Goal: Task Accomplishment & Management: Complete application form

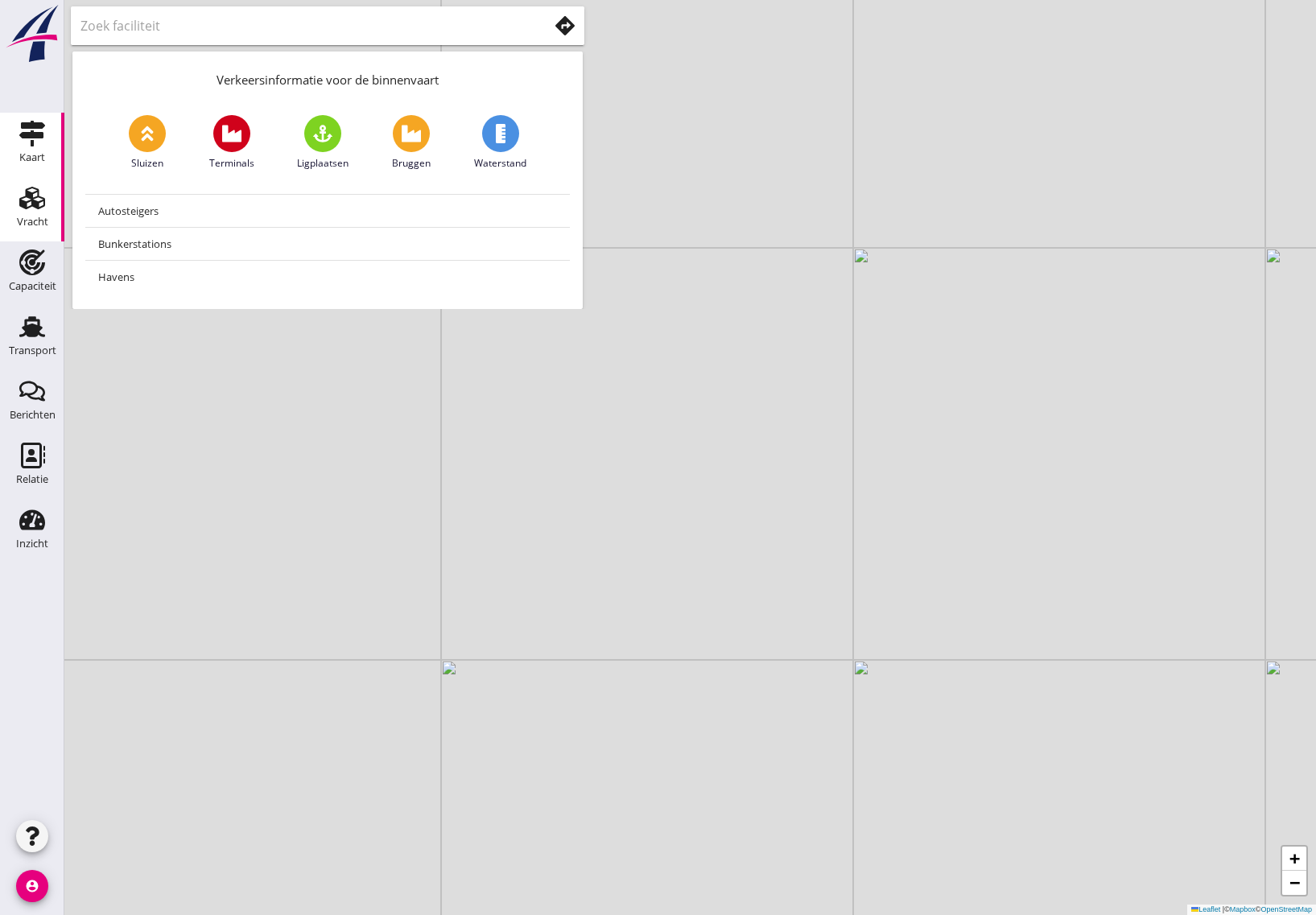
click at [26, 200] on icon "Vracht" at bounding box center [32, 198] width 26 height 26
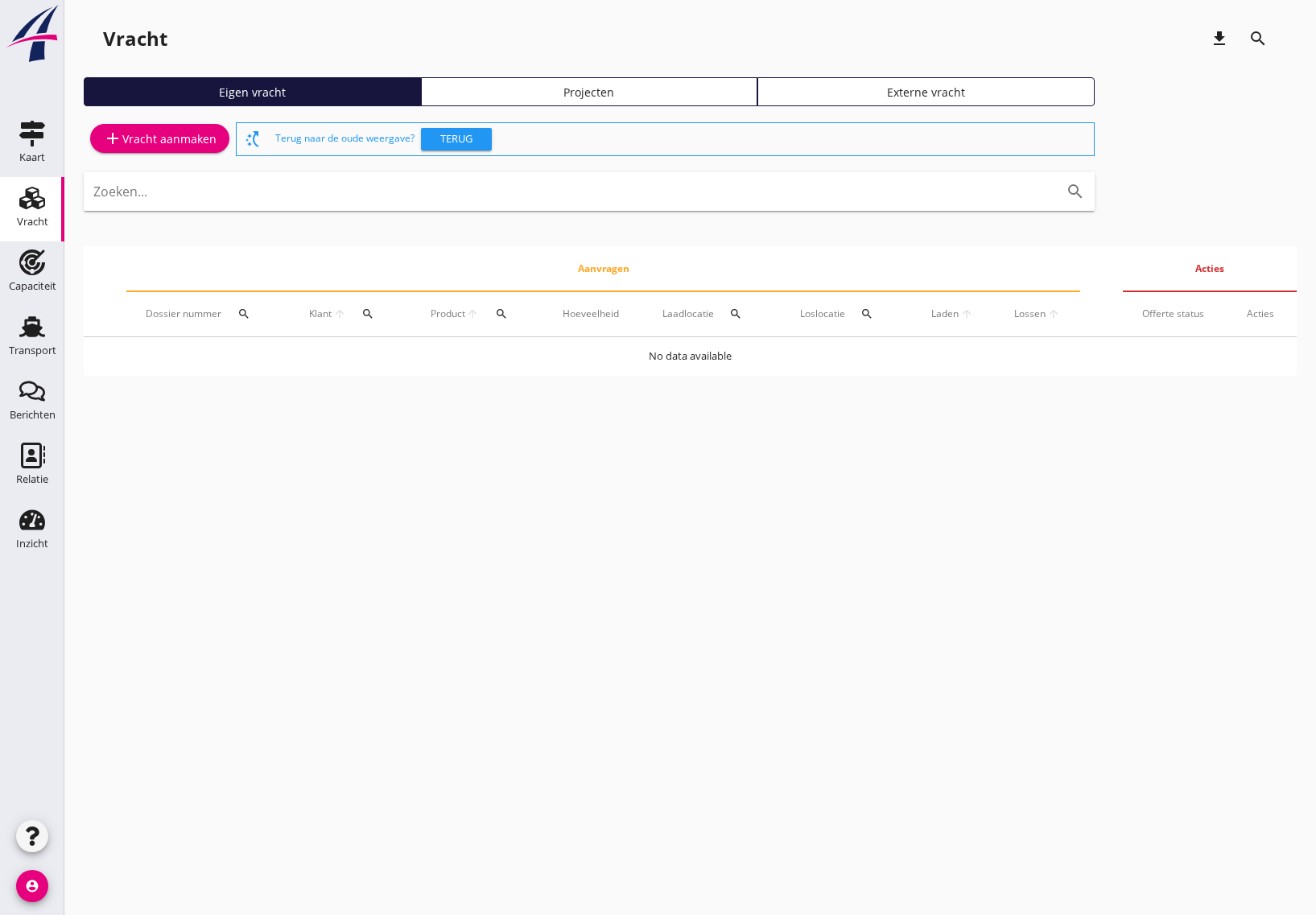
click at [194, 142] on div "add Vracht aanmaken" at bounding box center [159, 139] width 113 height 19
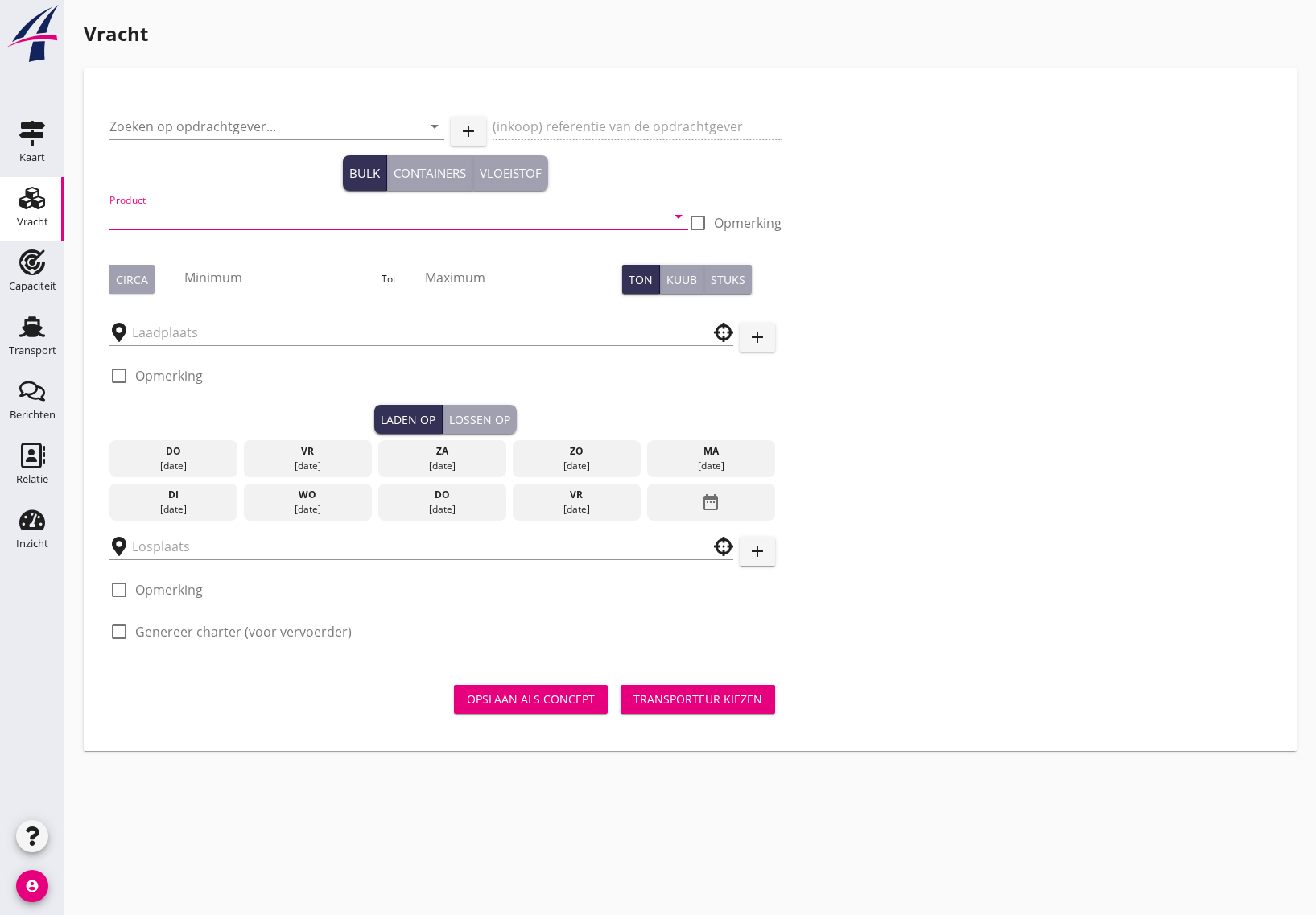
click at [207, 210] on input "Product" at bounding box center [388, 217] width 556 height 26
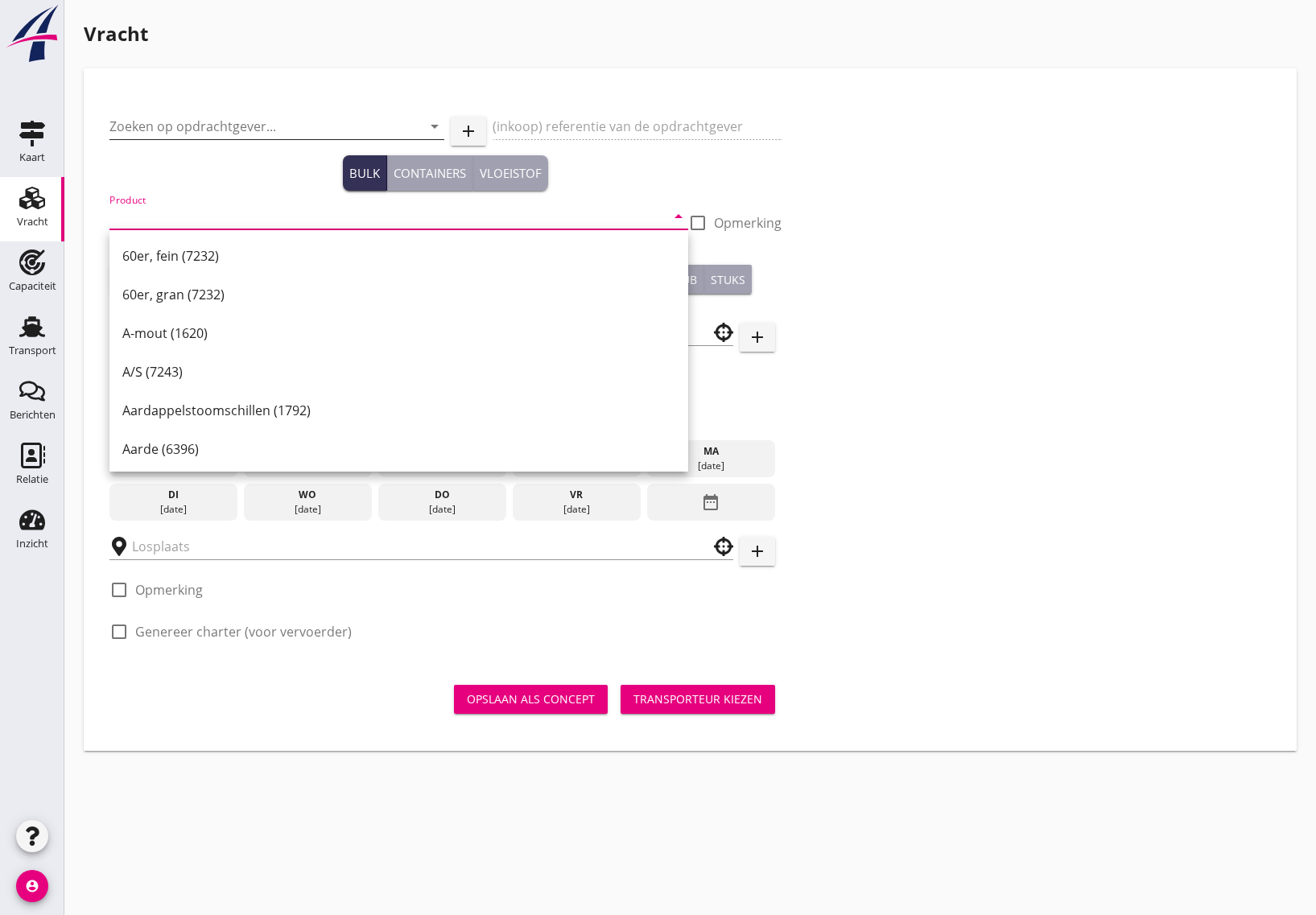
click at [183, 131] on input "Zoeken op opdrachtgever..." at bounding box center [254, 126] width 289 height 26
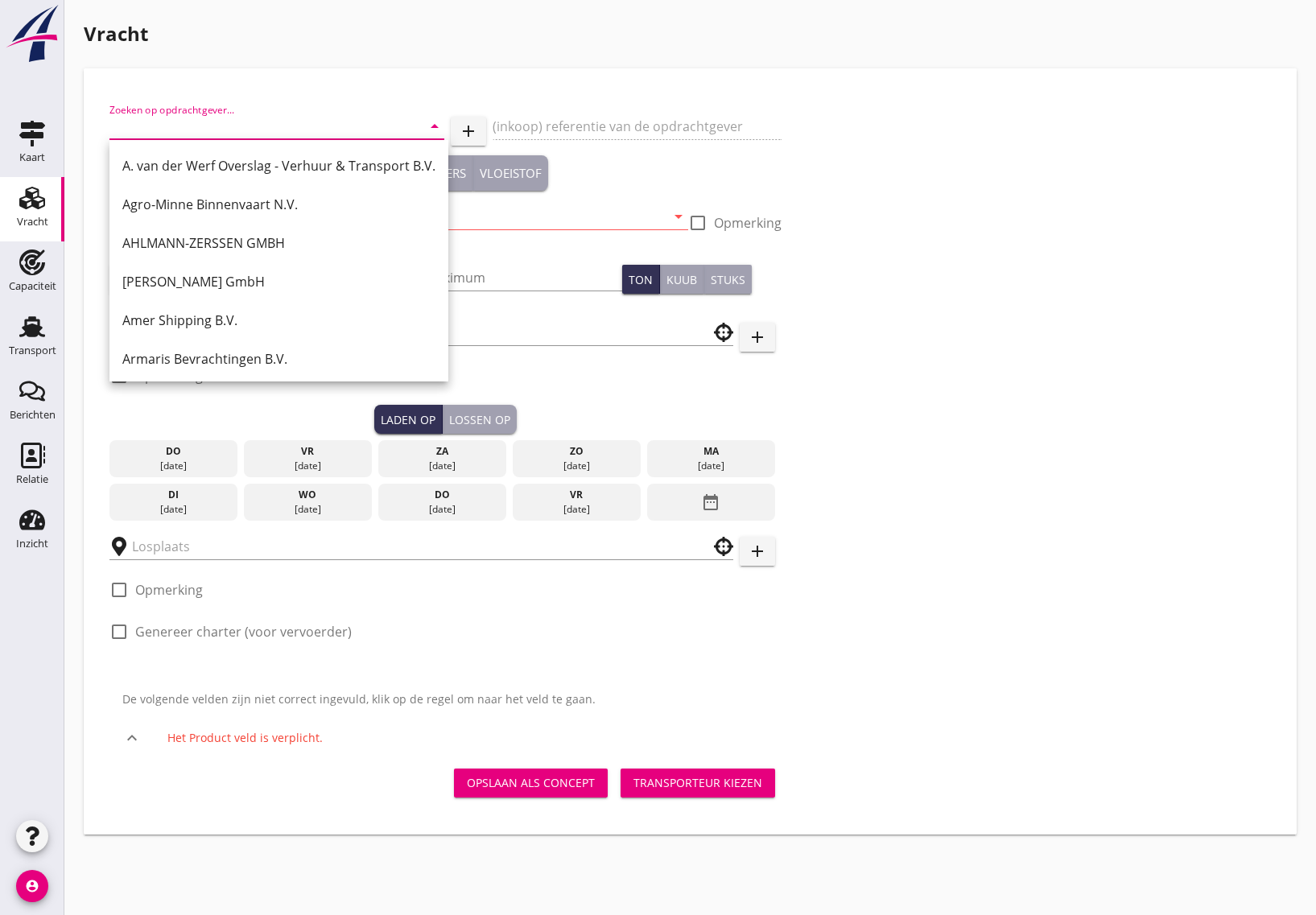
click at [214, 119] on input "Zoeken op opdrachtgever..." at bounding box center [254, 126] width 289 height 26
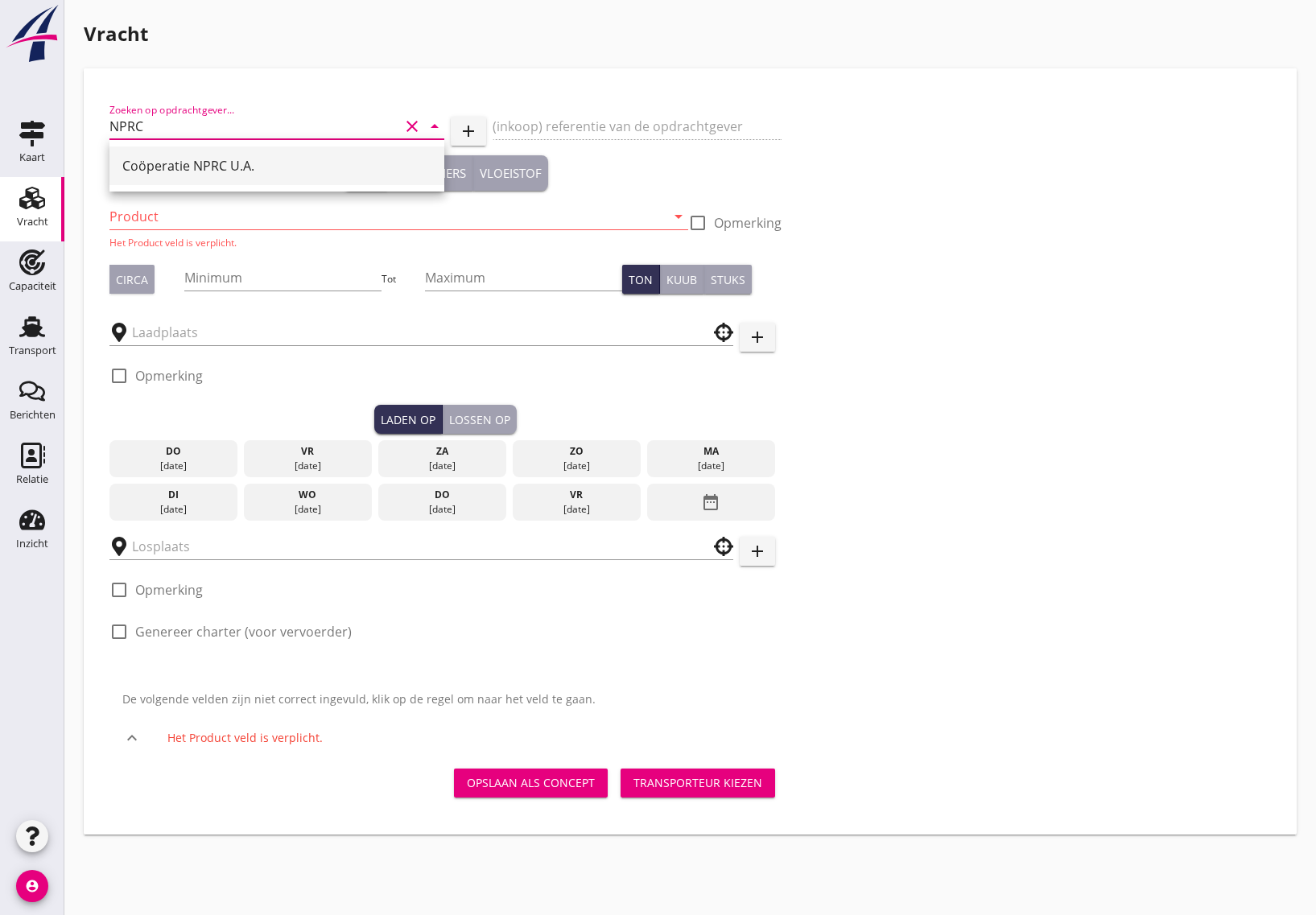
click at [159, 163] on div "Coöperatie NPRC U.A." at bounding box center [276, 166] width 309 height 19
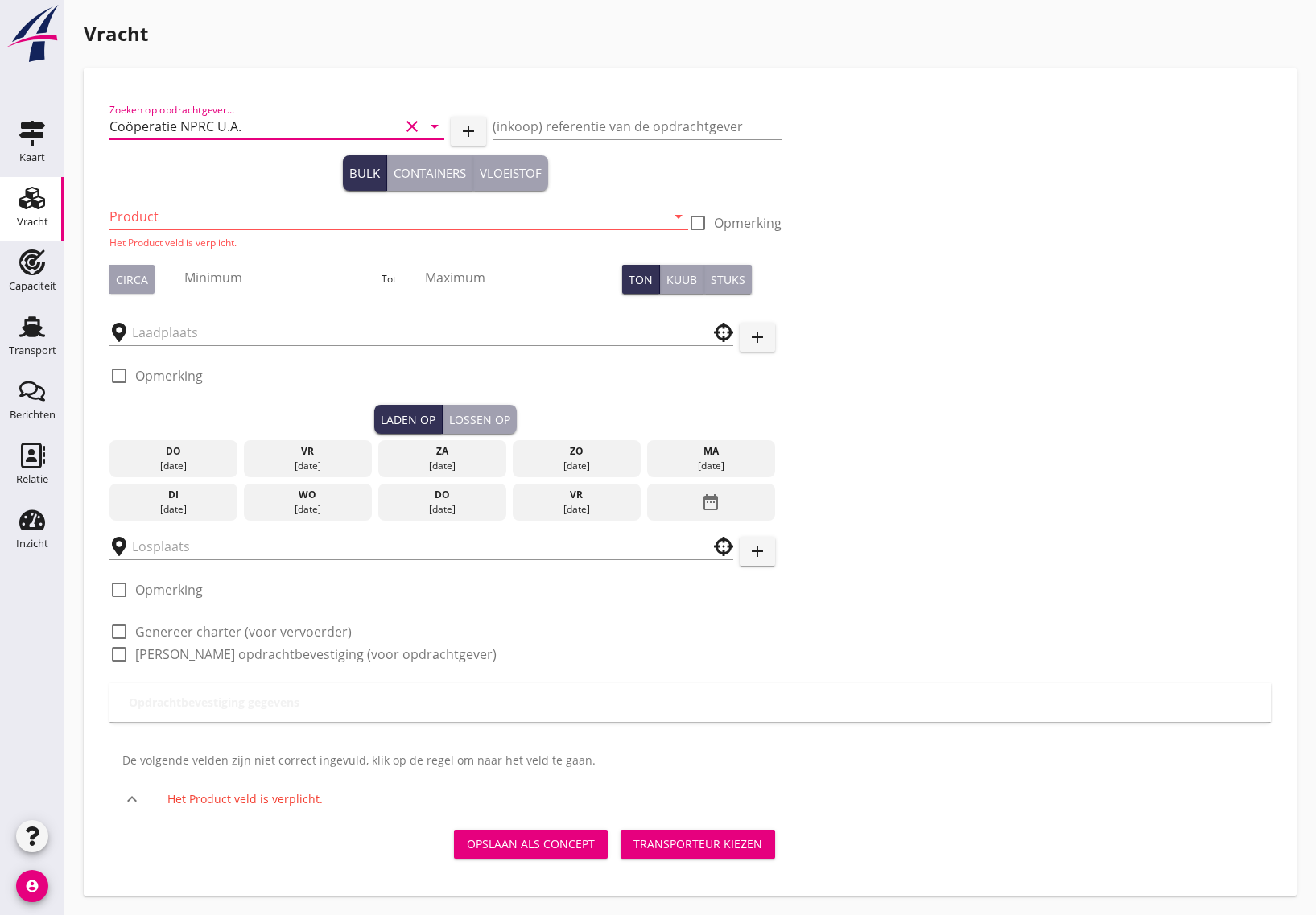
type input "Coöperatie NPRC U.A."
click at [163, 210] on input "Product" at bounding box center [388, 217] width 556 height 26
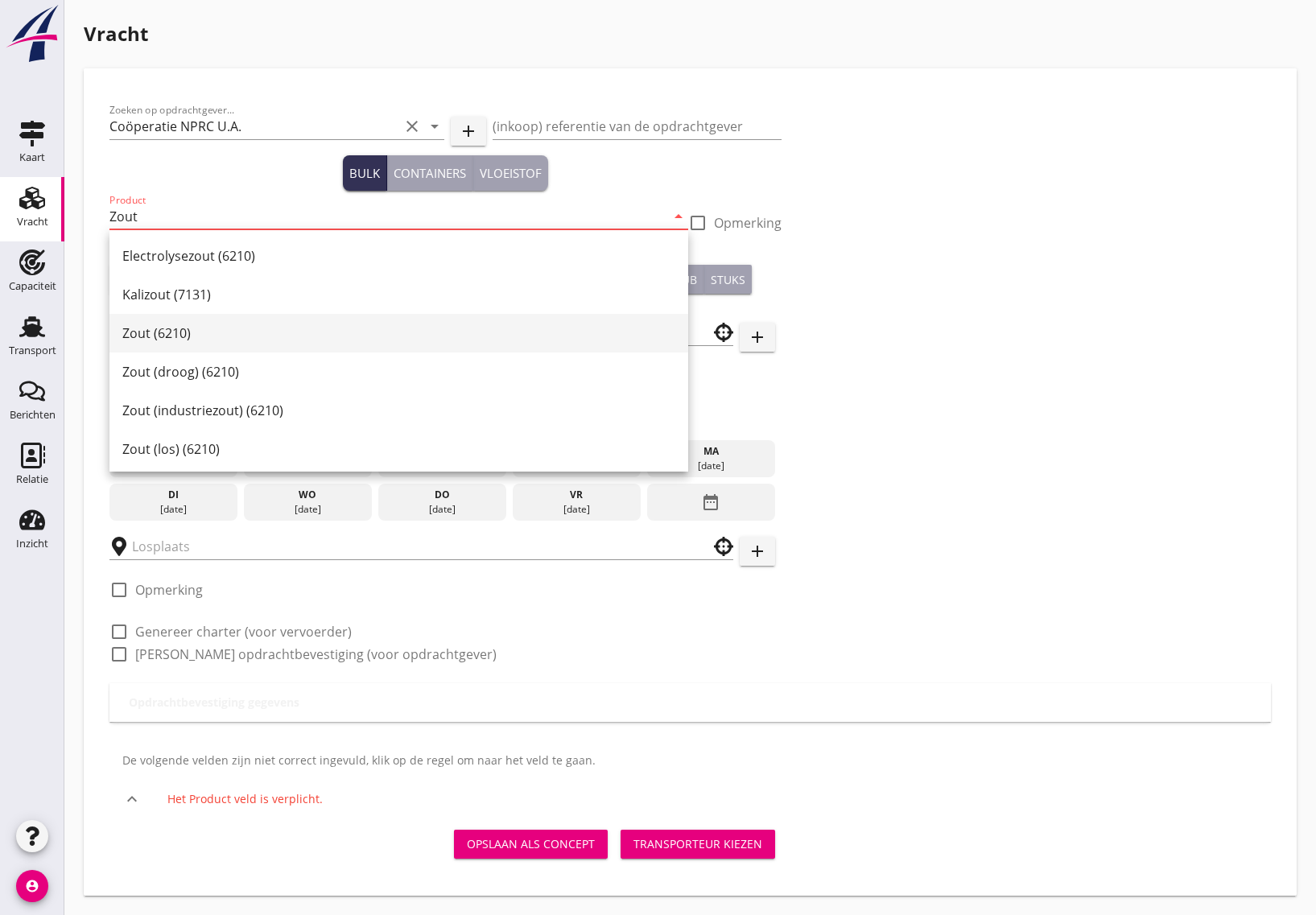
click at [173, 331] on div "Zout (6210)" at bounding box center [398, 333] width 553 height 19
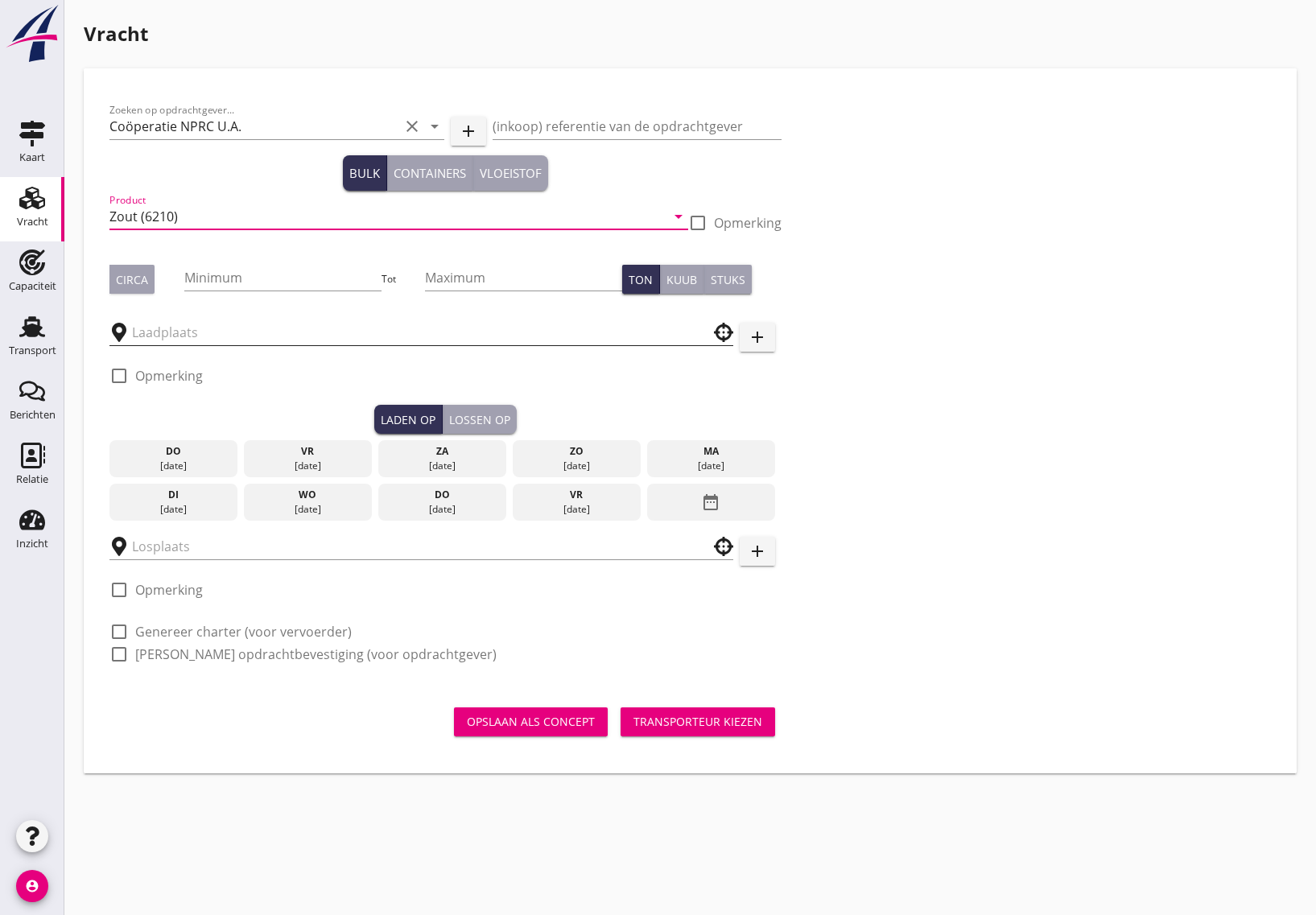
type input "Zout (6210)"
click at [154, 331] on input "text" at bounding box center [410, 333] width 556 height 26
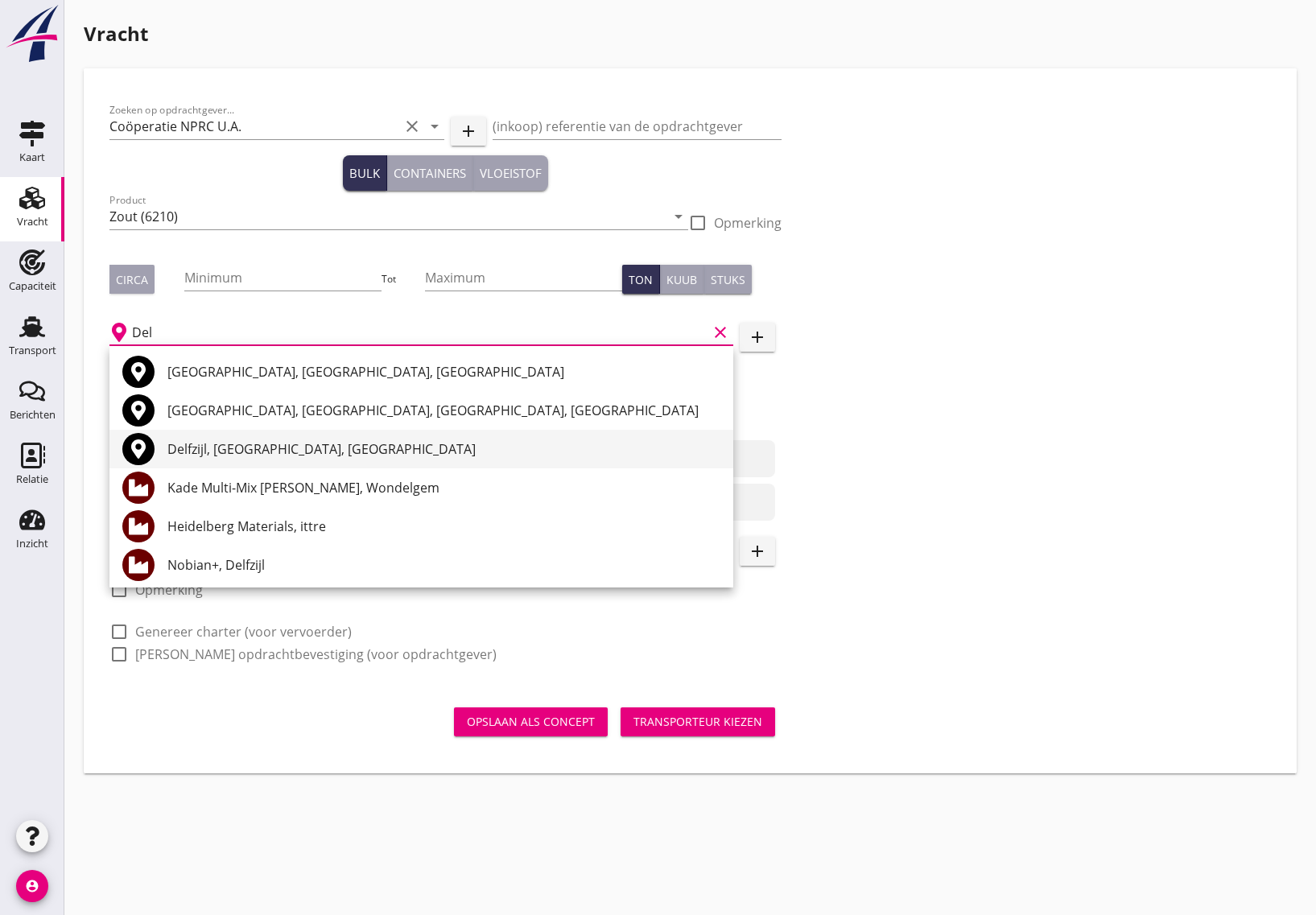
click at [264, 439] on div "Delfzijl, [GEOGRAPHIC_DATA], [GEOGRAPHIC_DATA]" at bounding box center [444, 449] width 553 height 19
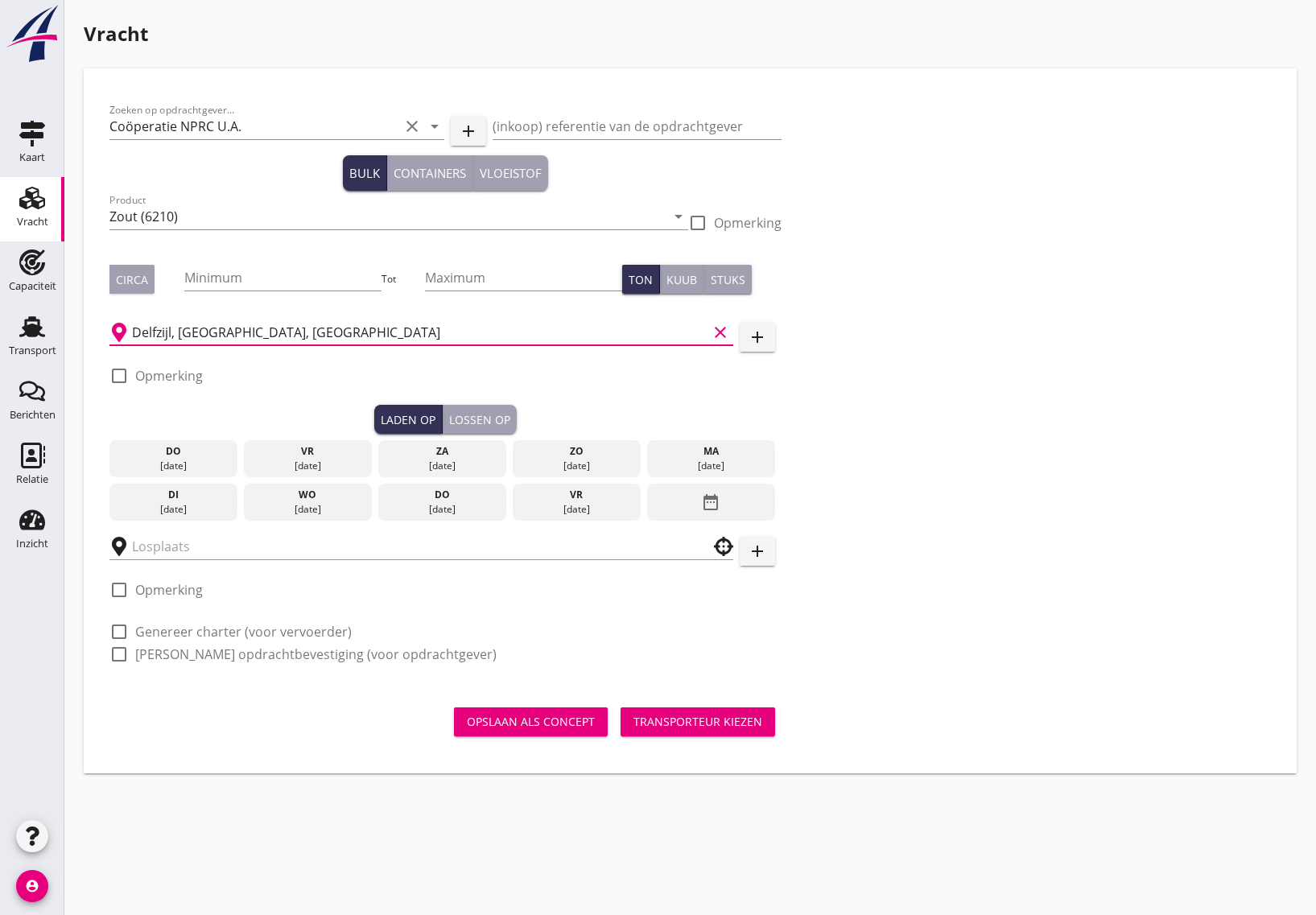
type input "Delfzijl, [GEOGRAPHIC_DATA], [GEOGRAPHIC_DATA]"
click at [125, 370] on div at bounding box center [119, 376] width 27 height 27
checkbox input "true"
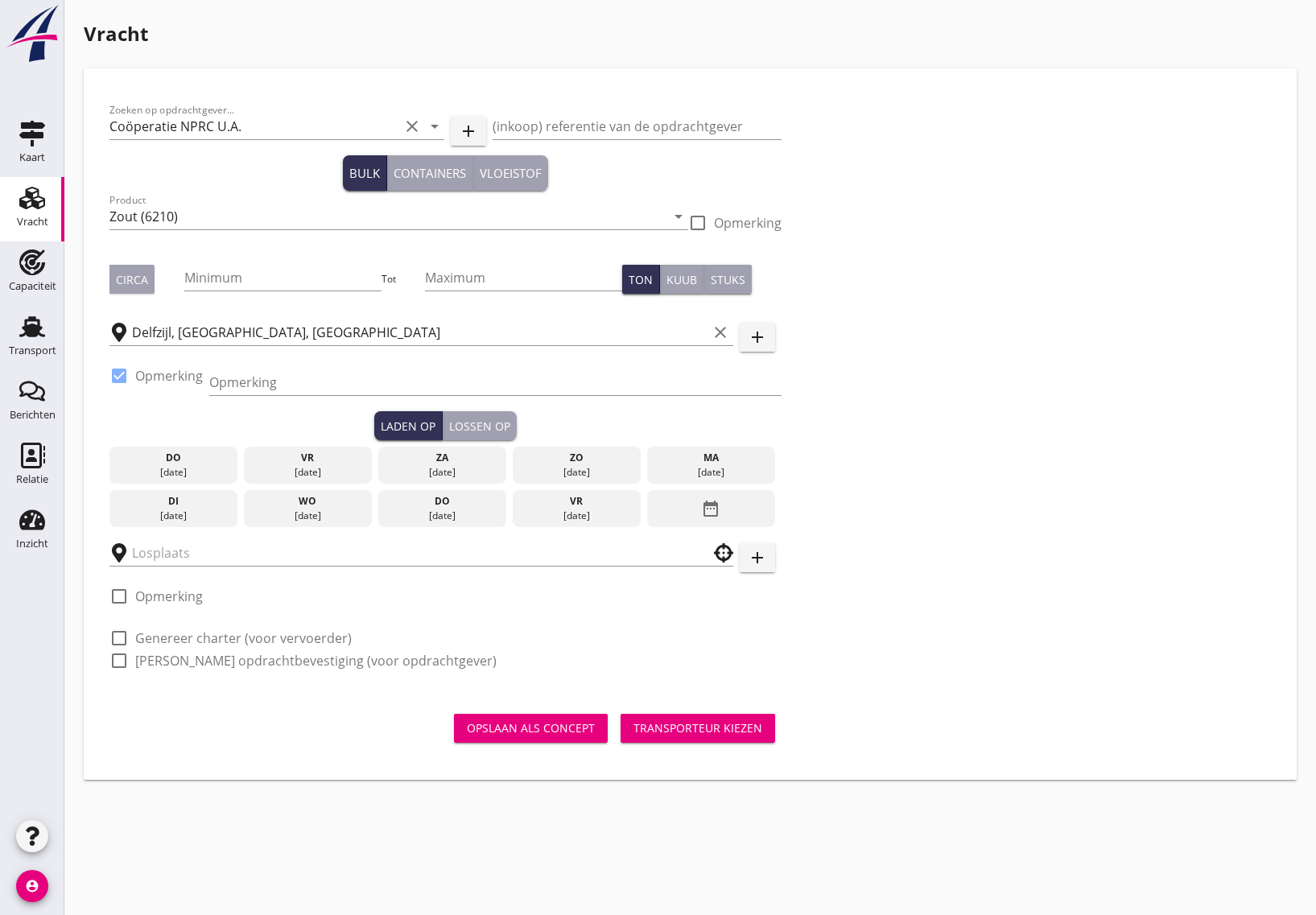
click at [275, 368] on div "Opmerking" at bounding box center [495, 385] width 573 height 51
click at [271, 376] on input "Opmerking" at bounding box center [495, 383] width 573 height 26
paste input "31596647098/597Arend/Gera rd overdag (na 16u /340 verlading) Planning )"
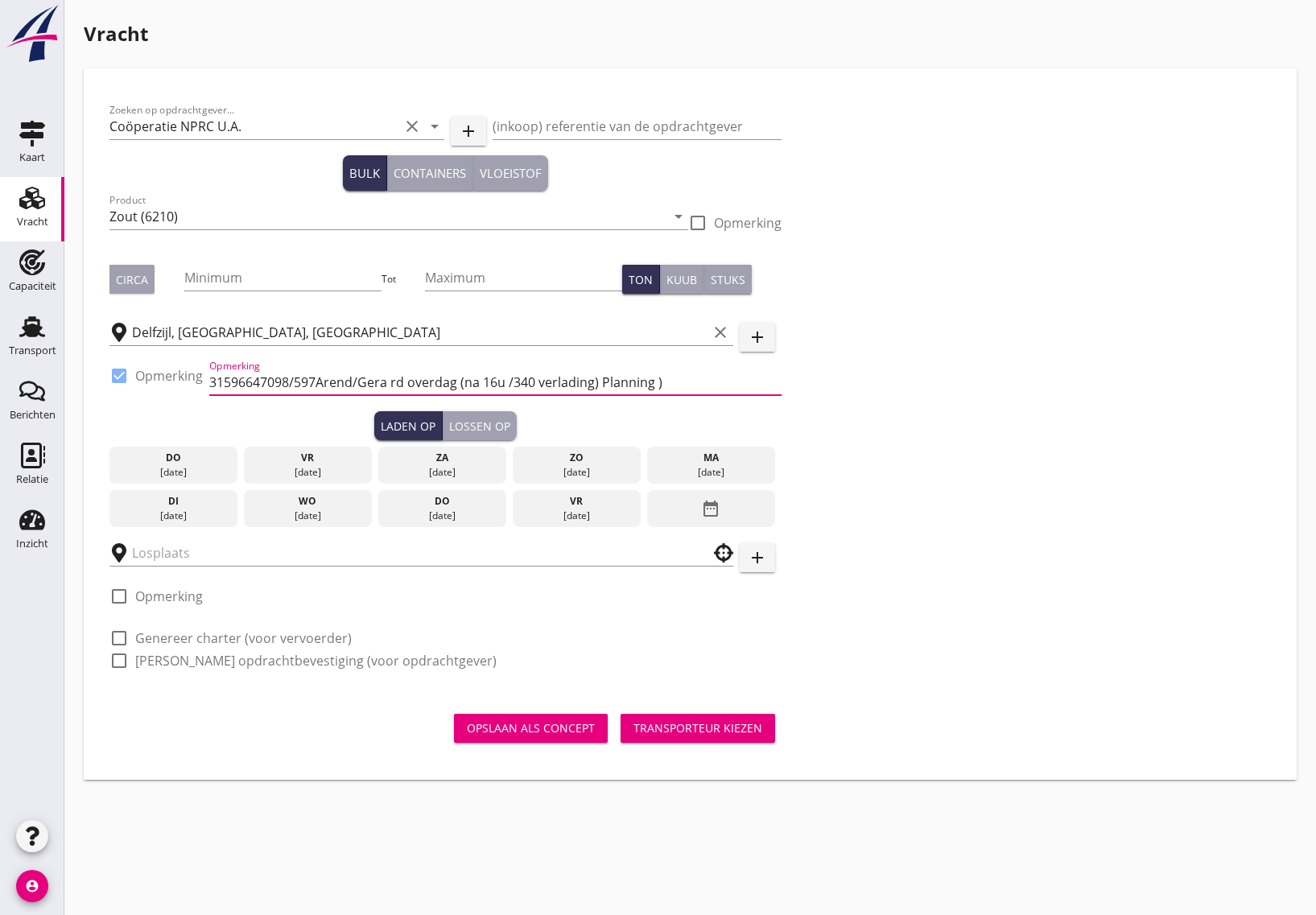
click at [224, 380] on input "31596647098/597Arend/Gera rd overdag (na 16u /340 verlading) Planning )" at bounding box center [495, 383] width 573 height 26
click at [223, 381] on input "31.596647098/597Arend/Gera rd overdag (na 16u /340 verlading) Planning )" at bounding box center [495, 383] width 573 height 26
click at [224, 381] on input "31.596647098/597Arend/Gera rd overdag (na 16u /340 verlading) Planning )" at bounding box center [495, 383] width 573 height 26
click at [211, 383] on input "31596647098/597Arend/Gera rd overdag (na 16u /340 verlading) Planning )" at bounding box center [495, 383] width 573 height 26
click at [479, 383] on input "tel. [PHONE_NUMBER]/597Arend/Gera rd overdag (na 16u /340 verlading) Planning )" at bounding box center [495, 383] width 573 height 26
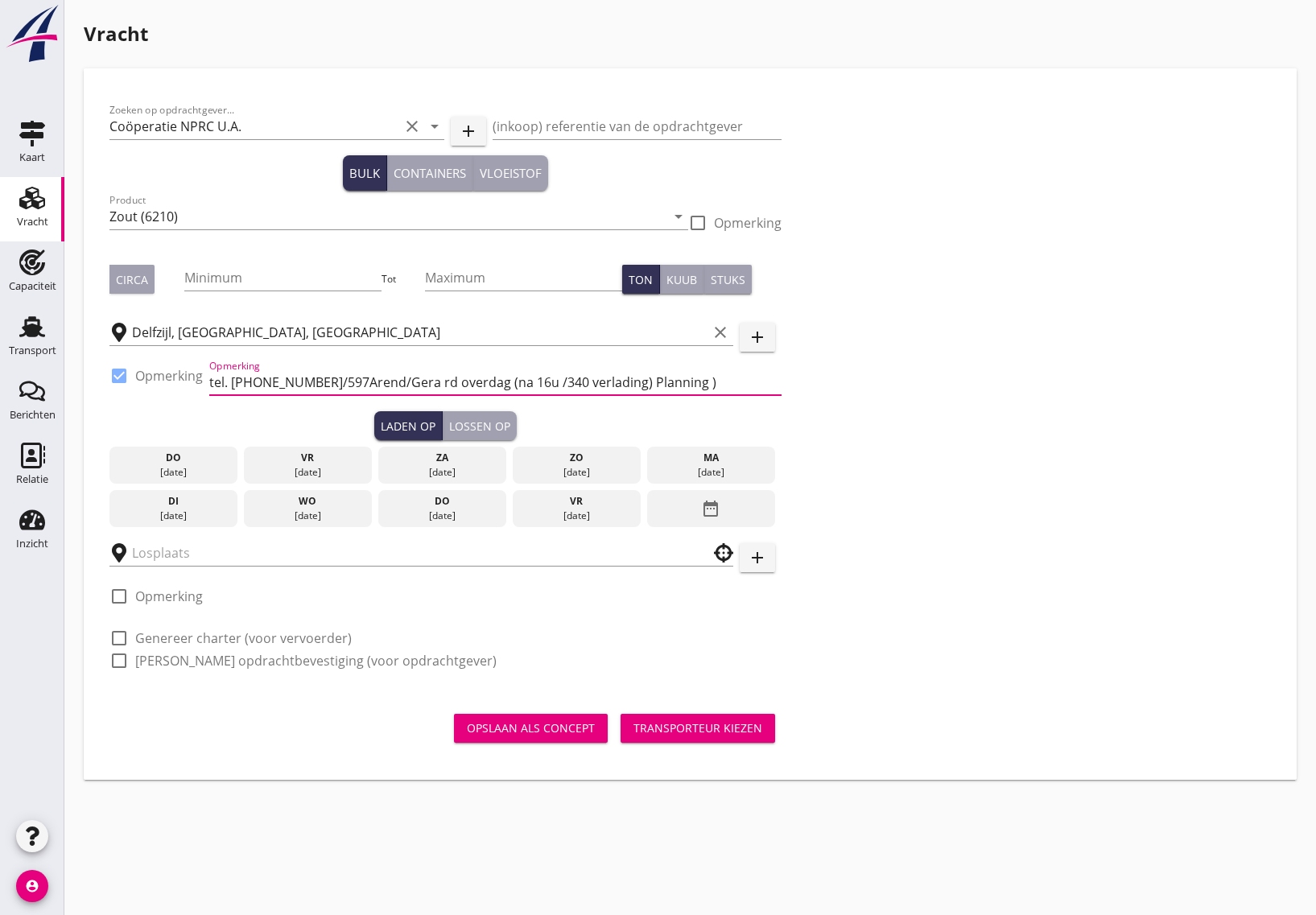
type input "tel. [PHONE_NUMBER]/597Arend/Gera rd overdag (na 16u /340 verlading) Planning )"
click button "Opslaan als concept" at bounding box center [531, 728] width 153 height 29
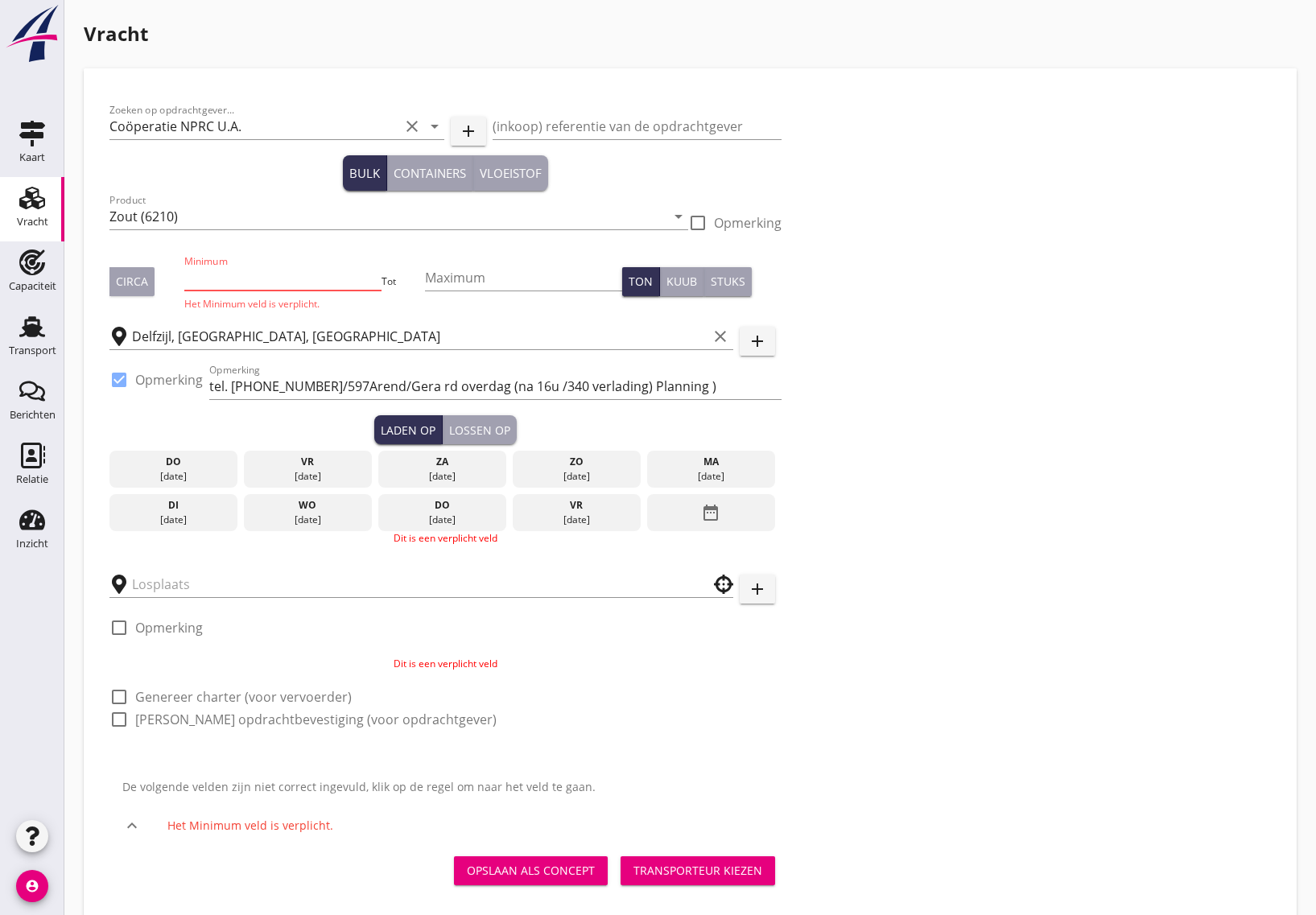
click at [231, 274] on input "Minimum" at bounding box center [282, 278] width 197 height 26
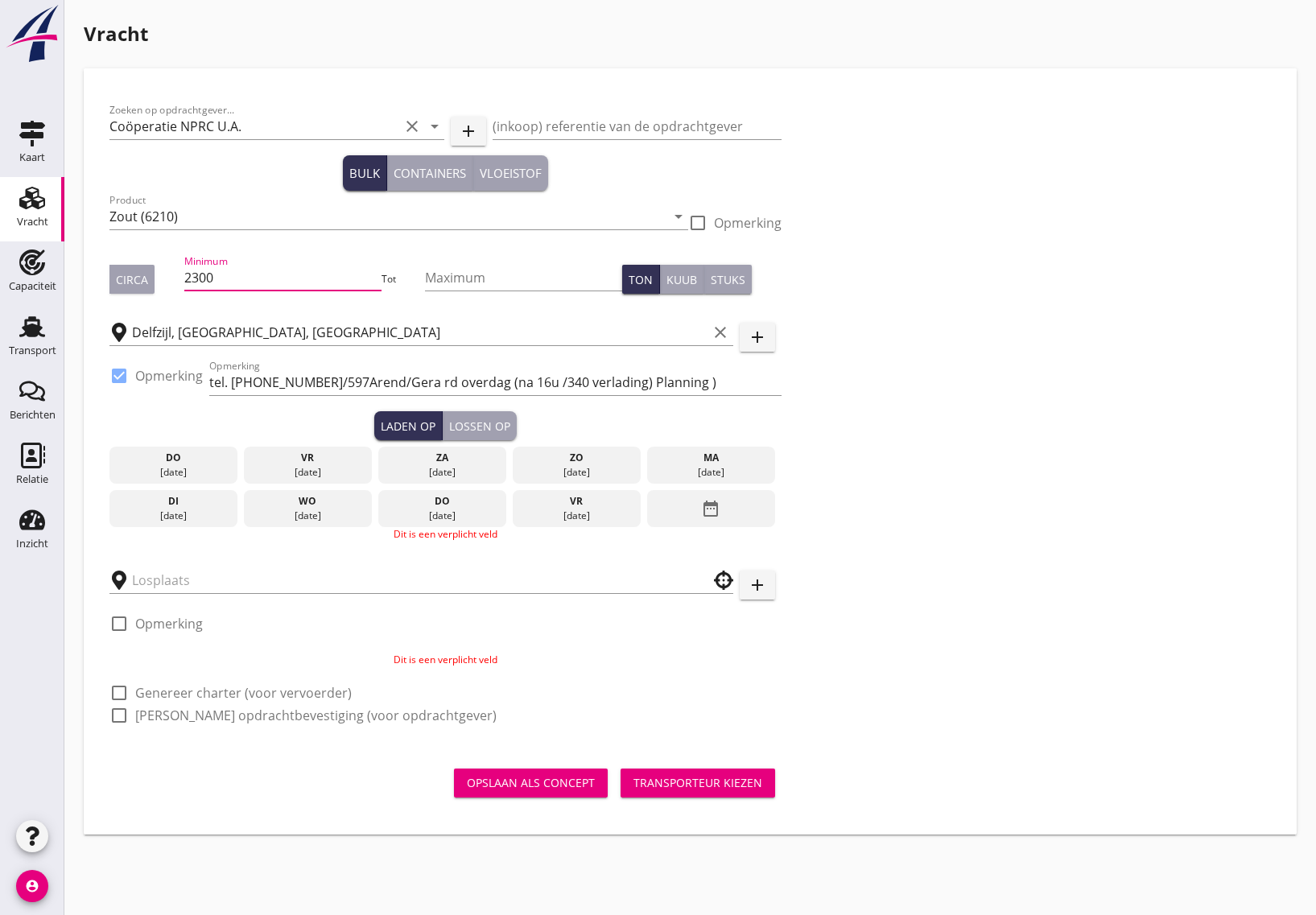
type input "2300"
click at [139, 279] on div "Circa" at bounding box center [132, 279] width 32 height 17
click at [680, 464] on div "ma" at bounding box center [711, 458] width 120 height 15
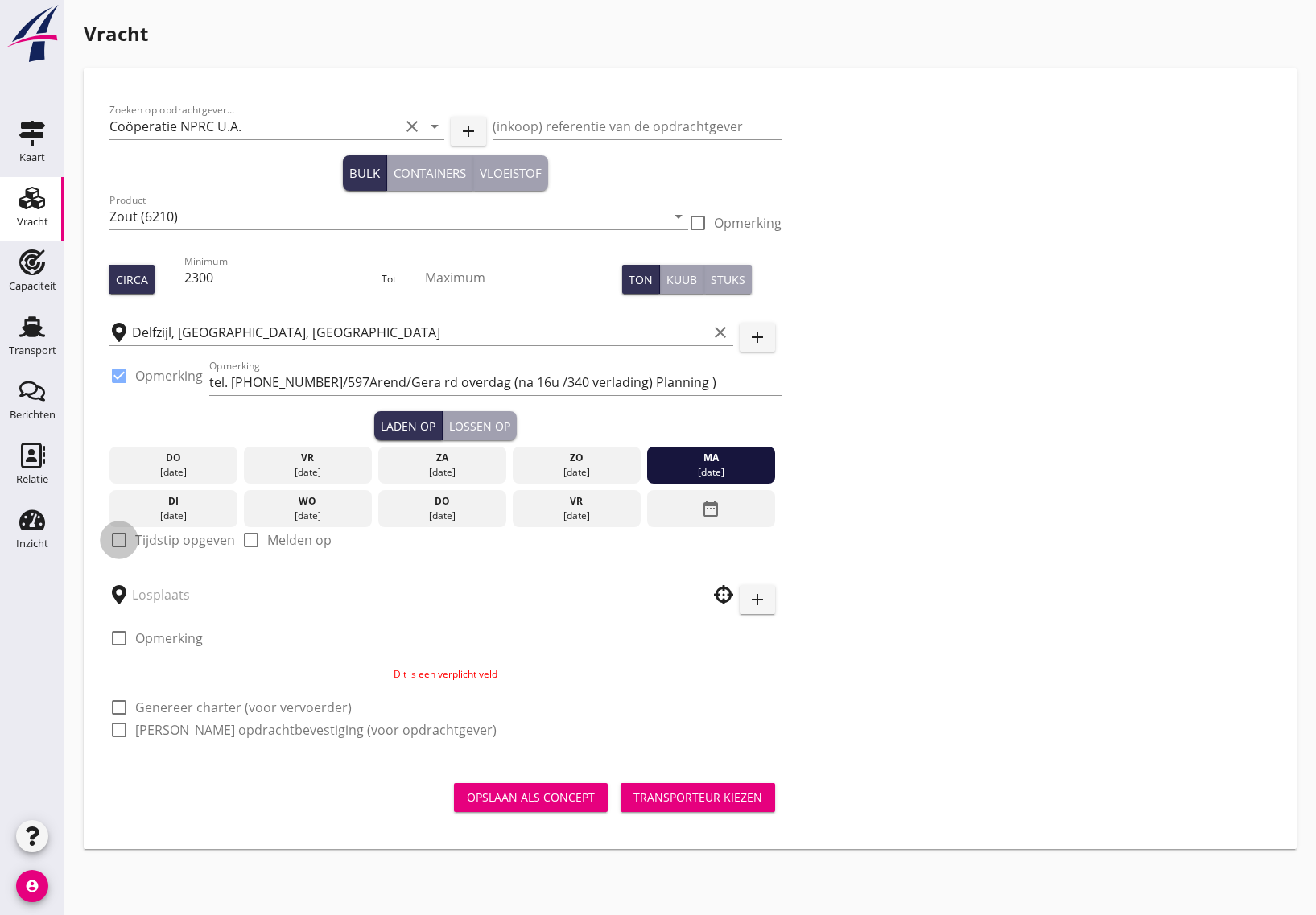
click at [126, 543] on div at bounding box center [119, 539] width 27 height 27
checkbox input "true"
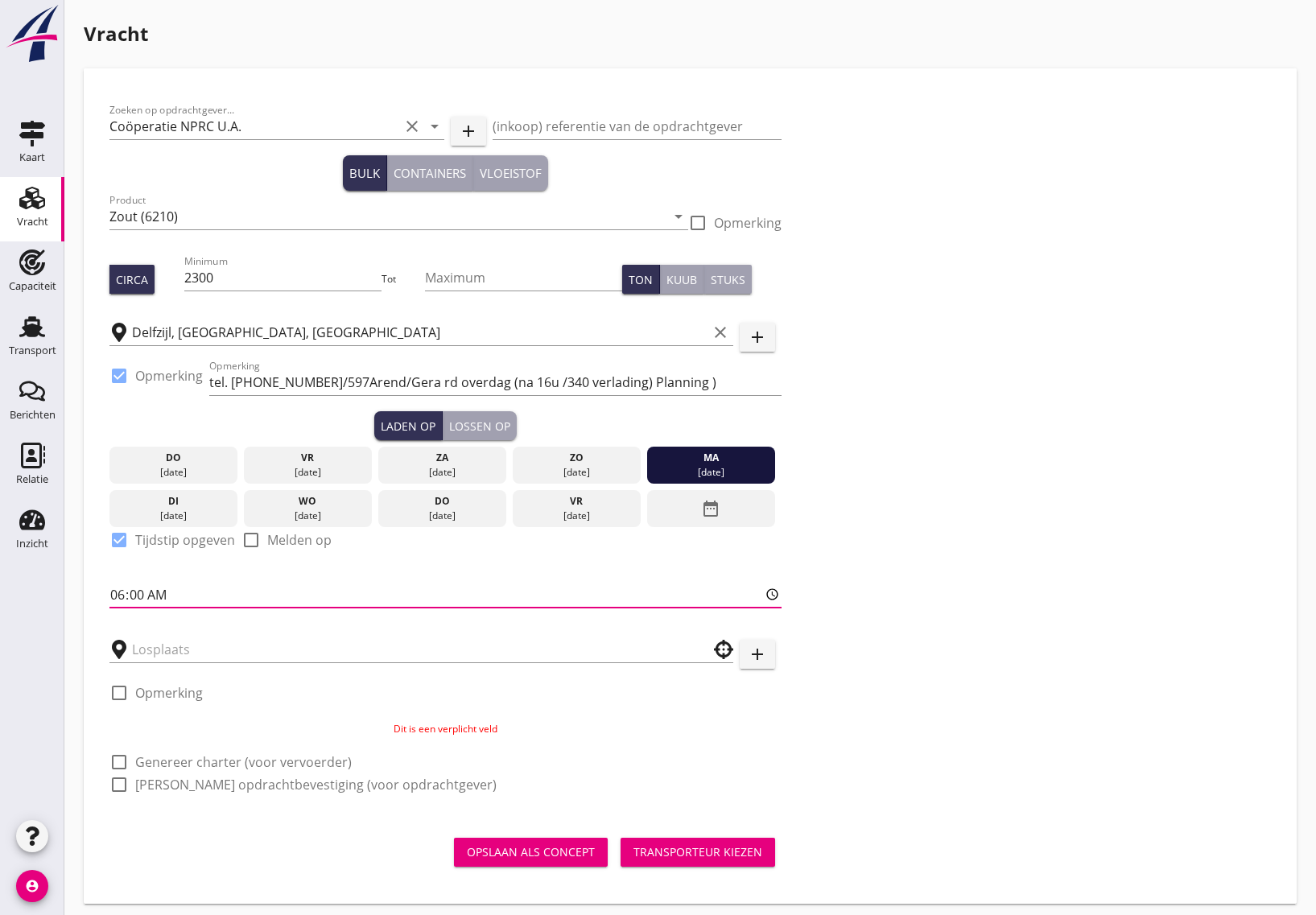
click at [169, 597] on input "06:00" at bounding box center [445, 595] width 672 height 26
click at [169, 640] on input "text" at bounding box center [410, 650] width 556 height 26
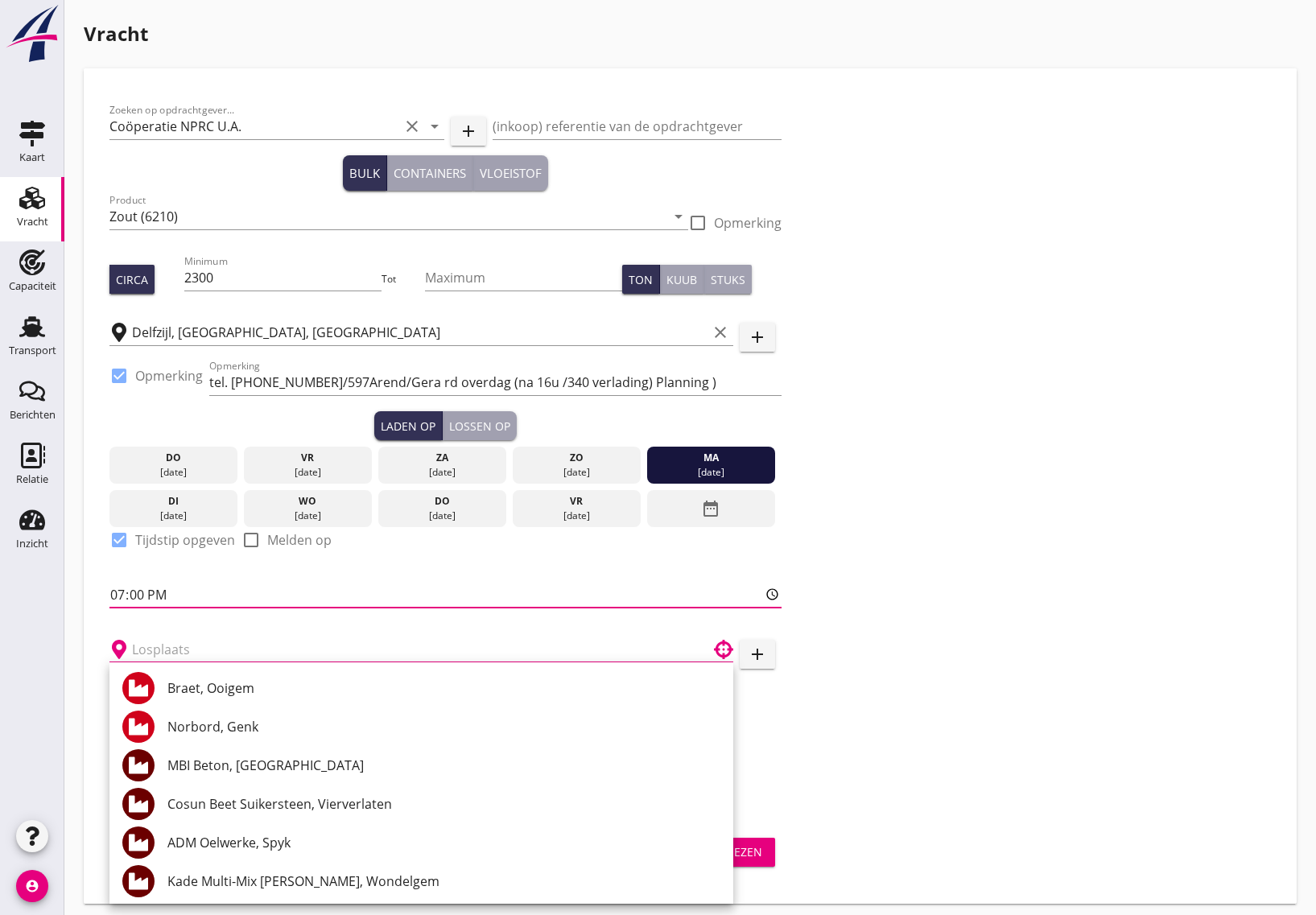
click at [130, 592] on input "19:00" at bounding box center [445, 595] width 672 height 26
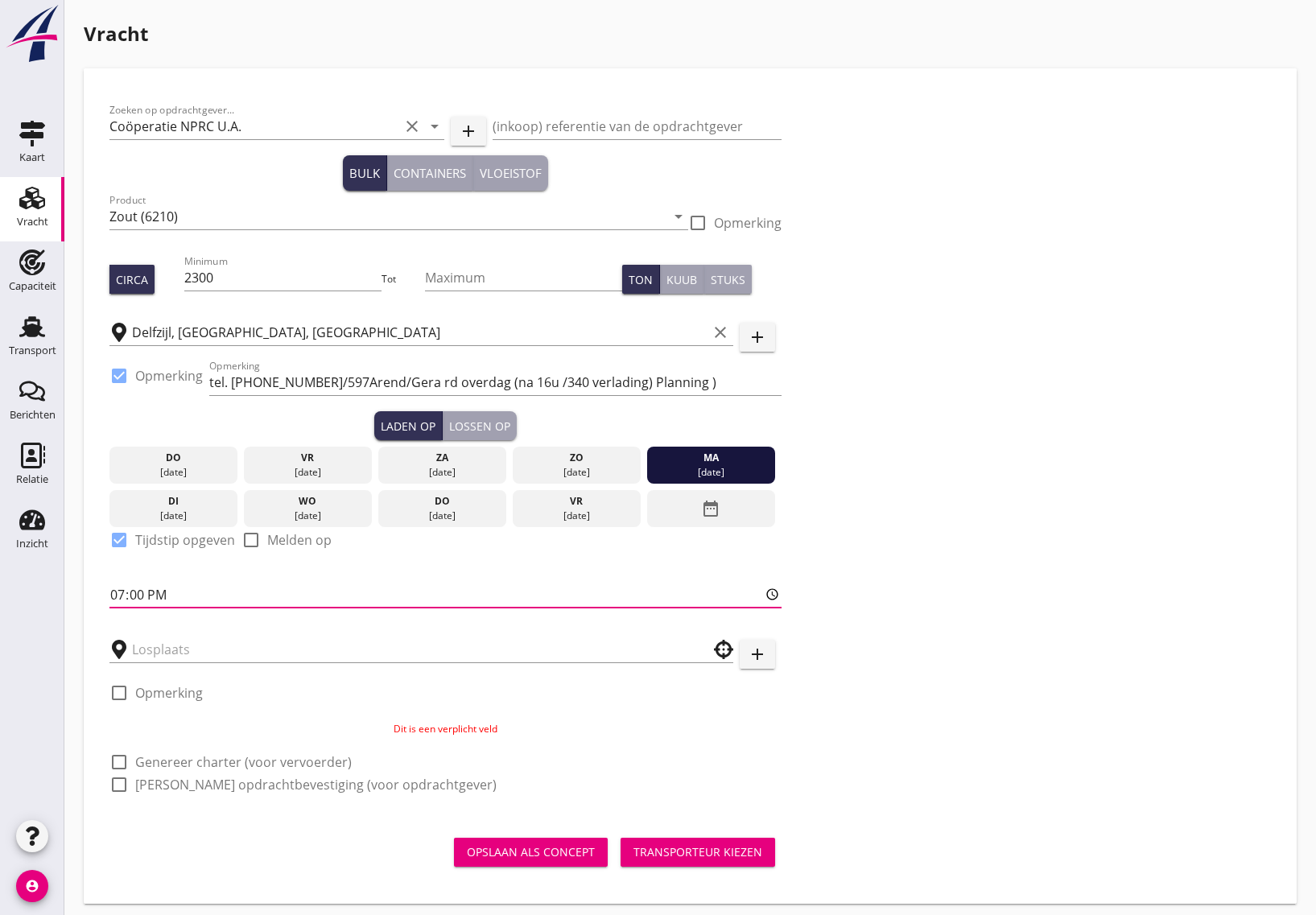
click at [123, 596] on input "19:00" at bounding box center [445, 595] width 672 height 26
type input "18:01"
click at [173, 649] on input "text" at bounding box center [410, 650] width 556 height 26
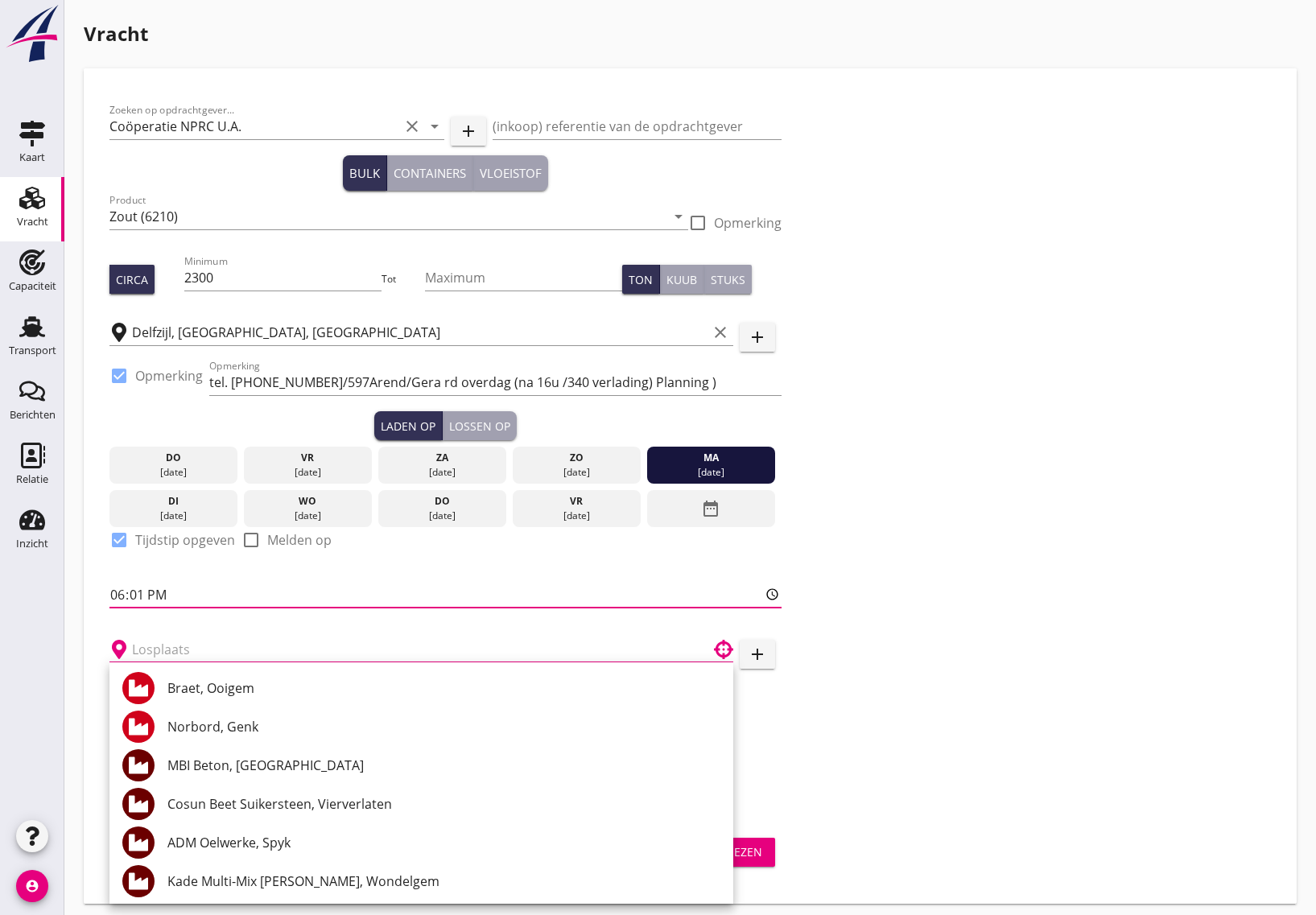
click at [122, 594] on input "18:01" at bounding box center [445, 595] width 672 height 26
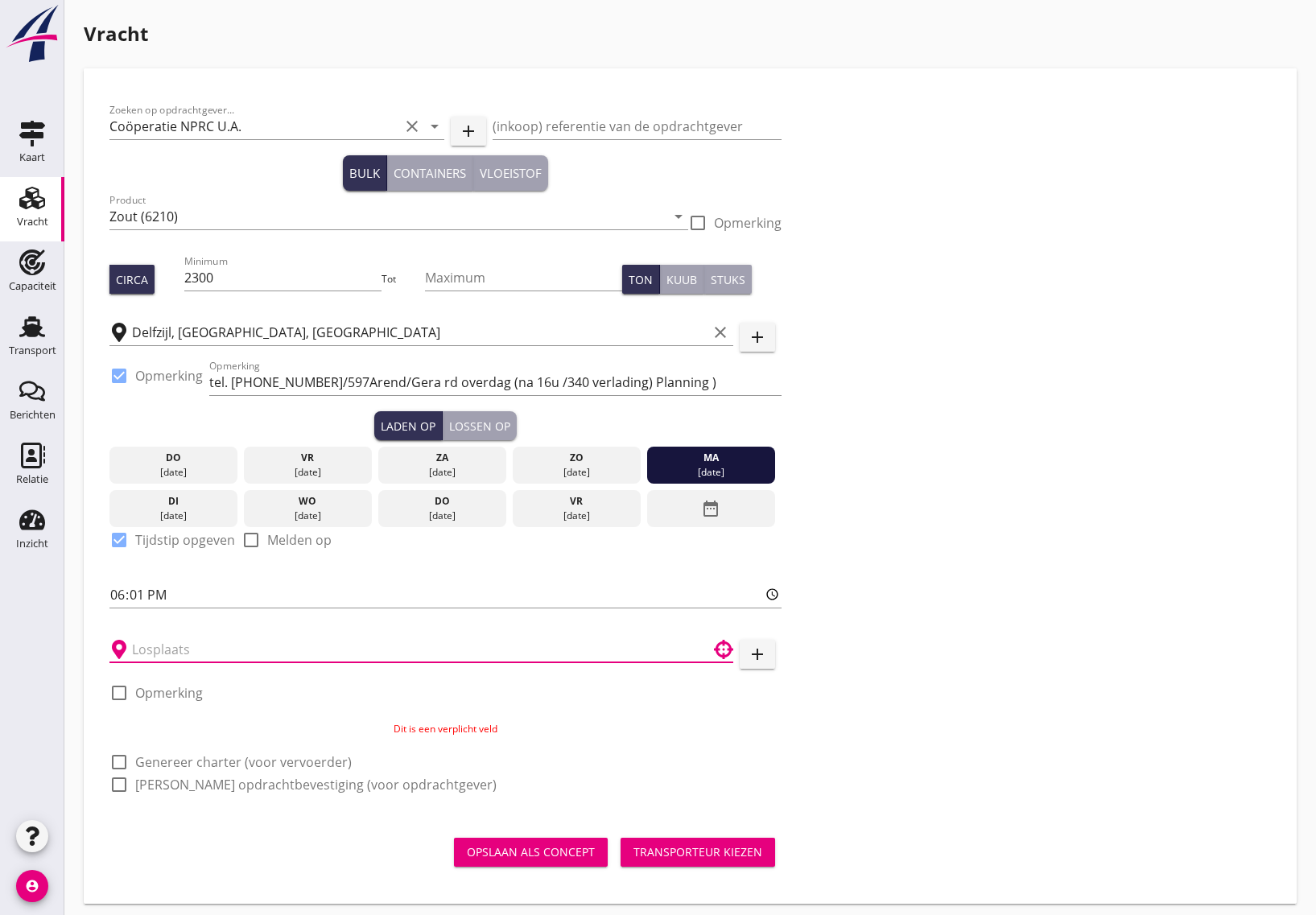
click at [149, 641] on input "text" at bounding box center [410, 650] width 556 height 26
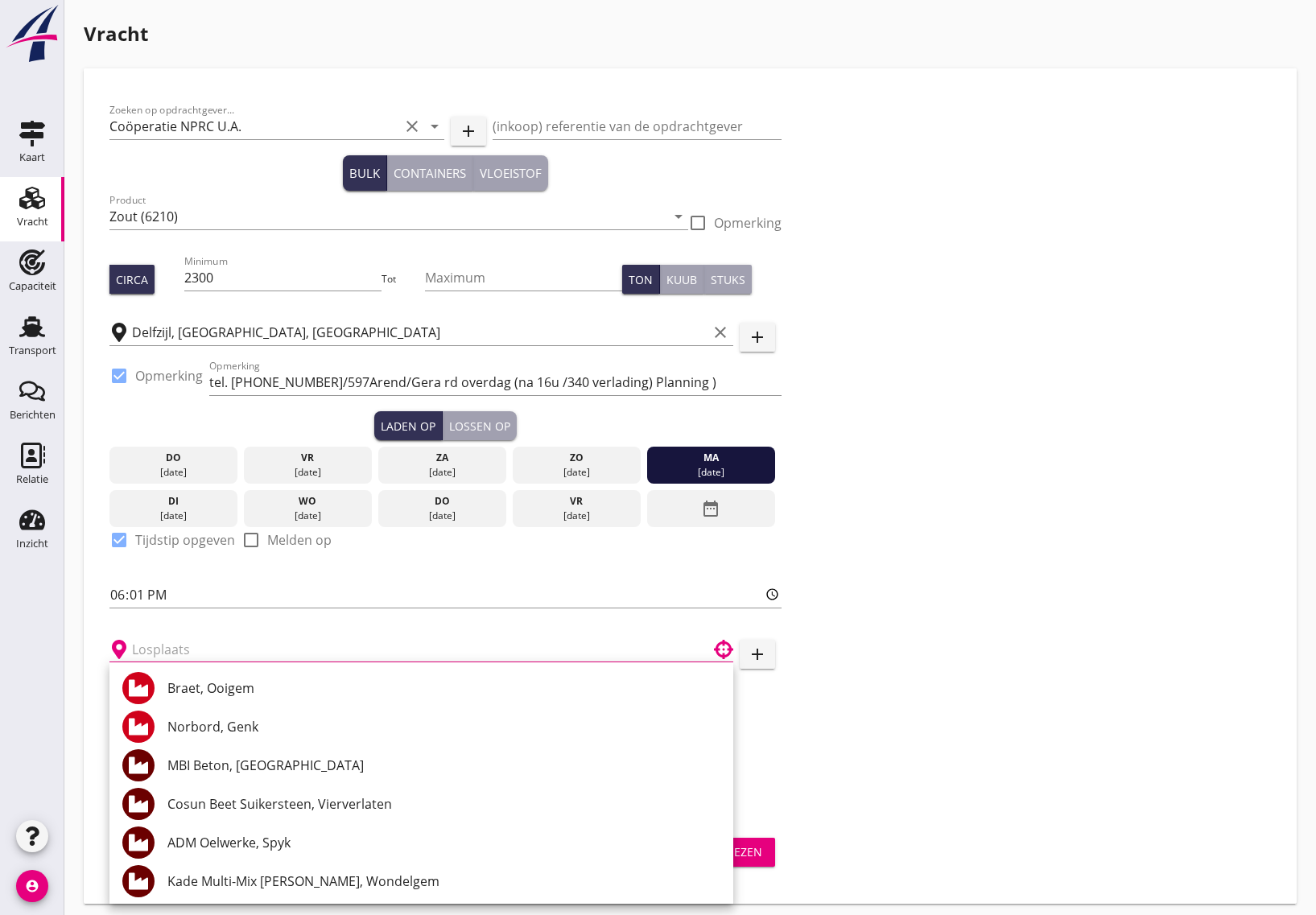
click at [159, 652] on input "text" at bounding box center [410, 650] width 556 height 26
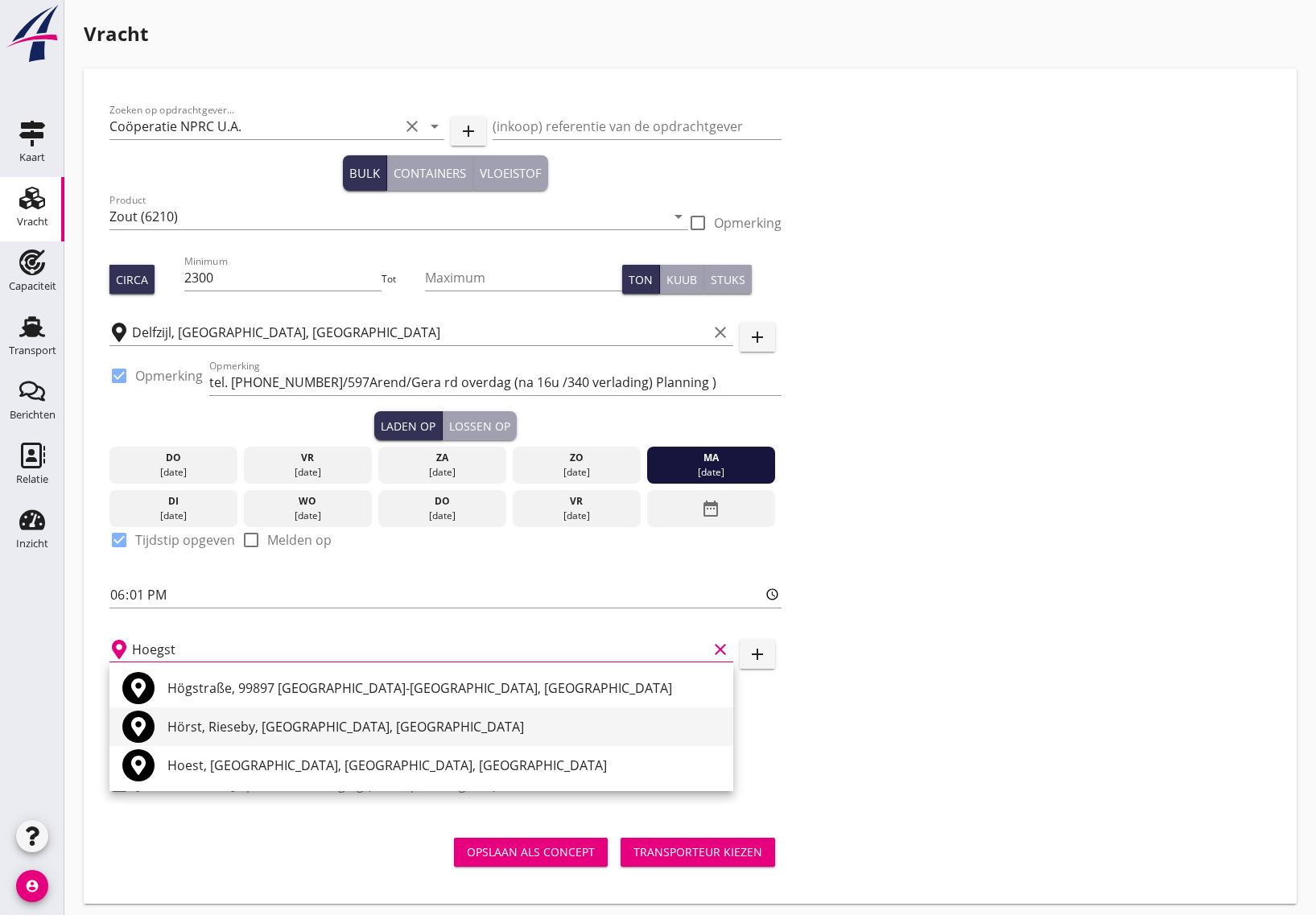
scroll to position [6, 0]
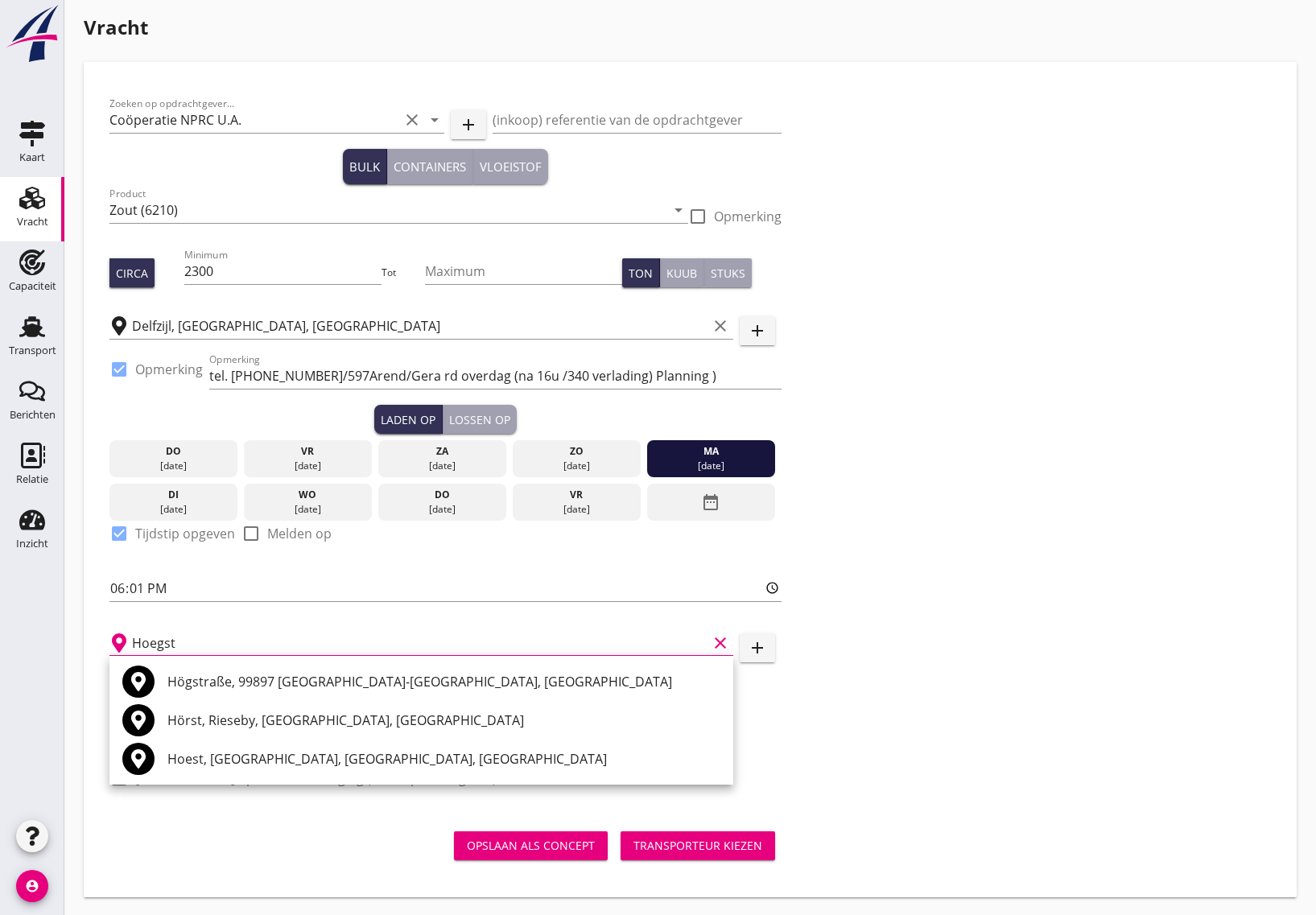
drag, startPoint x: 227, startPoint y: 645, endPoint x: 173, endPoint y: 647, distance: 54.0
click at [173, 647] on input "Hoegst" at bounding box center [419, 643] width 575 height 26
drag, startPoint x: 195, startPoint y: 644, endPoint x: 129, endPoint y: 645, distance: 66.0
click at [129, 645] on div "Hoegst clear" at bounding box center [422, 643] width 624 height 26
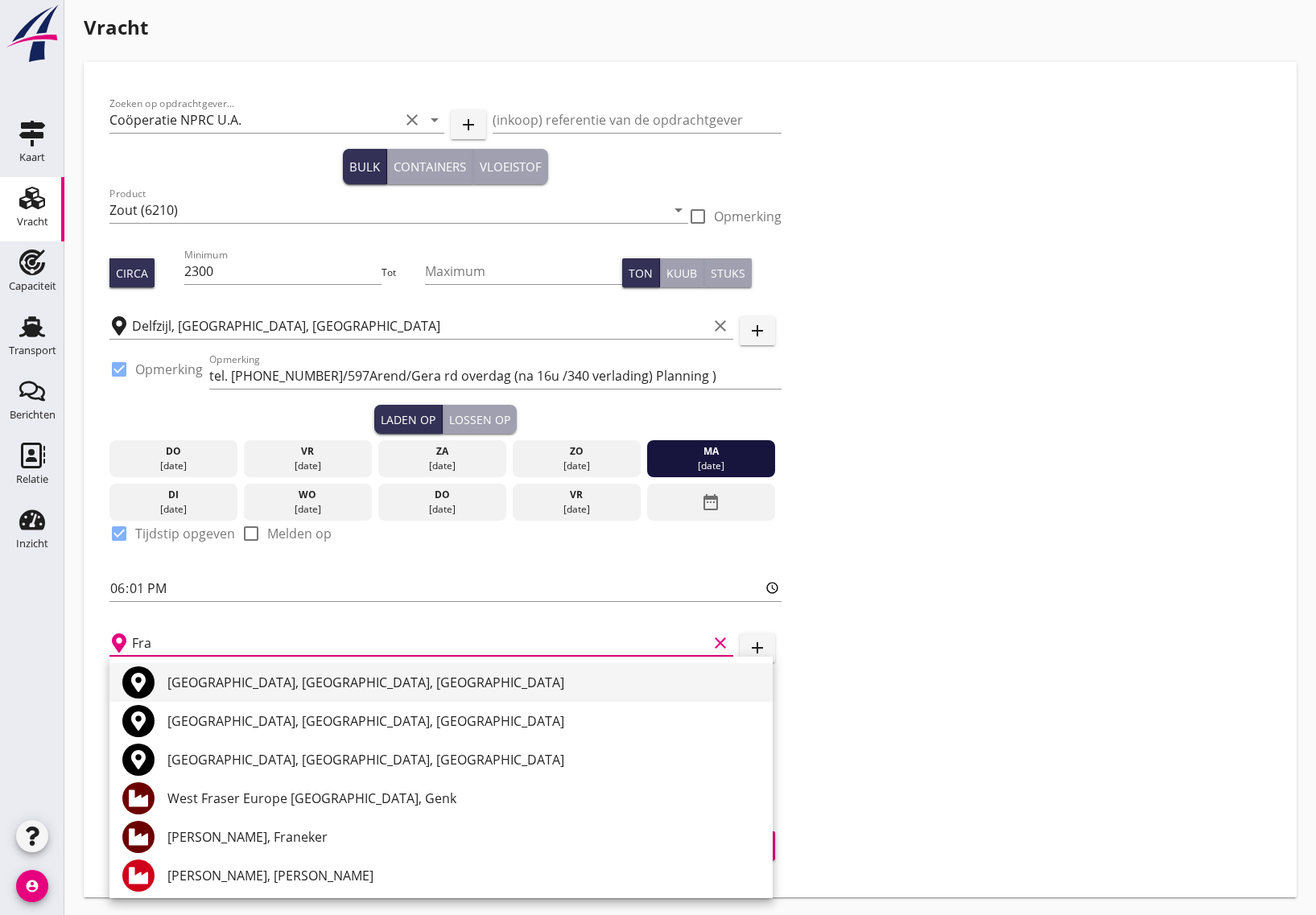
click at [229, 680] on div "[GEOGRAPHIC_DATA], [GEOGRAPHIC_DATA], [GEOGRAPHIC_DATA]" at bounding box center [464, 682] width 593 height 19
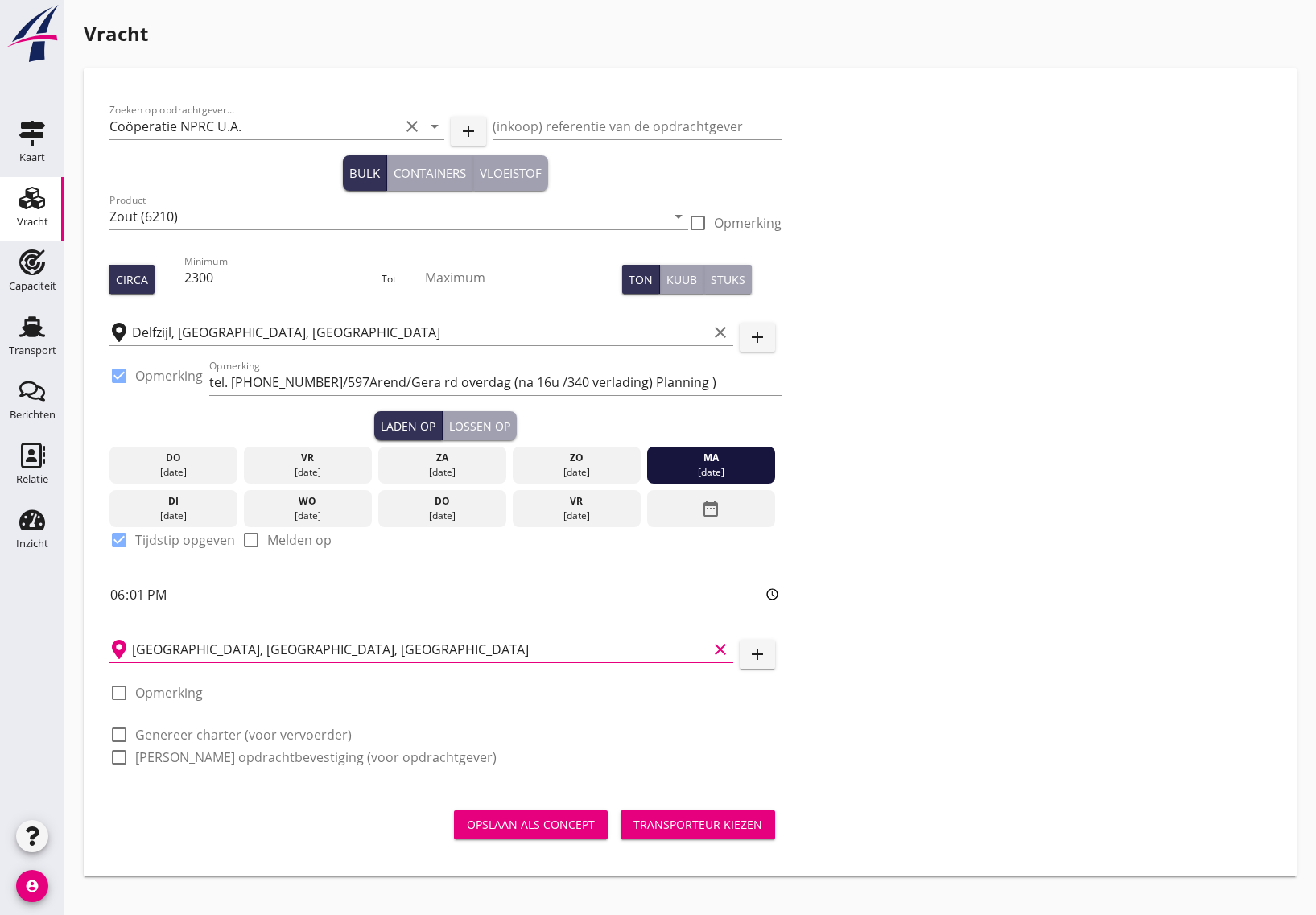
scroll to position [0, 0]
type input "[GEOGRAPHIC_DATA], [GEOGRAPHIC_DATA], [GEOGRAPHIC_DATA]"
click at [117, 697] on div at bounding box center [119, 692] width 27 height 27
checkbox input "true"
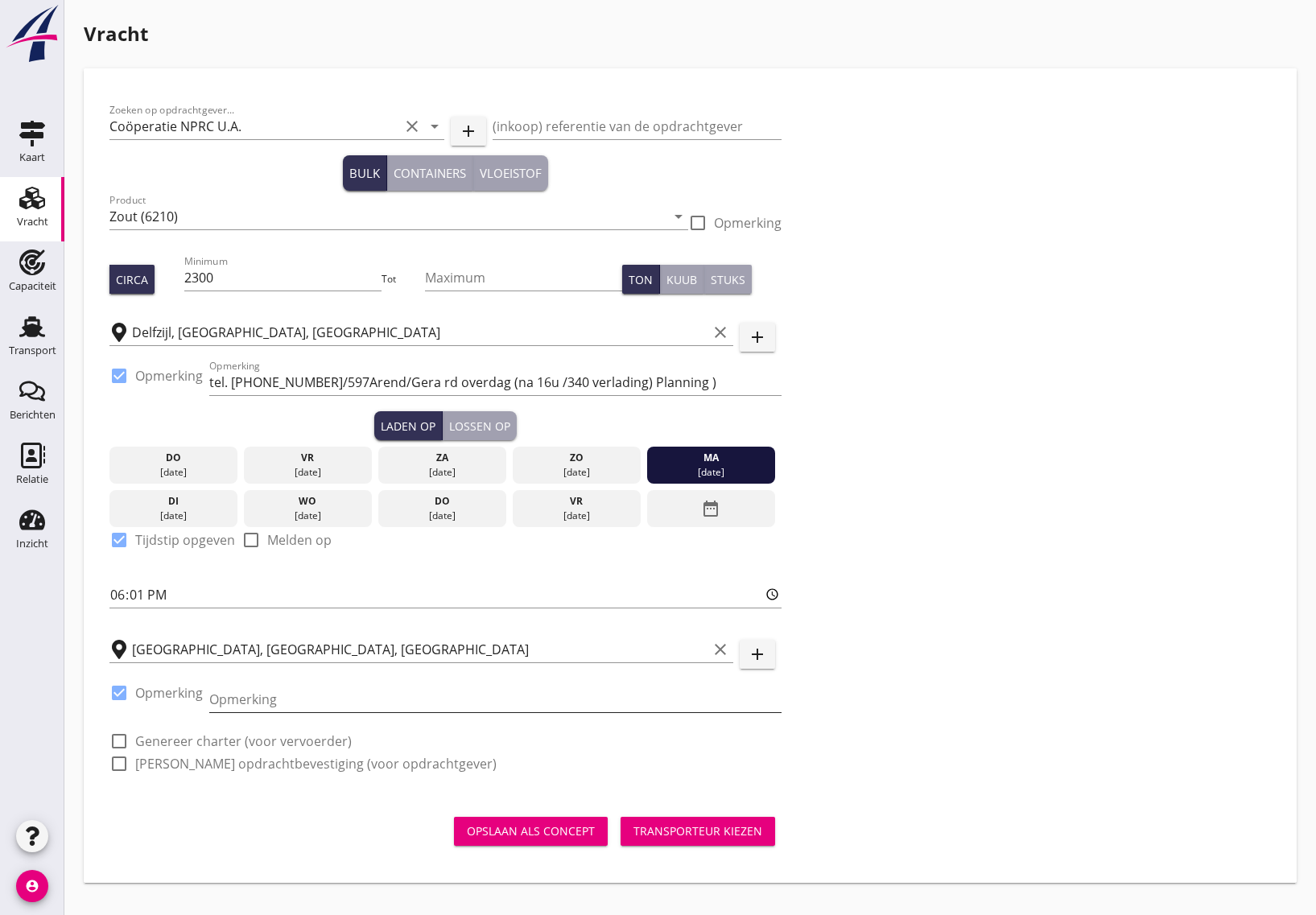
click at [275, 701] on input "Opmerking" at bounding box center [495, 700] width 573 height 26
drag, startPoint x: 266, startPoint y: 702, endPoint x: 199, endPoint y: 696, distance: 67.3
click at [199, 696] on div "check_box Opmerking Opmerking Hoegst" at bounding box center [445, 701] width 672 height 55
paste input "Hoechst ISL [PHONE_NUMBER] Frau [PERSON_NAME]"
type input "Hoechst ISL [PHONE_NUMBER] Frau [PERSON_NAME]"
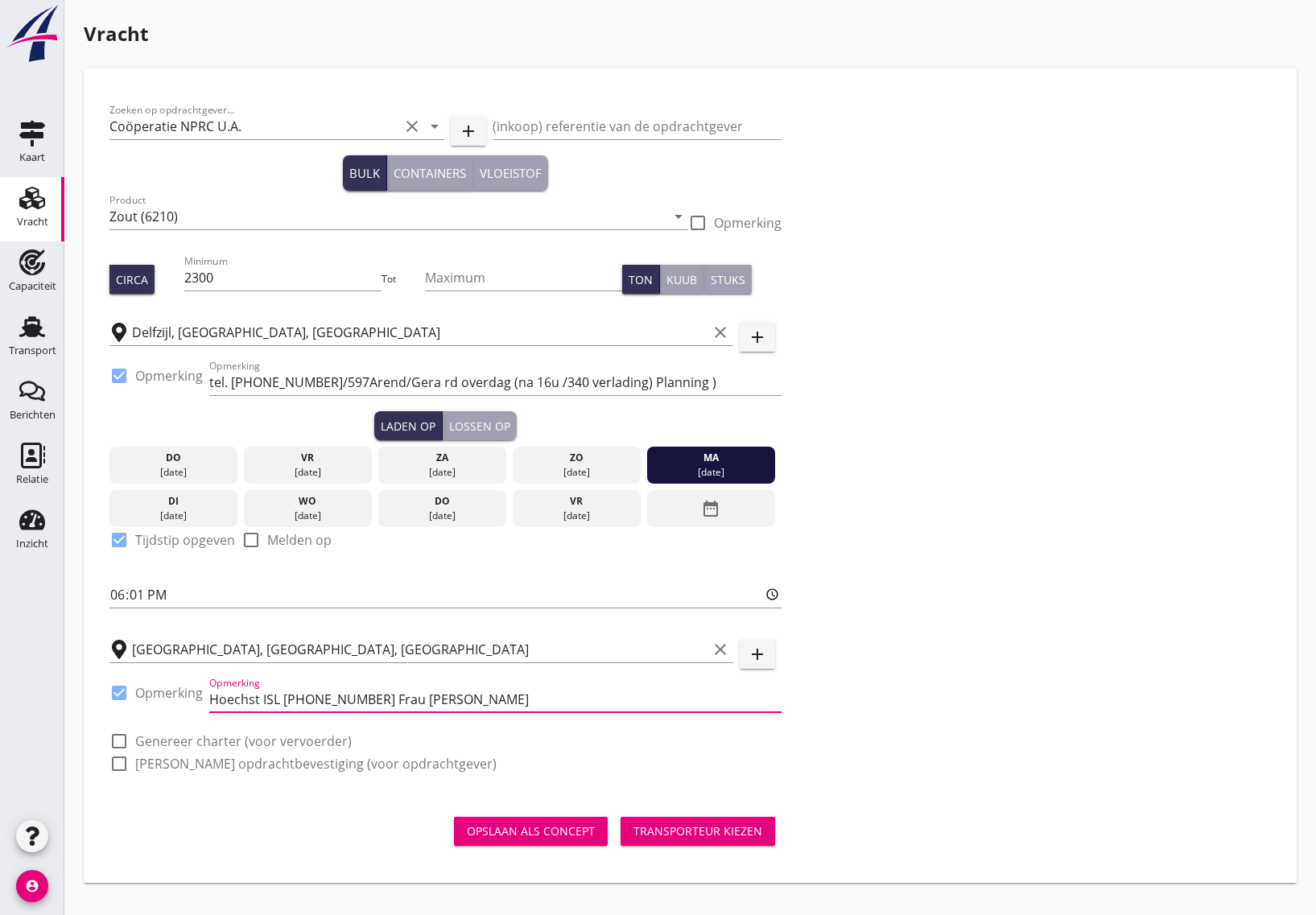
click at [107, 739] on div at bounding box center [119, 741] width 27 height 27
checkbox input "true"
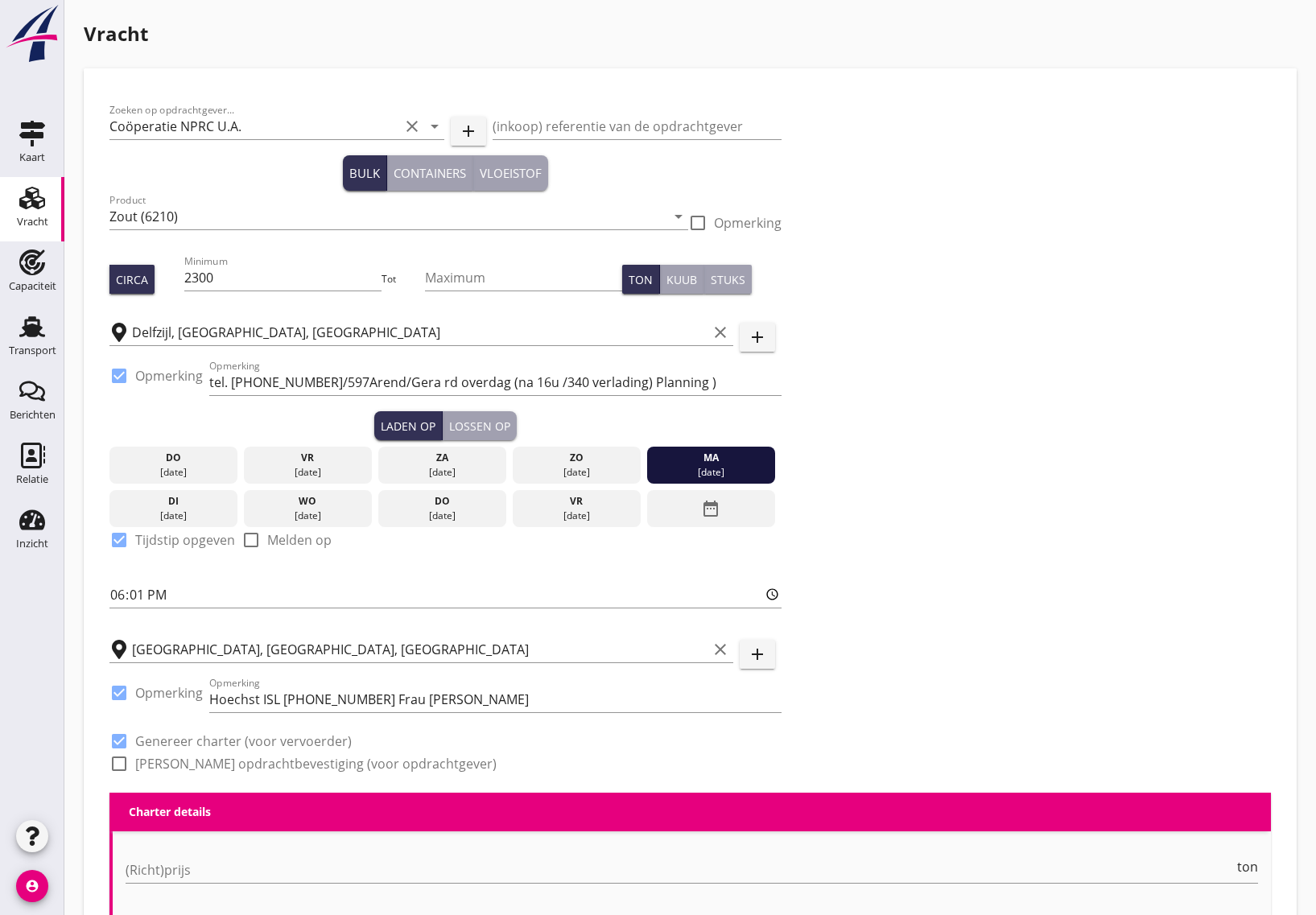
click at [117, 766] on div at bounding box center [119, 763] width 27 height 27
checkbox input "true"
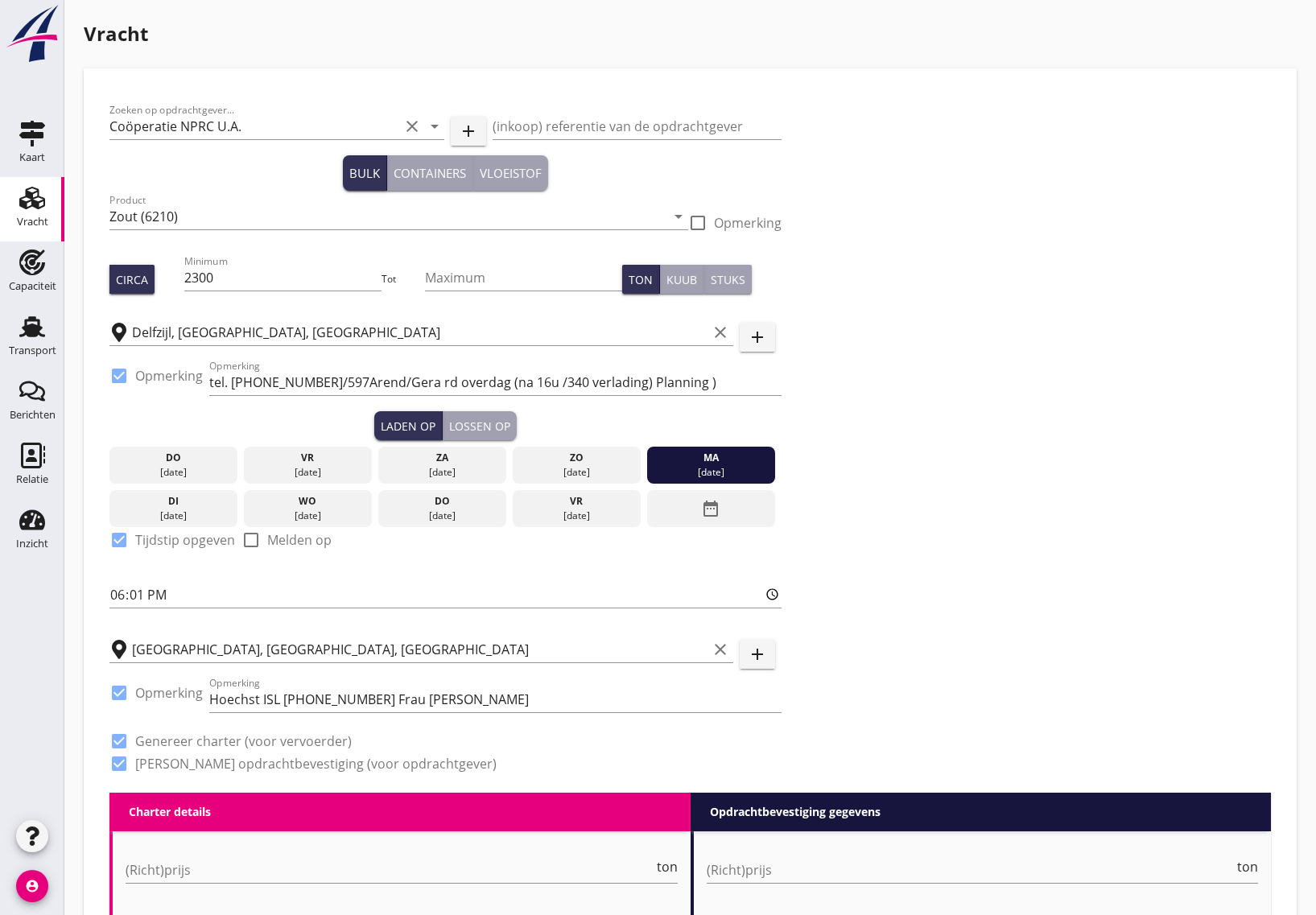
click at [709, 511] on icon "date_range" at bounding box center [710, 508] width 19 height 29
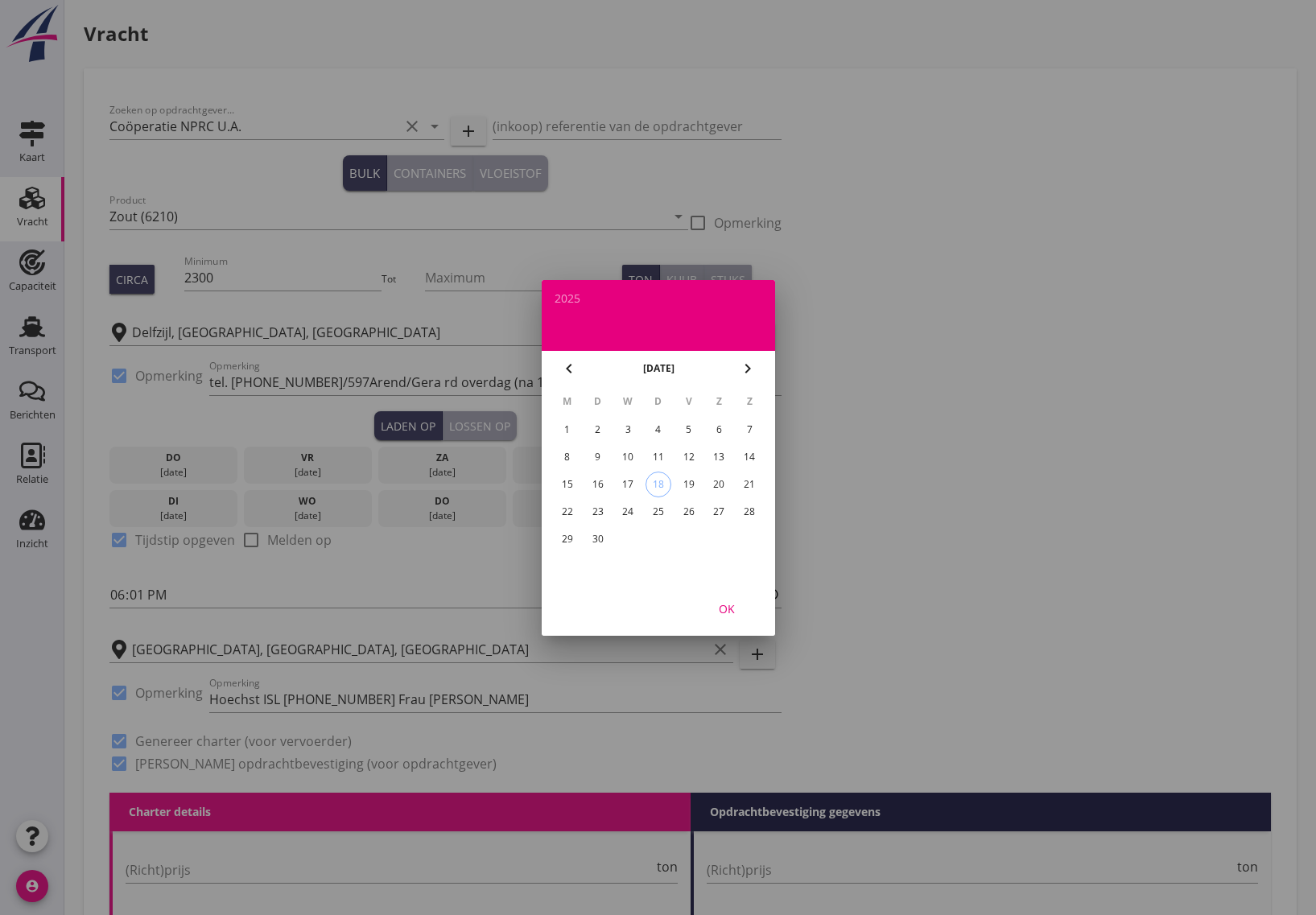
click at [722, 509] on div "27" at bounding box center [719, 512] width 26 height 26
click at [717, 601] on div "OK" at bounding box center [727, 607] width 45 height 17
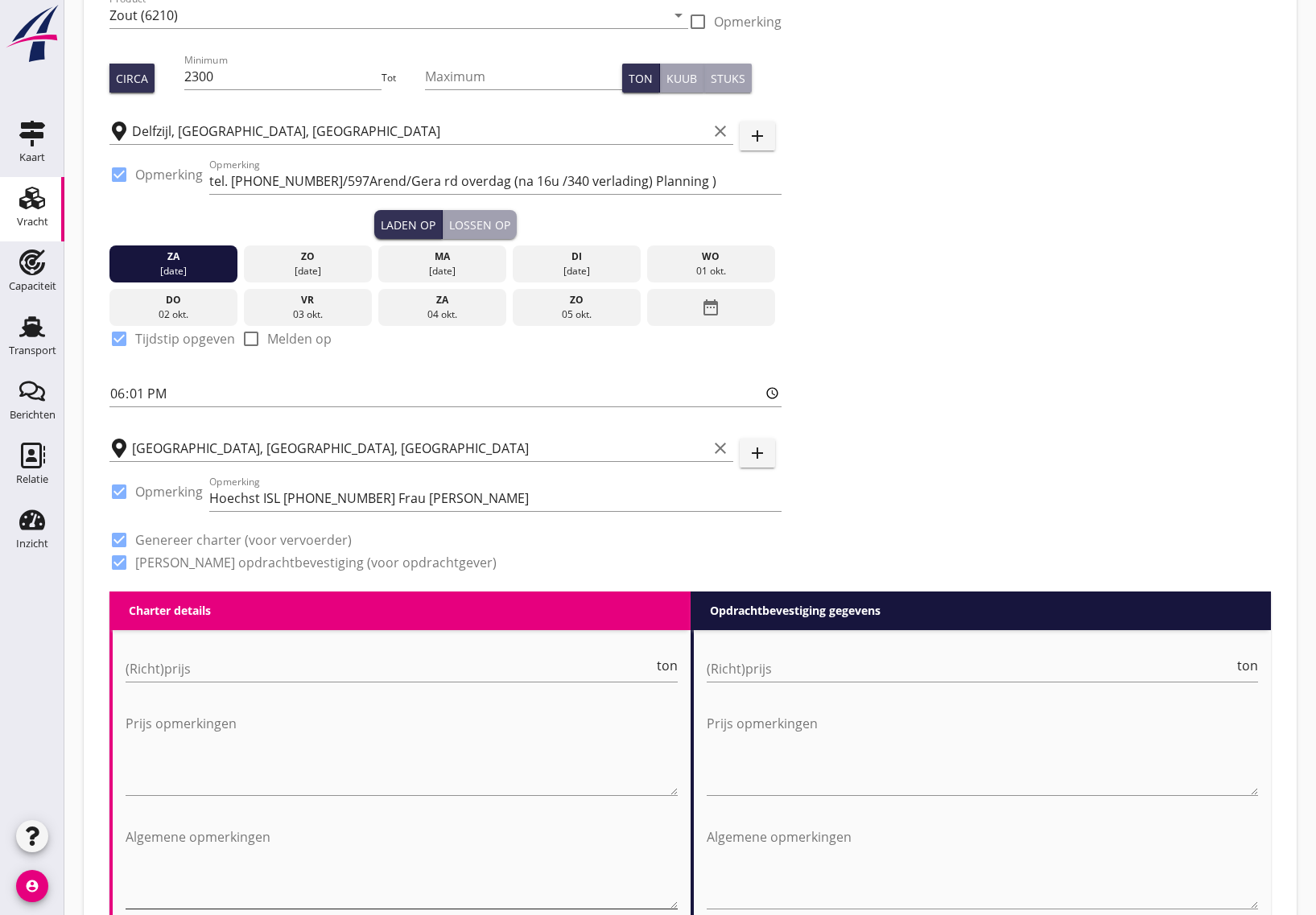
scroll to position [403, 0]
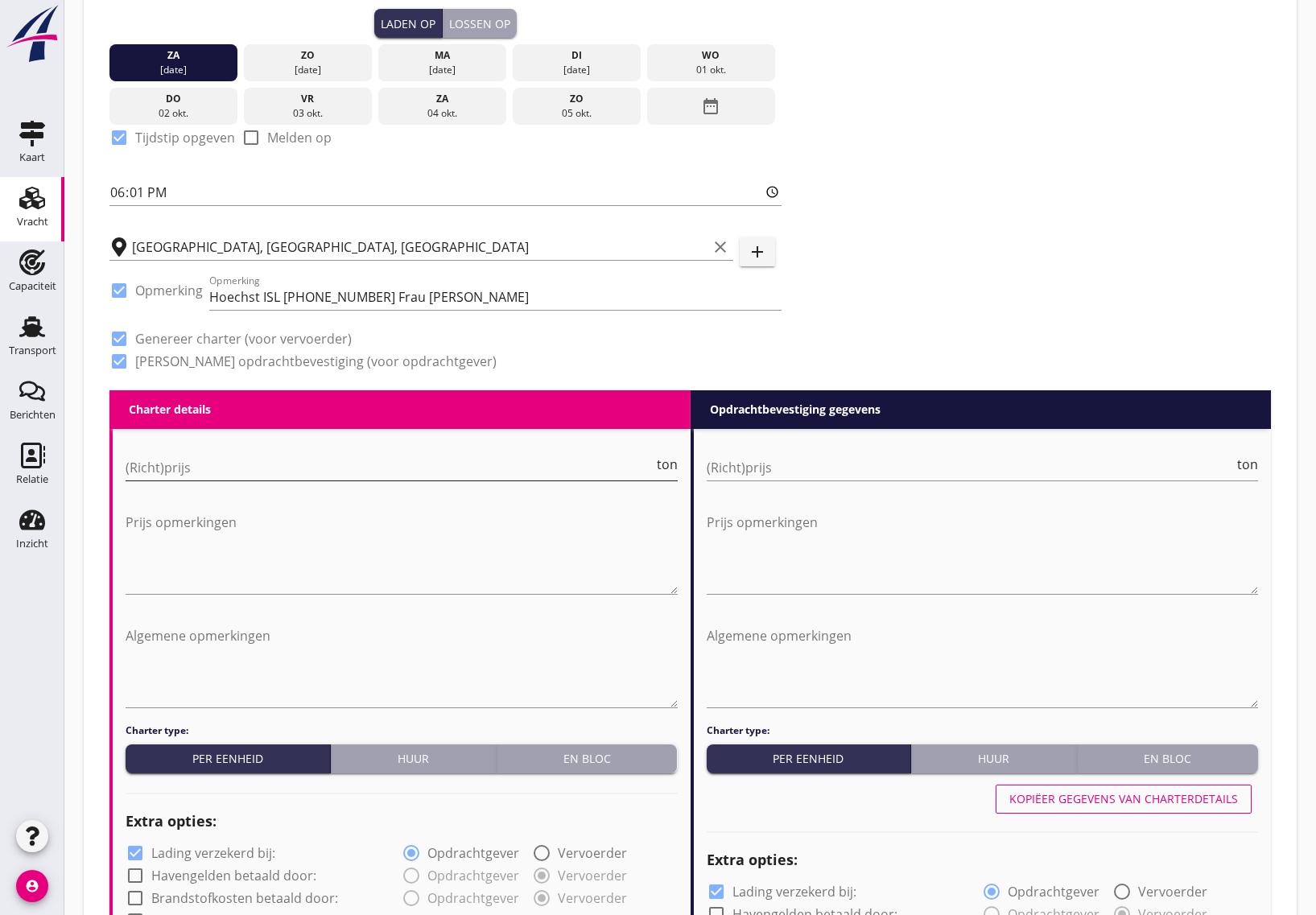
click at [190, 465] on input "(Richt)prijs" at bounding box center [390, 468] width 528 height 26
click at [224, 468] on input "(Richt)prijs" at bounding box center [390, 468] width 528 height 26
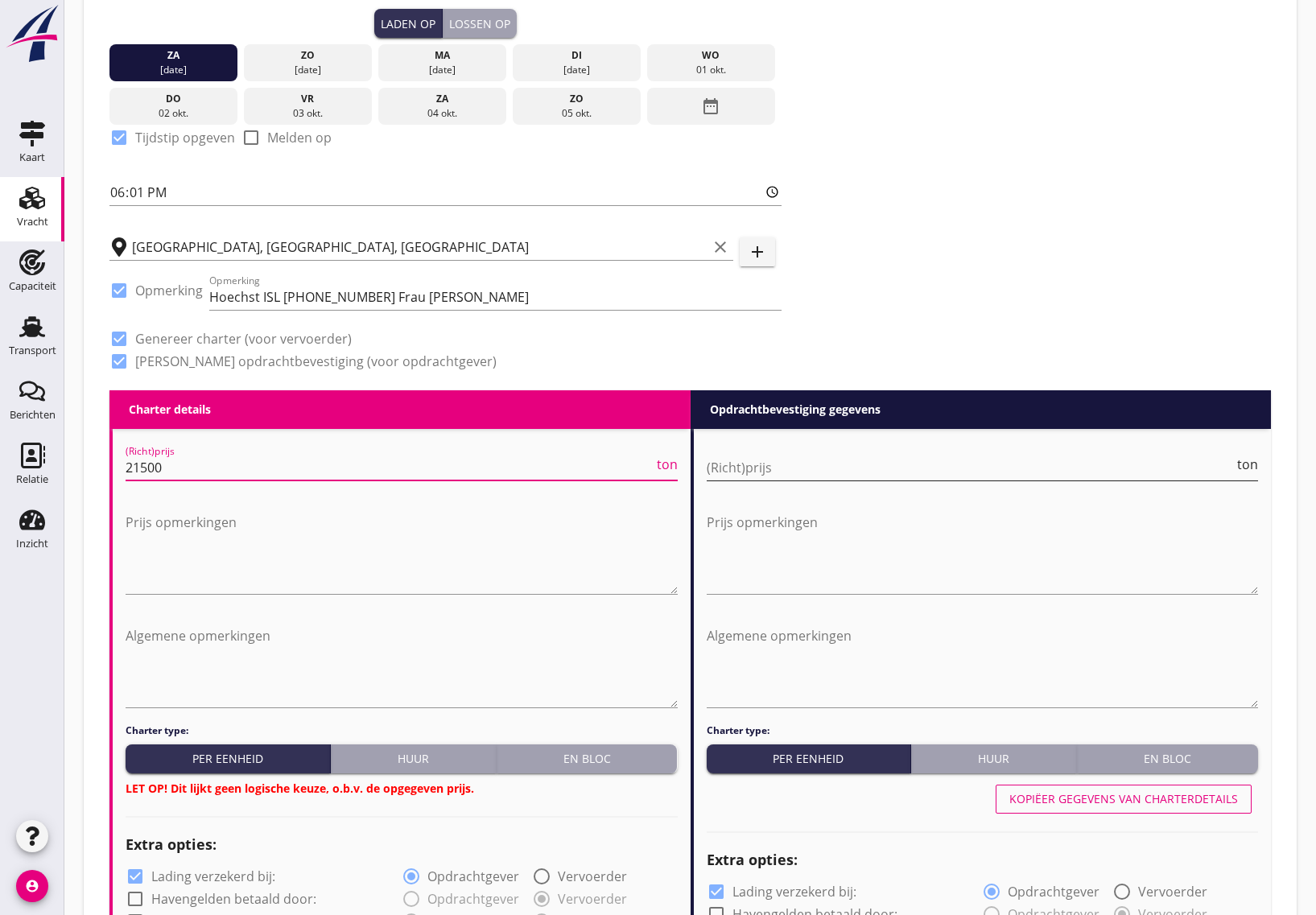
type input "21500"
click at [745, 471] on input "(Richt)prijs" at bounding box center [971, 468] width 528 height 26
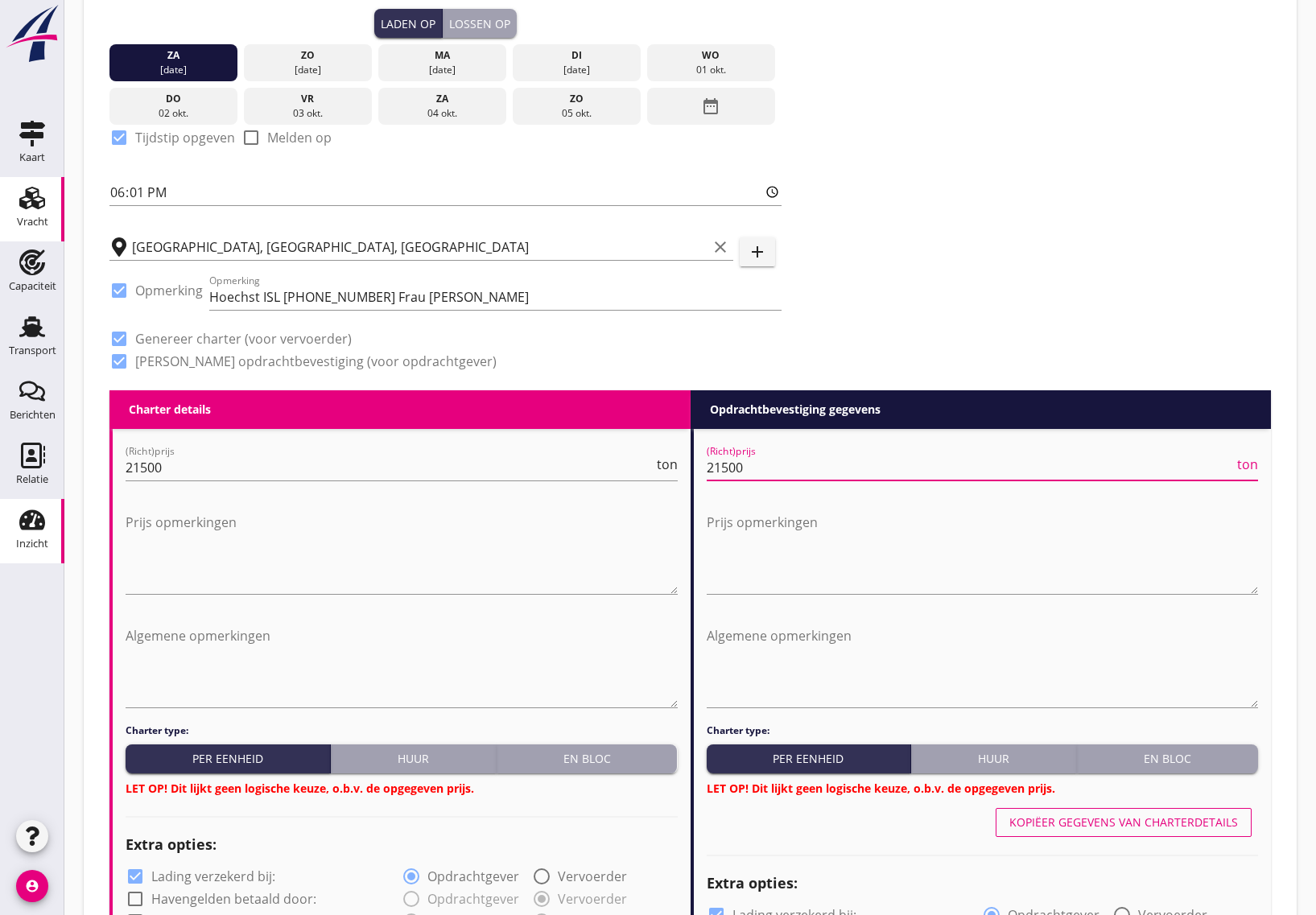
type input "21500"
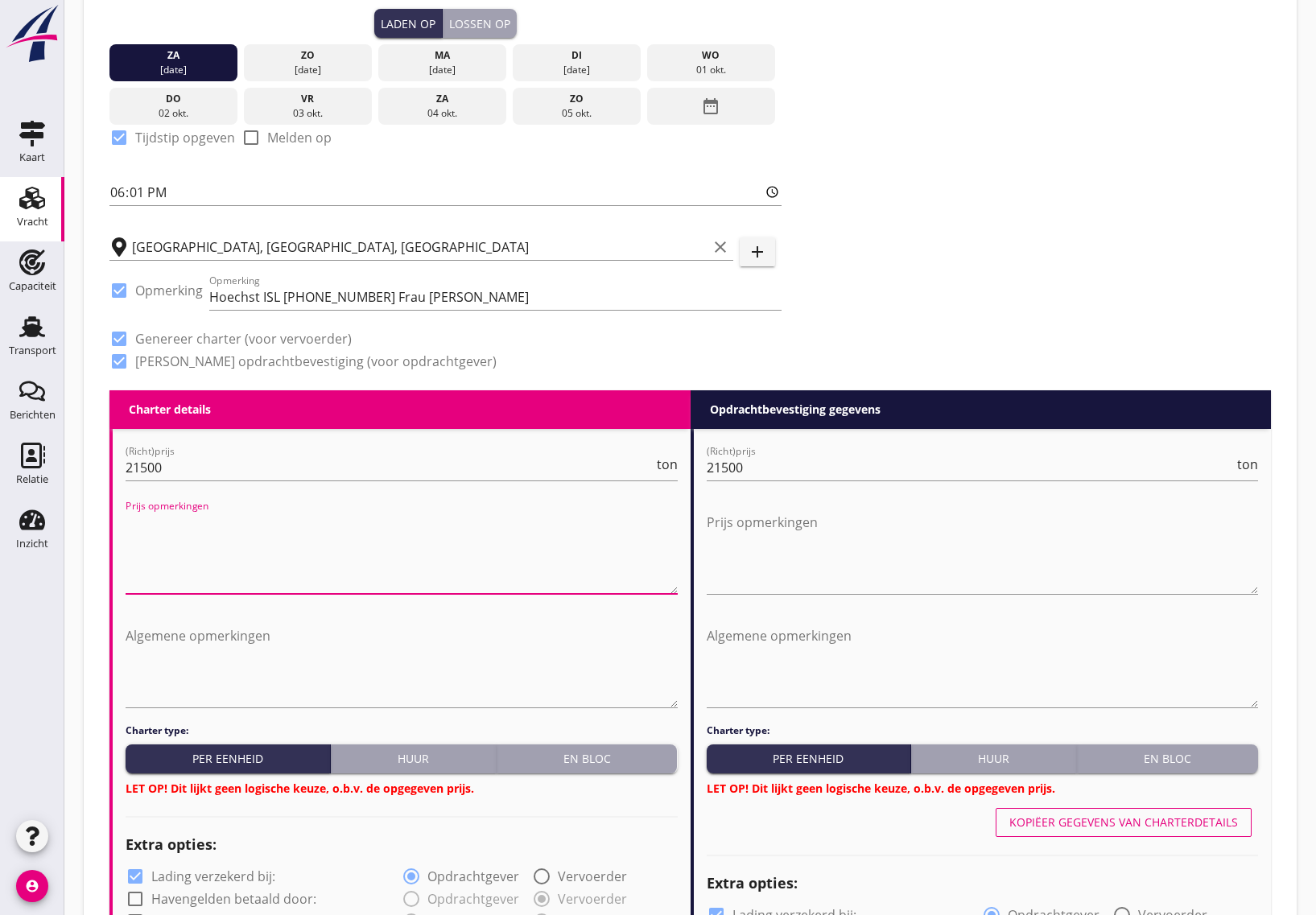
click at [191, 532] on textarea "Prijs opmerkingen" at bounding box center [402, 552] width 553 height 85
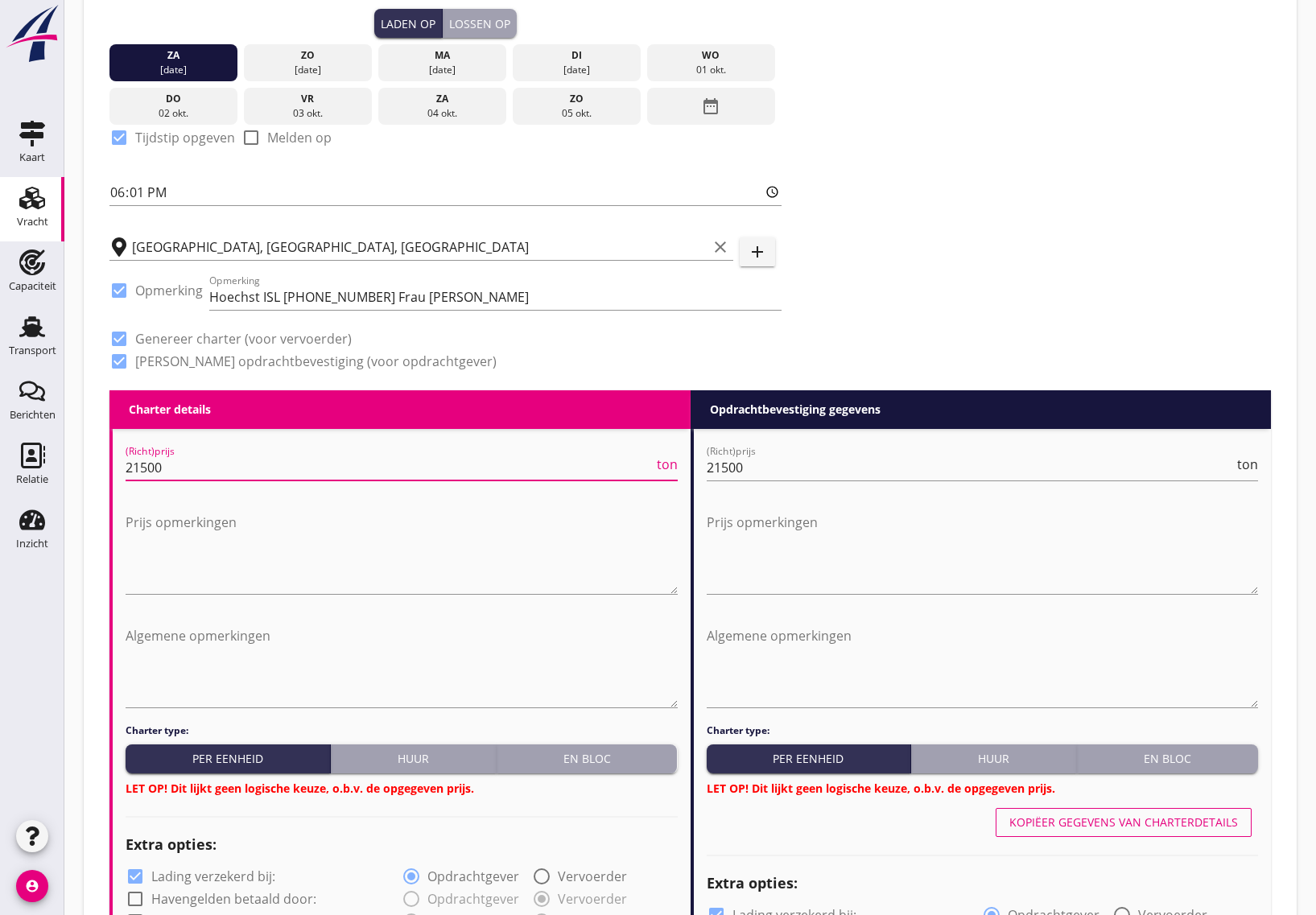
click at [194, 467] on input "21500" at bounding box center [390, 468] width 528 height 26
click at [206, 572] on textarea "Prijs opmerkingen" at bounding box center [402, 552] width 553 height 85
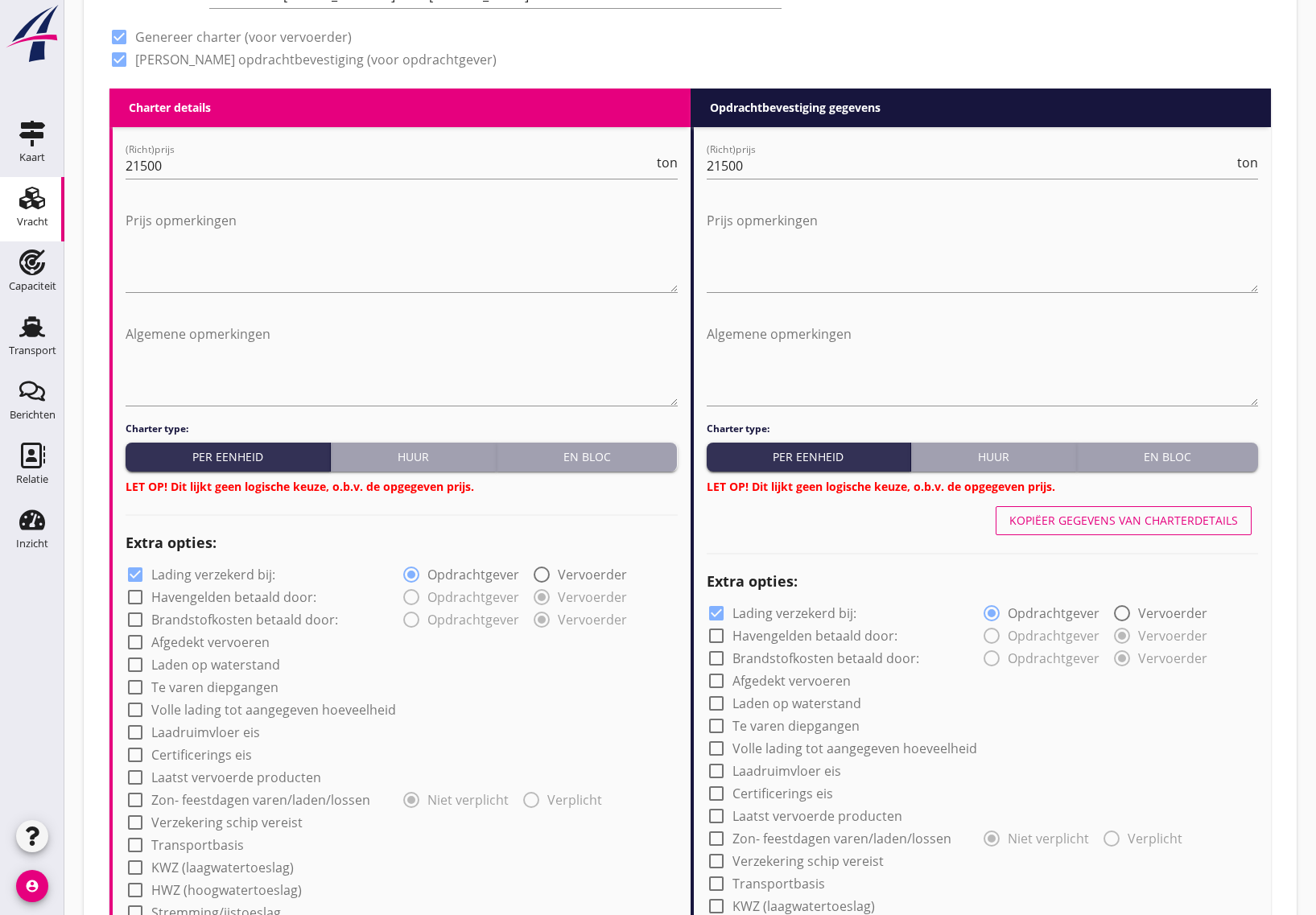
scroll to position [905, 0]
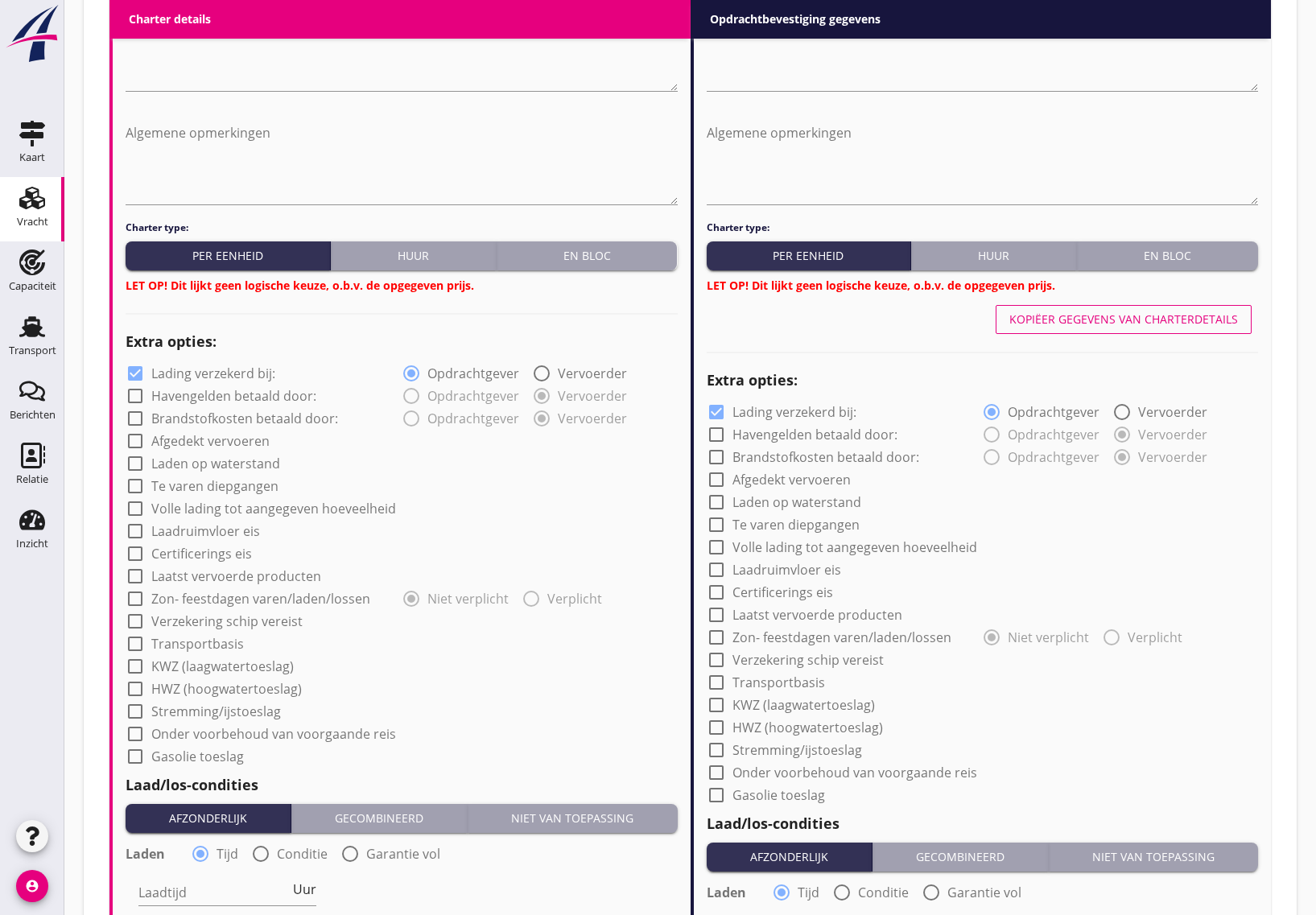
click at [133, 441] on div at bounding box center [134, 440] width 27 height 27
checkbox input "true"
click at [715, 480] on div at bounding box center [716, 479] width 27 height 27
checkbox input "true"
click at [719, 411] on div at bounding box center [716, 411] width 27 height 27
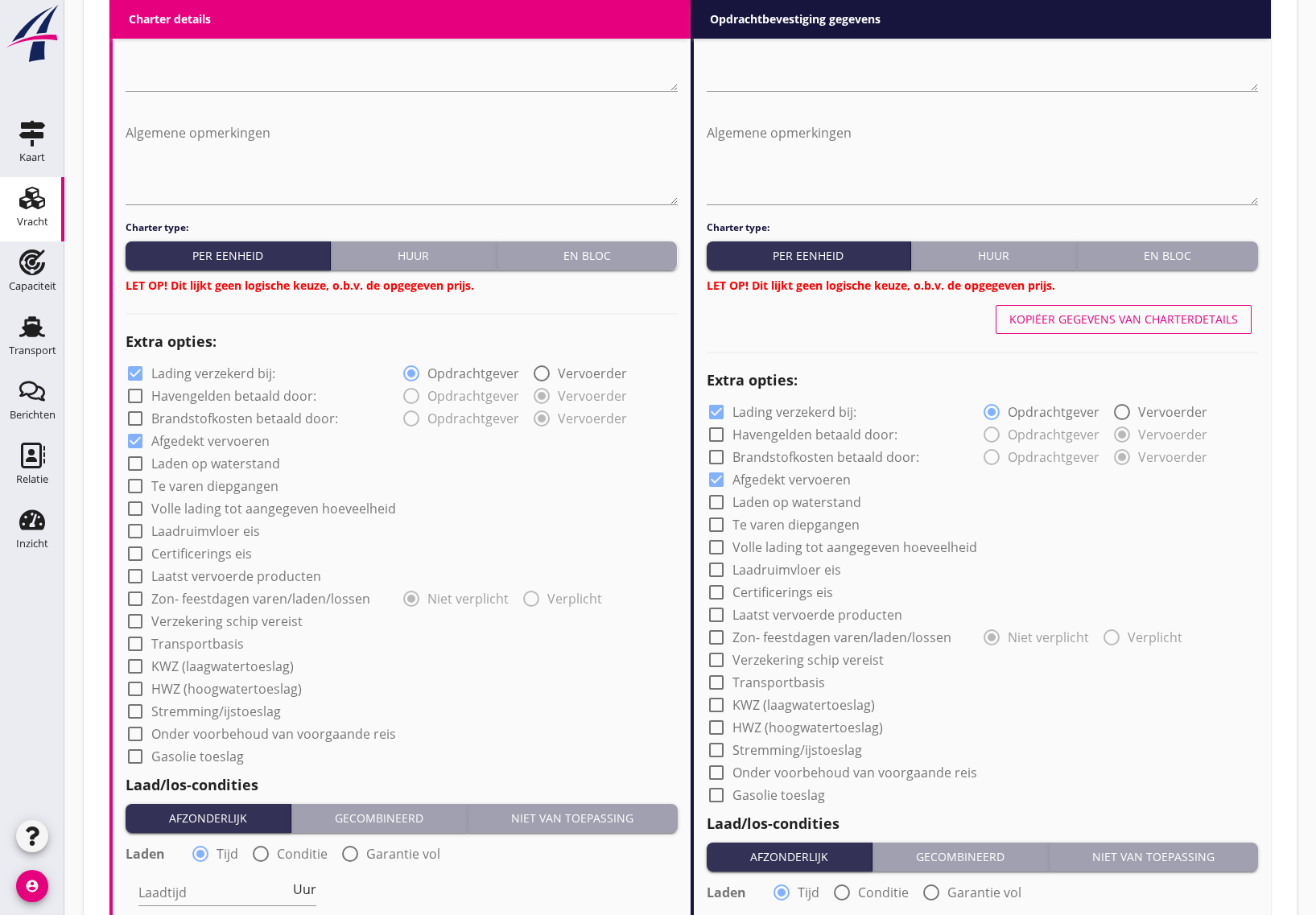
checkbox input "false"
click at [139, 371] on div at bounding box center [134, 373] width 27 height 27
checkbox input "false"
click at [129, 620] on div at bounding box center [134, 620] width 27 height 27
checkbox input "true"
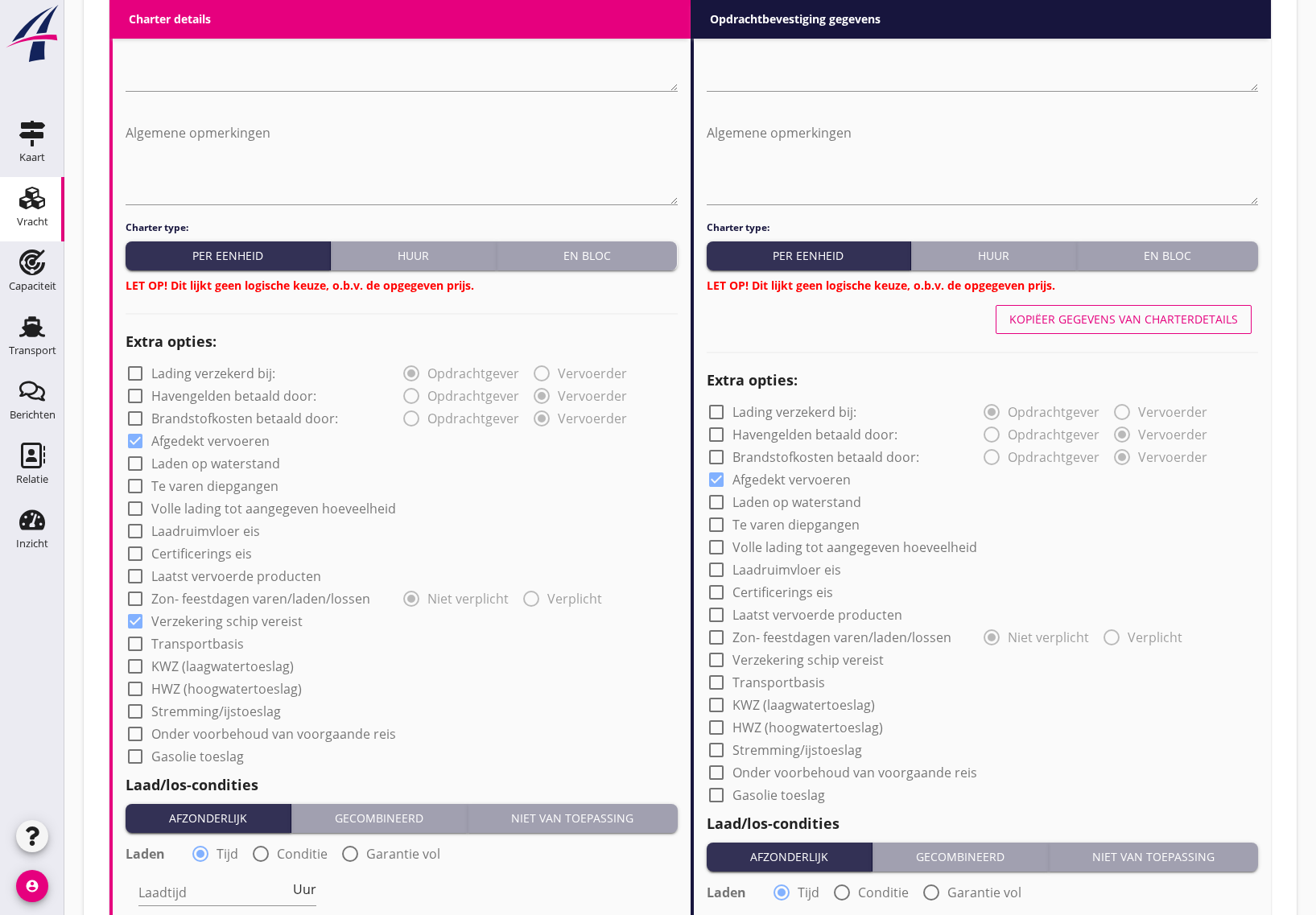
click at [718, 661] on div at bounding box center [716, 660] width 27 height 27
checkbox input "true"
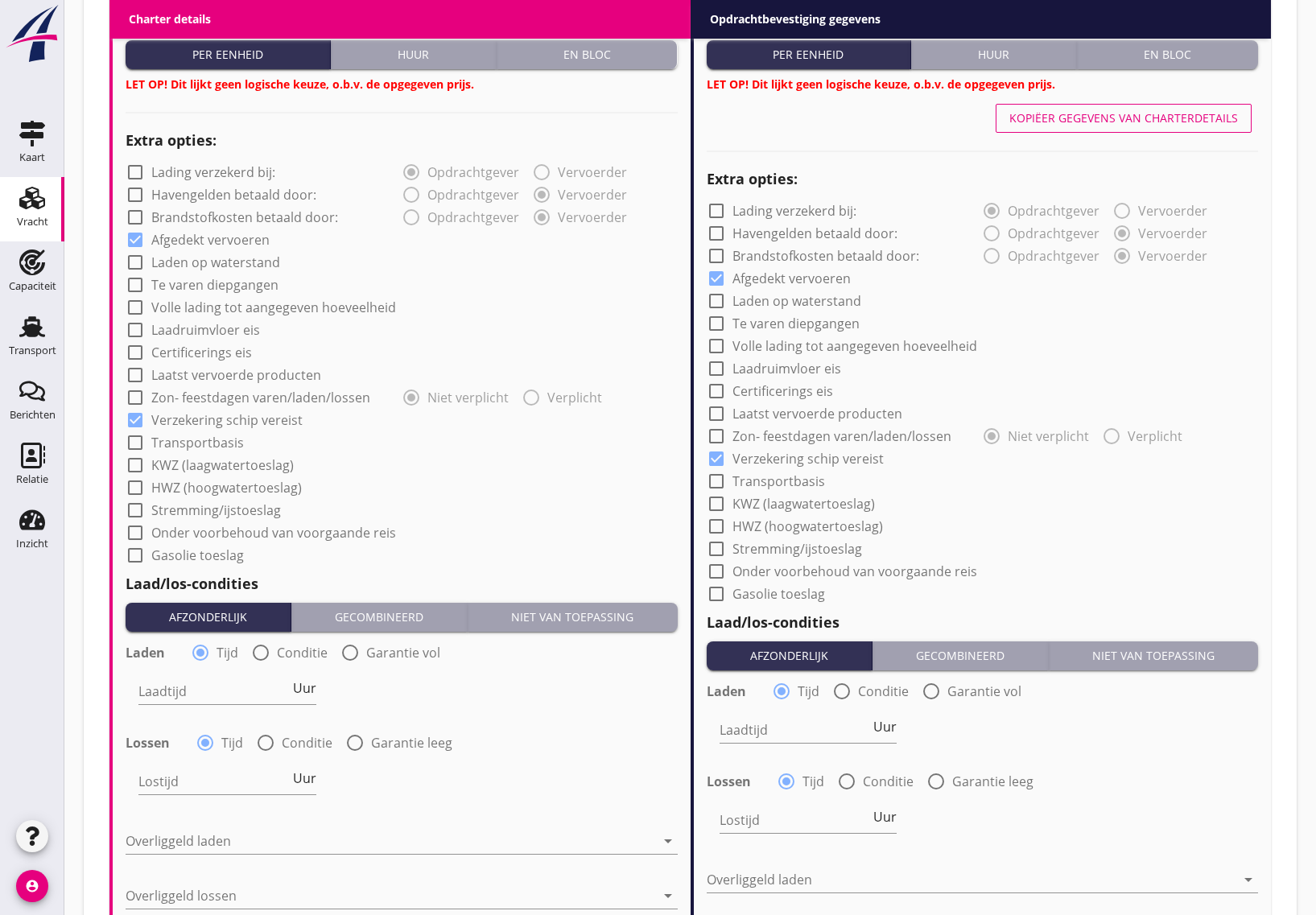
scroll to position [1207, 0]
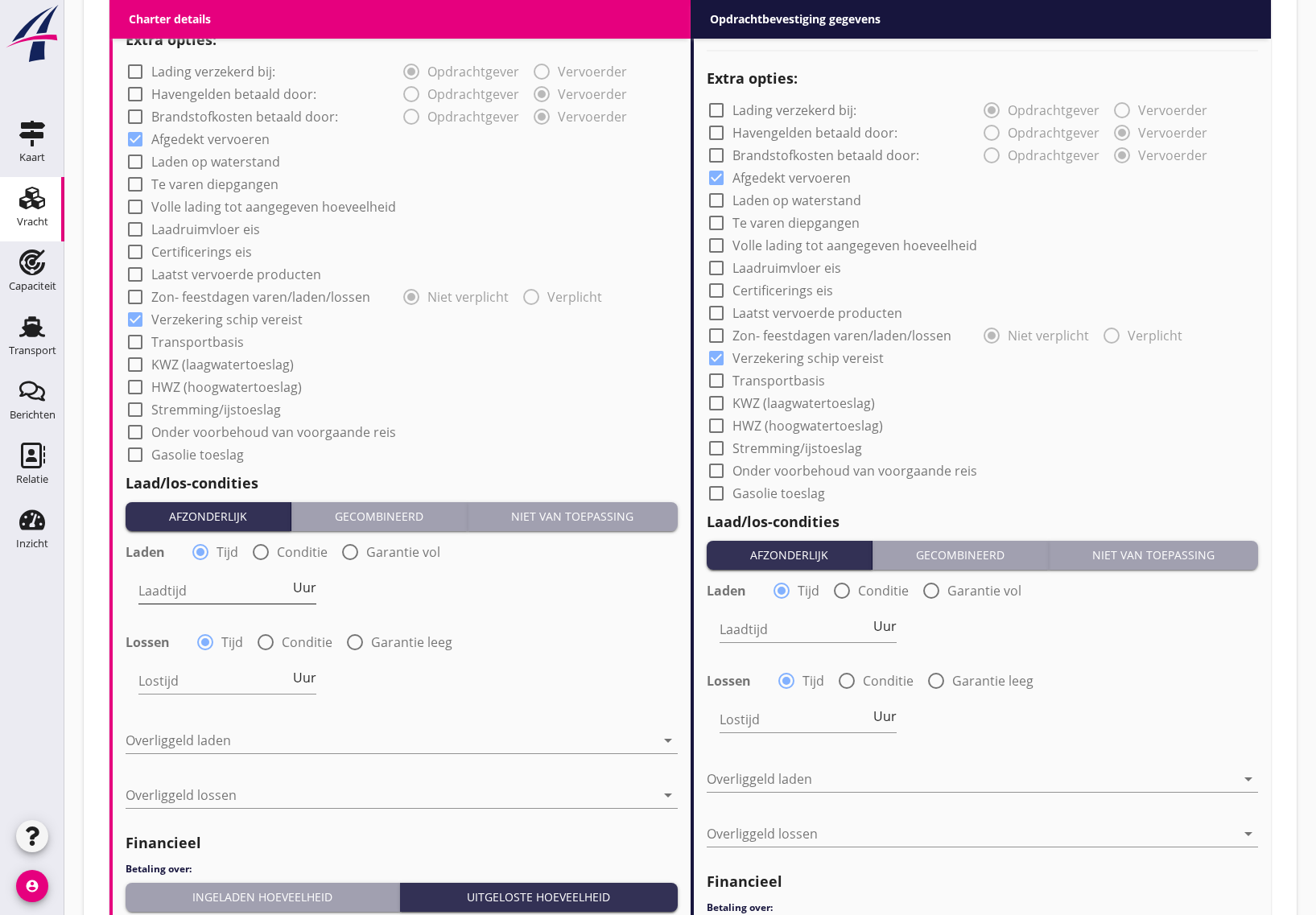
click at [201, 598] on input "Laadtijd" at bounding box center [214, 591] width 152 height 26
type input "24"
click at [214, 685] on input "Lostijd" at bounding box center [214, 681] width 152 height 26
click at [219, 687] on input "Lostijd" at bounding box center [214, 681] width 152 height 26
type input "24"
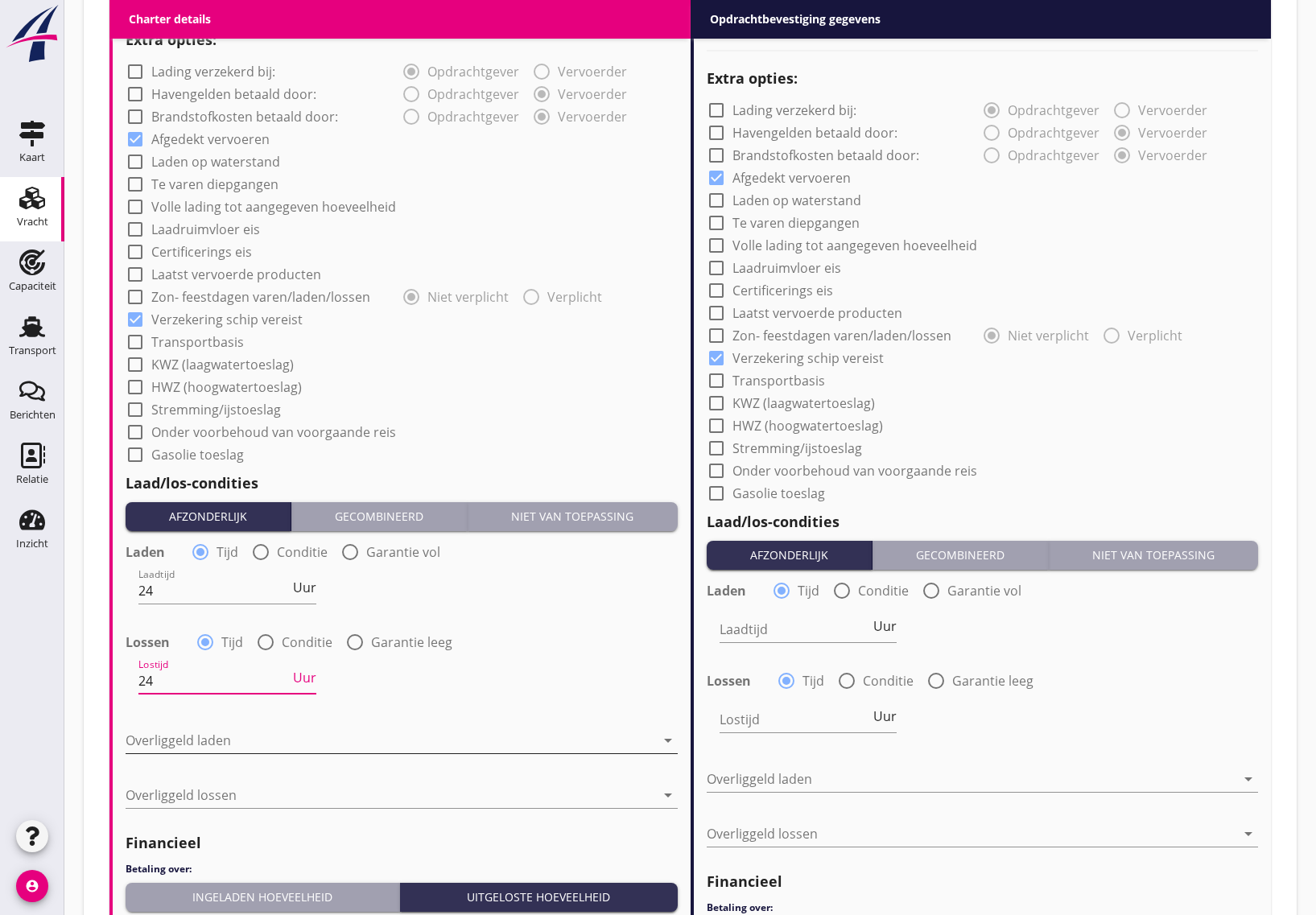
click at [192, 749] on div at bounding box center [390, 741] width 530 height 26
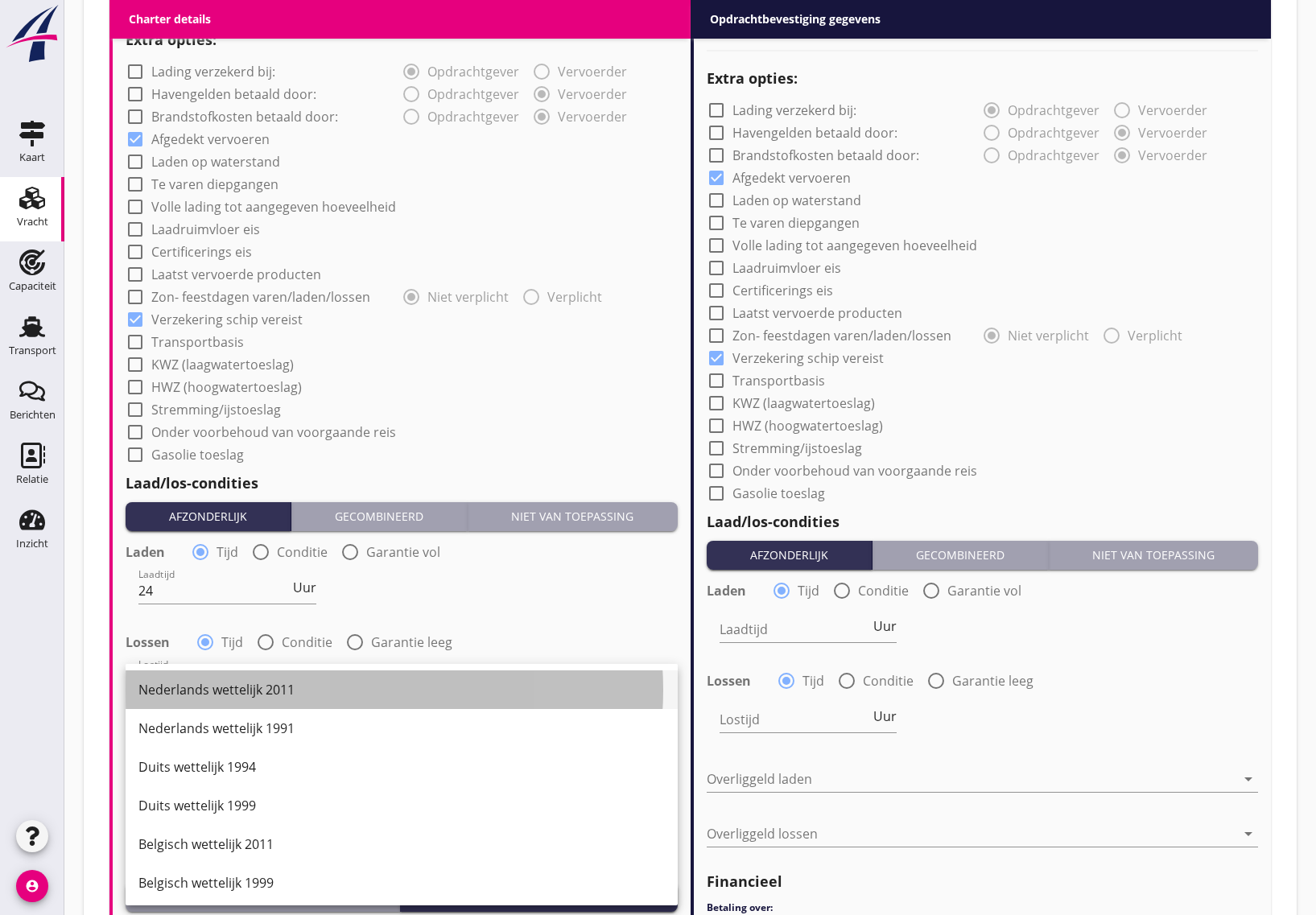
click at [232, 690] on div "Nederlands wettelijk 2011" at bounding box center [402, 689] width 526 height 19
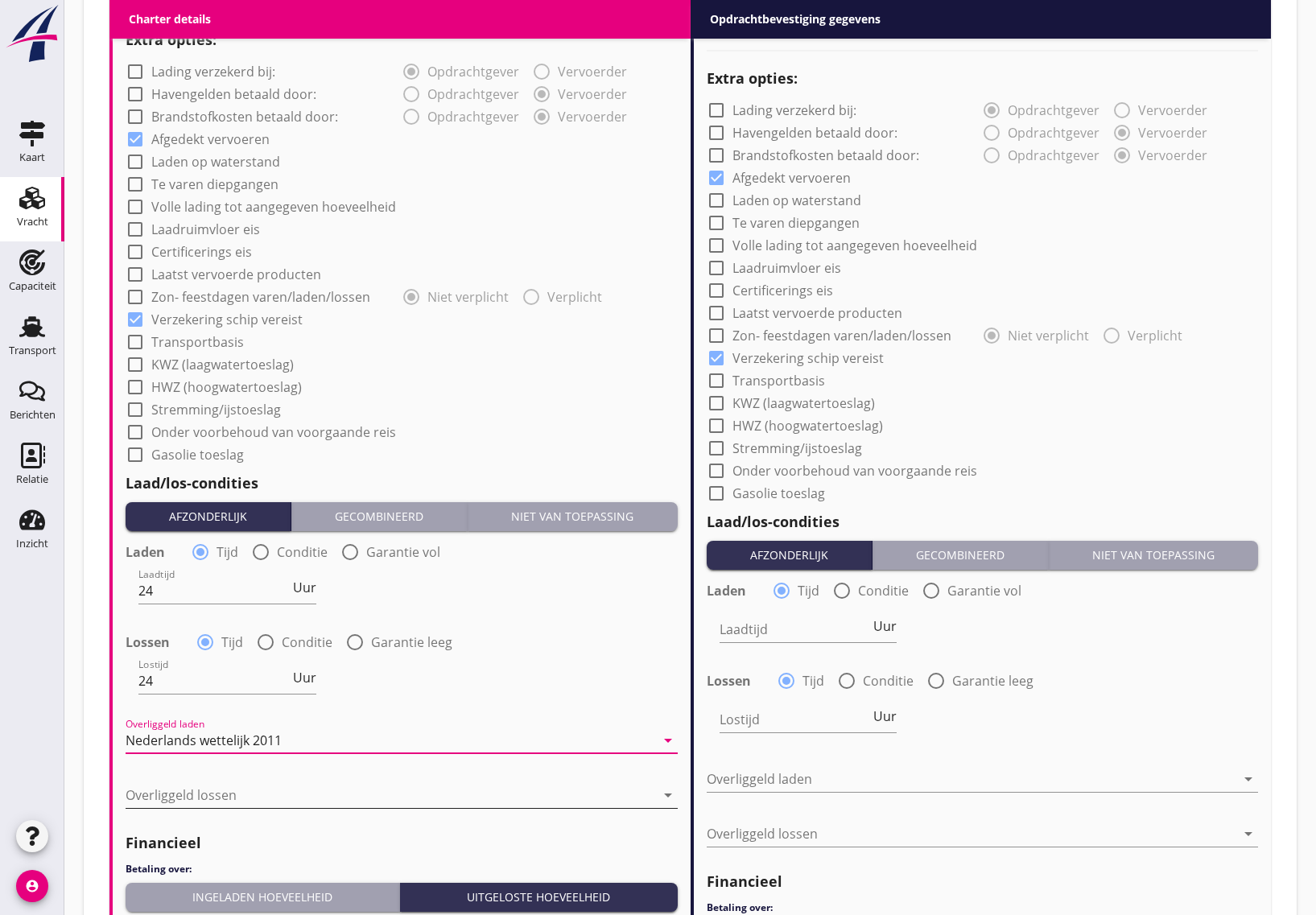
click at [212, 790] on div at bounding box center [390, 796] width 530 height 26
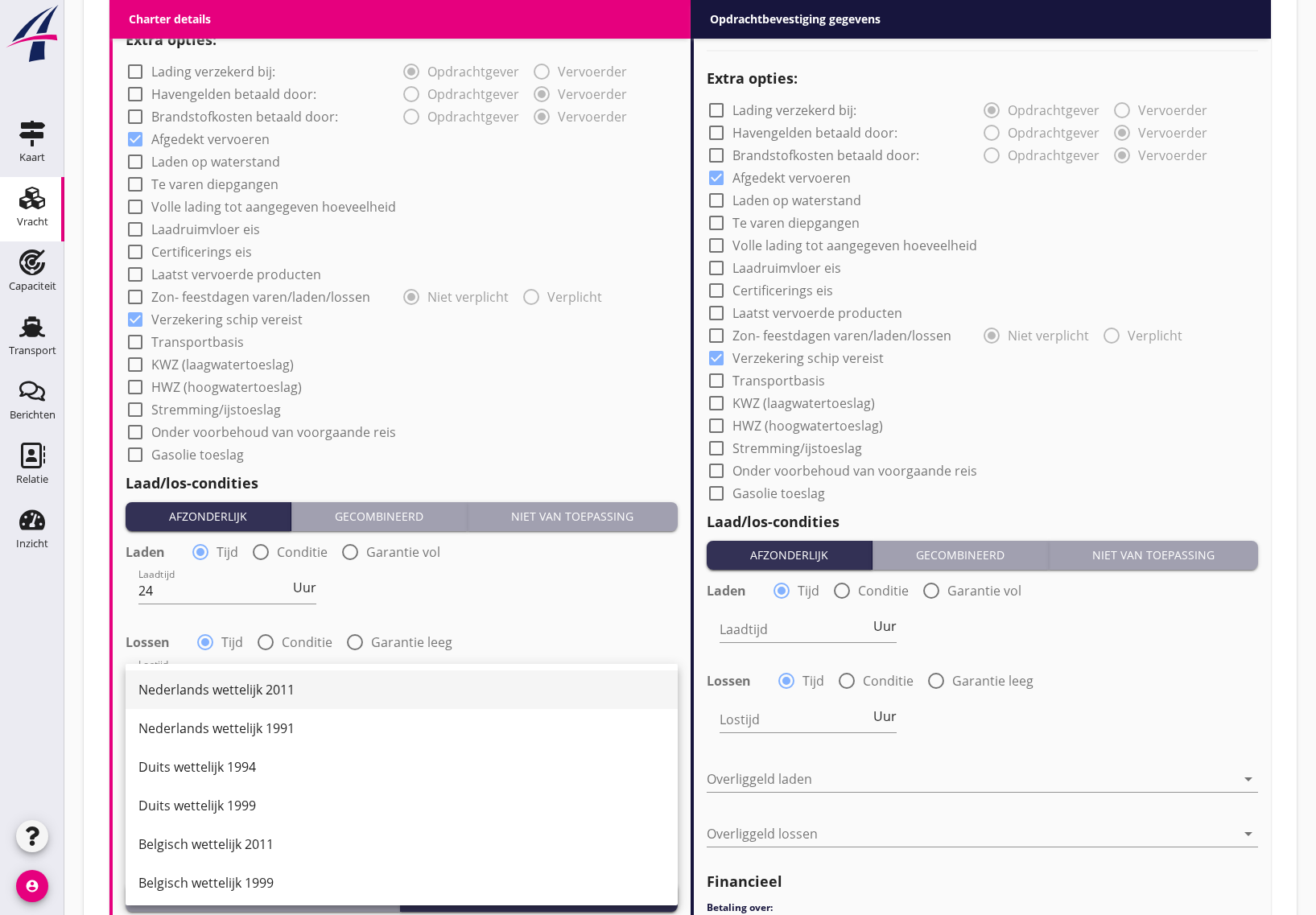
click at [235, 689] on div "Nederlands wettelijk 2011" at bounding box center [402, 689] width 526 height 19
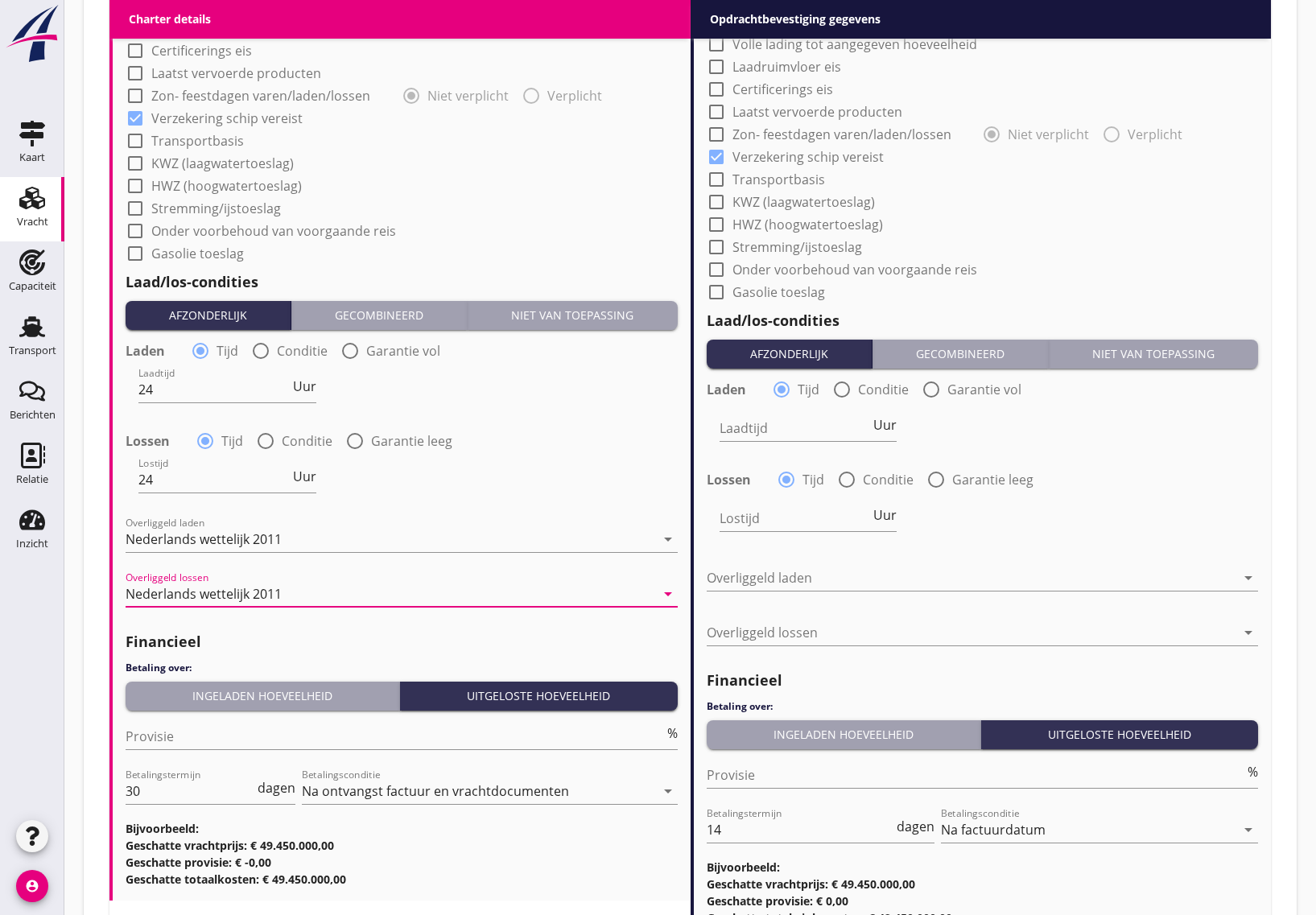
scroll to position [1509, 0]
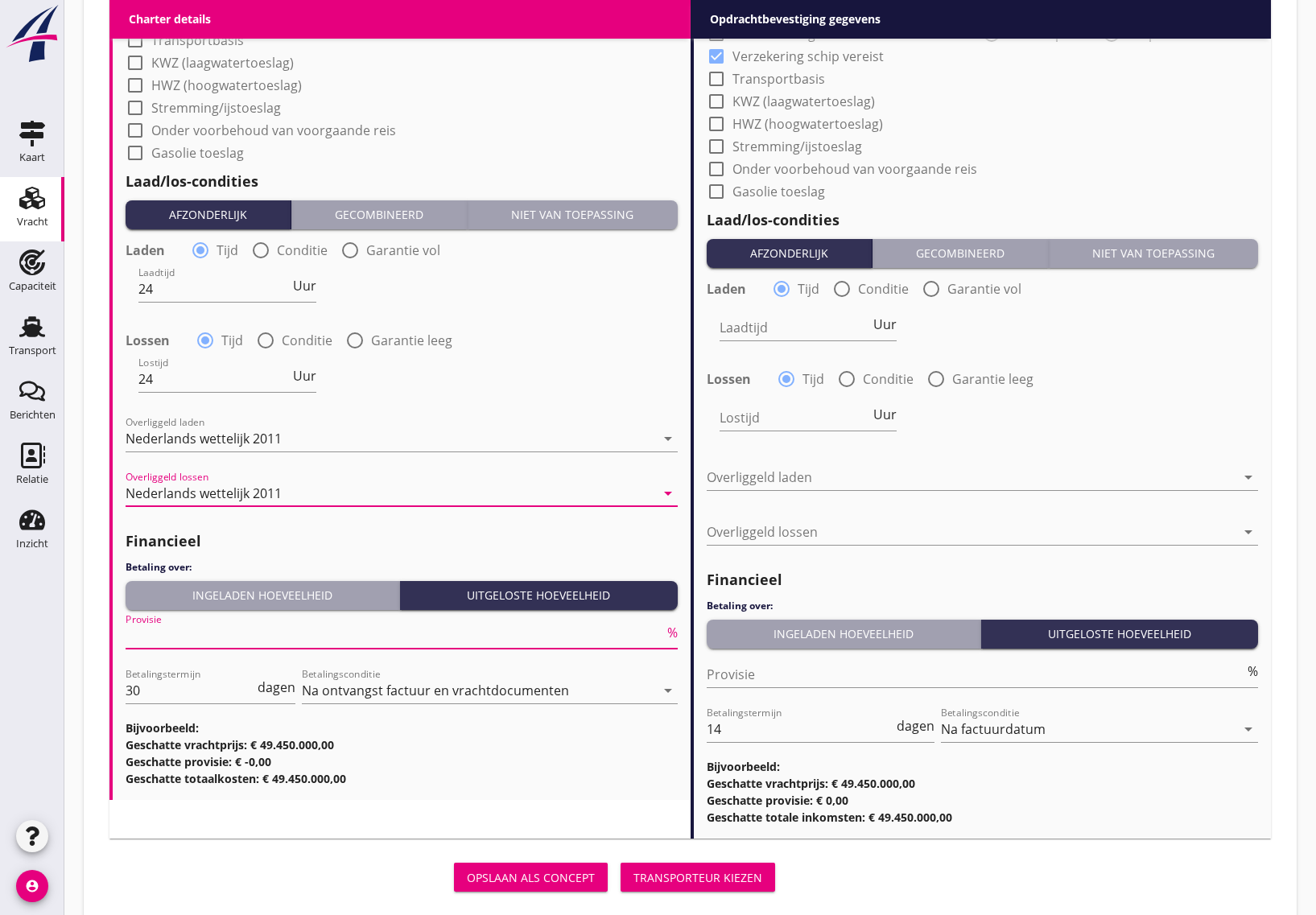
click at [171, 638] on input "Provisie" at bounding box center [395, 636] width 539 height 26
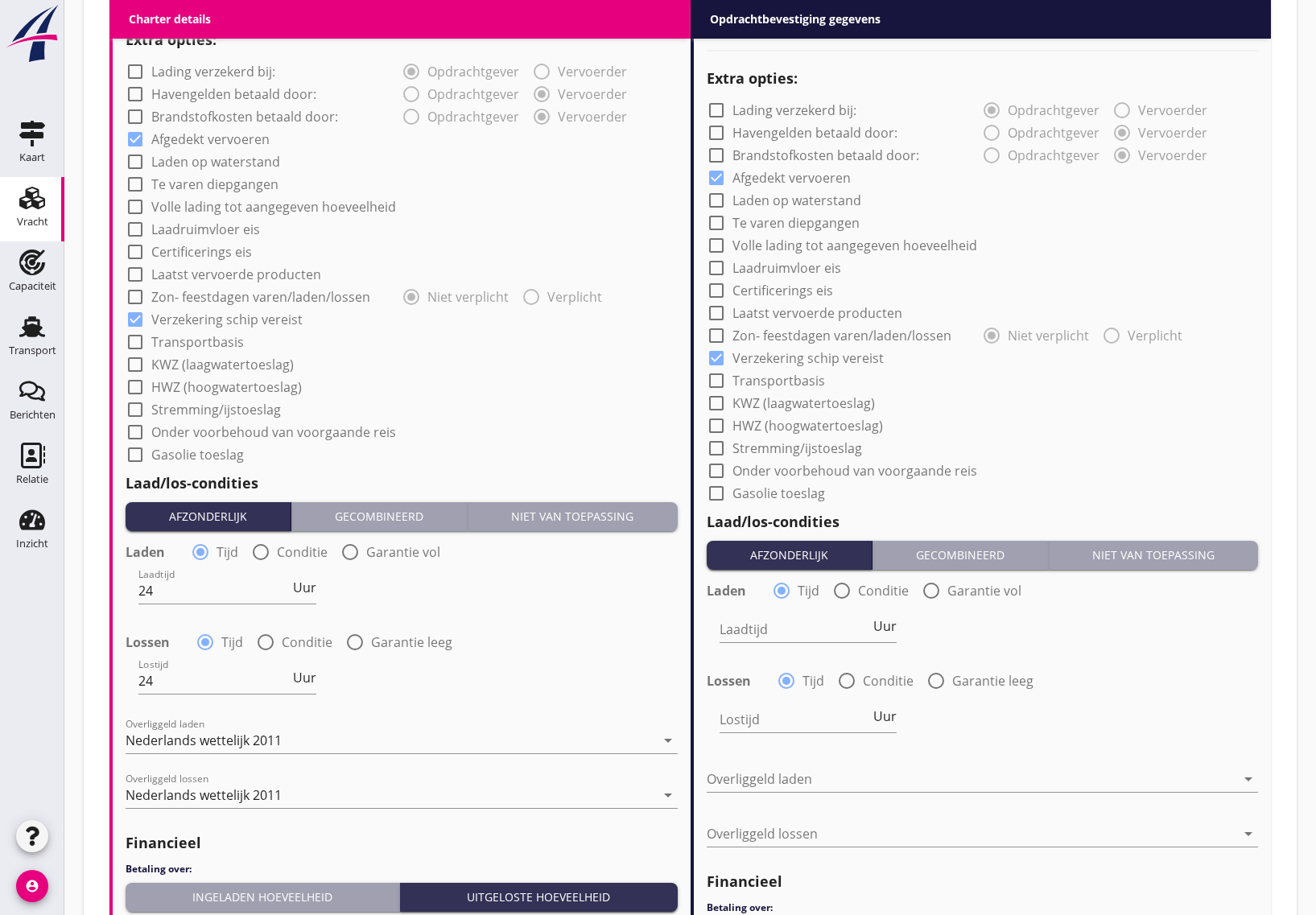
scroll to position [1107, 0]
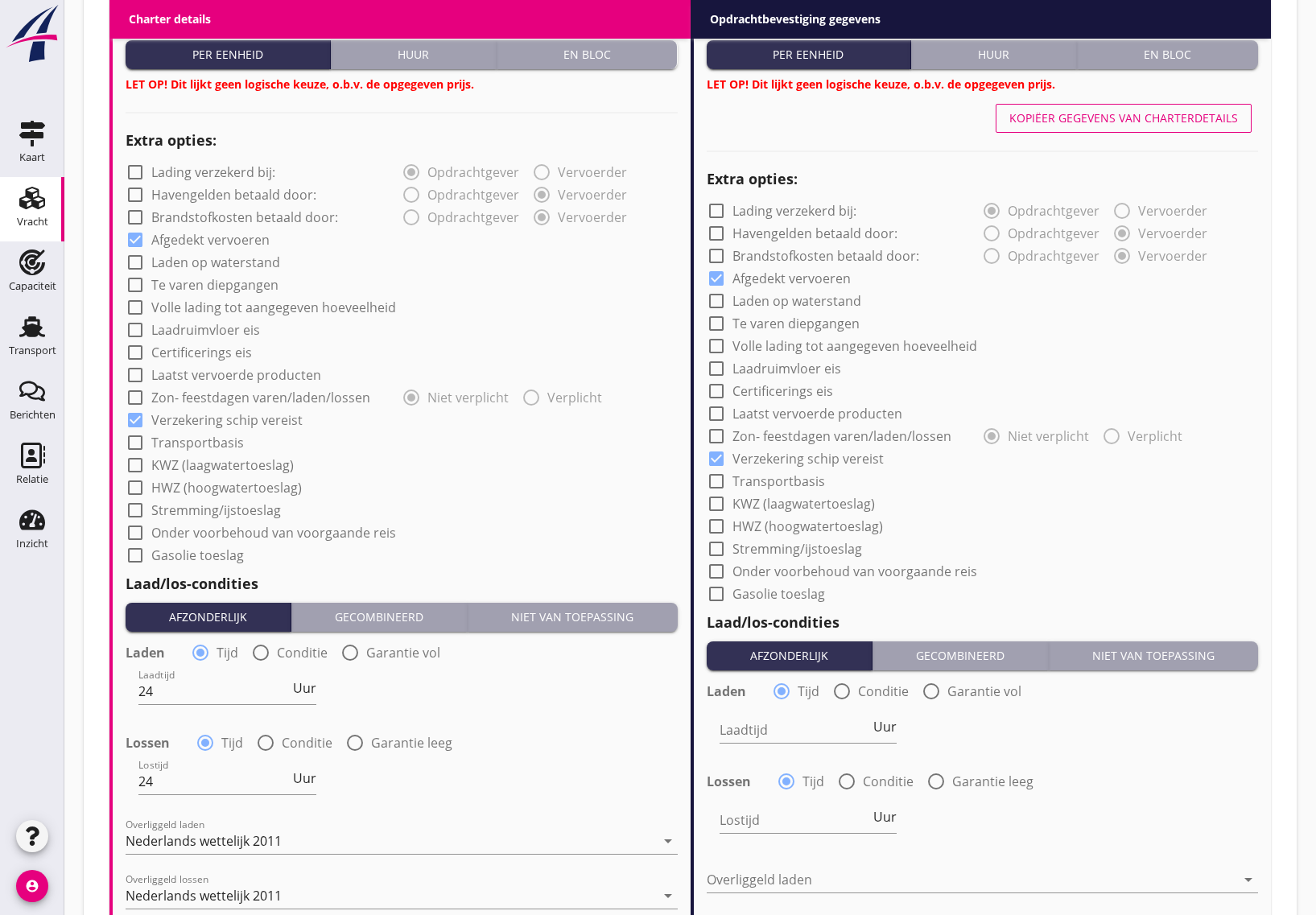
type input "5"
click at [1168, 107] on button "Kopiëer gegevens van charterdetails" at bounding box center [1123, 118] width 256 height 29
type input "24"
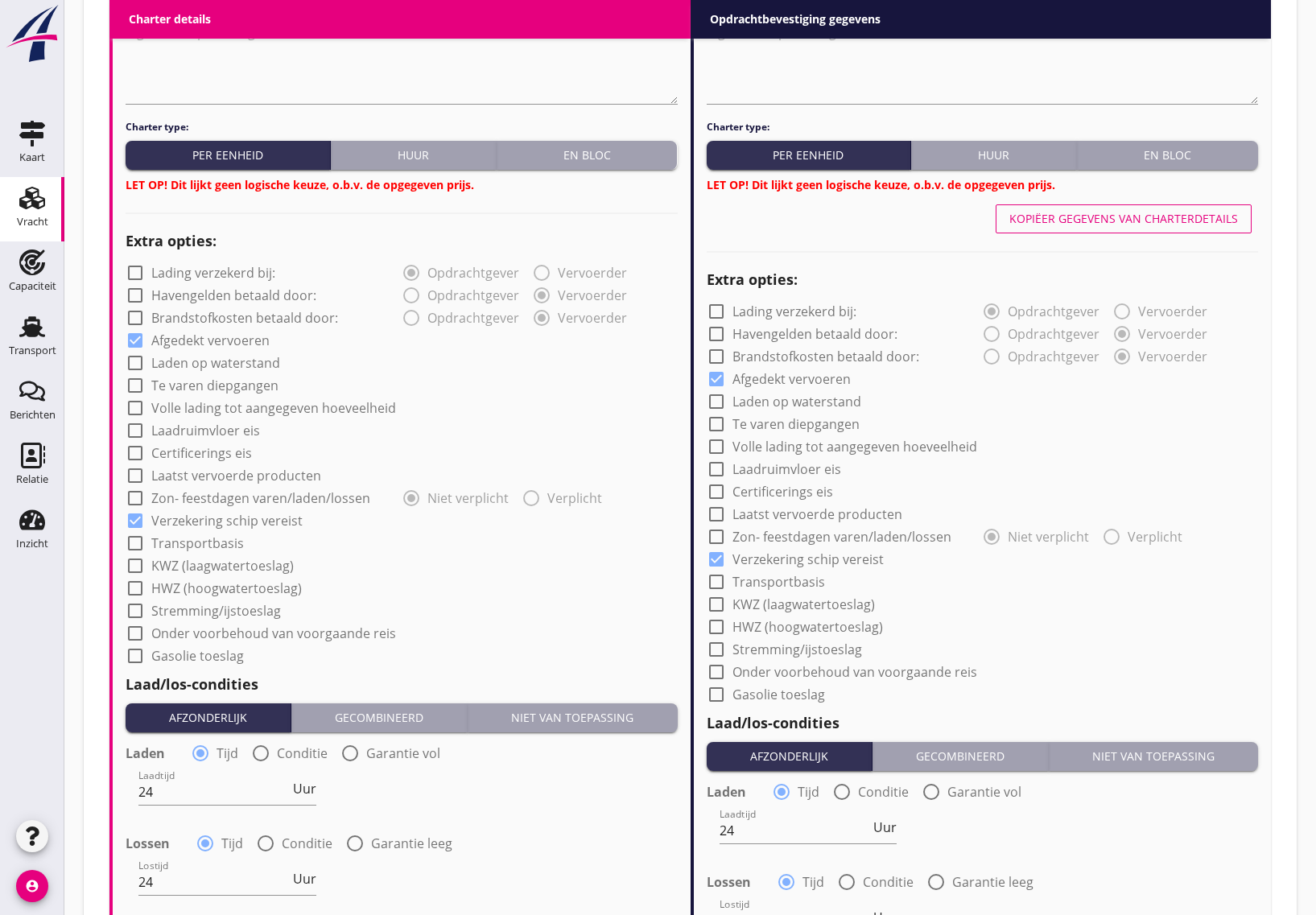
scroll to position [1408, 0]
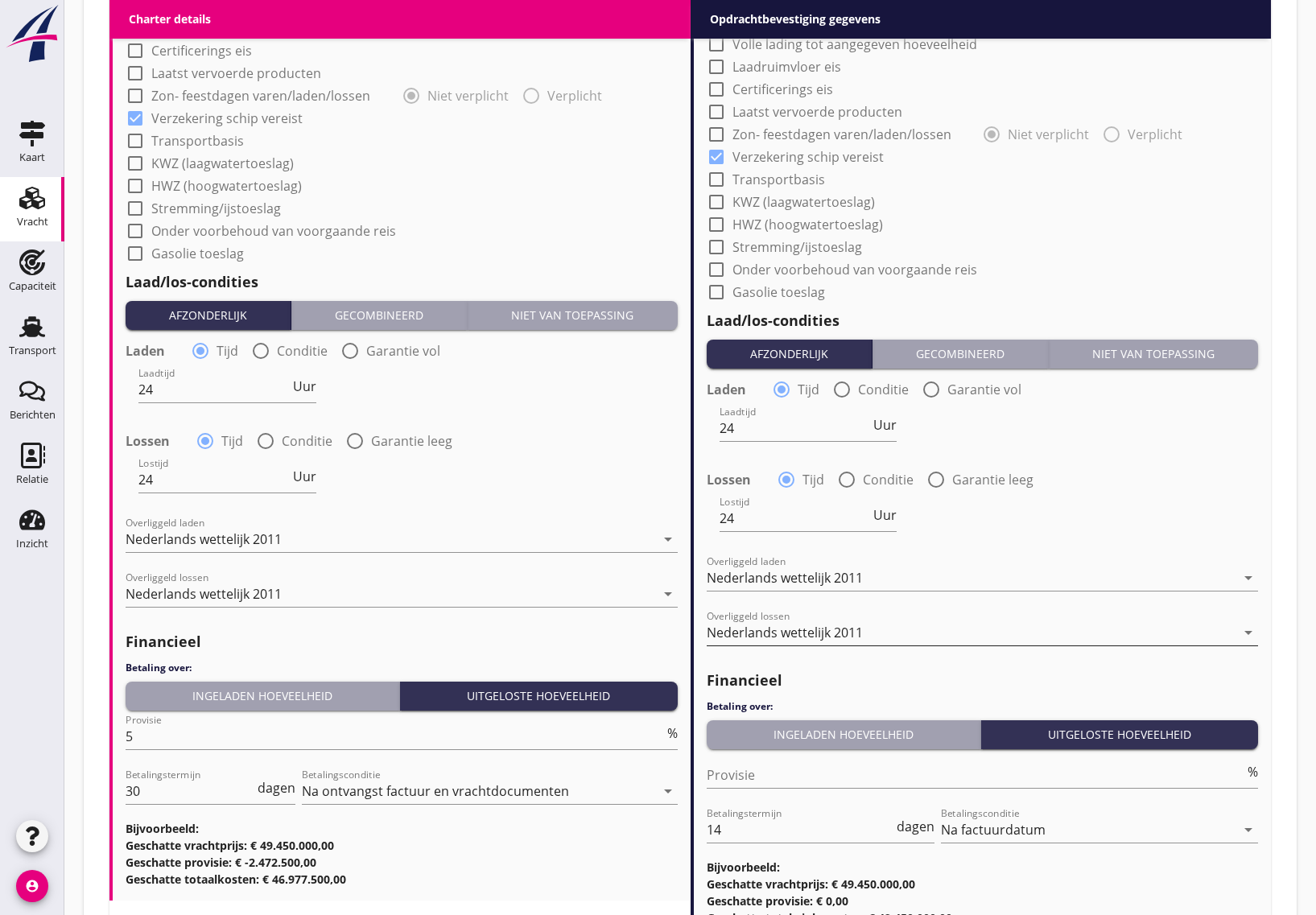
click at [783, 626] on div "Nederlands wettelijk 2011" at bounding box center [784, 633] width 156 height 15
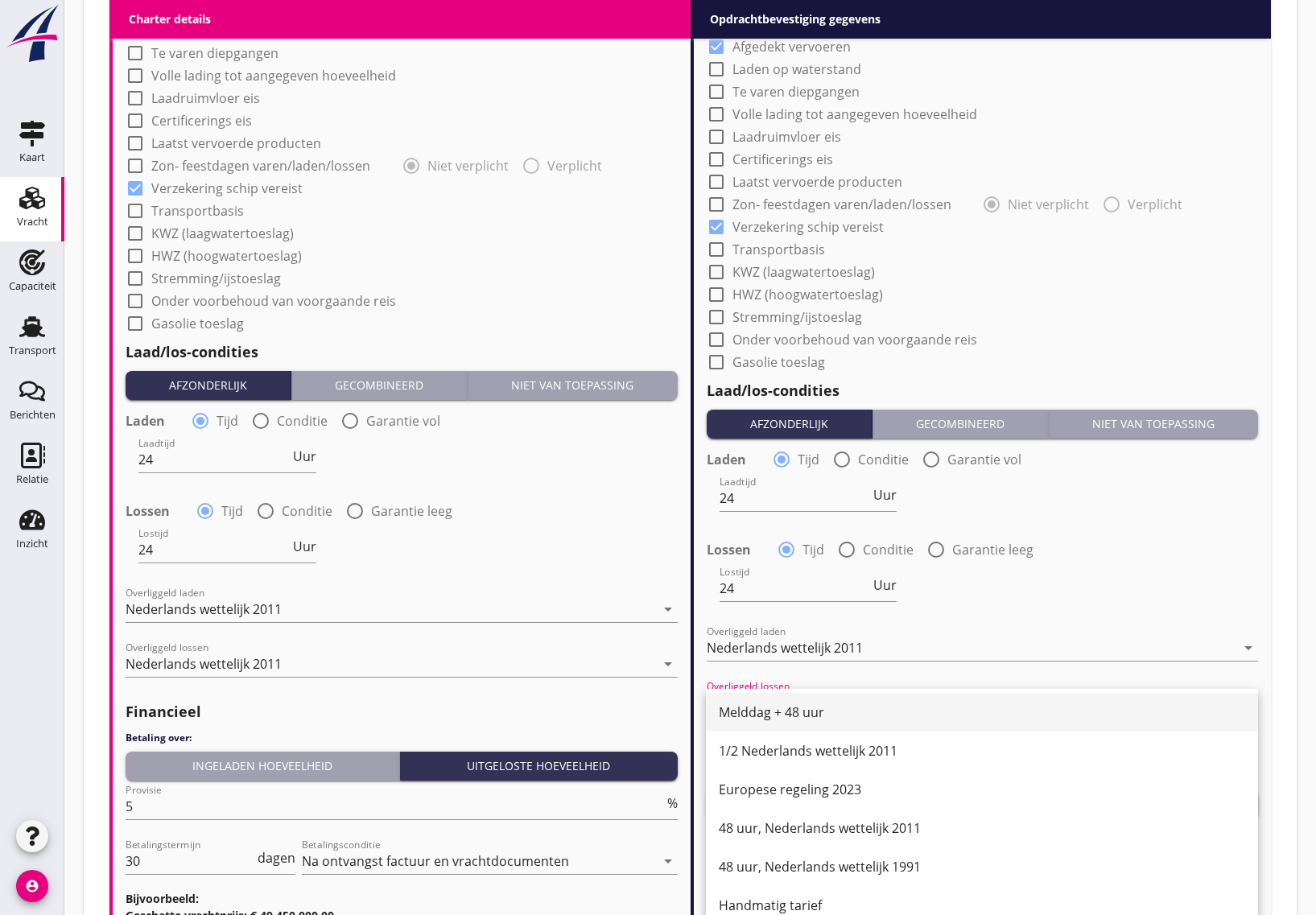
scroll to position [1237, 0]
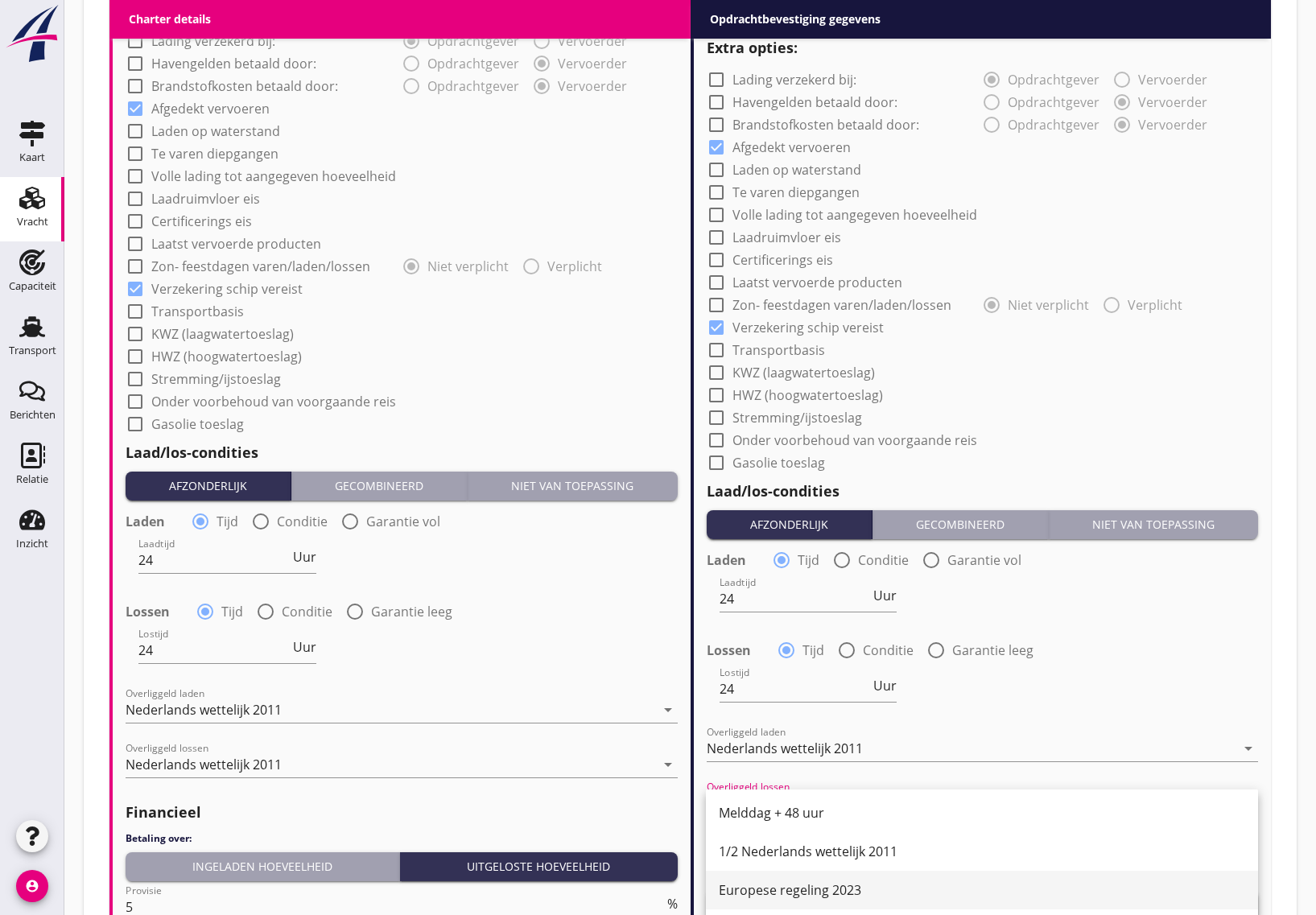
click at [867, 881] on div "Europese regeling 2023" at bounding box center [982, 890] width 526 height 19
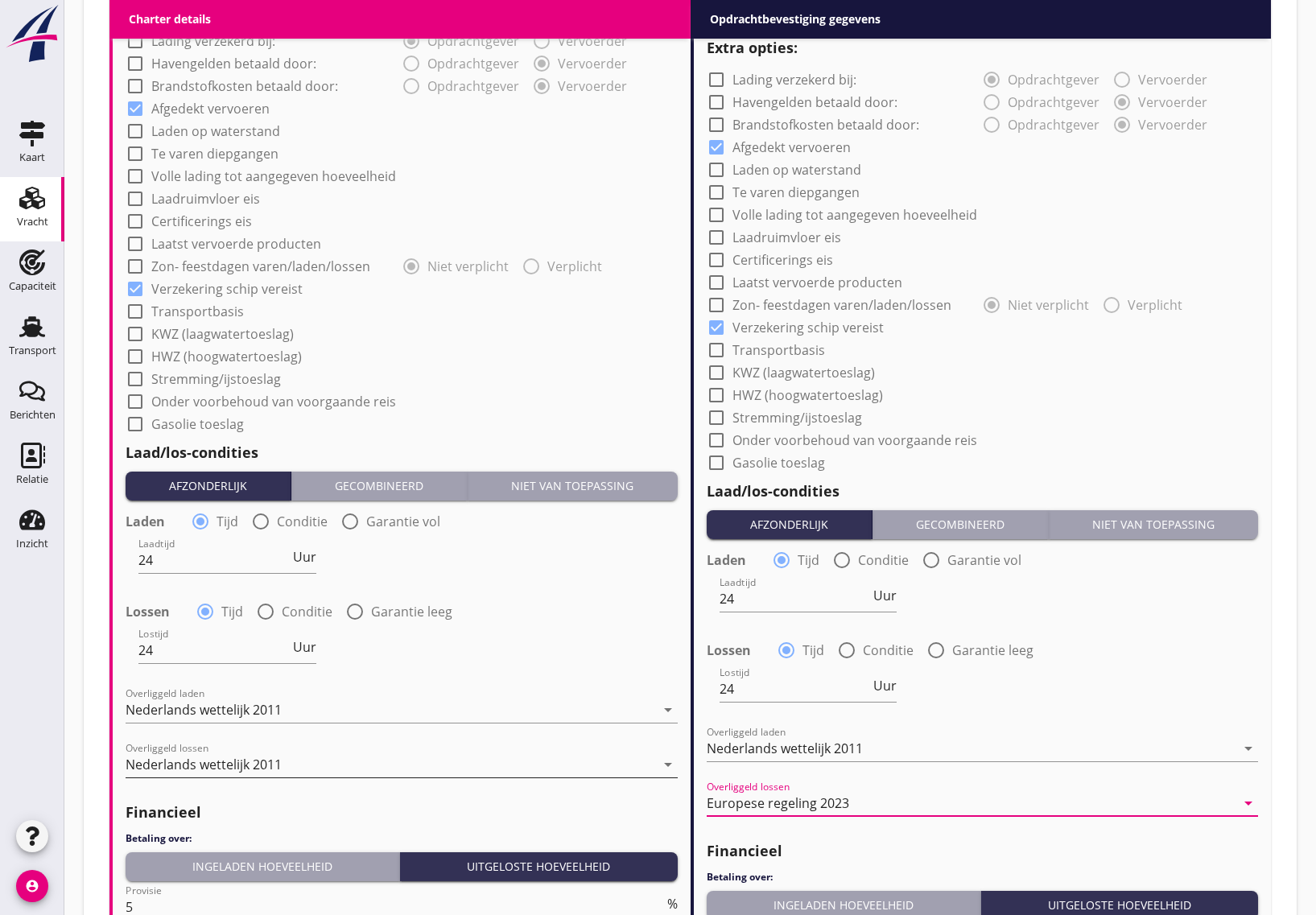
click at [209, 762] on div "Nederlands wettelijk 2011" at bounding box center [203, 764] width 156 height 15
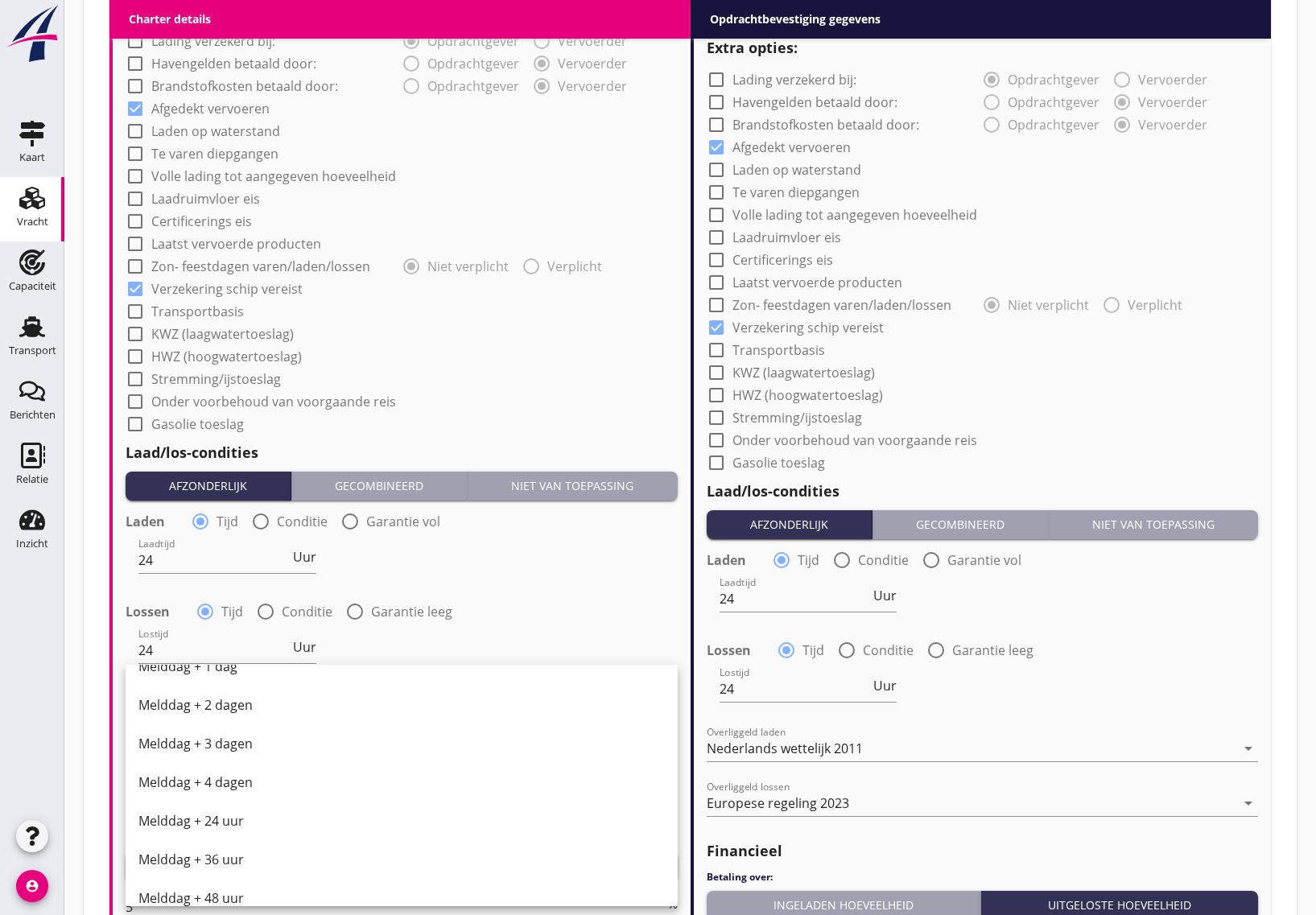
scroll to position [704, 0]
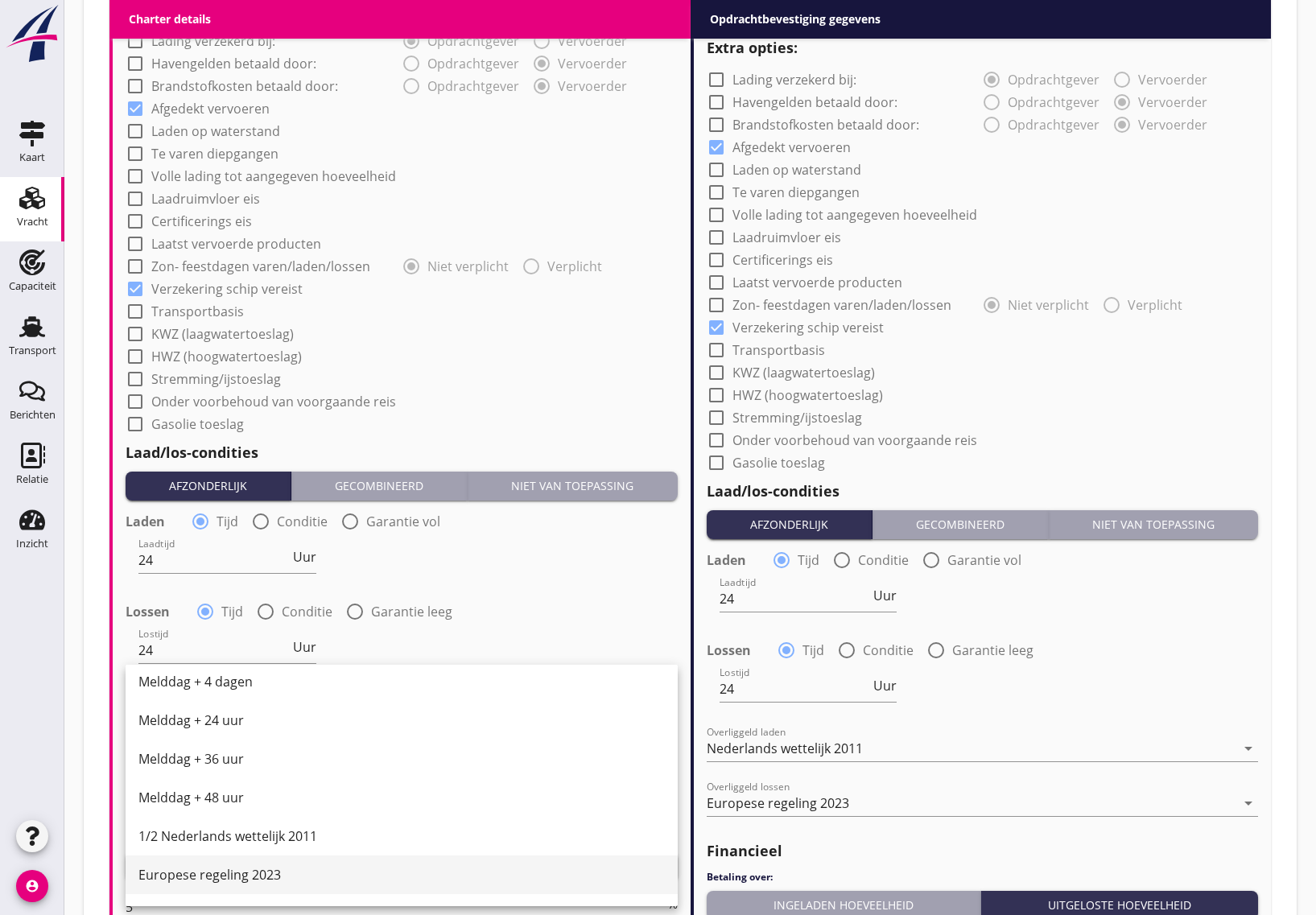
click at [240, 870] on div "Europese regeling 2023" at bounding box center [402, 875] width 526 height 19
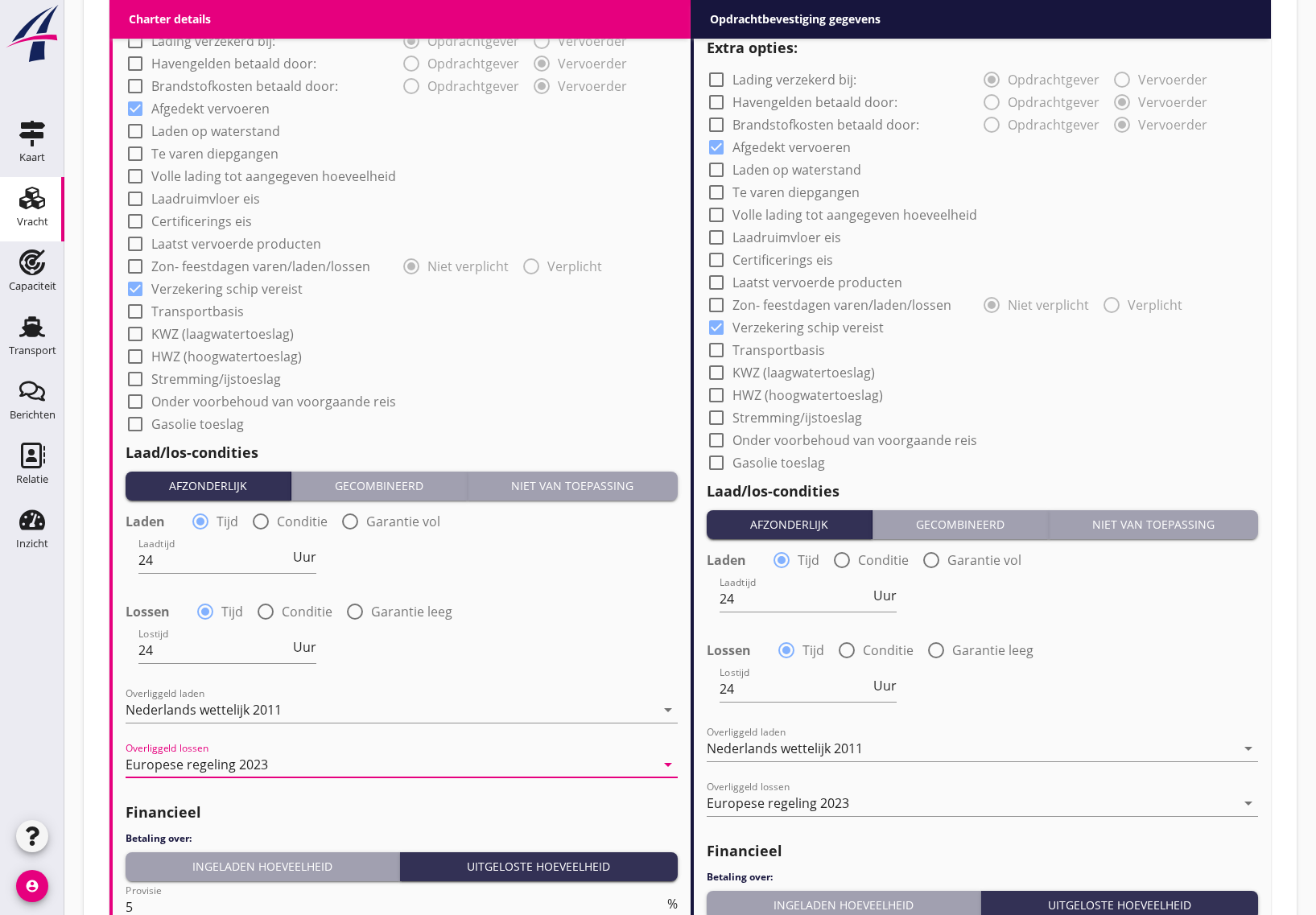
click at [479, 667] on div "Lostijd 24 Uur" at bounding box center [401, 652] width 555 height 58
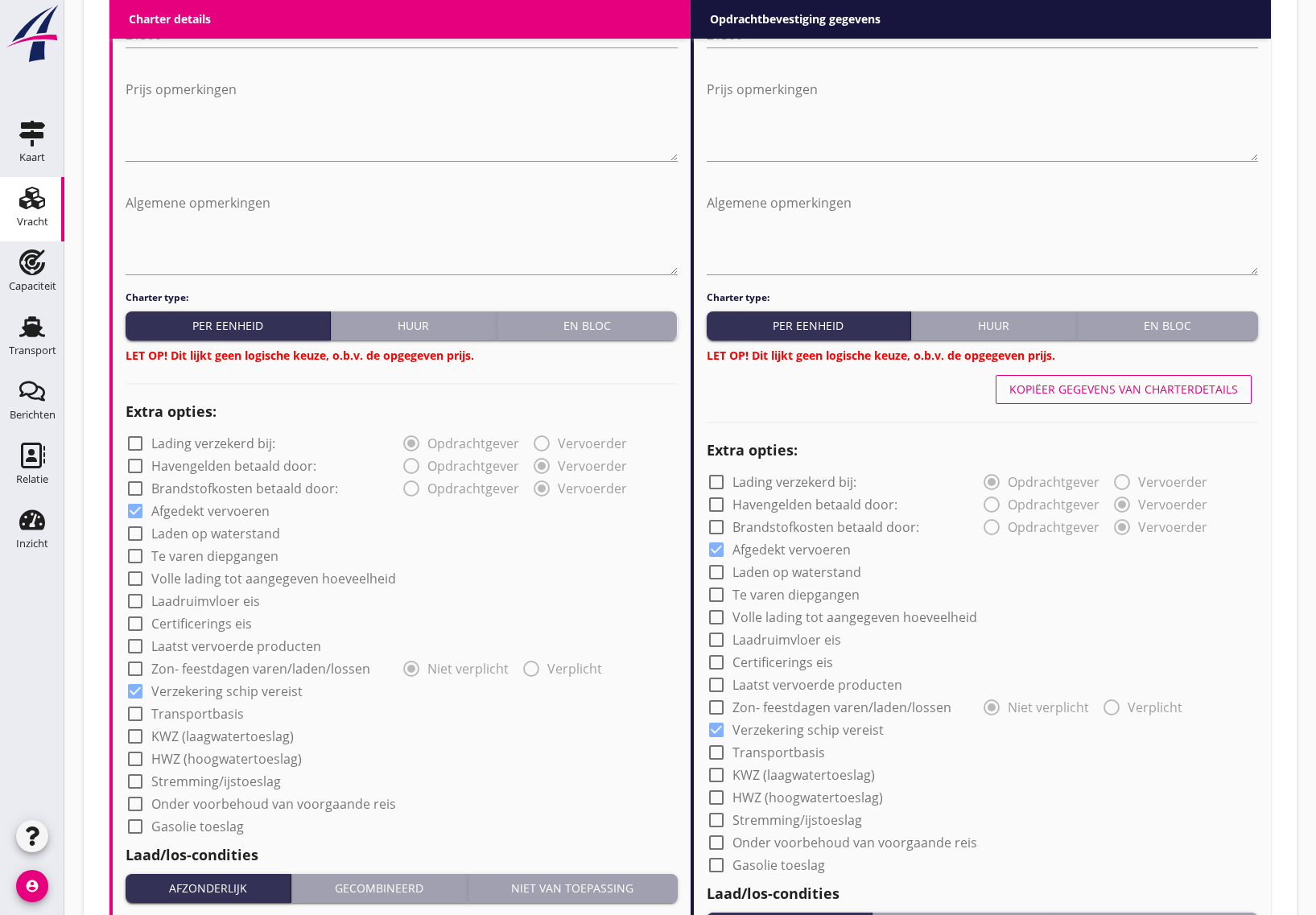
scroll to position [735, 0]
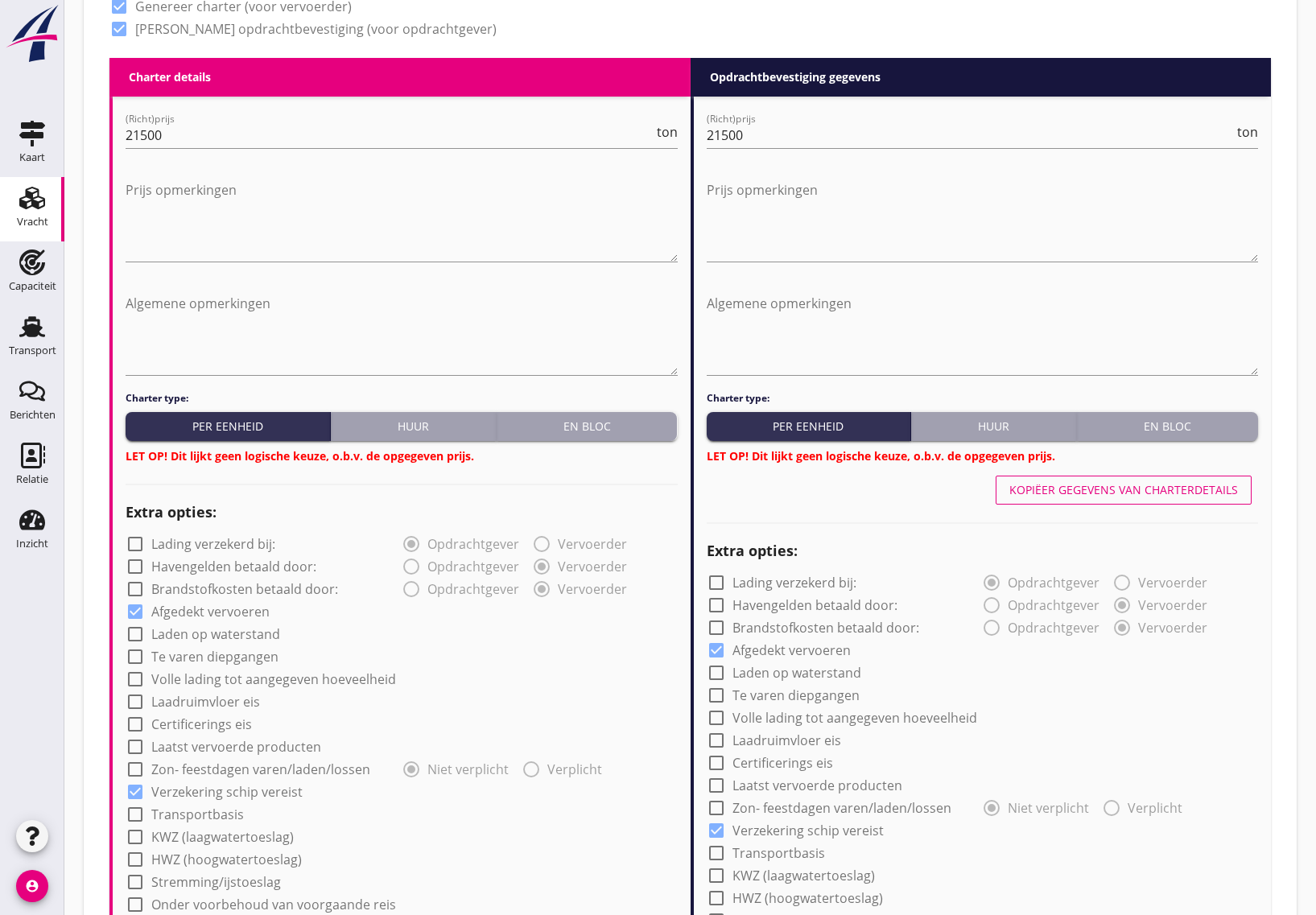
click at [585, 421] on div "En bloc" at bounding box center [587, 425] width 168 height 17
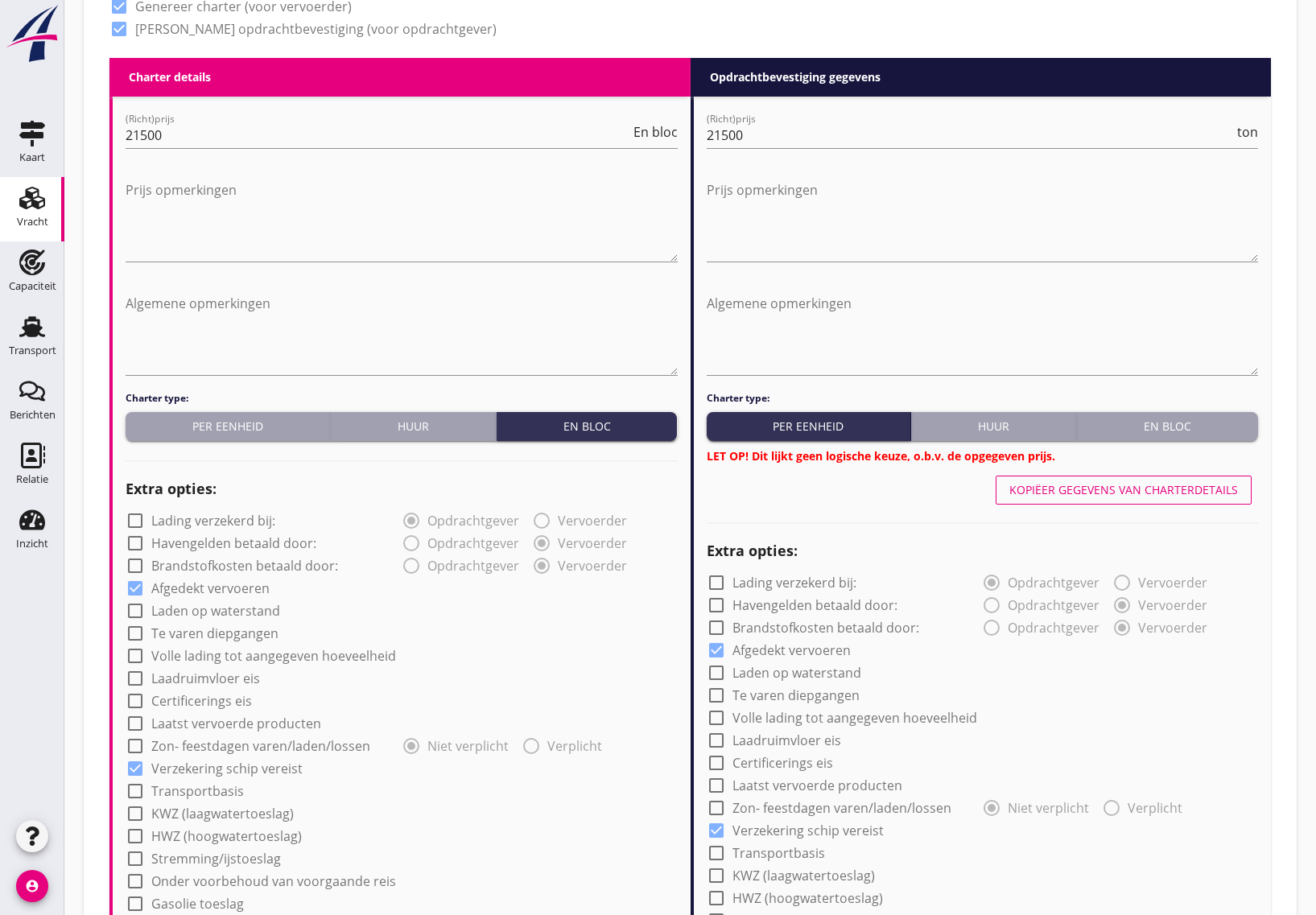
click at [1177, 416] on button "En bloc" at bounding box center [1168, 426] width 181 height 29
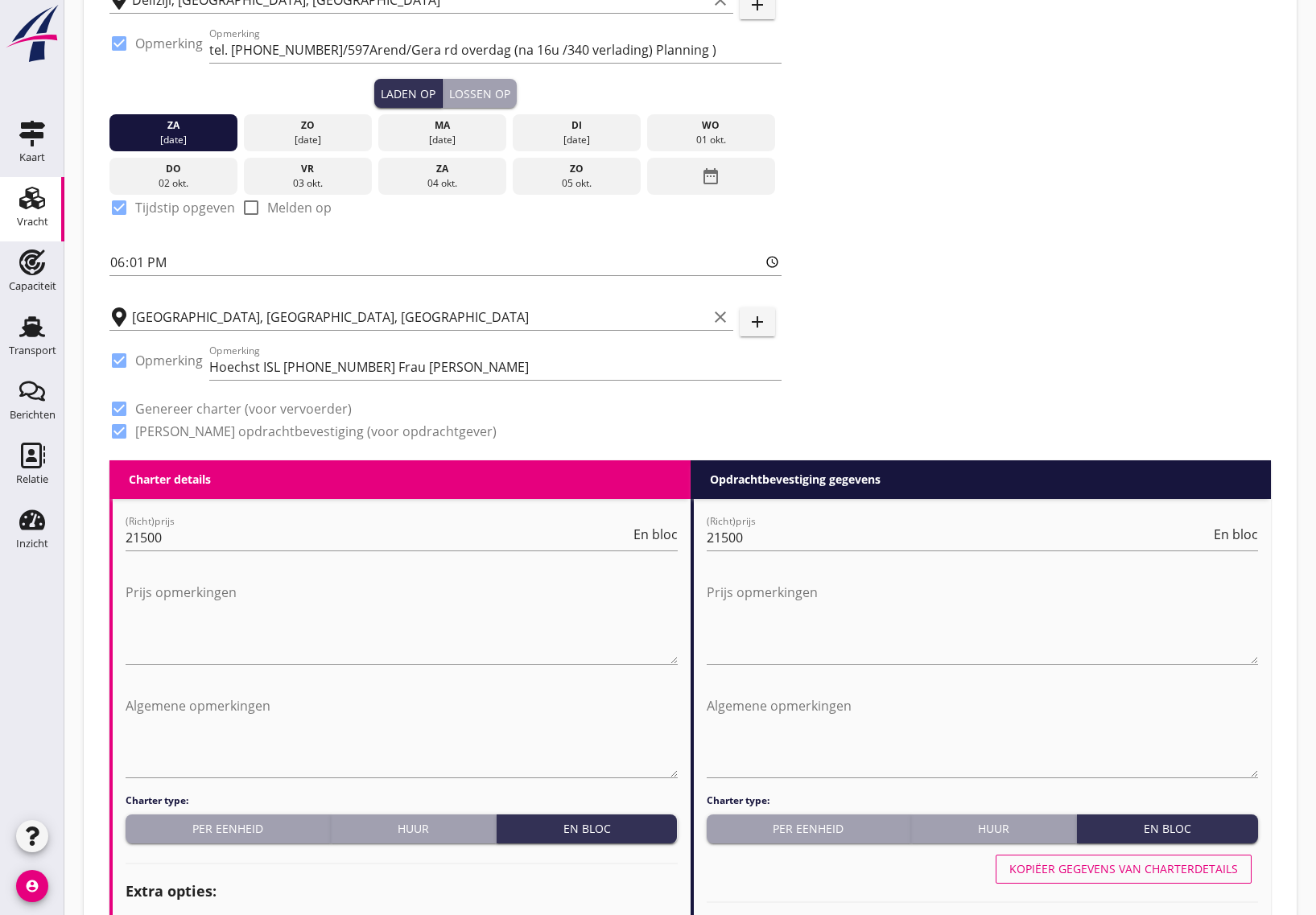
scroll to position [232, 0]
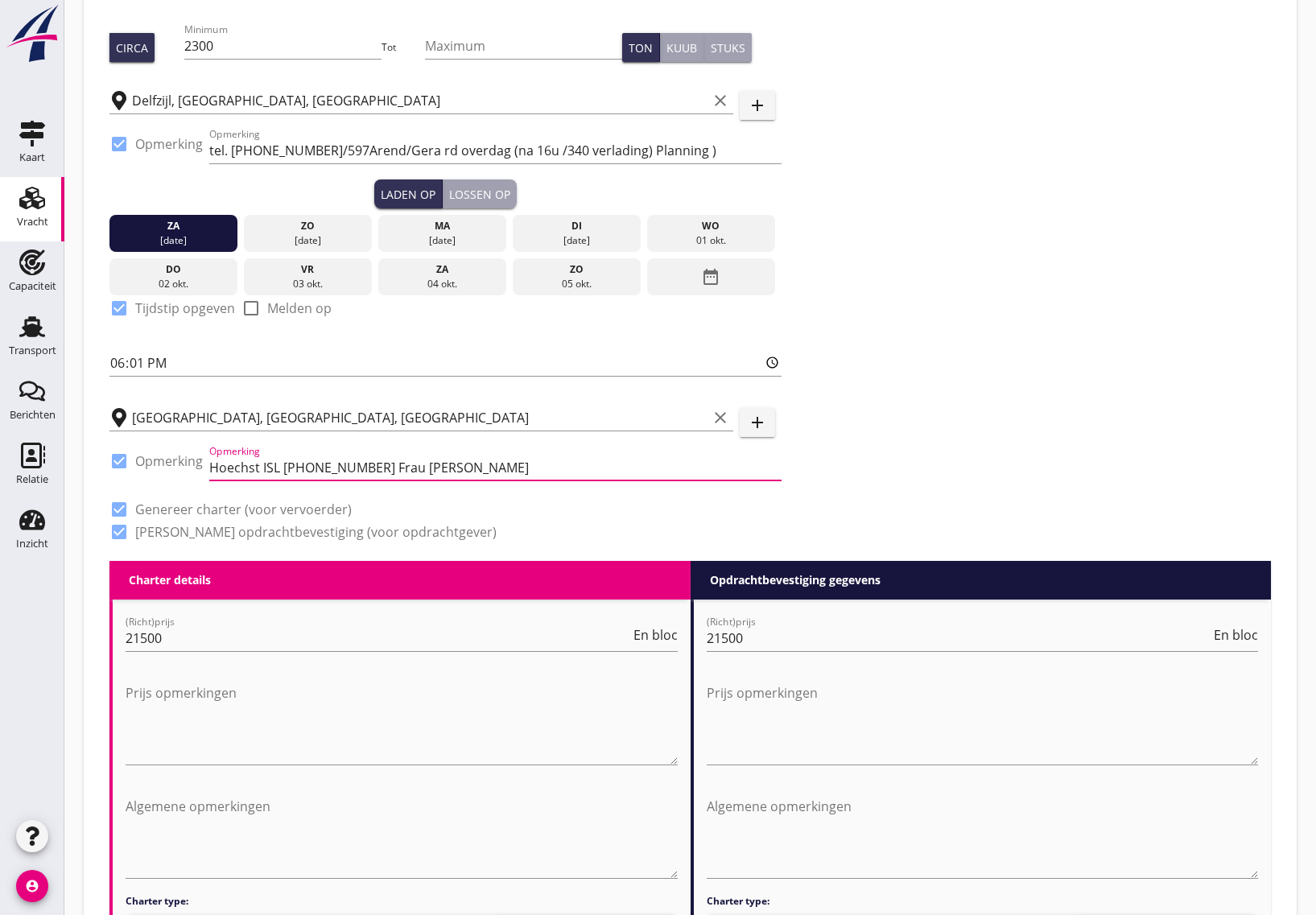
click at [350, 464] on input "Hoechst ISL [PHONE_NUMBER] Frau [PERSON_NAME]" at bounding box center [495, 468] width 573 height 26
click at [308, 464] on input "Hoechst ISL [PHONE_NUMBER] Frau [PERSON_NAME]" at bounding box center [495, 468] width 573 height 26
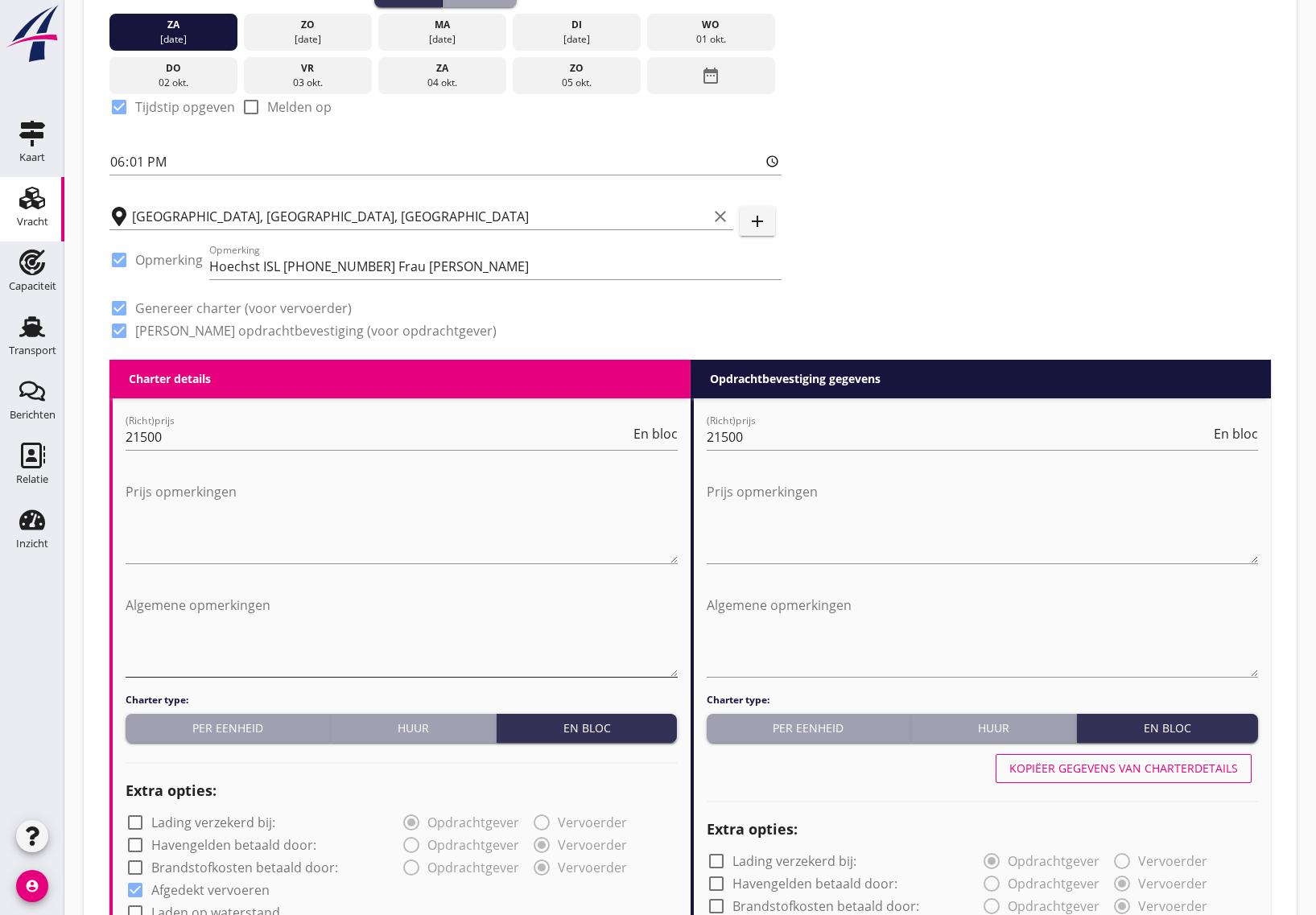
scroll to position [533, 0]
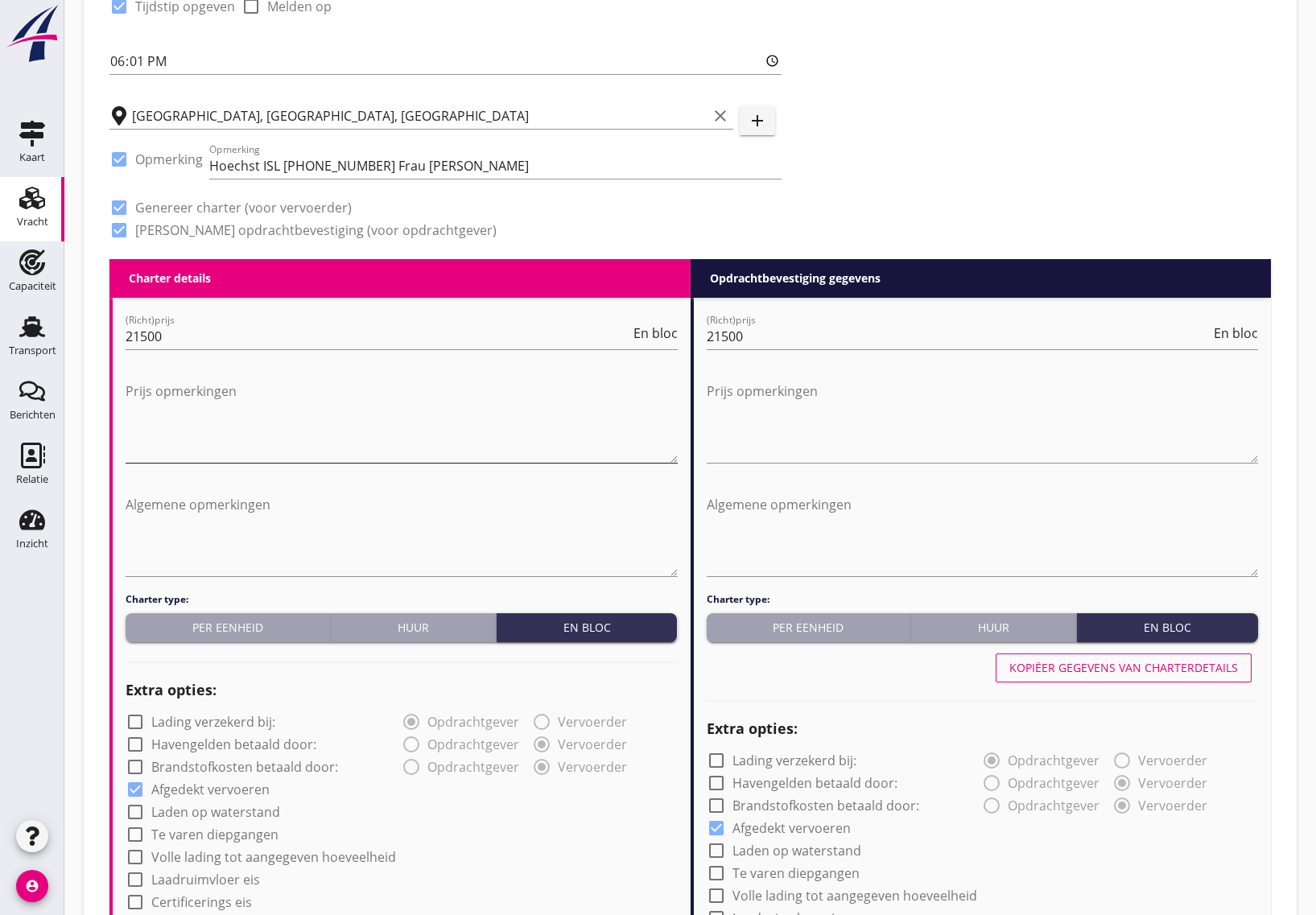
click at [211, 429] on textarea "Prijs opmerkingen" at bounding box center [402, 420] width 553 height 85
click at [186, 516] on textarea "Algemene opmerkingen" at bounding box center [402, 533] width 553 height 85
click at [247, 497] on textarea "laden +1m Kaub" at bounding box center [402, 533] width 553 height 85
click at [133, 501] on textarea "laden +1m Kaub" at bounding box center [402, 533] width 553 height 85
click at [268, 509] on textarea "Laden +1m Kaub" at bounding box center [402, 533] width 553 height 85
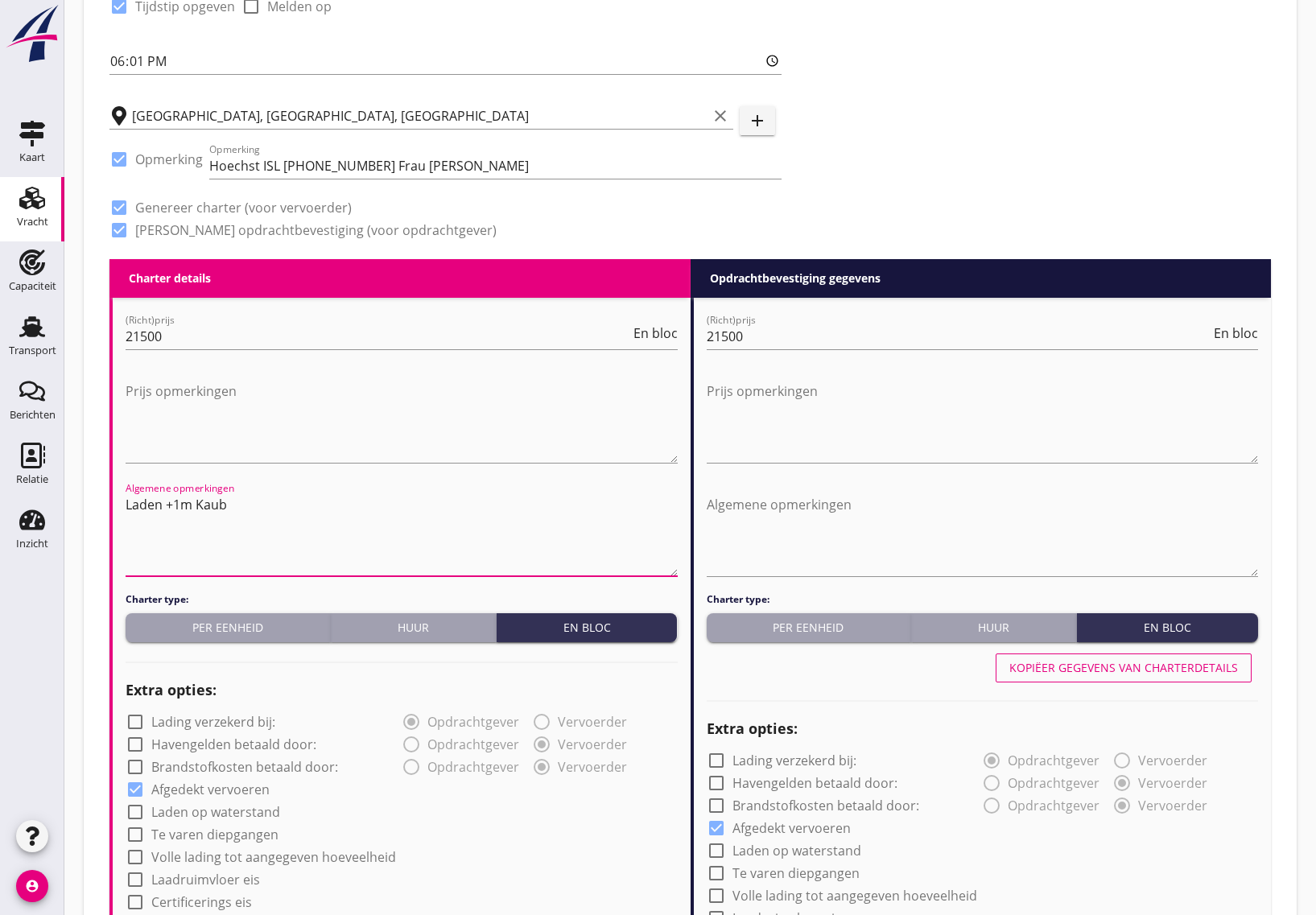
drag, startPoint x: 217, startPoint y: 501, endPoint x: 248, endPoint y: 537, distance: 47.5
click at [248, 537] on textarea "Laden +1m Kaub" at bounding box center [402, 533] width 553 height 85
click at [238, 507] on textarea "Laden +1m Kaub" at bounding box center [402, 533] width 553 height 85
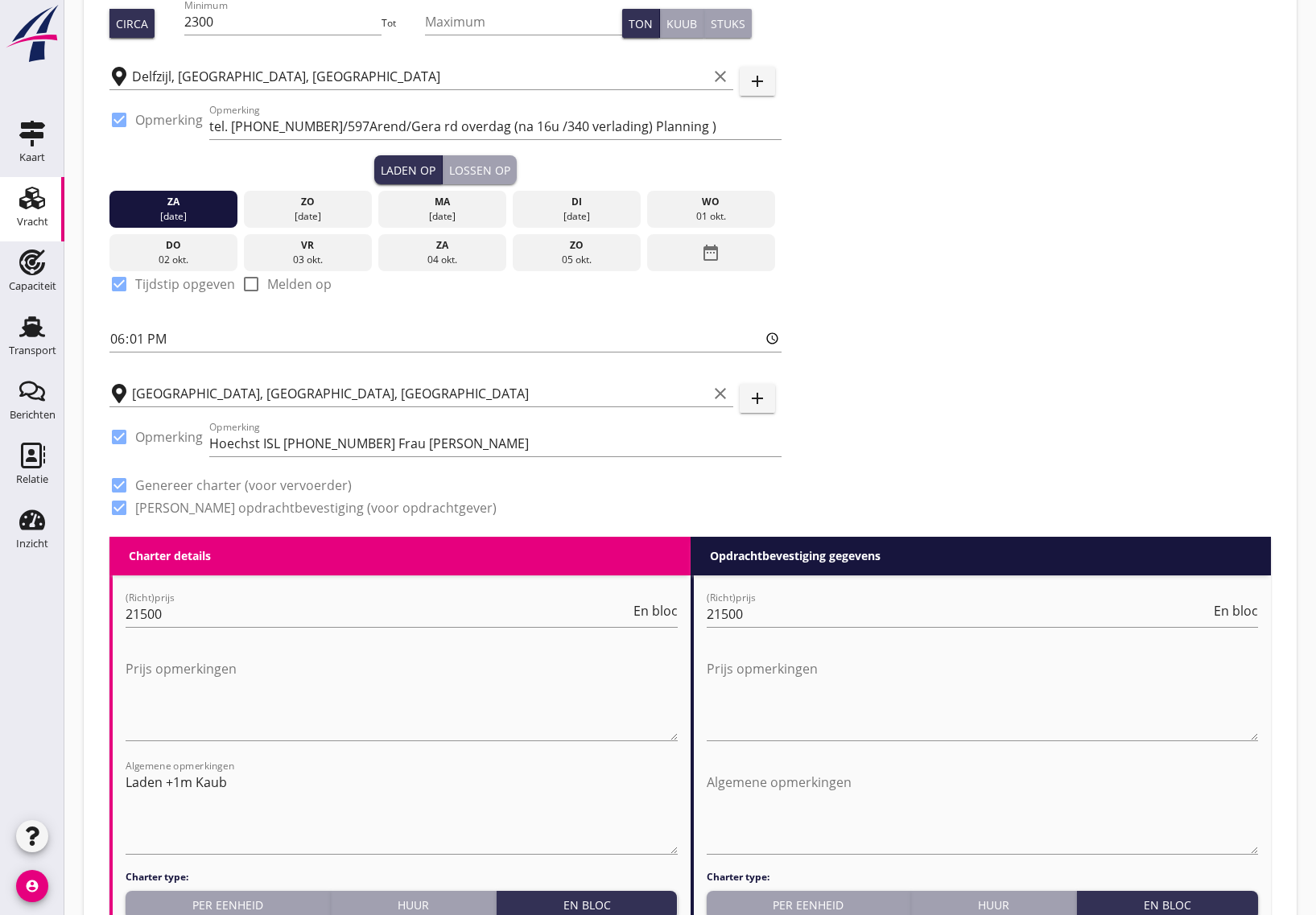
scroll to position [356, 0]
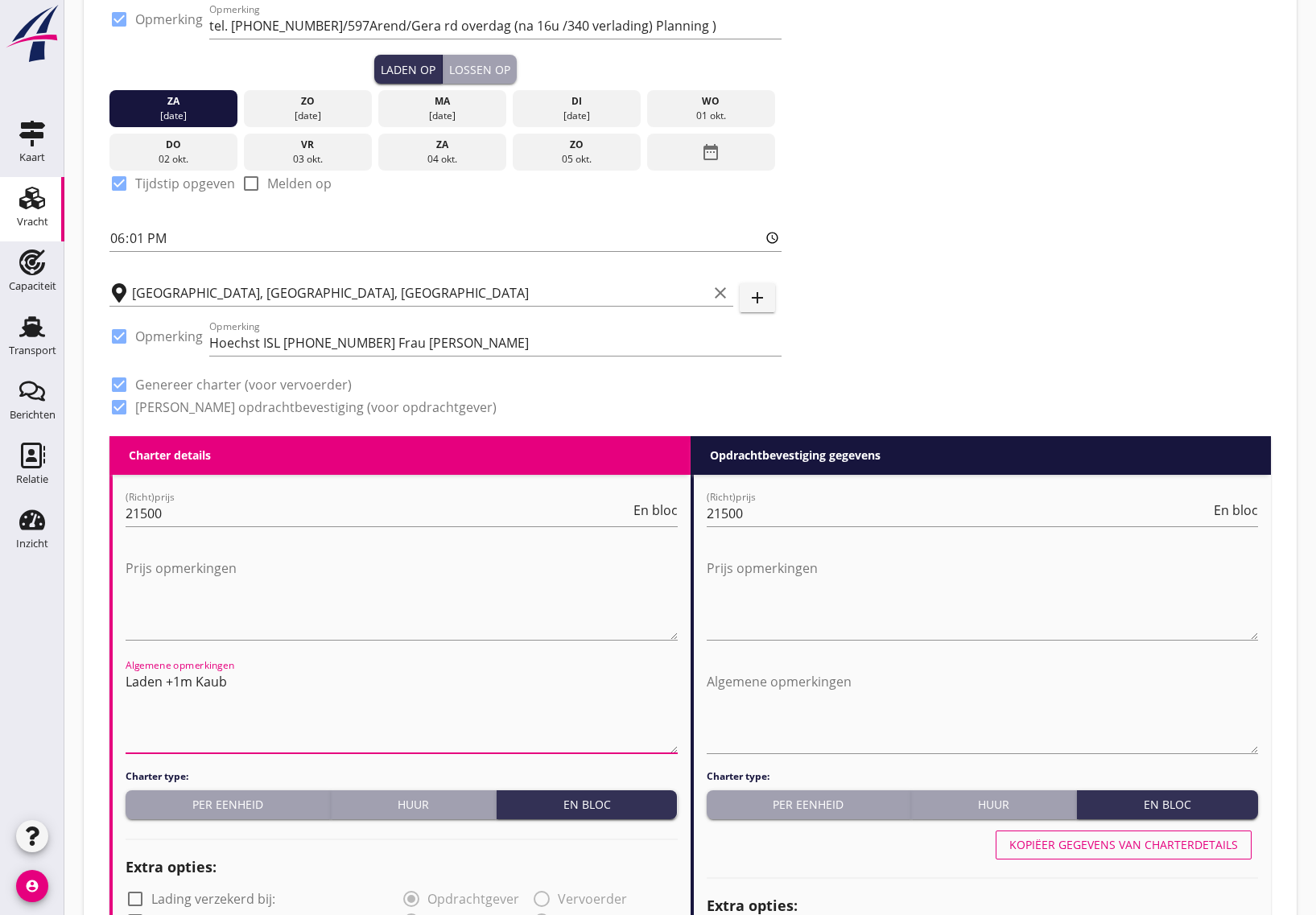
click at [146, 677] on textarea "Laden +1m Kaub" at bounding box center [402, 710] width 553 height 85
drag, startPoint x: 254, startPoint y: 687, endPoint x: 73, endPoint y: 674, distance: 181.5
click at [67, 674] on div "Vracht [PERSON_NAME] op opdrachtgever... Coöperatie NPRC U.A. clear arrow_drop_…" at bounding box center [690, 834] width 1252 height 2381
paste textarea "lading zout in Nprcs keus, schip vaart 1.00mtr op Kaub tijdens passage, blokvra…"
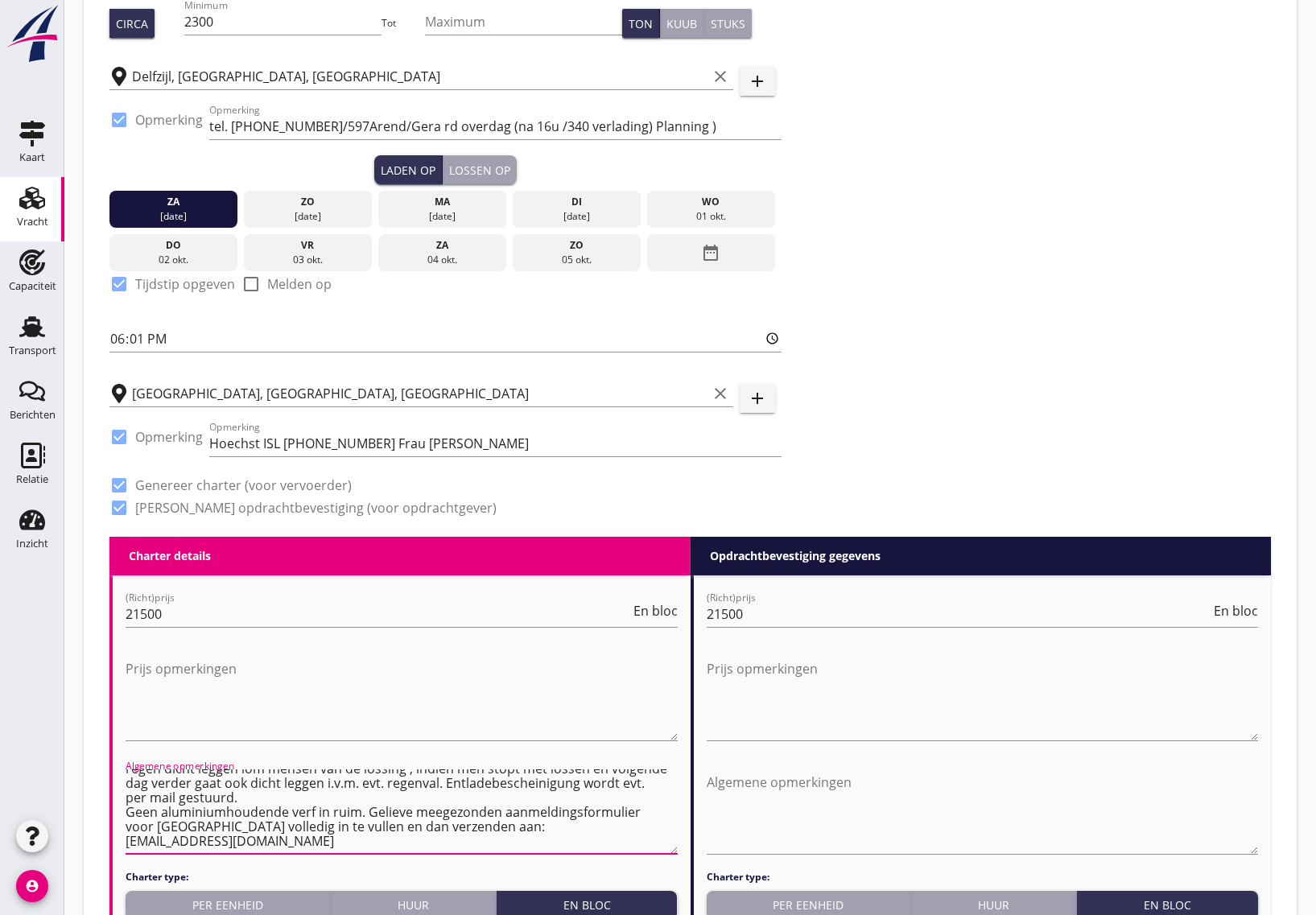
scroll to position [0, 0]
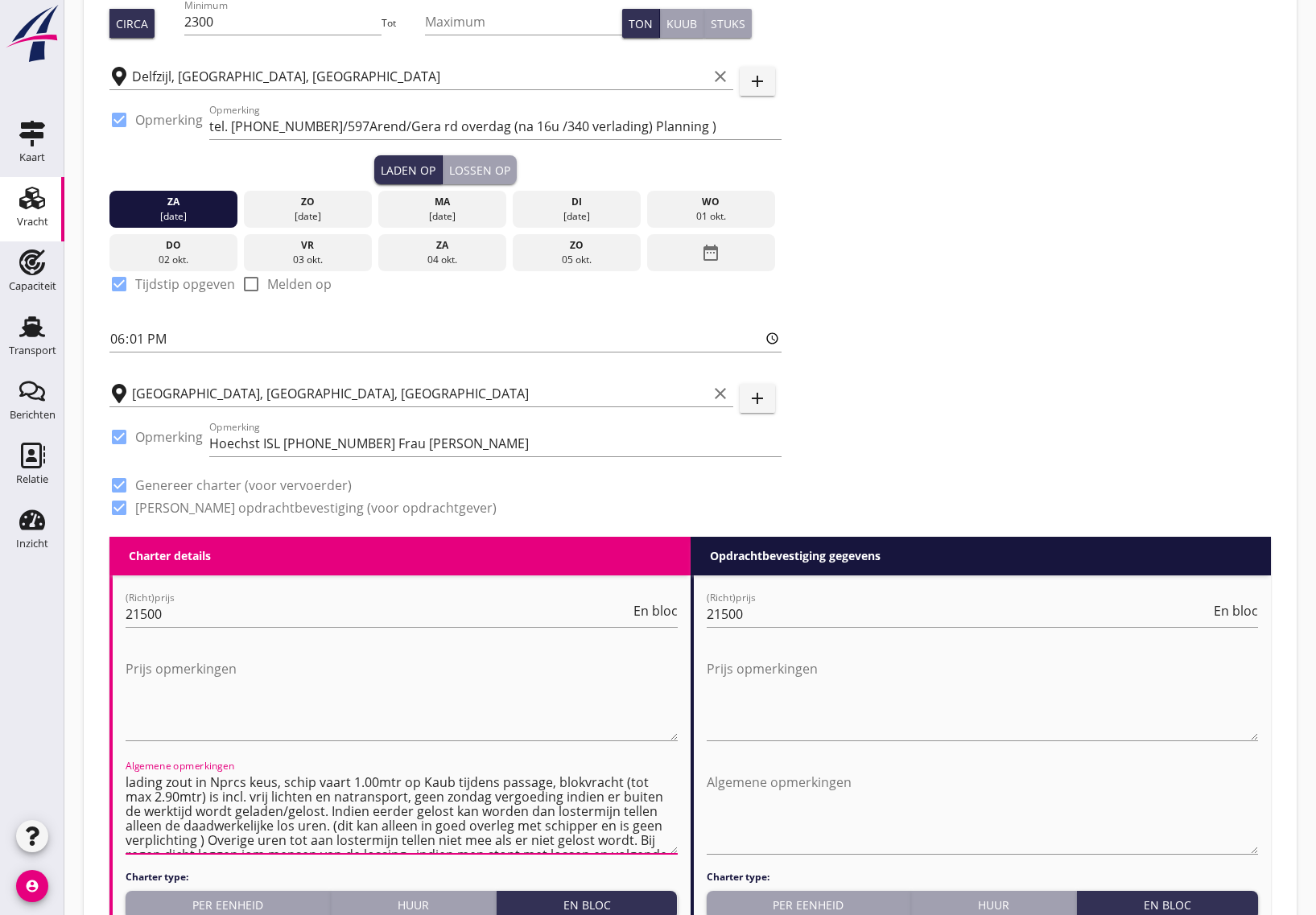
type textarea "lading zout in Nprcs keus, schip vaart 1.00mtr op Kaub tijdens passage, blokvra…"
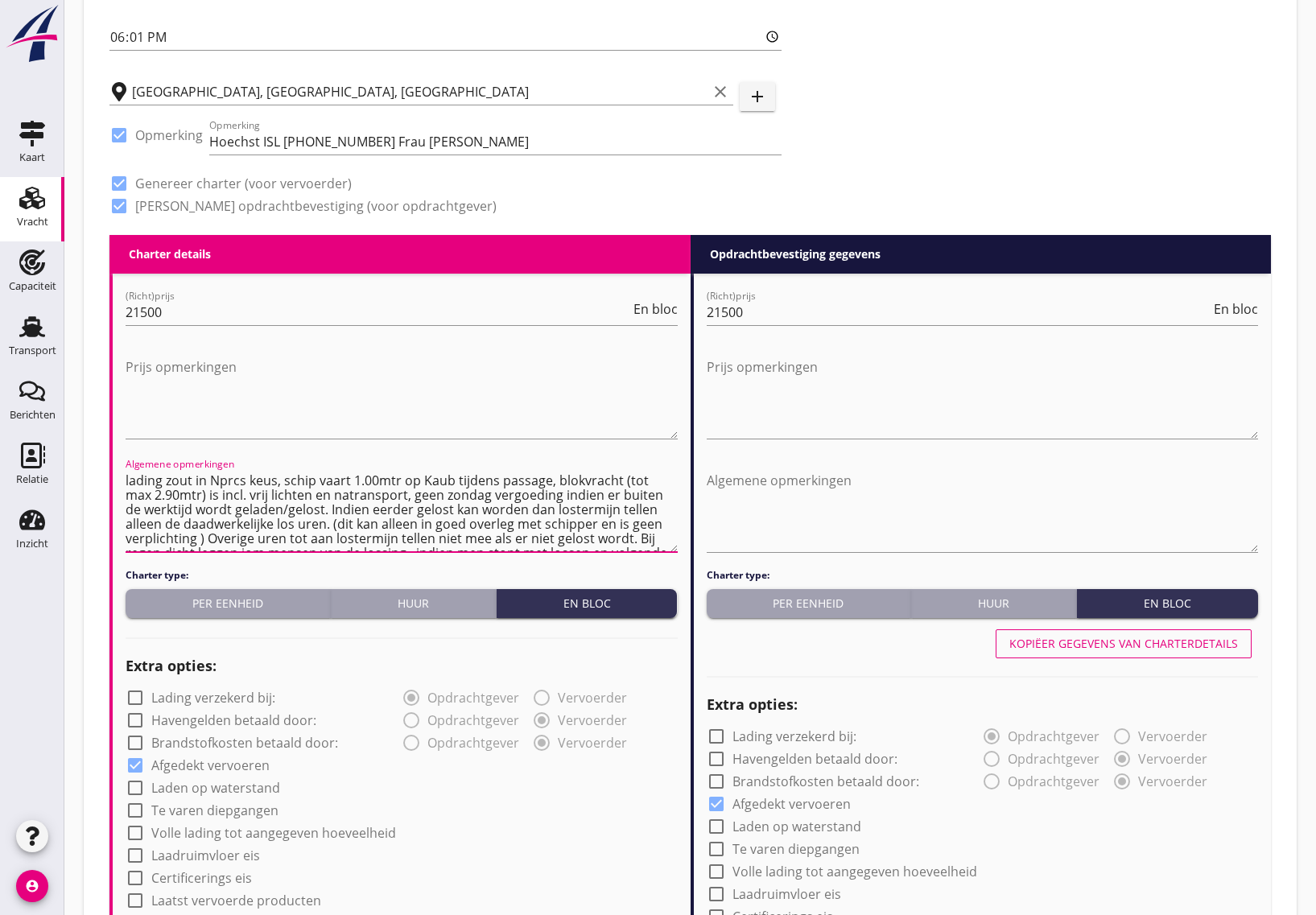
click at [505, 505] on textarea "lading zout in Nprcs keus, schip vaart 1.00mtr op Kaub tijdens passage, blokvra…" at bounding box center [402, 510] width 553 height 85
click at [468, 492] on textarea "lading zout in Nprcs keus, schip vaart 1.00mtr op Kaub tijdens passage, blokvra…" at bounding box center [402, 510] width 553 height 85
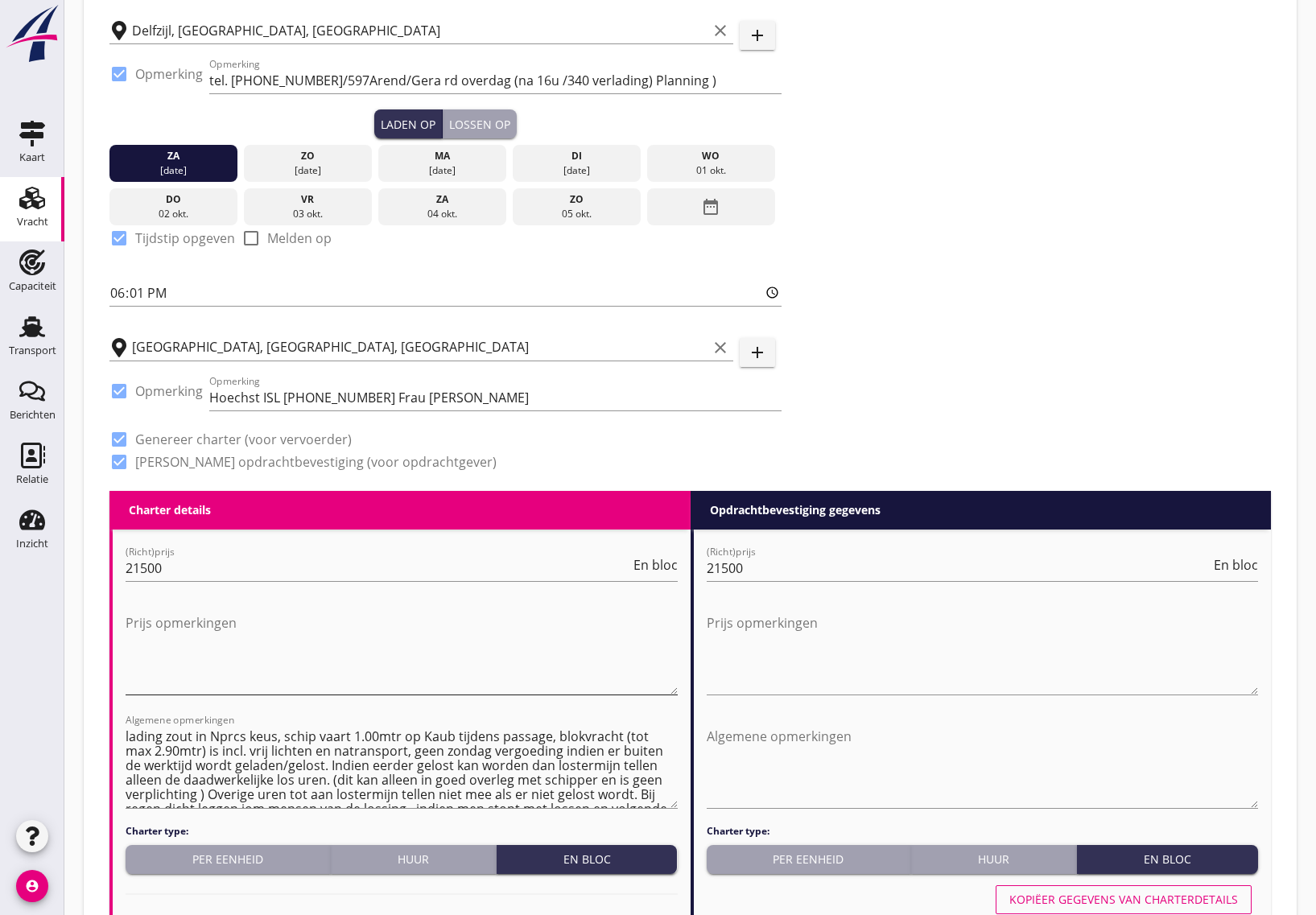
scroll to position [403, 0]
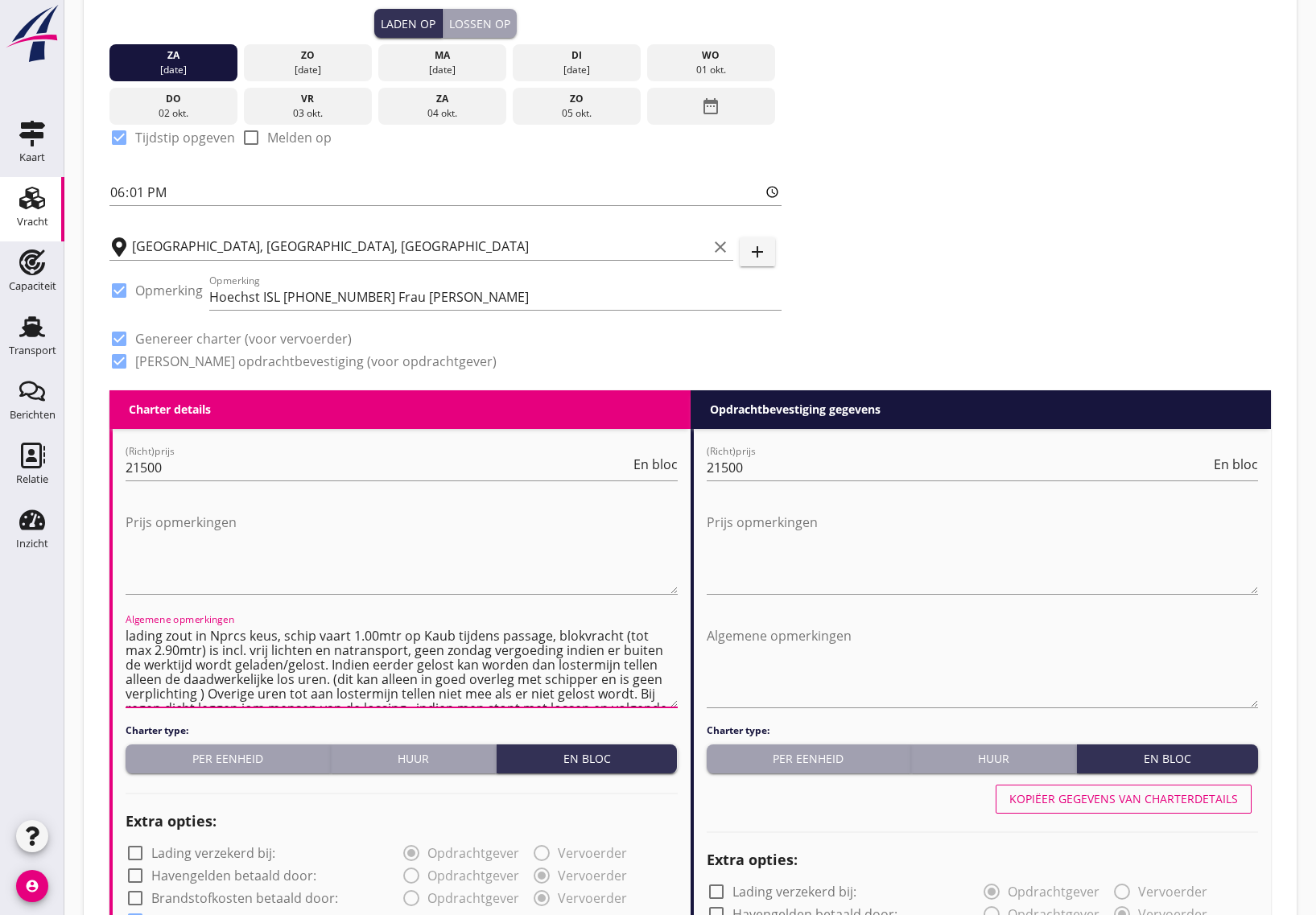
click at [404, 685] on textarea "lading zout in Nprcs keus, schip vaart 1.00mtr op Kaub tijdens passage, blokvra…" at bounding box center [402, 665] width 553 height 85
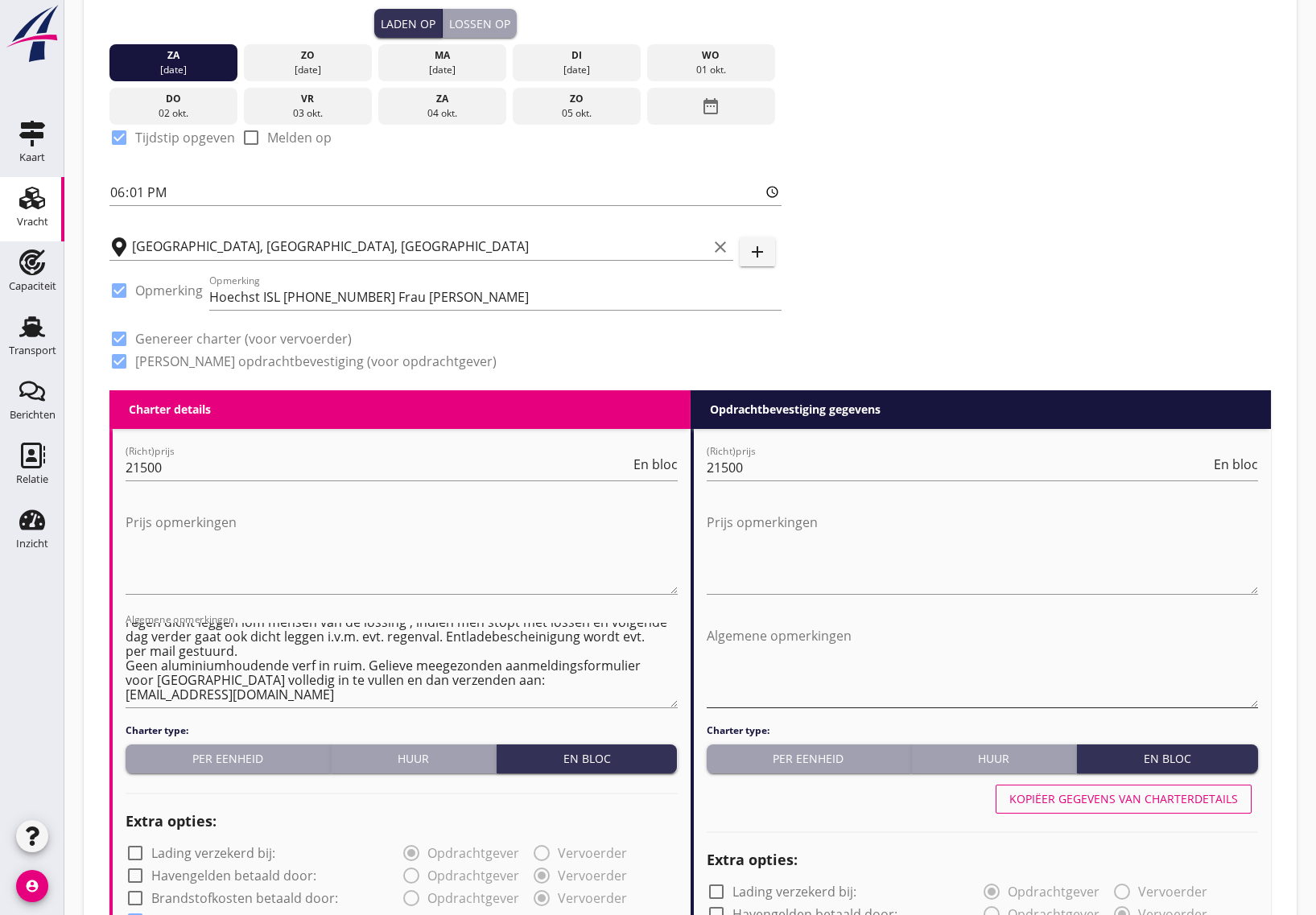
click at [797, 637] on textarea "Algemene opmerkingen" at bounding box center [983, 665] width 553 height 85
paste textarea "lading zout in Nprcs keus, schip vaart 1.00mtr op Kaub tijdens passage, blokvra…"
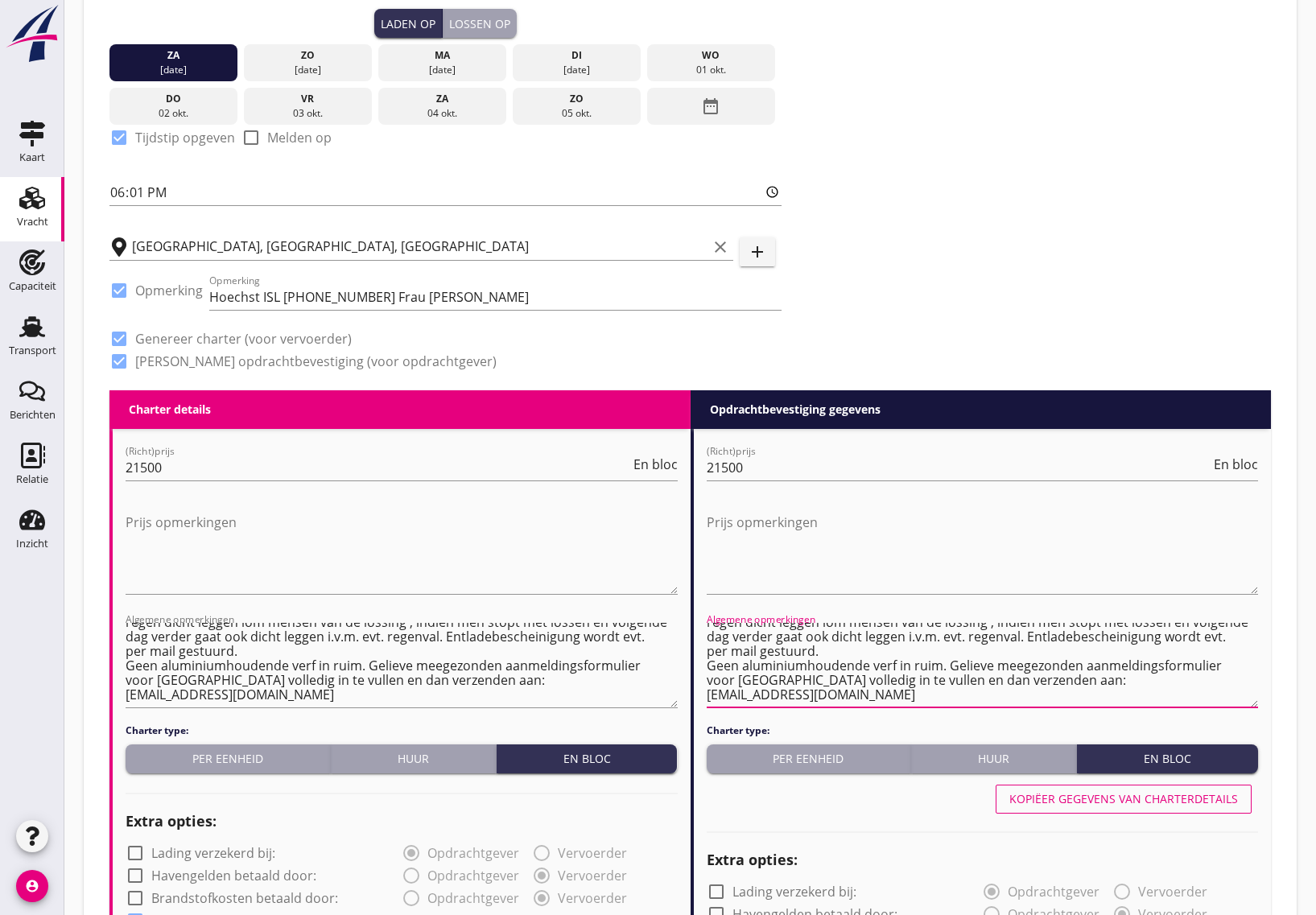
scroll to position [0, 0]
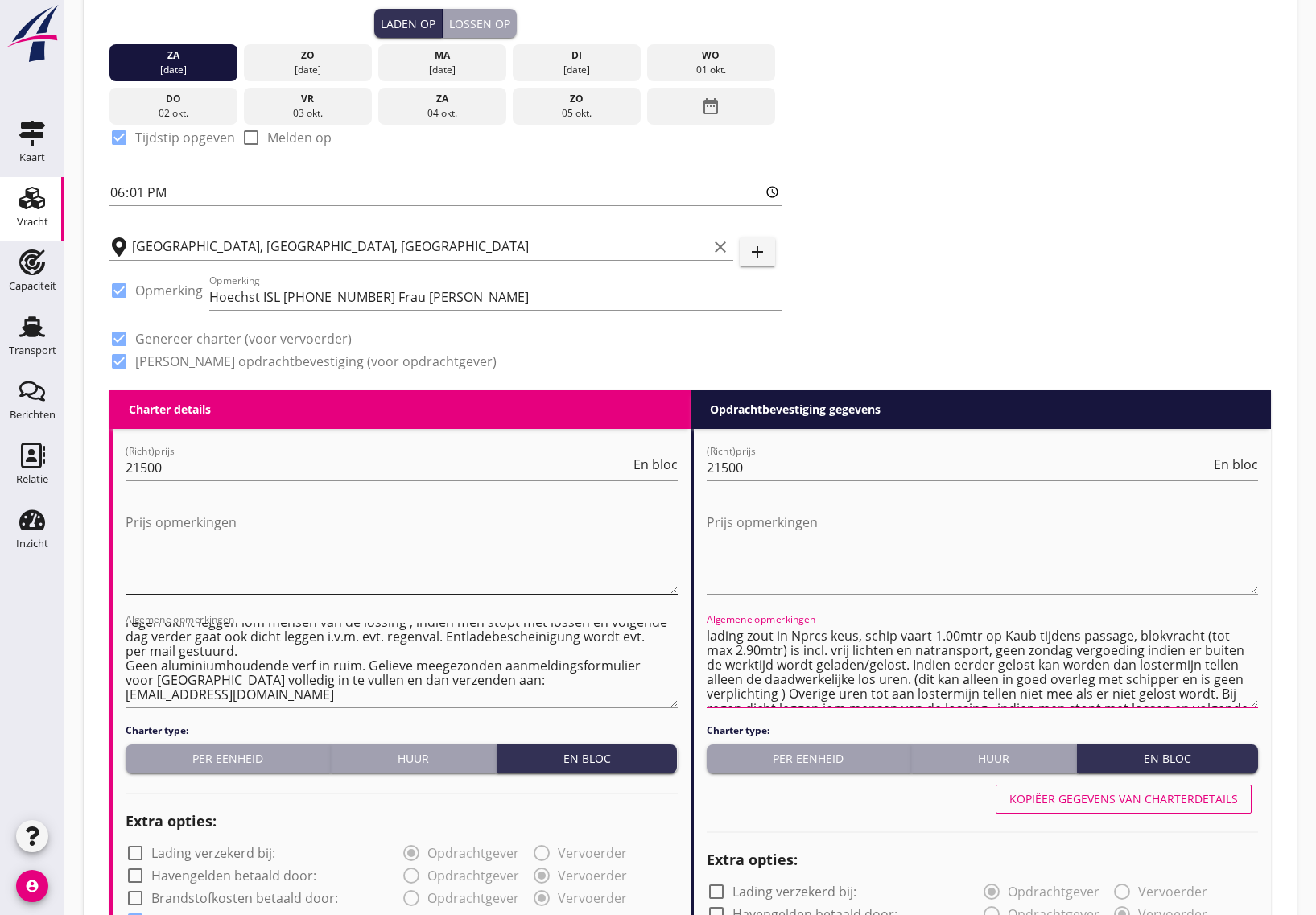
type textarea "lading zout in Nprcs keus, schip vaart 1.00mtr op Kaub tijdens passage, blokvra…"
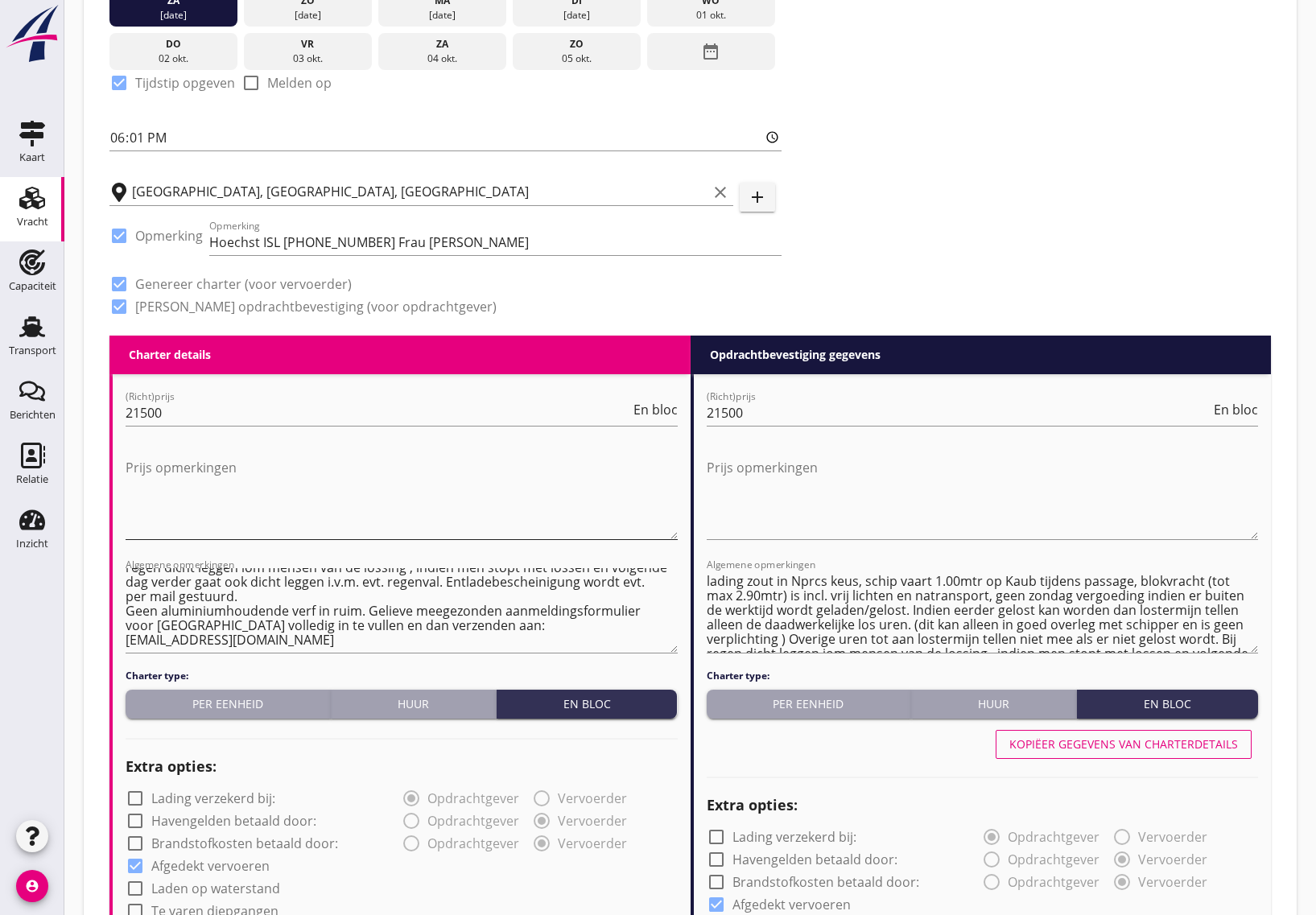
scroll to position [558, 0]
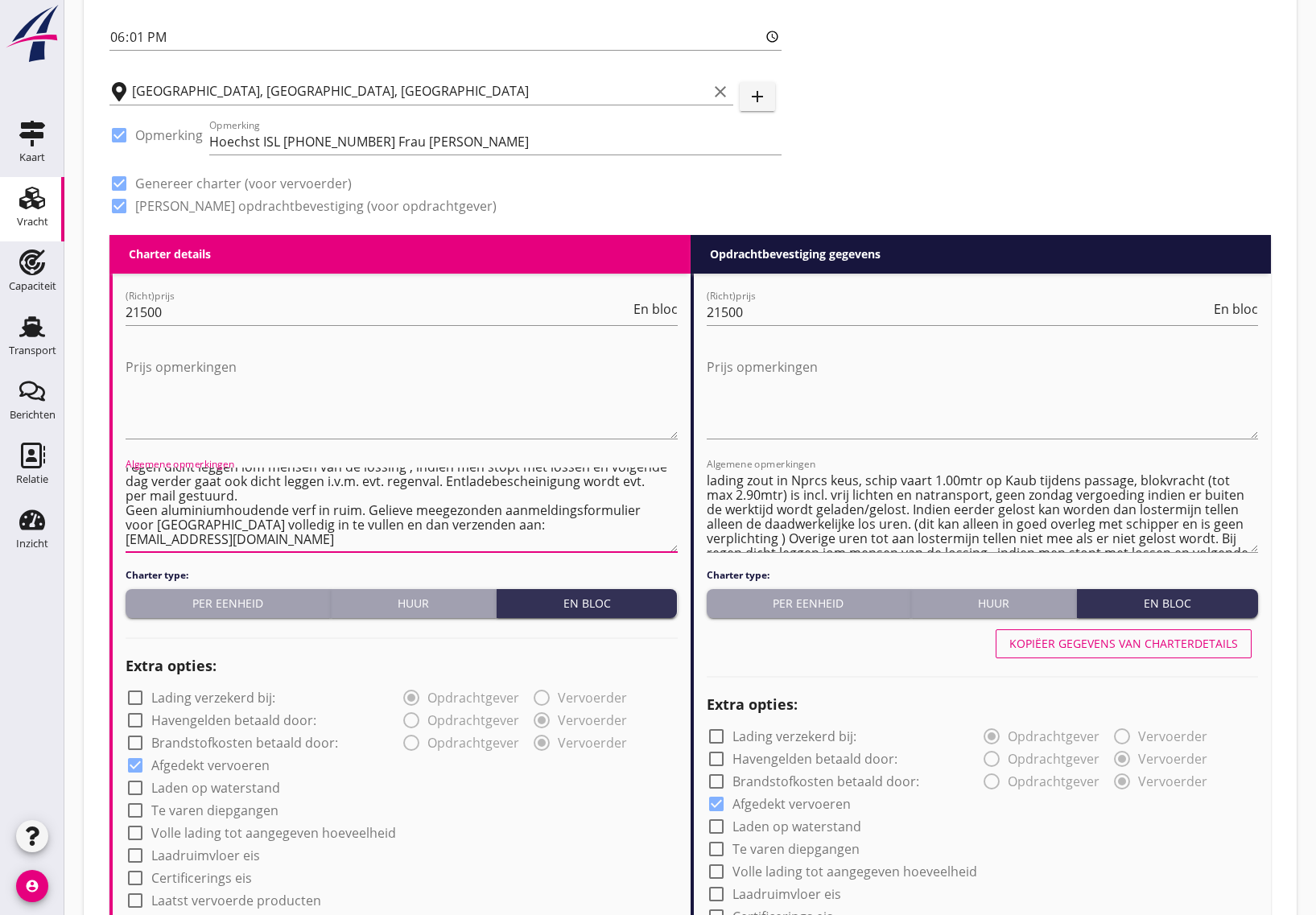
click at [485, 536] on textarea "lading zout in Nprcs keus, schip vaart 1.00mtr op Kaub tijdens passage, blokvra…" at bounding box center [402, 510] width 553 height 85
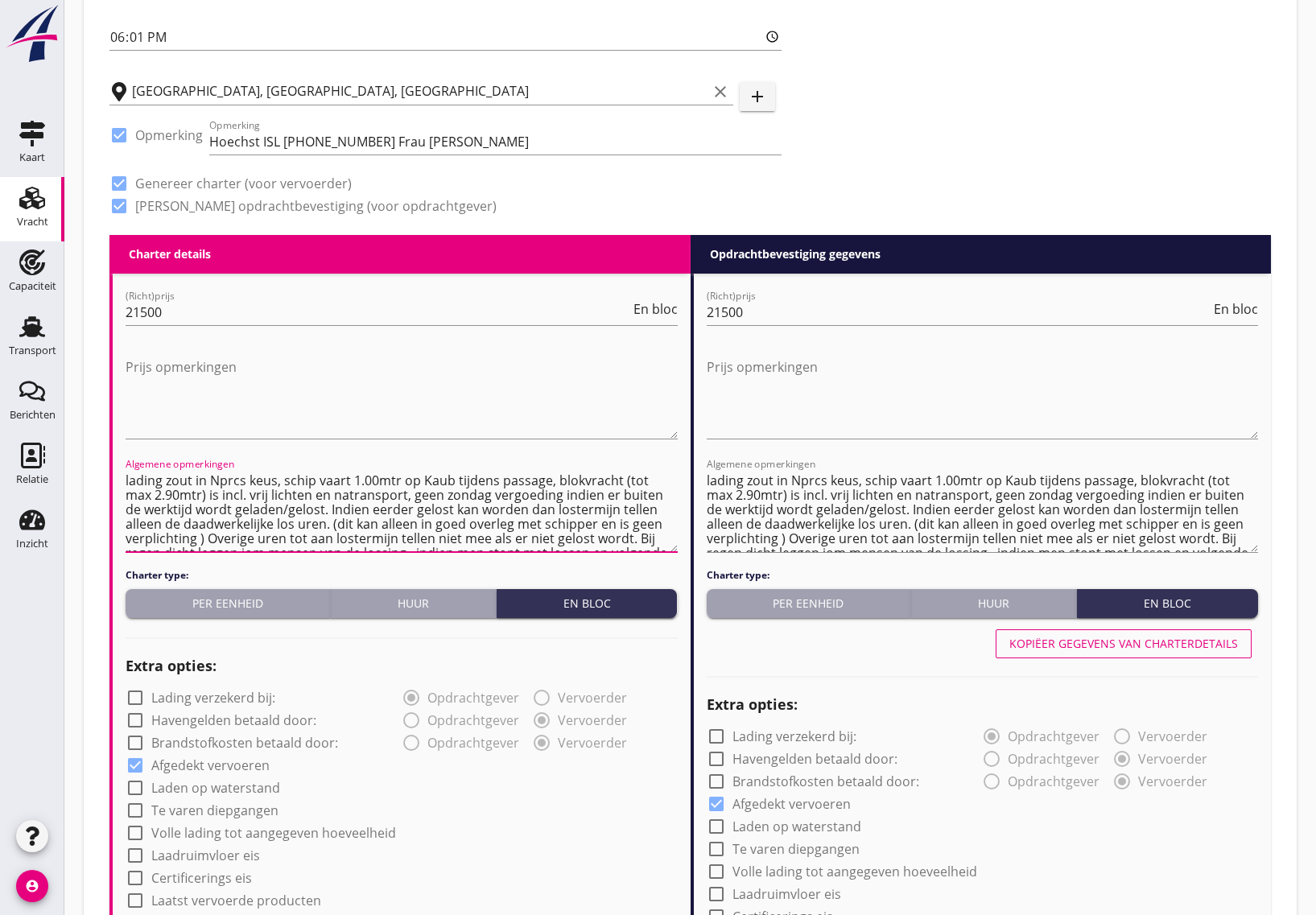
drag, startPoint x: 484, startPoint y: 536, endPoint x: 427, endPoint y: 532, distance: 57.1
click at [427, 532] on textarea "lading zout in Nprcs keus, schip vaart 1.00mtr op Kaub tijdens passage, blokvra…" at bounding box center [402, 510] width 553 height 85
click at [352, 518] on textarea "lading zout in Nprcs keus, schip vaart 1.00mtr op Kaub tijdens passage, blokvra…" at bounding box center [402, 510] width 553 height 85
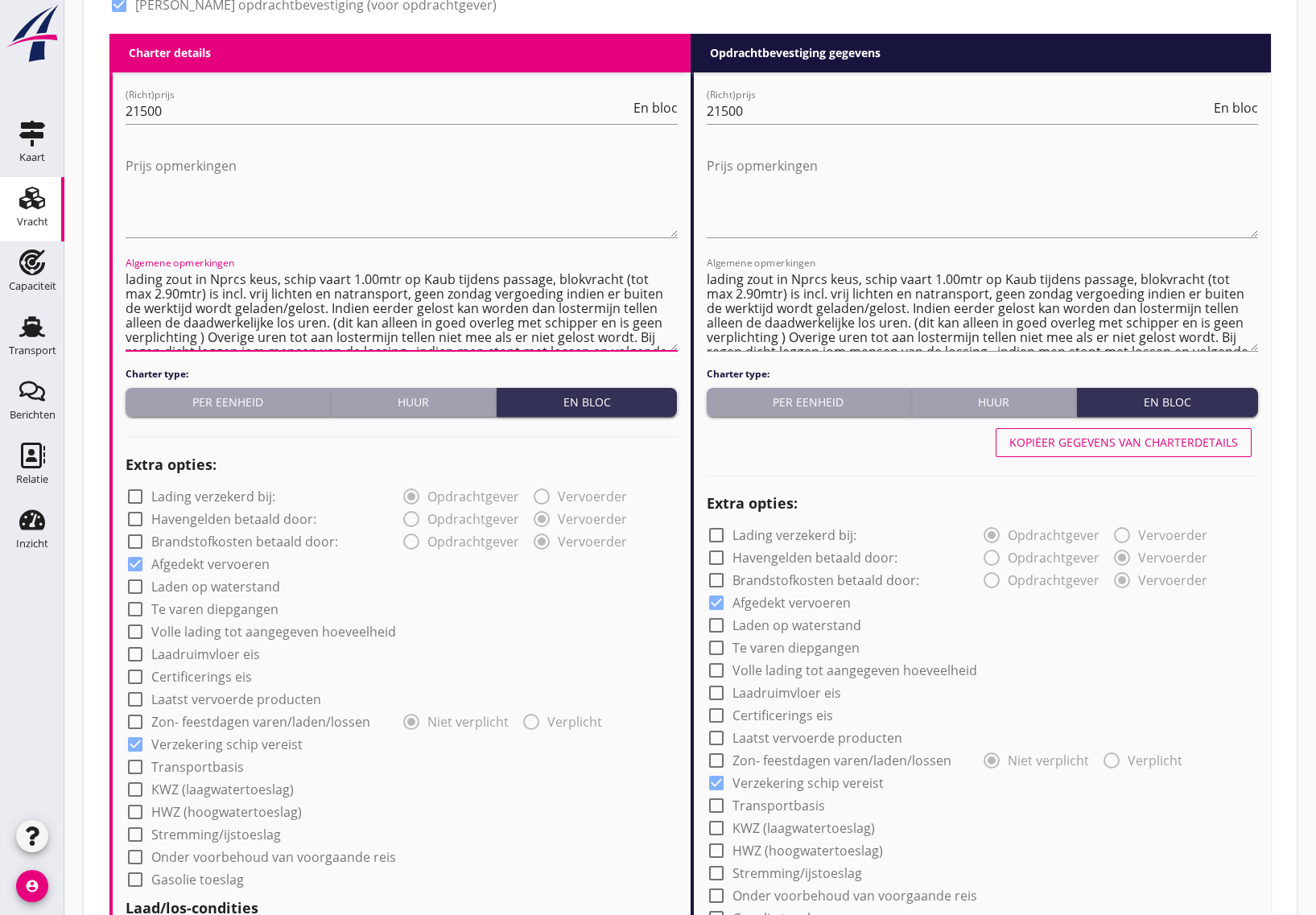
scroll to position [859, 0]
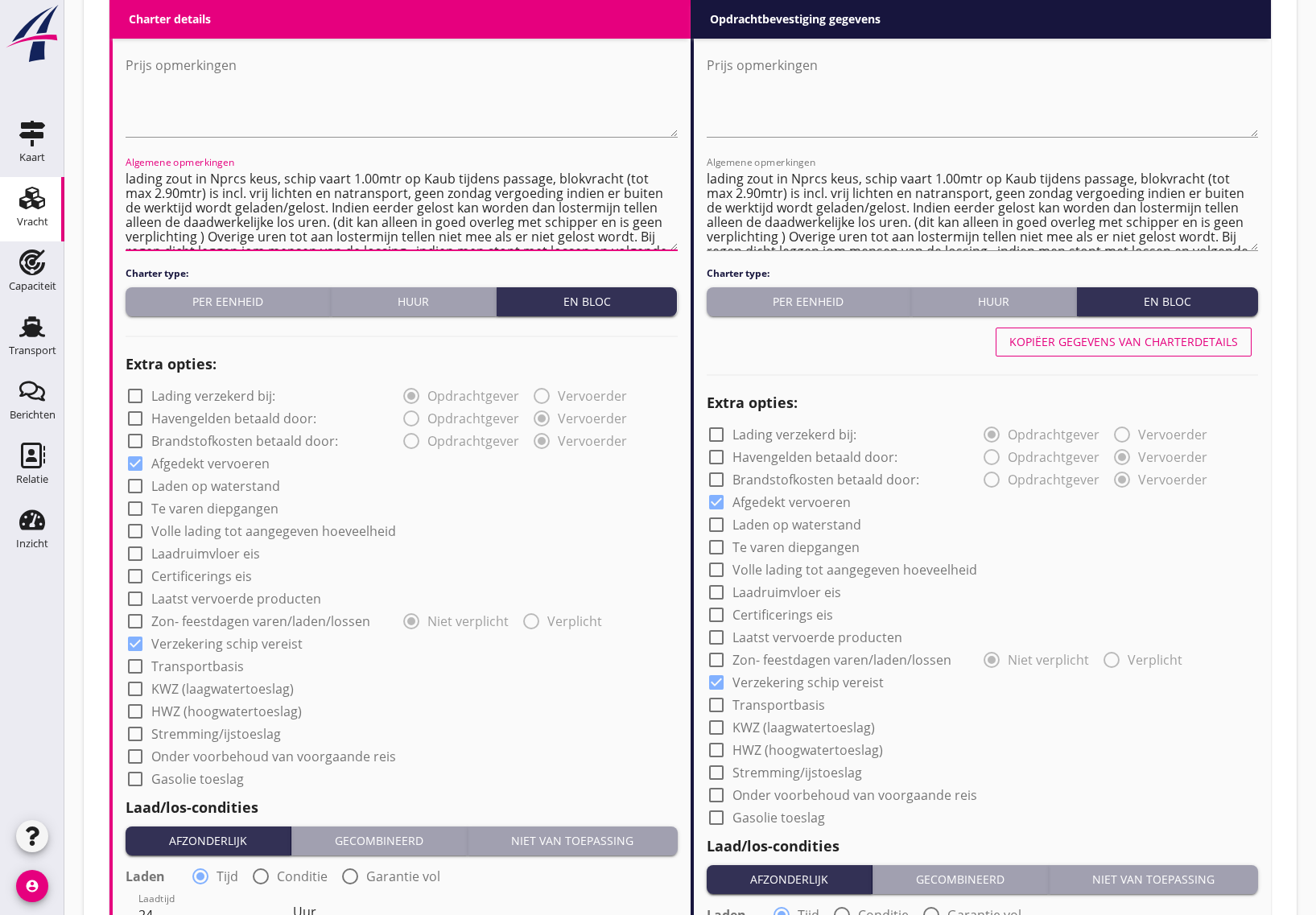
click at [302, 221] on textarea "lading zout in Nprcs keus, schip vaart 1.00mtr op Kaub tijdens passage, blokvra…" at bounding box center [402, 207] width 553 height 85
click at [359, 221] on textarea "lading zout in Nprcs keus, schip vaart 1.00mtr op Kaub tijdens passage, blokvra…" at bounding box center [402, 207] width 553 height 85
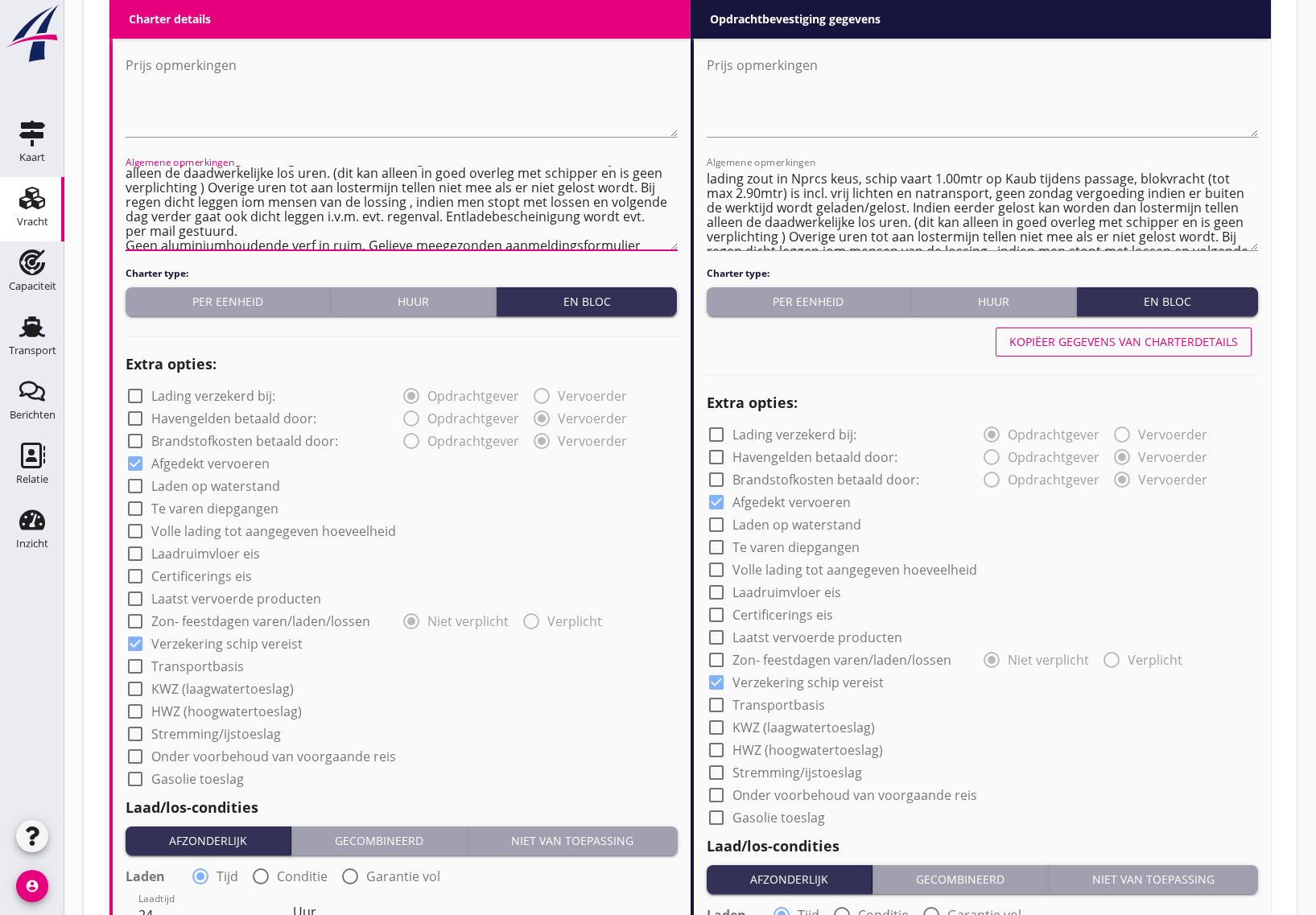
scroll to position [0, 0]
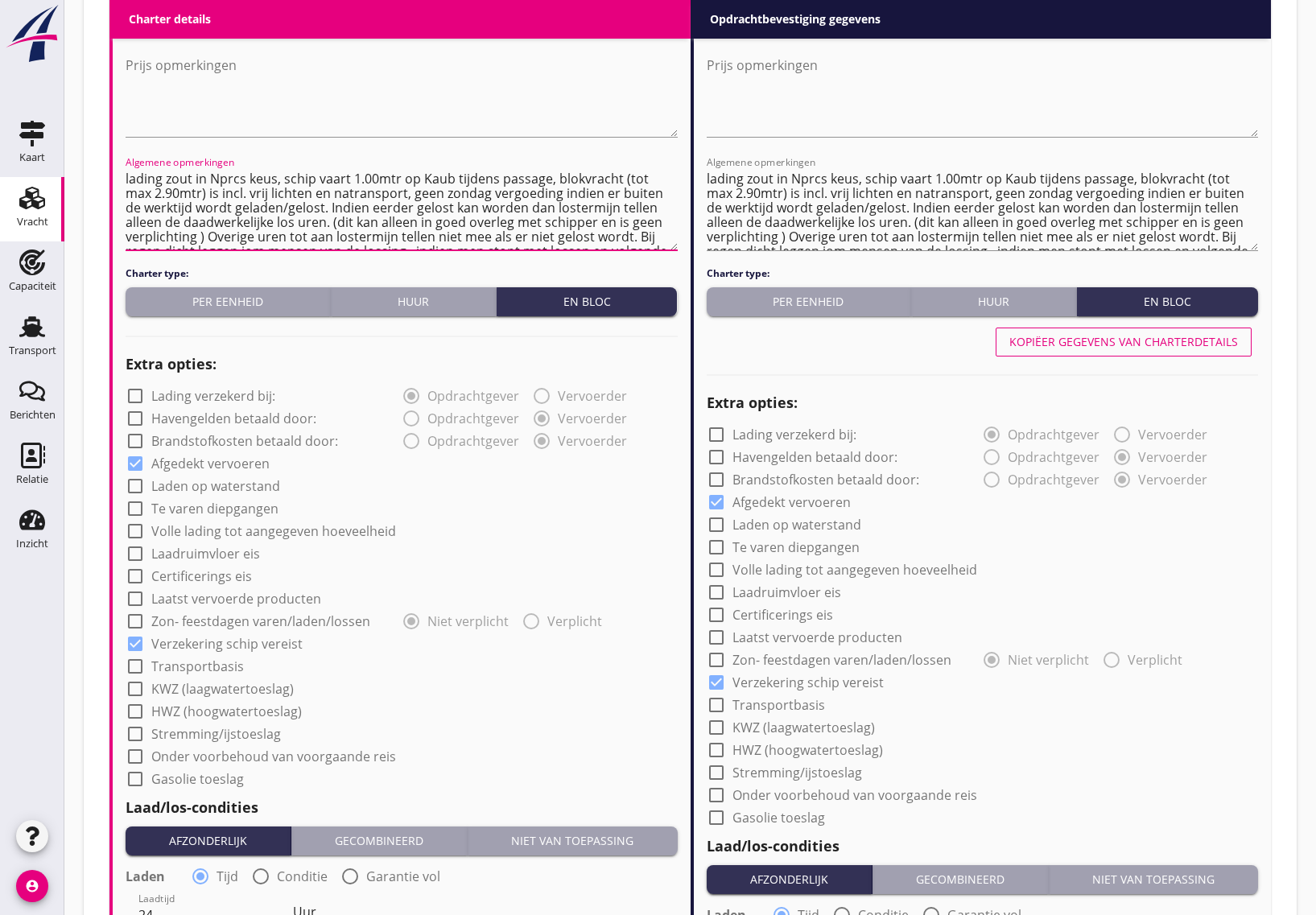
drag, startPoint x: 274, startPoint y: 191, endPoint x: 114, endPoint y: 180, distance: 160.4
click at [114, 180] on div "(Richt)prijs 21500 En bloc Prijs opmerkingen Algemene opmerkingen lading zout i…" at bounding box center [401, 673] width 578 height 1401
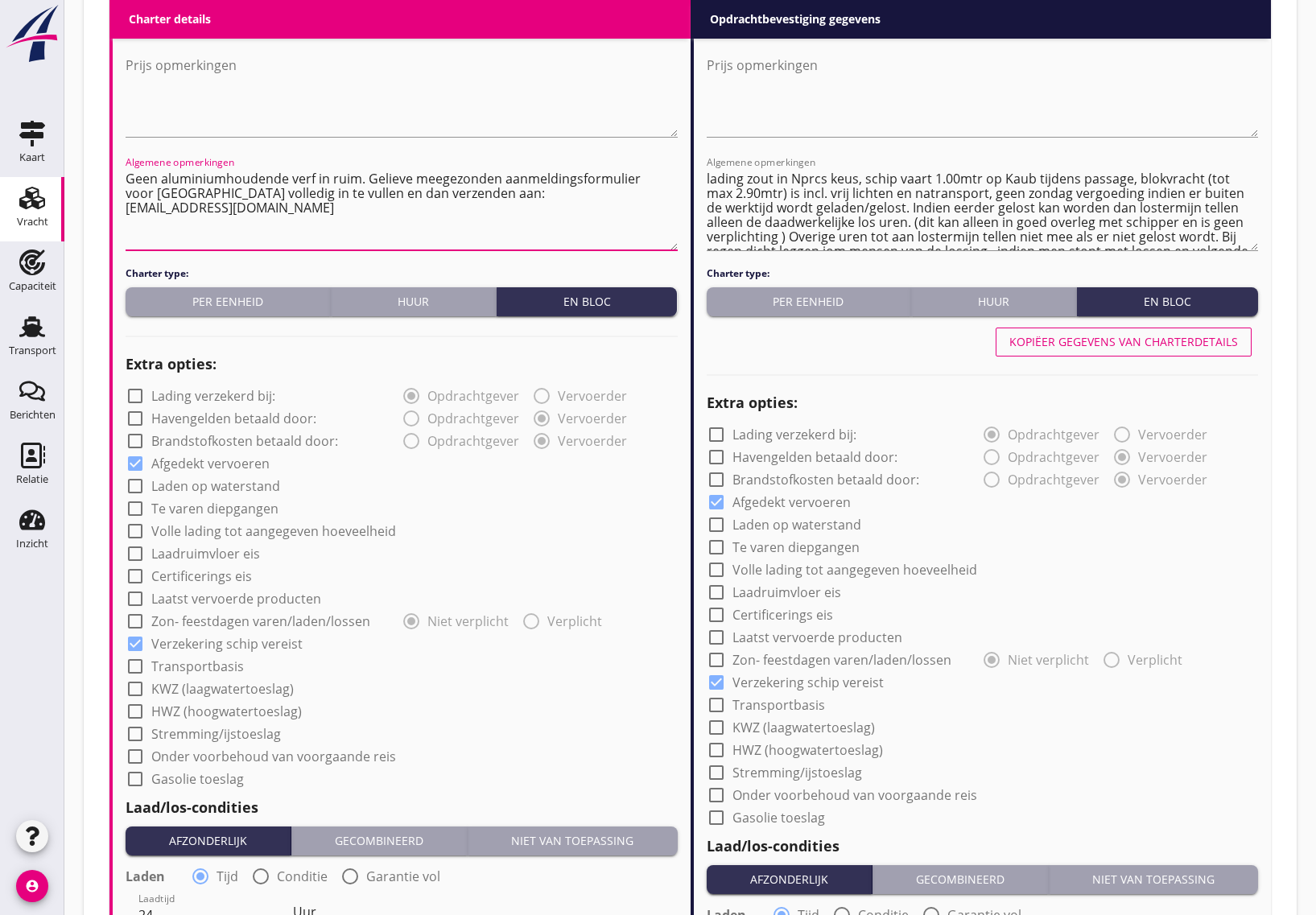
drag, startPoint x: 249, startPoint y: 207, endPoint x: 48, endPoint y: 191, distance: 201.6
click at [48, 191] on div "Kaart Kaart Vracht Vracht Capaciteit Capaciteit Transport Transport Berichten B…" at bounding box center [658, 331] width 1316 height 2381
click at [473, 226] on textarea "Geen aluminiumhoudende verf in ruim. Gelieve meegezonden aanmeldingsformulier v…" at bounding box center [402, 207] width 553 height 85
click at [220, 180] on textarea "Geen aluminiumhoudende verf in ruim. Gelieve meegezonden aanmeldingsformulier v…" at bounding box center [402, 207] width 553 height 85
type textarea "Geen aluminiumhoudende verf in ruim. Gelieve meegezonden aanmeldingsformulier v…"
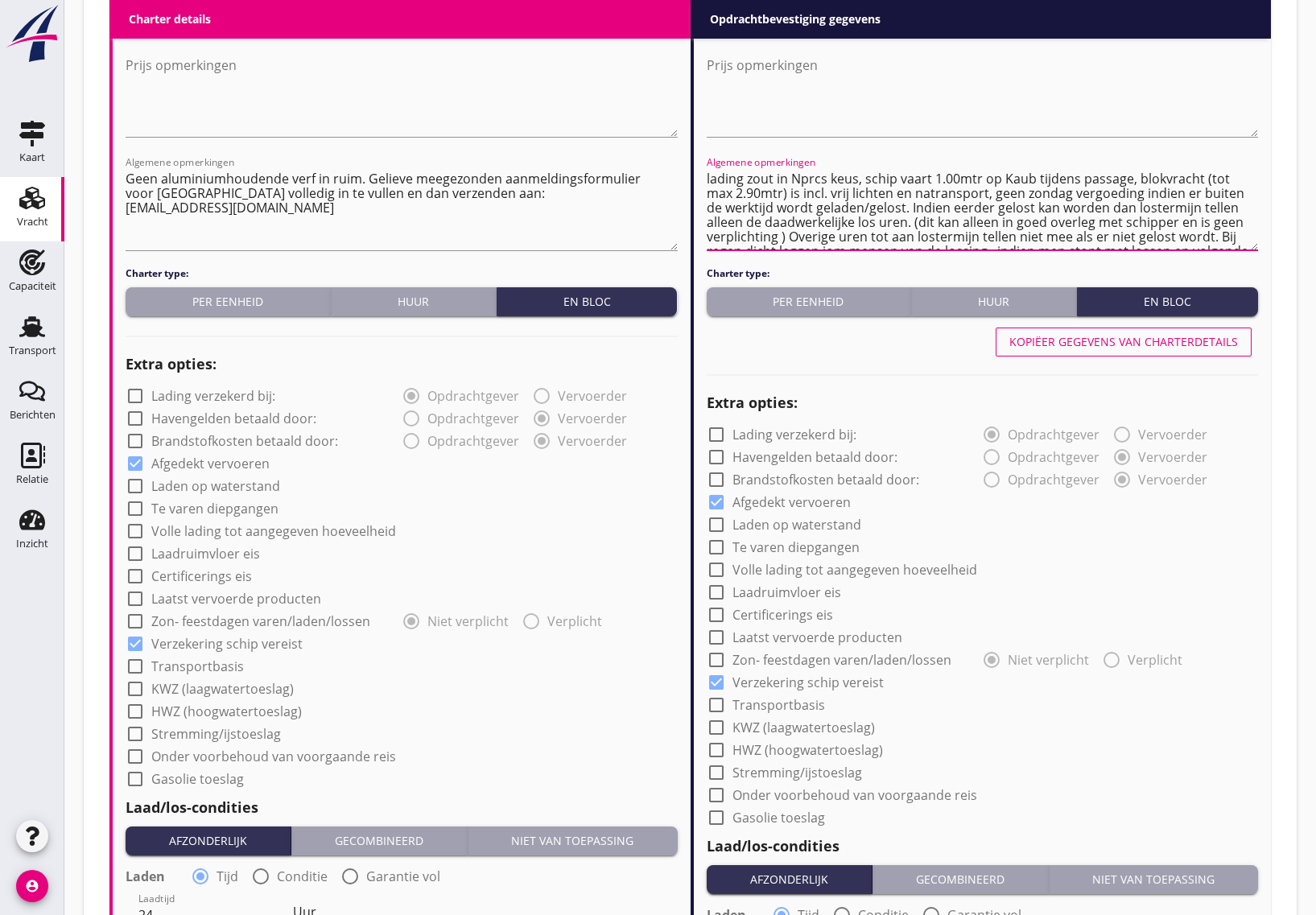
scroll to position [86, 0]
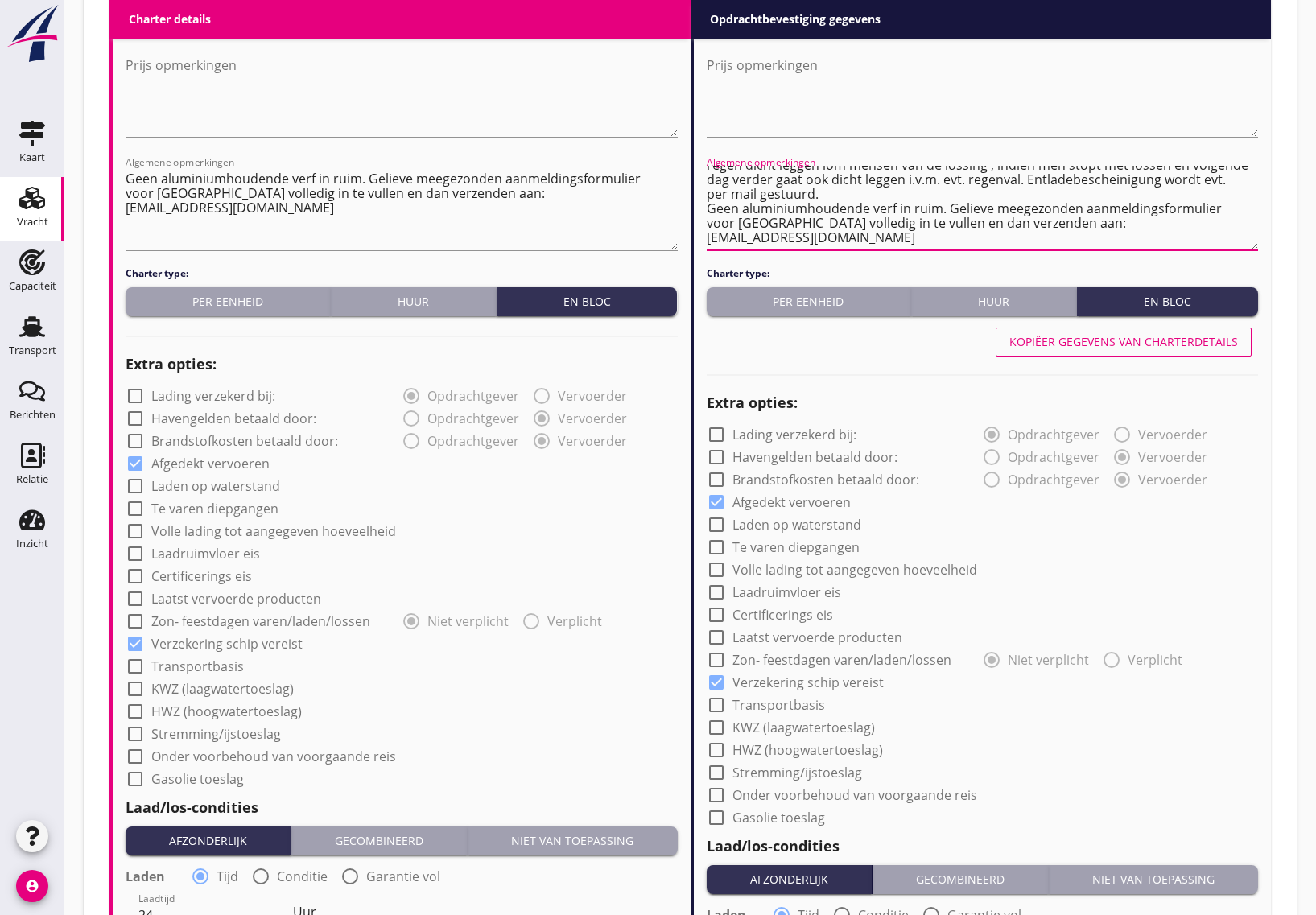
drag, startPoint x: 705, startPoint y: 177, endPoint x: 826, endPoint y: 195, distance: 122.3
click at [826, 195] on textarea "lading zout in Nprcs keus, schip vaart 1.00mtr op Kaub tijdens passage, blokvra…" at bounding box center [983, 207] width 553 height 85
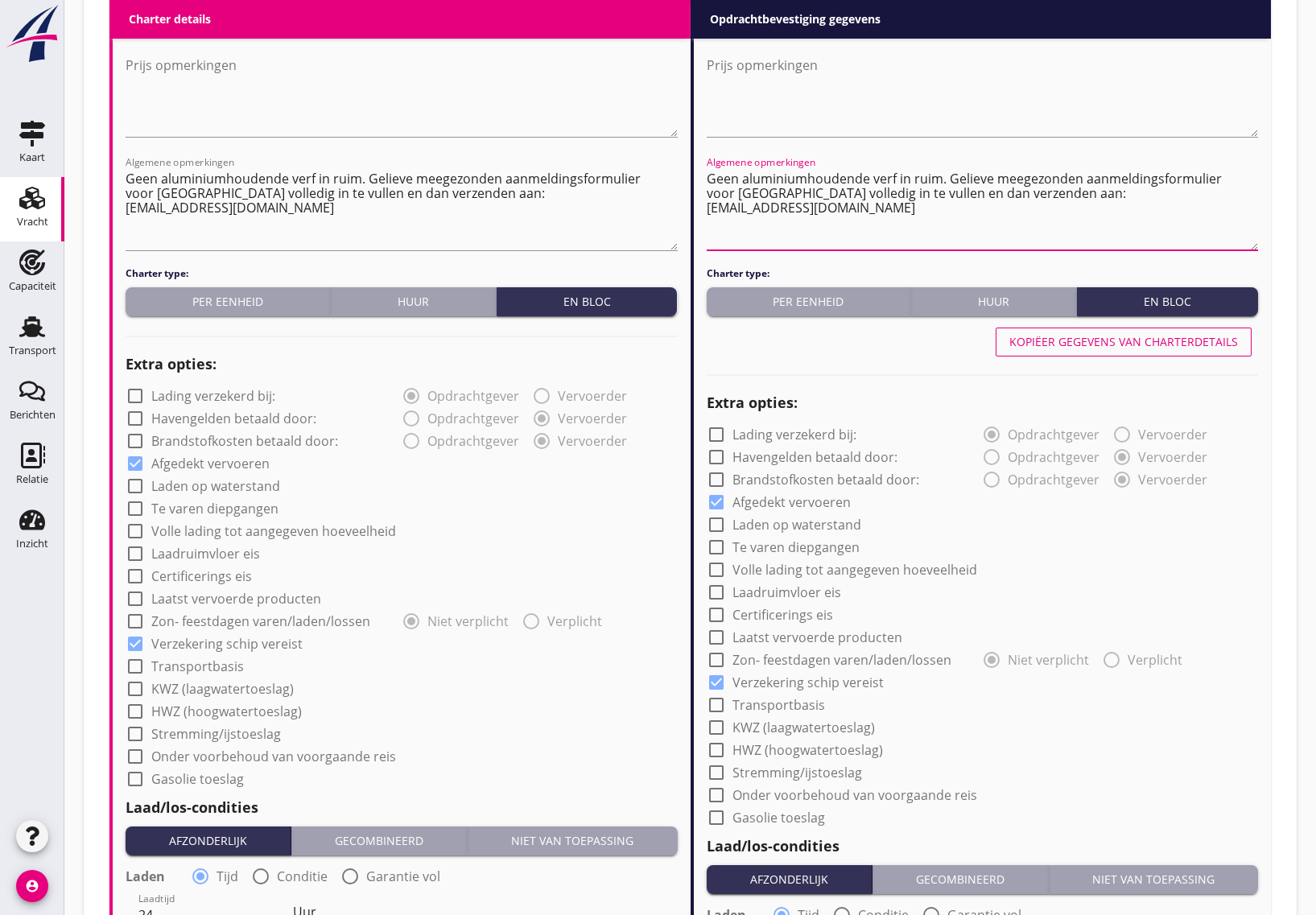
scroll to position [0, 0]
click at [707, 192] on textarea "Geen aluminiumhoudende verf in ruim. Gelieve meegezonden aanmeldingsformulier v…" at bounding box center [983, 207] width 553 height 85
type textarea "Geen aluminiumhoudende verf in ruim. Gelieve meegezonden aanmeldingsformulier v…"
click at [127, 192] on textarea "Geen aluminiumhoudende verf in ruim. Gelieve meegezonden aanmeldingsformulier v…" at bounding box center [402, 207] width 553 height 85
click at [453, 234] on textarea "Geen aluminiumhoudende verf in ruim. Gelieve meegezonden aanmeldingsformulier v…" at bounding box center [402, 207] width 553 height 85
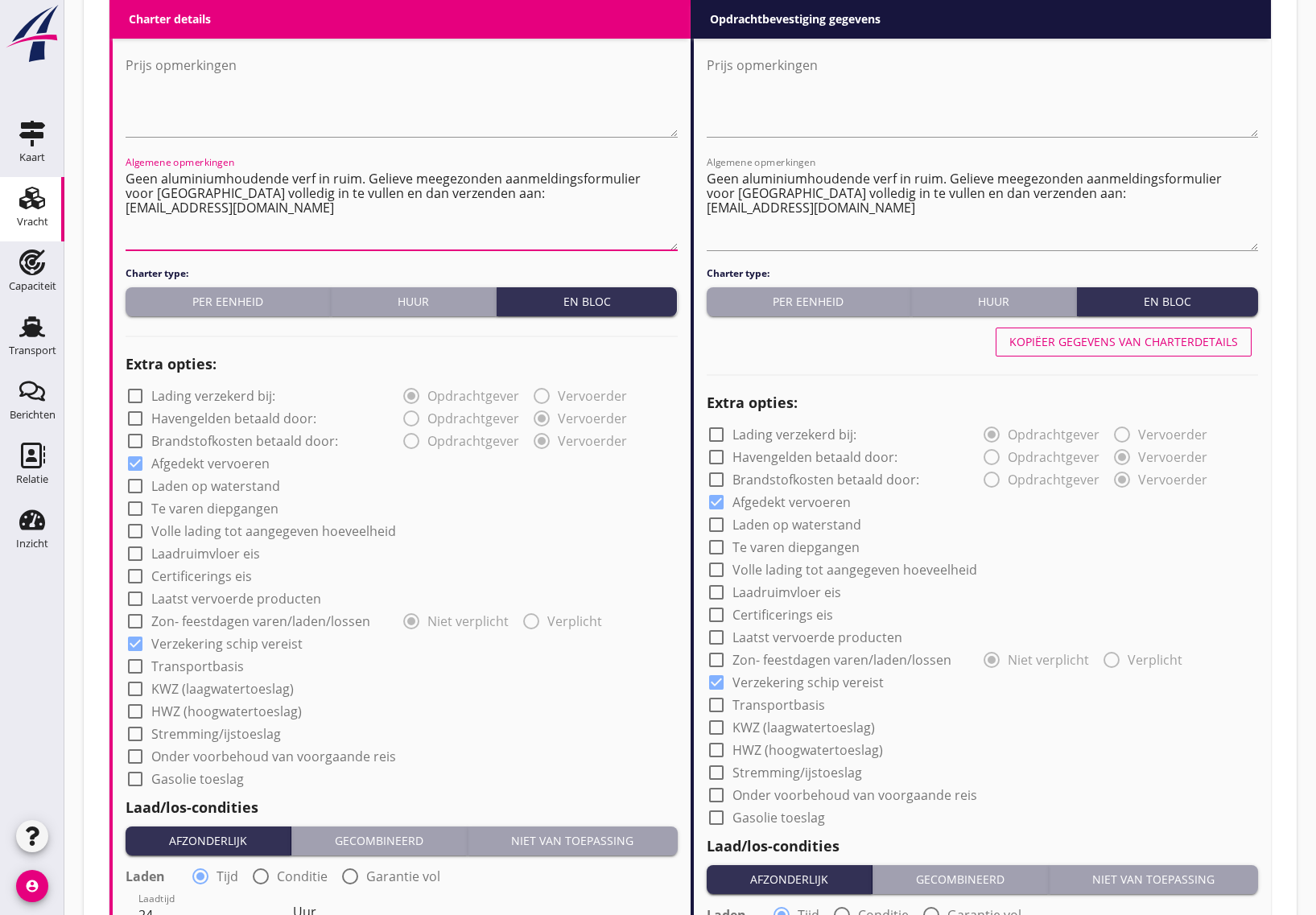
click at [480, 207] on textarea "Geen aluminiumhoudende verf in ruim. Gelieve meegezonden aanmeldingsformulier v…" at bounding box center [402, 207] width 553 height 85
click at [127, 235] on textarea "Geen aluminiumhoudende verf in ruim. Gelieve meegezonden aanmeldingsformulier v…" at bounding box center [402, 207] width 553 height 85
drag, startPoint x: 589, startPoint y: 207, endPoint x: 473, endPoint y: 204, distance: 116.0
click at [473, 204] on textarea "Geen aluminiumhoudende verf in ruim. Gelieve meegezonden aanmeldingsformulier v…" at bounding box center [402, 207] width 553 height 85
type textarea "Geen aluminiumhoudende verf in ruim. Gelieve meegezonden aanmeldingsformulier v…"
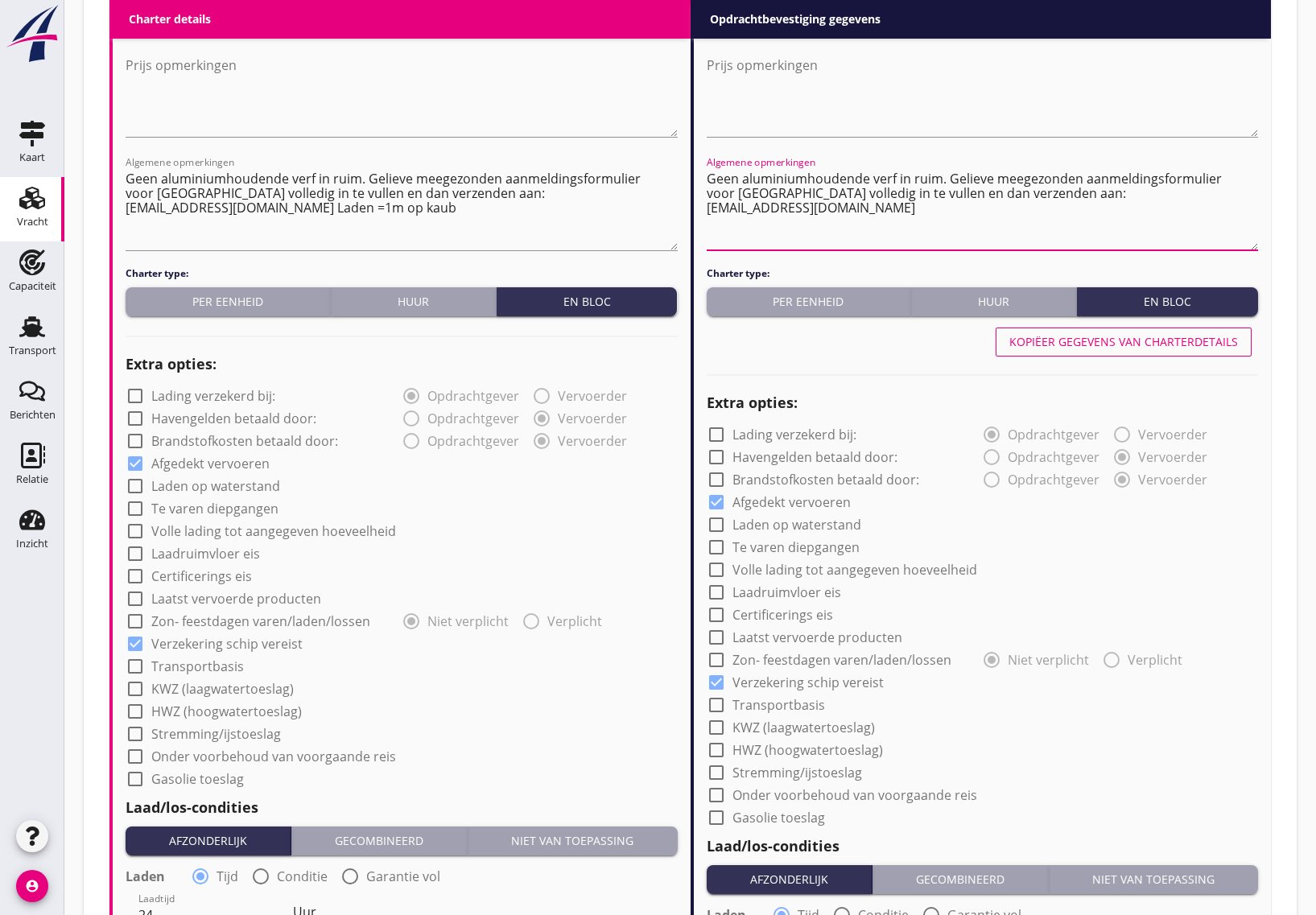
click at [1087, 210] on textarea "Geen aluminiumhoudende verf in ruim. Gelieve meegezonden aanmeldingsformulier v…" at bounding box center [983, 207] width 553 height 85
paste textarea "Laden =1m op kaub"
click at [1055, 234] on textarea "Geen aluminiumhoudende verf in ruim. Gelieve meegezonden aanmeldingsformulier v…" at bounding box center [983, 207] width 553 height 85
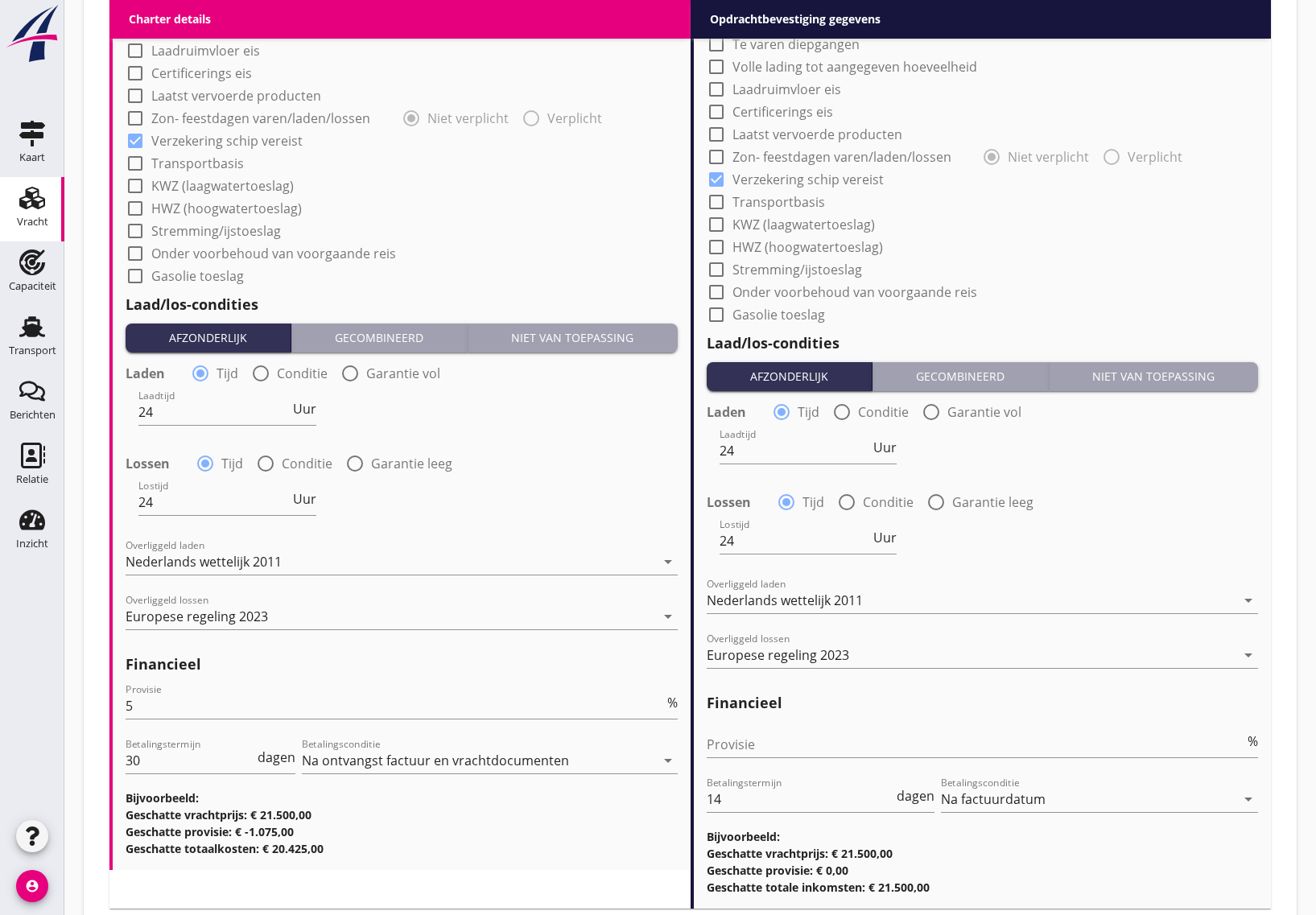
scroll to position [1463, 0]
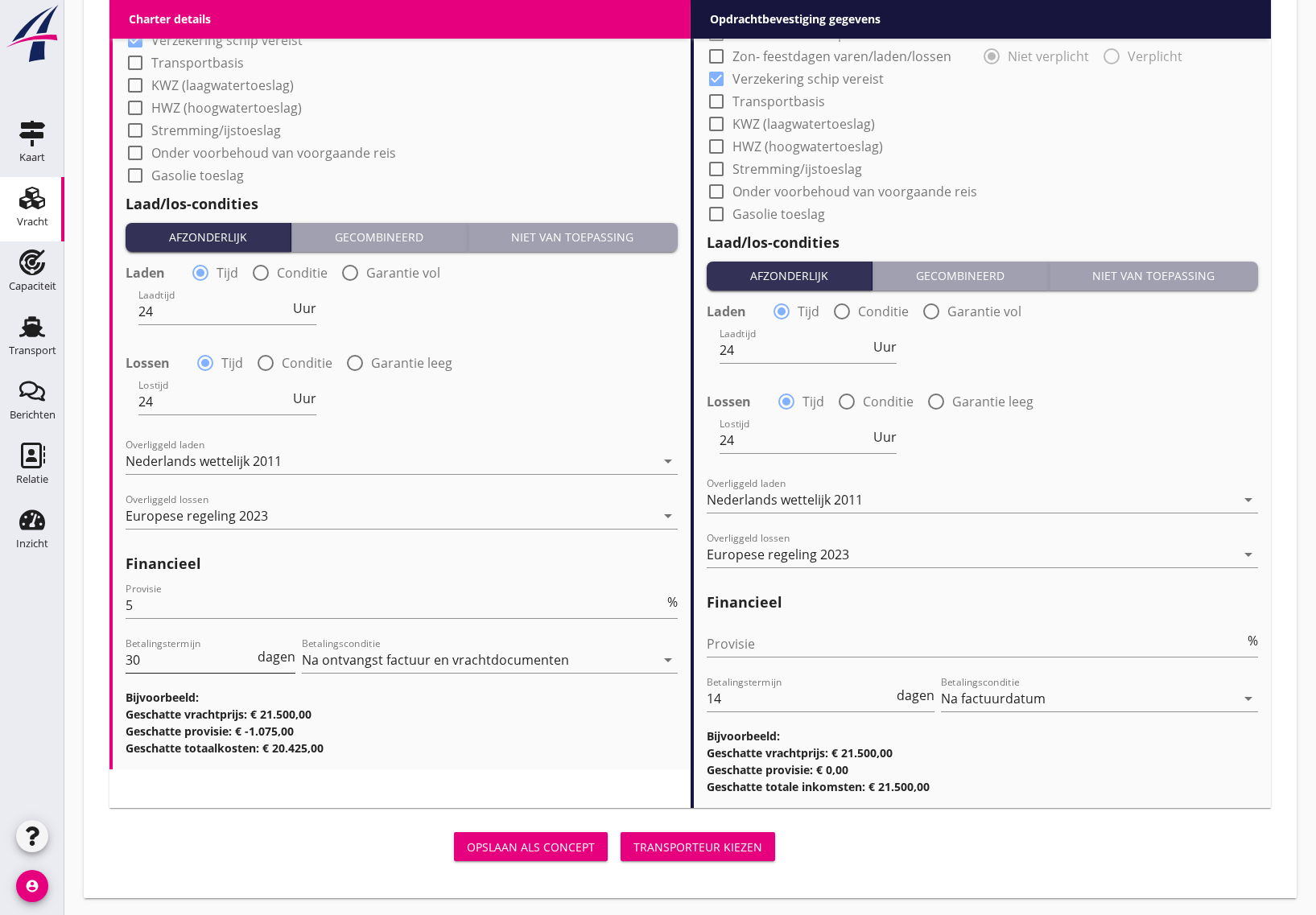
type textarea "Geen aluminiumhoudende verf in ruim. Gelieve meegezonden aanmeldingsformulier v…"
click at [192, 668] on input "30" at bounding box center [190, 661] width 129 height 26
type input "3"
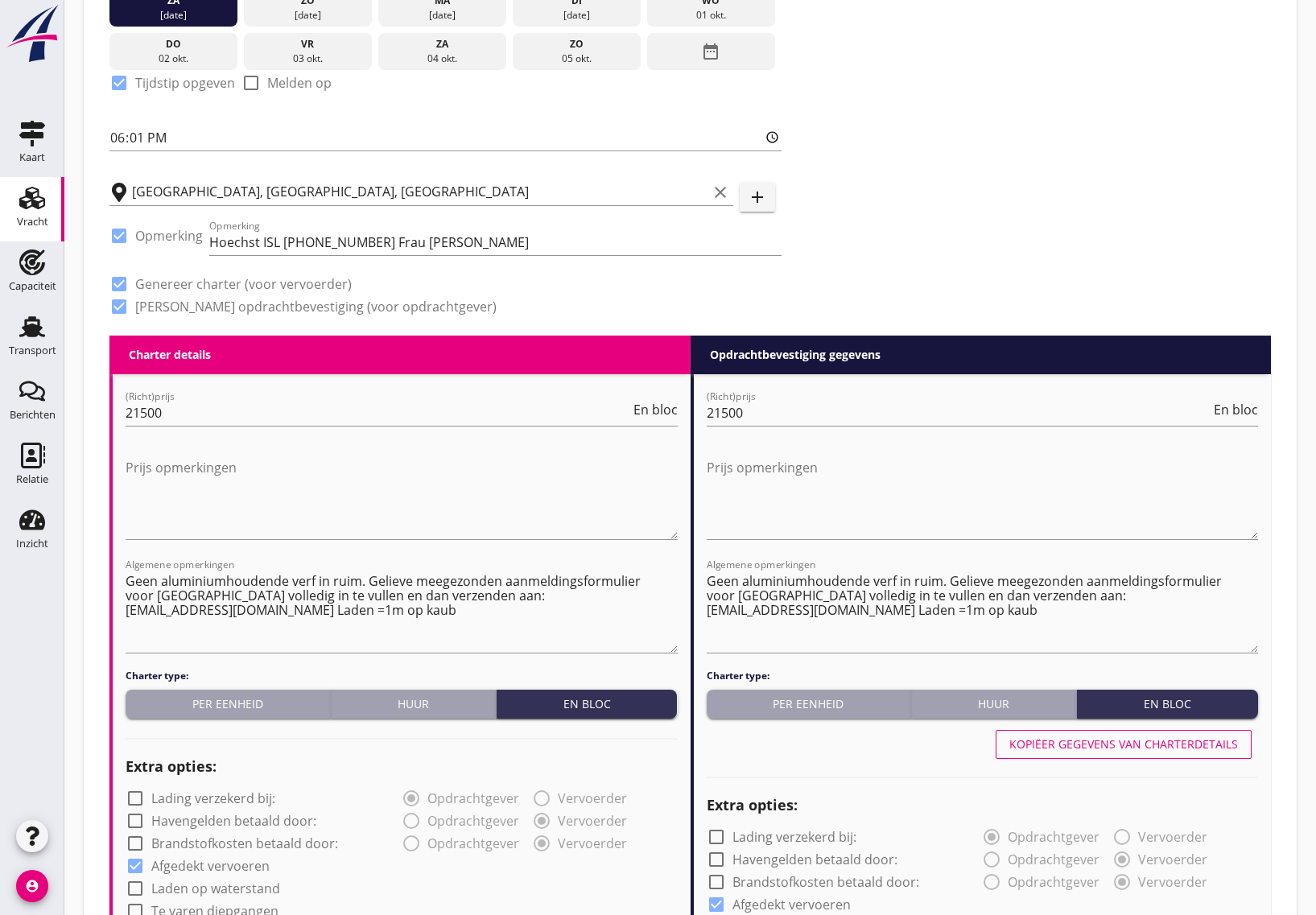
scroll to position [356, 0]
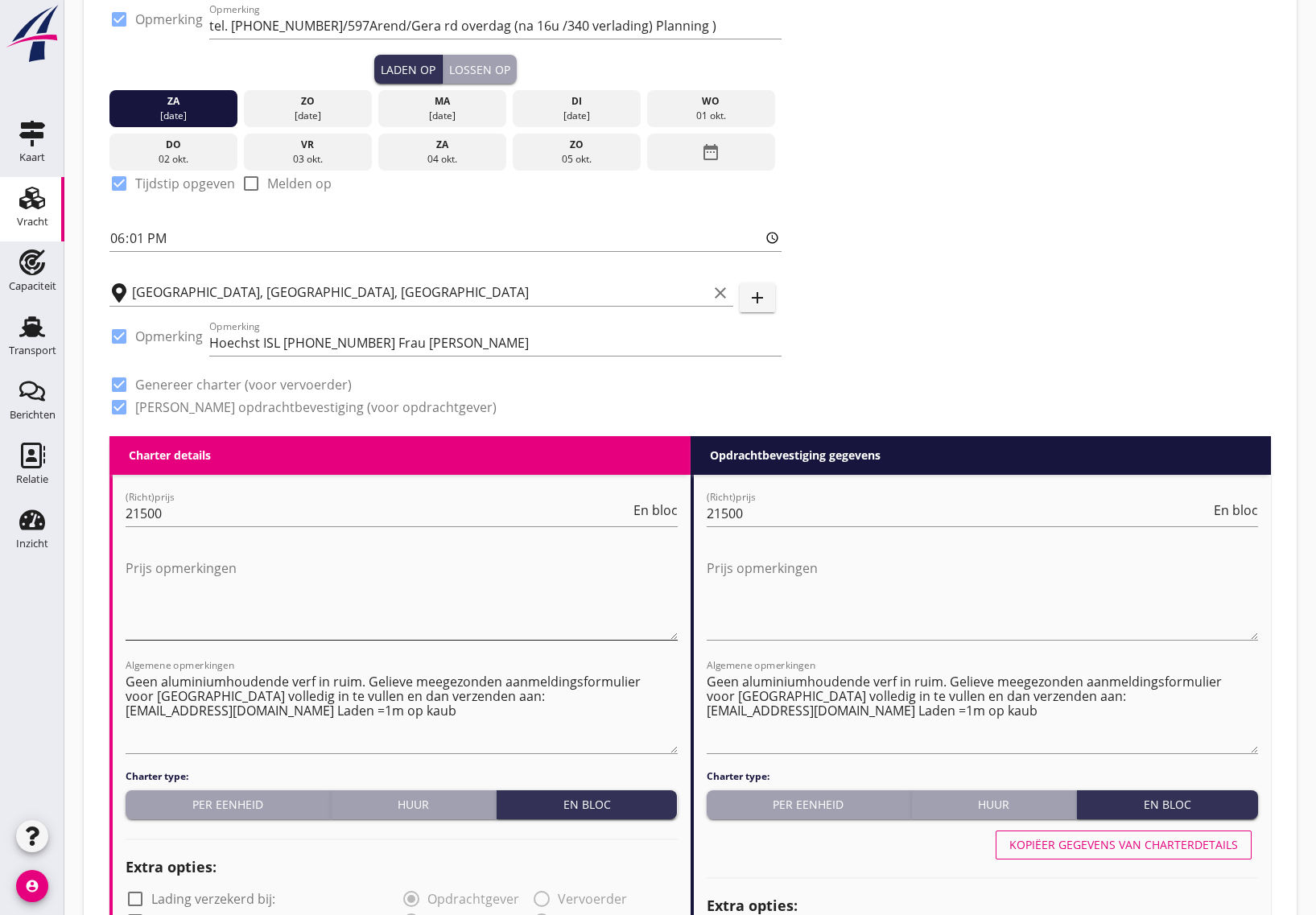
type input "14"
click at [260, 626] on textarea "Prijs opmerkingen" at bounding box center [402, 597] width 553 height 85
click at [741, 567] on textarea "Prijs opmerkingen" at bounding box center [983, 597] width 553 height 85
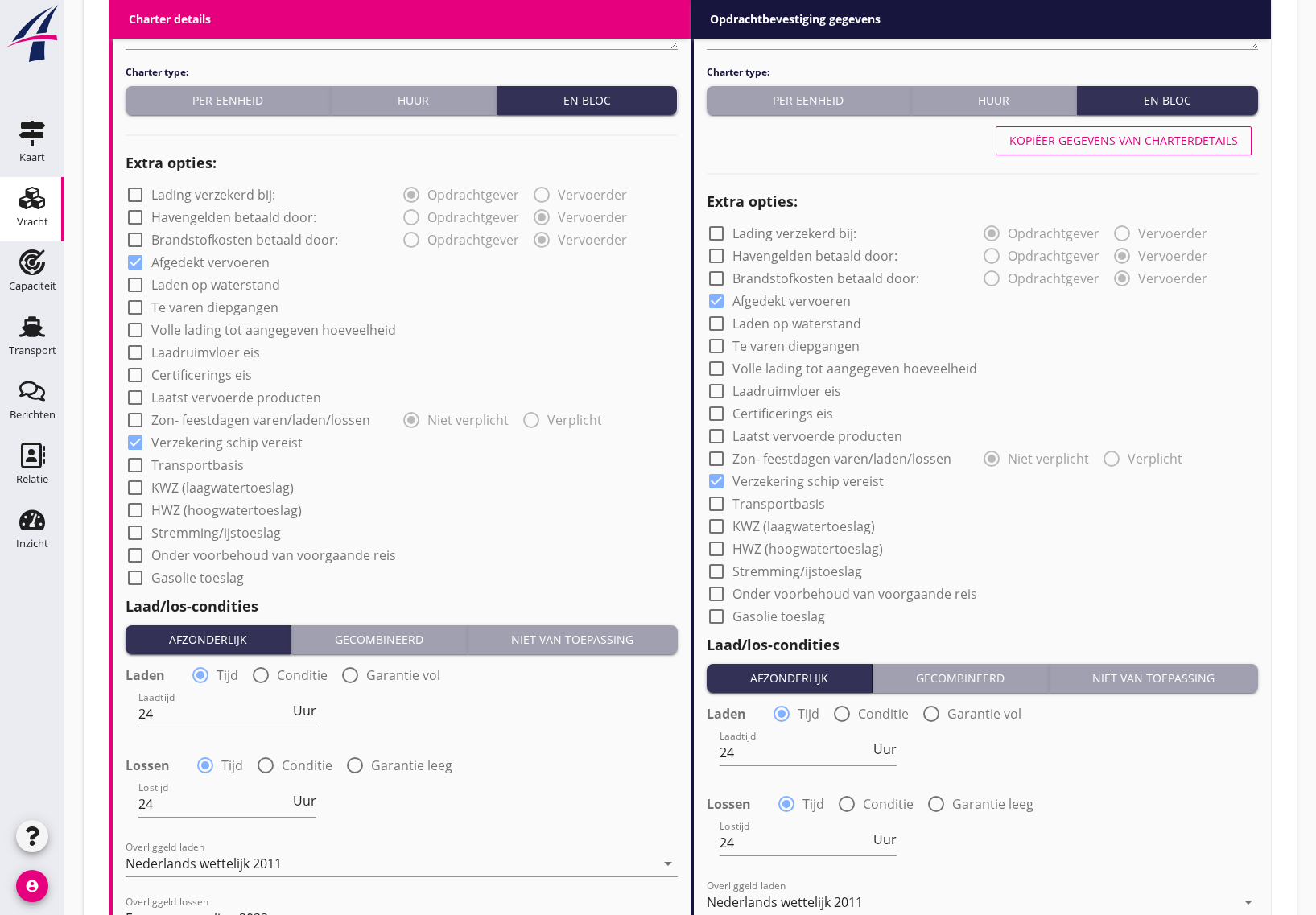
scroll to position [1463, 0]
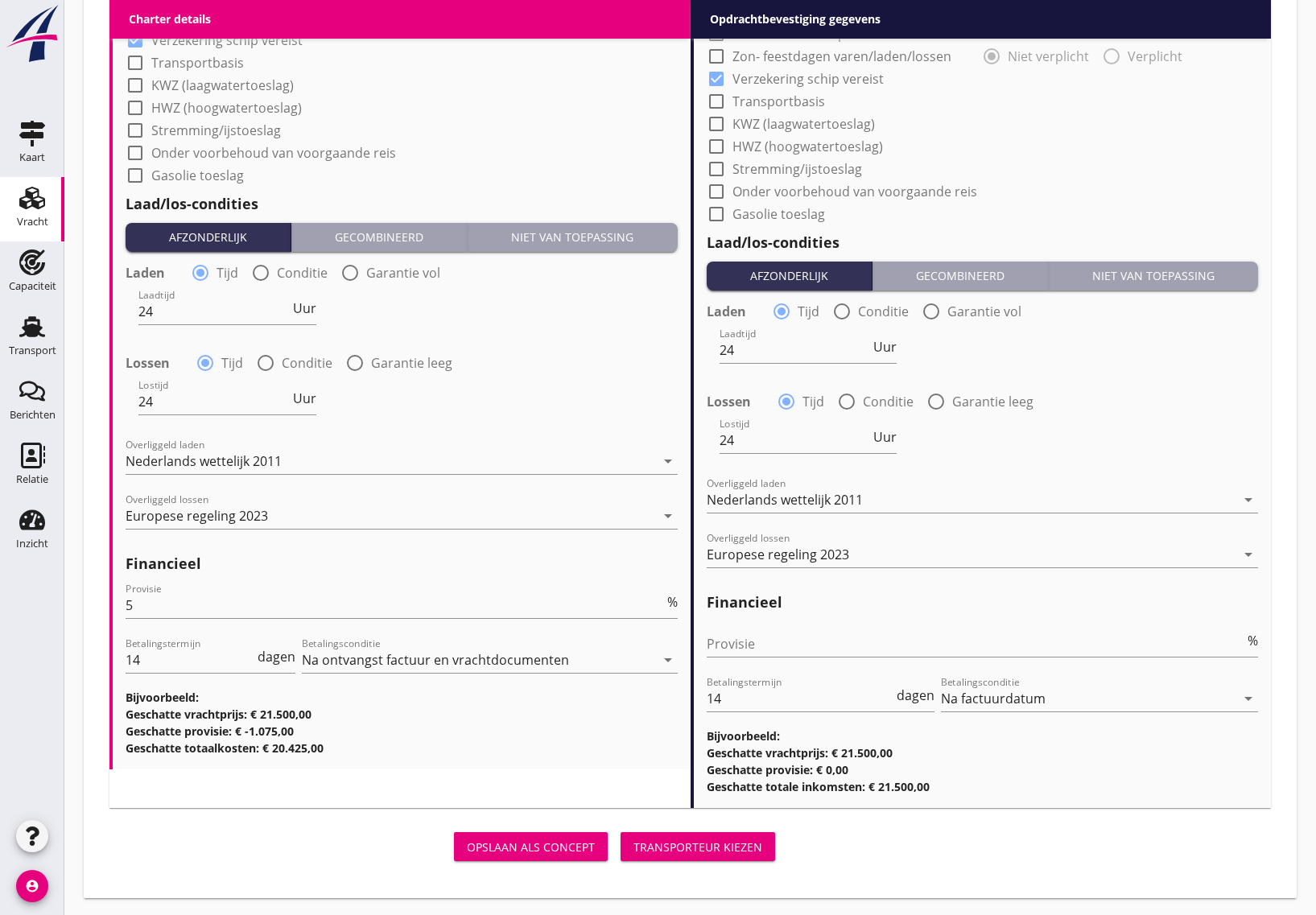
click at [709, 839] on div "Transporteur kiezen" at bounding box center [698, 846] width 129 height 17
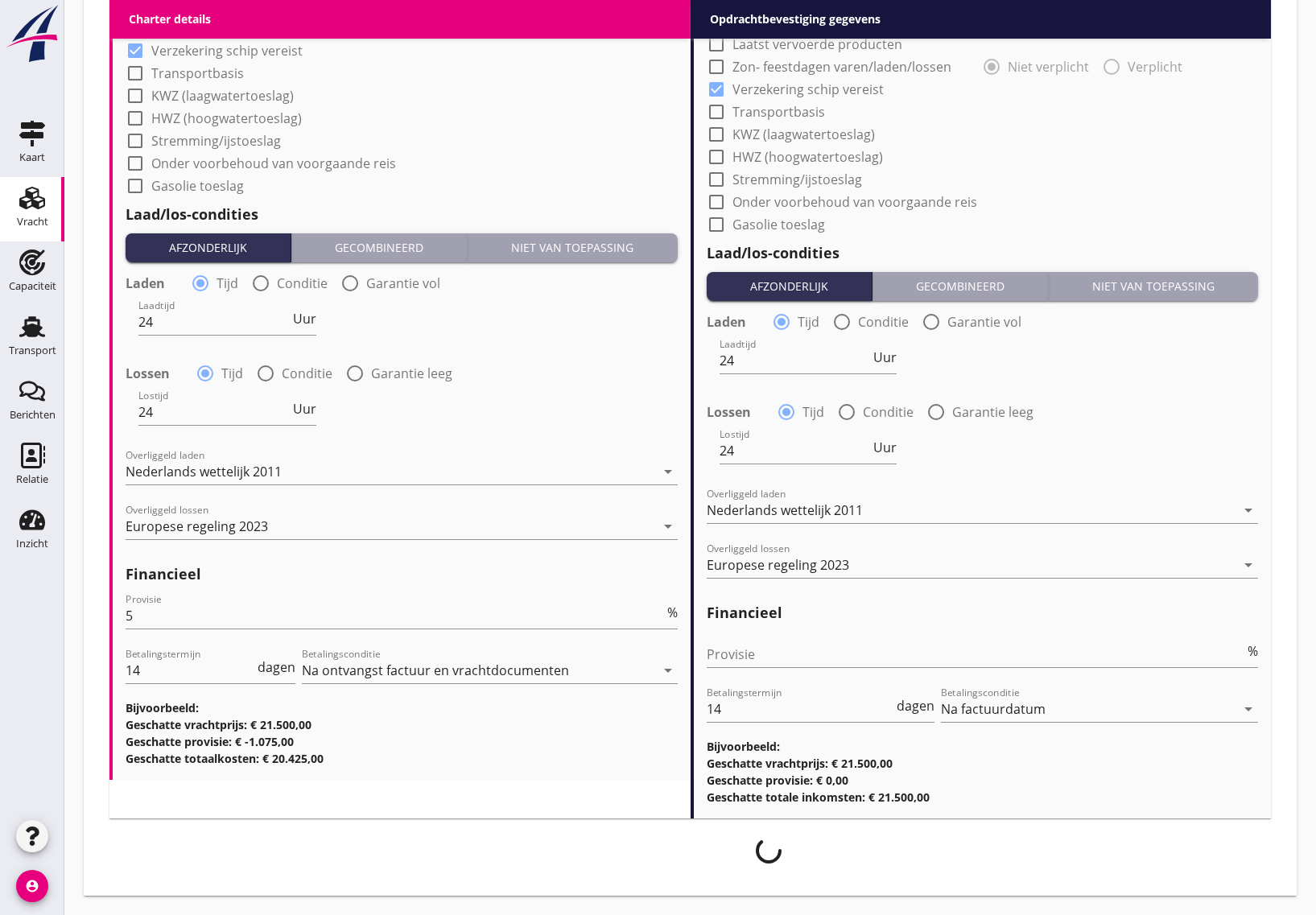
scroll to position [1450, 0]
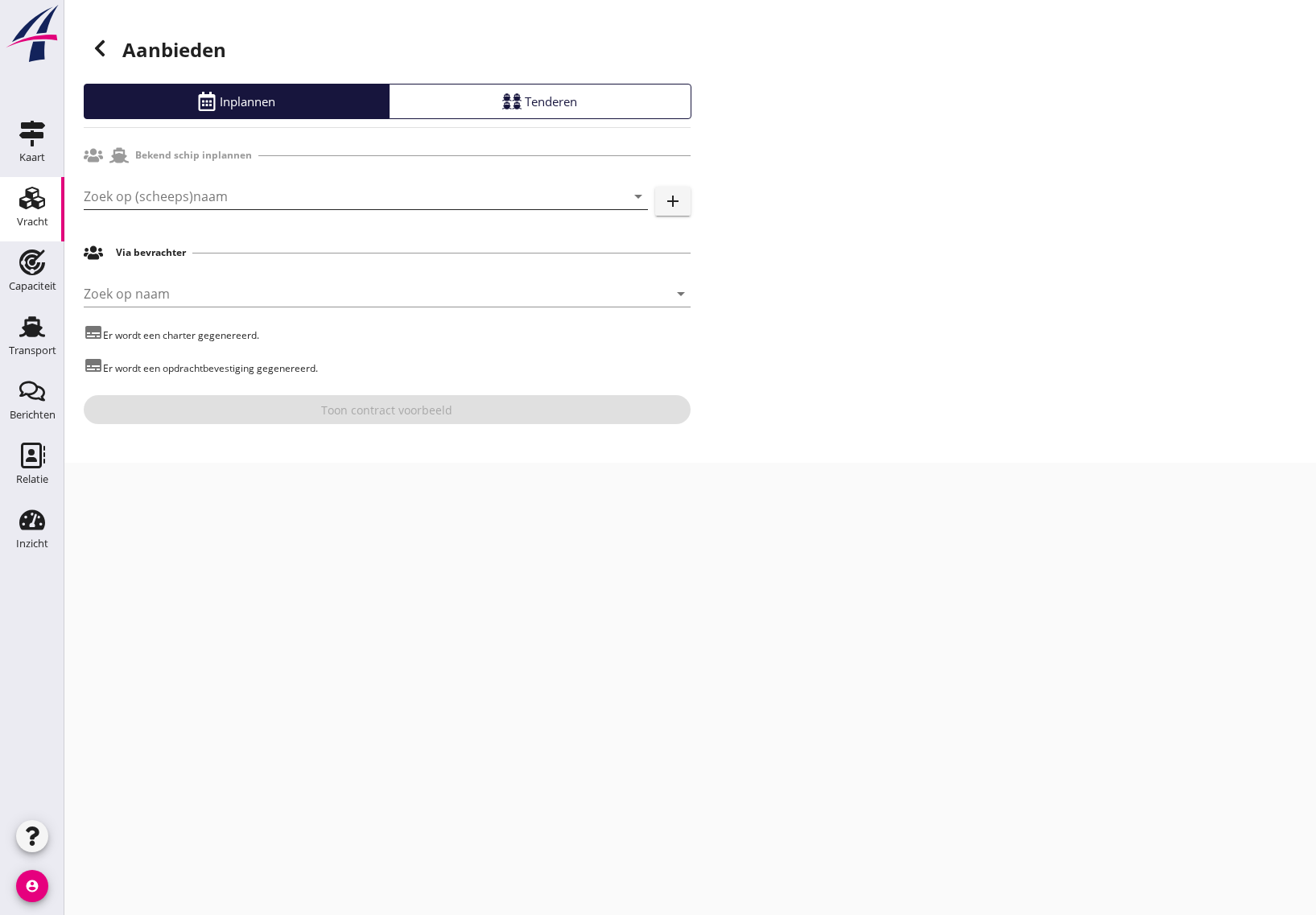
click at [167, 204] on input "Zoek op (scheeps)naam" at bounding box center [343, 197] width 519 height 26
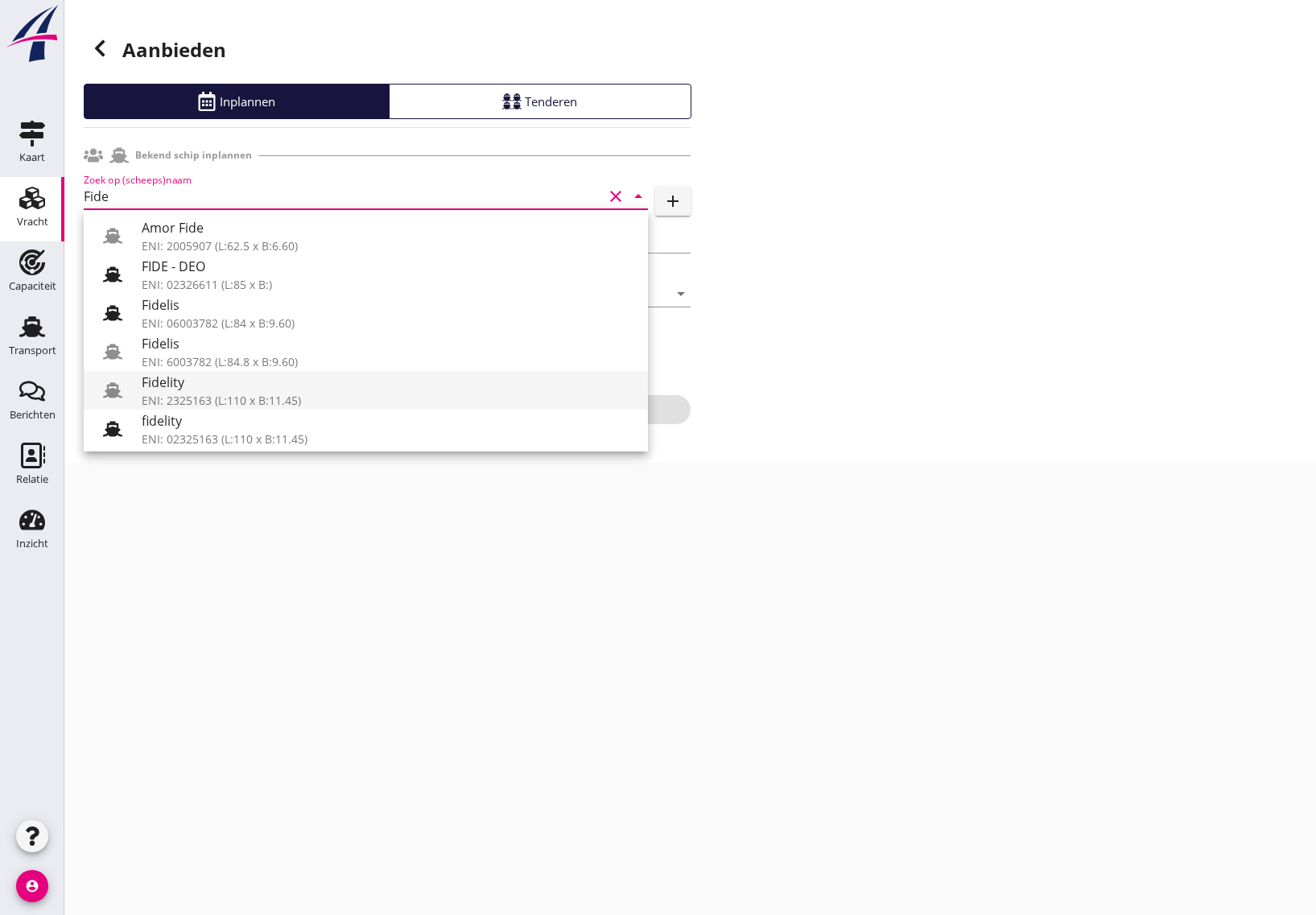
click at [198, 396] on div "ENI: 2325163 (L:110 x B:11.45)" at bounding box center [389, 400] width 493 height 17
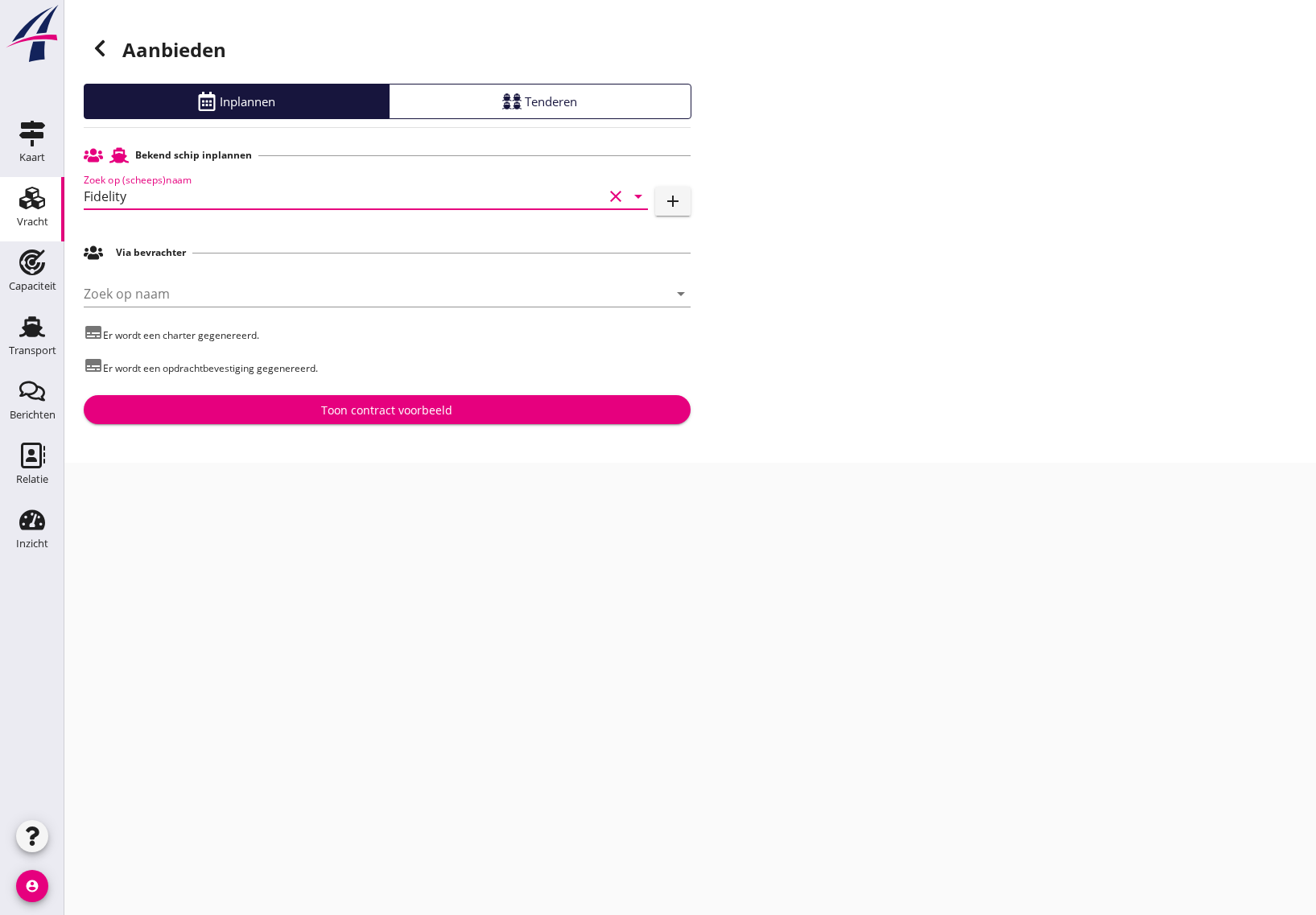
type input "Fidelity"
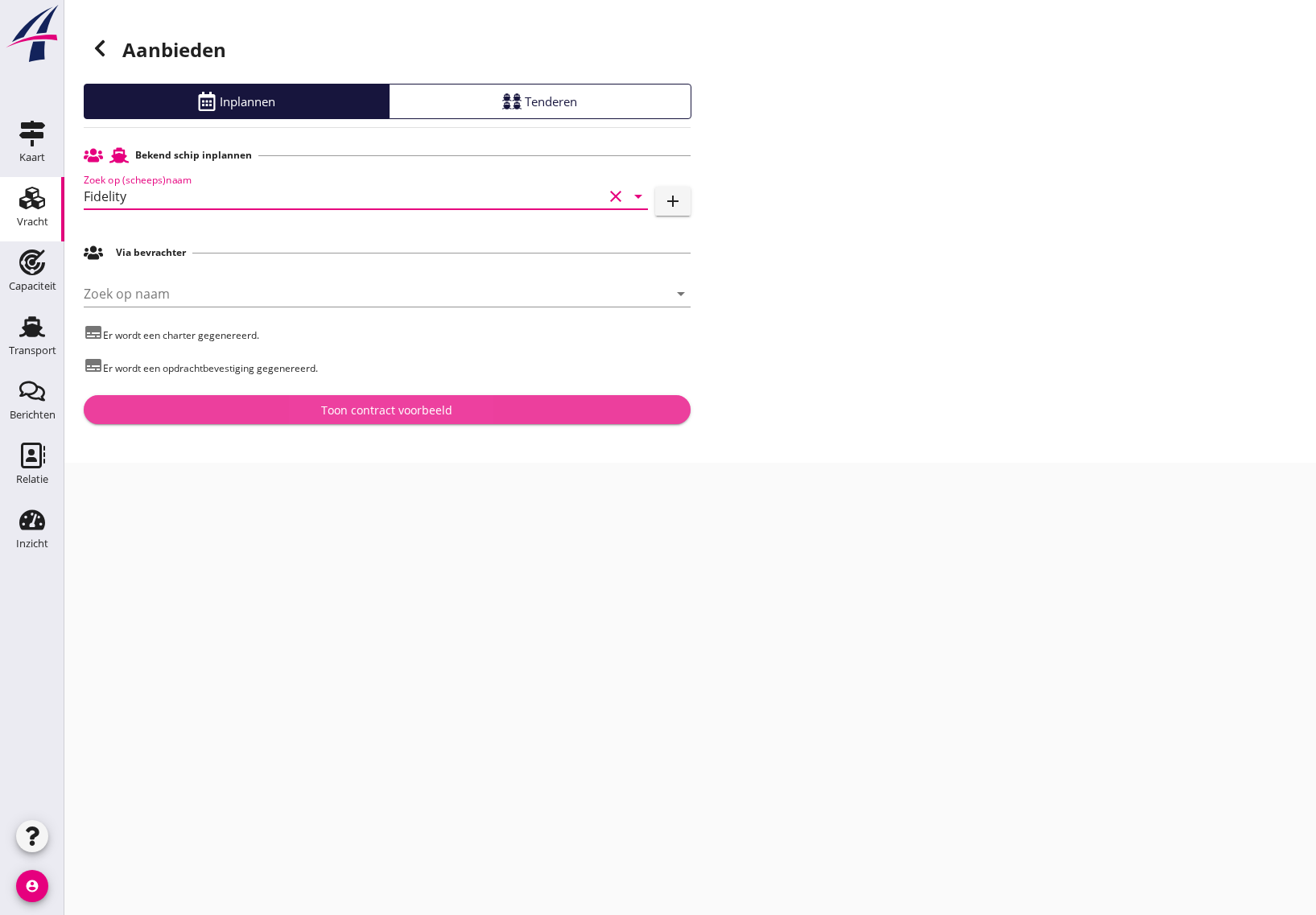
click at [229, 405] on div "Toon contract voorbeeld" at bounding box center [387, 410] width 581 height 17
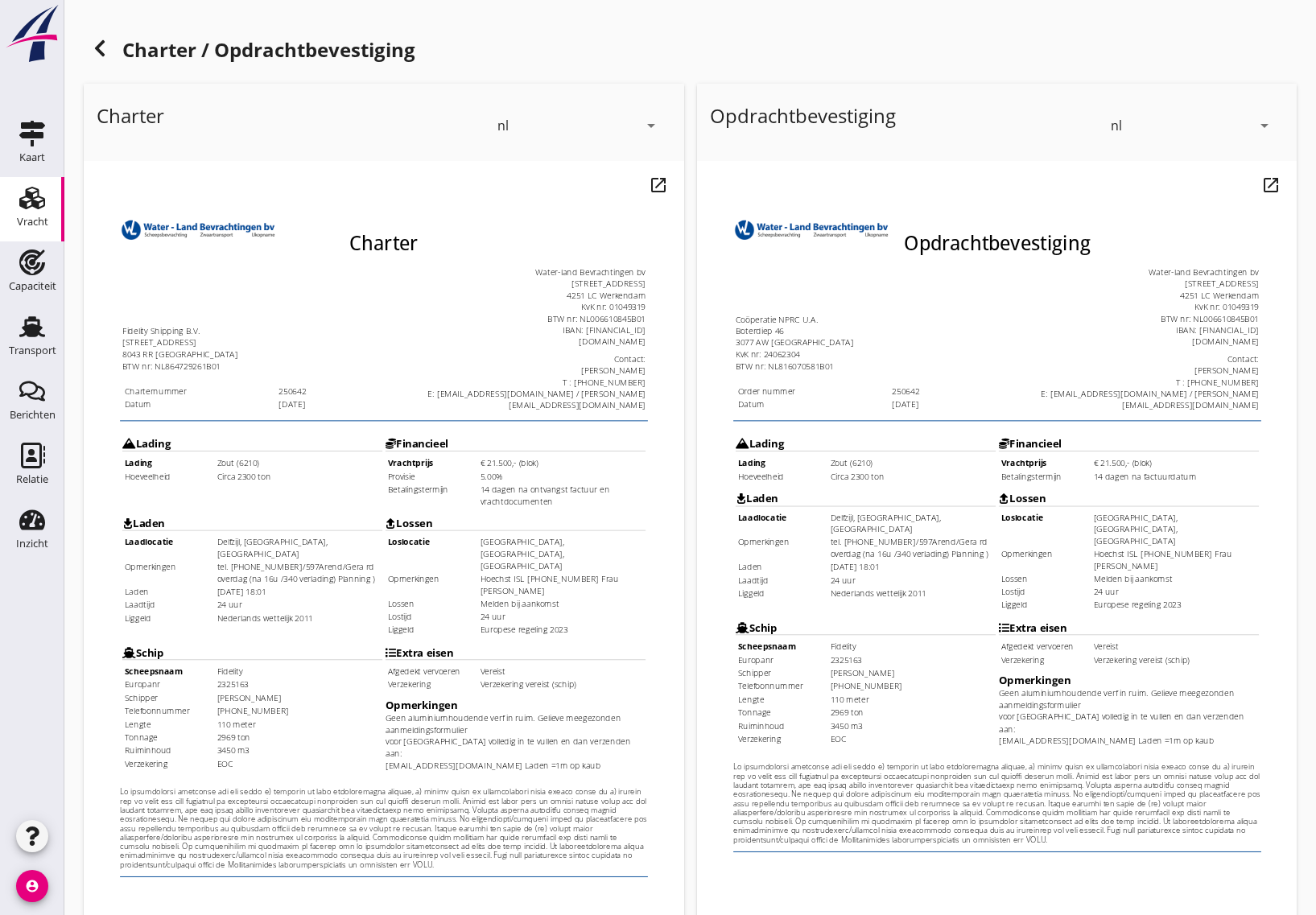
click at [215, 435] on td "Zout (6210)" at bounding box center [280, 441] width 175 height 12
click at [216, 449] on td "Circa 2300 ton" at bounding box center [280, 455] width 175 height 12
click at [476, 449] on td "5.00%" at bounding box center [560, 455] width 175 height 12
click at [232, 449] on td "Circa 2300 ton" at bounding box center [280, 455] width 175 height 12
click at [244, 519] on td "Delfzijl, [GEOGRAPHIC_DATA], [GEOGRAPHIC_DATA]" at bounding box center [280, 532] width 175 height 25
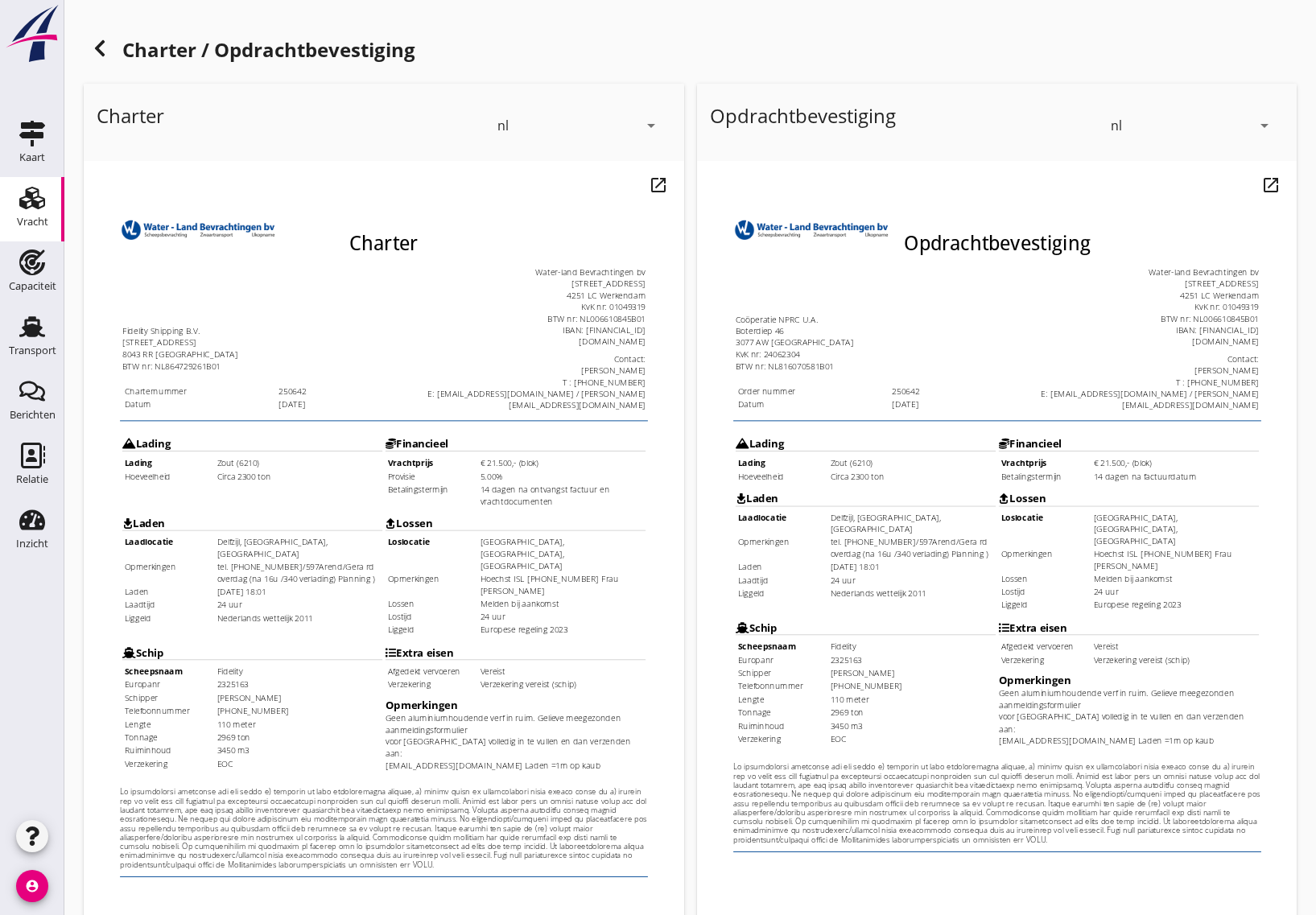
click at [506, 599] on td "24 uur" at bounding box center [560, 605] width 175 height 12
click at [503, 584] on td "Melden bij aankomst" at bounding box center [560, 590] width 175 height 12
click at [503, 559] on td "Hoechst ISL [PHONE_NUMBER] Frau [PERSON_NAME]" at bounding box center [560, 571] width 175 height 25
click at [503, 519] on td "[GEOGRAPHIC_DATA], [GEOGRAPHIC_DATA], [GEOGRAPHIC_DATA]" at bounding box center [560, 538] width 175 height 37
click at [237, 573] on td "[DATE] 18:01" at bounding box center [280, 579] width 175 height 12
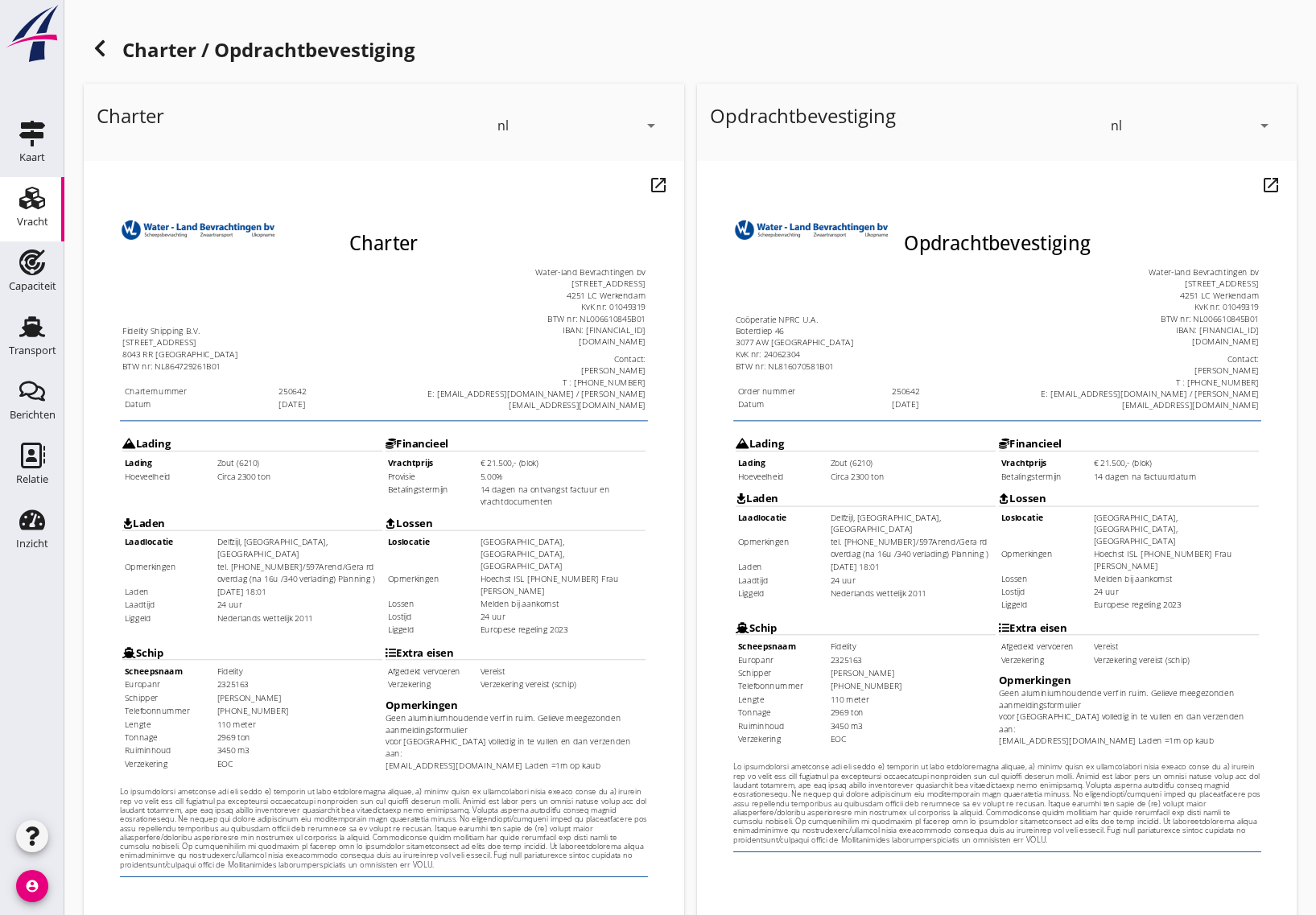
click at [205, 586] on td "24 uur" at bounding box center [280, 592] width 175 height 12
click at [207, 600] on td "Nederlands wettelijk 2011" at bounding box center [280, 607] width 175 height 12
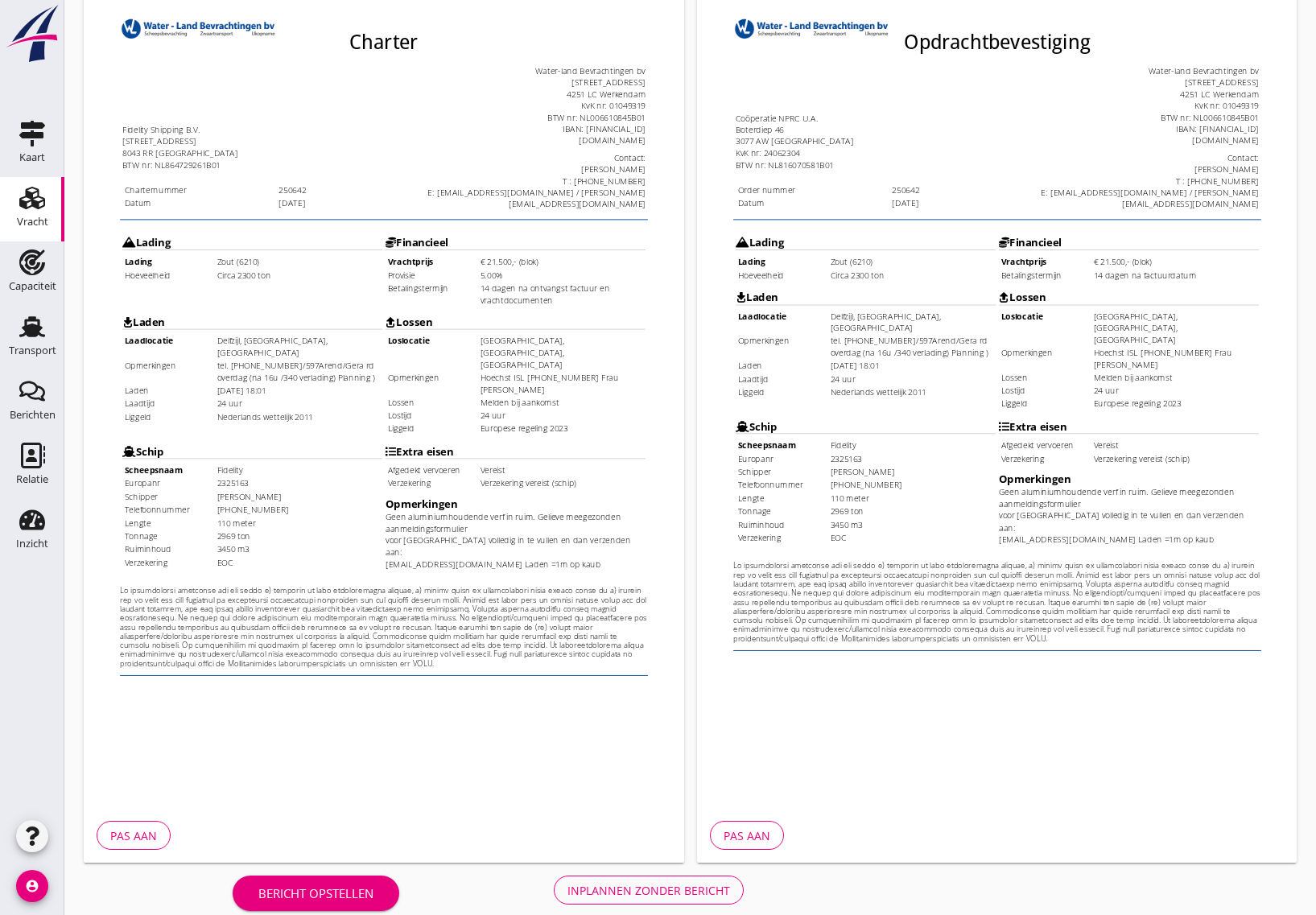
scroll to position [221, 0]
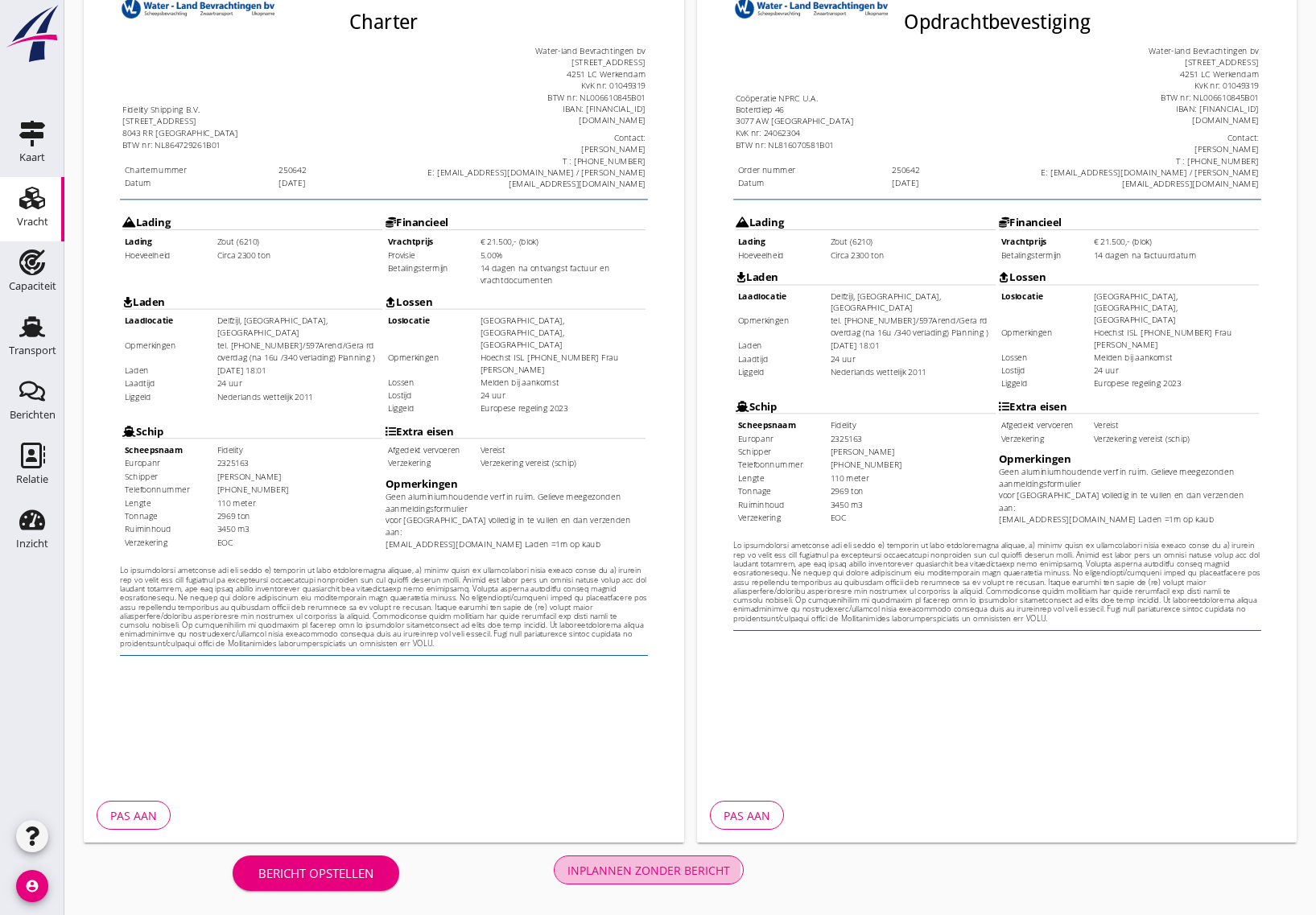
click at [600, 865] on div "Inplannen zonder bericht" at bounding box center [648, 870] width 163 height 17
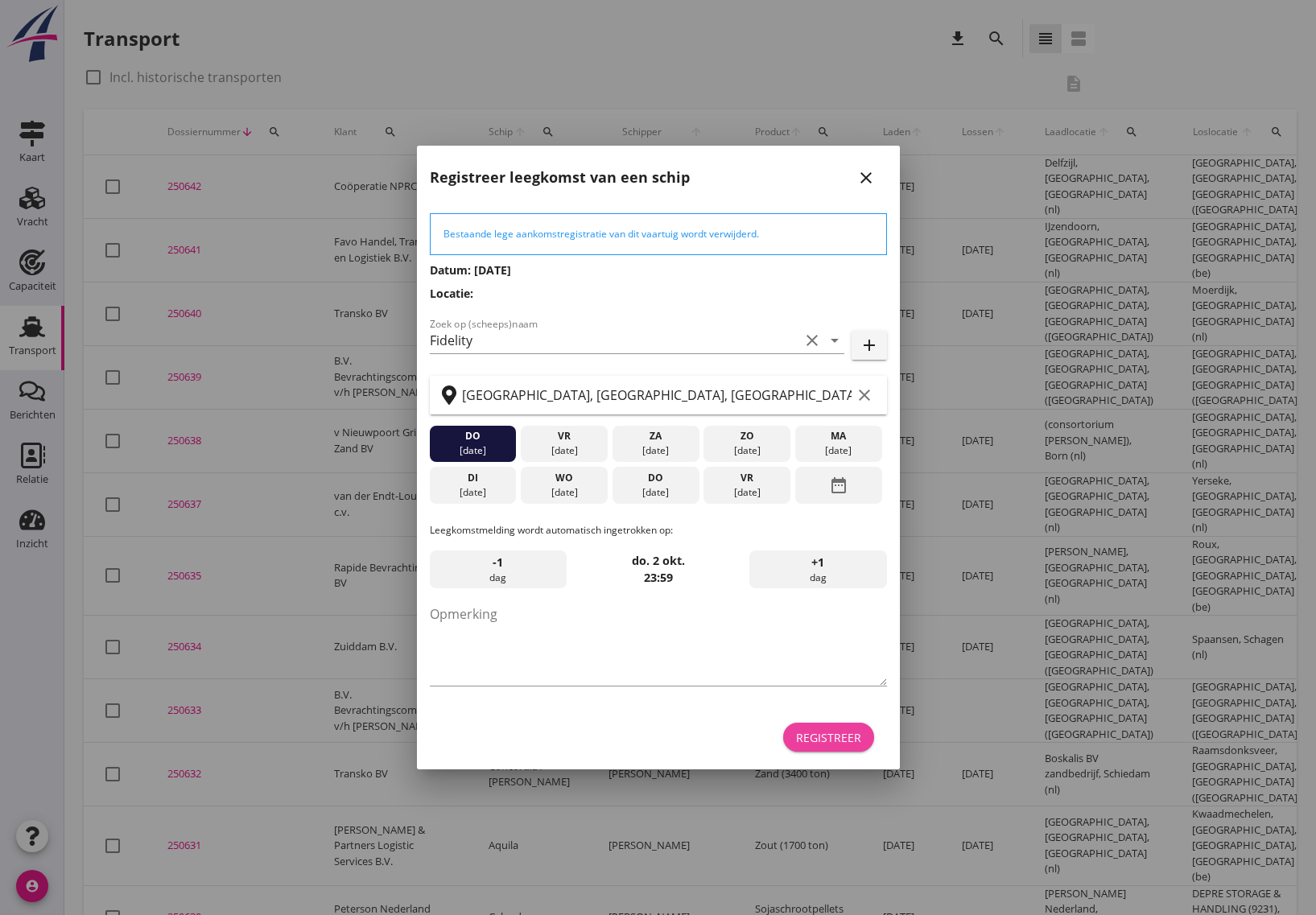
click at [829, 730] on div "Registreer" at bounding box center [828, 737] width 65 height 17
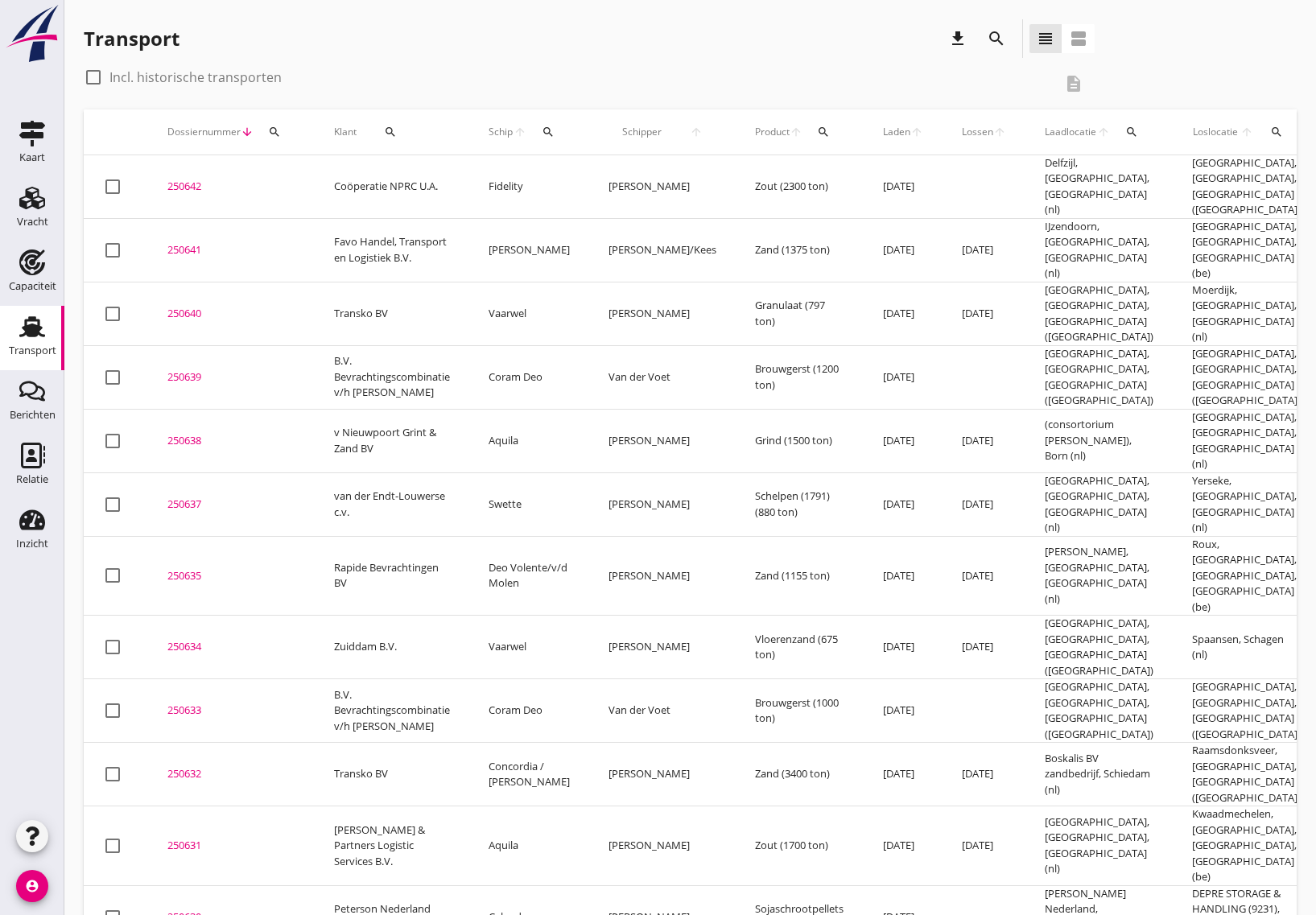
click at [179, 184] on div "250642" at bounding box center [231, 186] width 128 height 16
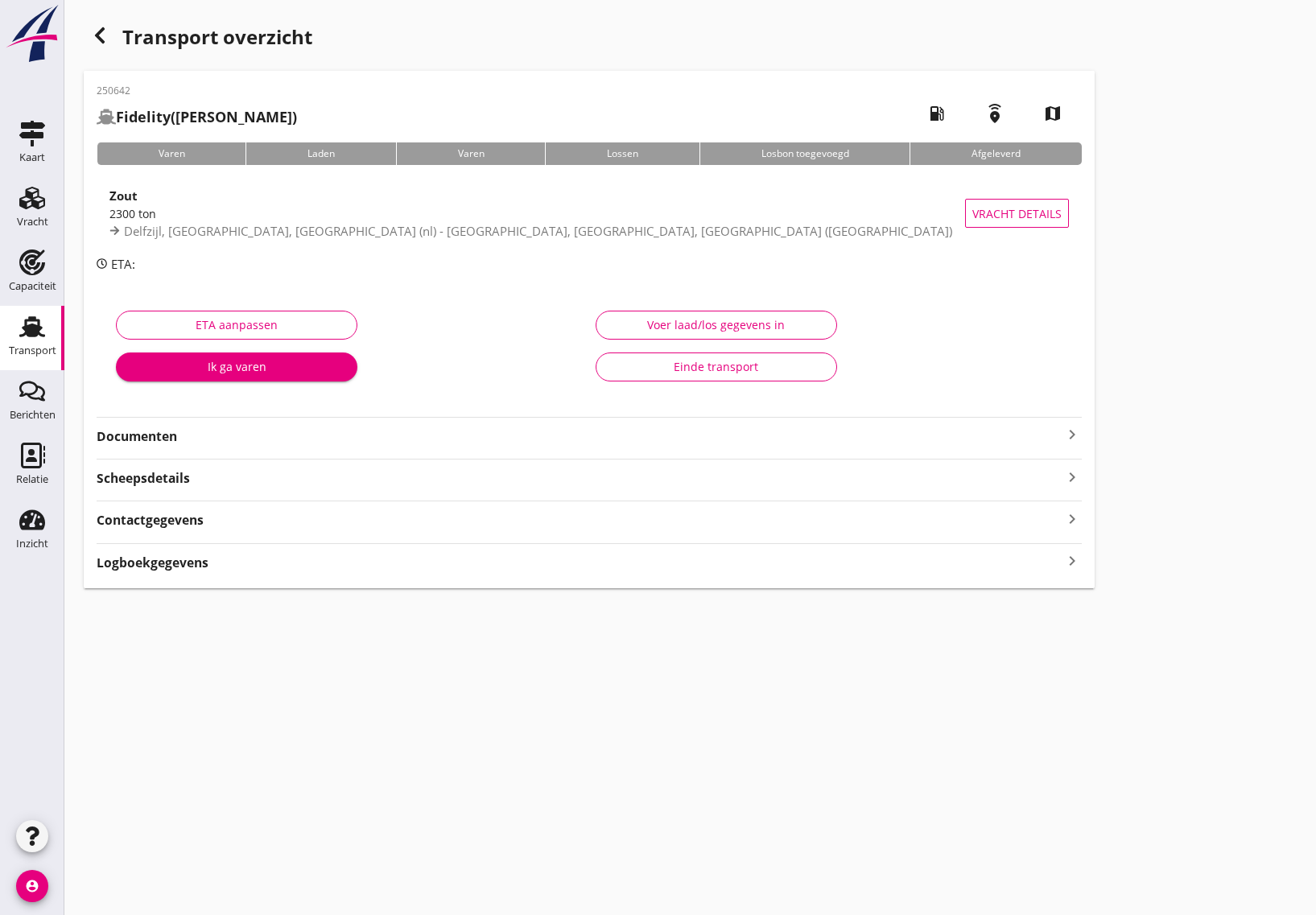
click at [158, 449] on div "250642 Fidelity ([PERSON_NAME]) local_gas_station emergency_share map Varen Lad…" at bounding box center [589, 329] width 1011 height 518
click at [159, 441] on strong "Documenten" at bounding box center [580, 436] width 966 height 18
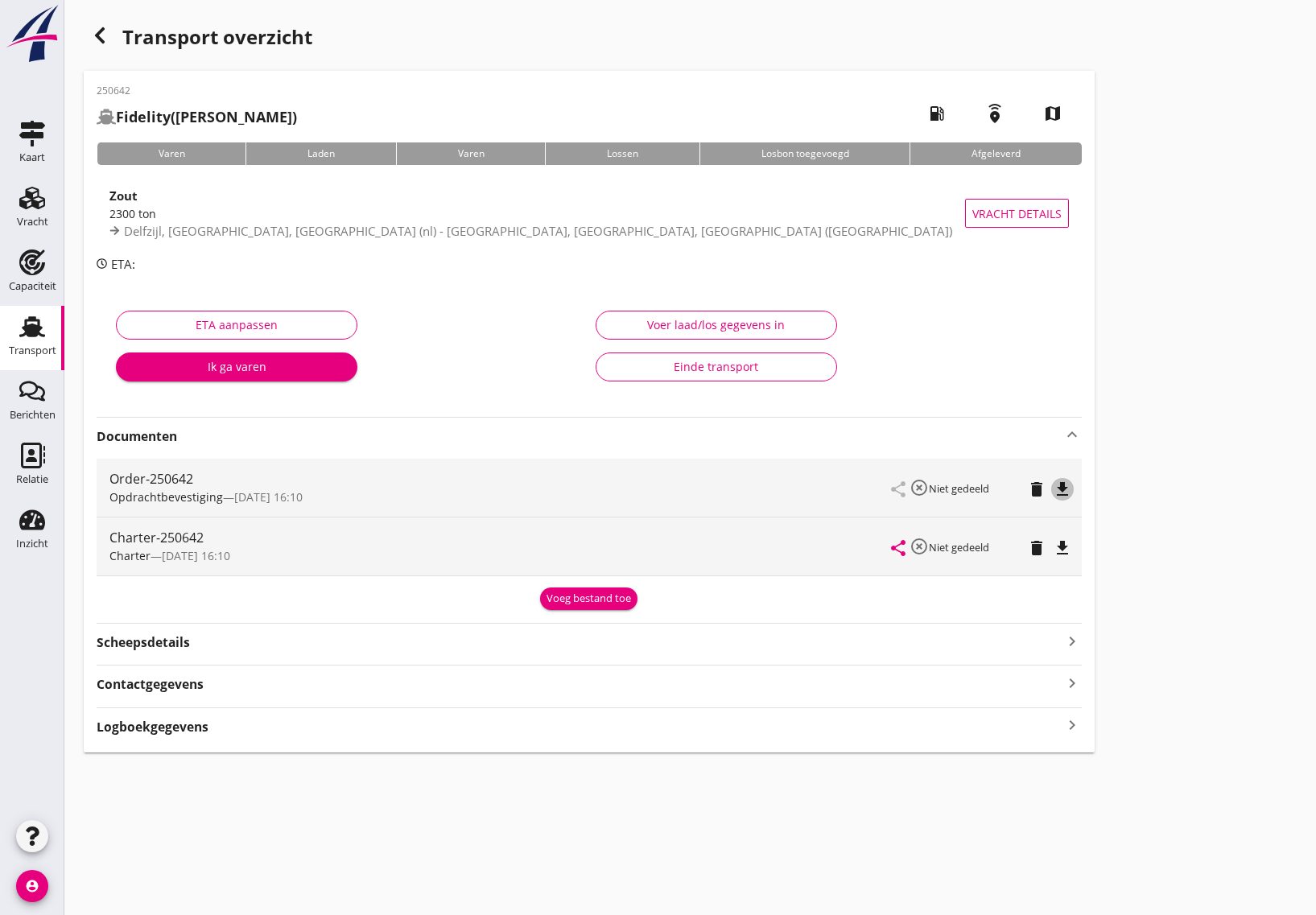
click at [1068, 489] on icon "file_download" at bounding box center [1062, 489] width 19 height 19
click at [1062, 545] on icon "file_download" at bounding box center [1062, 548] width 19 height 19
click at [1065, 550] on icon "open_in_browser" at bounding box center [1062, 548] width 19 height 19
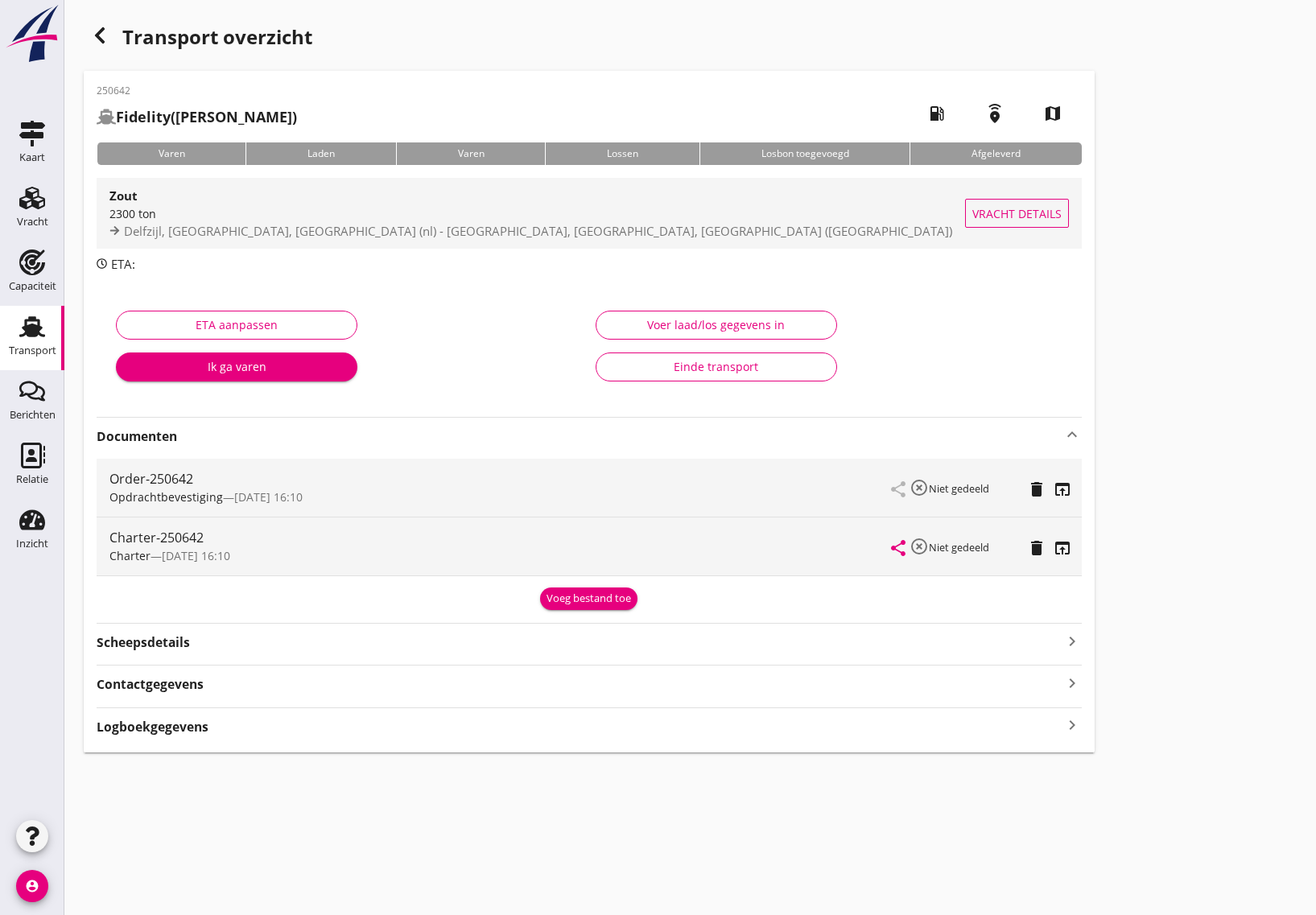
click at [1032, 210] on span "Vracht details" at bounding box center [1017, 214] width 90 height 17
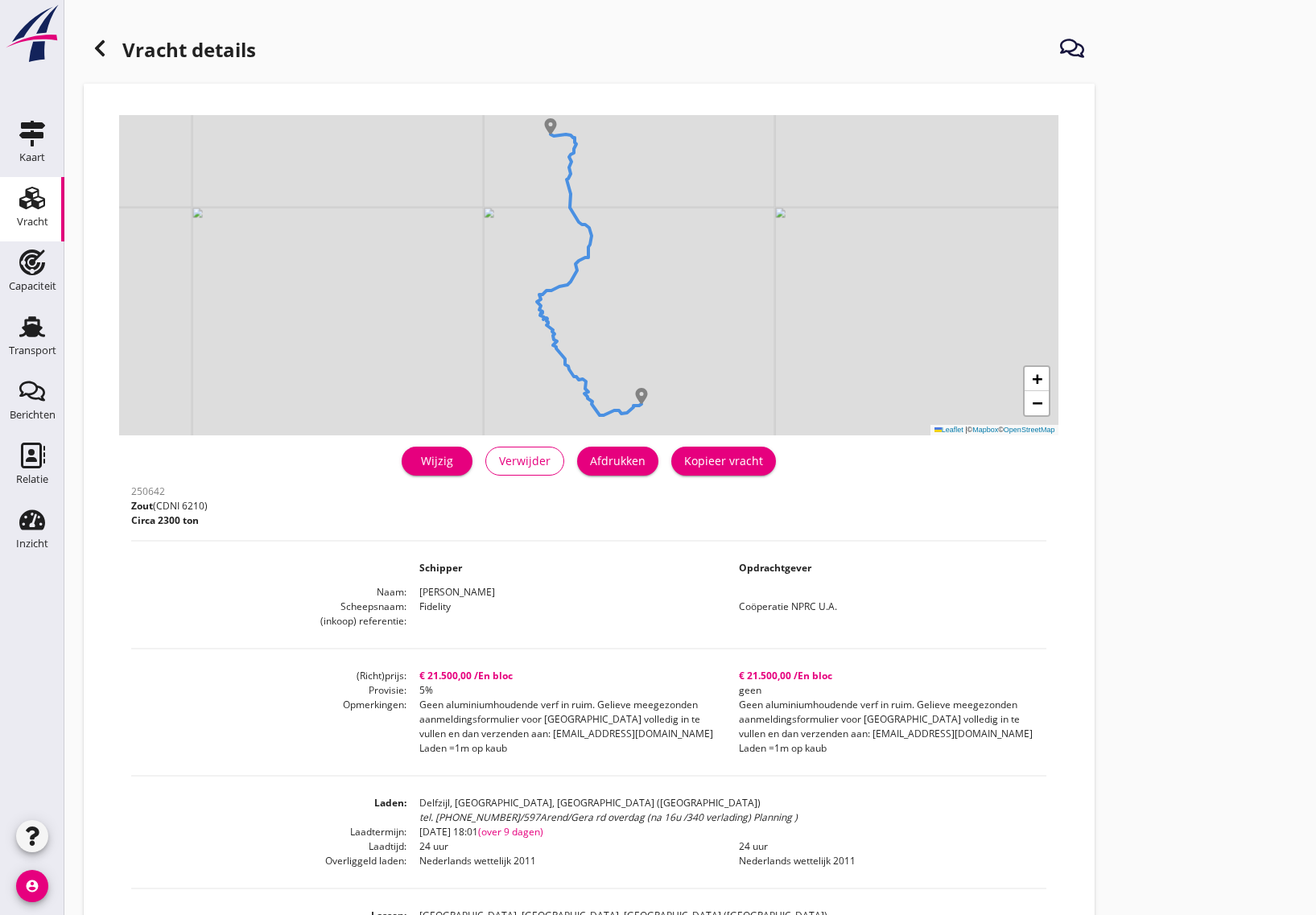
click at [439, 467] on div "Wijzig" at bounding box center [438, 460] width 45 height 17
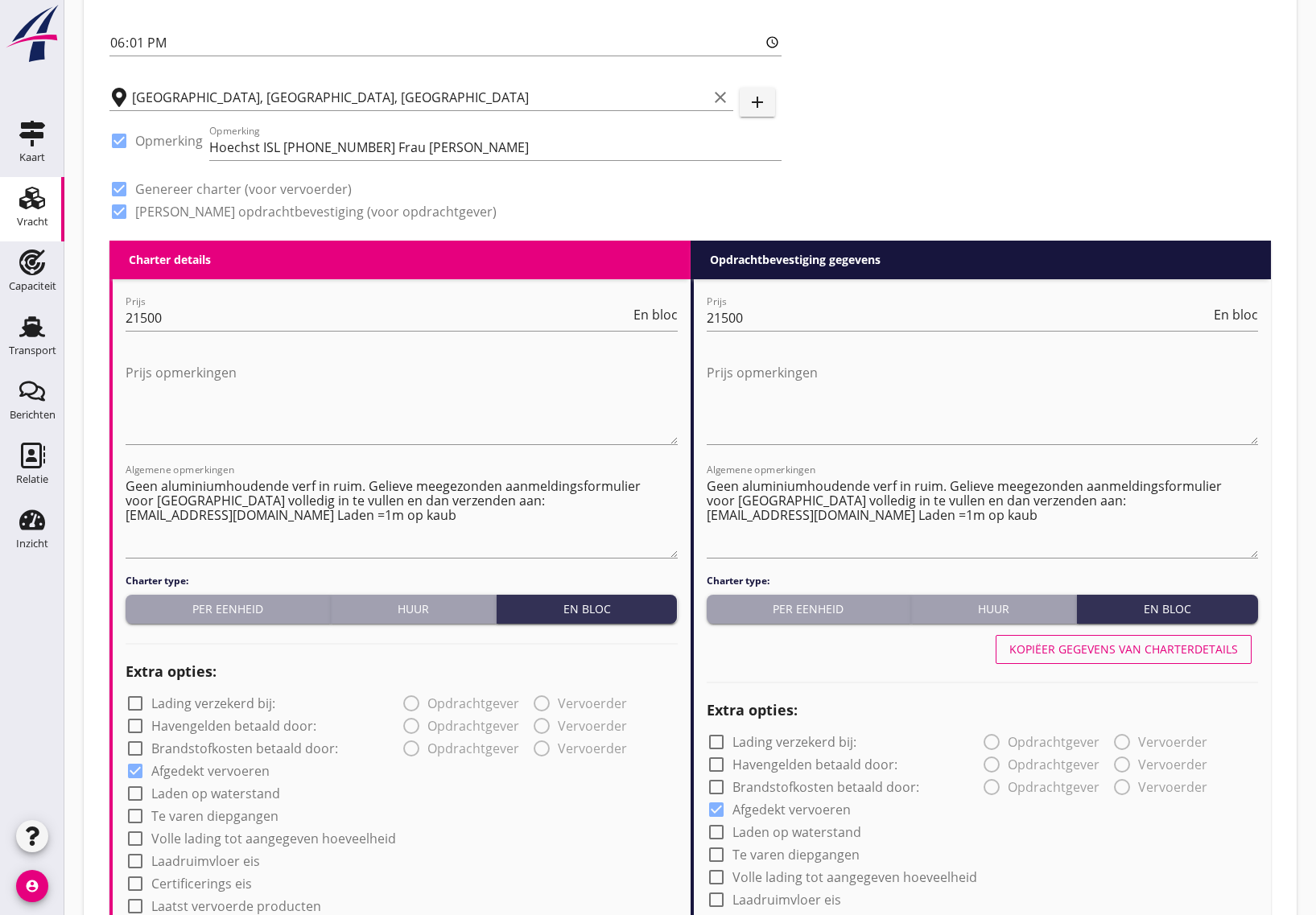
scroll to position [704, 0]
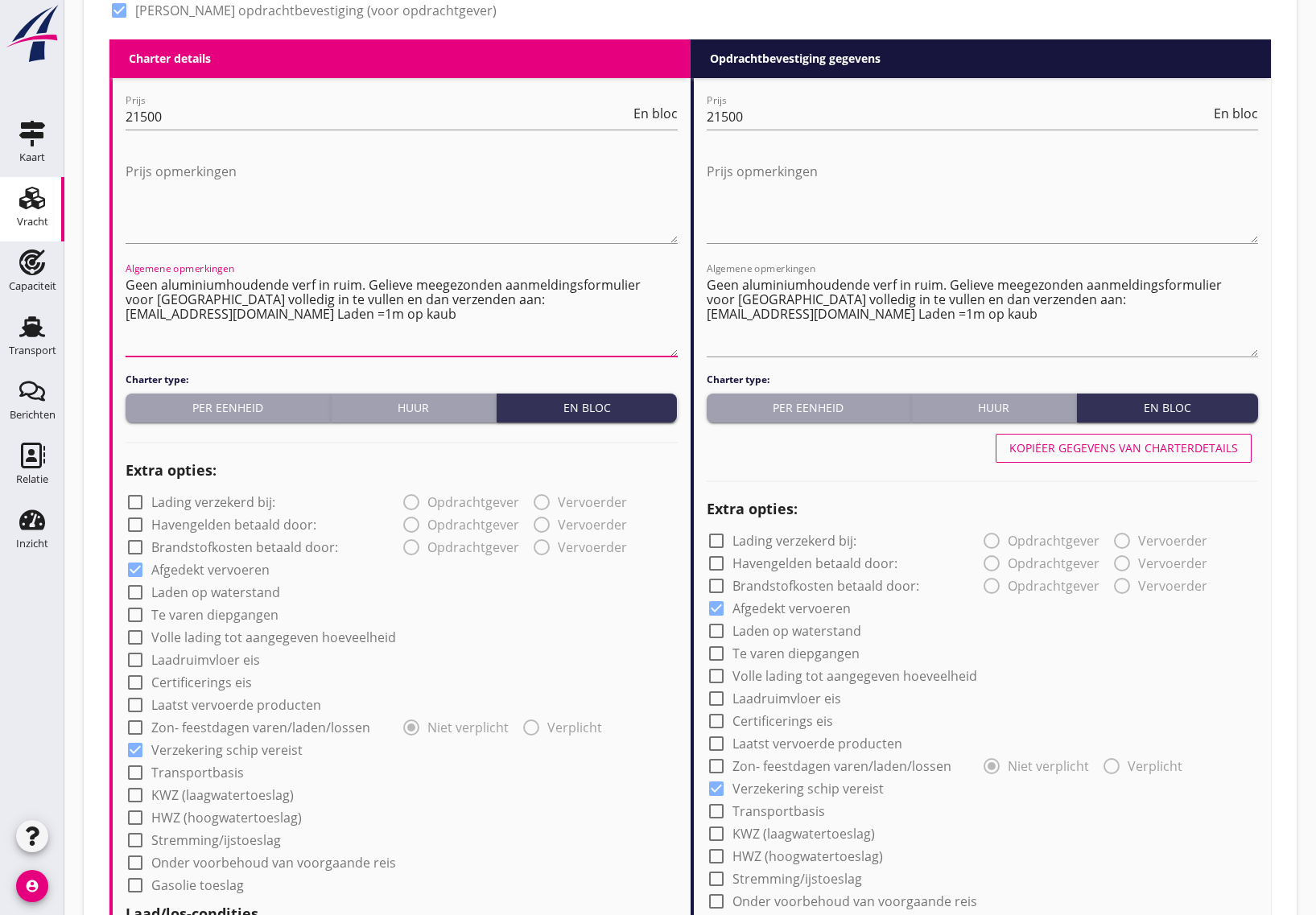
click at [569, 336] on textarea "Geen aluminiumhoudende verf in ruim. Gelieve meegezonden aanmeldingsformulier v…" at bounding box center [402, 314] width 553 height 85
click at [598, 311] on textarea "Geen aluminiumhoudende verf in ruim. Gelieve meegezonden aanmeldingsformulier v…" at bounding box center [402, 314] width 553 height 85
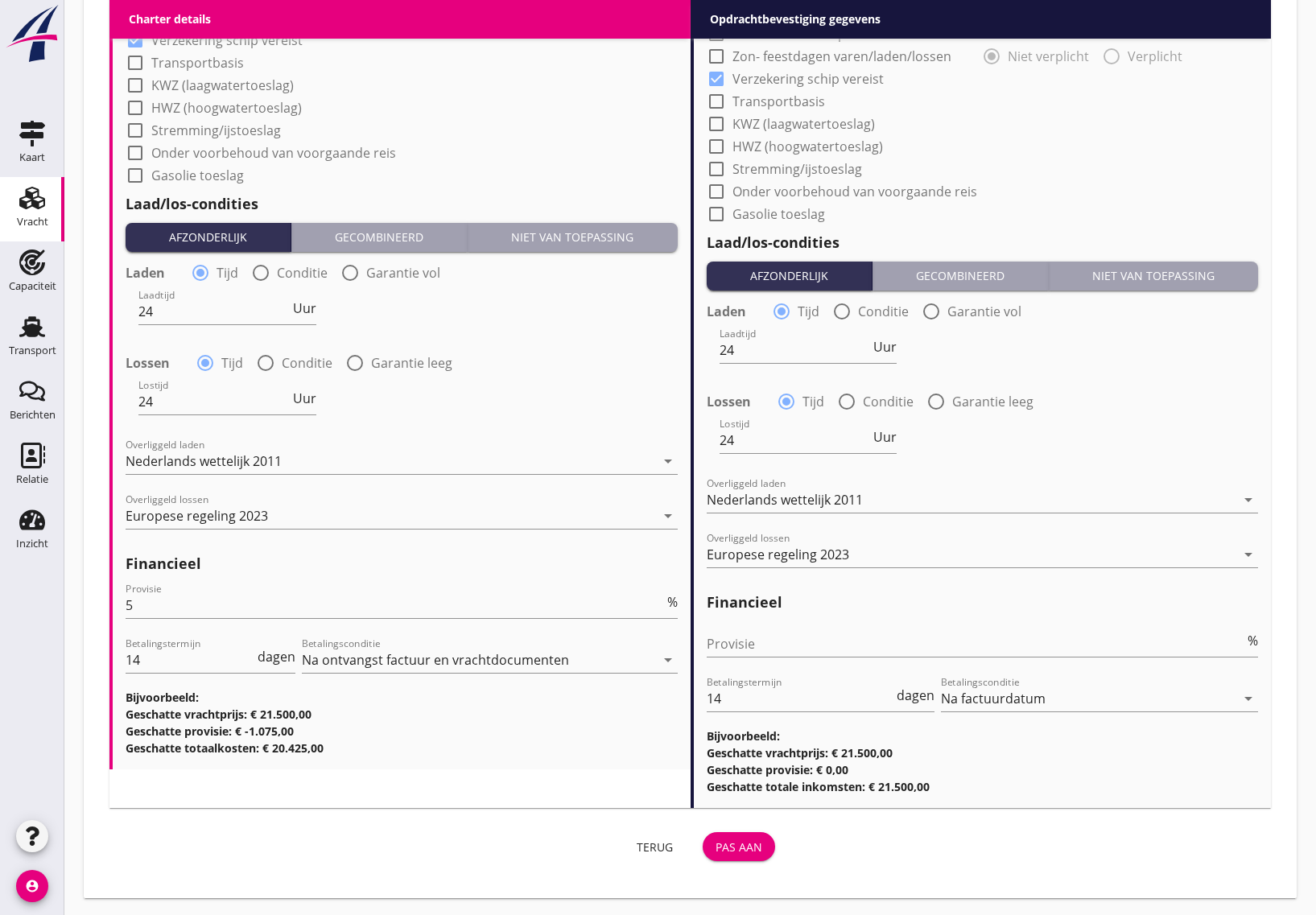
scroll to position [1, 0]
type textarea "Geen aluminiumhoudende verf in ruim. Gelieve meegezonden aanmeldingsformulier v…"
click at [645, 845] on div "Terug" at bounding box center [655, 846] width 45 height 17
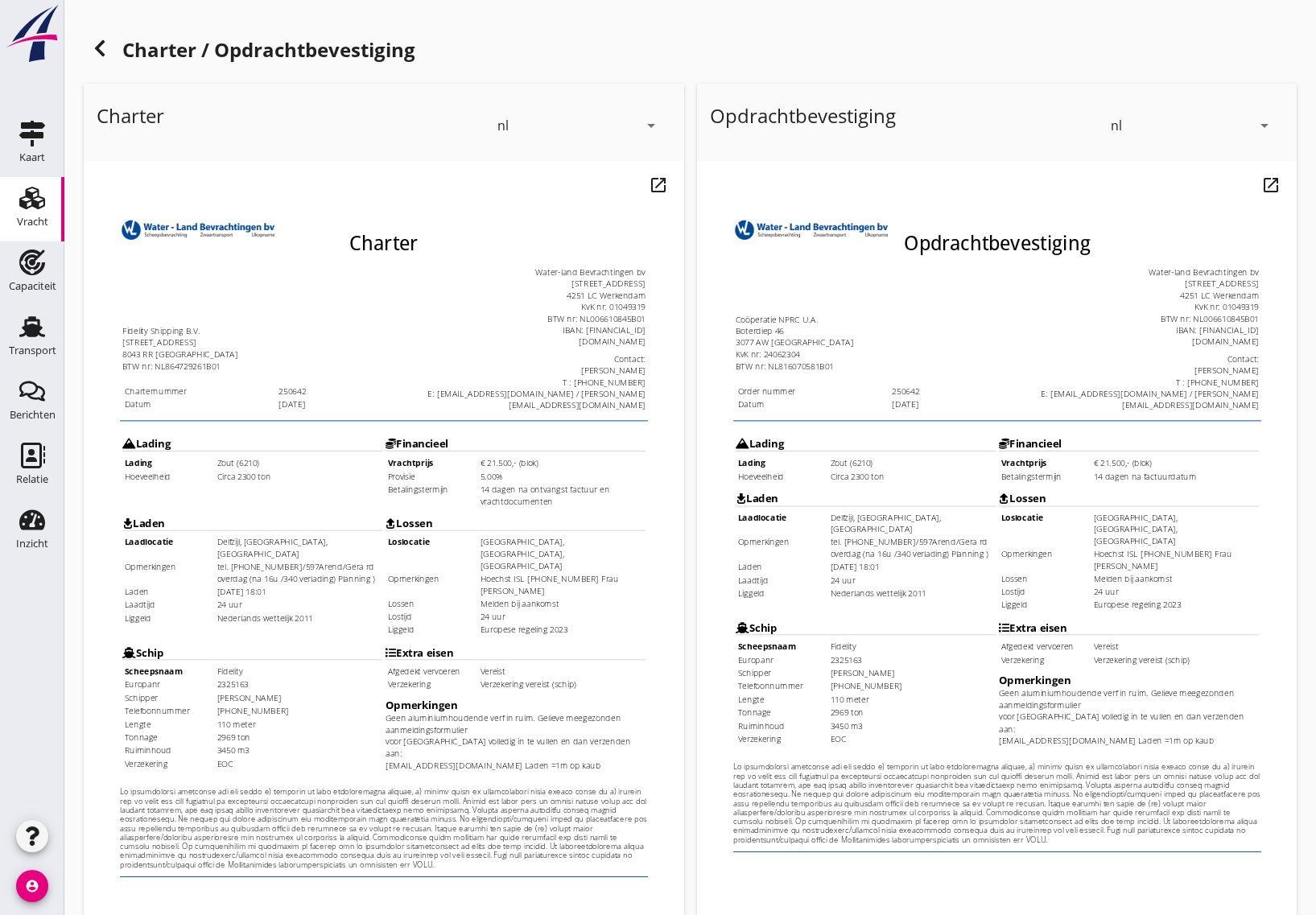
scroll to position [221, 0]
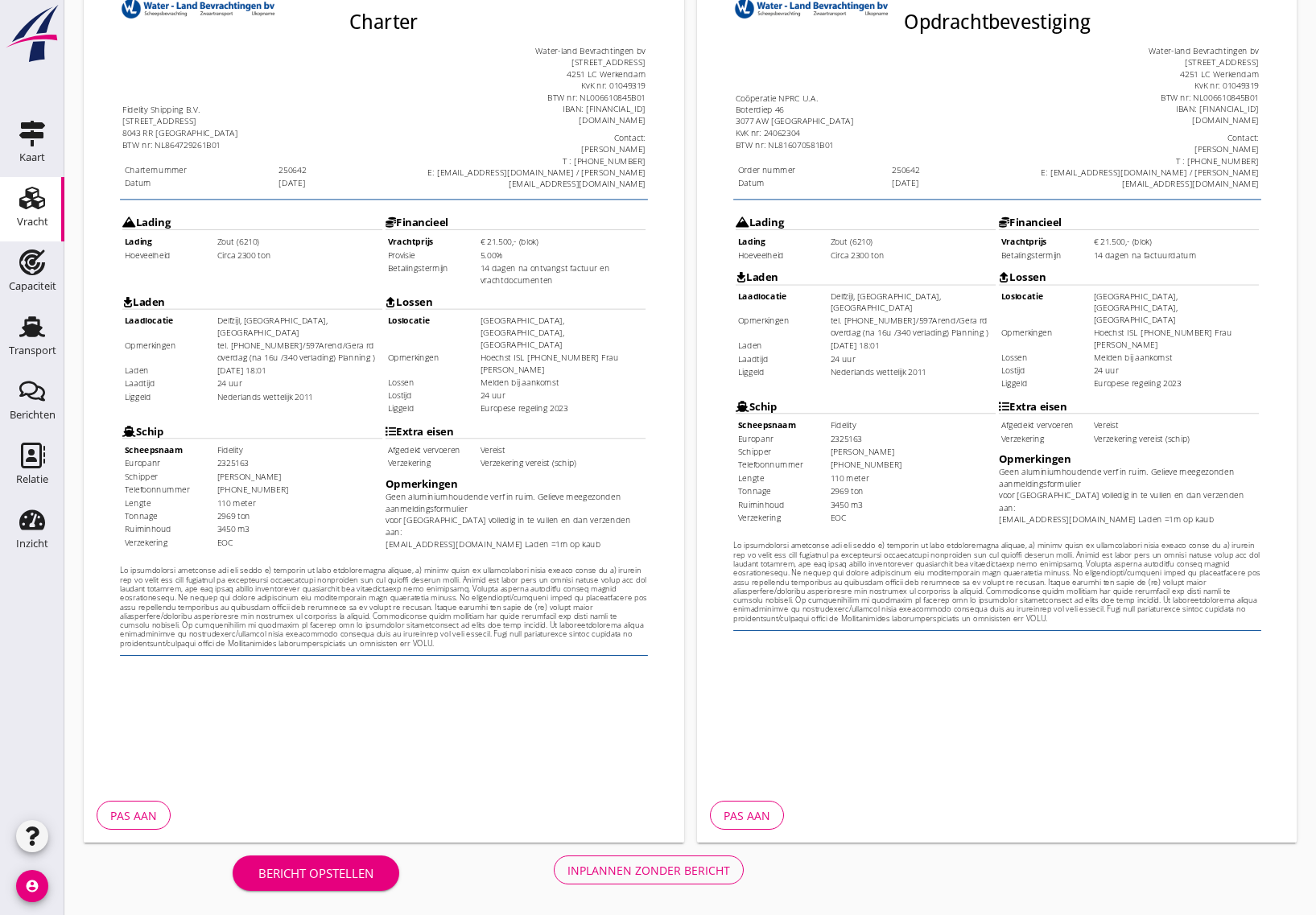
click at [613, 874] on div "Inplannen zonder bericht" at bounding box center [648, 870] width 163 height 17
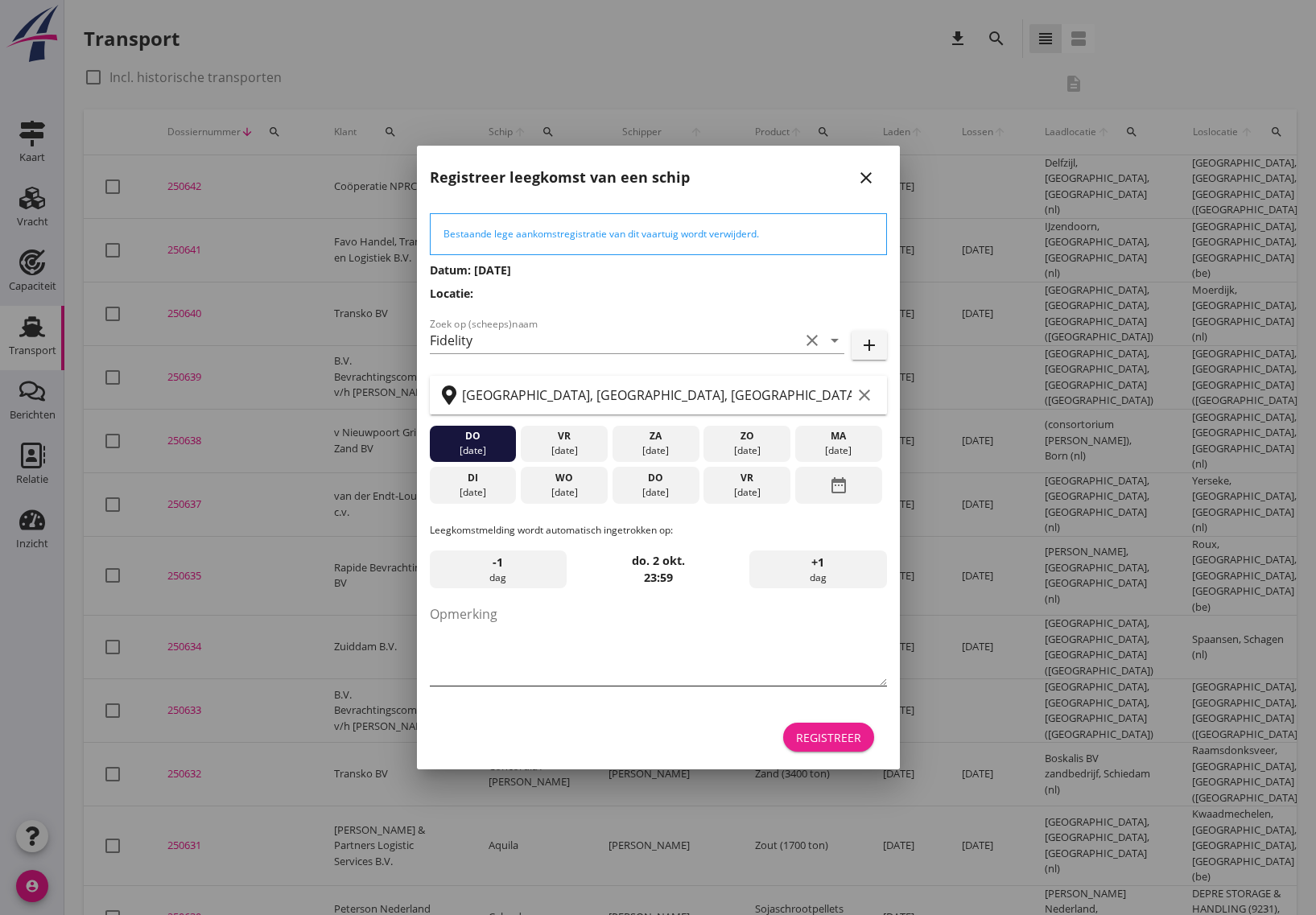
drag, startPoint x: 815, startPoint y: 733, endPoint x: 556, endPoint y: 647, distance: 272.9
click at [553, 644] on form "Bestaande lege aankomstregistratie van dit vaartuig wordt verwijderd. Datum: [D…" at bounding box center [658, 485] width 458 height 543
click at [681, 448] on div "[DATE]" at bounding box center [655, 451] width 79 height 15
click at [853, 729] on div "Registreer" at bounding box center [828, 737] width 65 height 17
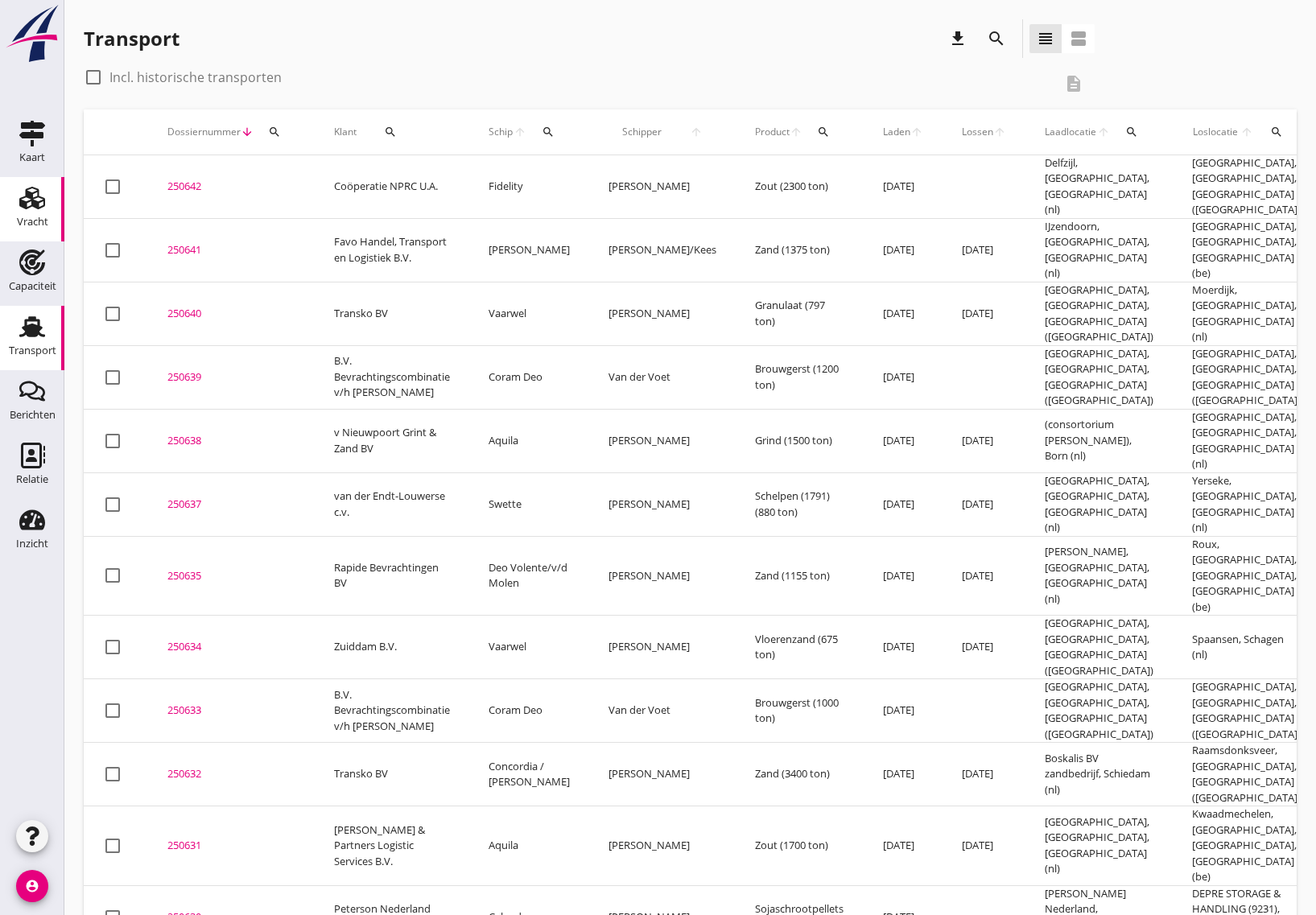
click at [32, 201] on use at bounding box center [32, 198] width 26 height 23
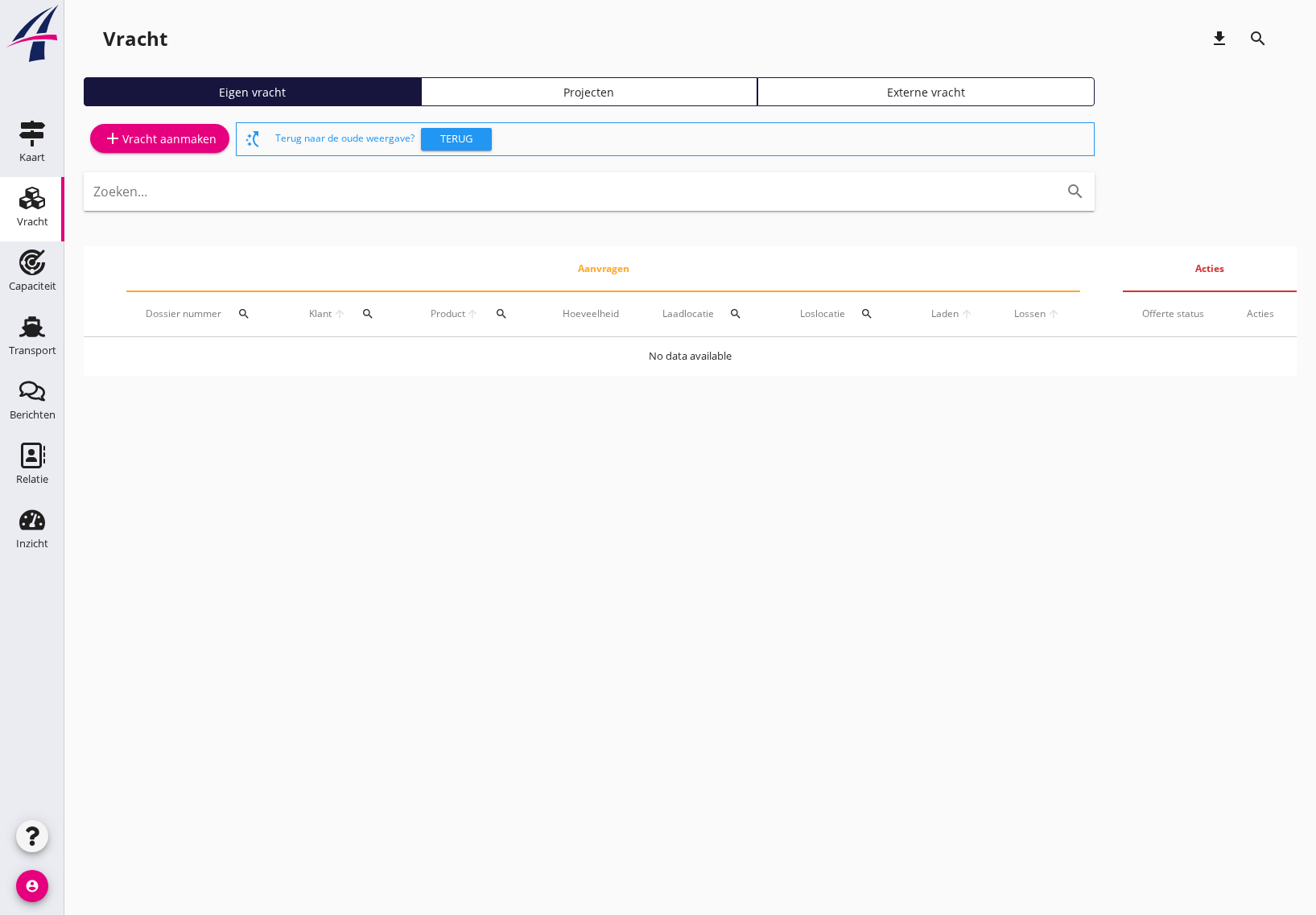
click at [167, 139] on div "add Vracht aanmaken" at bounding box center [159, 139] width 113 height 19
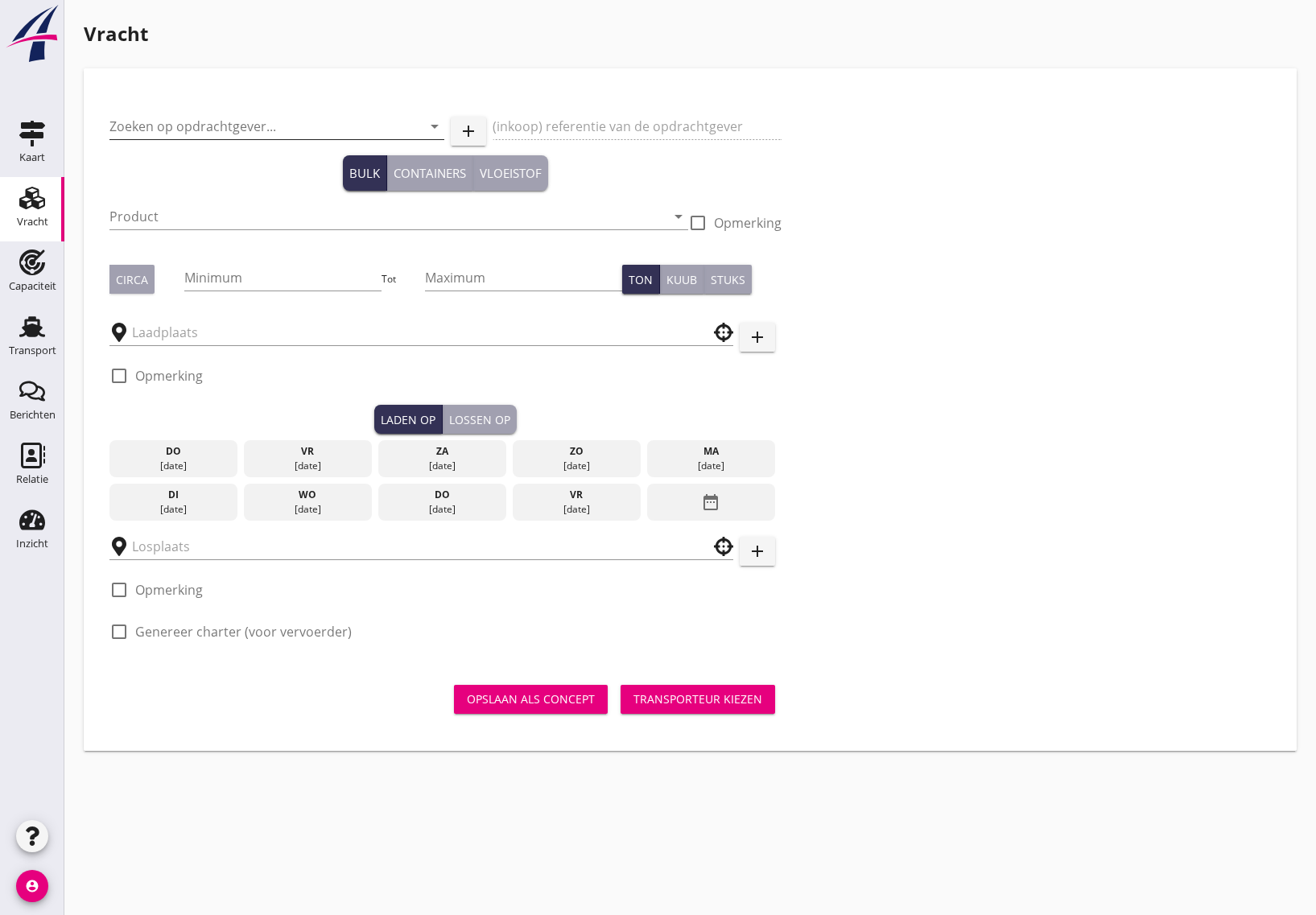
click at [194, 125] on input "Zoeken op opdrachtgever..." at bounding box center [254, 126] width 289 height 26
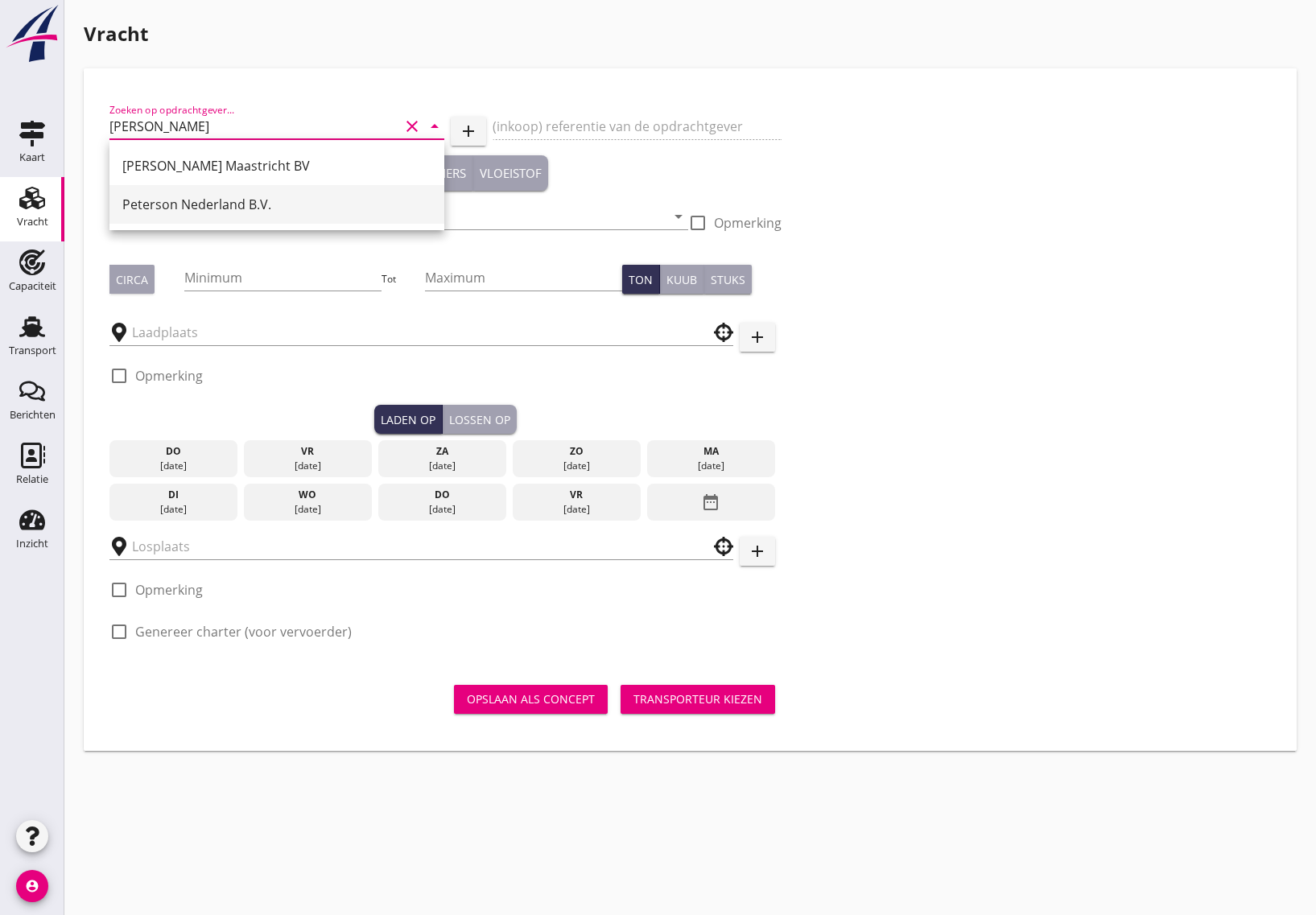
click at [219, 198] on div "Peterson Nederland B.V." at bounding box center [276, 204] width 309 height 19
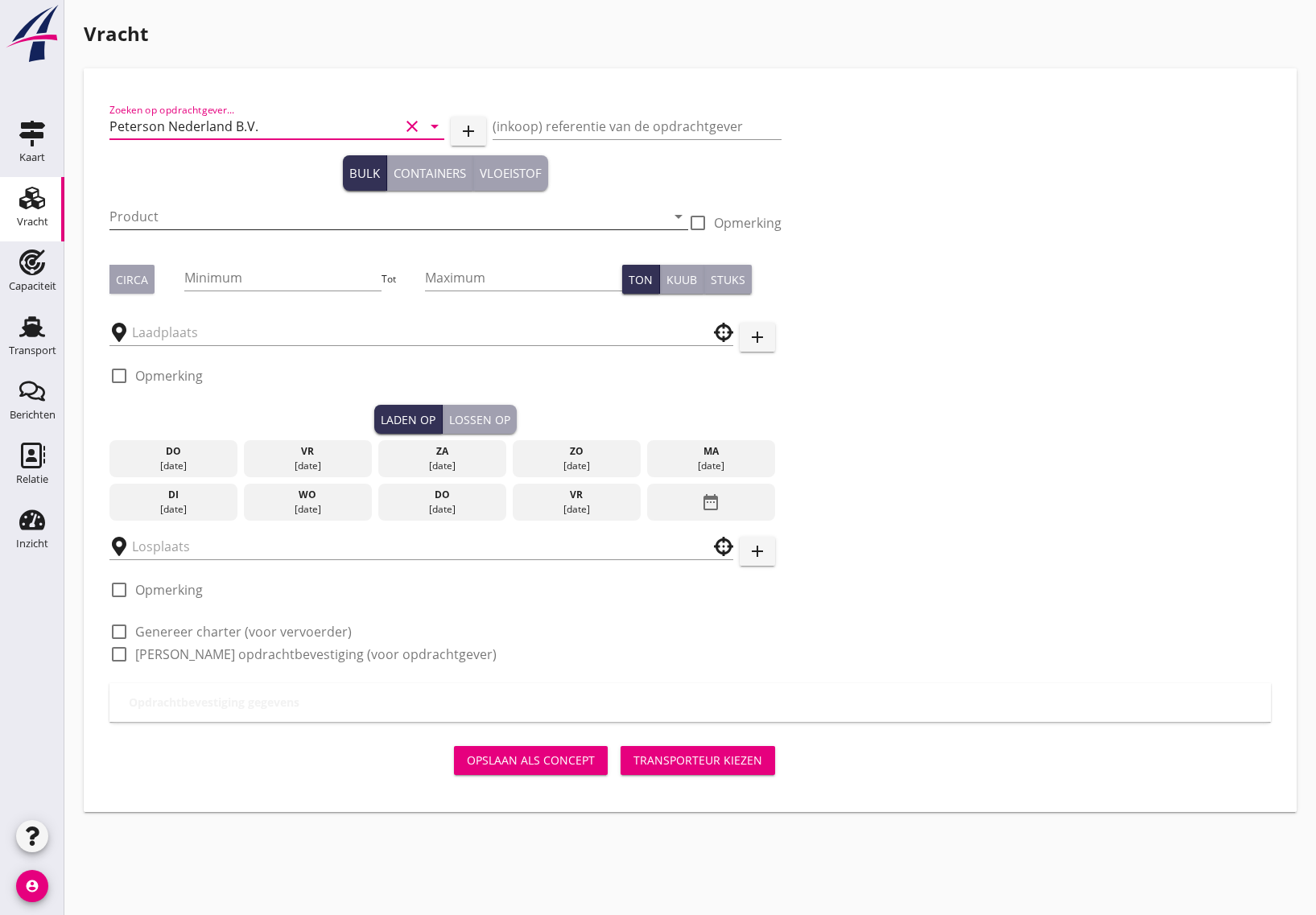
type input "Peterson Nederland B.V."
click at [175, 216] on input "Product" at bounding box center [388, 217] width 556 height 26
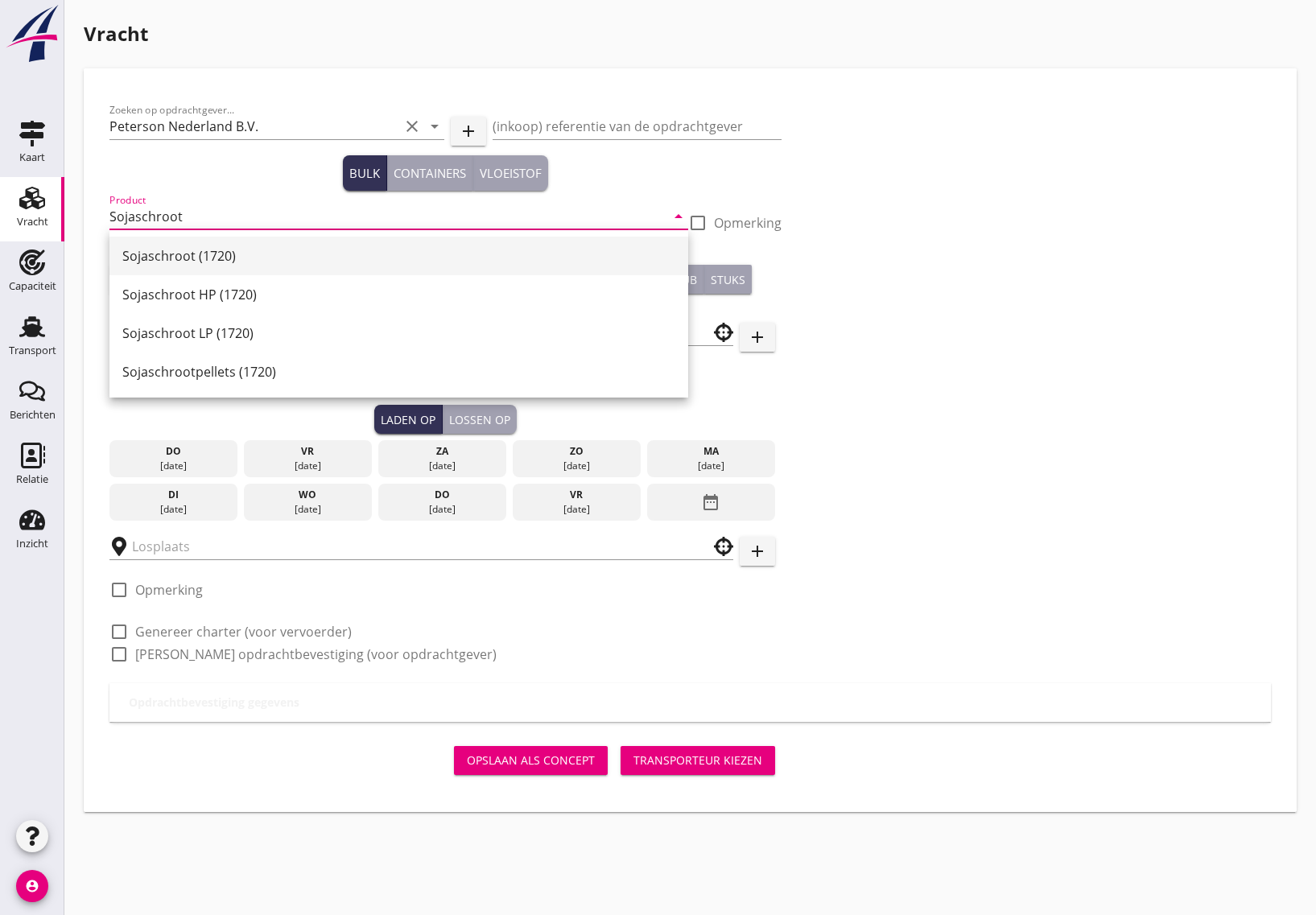
click at [234, 258] on div "Sojaschroot (1720)" at bounding box center [398, 256] width 553 height 19
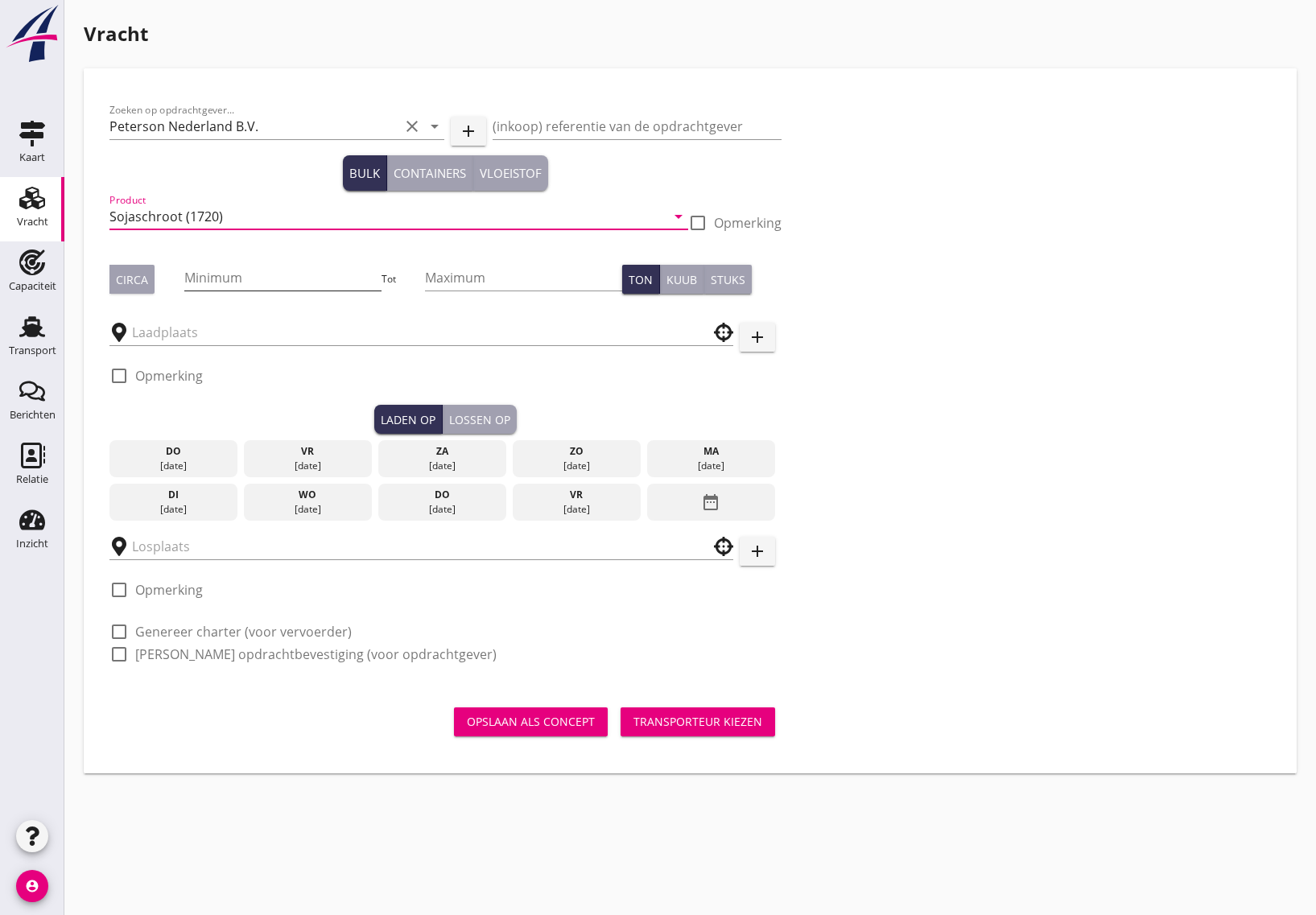
type input "Sojaschroot (1720)"
click at [227, 279] on input "Minimum" at bounding box center [282, 278] width 197 height 26
drag, startPoint x: 111, startPoint y: 634, endPoint x: 113, endPoint y: 658, distance: 24.1
click at [111, 633] on div at bounding box center [119, 631] width 27 height 27
checkbox input "true"
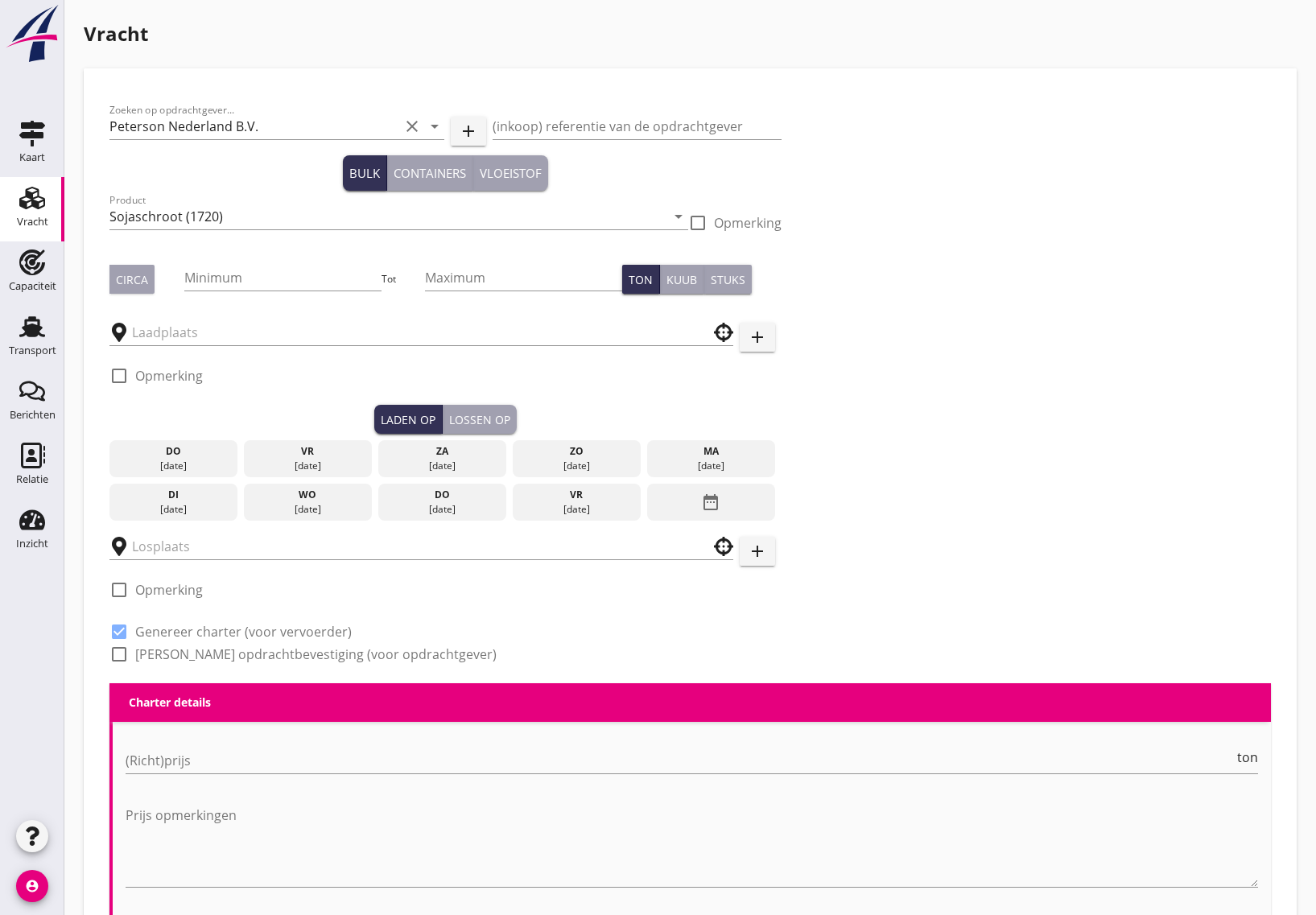
click at [118, 660] on div at bounding box center [119, 654] width 27 height 27
checkbox input "true"
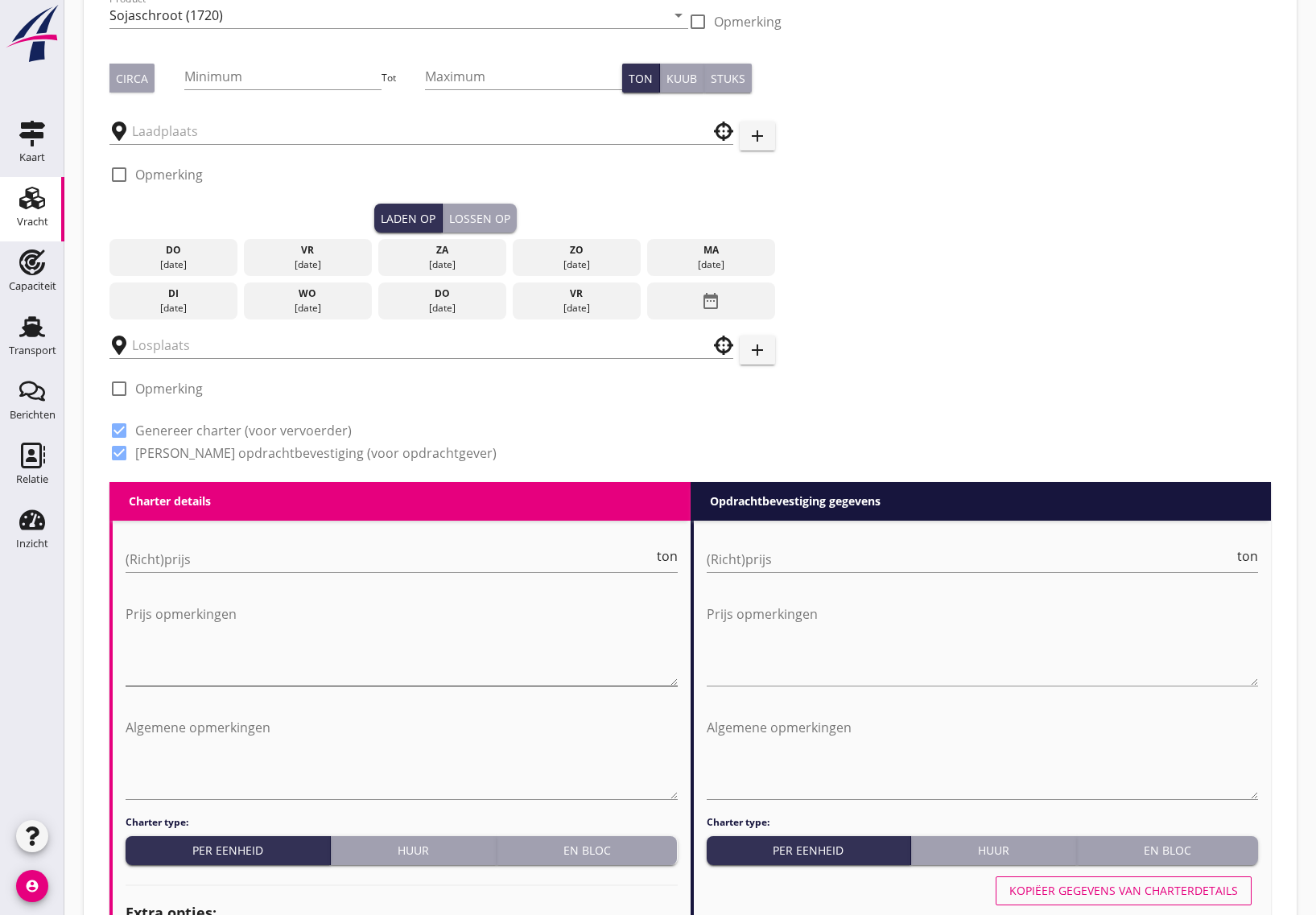
scroll to position [302, 0]
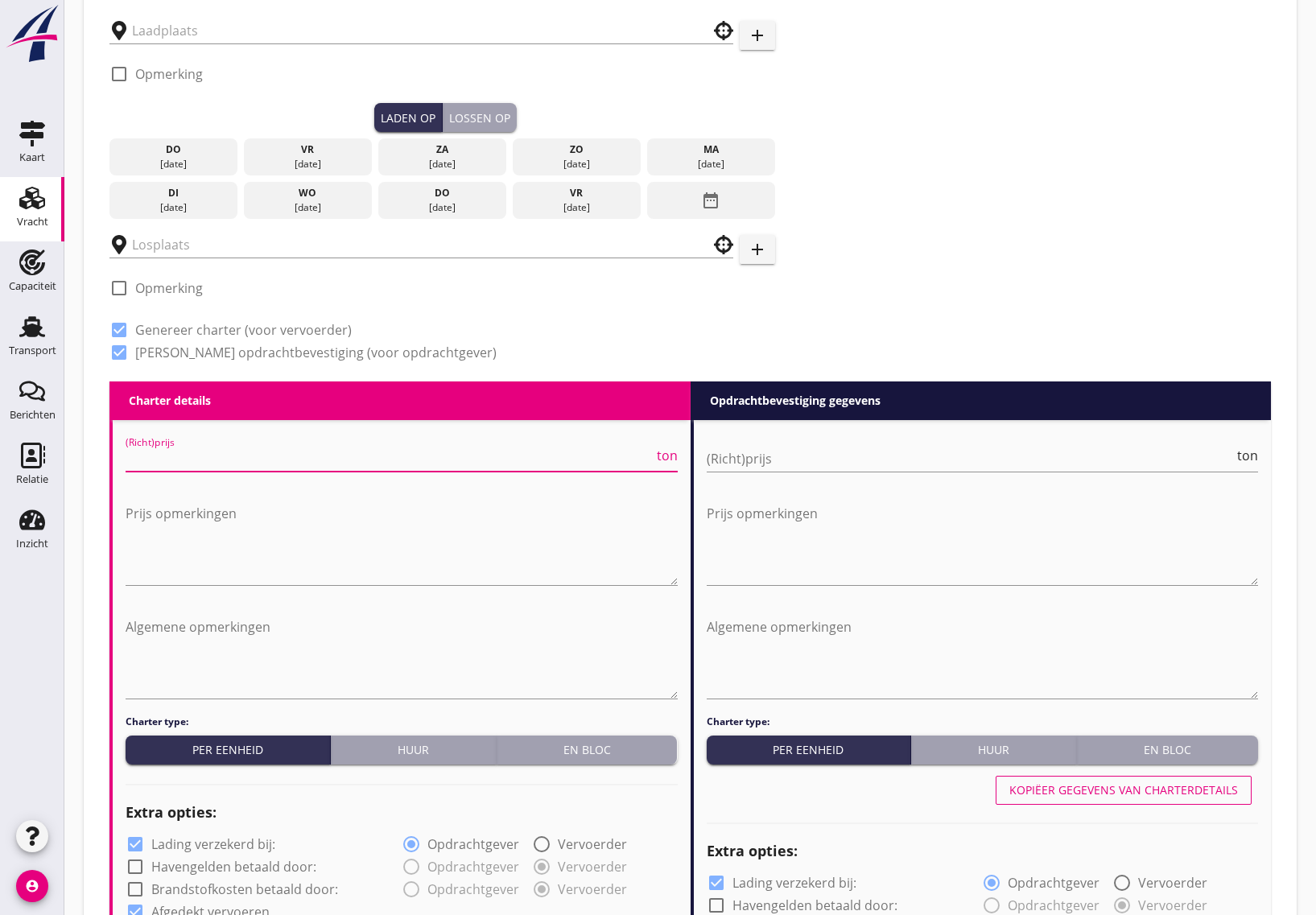
click at [349, 455] on input "(Richt)prijs" at bounding box center [390, 459] width 528 height 26
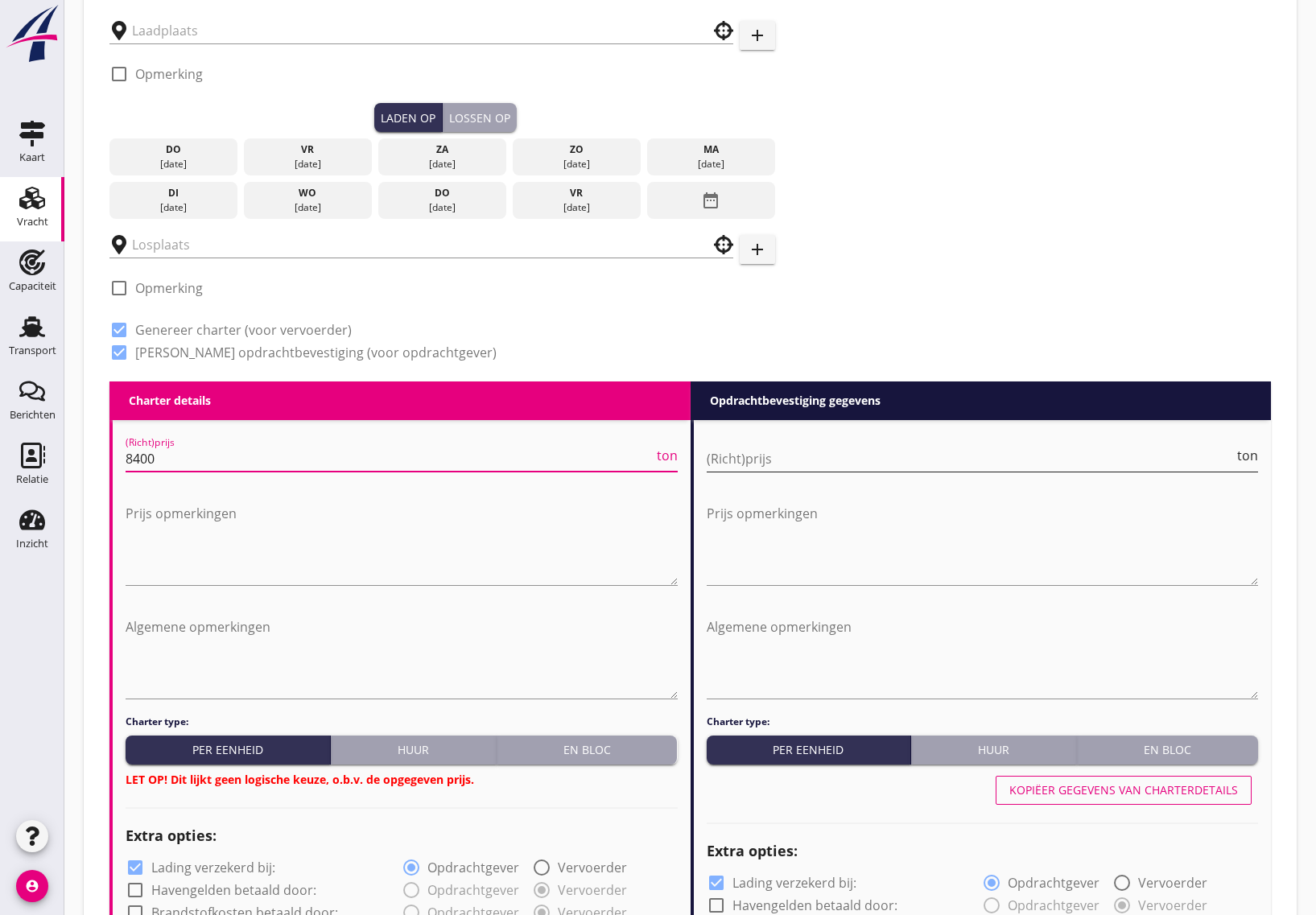
type input "8400"
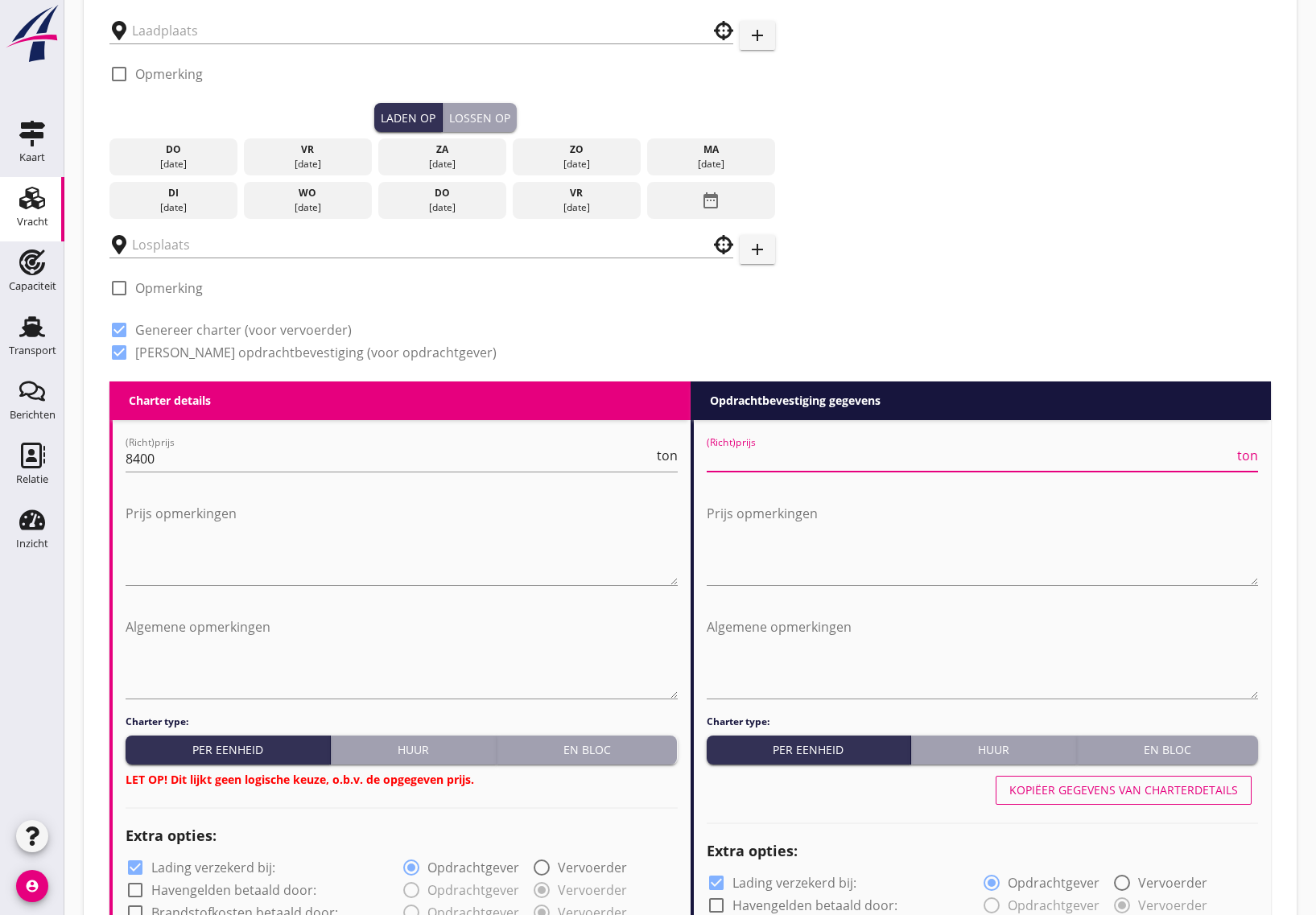
click at [822, 458] on input "(Richt)prijs" at bounding box center [971, 459] width 528 height 26
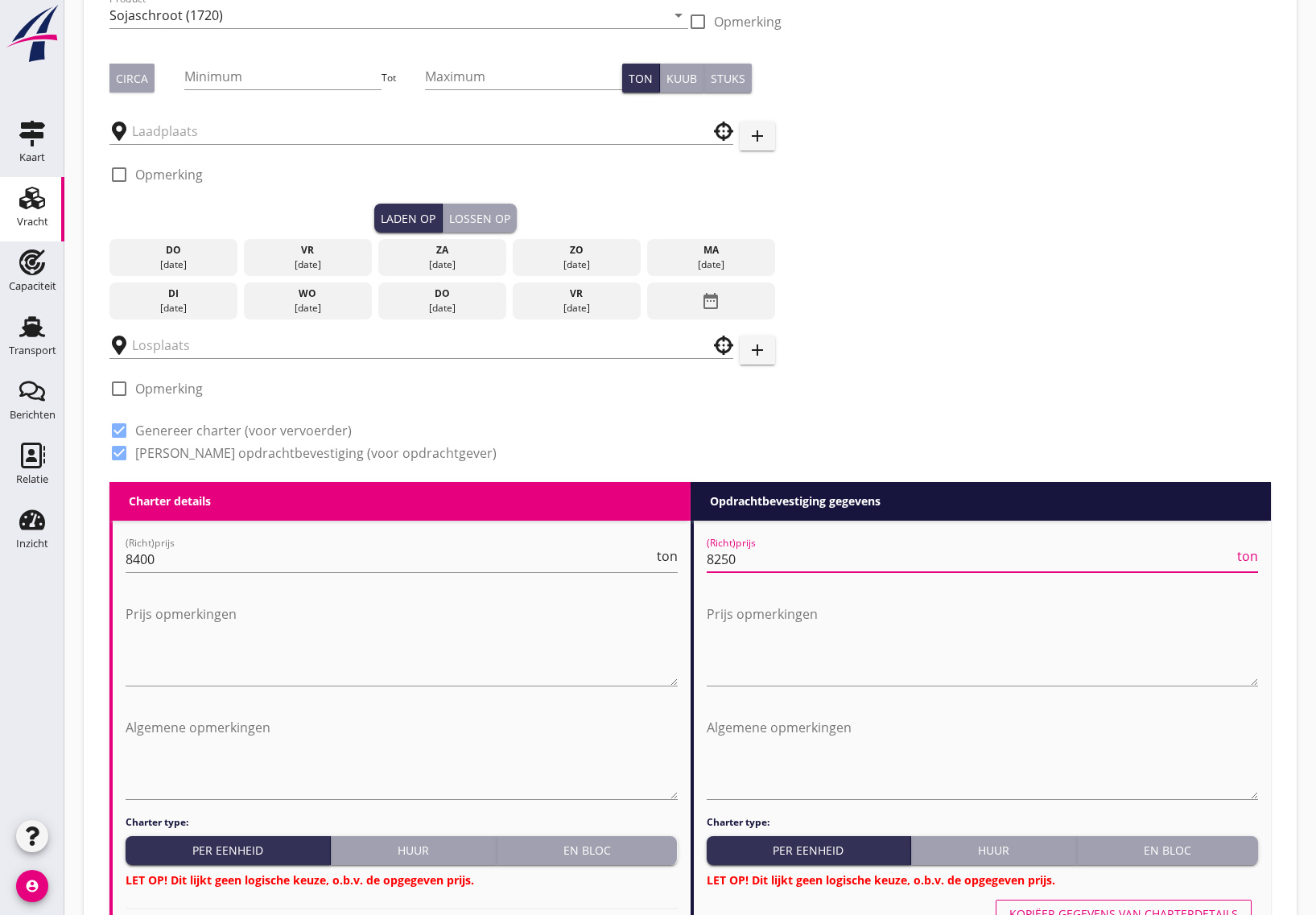
scroll to position [100, 0]
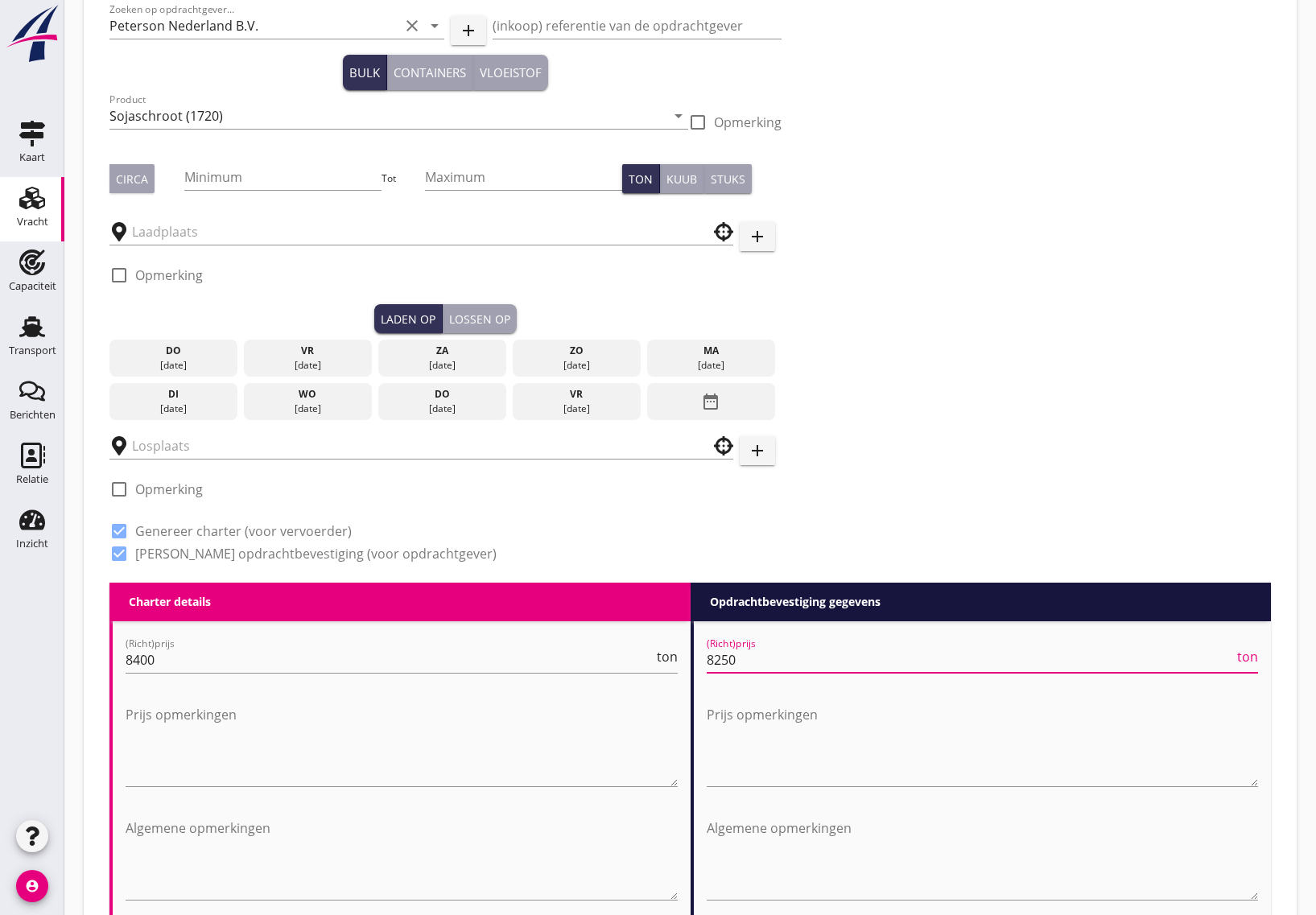
type input "8250"
click at [302, 358] on div "[DATE]" at bounding box center [308, 365] width 120 height 15
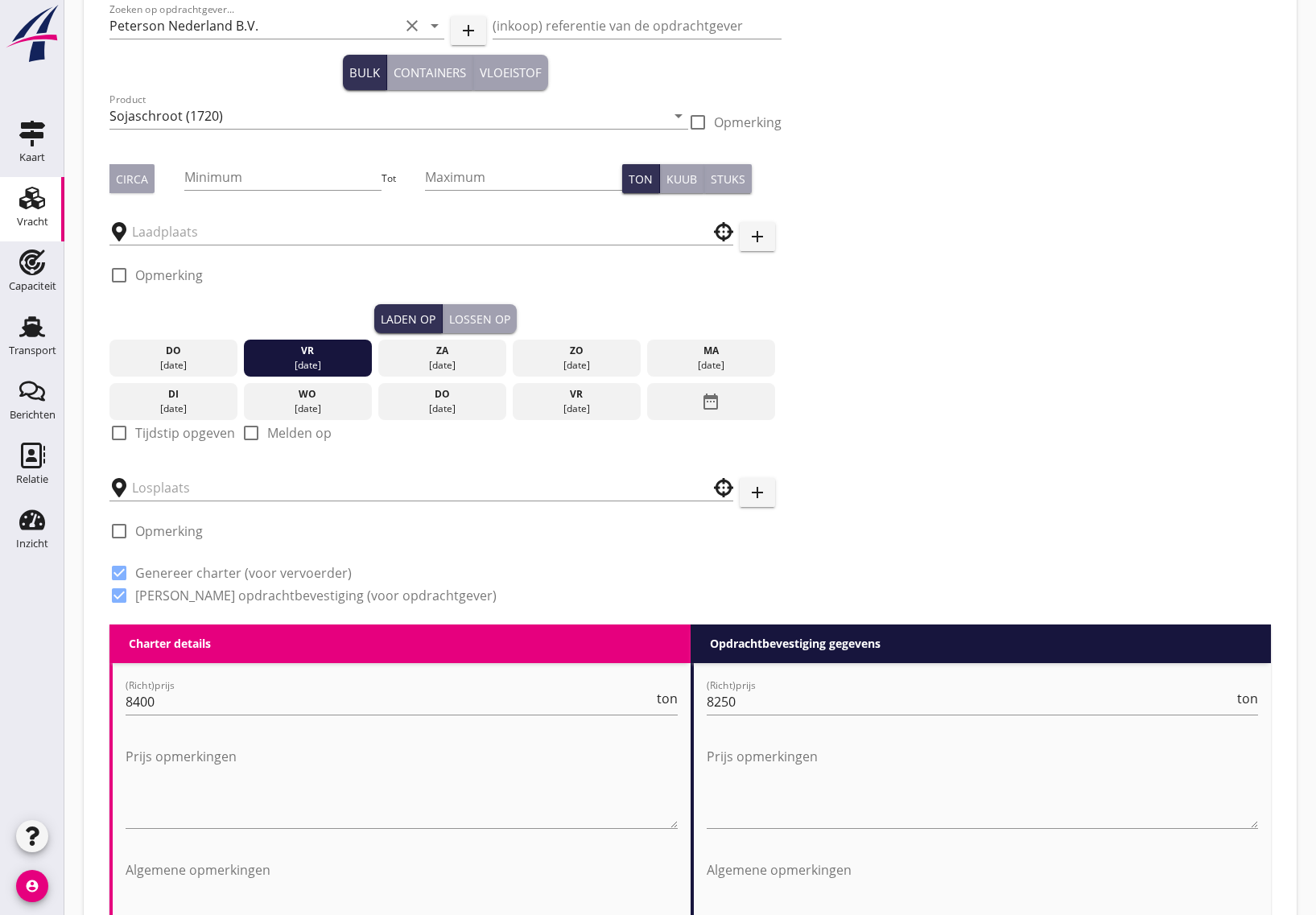
click at [118, 424] on div at bounding box center [119, 432] width 27 height 27
checkbox input "true"
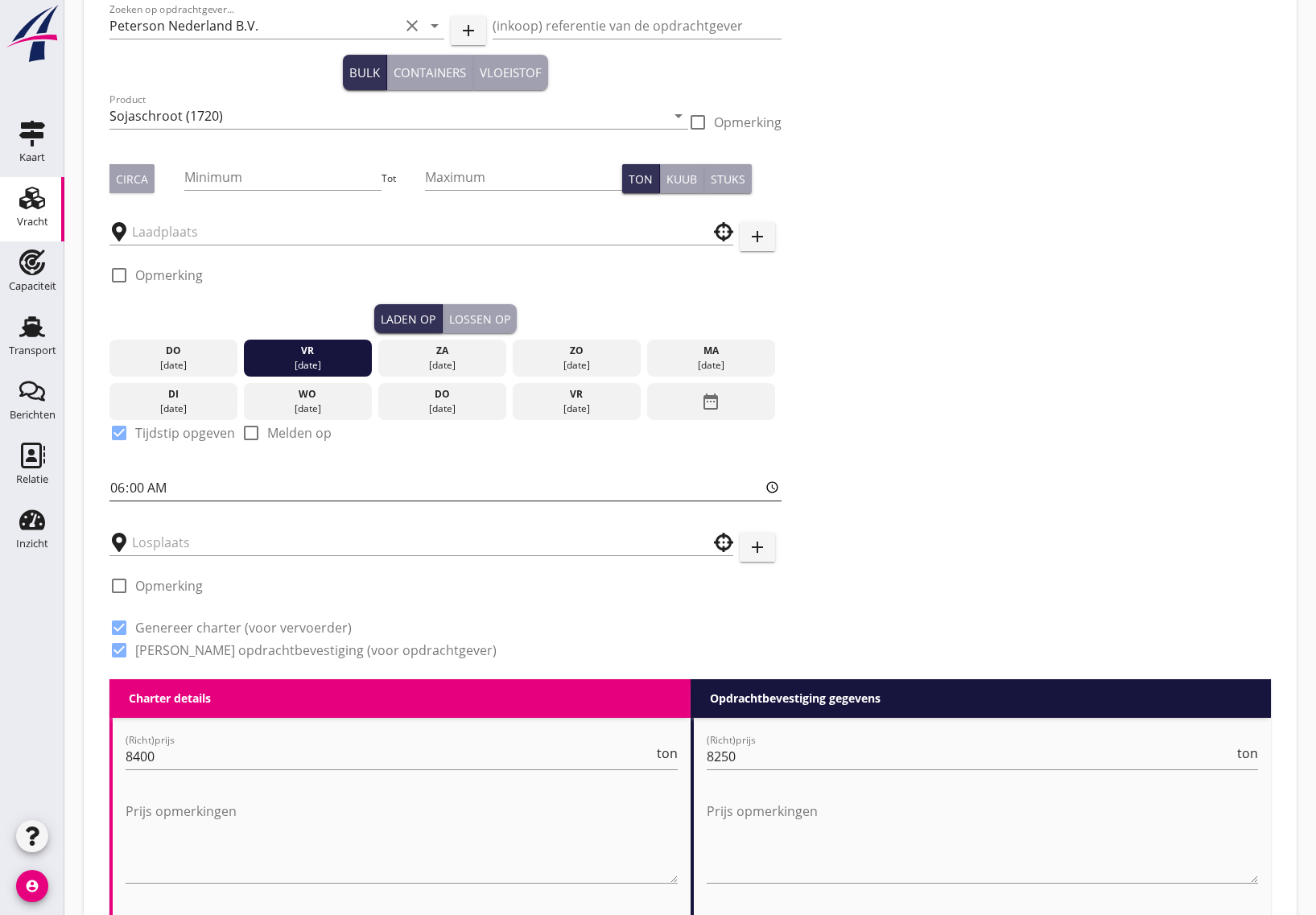
click at [134, 491] on input "06:00" at bounding box center [445, 488] width 672 height 26
type input "18:01"
click at [185, 552] on input "text" at bounding box center [410, 543] width 556 height 26
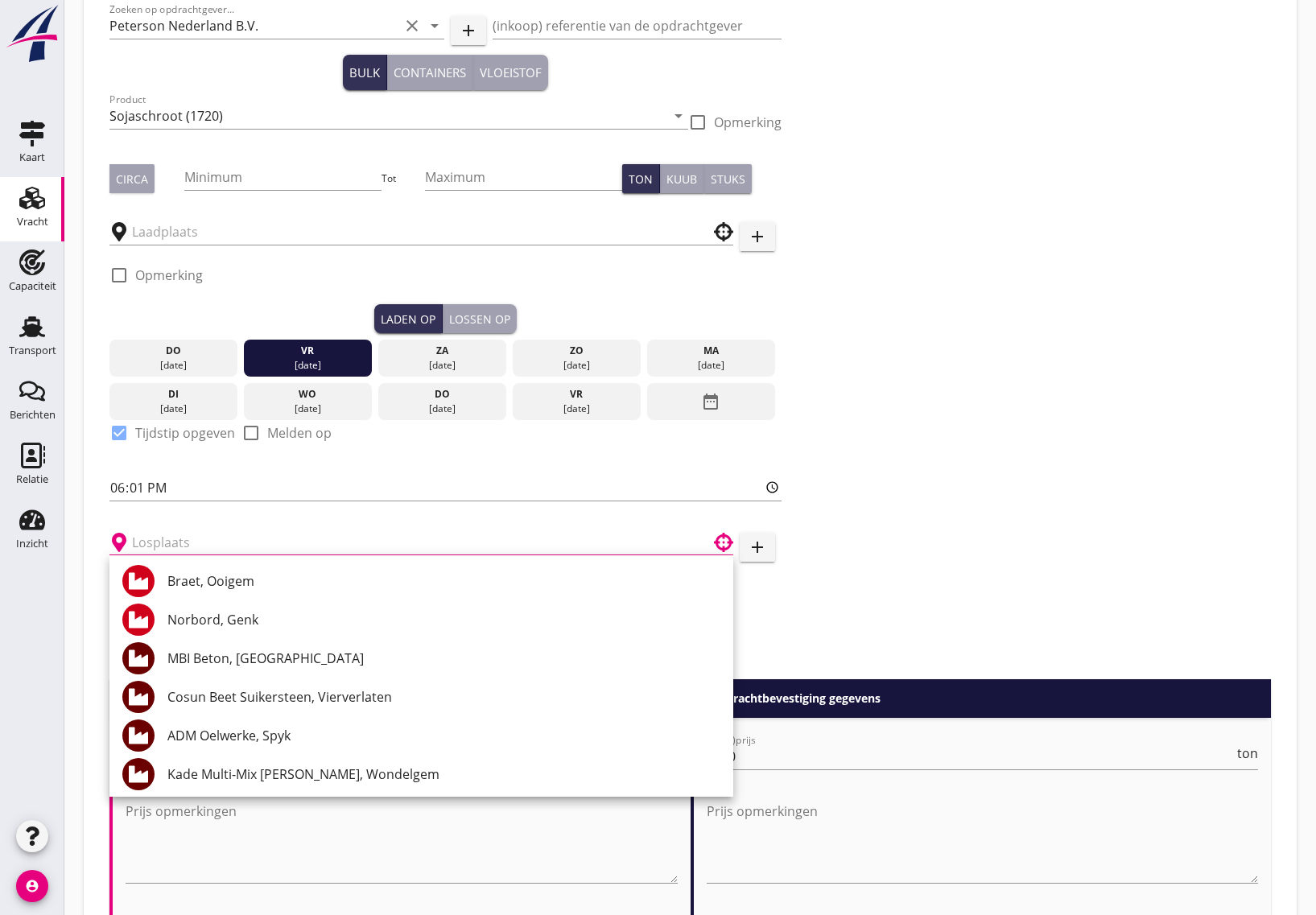
click at [194, 545] on input "text" at bounding box center [410, 543] width 556 height 26
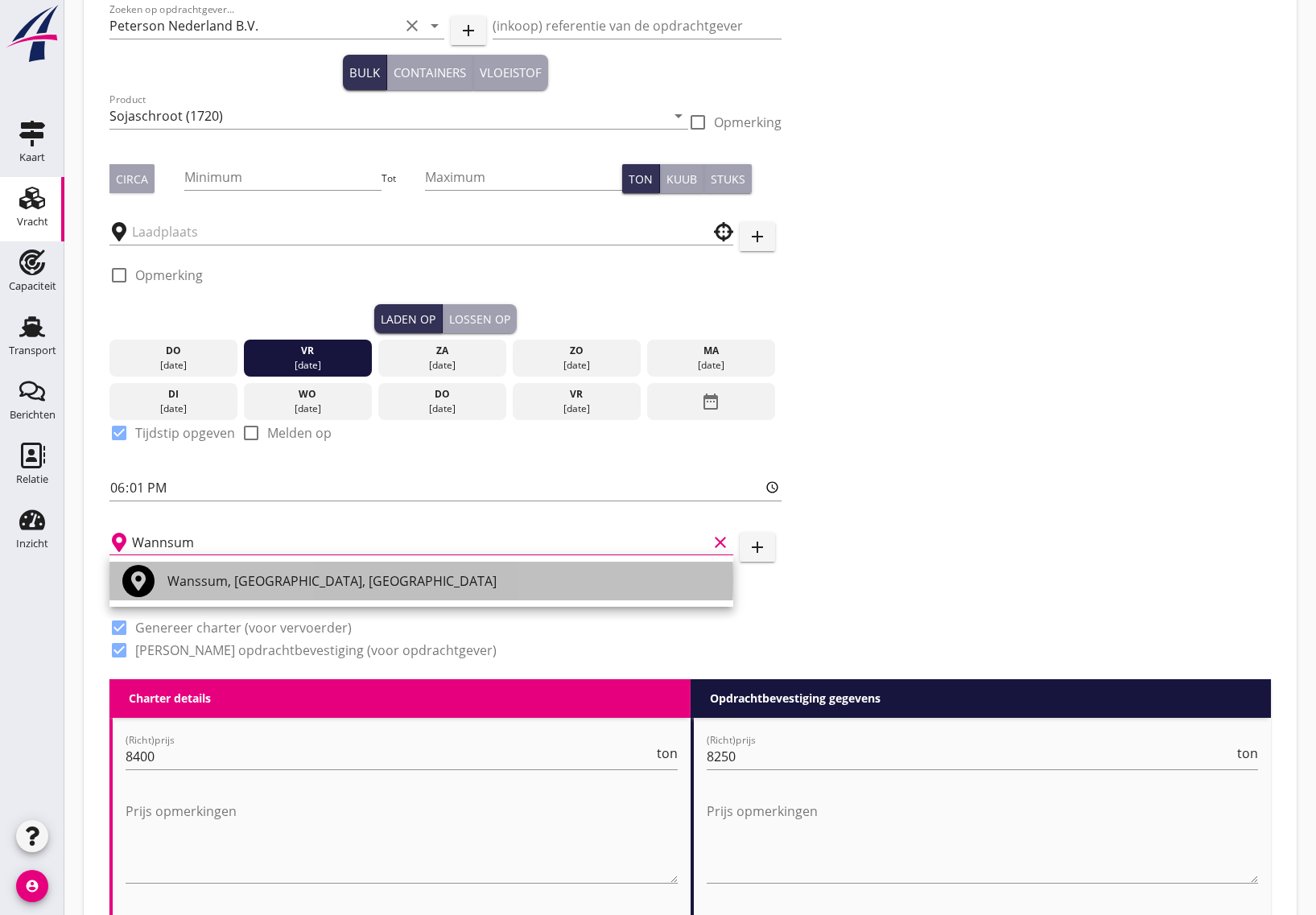
click at [258, 588] on div "Wanssum, [GEOGRAPHIC_DATA], [GEOGRAPHIC_DATA]" at bounding box center [444, 581] width 553 height 19
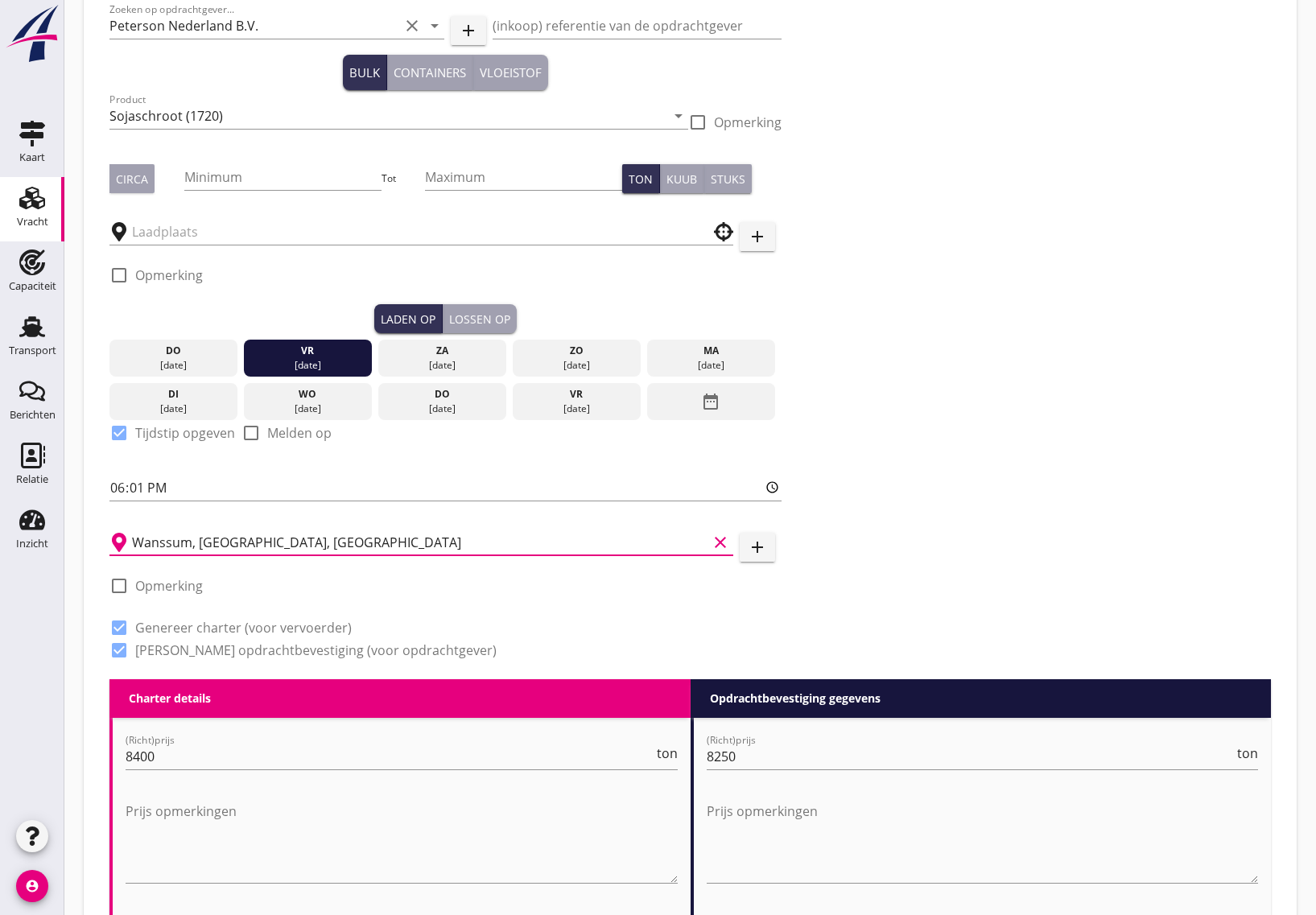
type input "Wanssum, [GEOGRAPHIC_DATA], [GEOGRAPHIC_DATA]"
click at [121, 587] on div at bounding box center [119, 586] width 27 height 27
checkbox input "true"
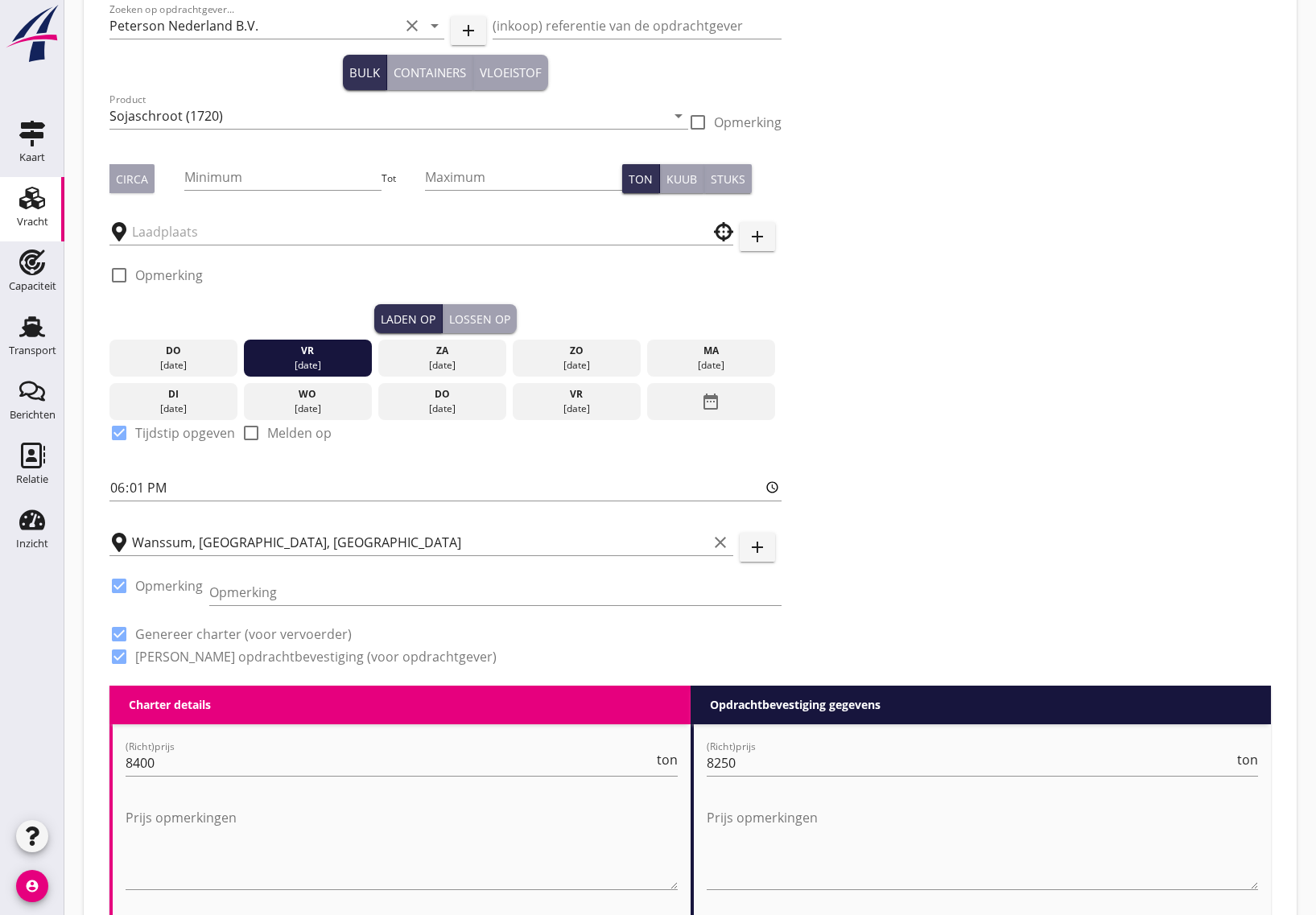
scroll to position [302, 0]
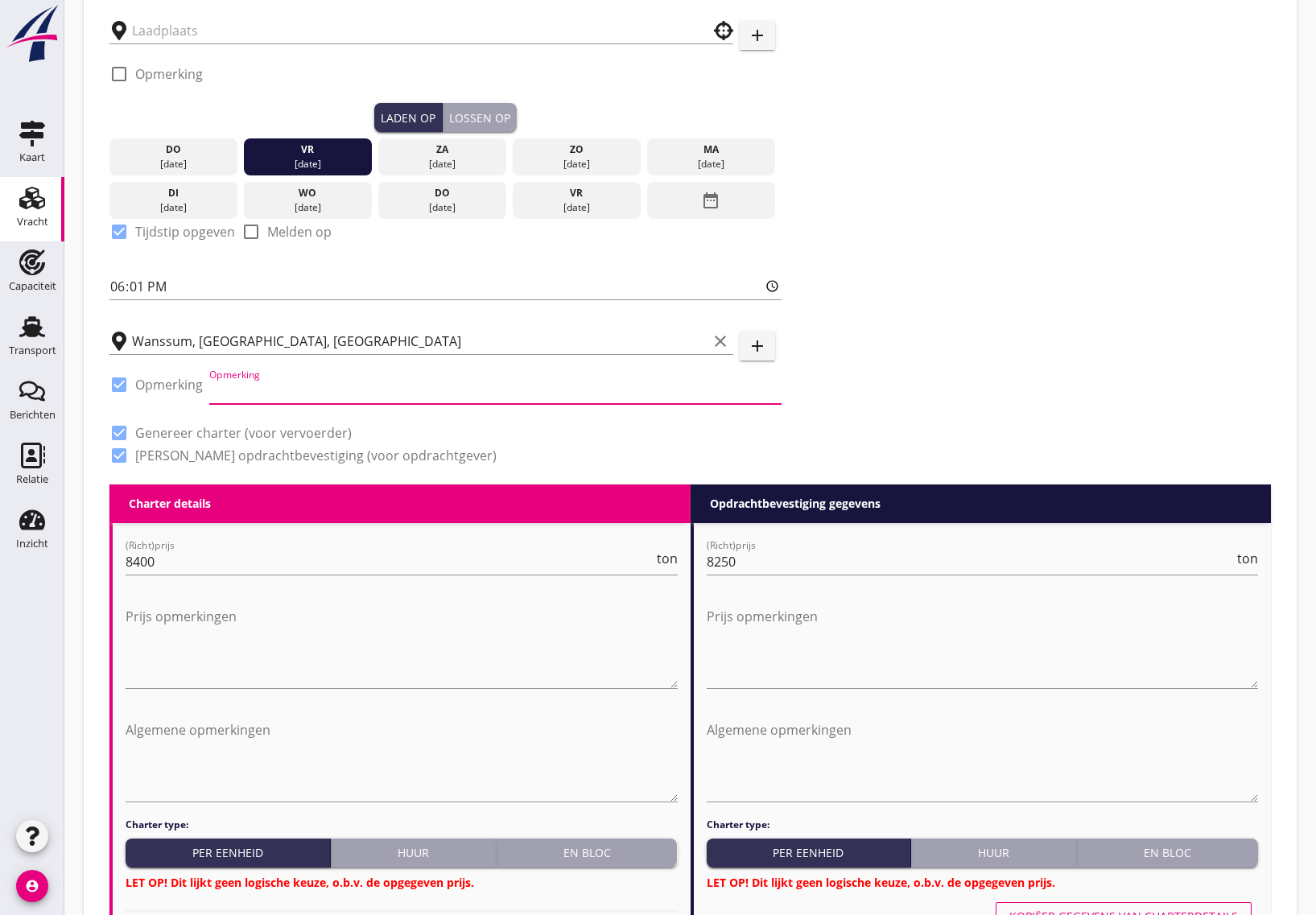
click at [237, 383] on input "Opmerking" at bounding box center [495, 391] width 573 height 26
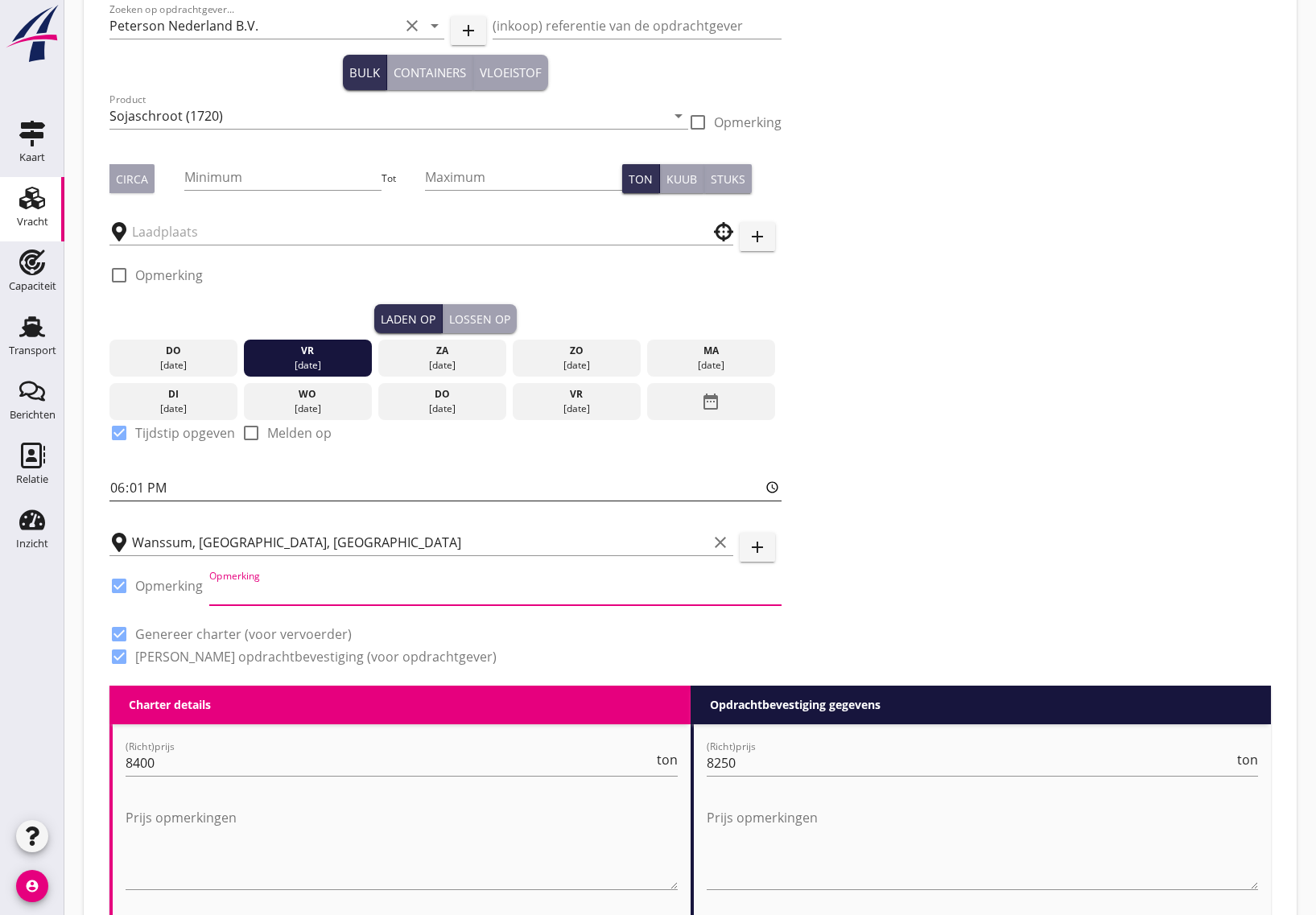
scroll to position [0, 0]
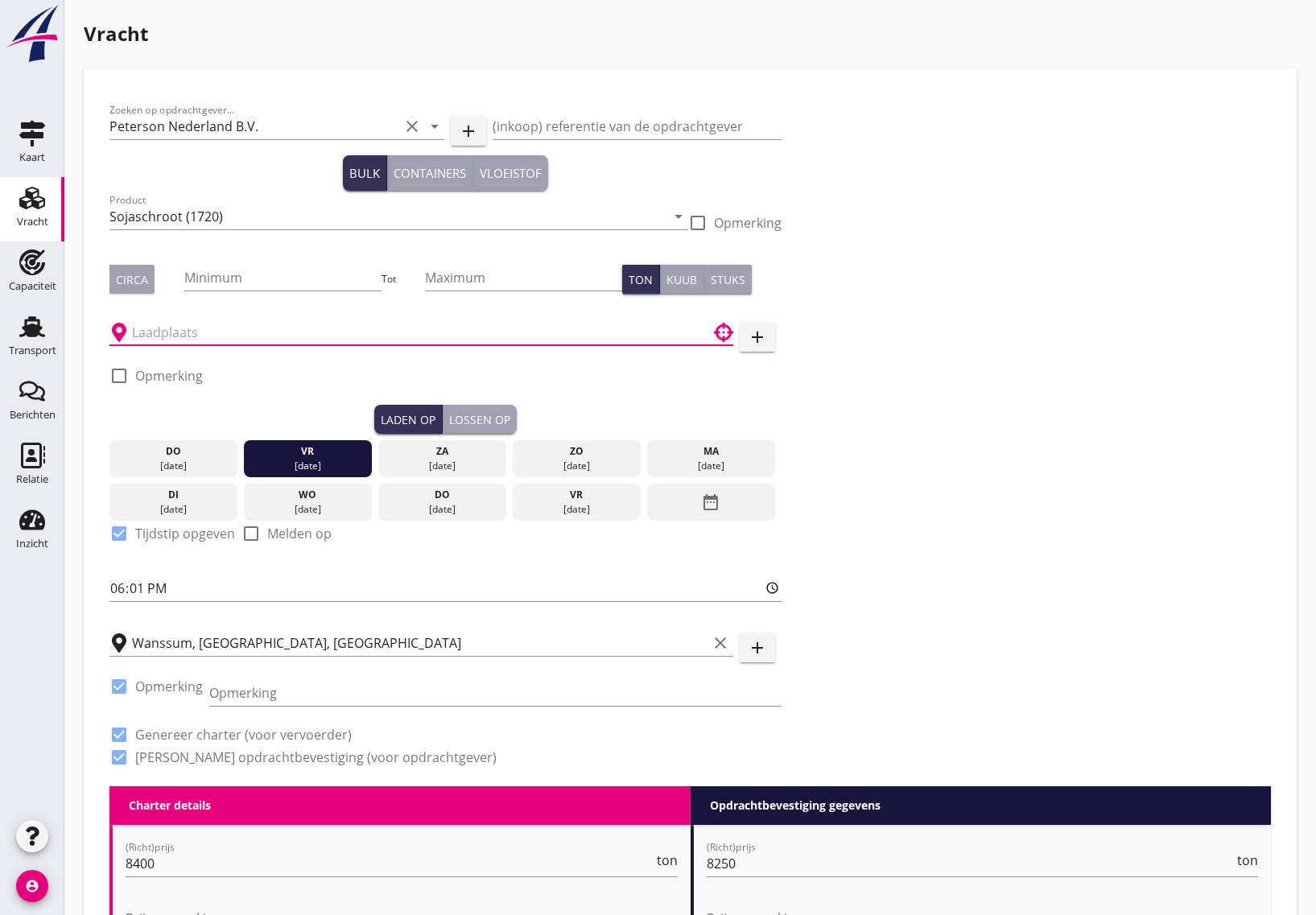
click at [172, 339] on input "text" at bounding box center [410, 333] width 556 height 26
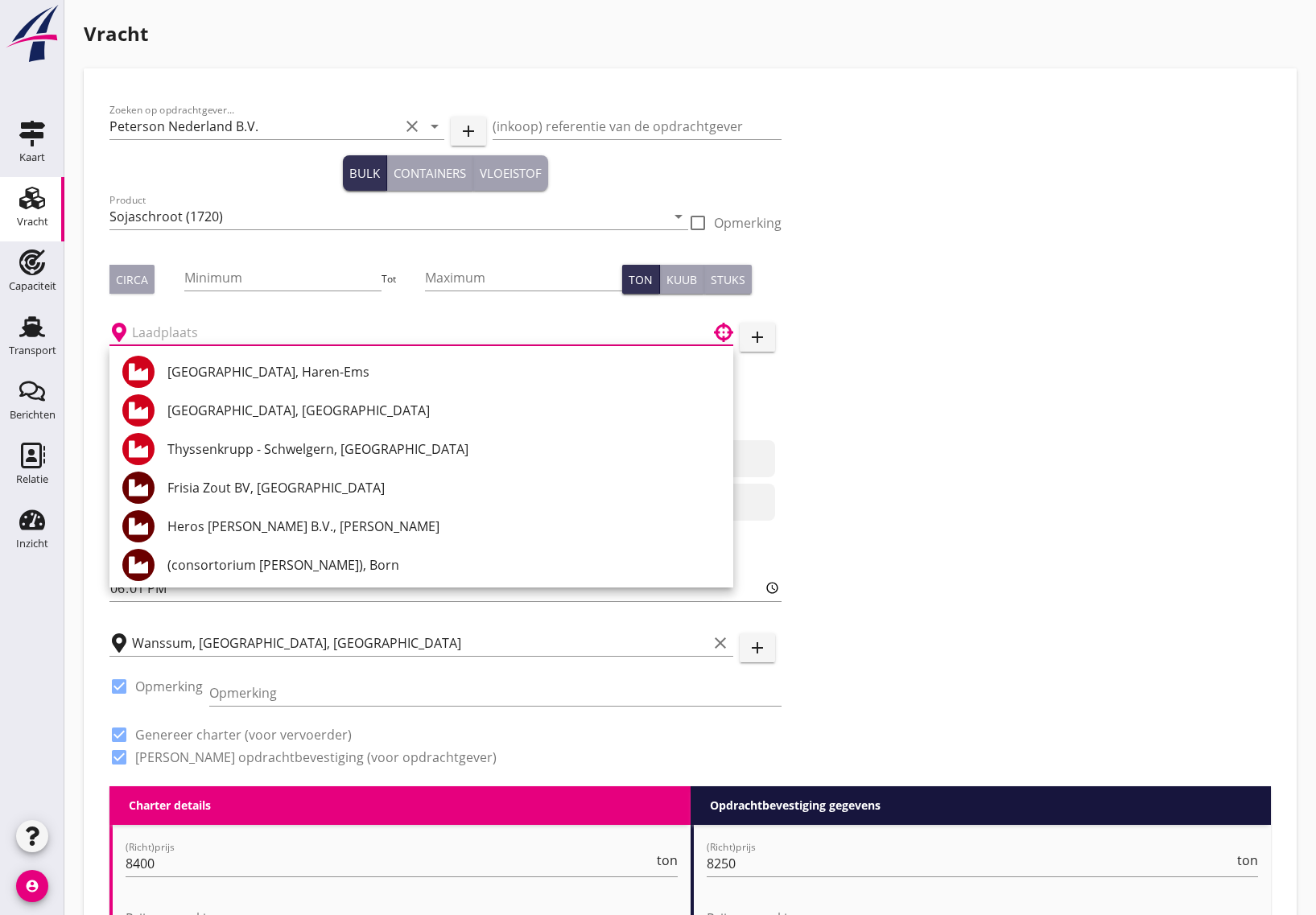
click at [174, 336] on input "text" at bounding box center [410, 333] width 556 height 26
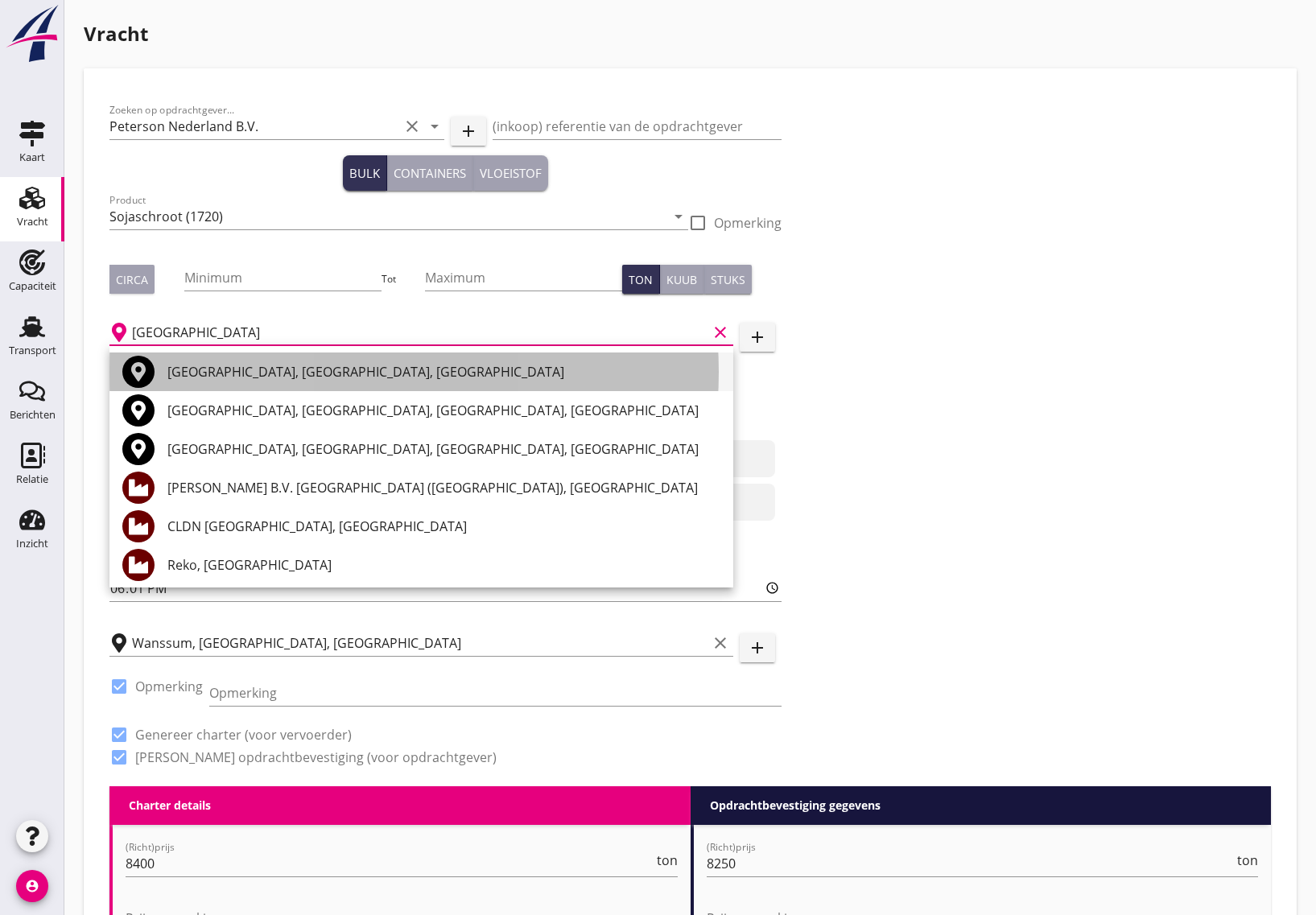
click at [224, 374] on div "[GEOGRAPHIC_DATA], [GEOGRAPHIC_DATA], [GEOGRAPHIC_DATA]" at bounding box center [444, 372] width 553 height 19
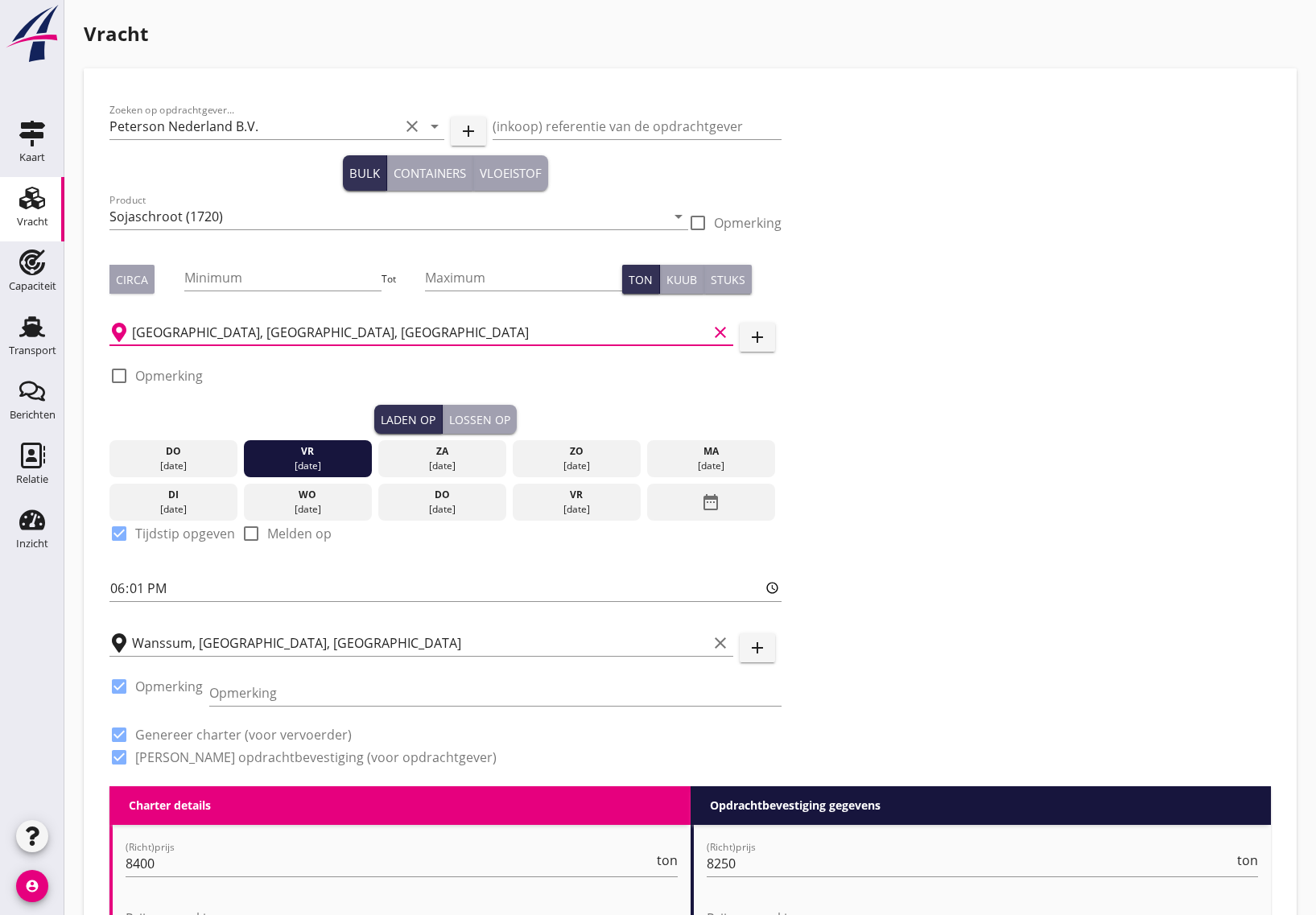
type input "[GEOGRAPHIC_DATA], [GEOGRAPHIC_DATA], [GEOGRAPHIC_DATA]"
click at [114, 373] on div at bounding box center [119, 376] width 27 height 27
checkbox input "true"
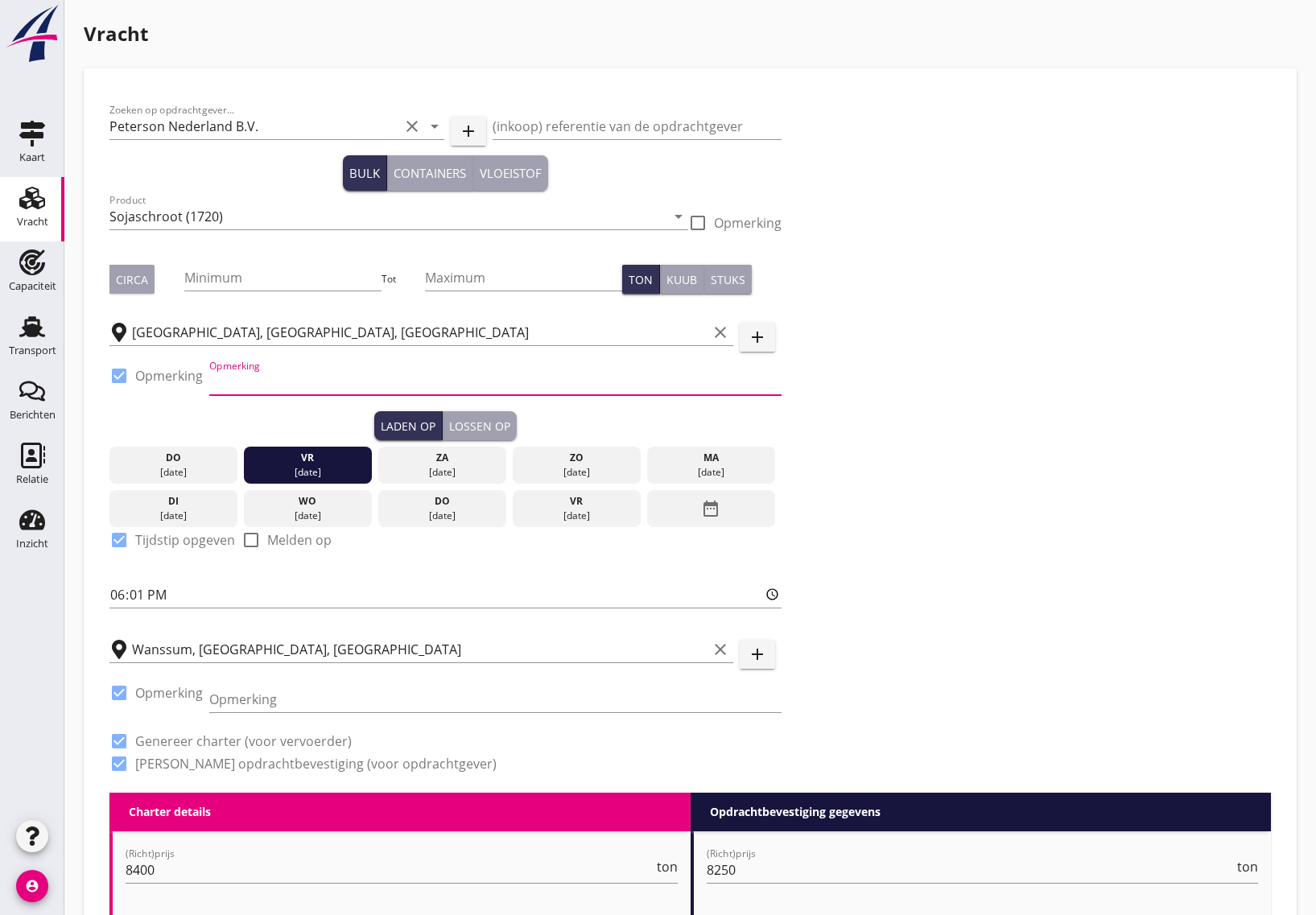
click at [248, 386] on input "Opmerking" at bounding box center [495, 383] width 573 height 26
click at [988, 481] on div "Zoeken op opdrachtgever... [PERSON_NAME] Nederland B.V. clear arrow_drop_down a…" at bounding box center [689, 444] width 1174 height 699
click at [244, 378] on input "Opmerking" at bounding box center [495, 383] width 573 height 26
click at [237, 372] on input "Opmerking" at bounding box center [495, 383] width 573 height 26
click at [259, 378] on input "Opmerking" at bounding box center [495, 383] width 573 height 26
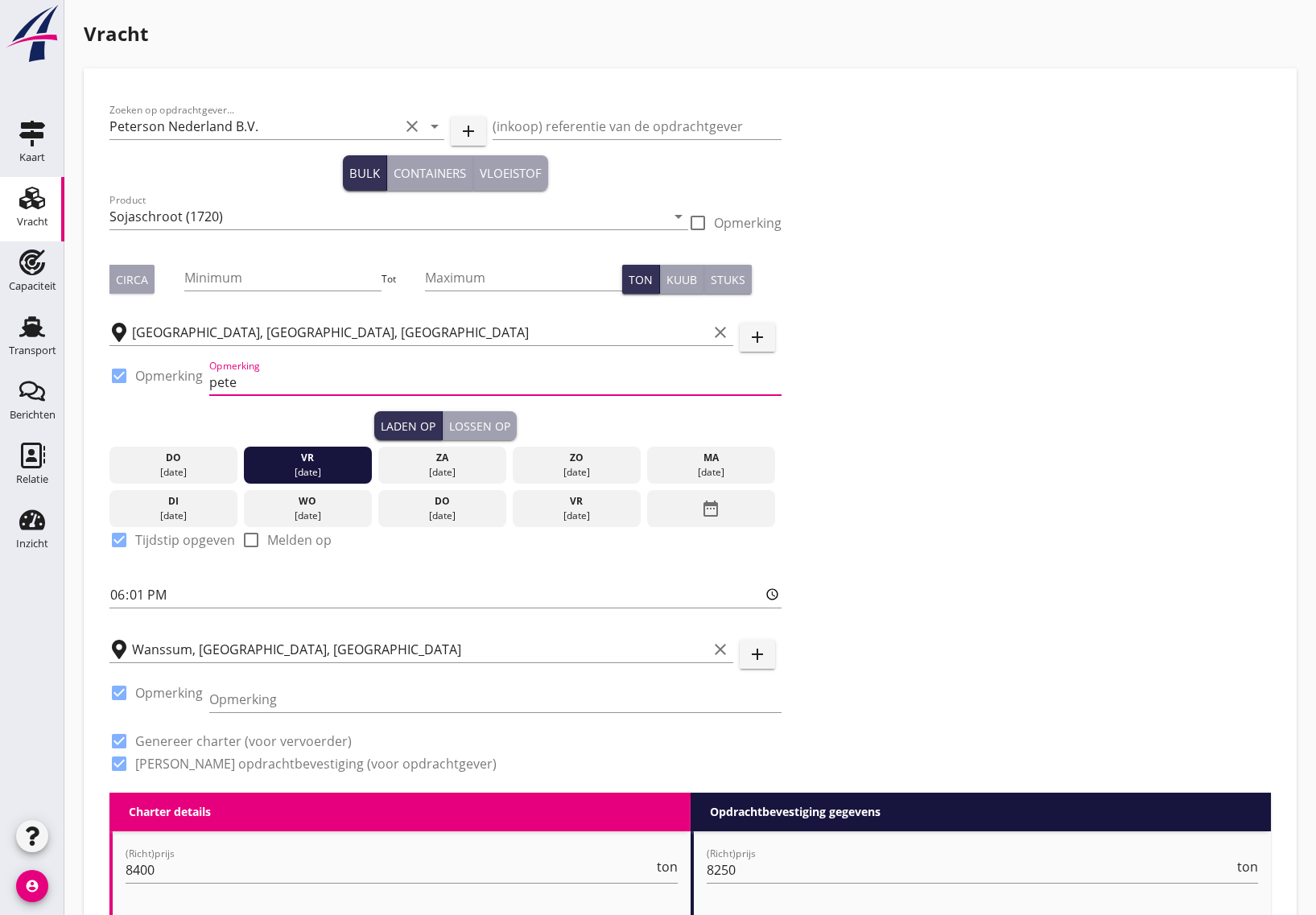
type input "[PERSON_NAME]"
drag, startPoint x: 259, startPoint y: 378, endPoint x: 209, endPoint y: 384, distance: 50.4
click at [209, 384] on input "[PERSON_NAME]" at bounding box center [495, 383] width 573 height 26
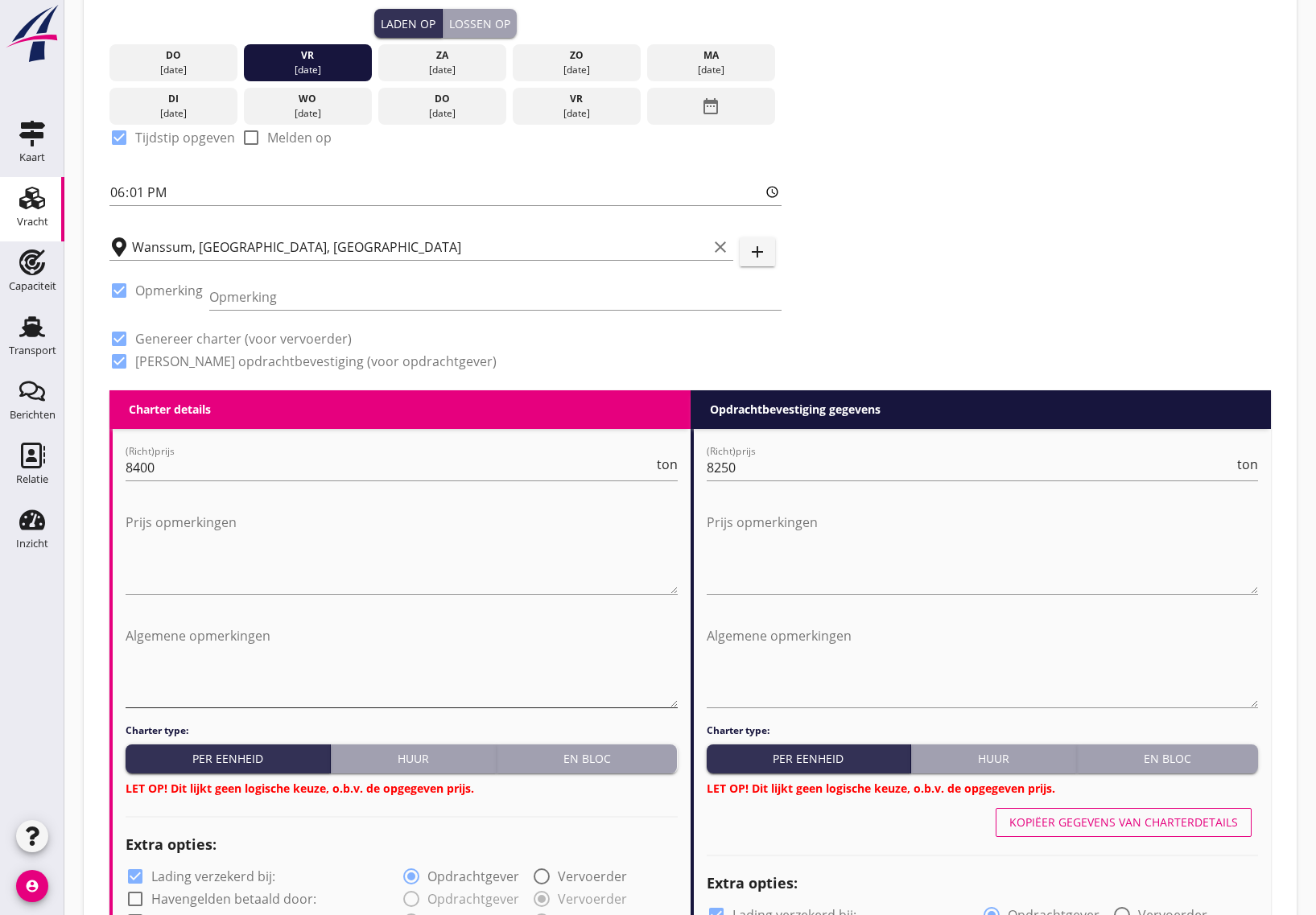
scroll to position [503, 0]
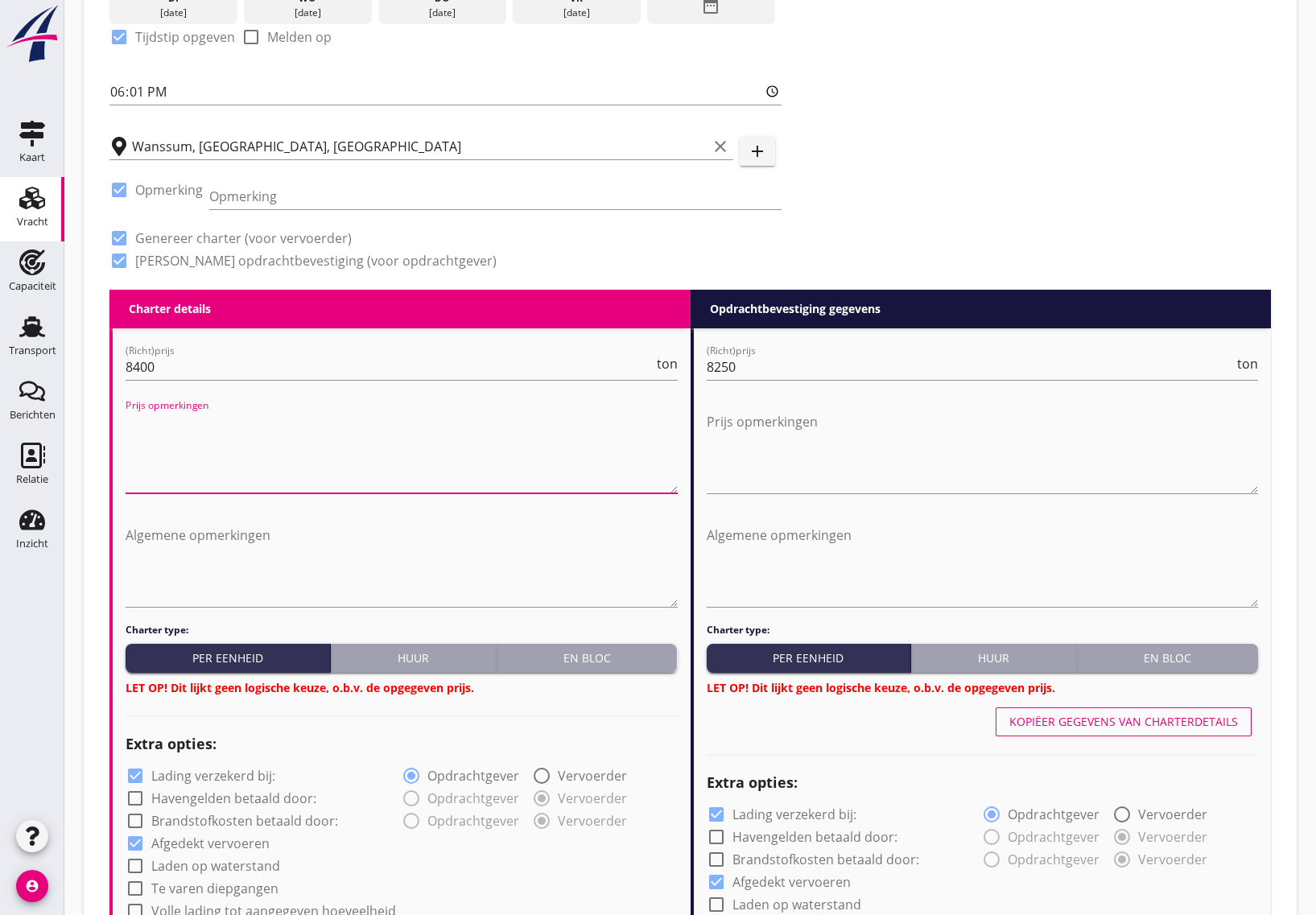
click at [186, 480] on textarea "Prijs opmerkingen" at bounding box center [402, 451] width 553 height 85
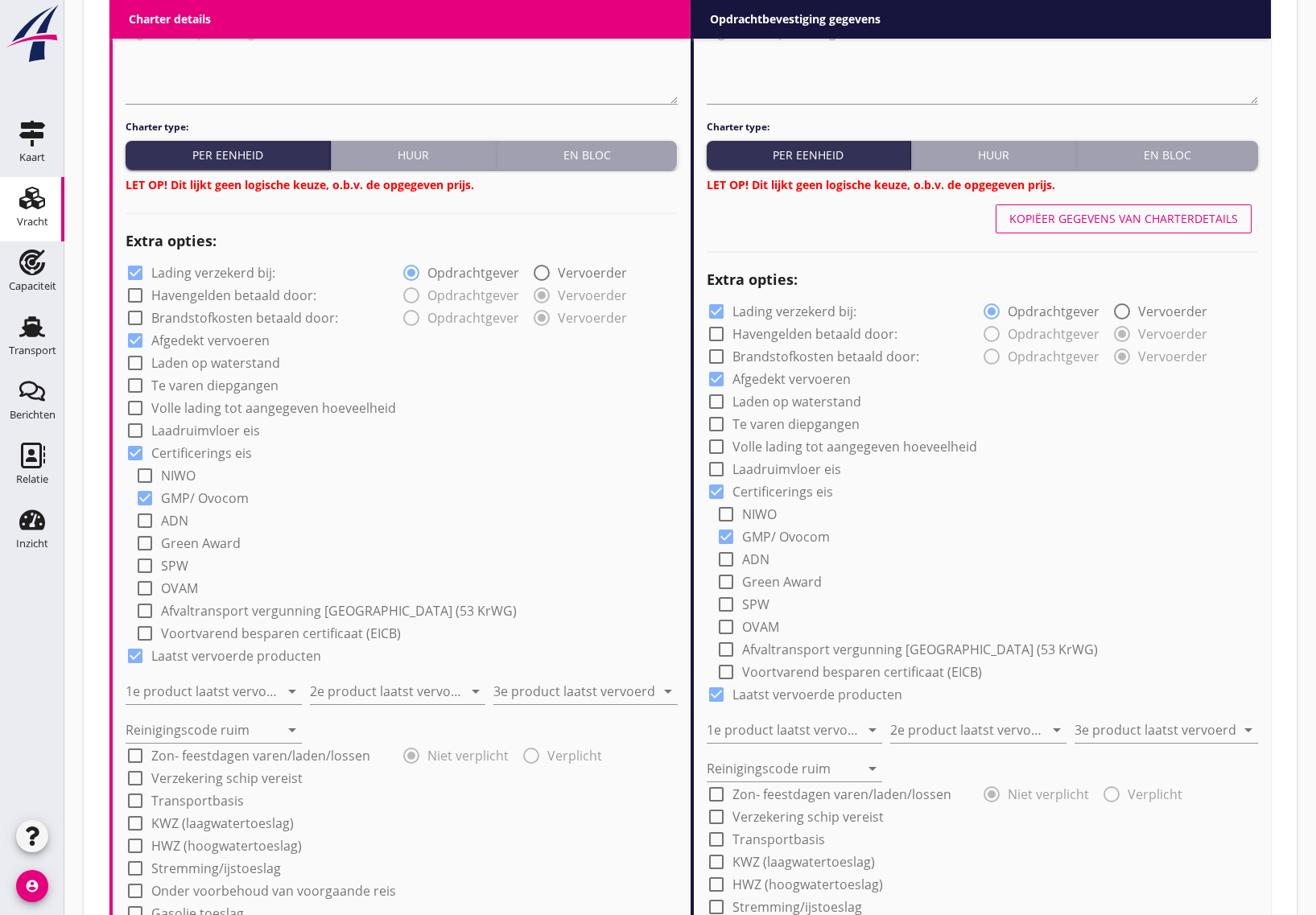
scroll to position [1207, 0]
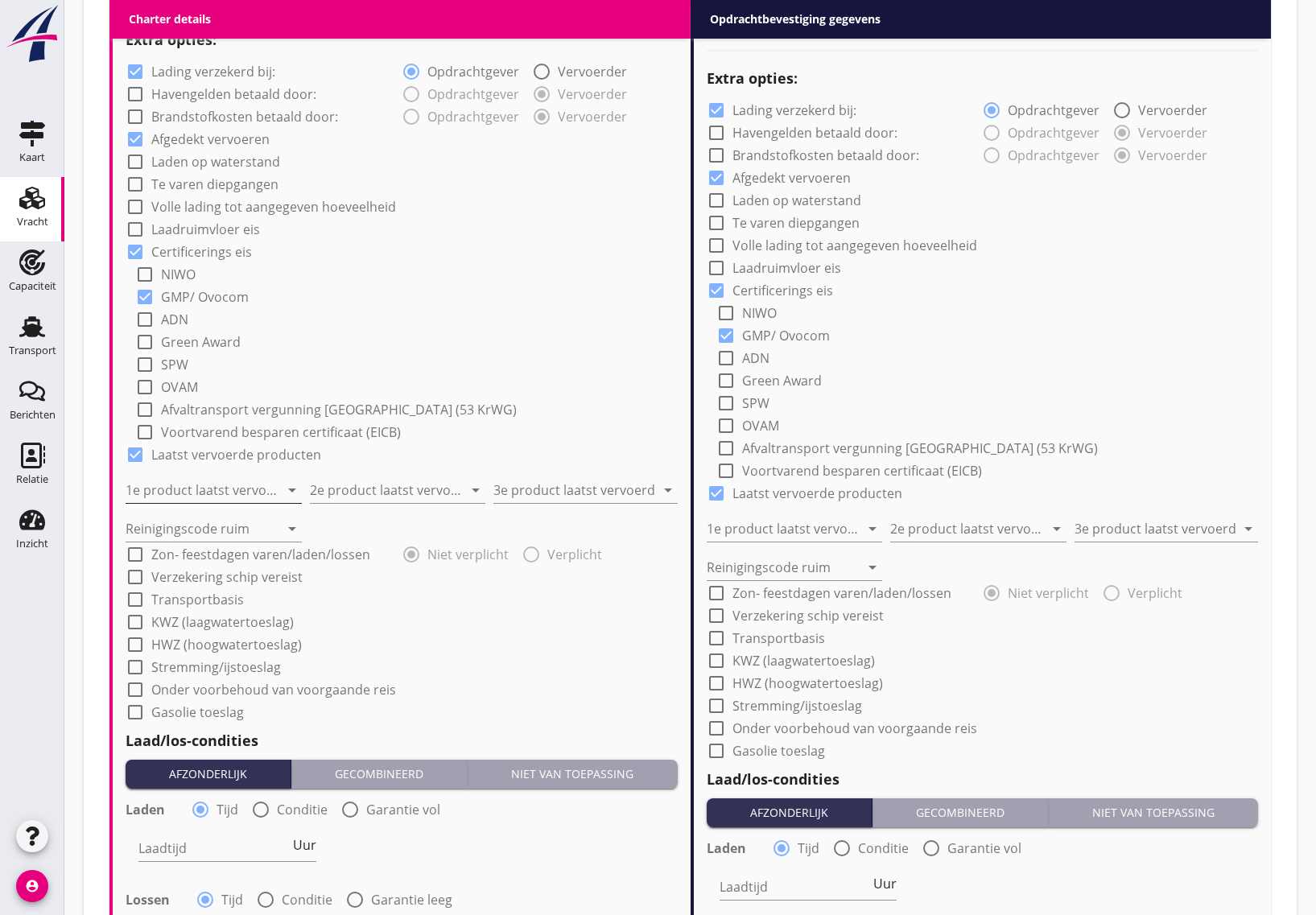
click at [237, 490] on input "1e product laatst vervoerd" at bounding box center [202, 491] width 153 height 26
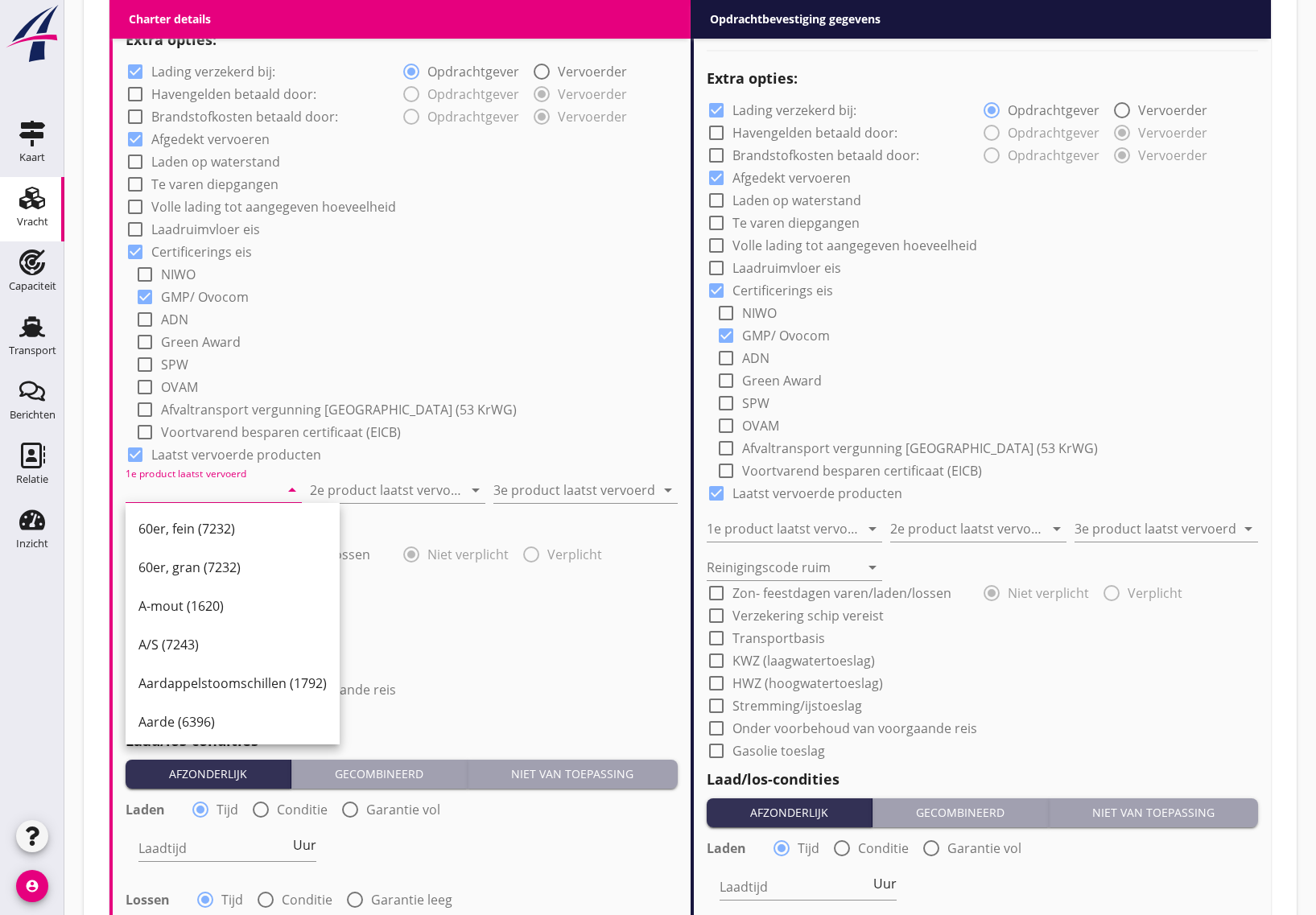
click at [198, 497] on input "1e product laatst vervoerd" at bounding box center [202, 491] width 153 height 26
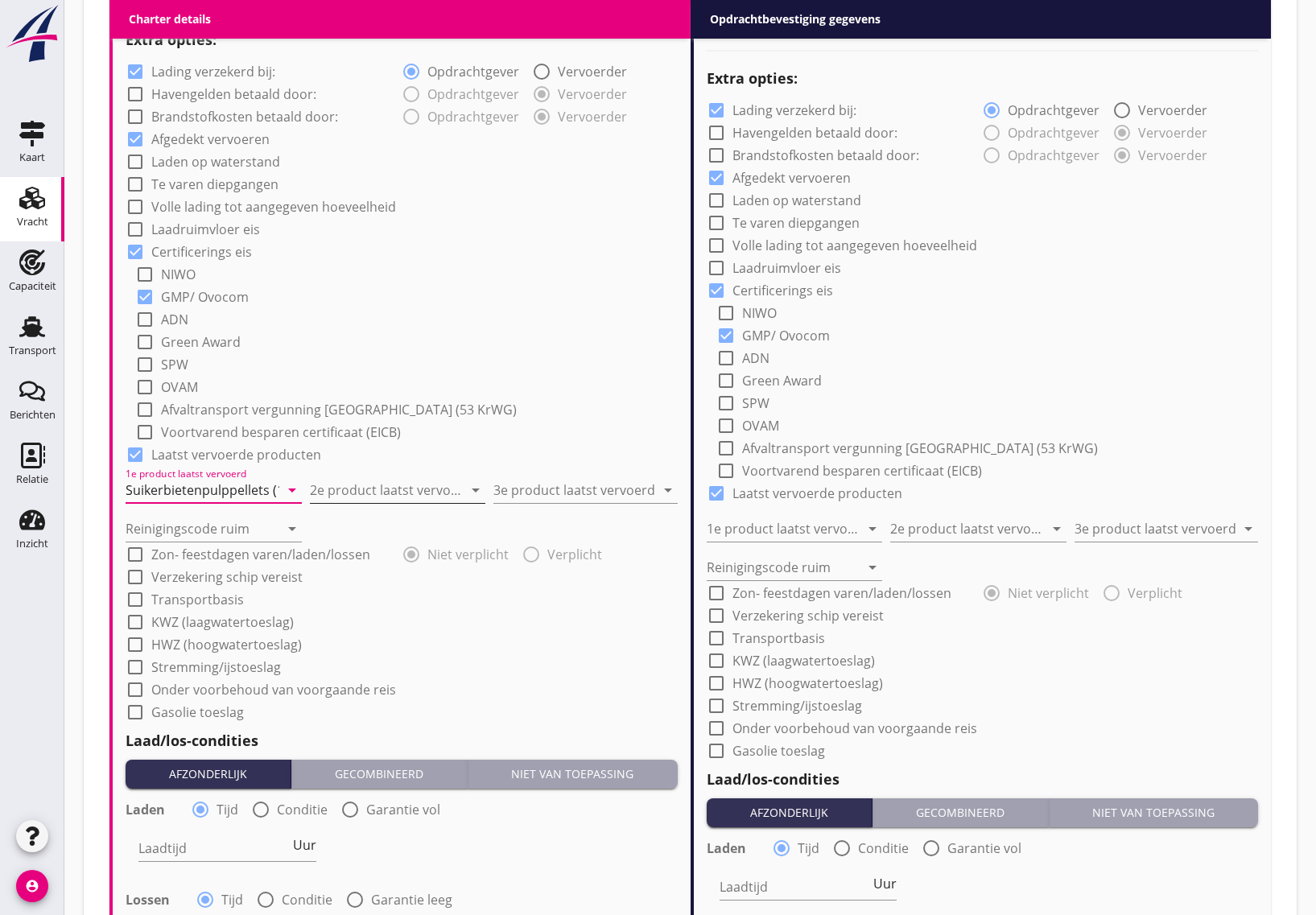
type input "Suikerbietenpulppellets (1794)"
click at [384, 496] on input "2e product laatst vervoerd" at bounding box center [387, 491] width 153 height 26
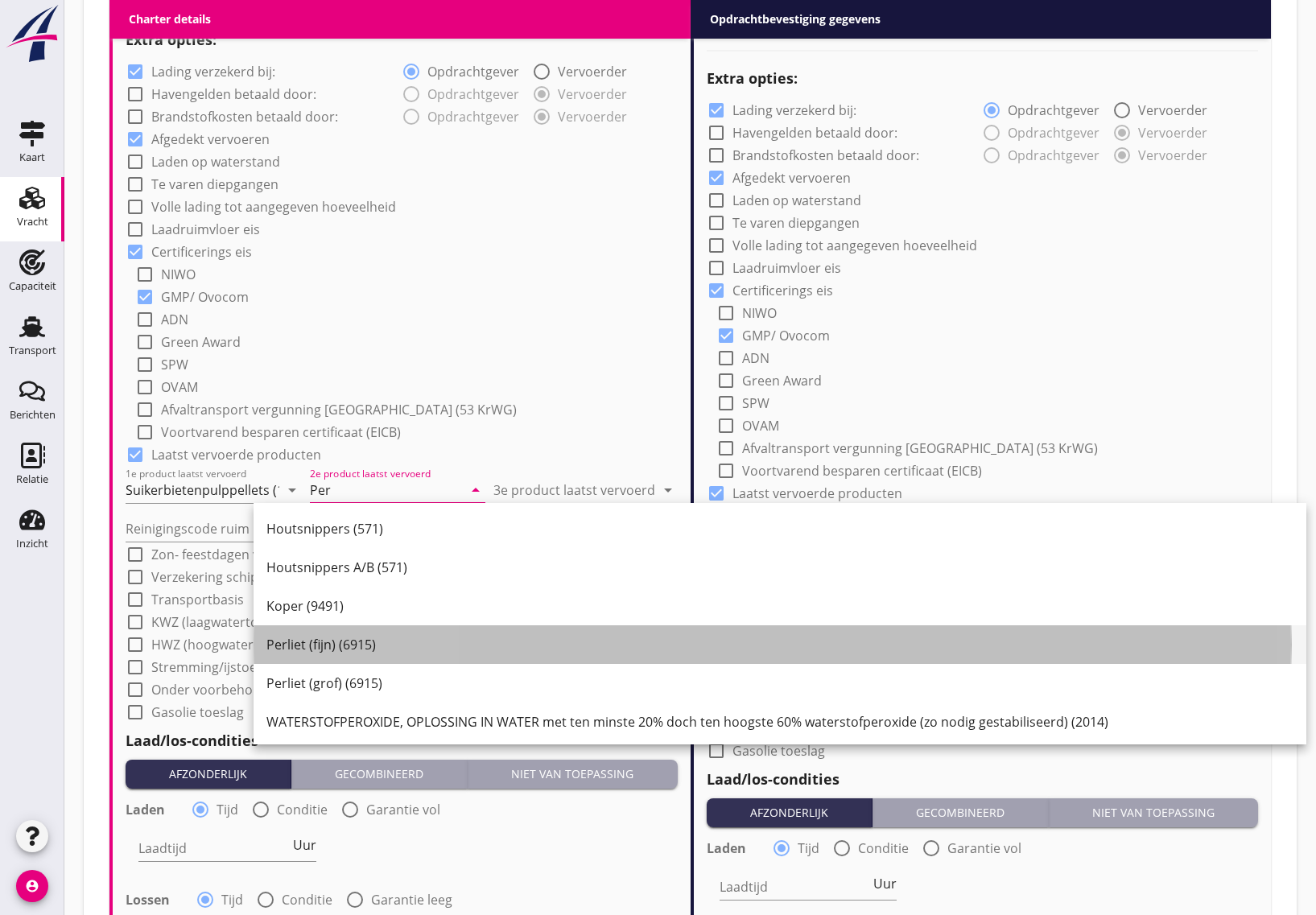
click at [360, 647] on div "Perliet (fijn) (6915)" at bounding box center [780, 645] width 1027 height 19
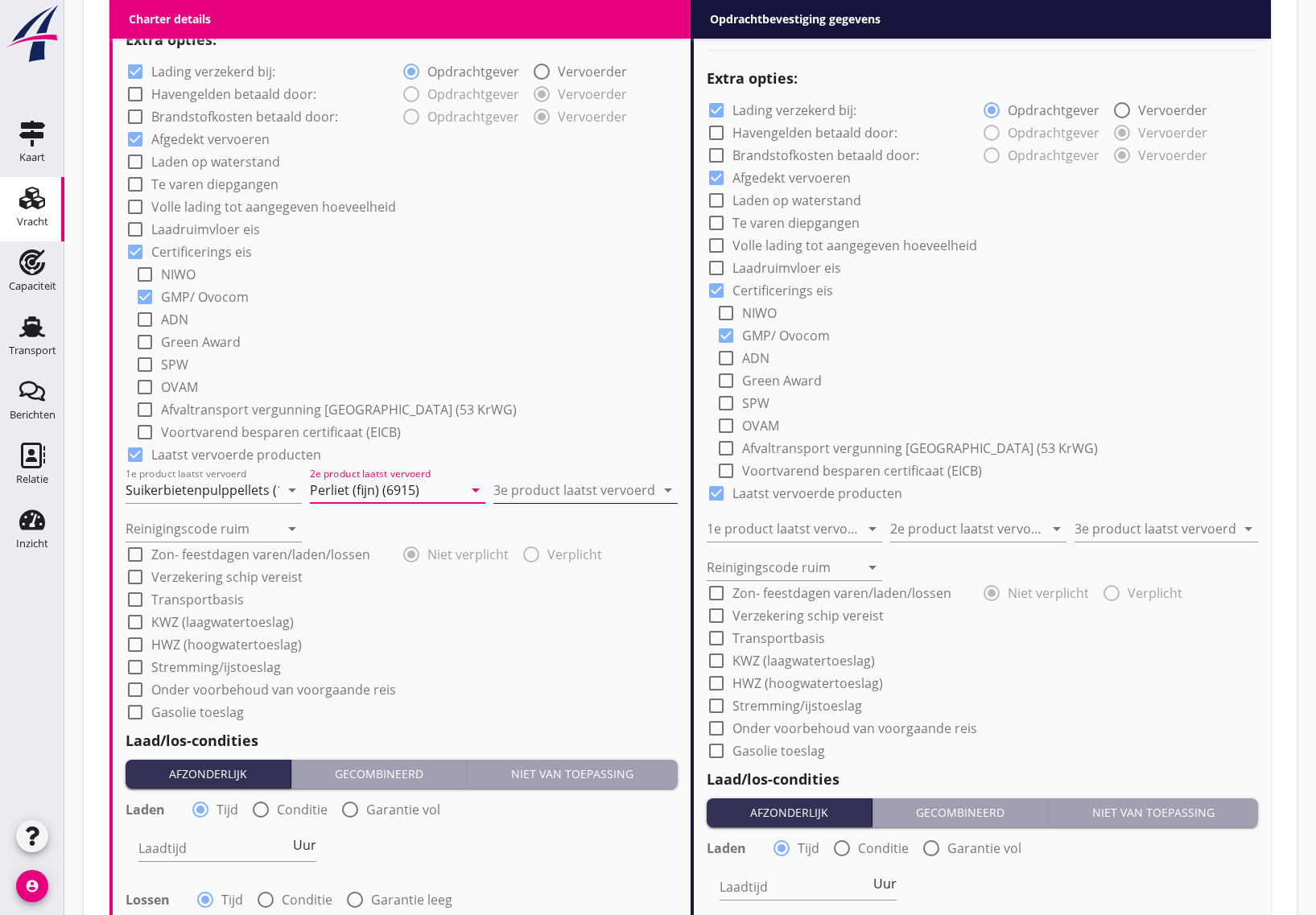
type input "Perliet (fijn) (6915)"
click at [542, 487] on input "3e product laatst vervoerd" at bounding box center [574, 491] width 162 height 26
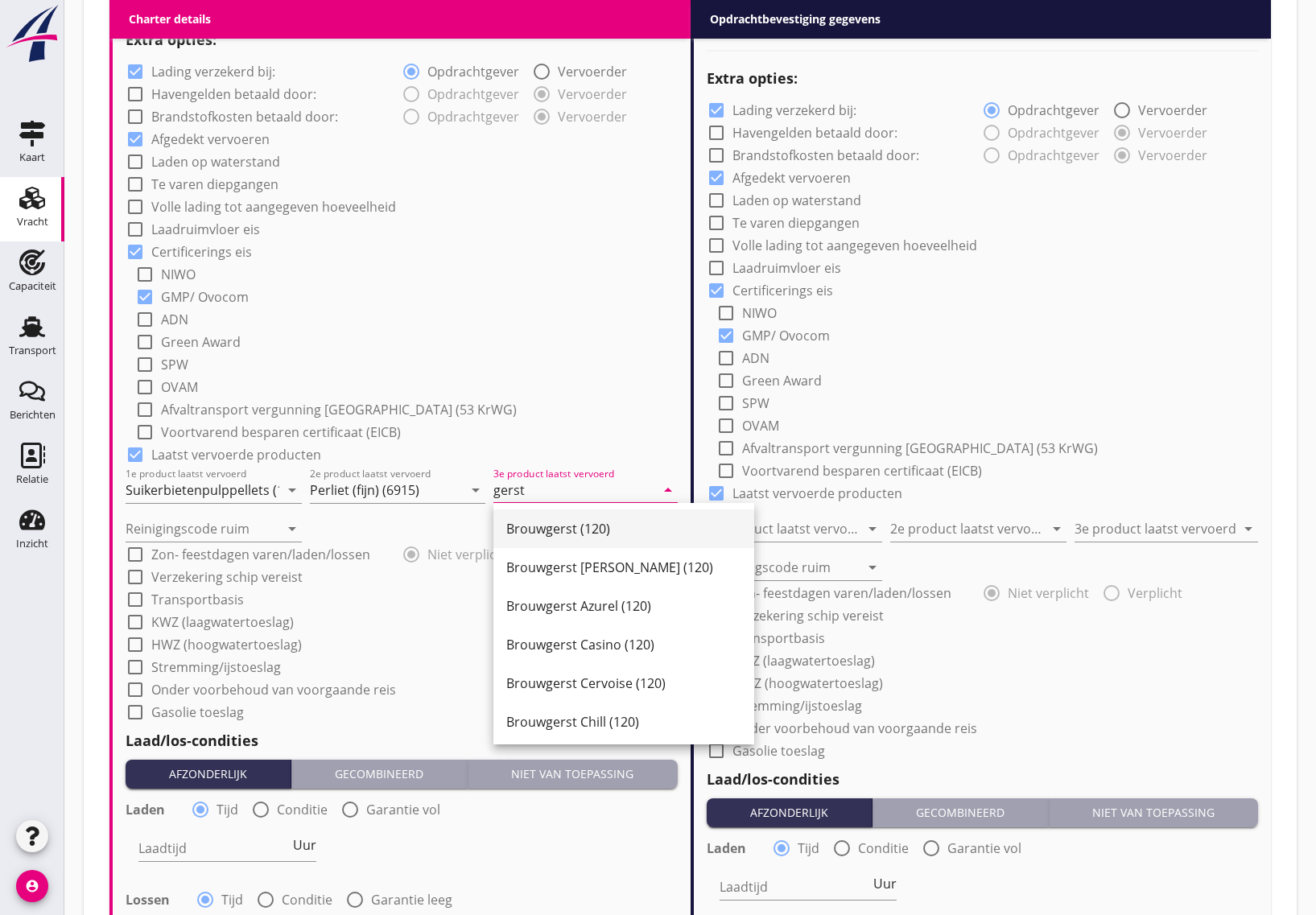
click at [567, 532] on div "Brouwgerst (120)" at bounding box center [624, 529] width 235 height 19
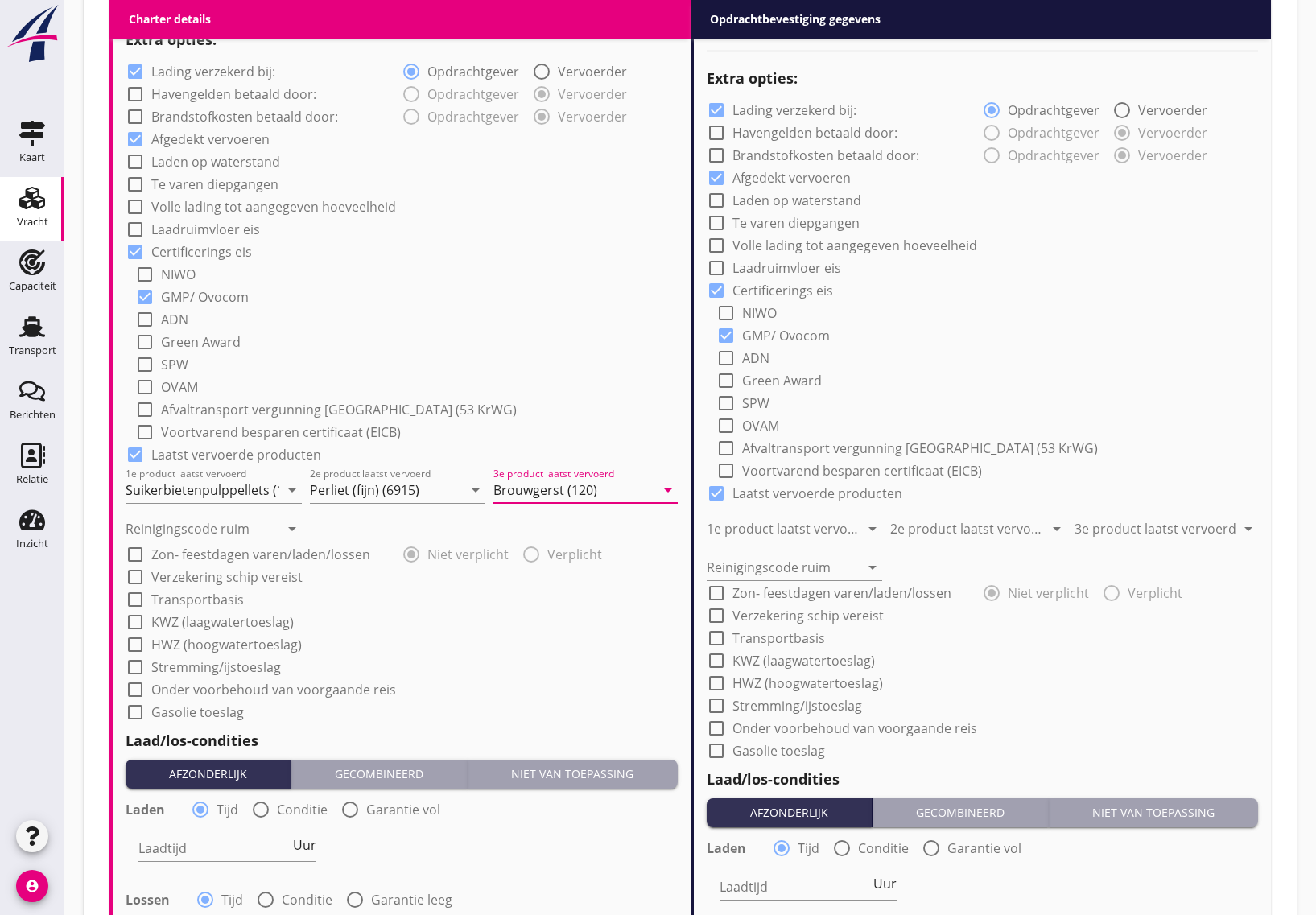
type input "Brouwgerst (120)"
click at [227, 533] on input "Reinigingscode ruim" at bounding box center [202, 529] width 153 height 26
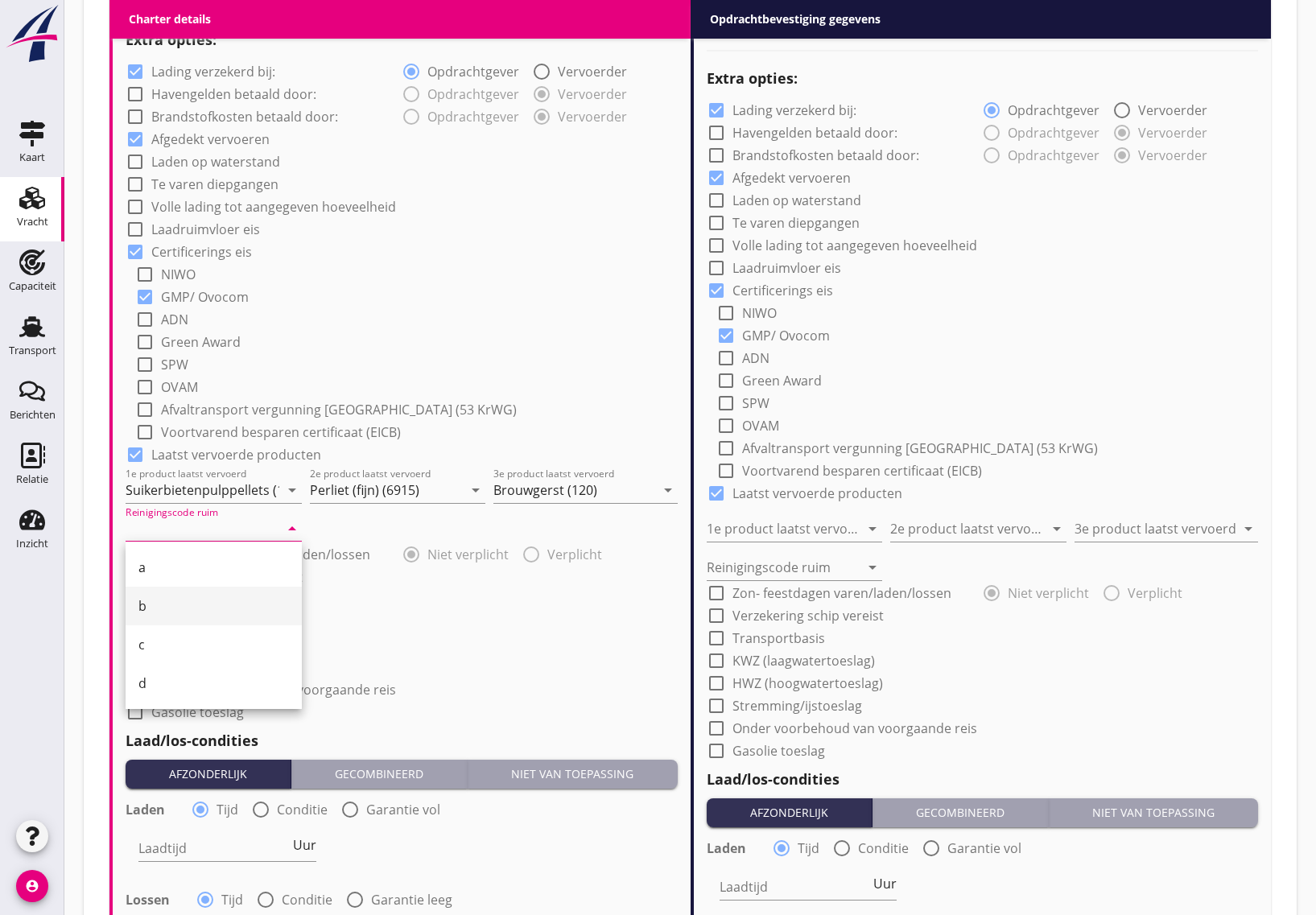
click at [178, 605] on div "b" at bounding box center [214, 606] width 151 height 19
type input "b"
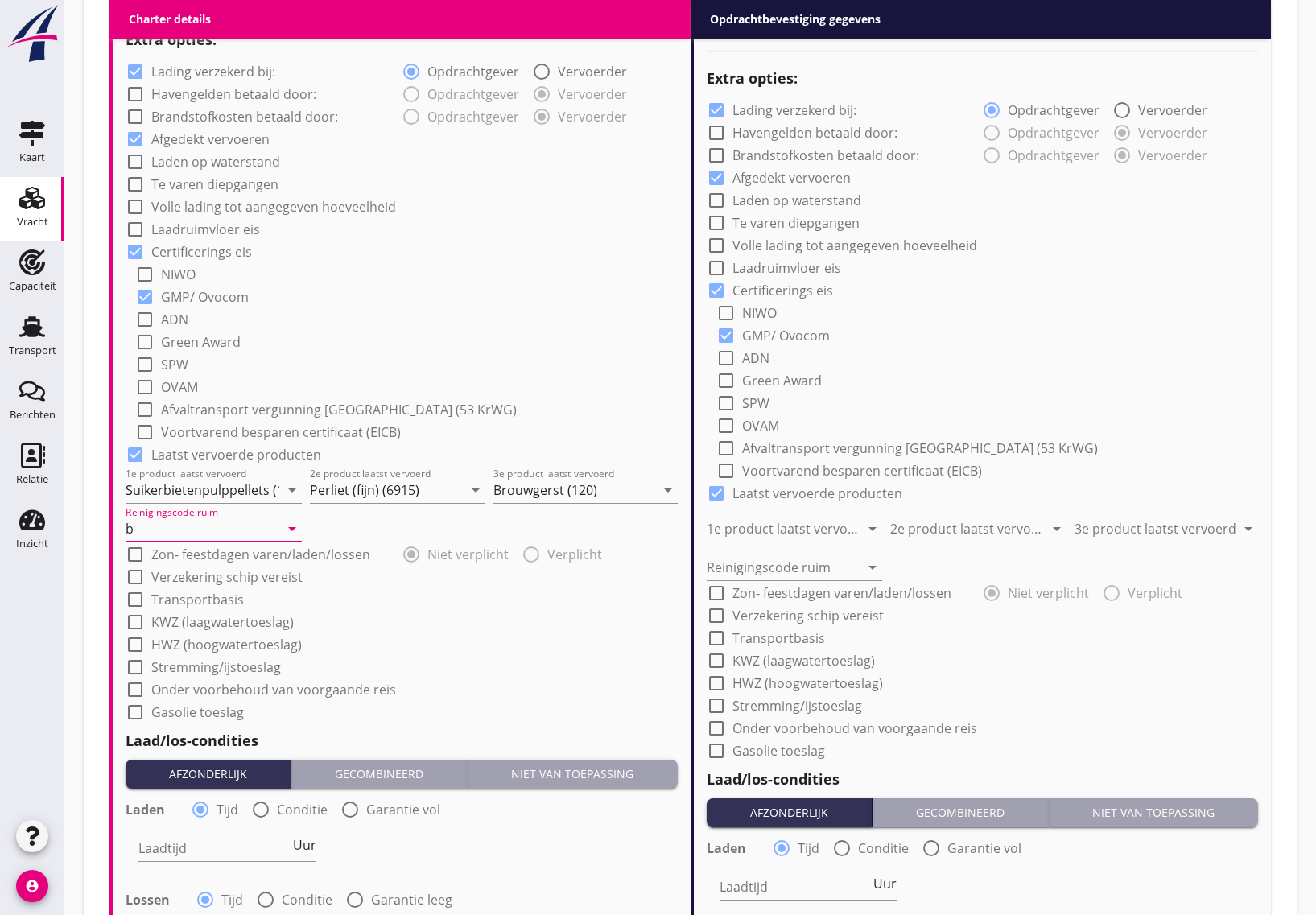
click at [132, 576] on div at bounding box center [134, 576] width 27 height 27
checkbox input "true"
click at [135, 71] on div at bounding box center [134, 71] width 27 height 27
checkbox input "false"
click at [714, 111] on div at bounding box center [716, 110] width 27 height 27
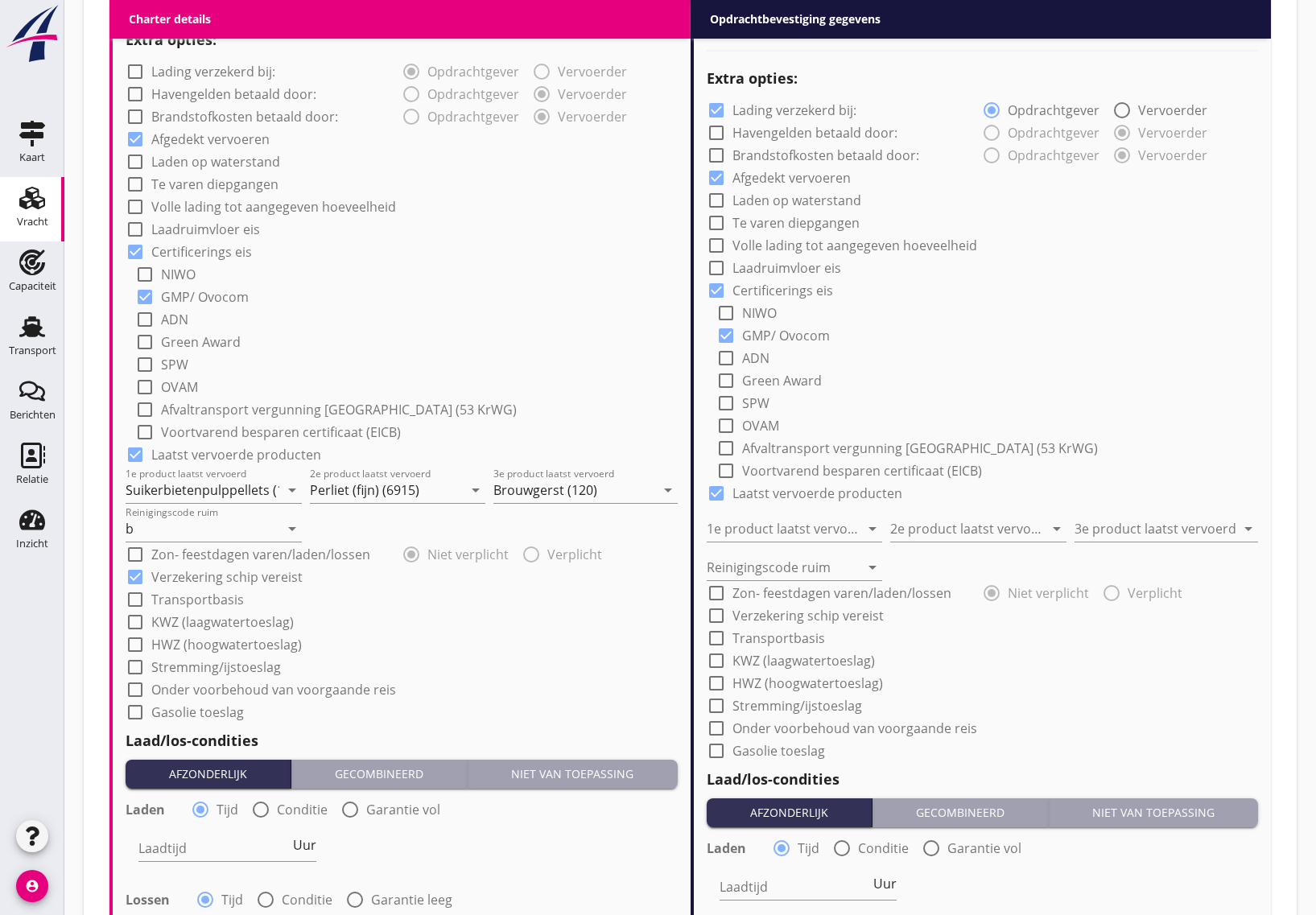
checkbox input "false"
click at [715, 617] on div at bounding box center [716, 615] width 27 height 27
checkbox input "true"
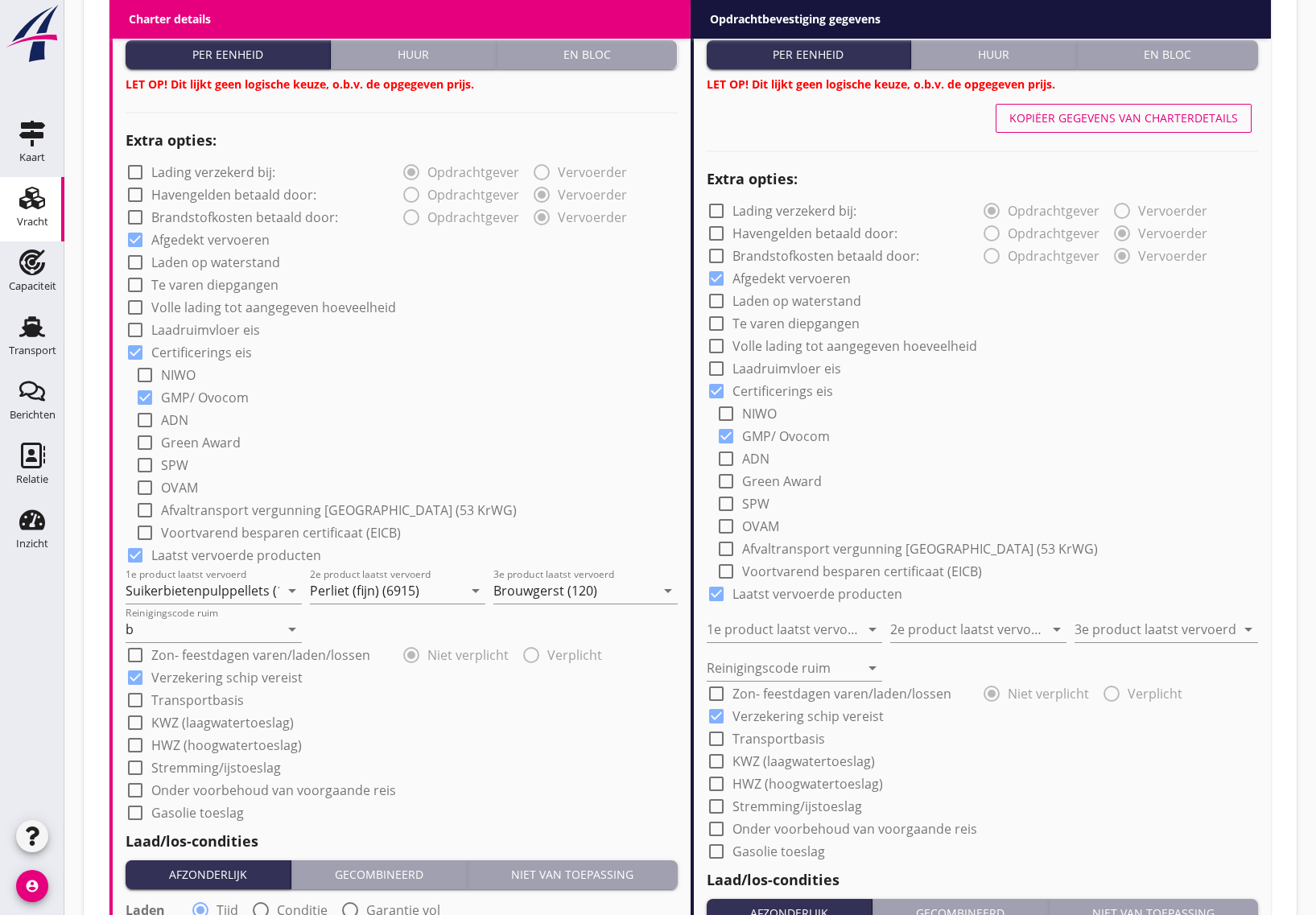
scroll to position [905, 0]
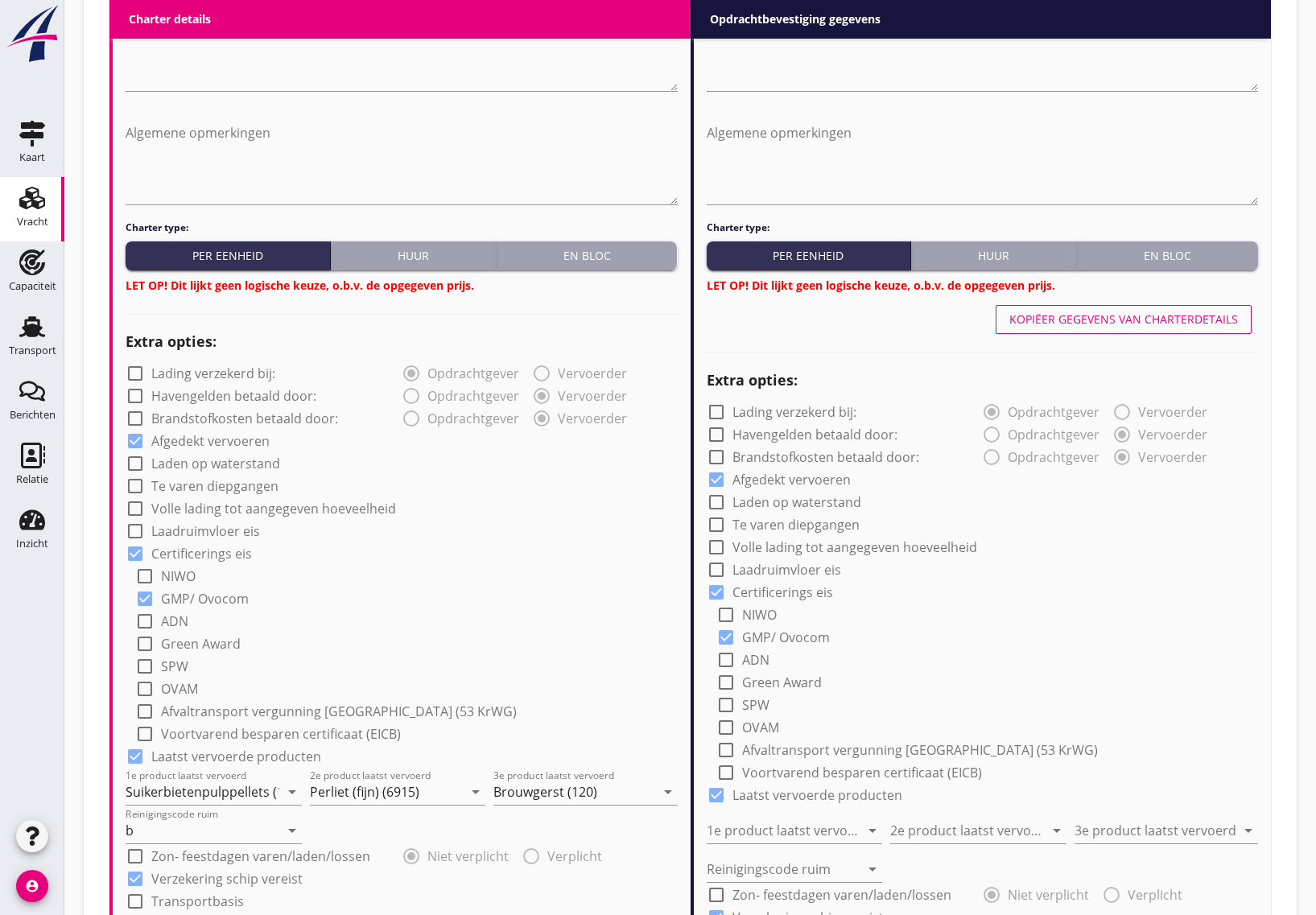
click at [1065, 308] on button "Kopiëer gegevens van charterdetails" at bounding box center [1123, 319] width 256 height 29
type input "Suikerbietenpulppellets (1794)"
type input "Perliet (fijn) (6915)"
type input "Brouwgerst (120)"
type input "b"
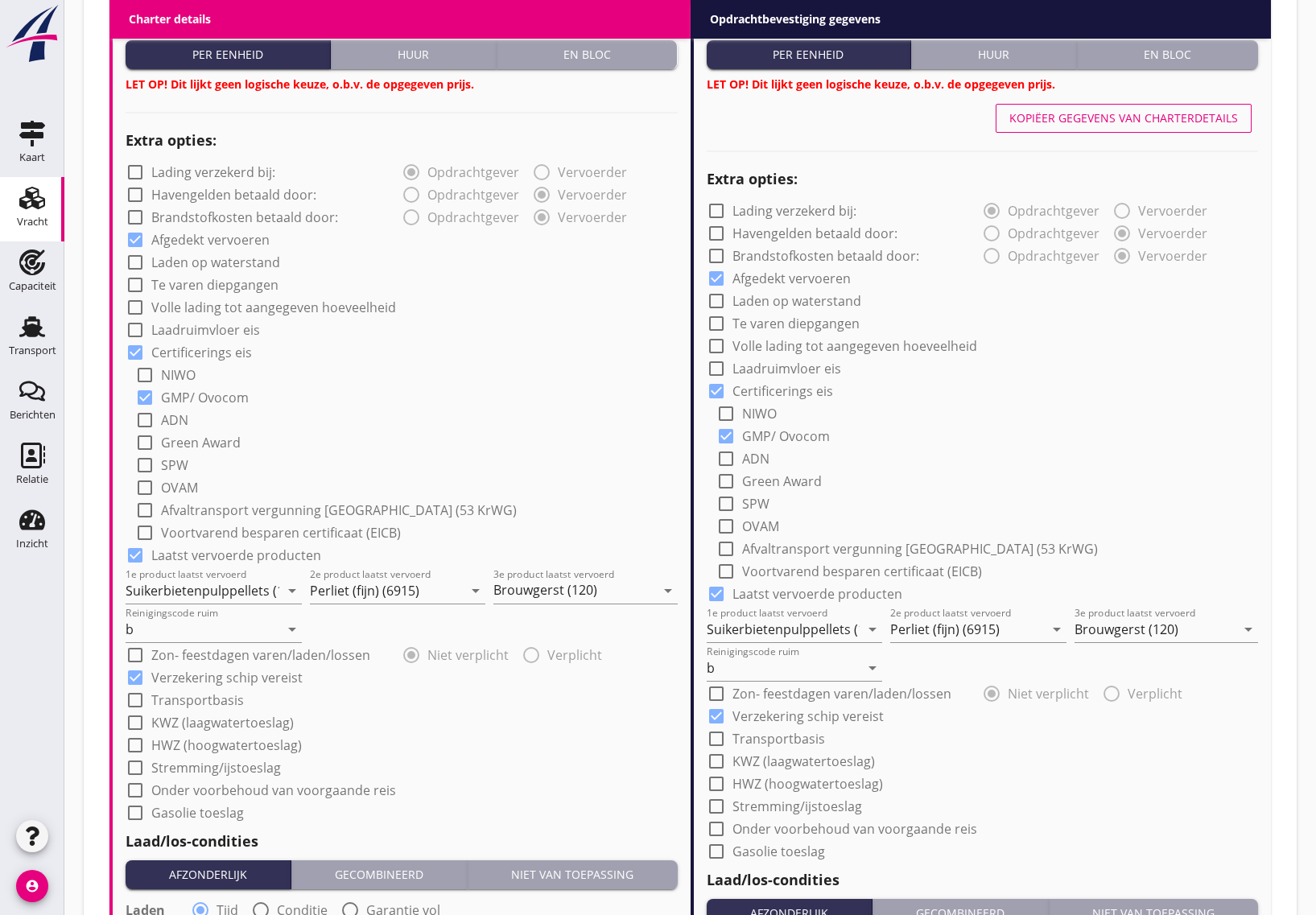
scroll to position [1711, 0]
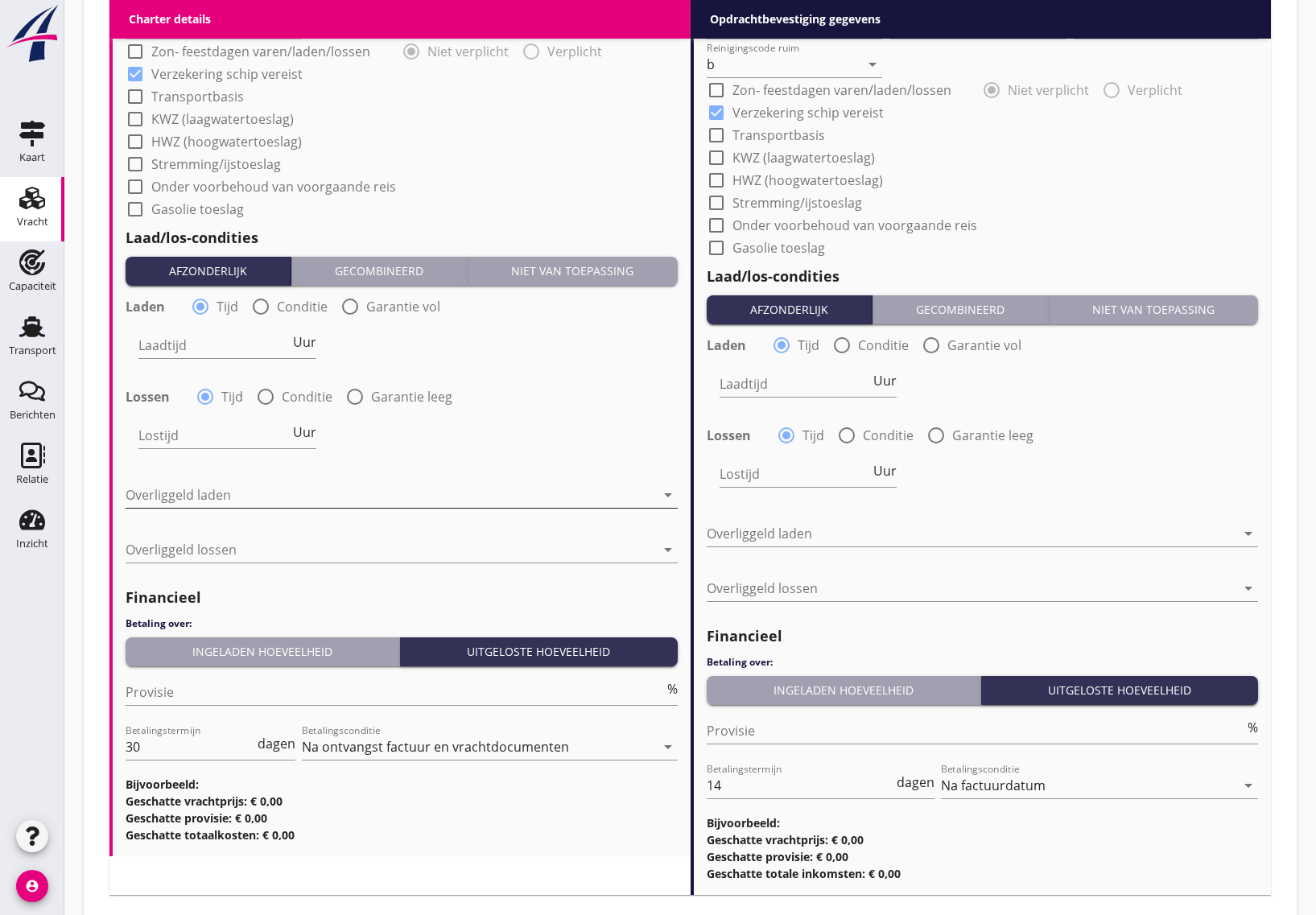
click at [259, 498] on div at bounding box center [390, 495] width 530 height 26
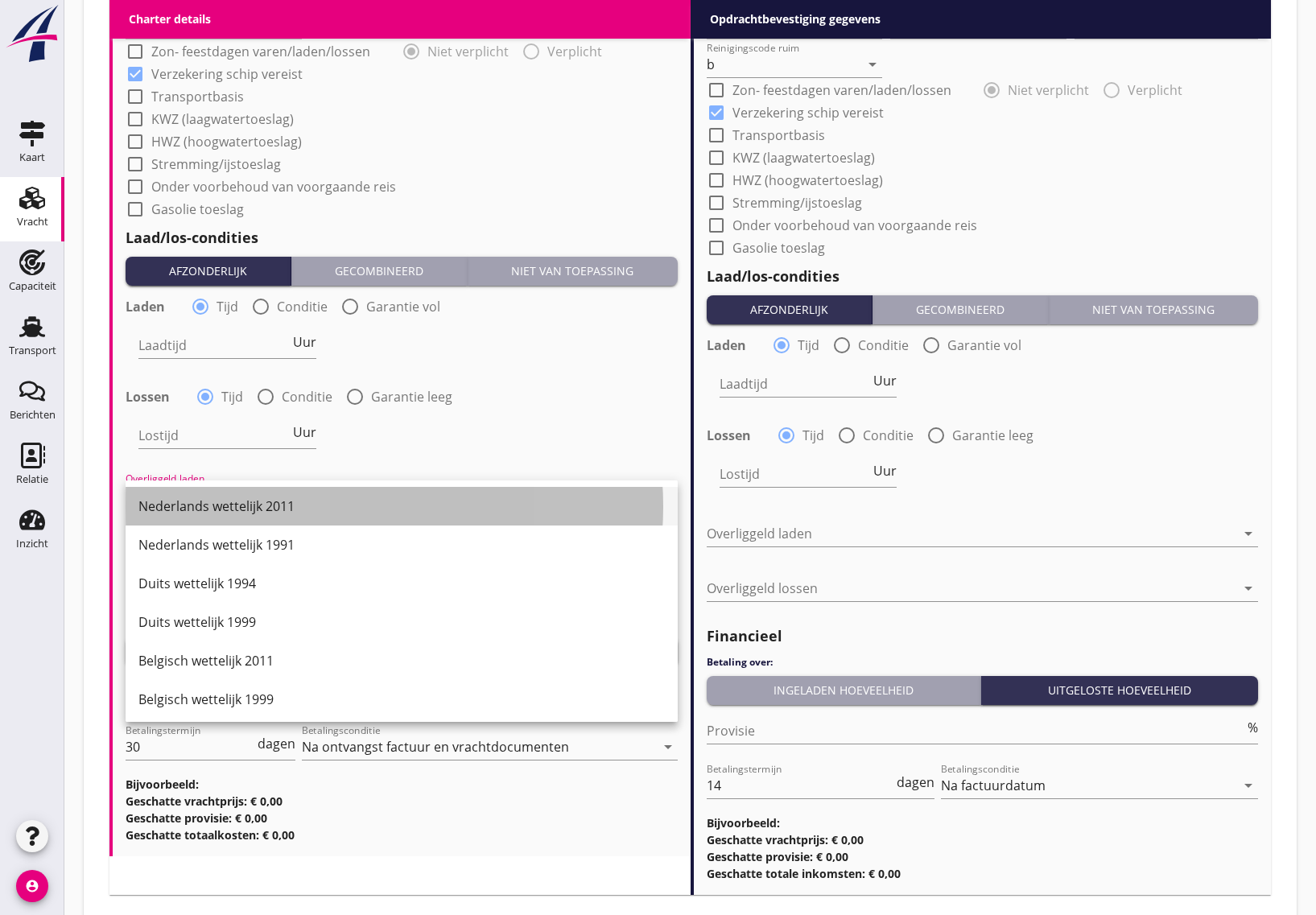
click at [250, 505] on div "Nederlands wettelijk 2011" at bounding box center [402, 506] width 526 height 19
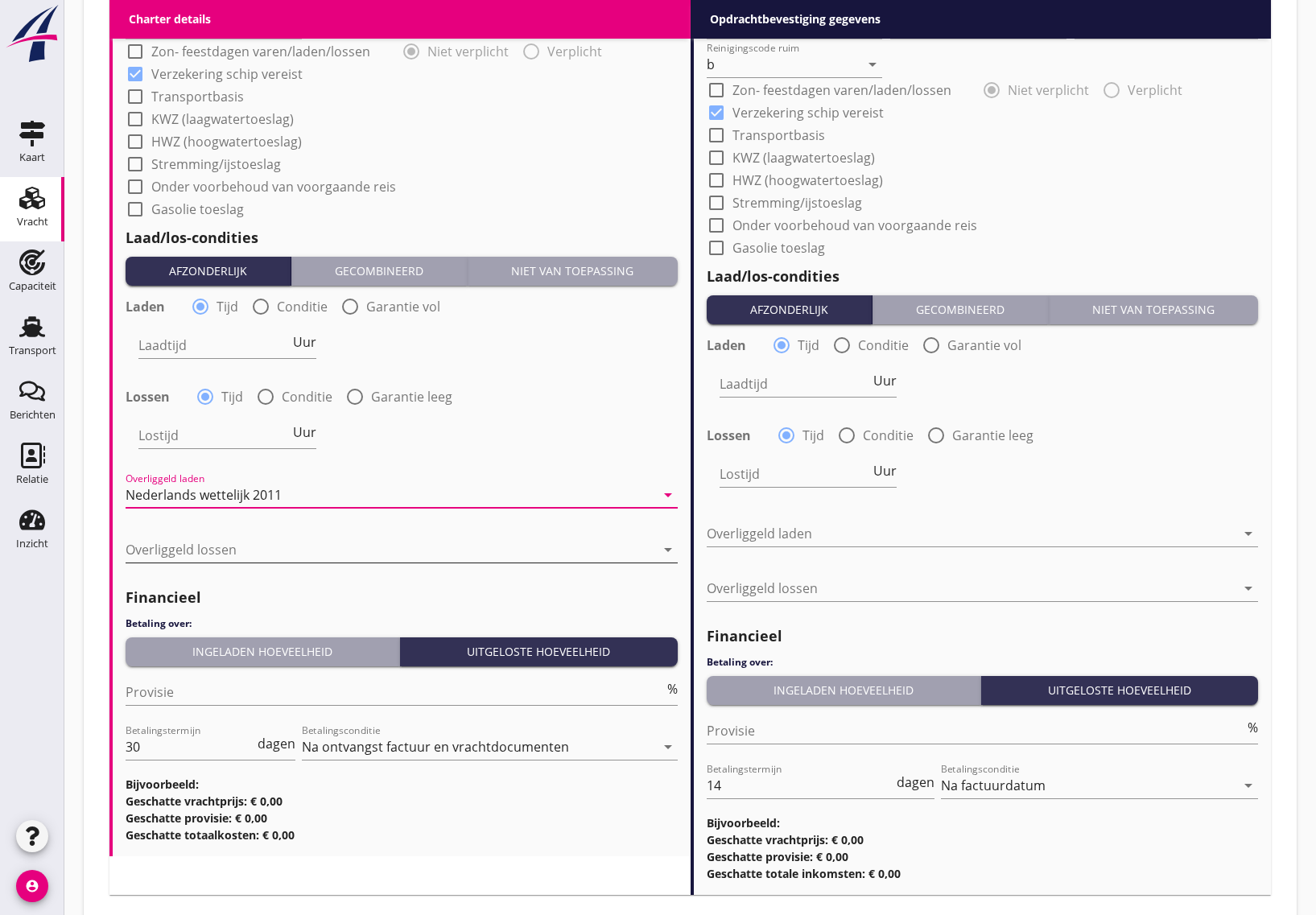
click at [214, 549] on div at bounding box center [390, 550] width 530 height 26
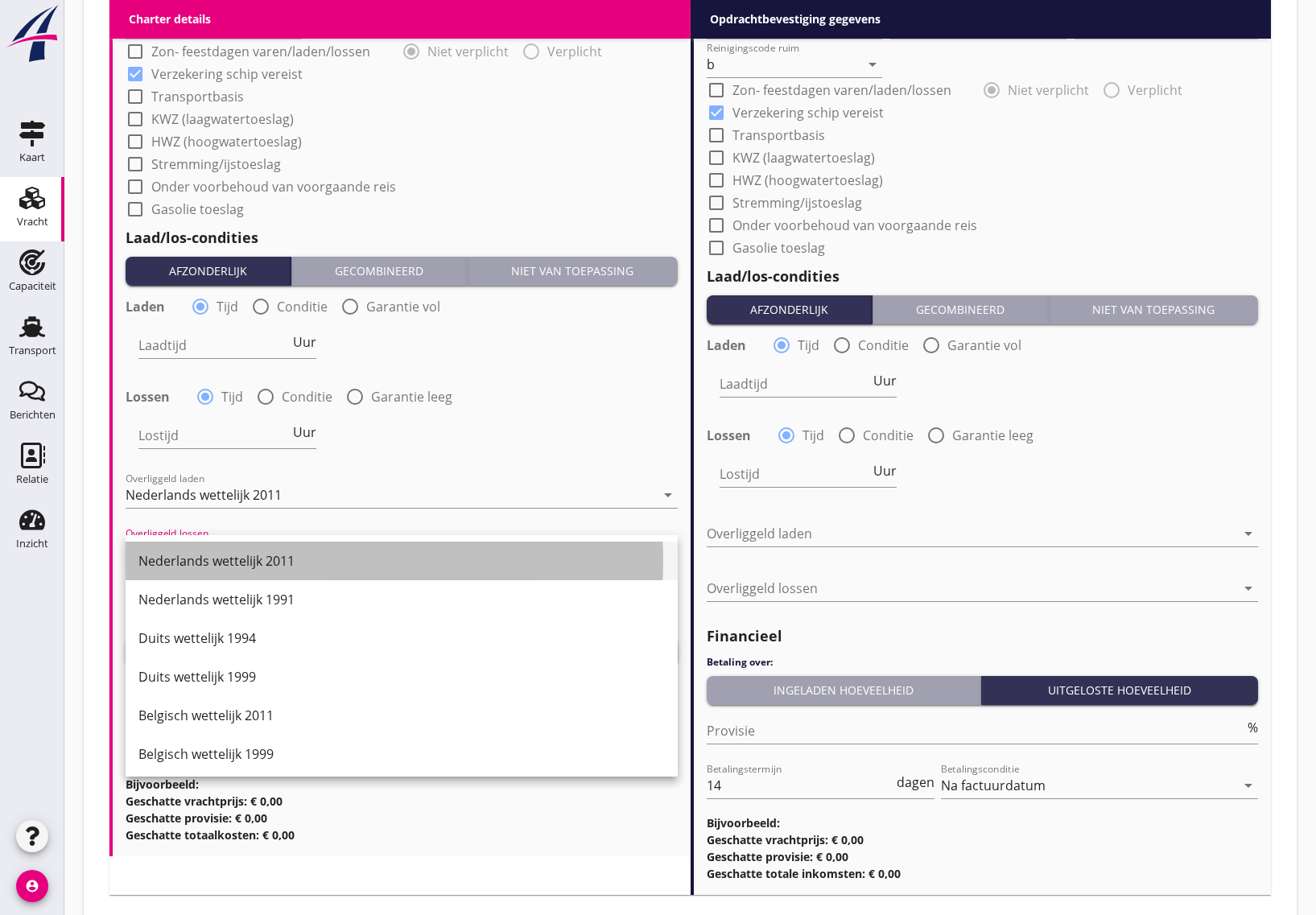
click at [214, 552] on div "Nederlands wettelijk 2011" at bounding box center [402, 561] width 526 height 19
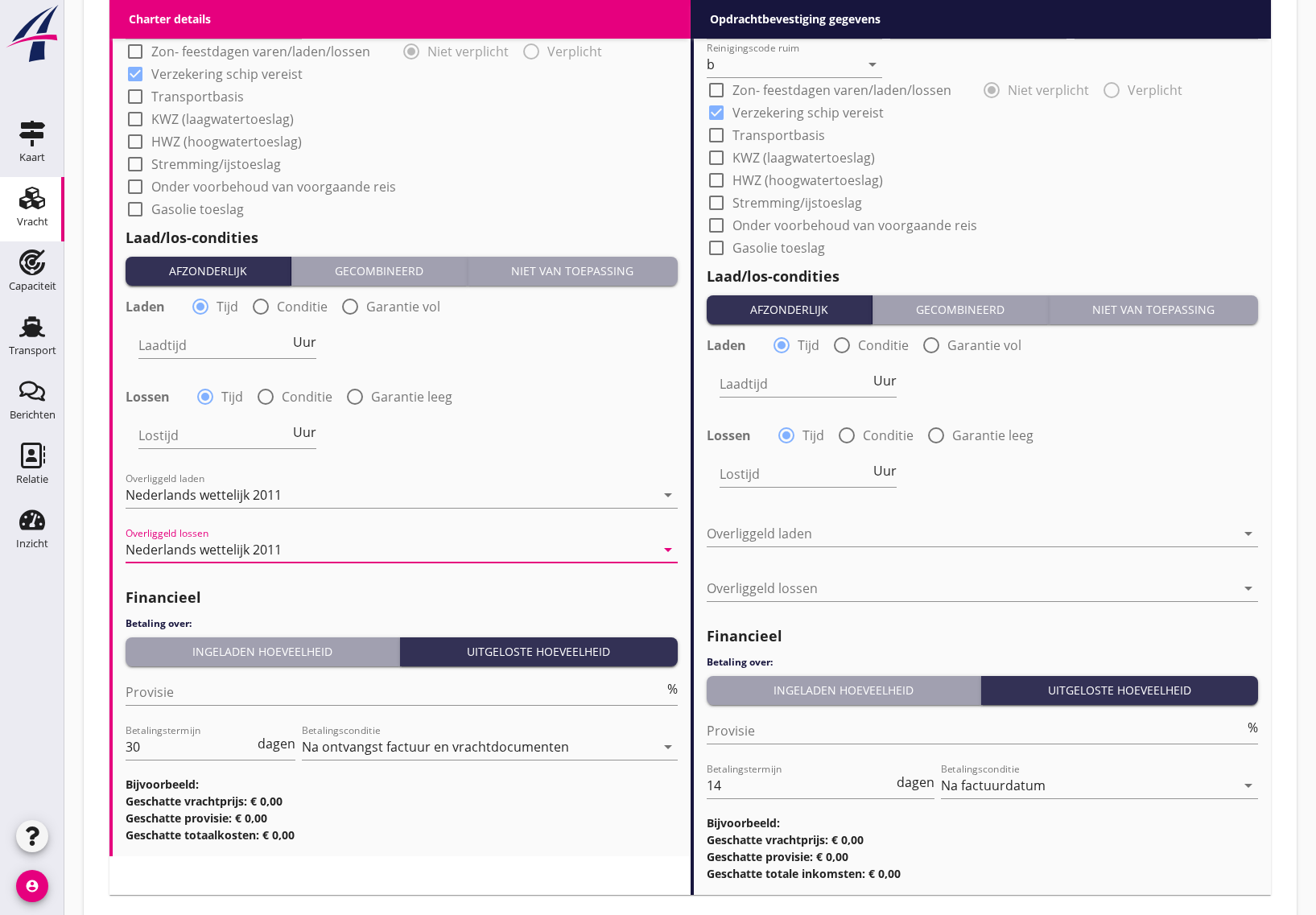
click at [249, 548] on div "Nederlands wettelijk 2011" at bounding box center [203, 549] width 156 height 15
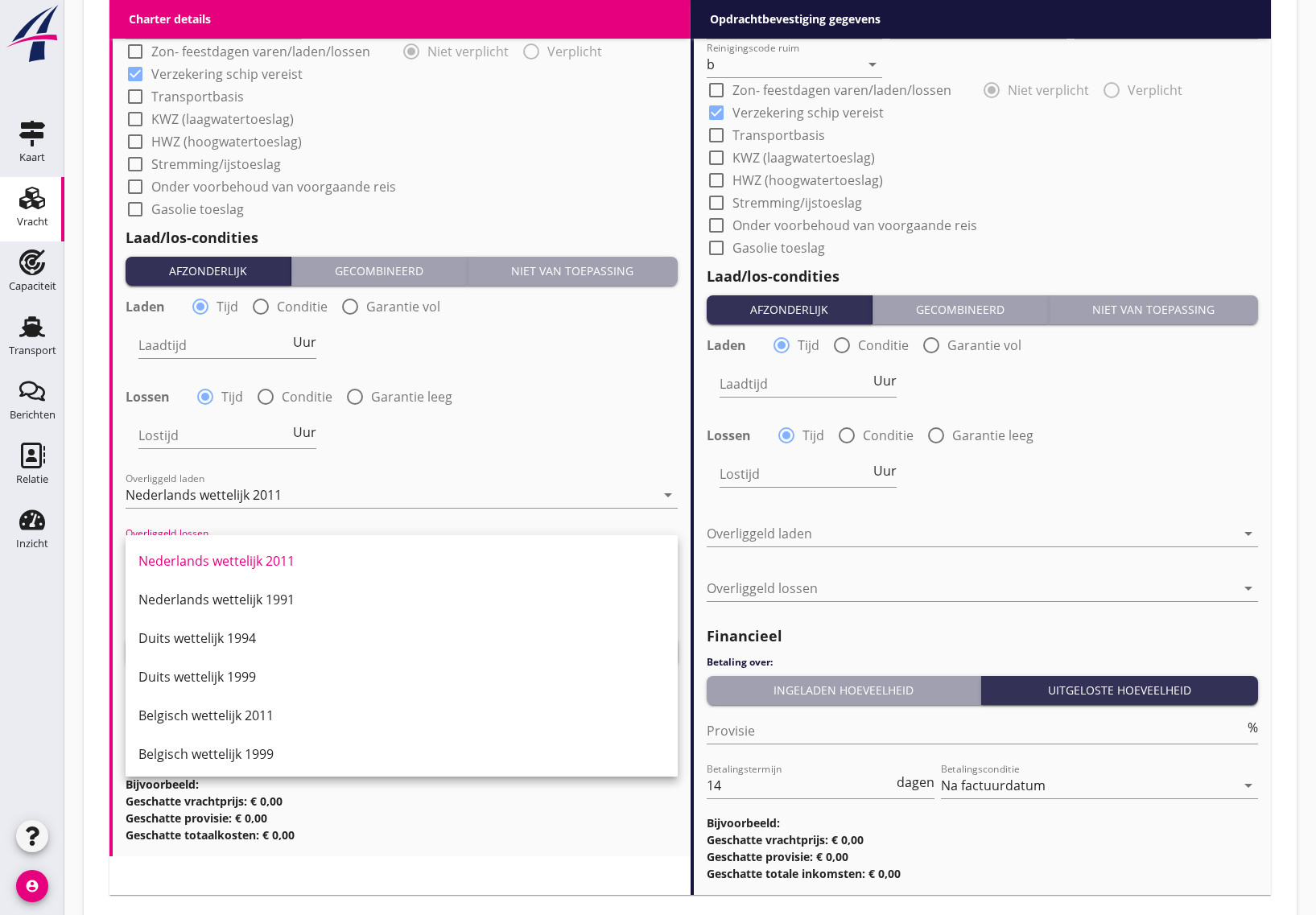
click at [421, 463] on div "Lostijd Uur" at bounding box center [401, 437] width 555 height 58
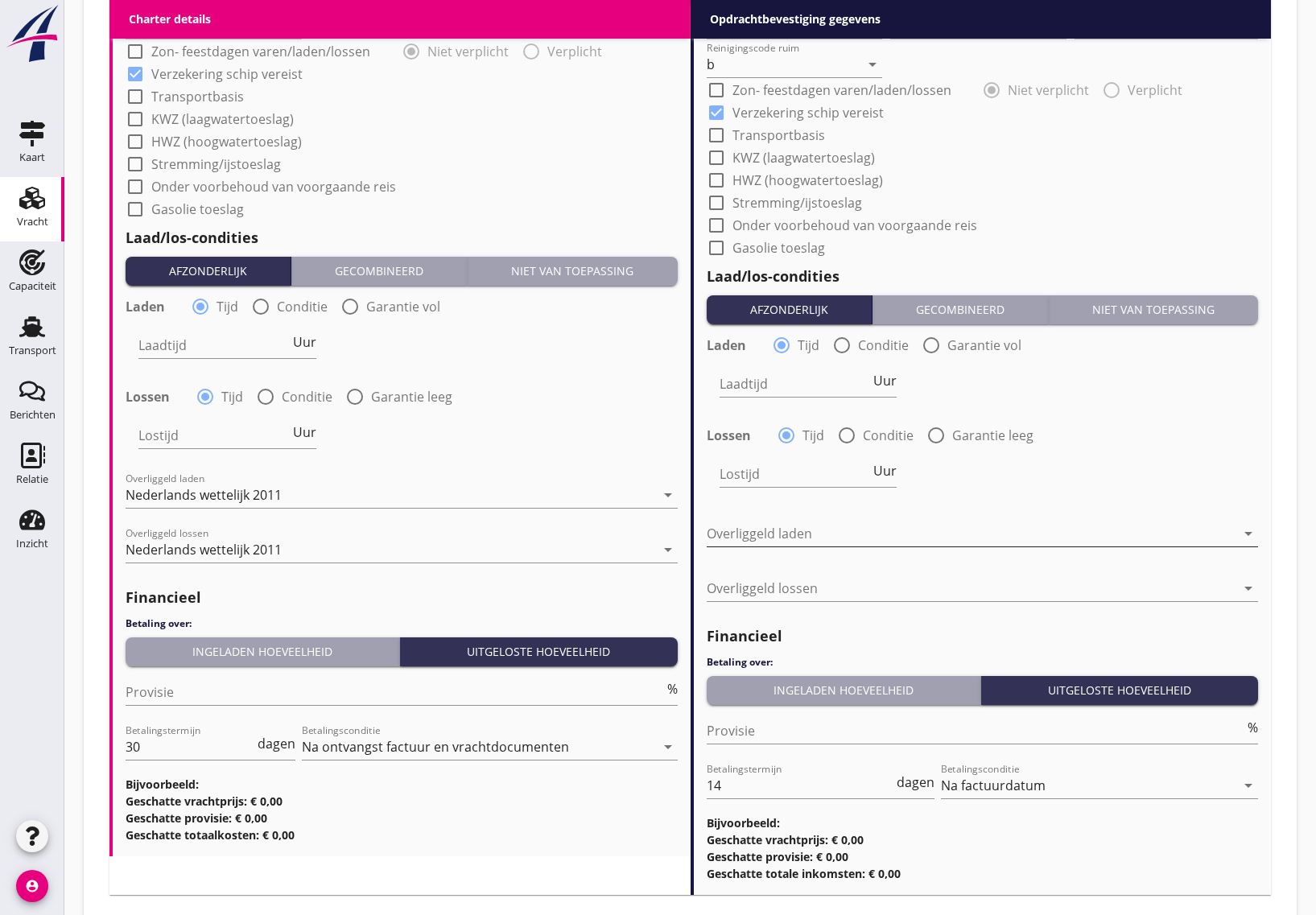
click at [869, 542] on div at bounding box center [972, 534] width 530 height 26
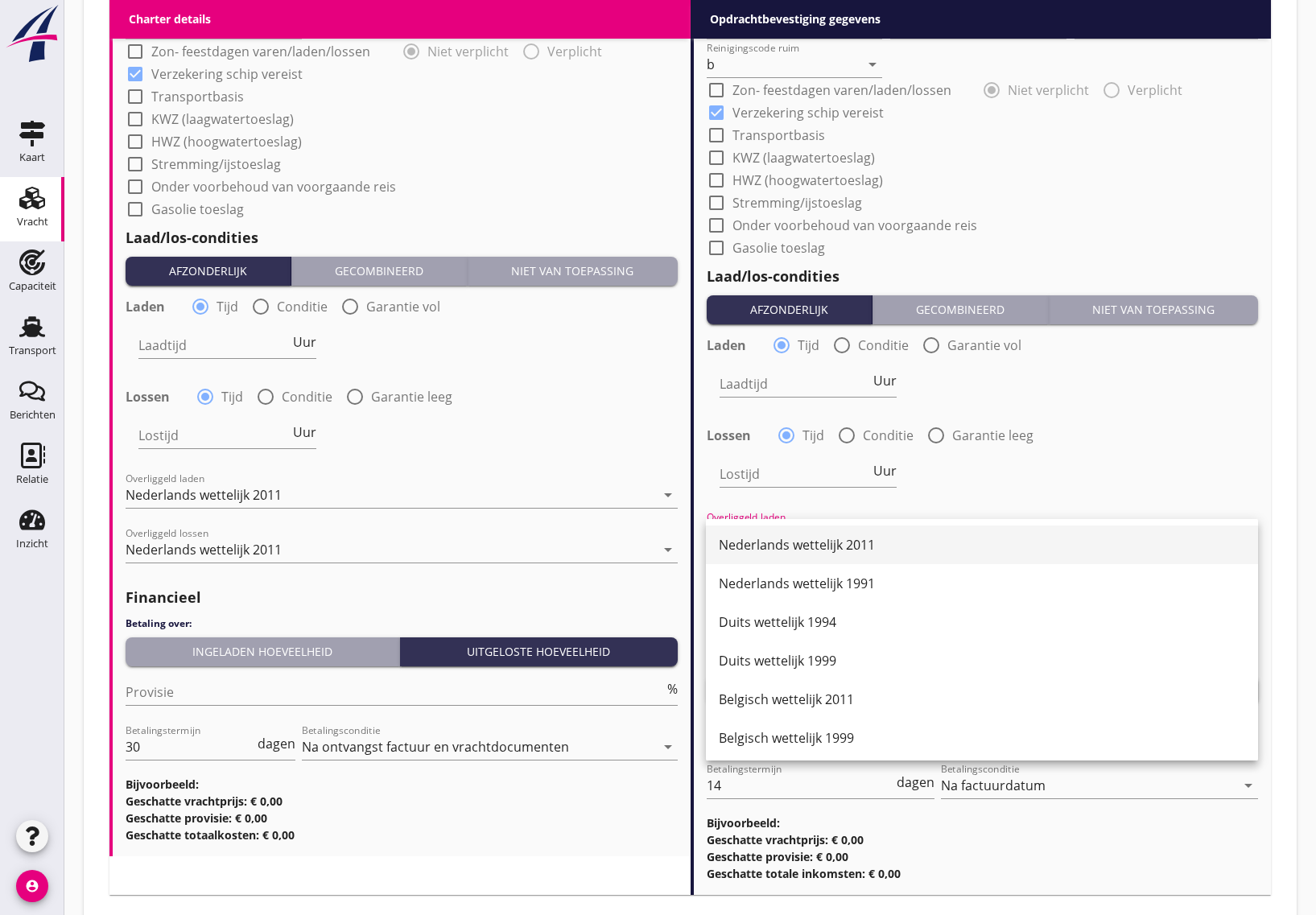
click at [842, 547] on div "Nederlands wettelijk 2011" at bounding box center [982, 545] width 526 height 19
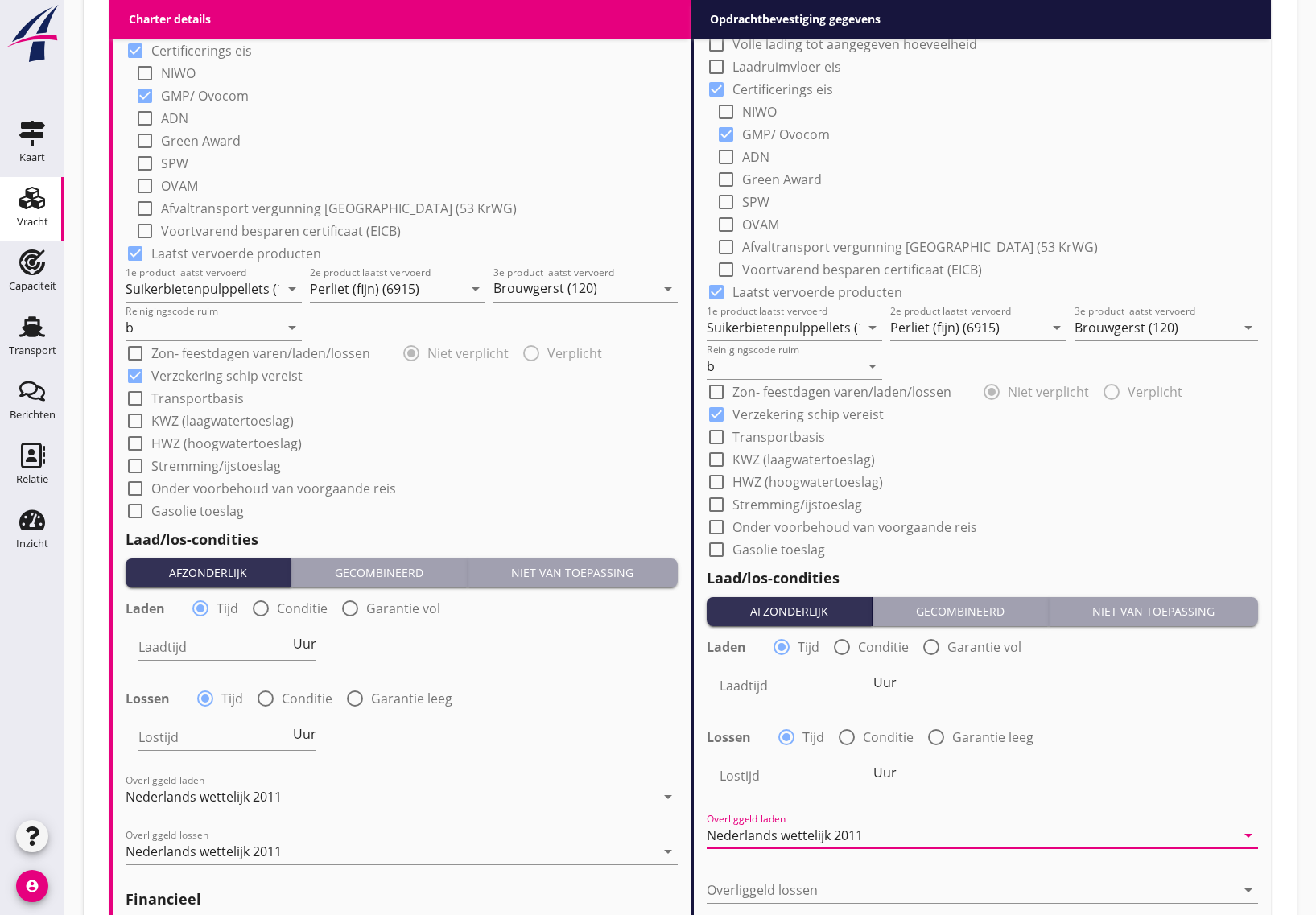
scroll to position [1006, 0]
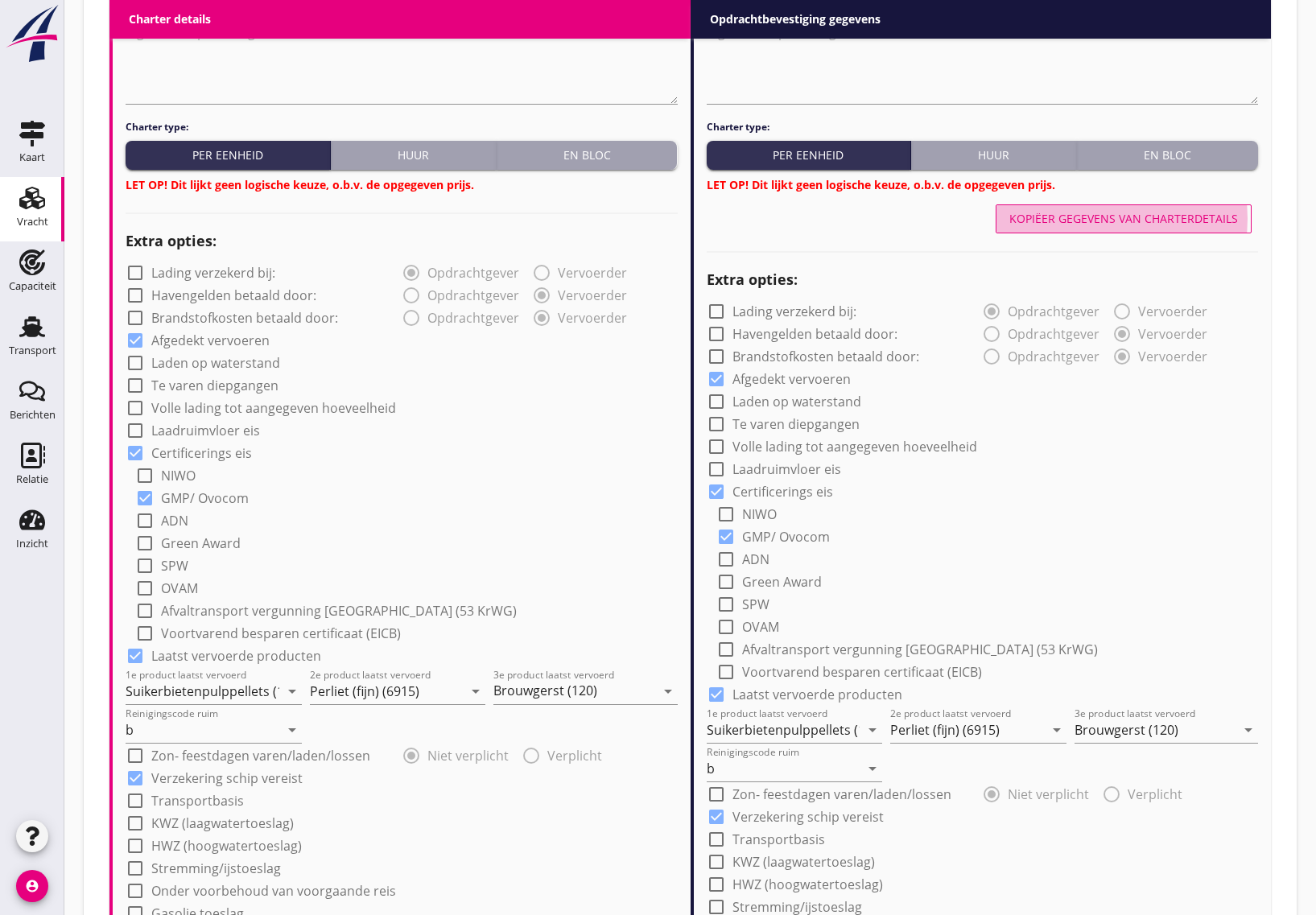
click at [1089, 217] on div "Kopiëer gegevens van charterdetails" at bounding box center [1123, 218] width 228 height 17
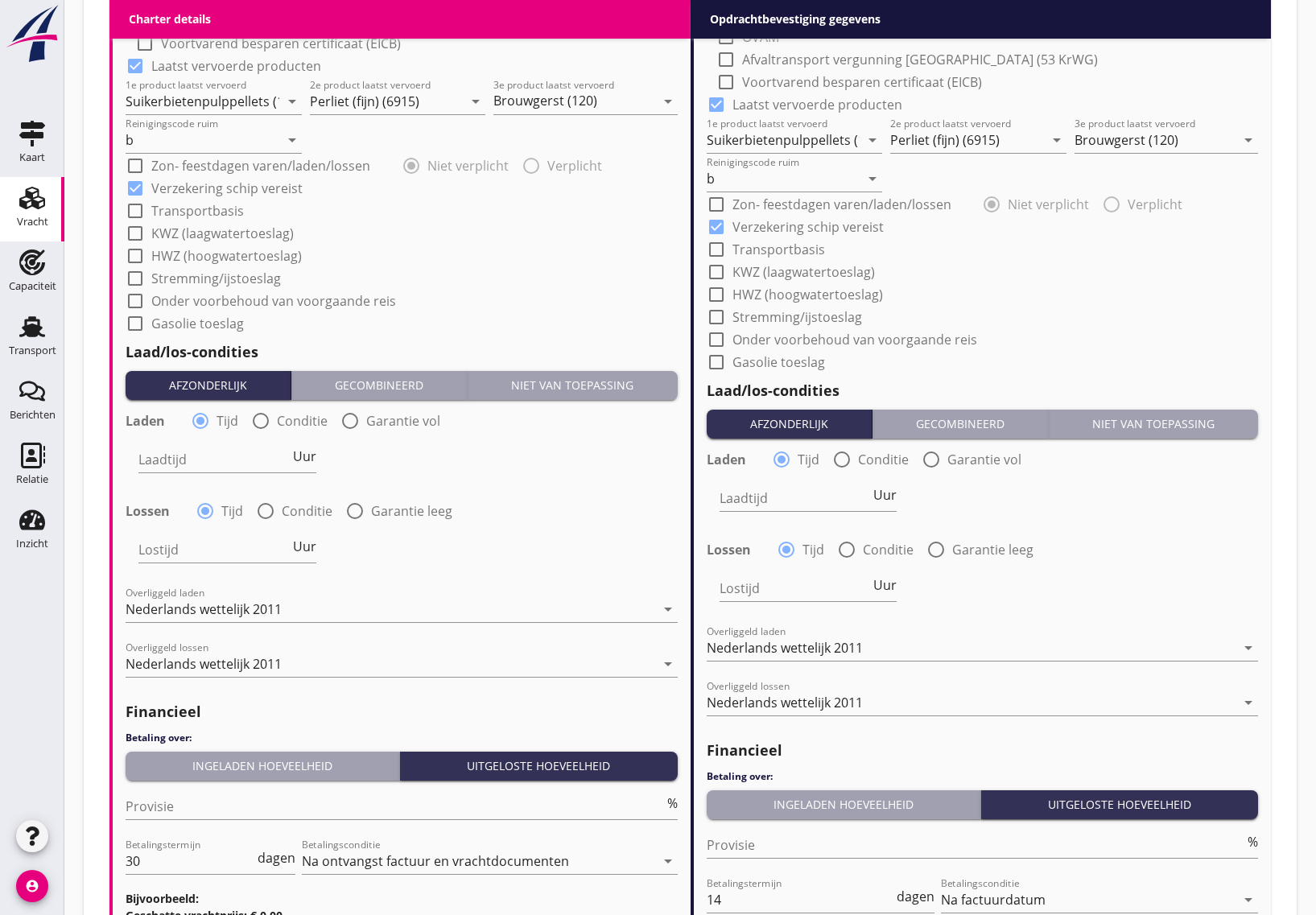
scroll to position [1697, 0]
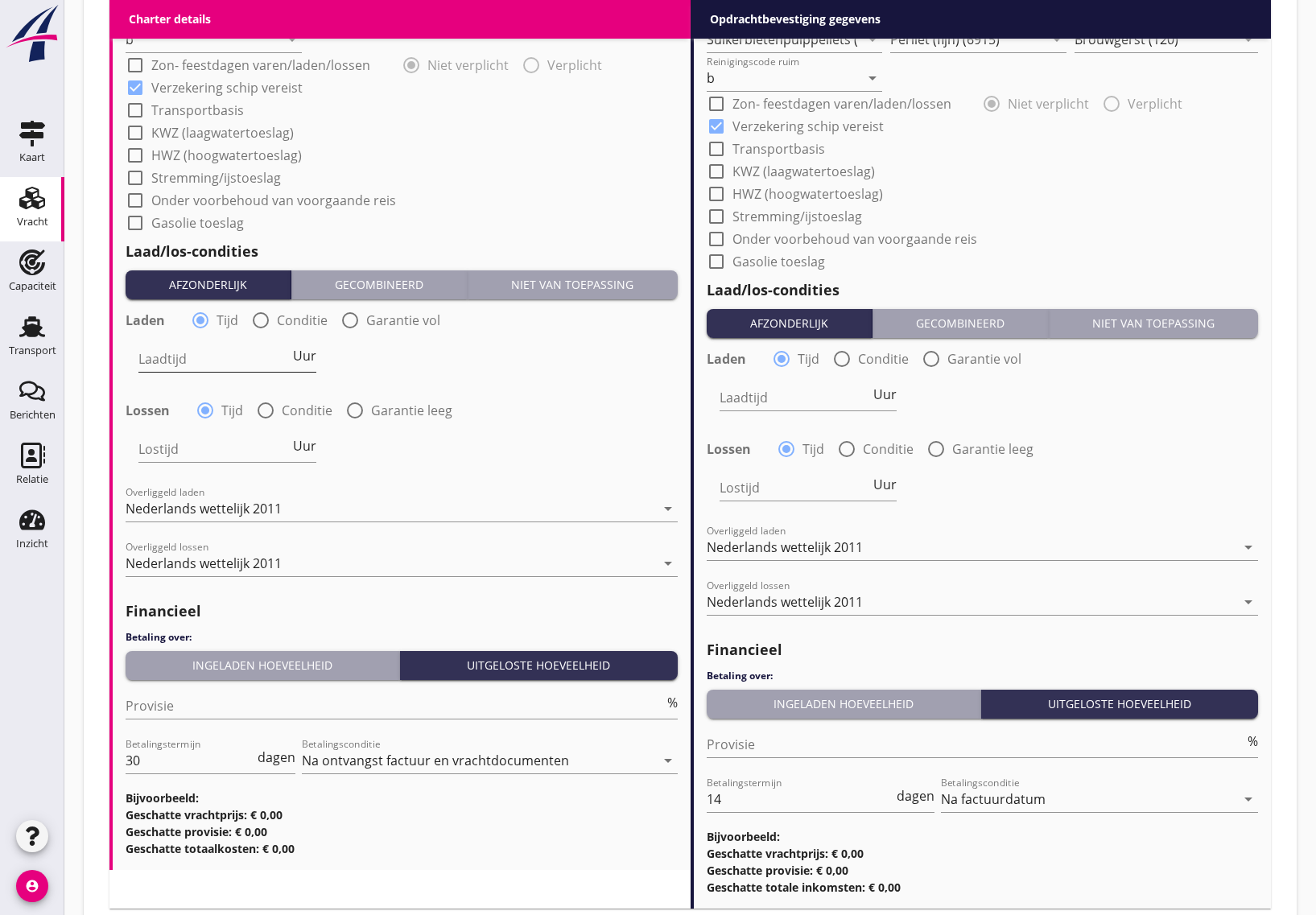
click at [204, 361] on input "Laadtijd" at bounding box center [214, 359] width 152 height 26
click at [349, 314] on div at bounding box center [349, 320] width 27 height 27
radio input "false"
radio input "true"
click at [648, 354] on icon "date_range" at bounding box center [638, 358] width 19 height 19
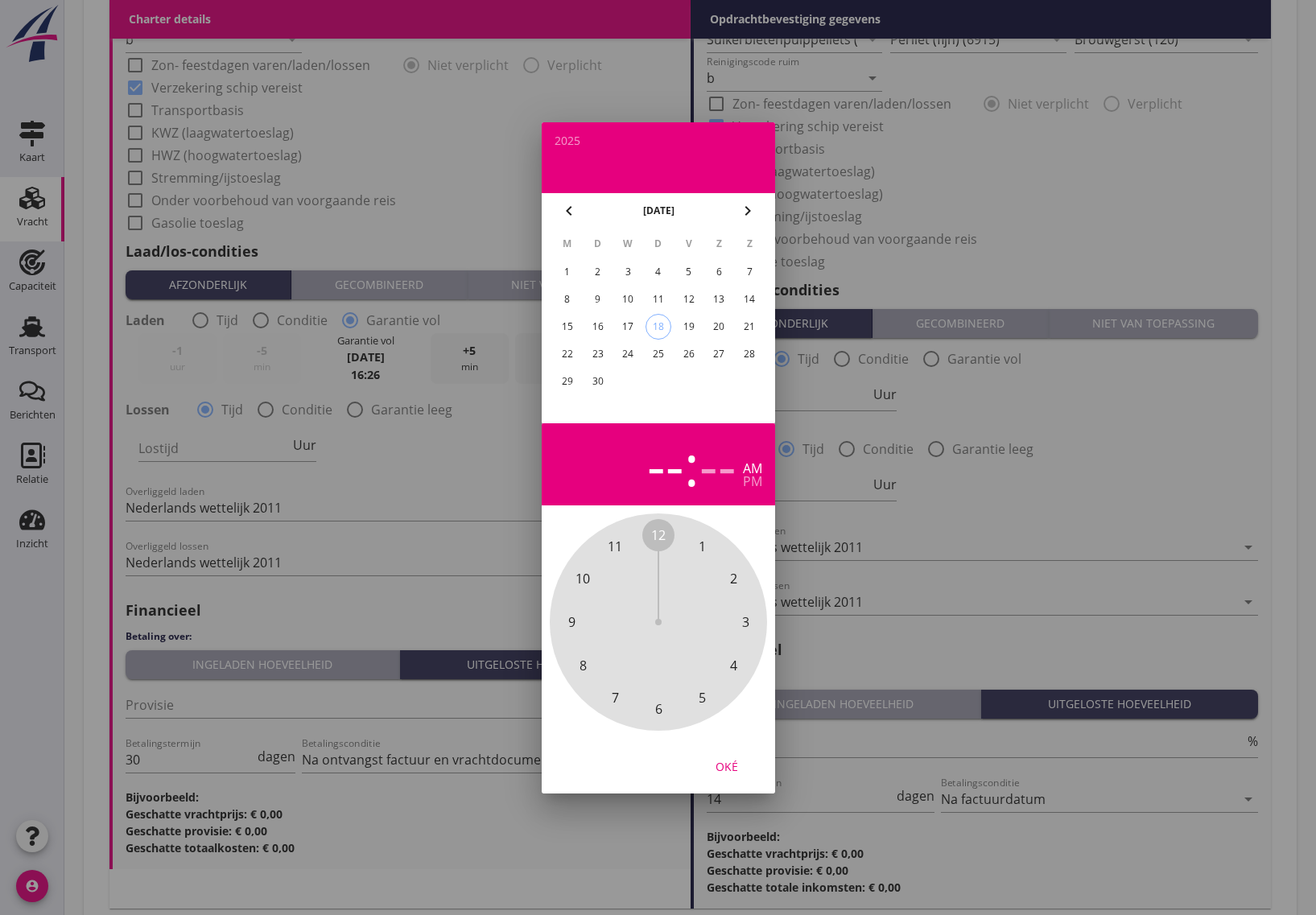
click at [715, 322] on div "20" at bounding box center [719, 327] width 26 height 26
click at [376, 366] on div at bounding box center [658, 458] width 1316 height 915
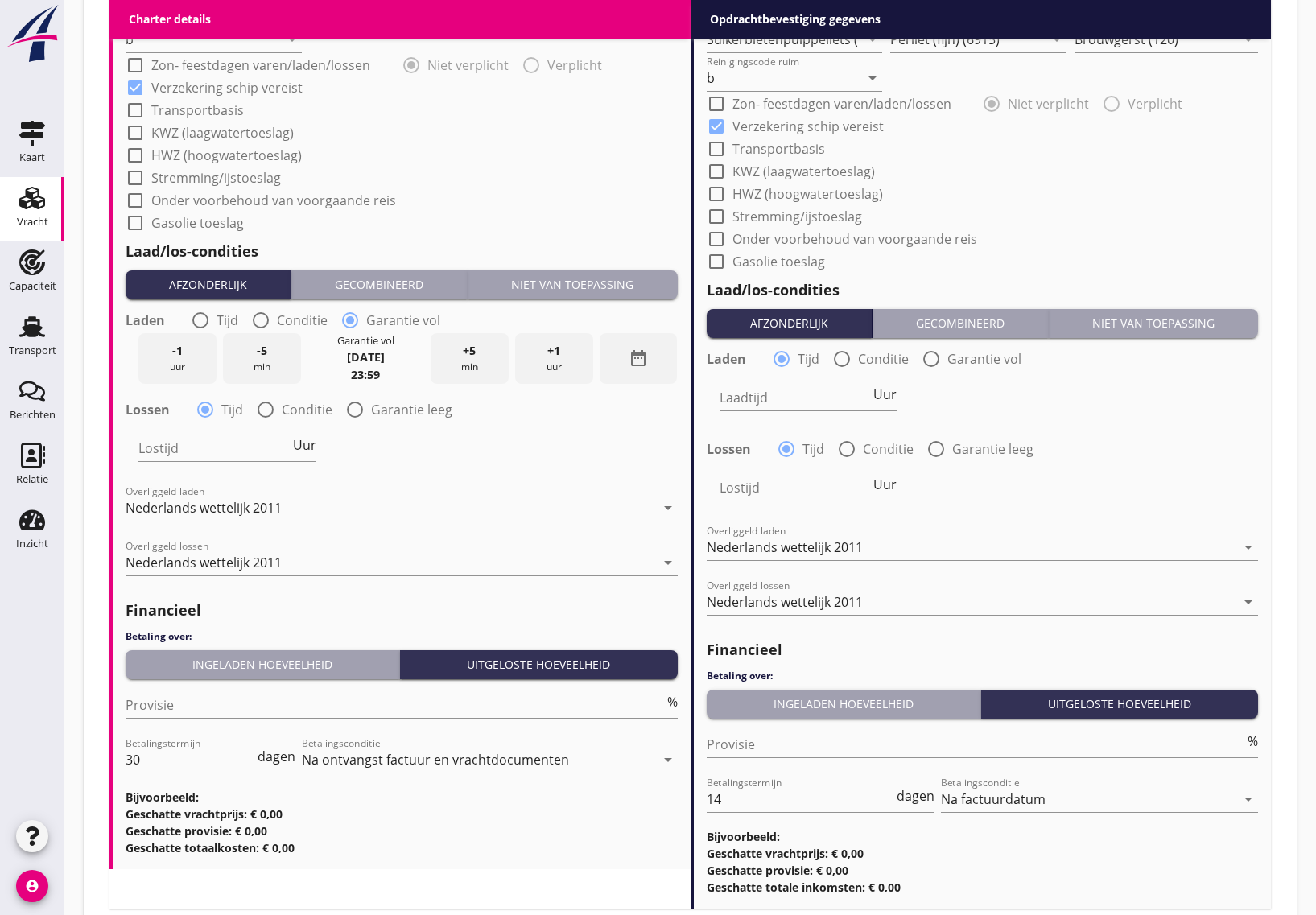
click at [364, 371] on strong "23:59" at bounding box center [365, 375] width 29 height 16
click at [364, 349] on strong "[DATE]" at bounding box center [365, 357] width 37 height 16
click at [629, 360] on icon "date_range" at bounding box center [638, 358] width 19 height 19
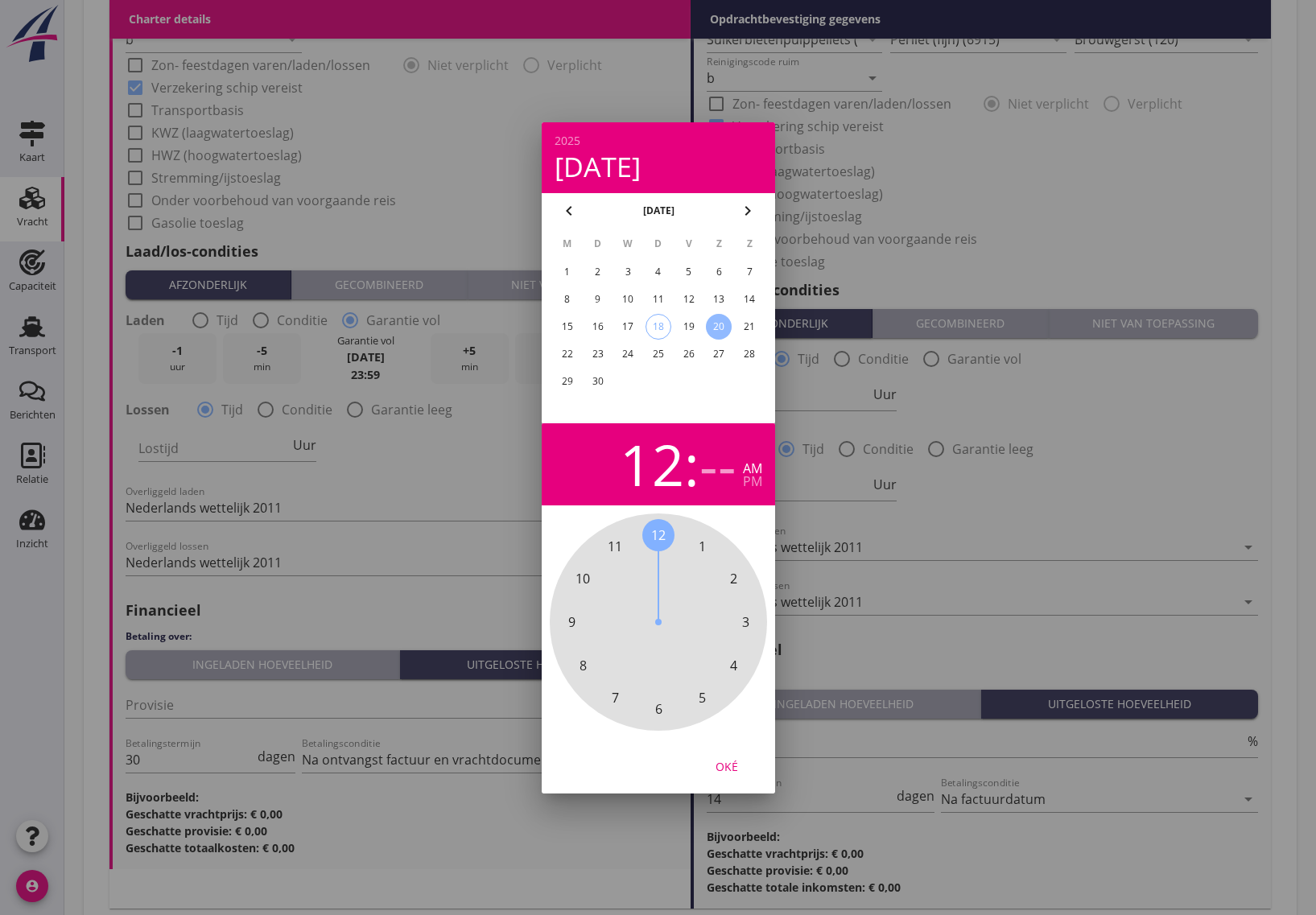
click at [650, 524] on span "12" at bounding box center [658, 535] width 32 height 32
click at [655, 532] on span "00" at bounding box center [658, 535] width 15 height 19
click at [734, 773] on div "Oké" at bounding box center [727, 765] width 45 height 17
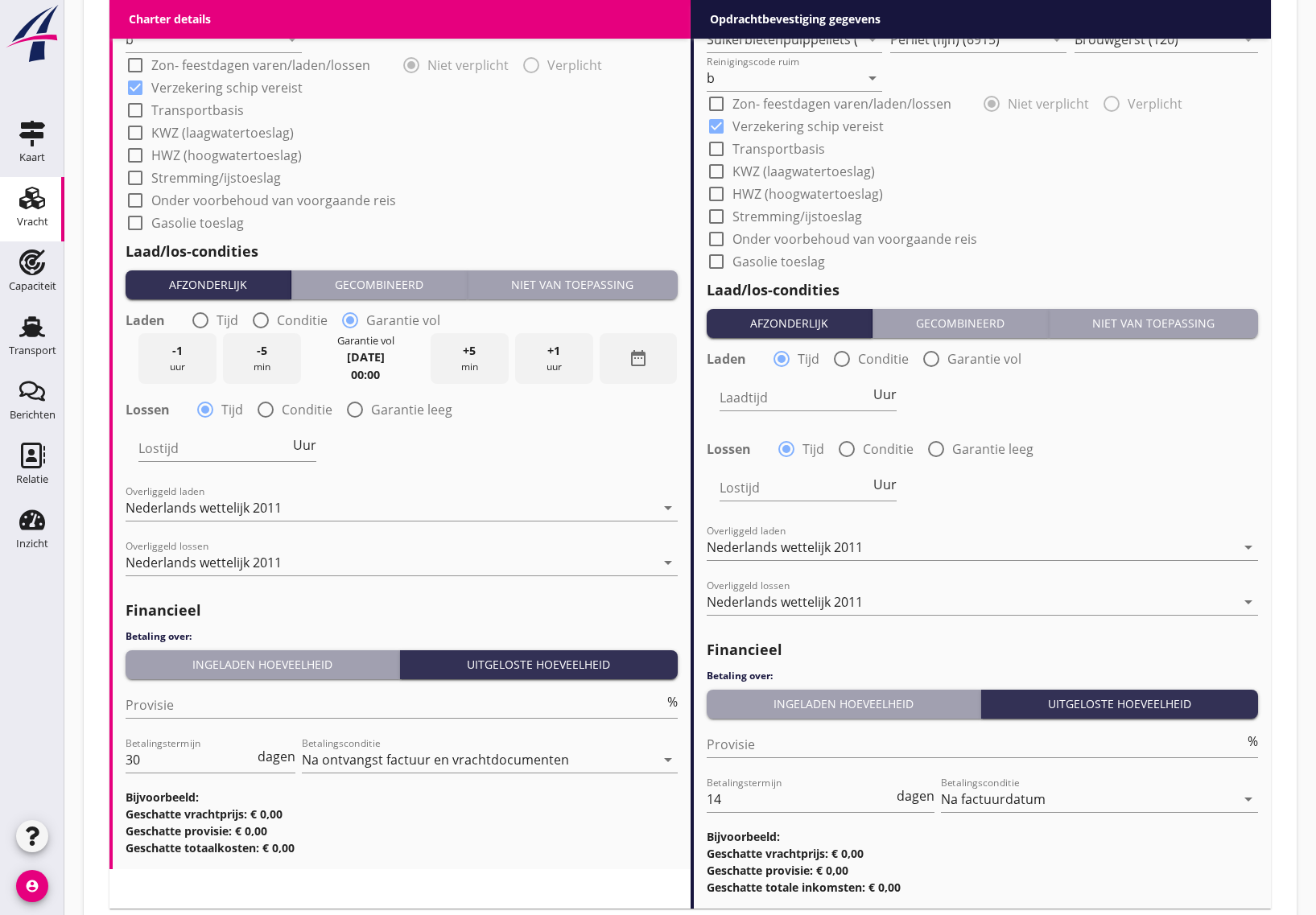
click at [369, 376] on strong "00:00" at bounding box center [365, 375] width 29 height 16
click at [361, 371] on strong "00:00" at bounding box center [365, 375] width 29 height 16
click at [358, 321] on div at bounding box center [349, 320] width 27 height 27
click at [641, 359] on icon "date_range" at bounding box center [638, 358] width 19 height 19
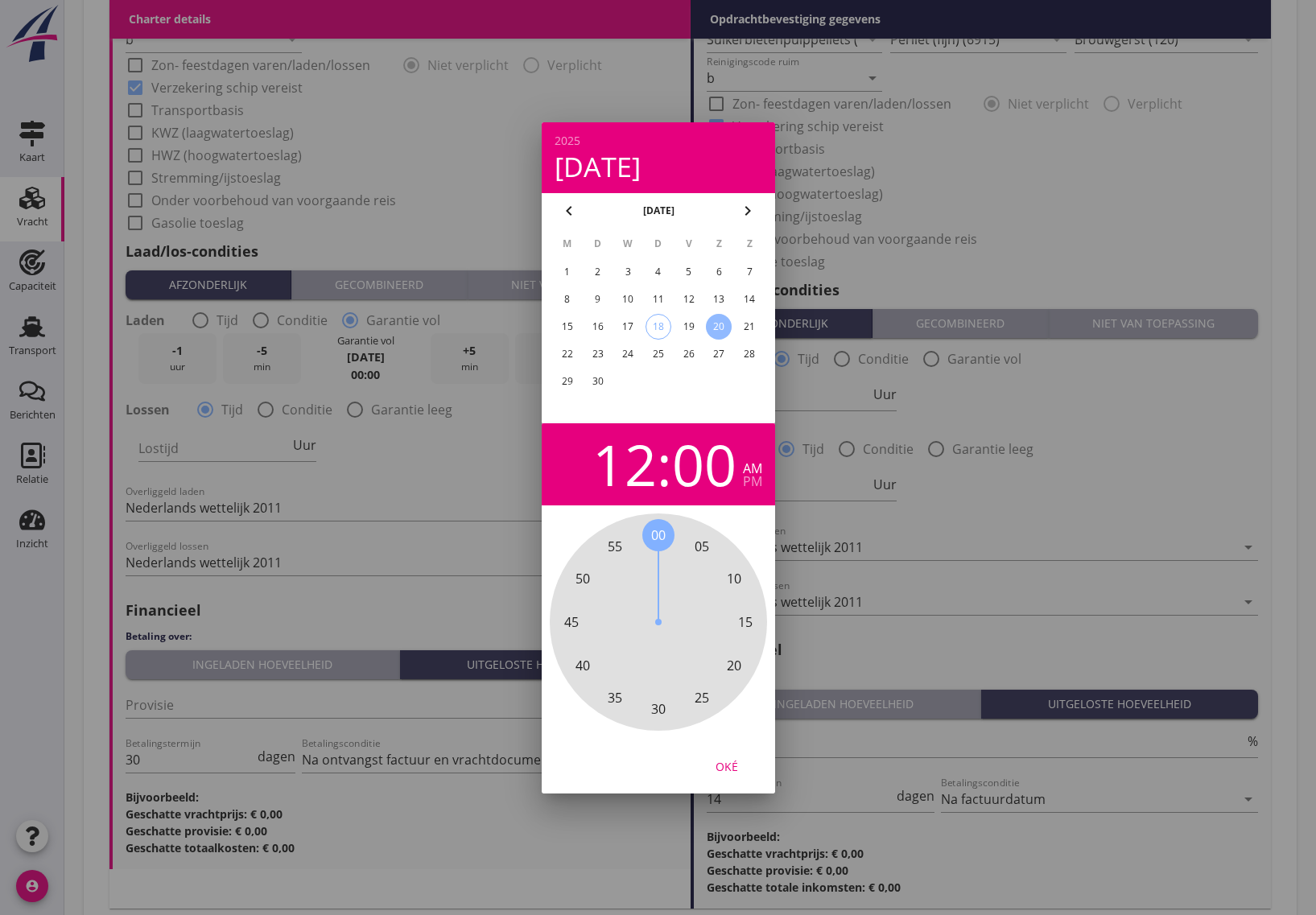
click at [624, 475] on div "12" at bounding box center [625, 464] width 64 height 57
click at [733, 774] on div "Oké" at bounding box center [727, 765] width 45 height 17
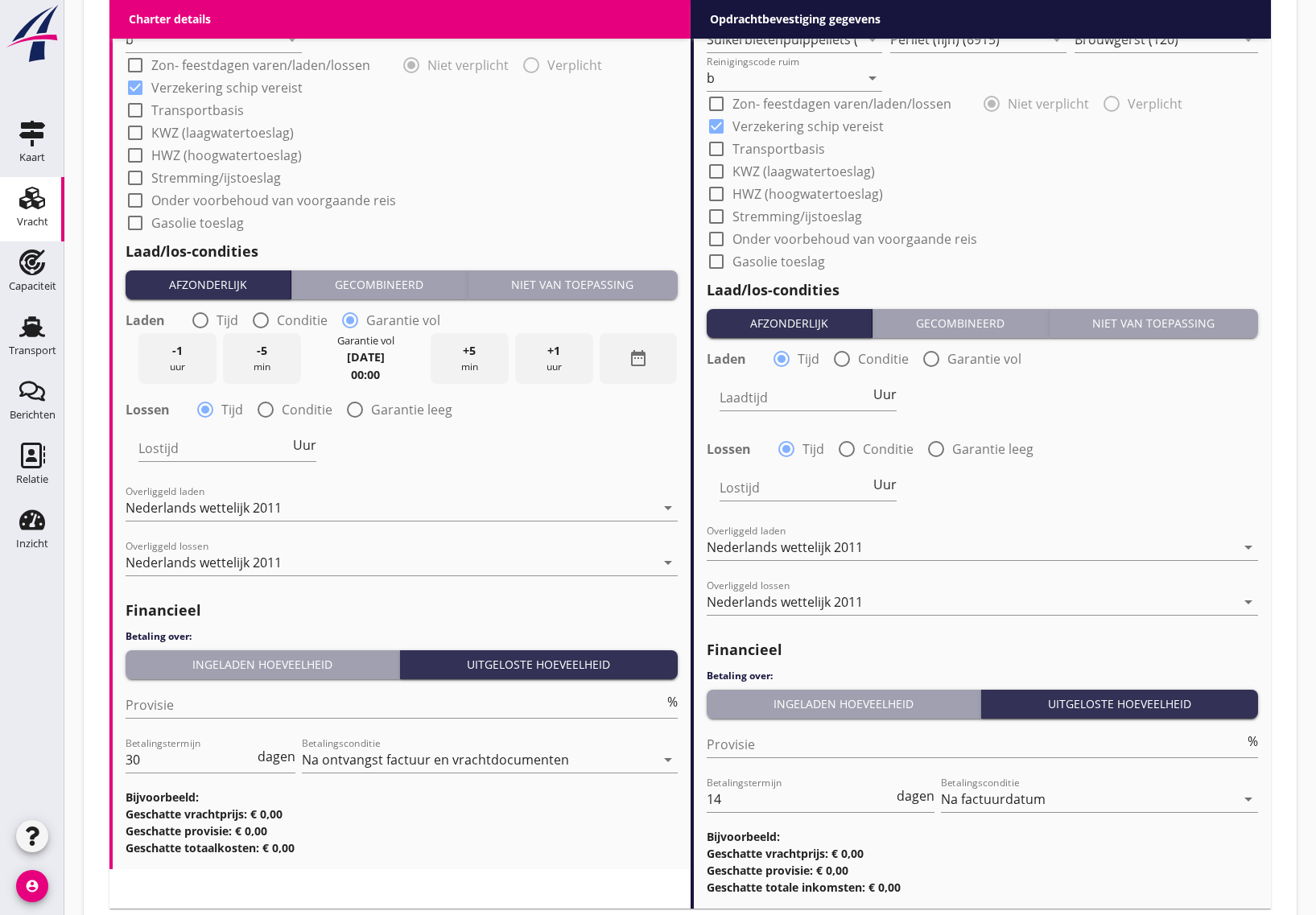
click at [372, 371] on strong "00:00" at bounding box center [365, 375] width 29 height 16
click at [374, 349] on strong "[DATE]" at bounding box center [365, 357] width 37 height 16
click at [553, 359] on div "+1 uur" at bounding box center [554, 358] width 78 height 51
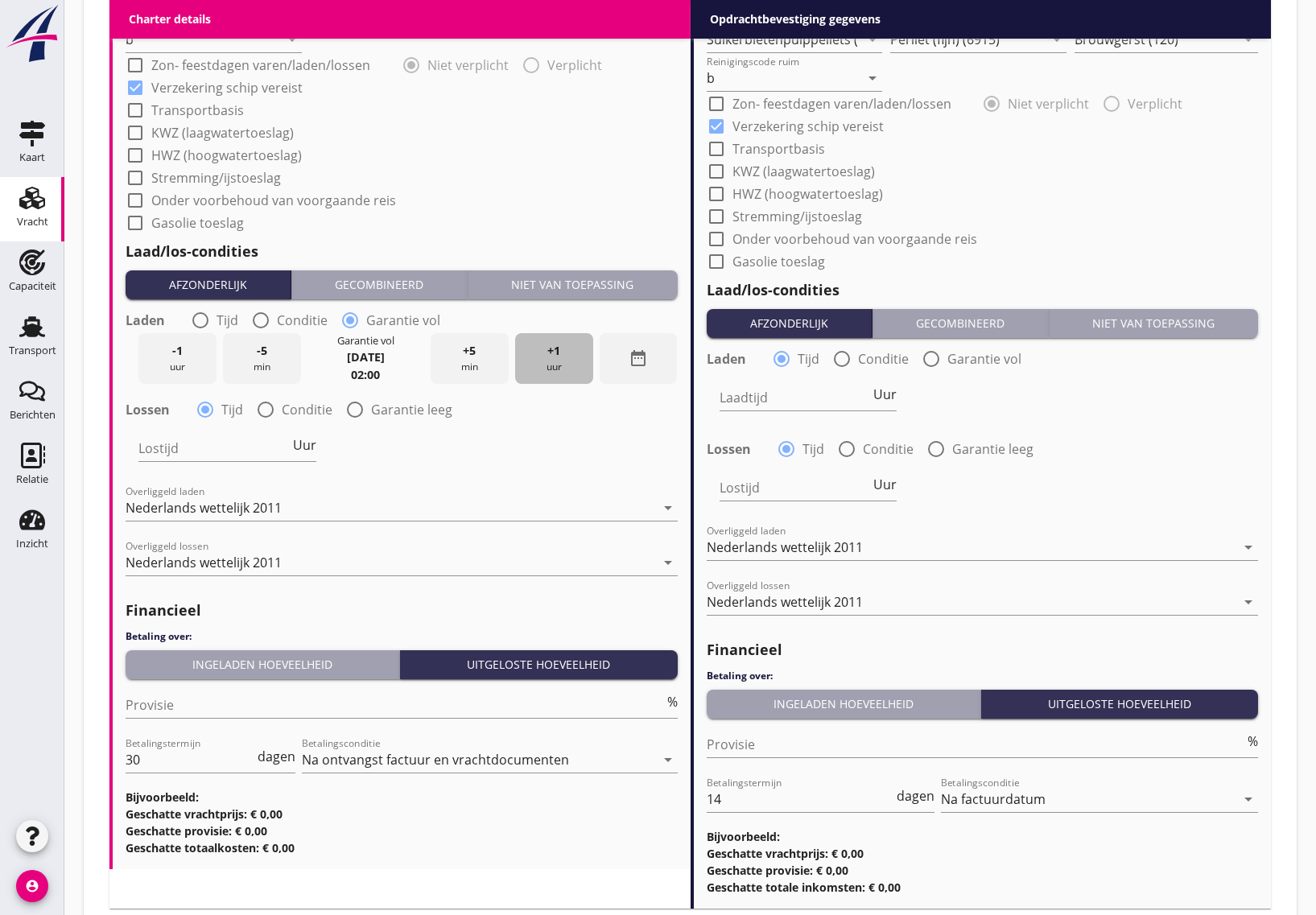
click at [553, 359] on div "+1 uur" at bounding box center [554, 358] width 78 height 51
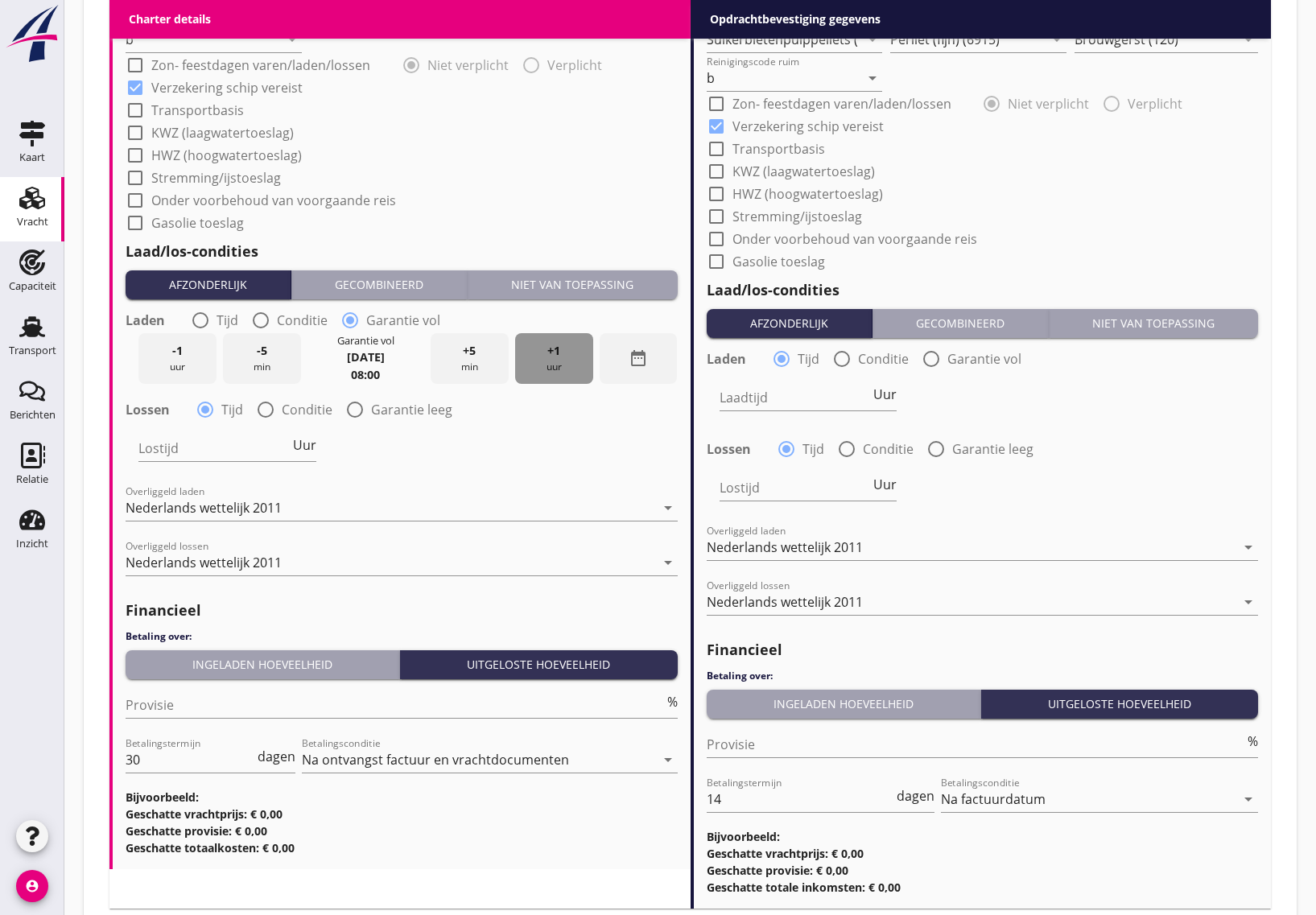
click at [553, 359] on div "+1 uur" at bounding box center [554, 358] width 78 height 51
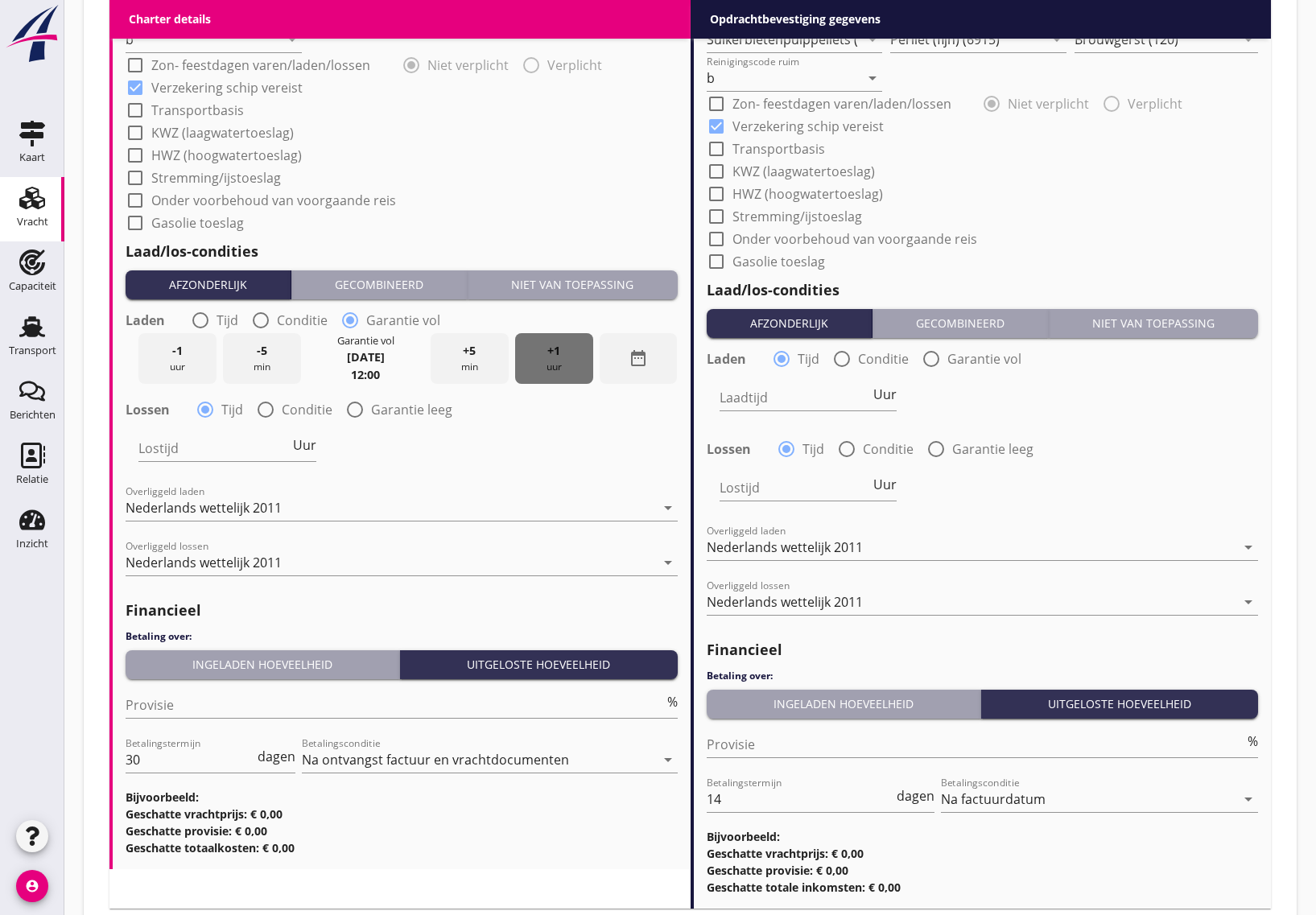
click at [553, 359] on div "+1 uur" at bounding box center [554, 358] width 78 height 51
click at [170, 363] on div "-1 uur" at bounding box center [178, 358] width 78 height 51
click at [413, 443] on div "Lostijd Uur" at bounding box center [401, 450] width 555 height 58
click at [234, 447] on input "Lostijd" at bounding box center [214, 449] width 152 height 26
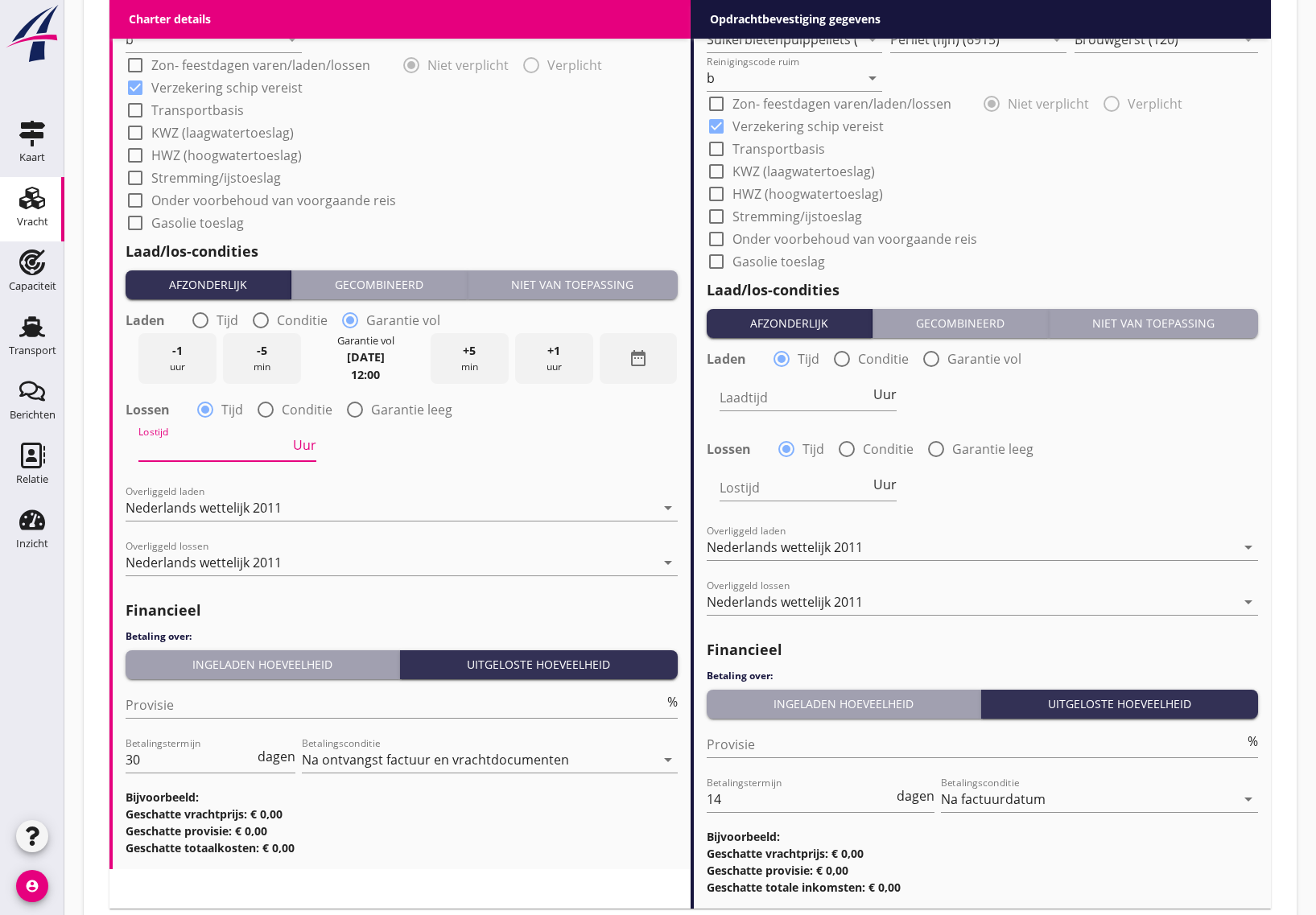
click at [274, 408] on div at bounding box center [265, 409] width 27 height 27
radio input "false"
radio input "true"
click at [229, 445] on div at bounding box center [261, 449] width 246 height 26
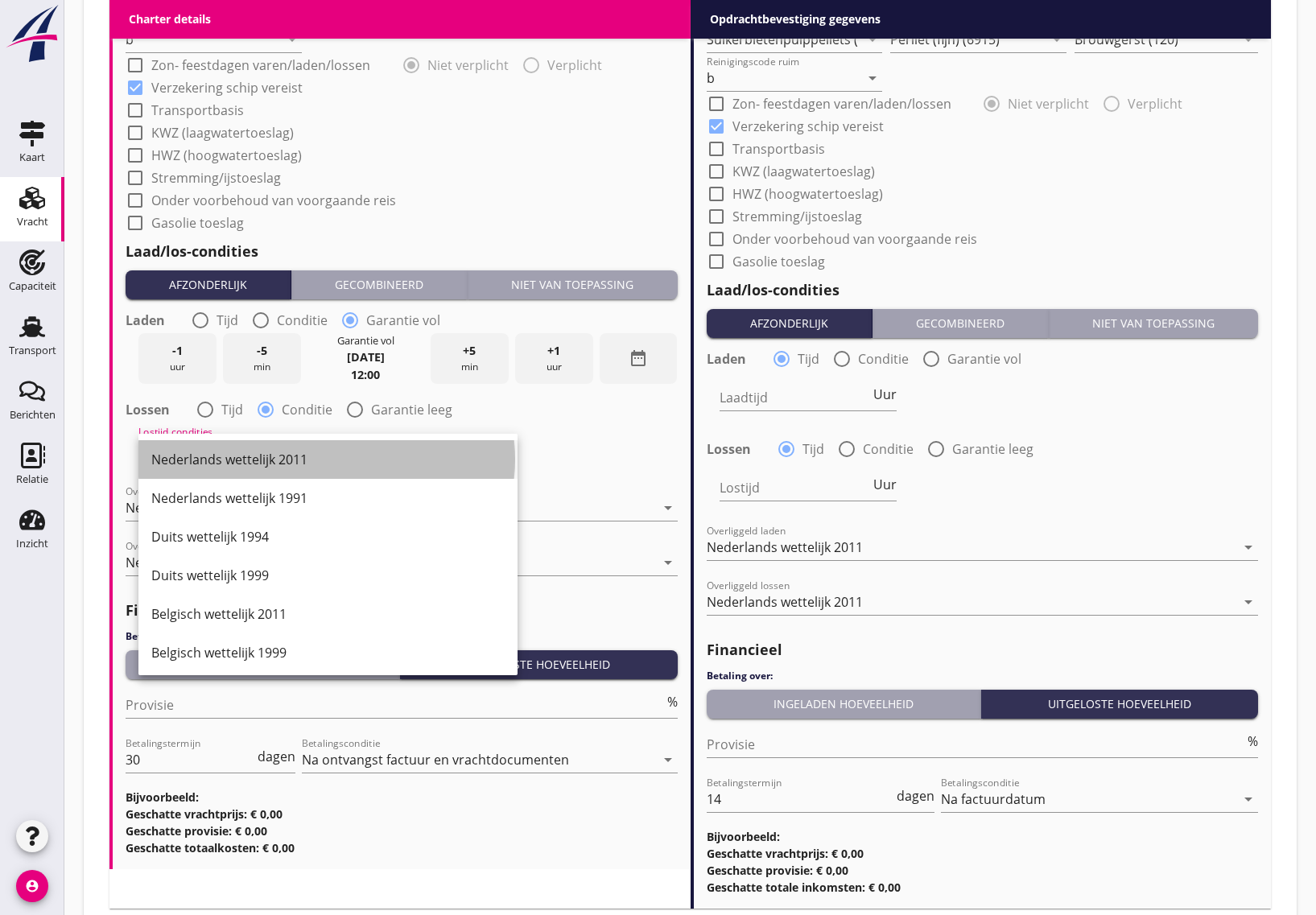
click at [247, 461] on div "Nederlands wettelijk 2011" at bounding box center [328, 459] width 353 height 19
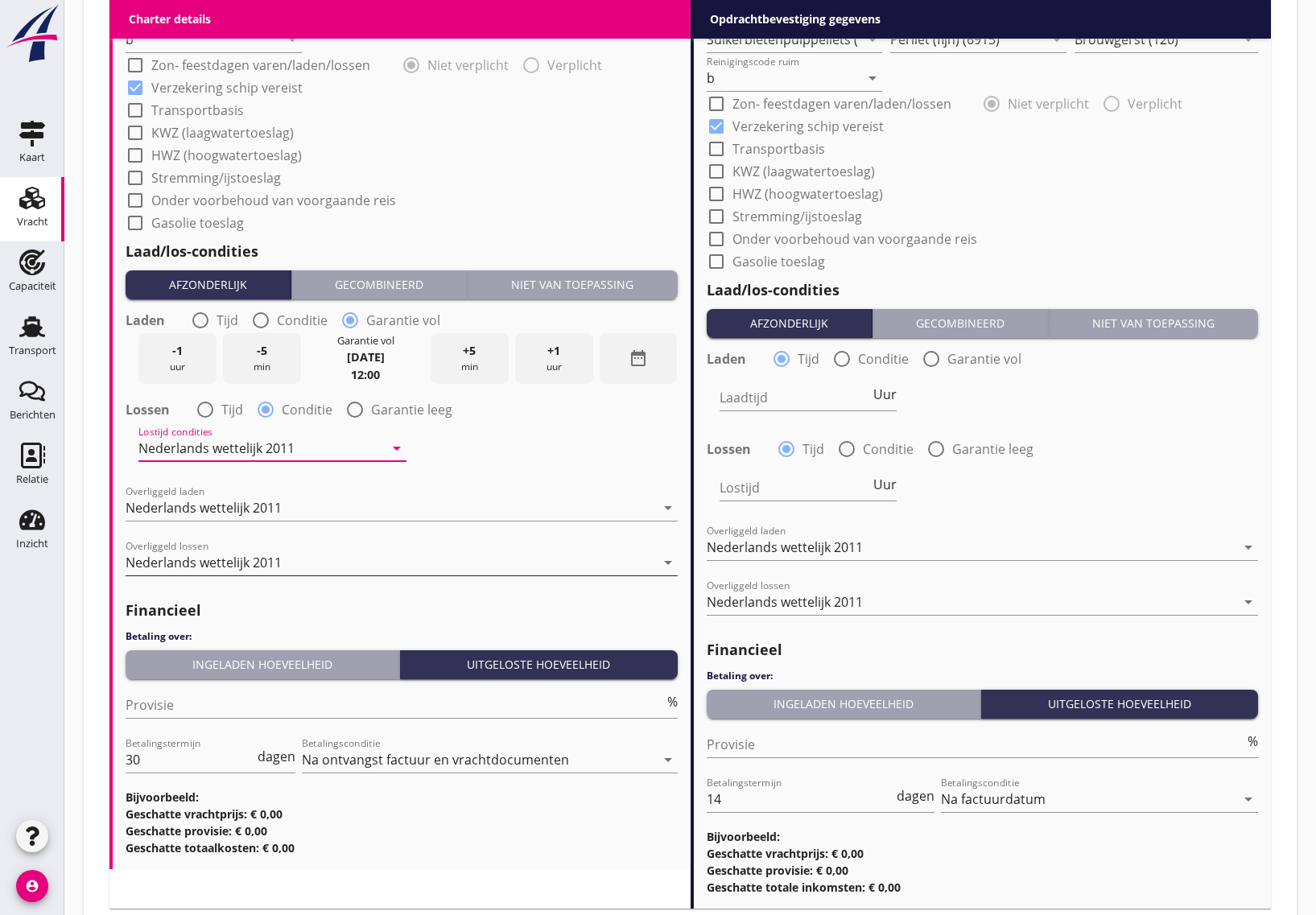
click at [234, 559] on div "Nederlands wettelijk 2011" at bounding box center [203, 562] width 156 height 15
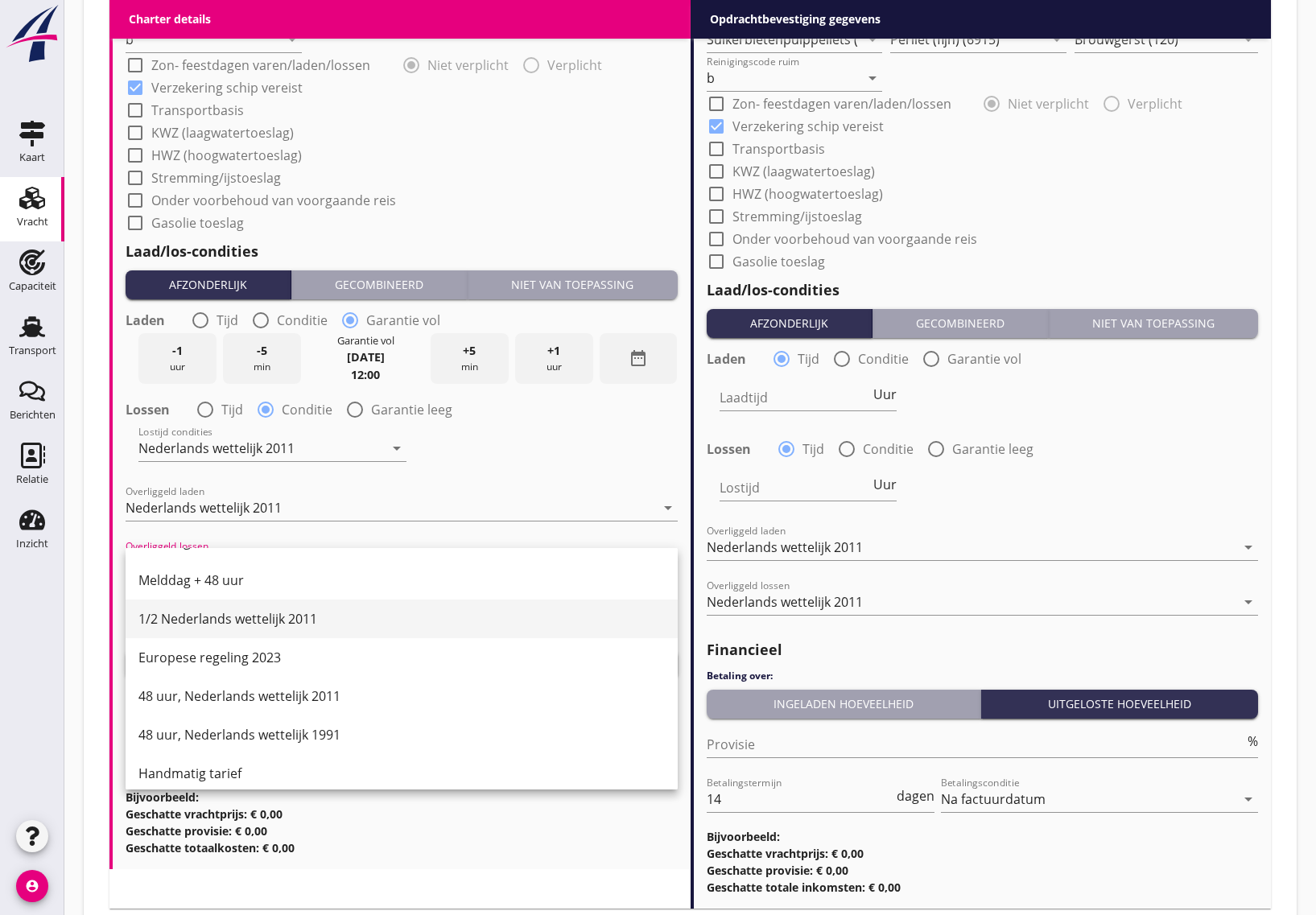
scroll to position [814, 0]
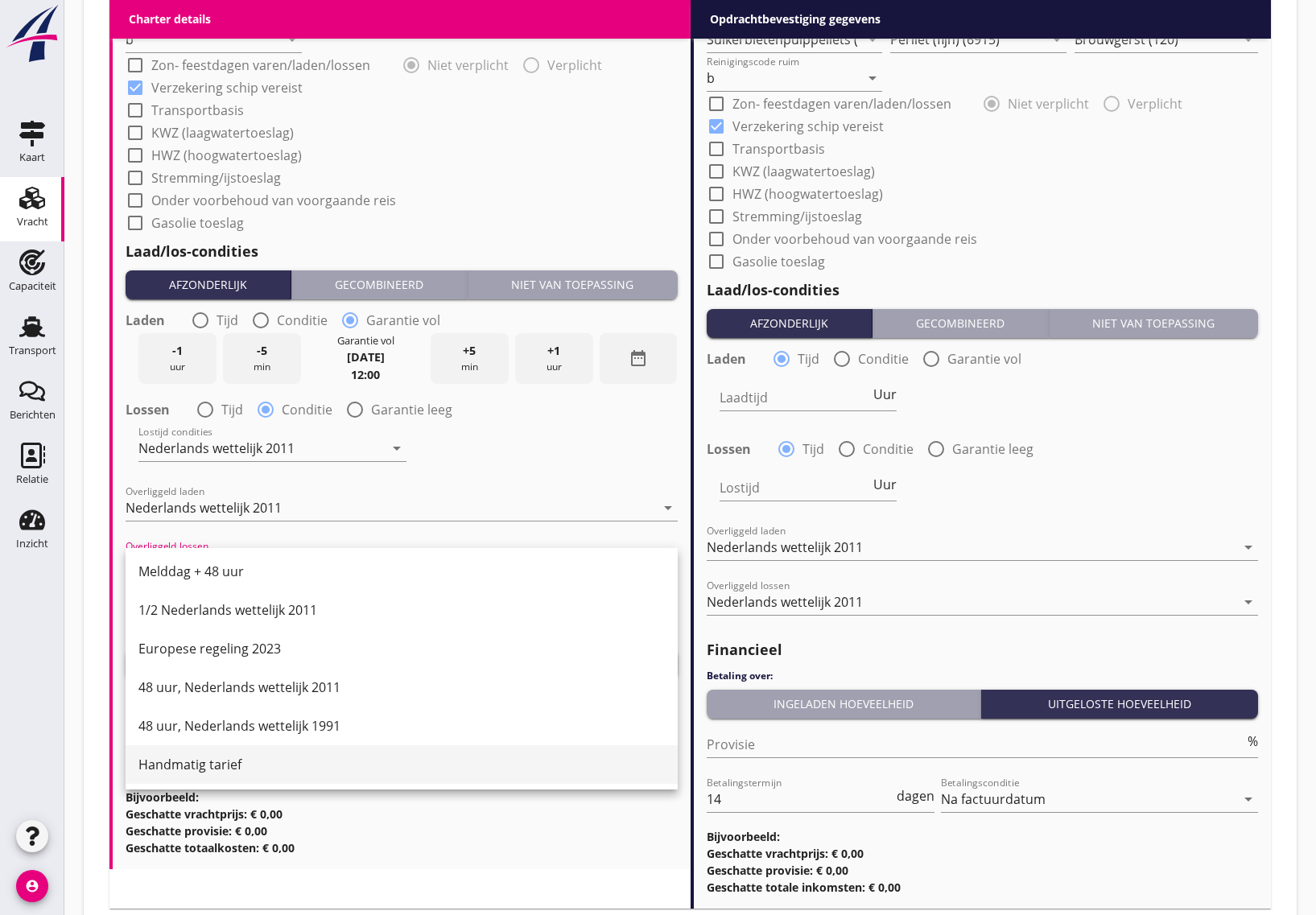
click at [234, 758] on div "Handmatig tarief" at bounding box center [402, 764] width 526 height 19
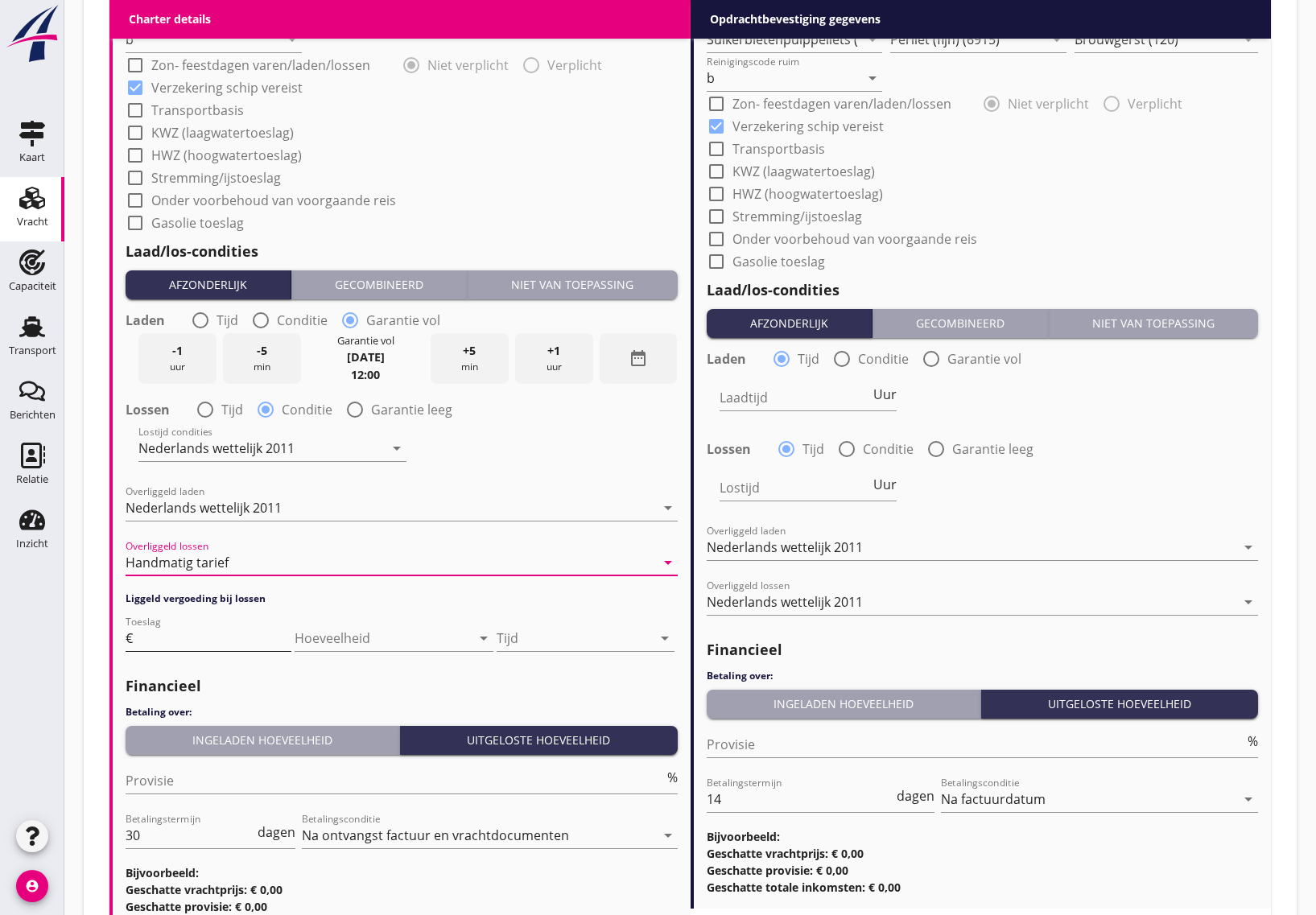
click at [159, 634] on input "Toeslag" at bounding box center [214, 639] width 155 height 26
click at [186, 563] on div "Handmatig tarief" at bounding box center [177, 562] width 103 height 15
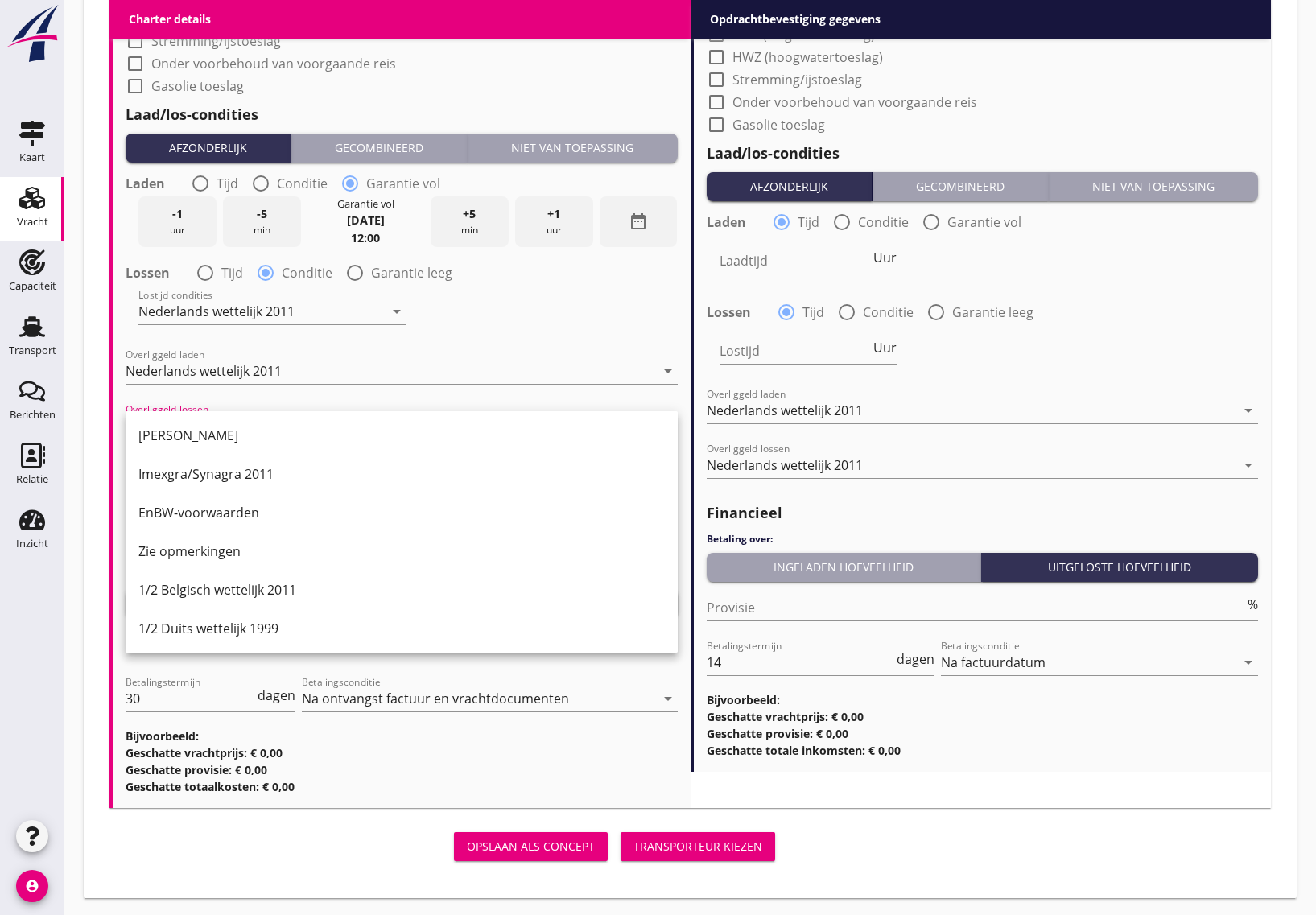
scroll to position [9, 0]
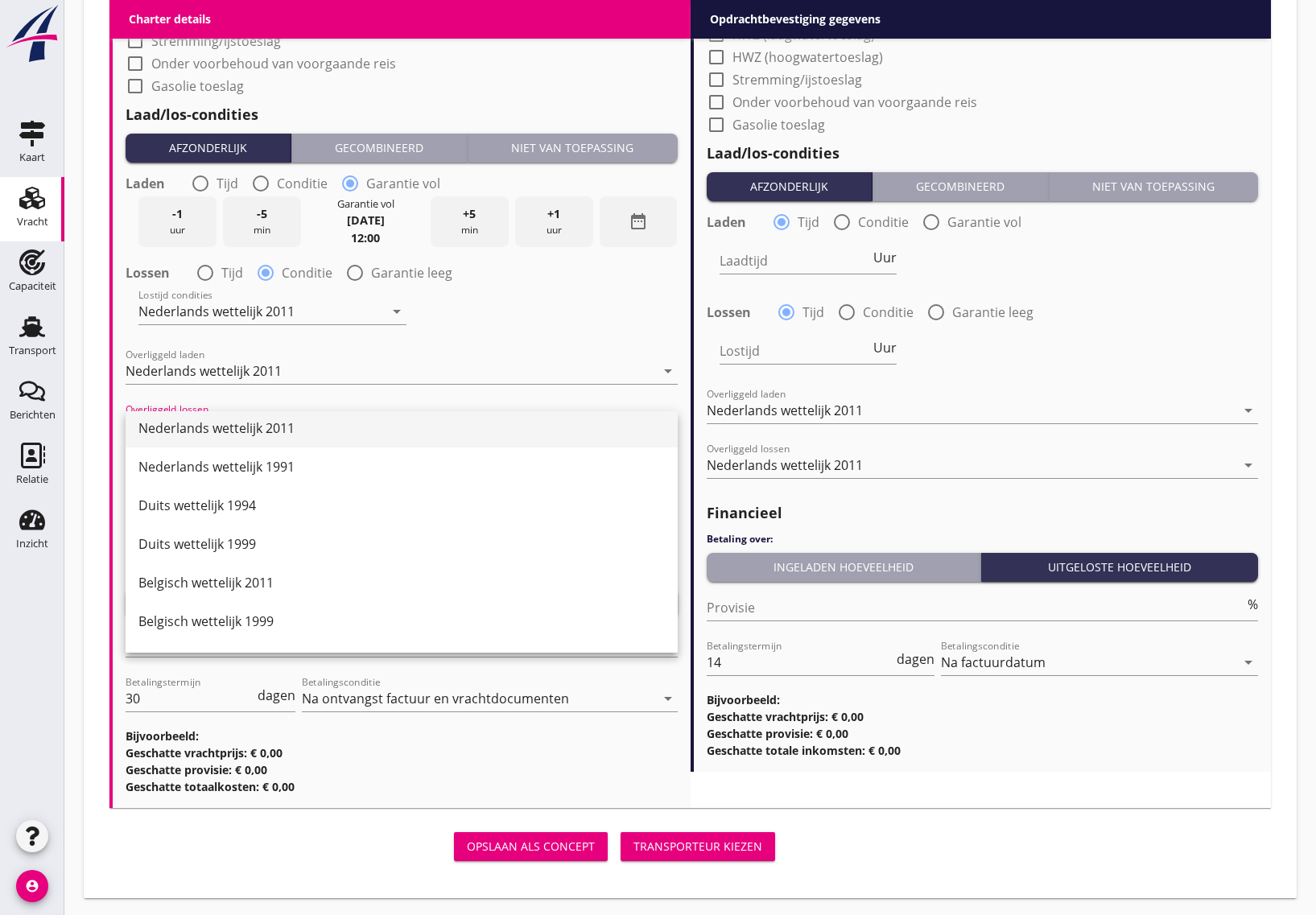
click at [227, 430] on div "Nederlands wettelijk 2011" at bounding box center [402, 428] width 526 height 19
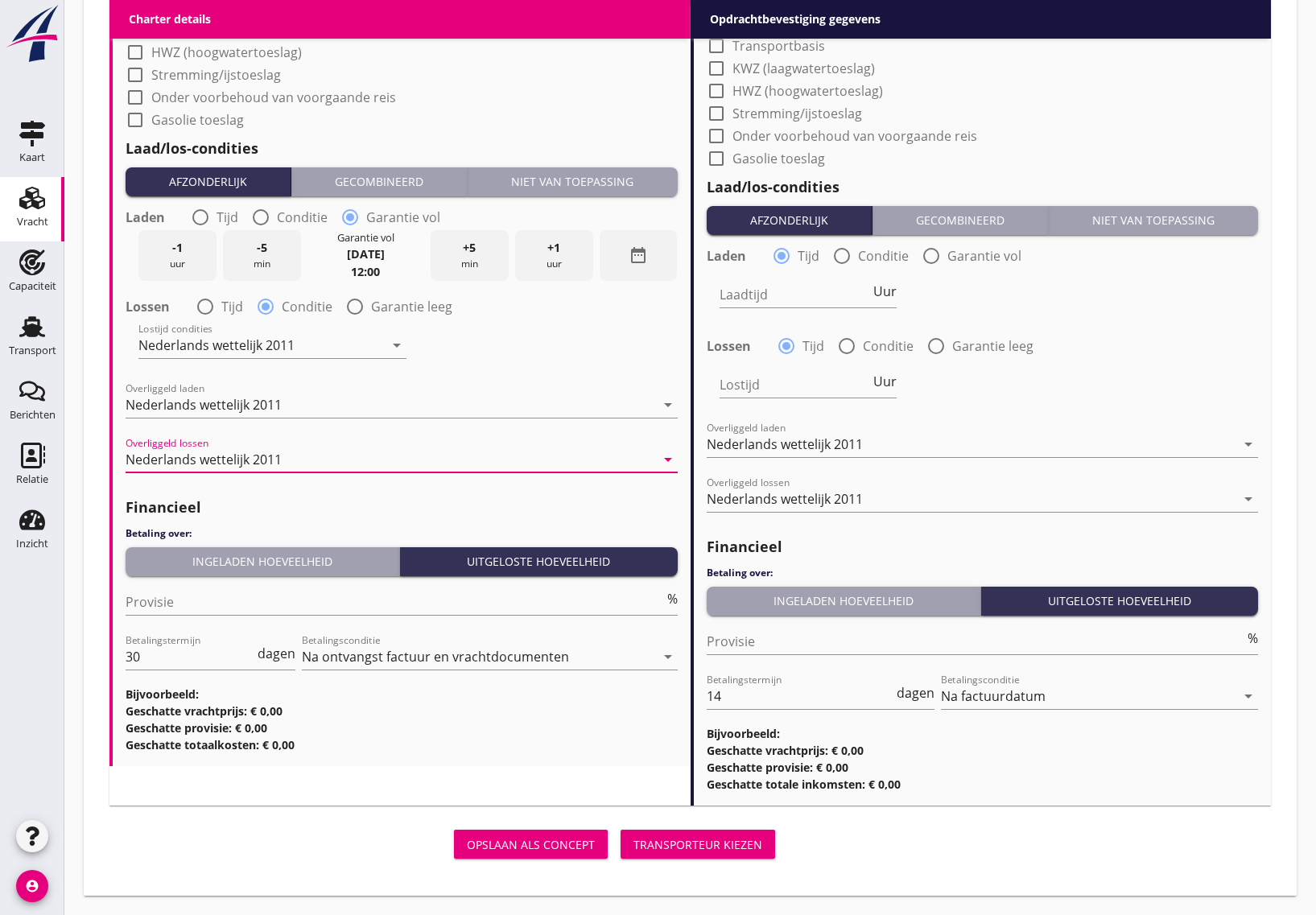
scroll to position [1797, 0]
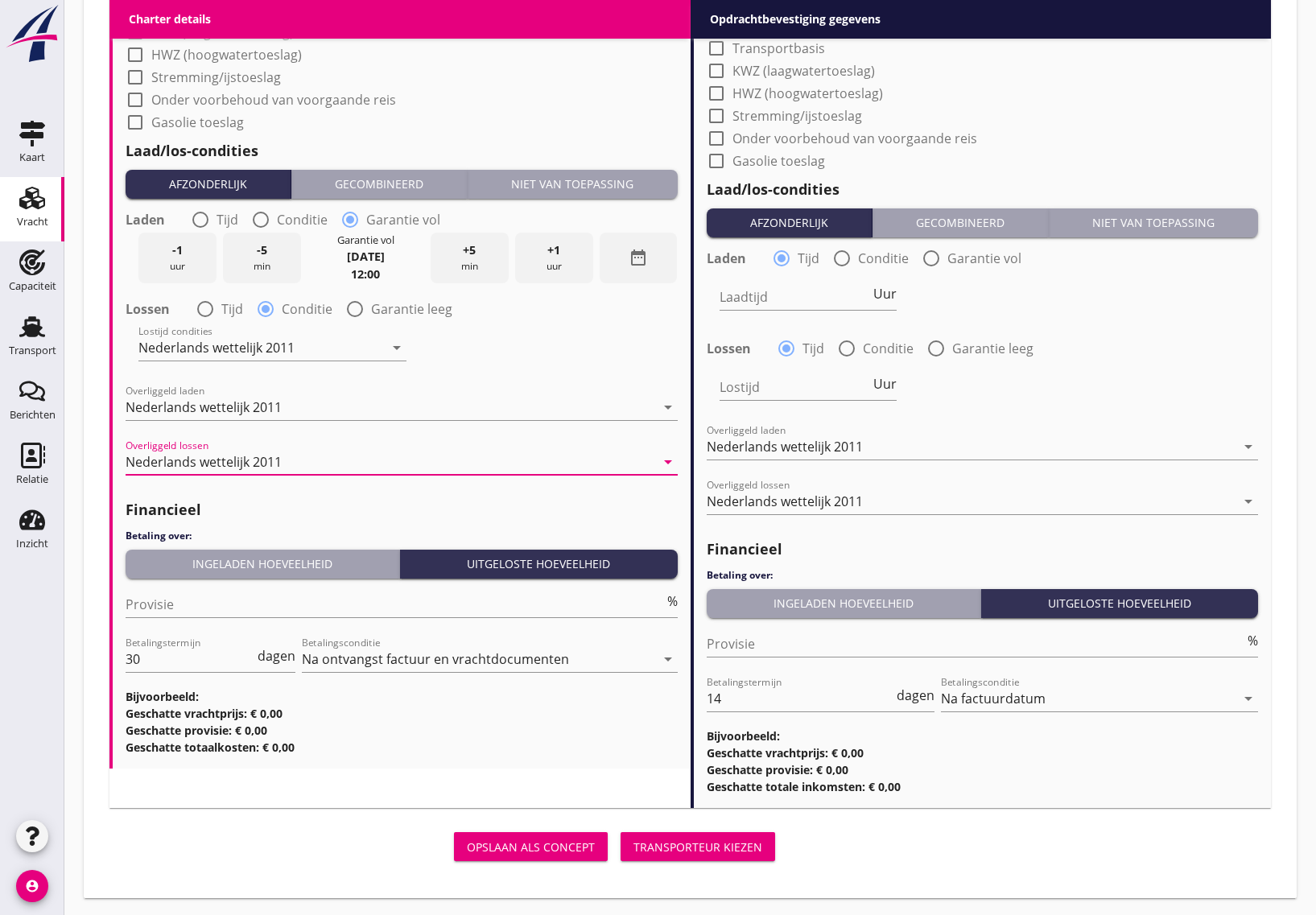
click at [314, 823] on div "Opslaan als concept Transporteur kiezen" at bounding box center [445, 846] width 685 height 51
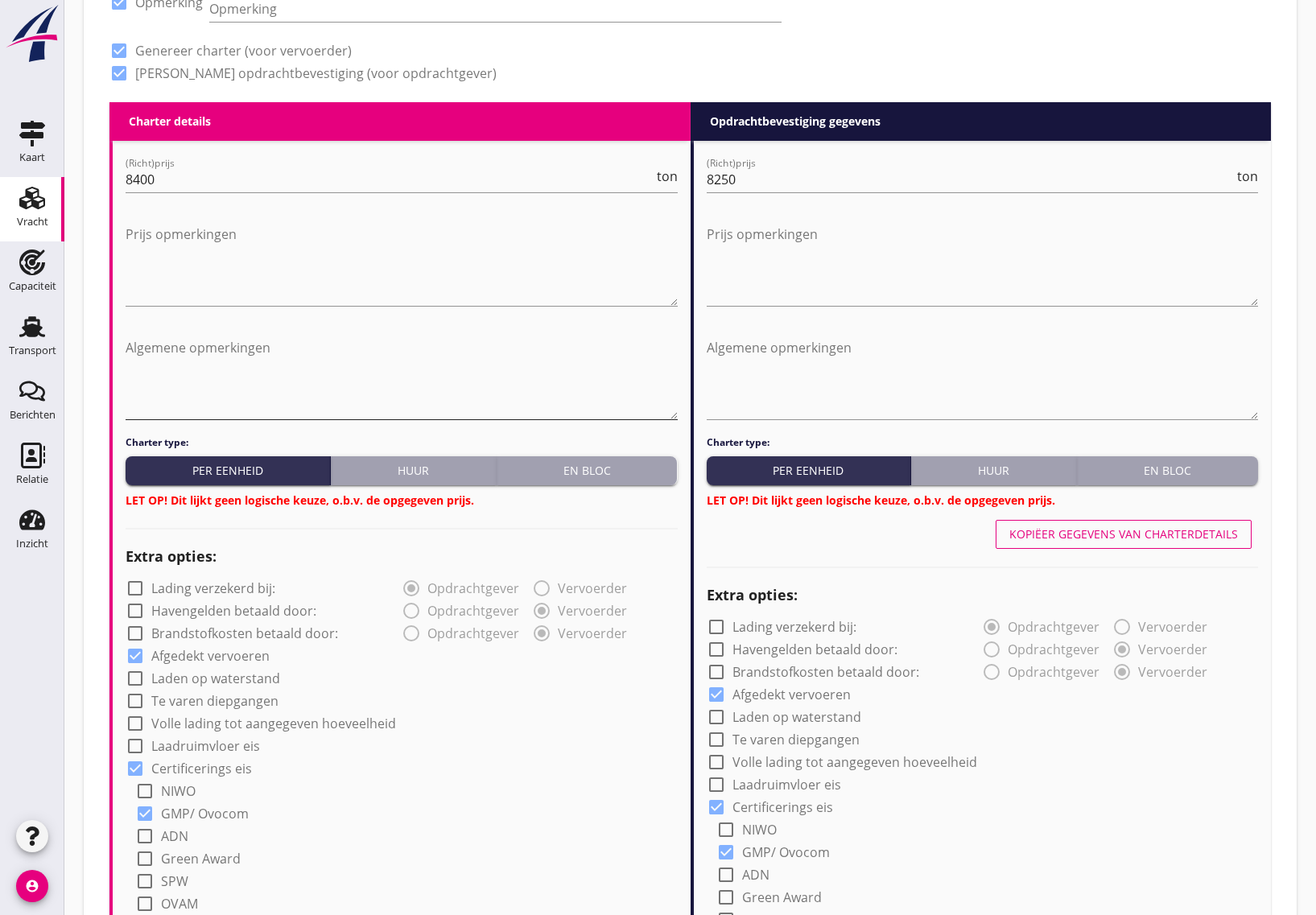
scroll to position [590, 0]
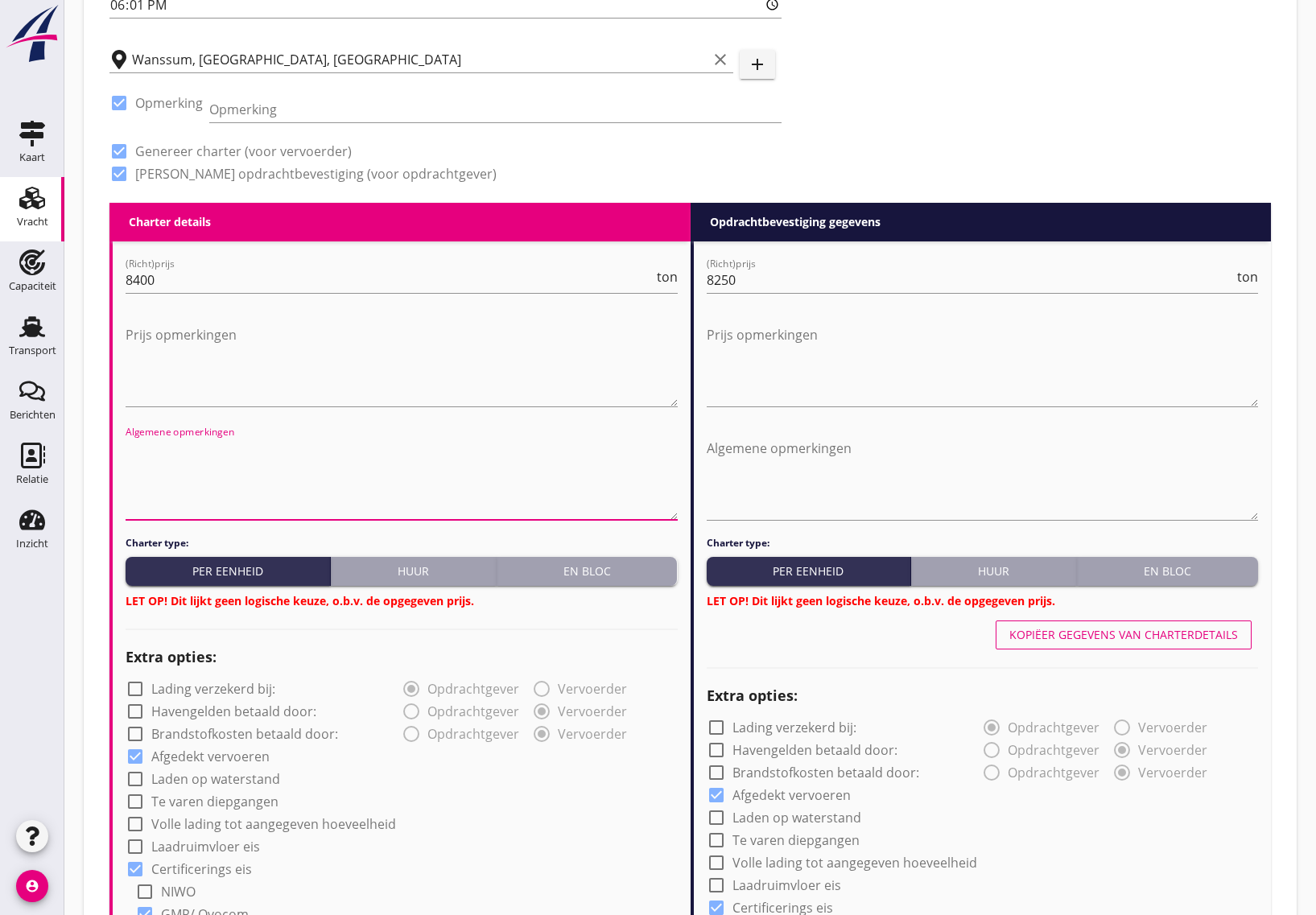
click at [289, 491] on textarea "Algemene opmerkingen" at bounding box center [402, 478] width 553 height 85
click at [247, 363] on textarea "Prijs opmerkingen" at bounding box center [402, 363] width 553 height 85
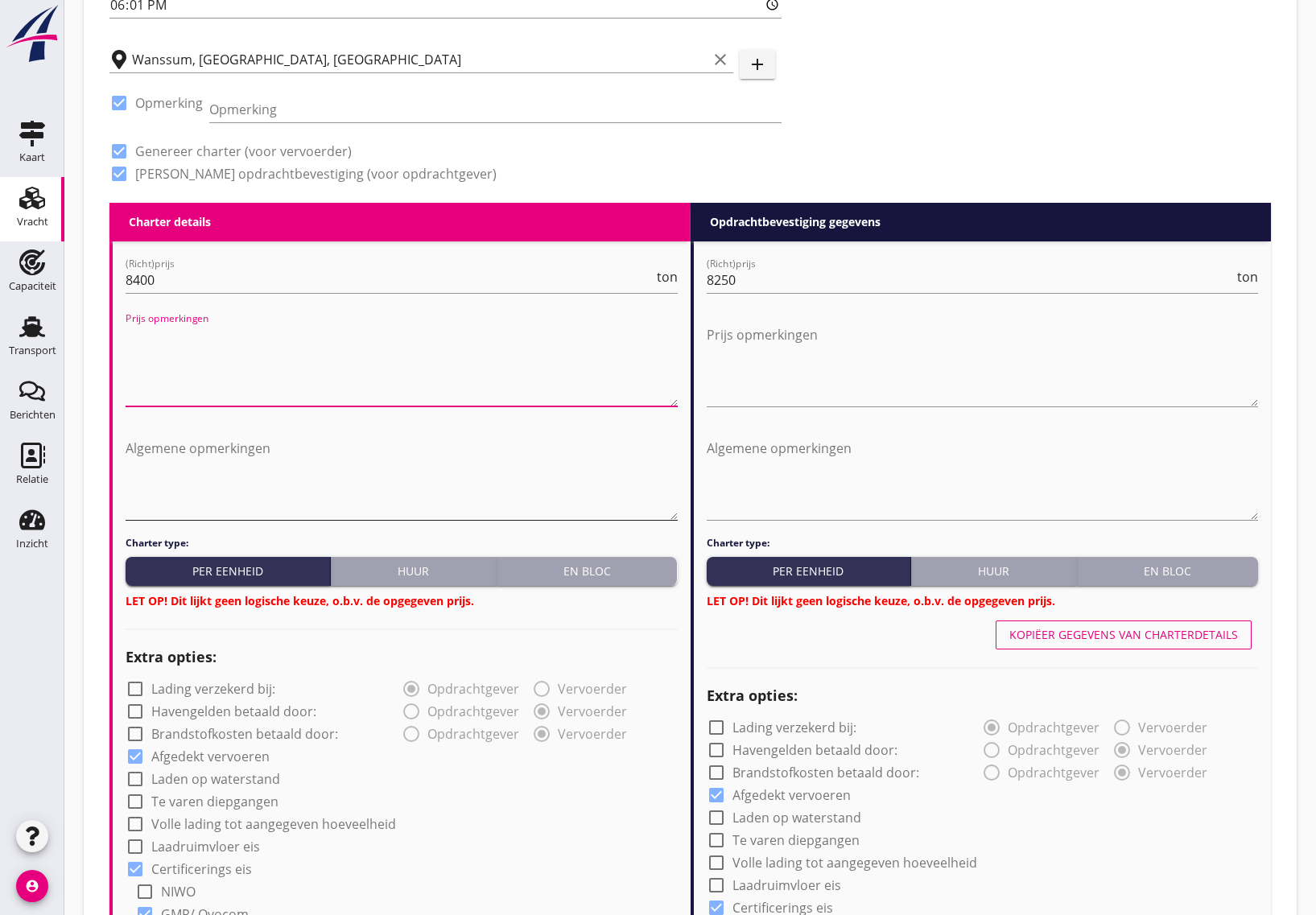
click at [211, 476] on textarea "Algemene opmerkingen" at bounding box center [402, 478] width 553 height 85
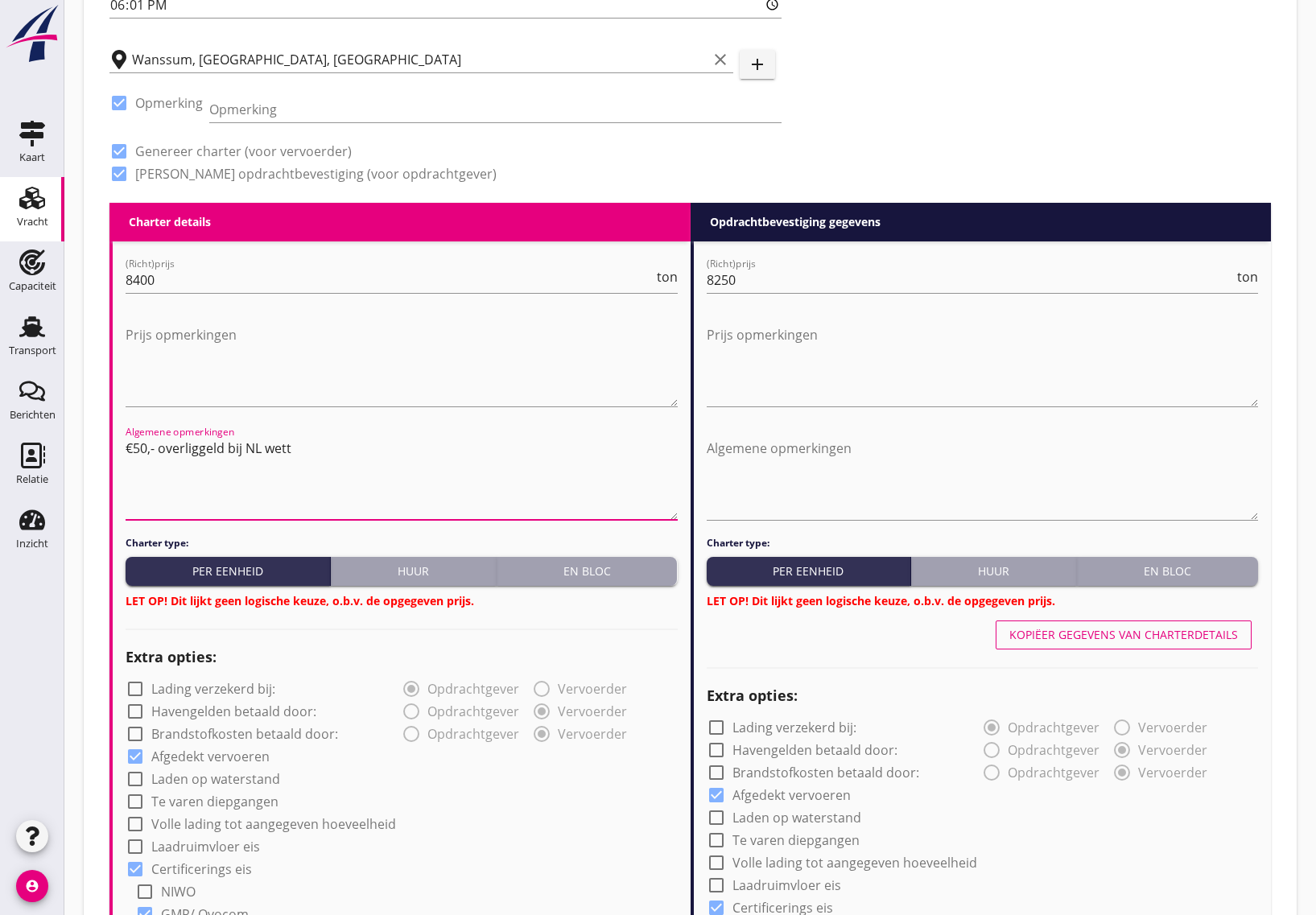
click at [308, 444] on textarea "€50,- overliggeld bij NL wett" at bounding box center [402, 478] width 553 height 85
click at [295, 479] on textarea "€50,- overliggeld bij NL wett" at bounding box center [402, 478] width 553 height 85
click at [300, 447] on textarea "€50,- overliggeld bij NL wett la/Lo" at bounding box center [402, 478] width 553 height 85
click at [344, 475] on textarea "€50,- overliggeld bij NL wett La/Lo" at bounding box center [402, 478] width 553 height 85
click at [282, 440] on textarea "€50,- overliggeld bij NL wett La/Lo" at bounding box center [402, 478] width 553 height 85
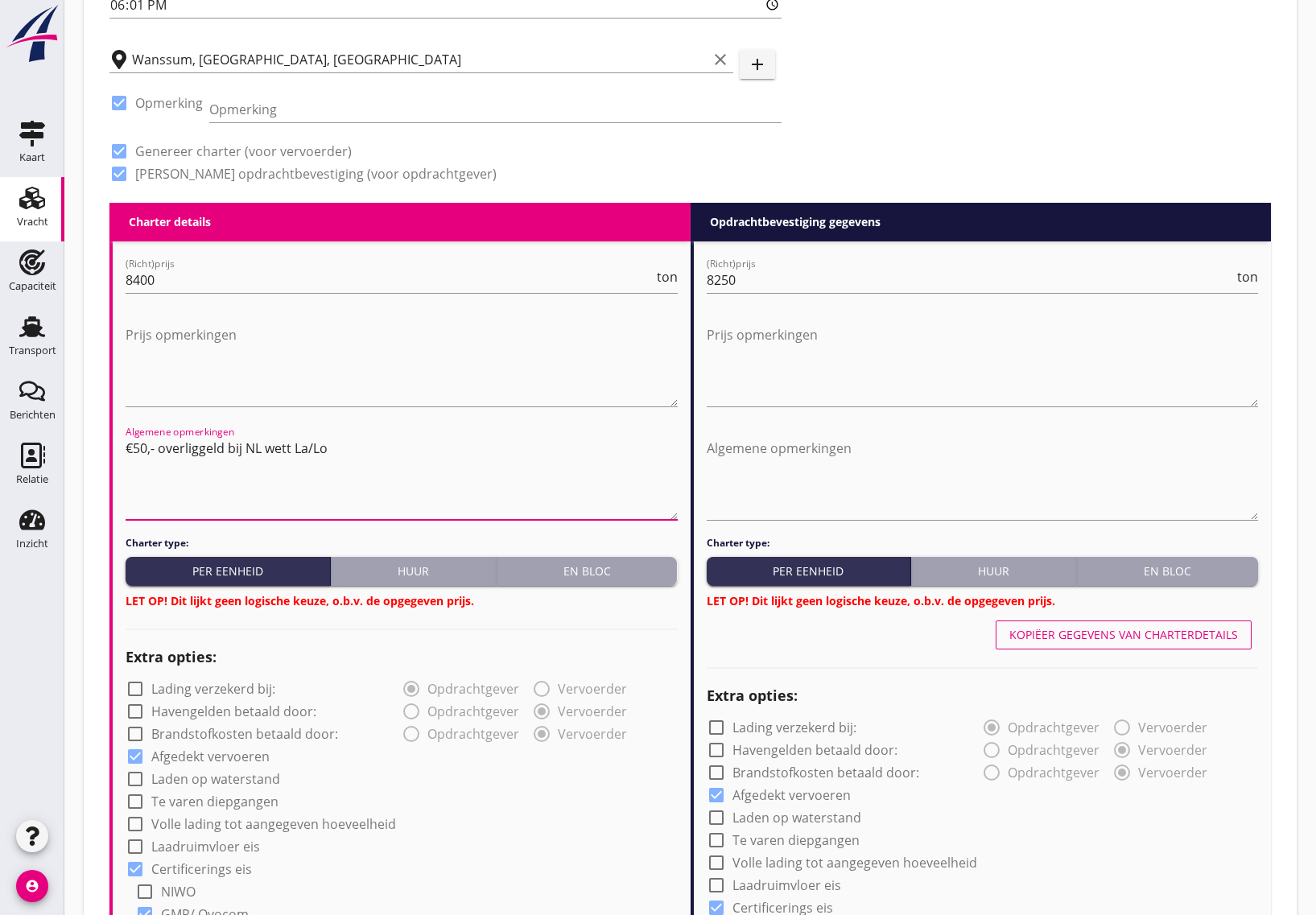
click at [284, 444] on textarea "€50,- overliggeld bij NL wett La/Lo" at bounding box center [402, 478] width 553 height 85
click at [356, 468] on textarea "€50,- overliggeld bij NL wet La/Lo" at bounding box center [402, 478] width 553 height 85
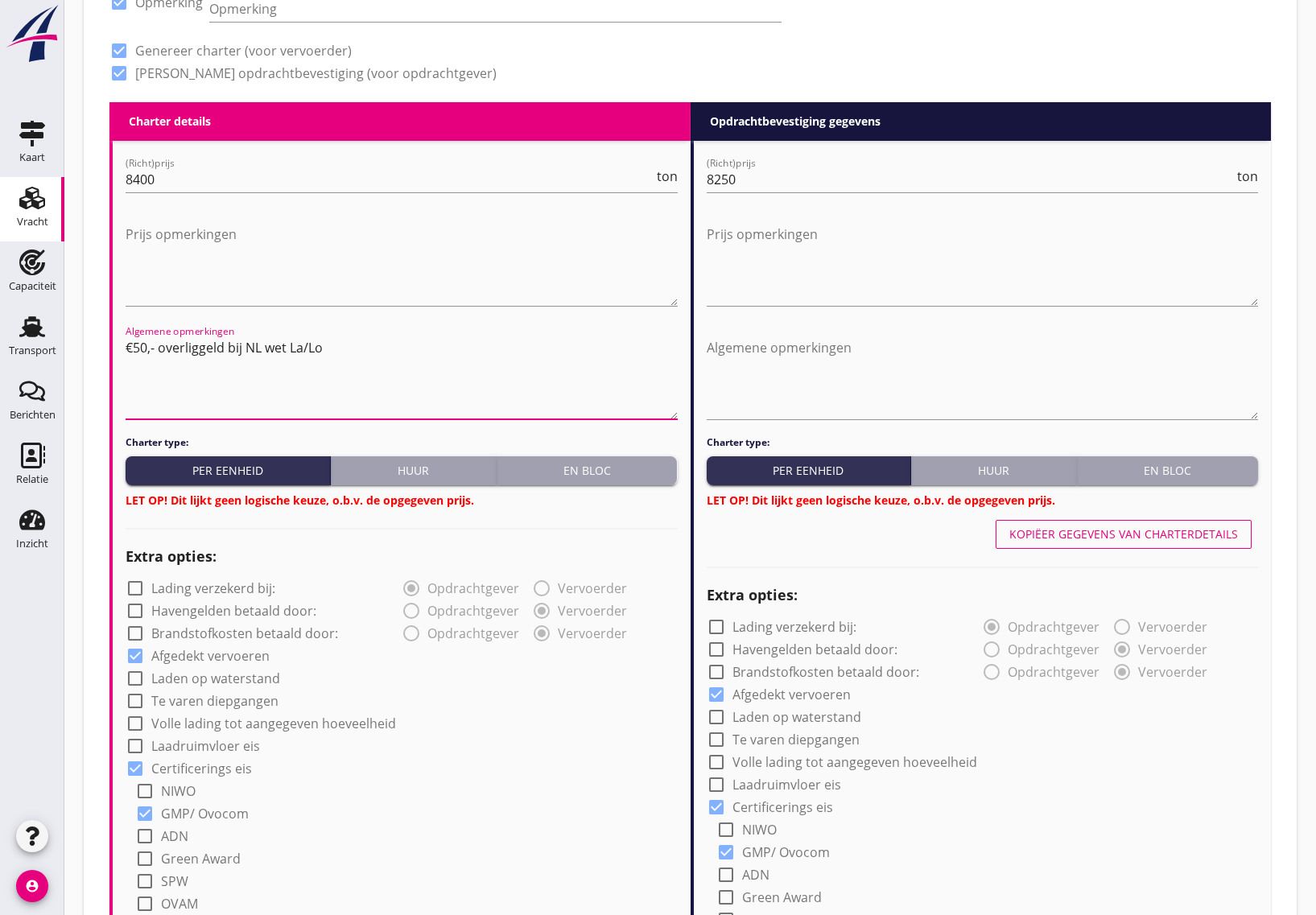
type textarea "€50,- overliggeld bij NL wet La/Lo"
click at [1061, 530] on div "Kopiëer gegevens van charterdetails" at bounding box center [1123, 533] width 228 height 17
radio input "false"
radio input "true"
radio input "false"
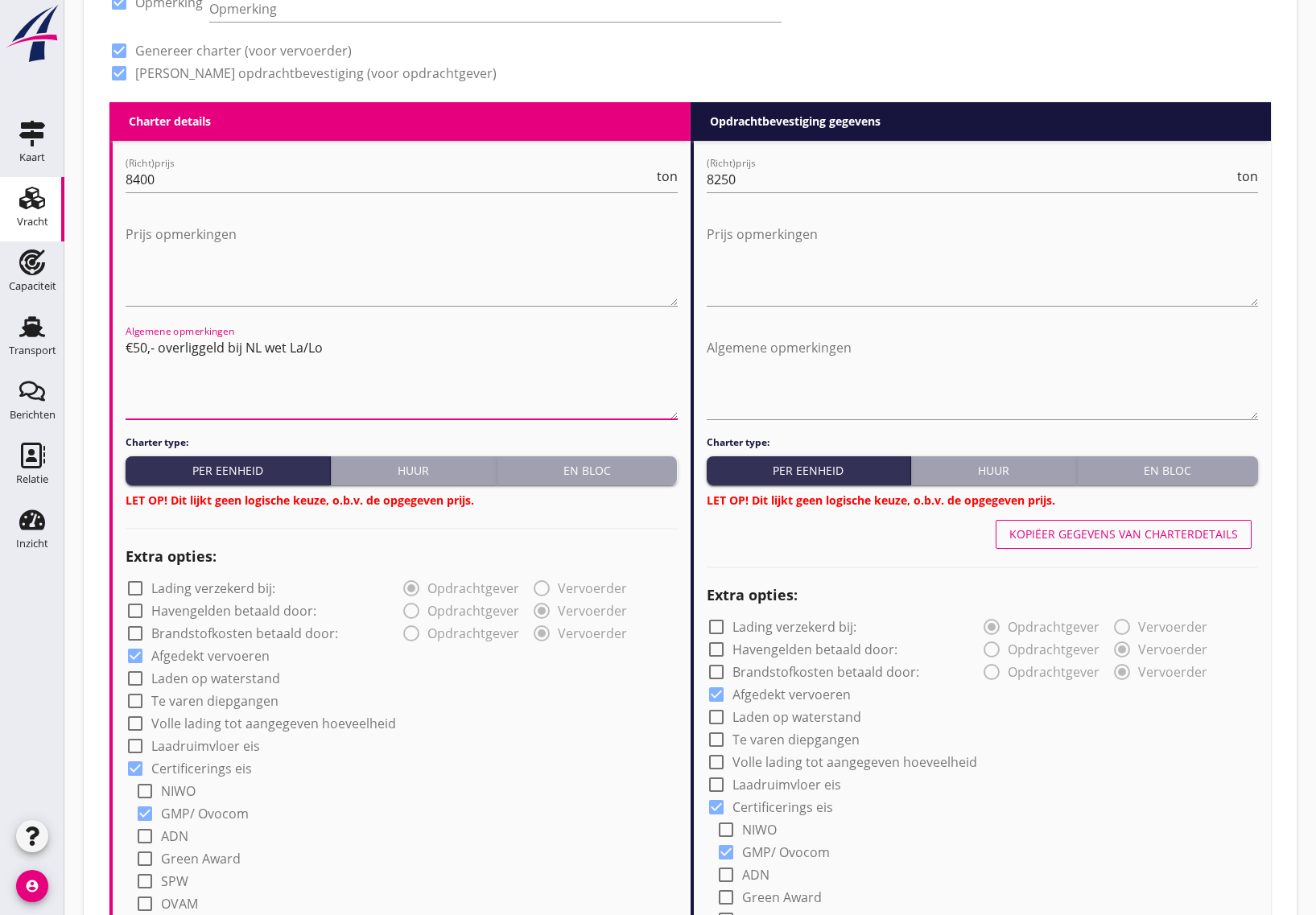
radio input "true"
drag, startPoint x: 405, startPoint y: 363, endPoint x: 107, endPoint y: 340, distance: 298.9
click at [107, 340] on div "Zoeken op opdrachtgever... [PERSON_NAME] Nederland B.V. clear arrow_drop_down a…" at bounding box center [690, 691] width 1187 height 2600
click at [882, 347] on textarea "Algemene opmerkingen" at bounding box center [983, 376] width 553 height 85
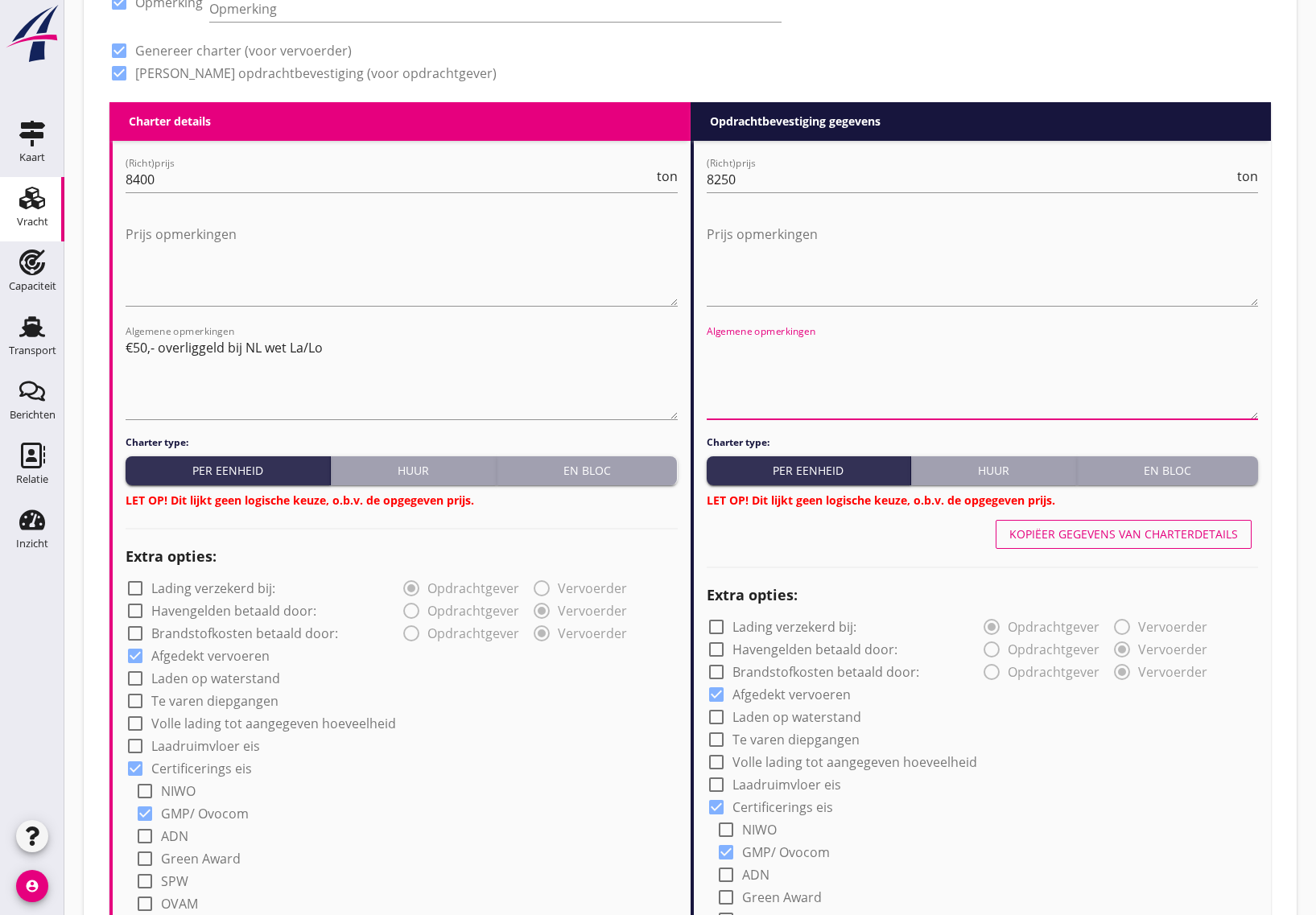
paste textarea "€50,- overliggeld bij NL wet La/Lo"
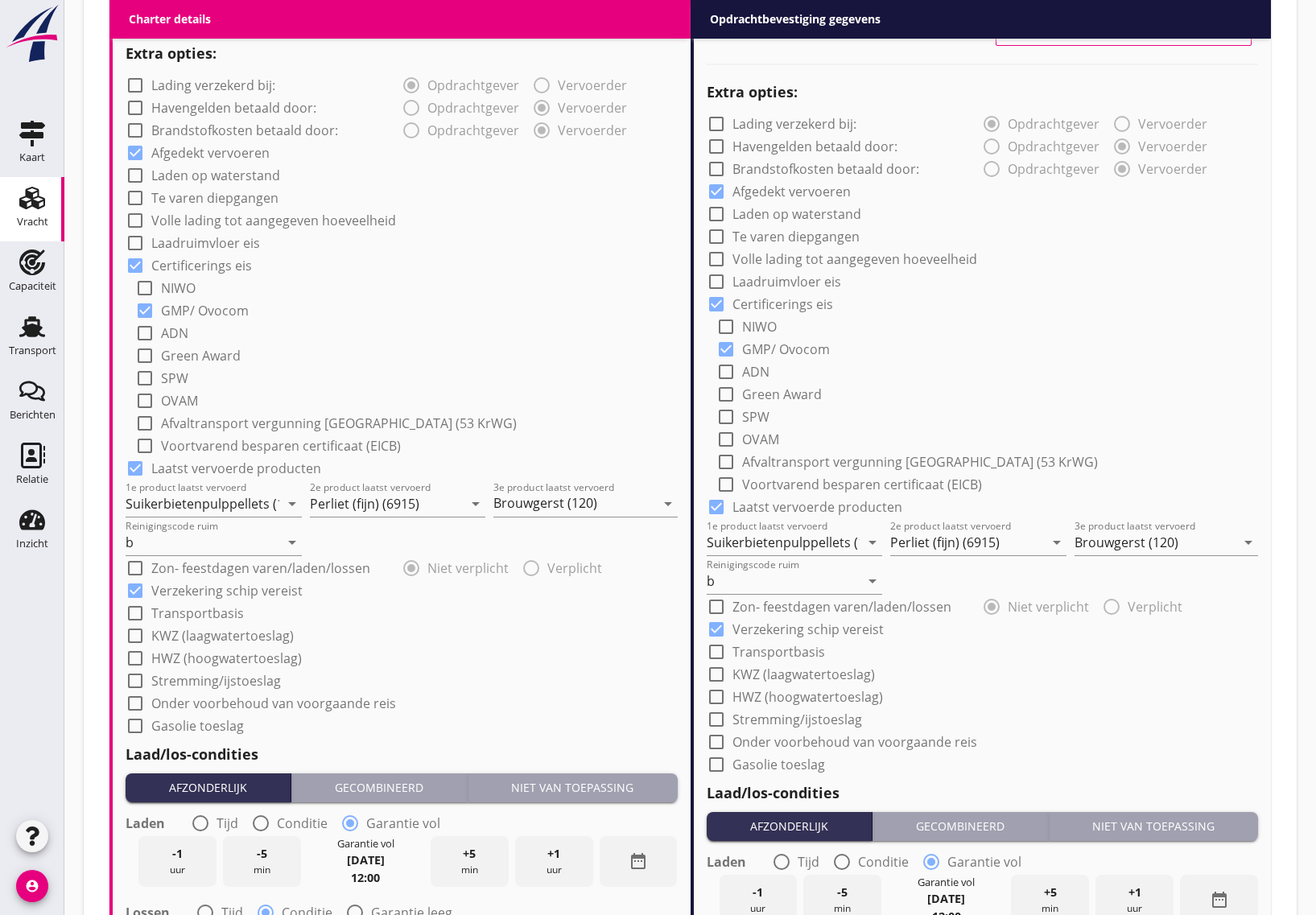
scroll to position [1294, 0]
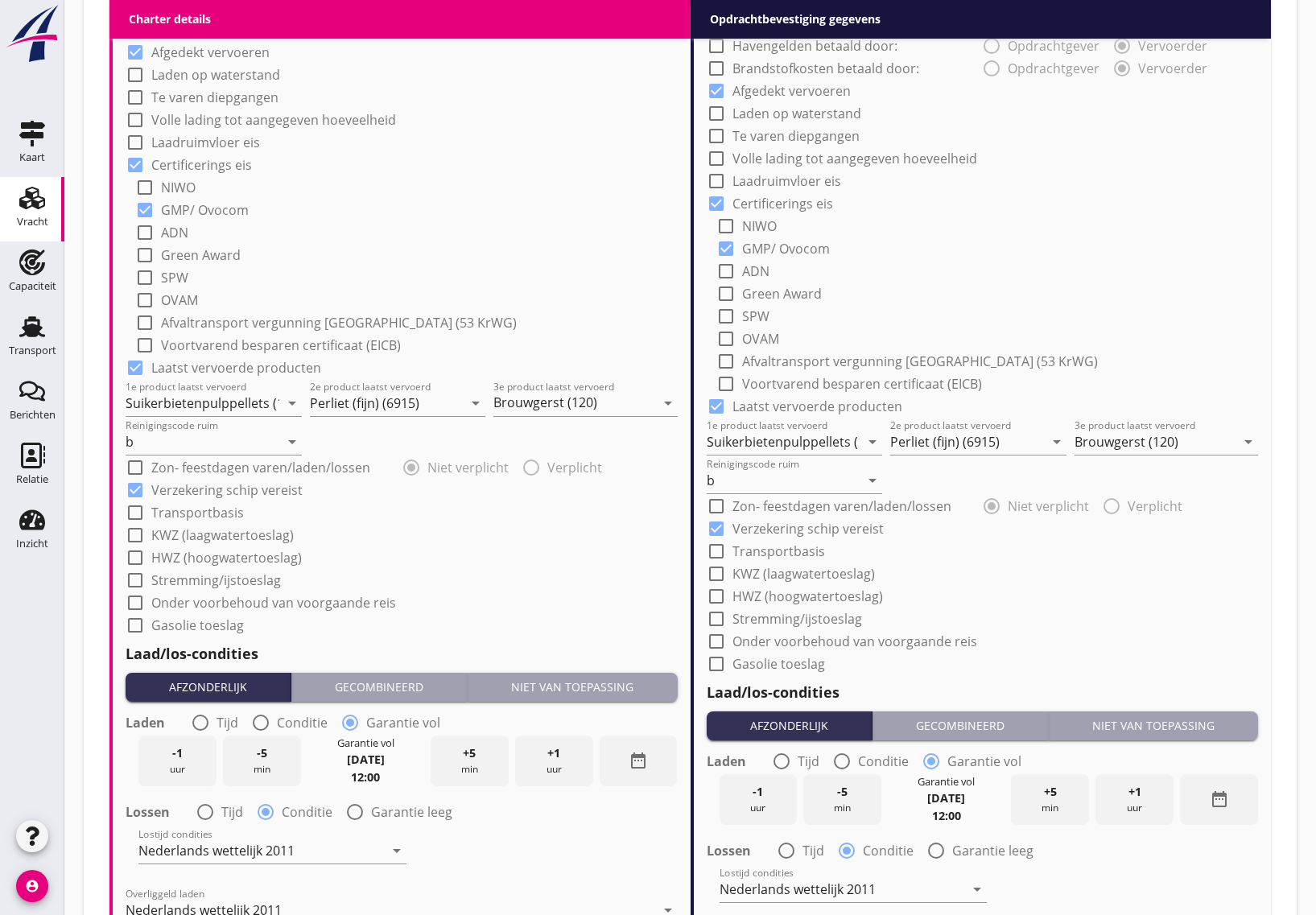
type textarea "€50,- overliggeld bij NL wet La/Lo"
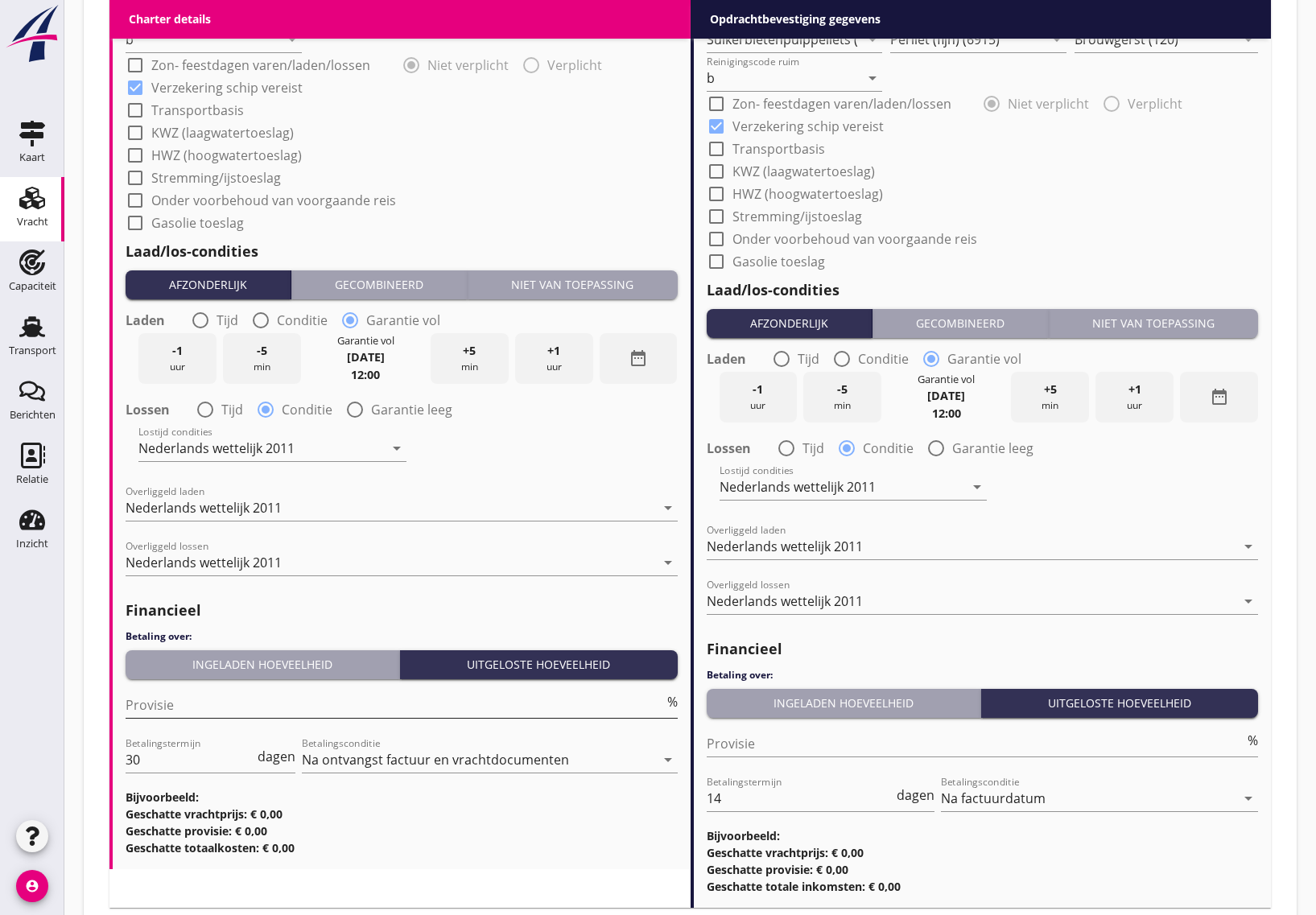
scroll to position [1796, 0]
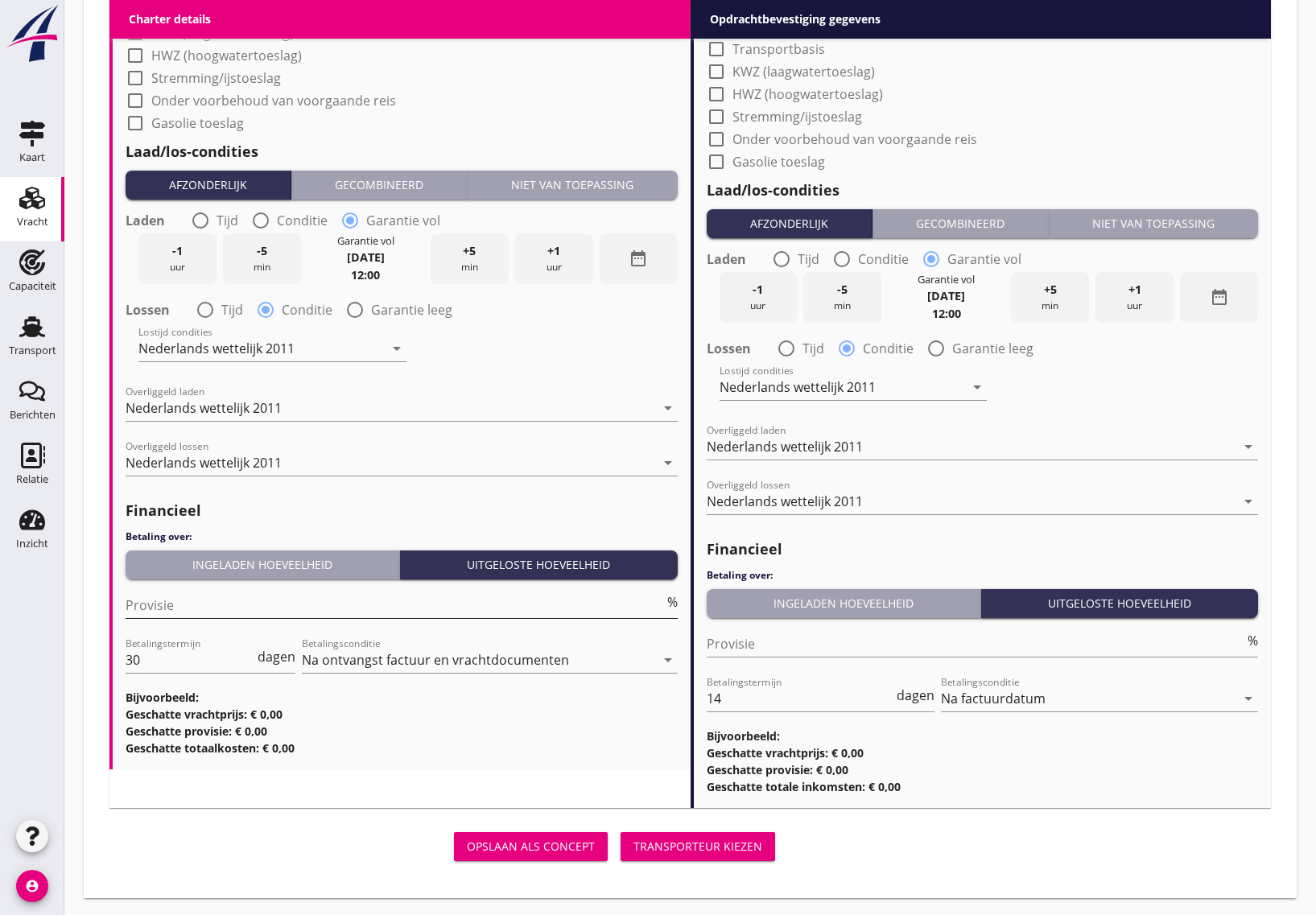
click at [307, 607] on input "Provisie" at bounding box center [395, 606] width 539 height 26
type input "5"
click at [141, 662] on input "30" at bounding box center [190, 661] width 129 height 26
type input "3"
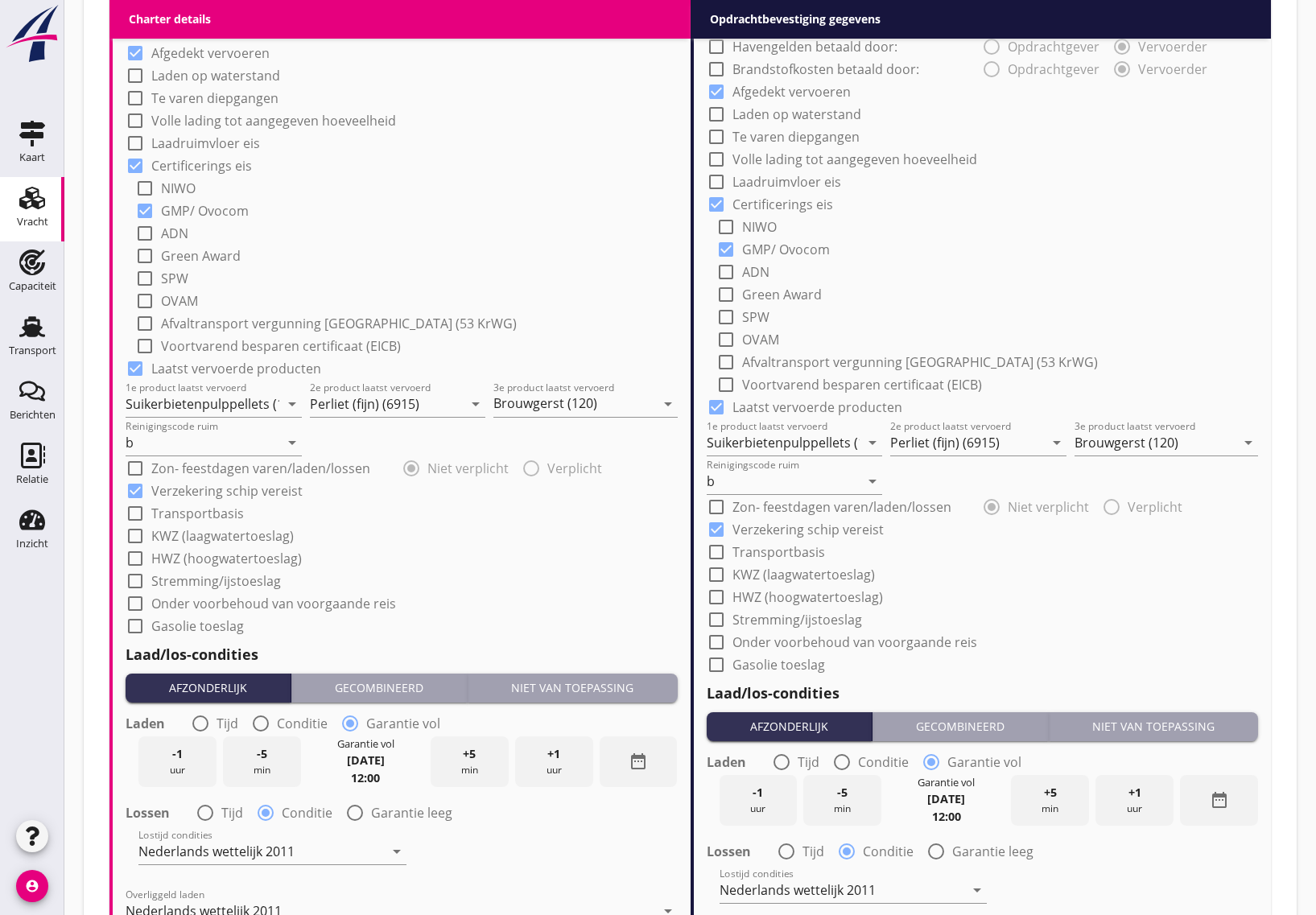
scroll to position [1394, 0]
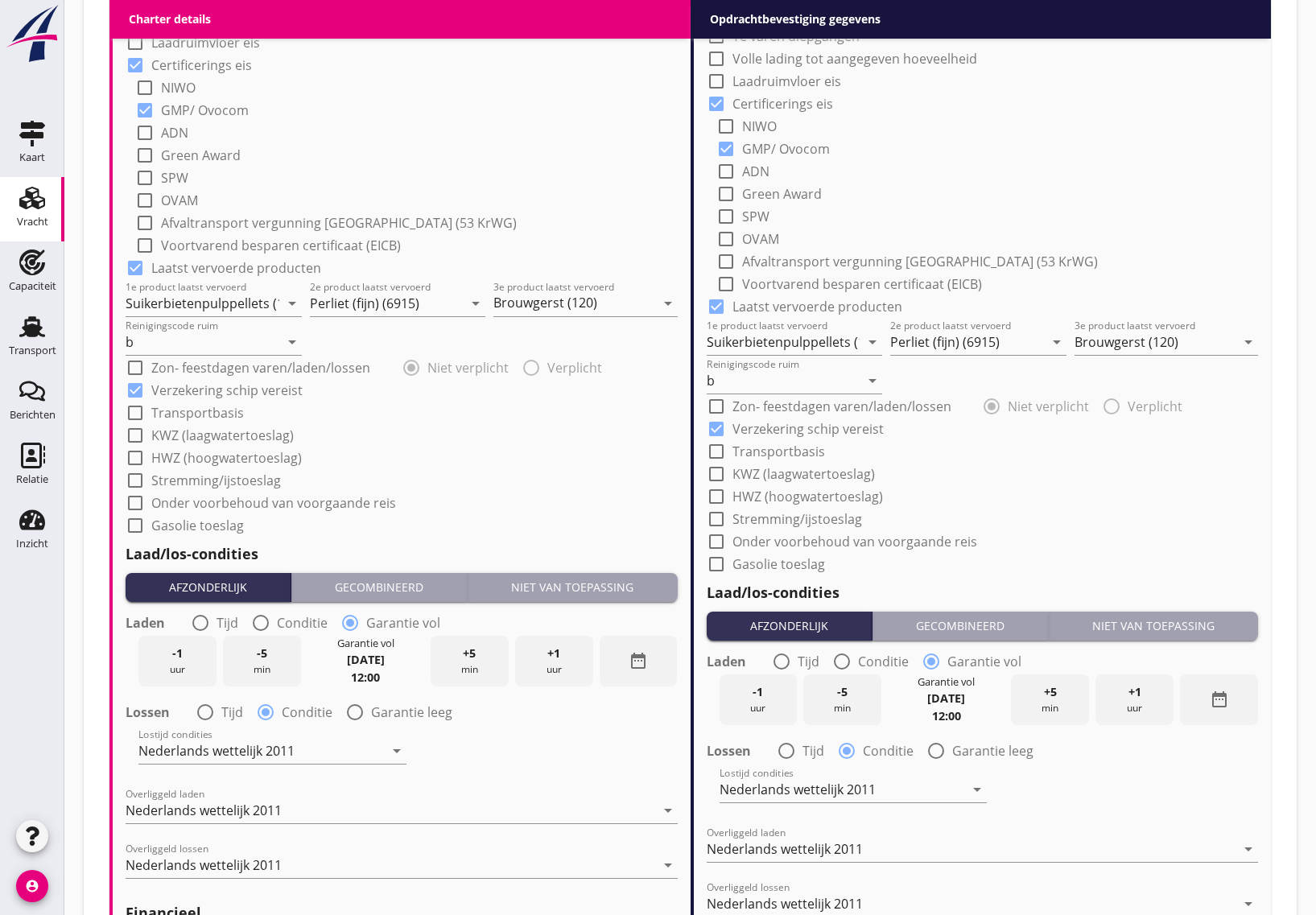
type input "14"
click at [135, 361] on div at bounding box center [134, 367] width 27 height 27
click at [135, 366] on div at bounding box center [134, 367] width 27 height 27
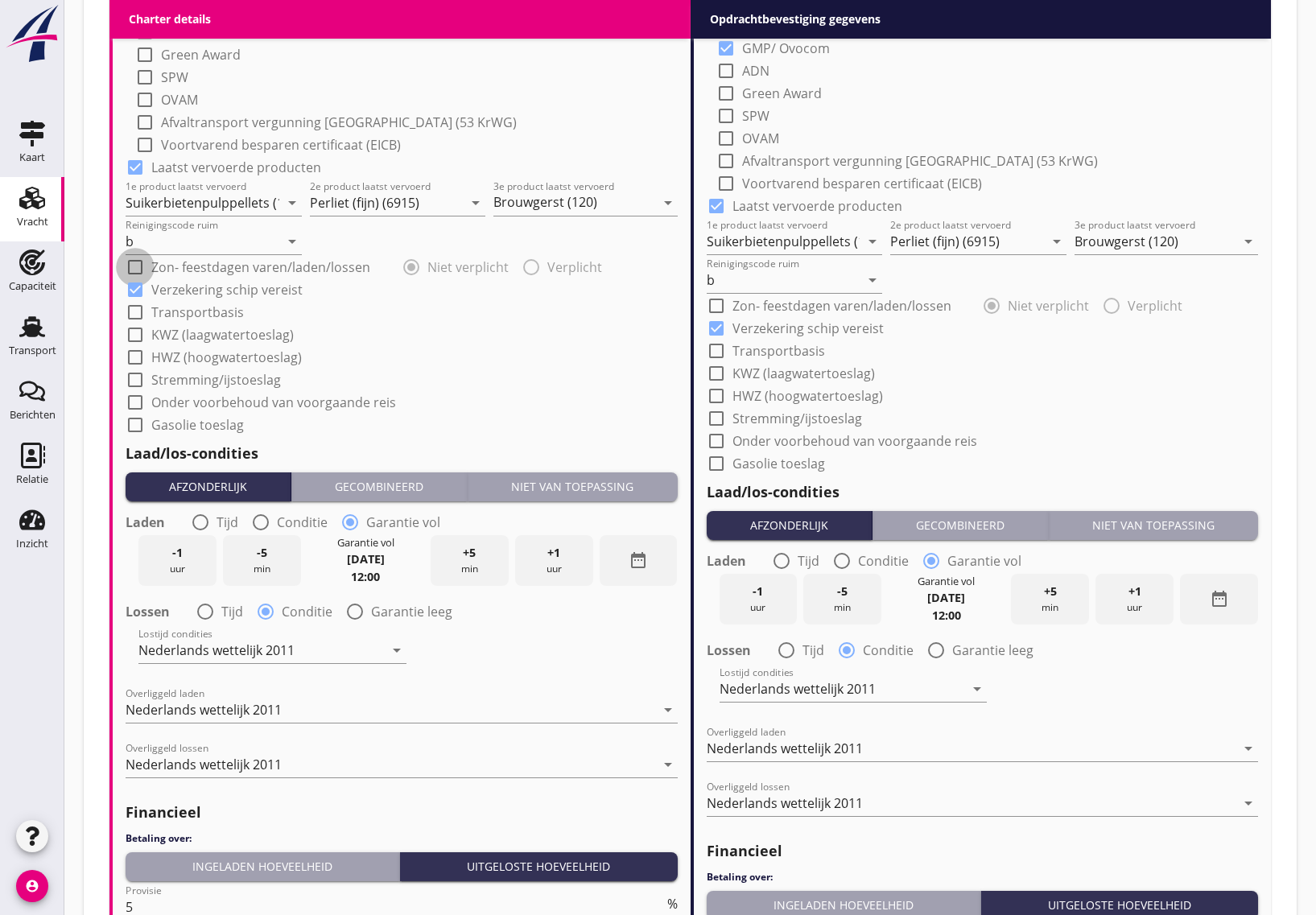
click at [132, 267] on div at bounding box center [134, 267] width 27 height 27
checkbox input "true"
click at [716, 306] on div at bounding box center [716, 305] width 27 height 27
checkbox input "true"
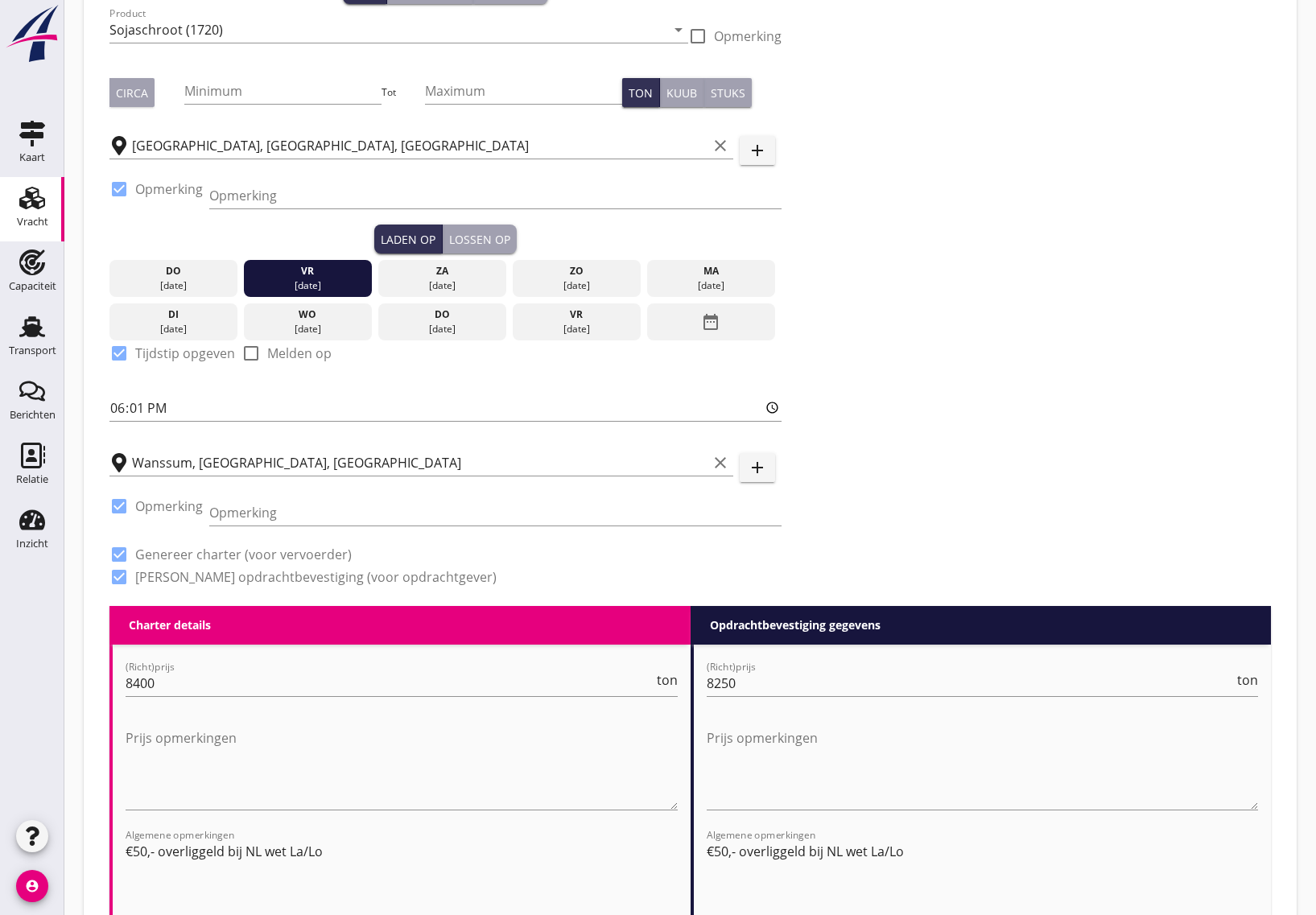
scroll to position [388, 0]
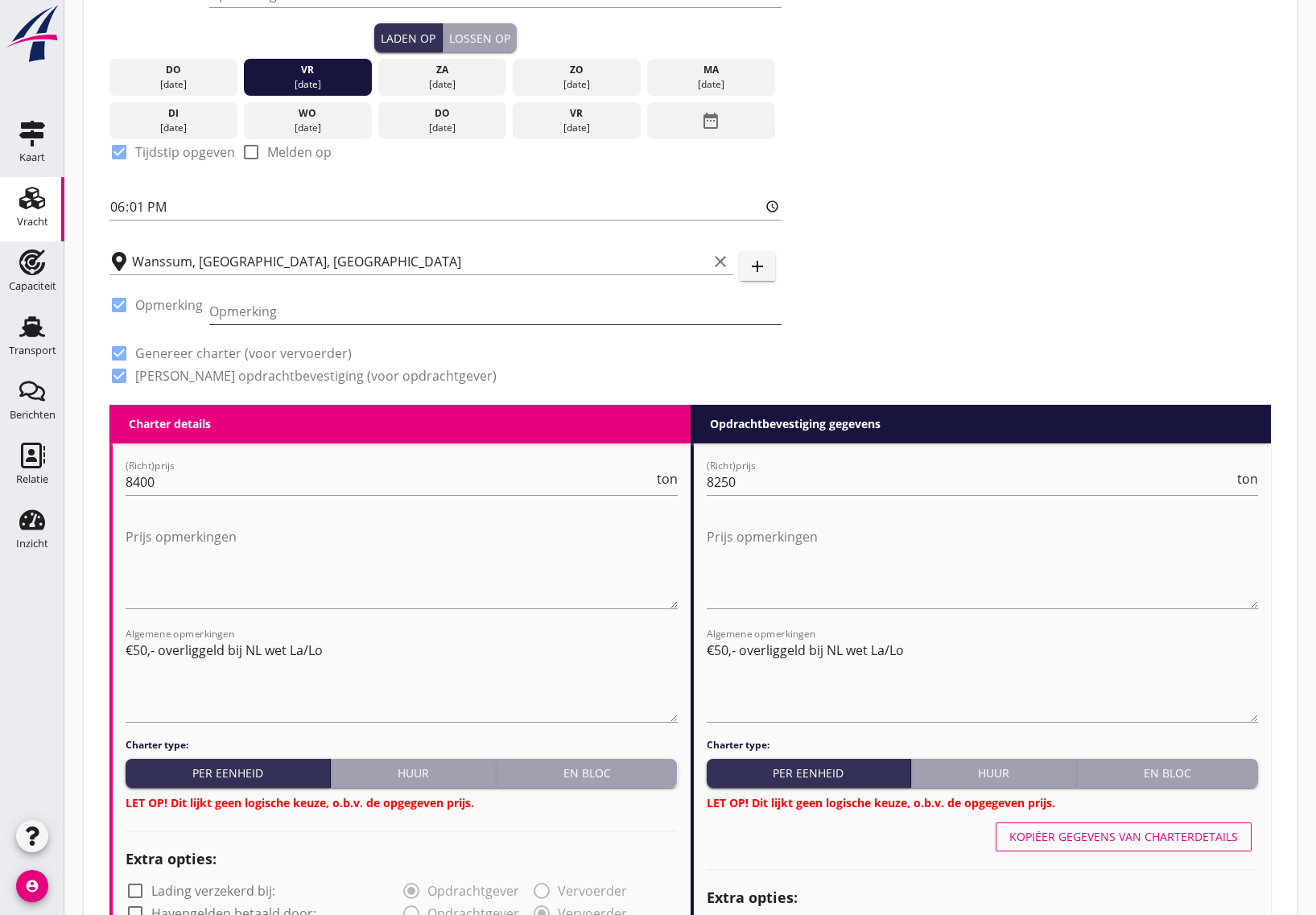
click at [235, 312] on input "Opmerking" at bounding box center [495, 312] width 573 height 26
click at [1036, 339] on div "Zoeken op opdrachtgever... [PERSON_NAME] Nederland B.V. clear arrow_drop_down a…" at bounding box center [689, 56] width 1174 height 699
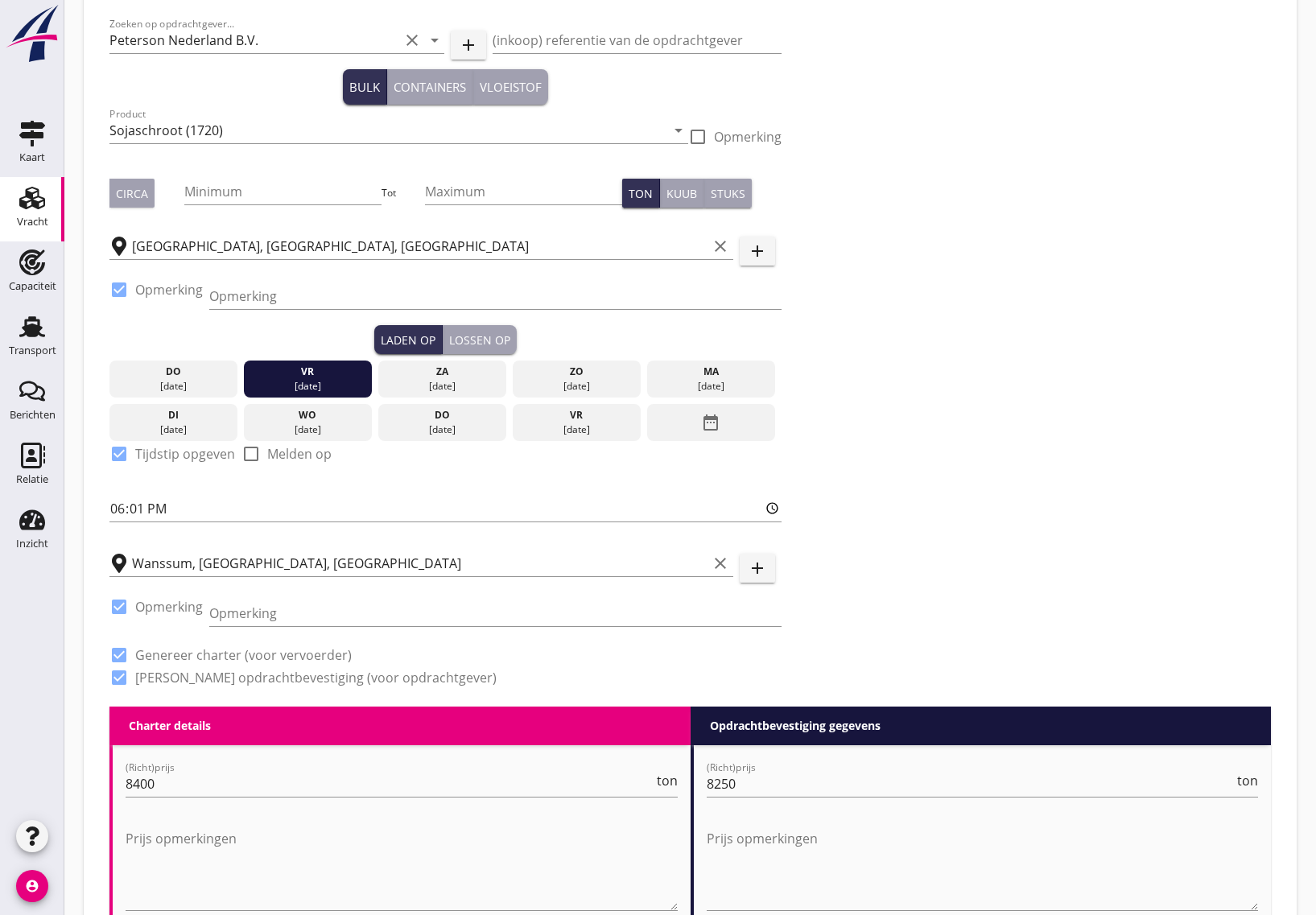
scroll to position [0, 0]
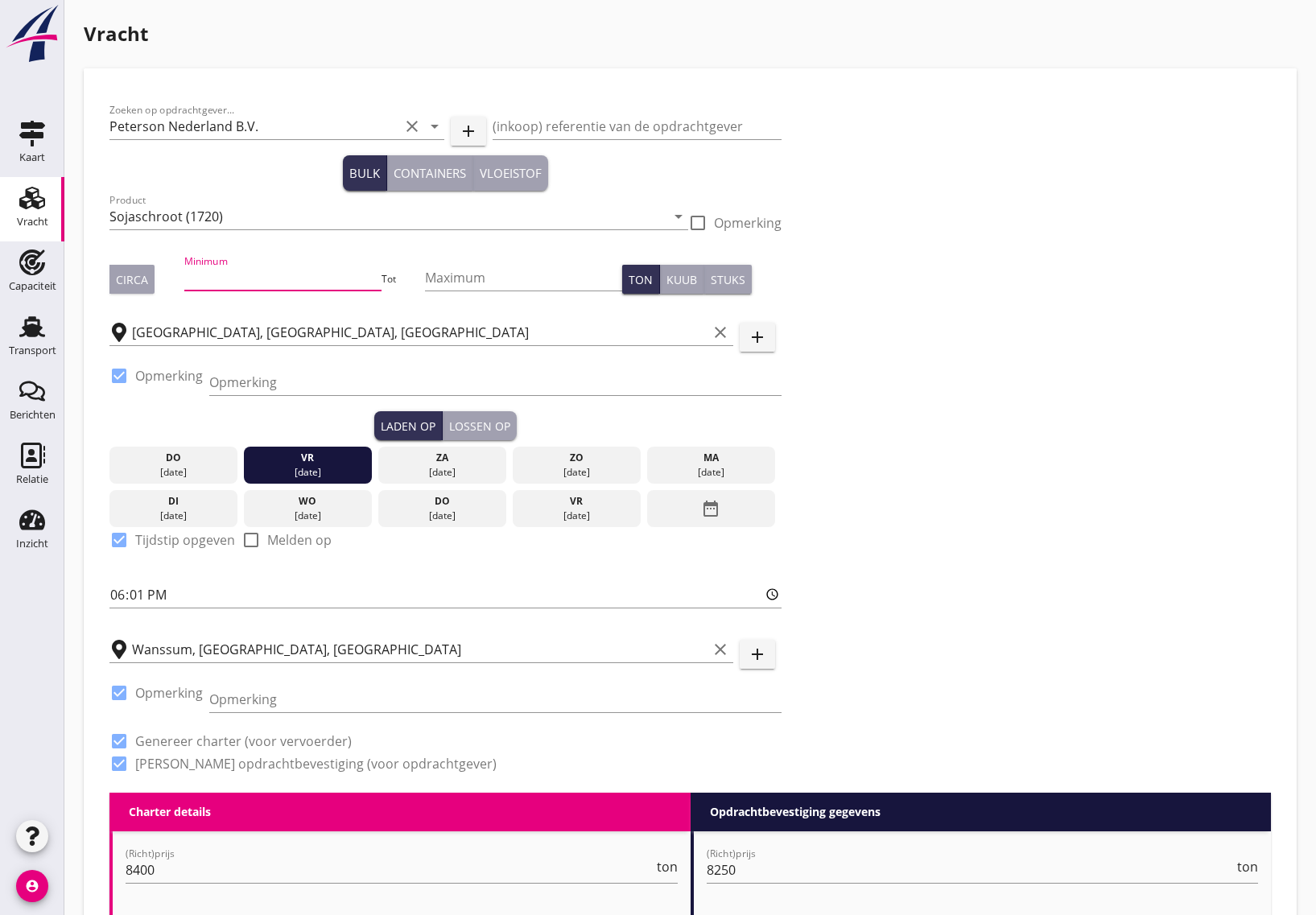
click at [235, 269] on input "Minimum" at bounding box center [282, 278] width 197 height 26
click at [239, 270] on input "Minimum" at bounding box center [282, 278] width 197 height 26
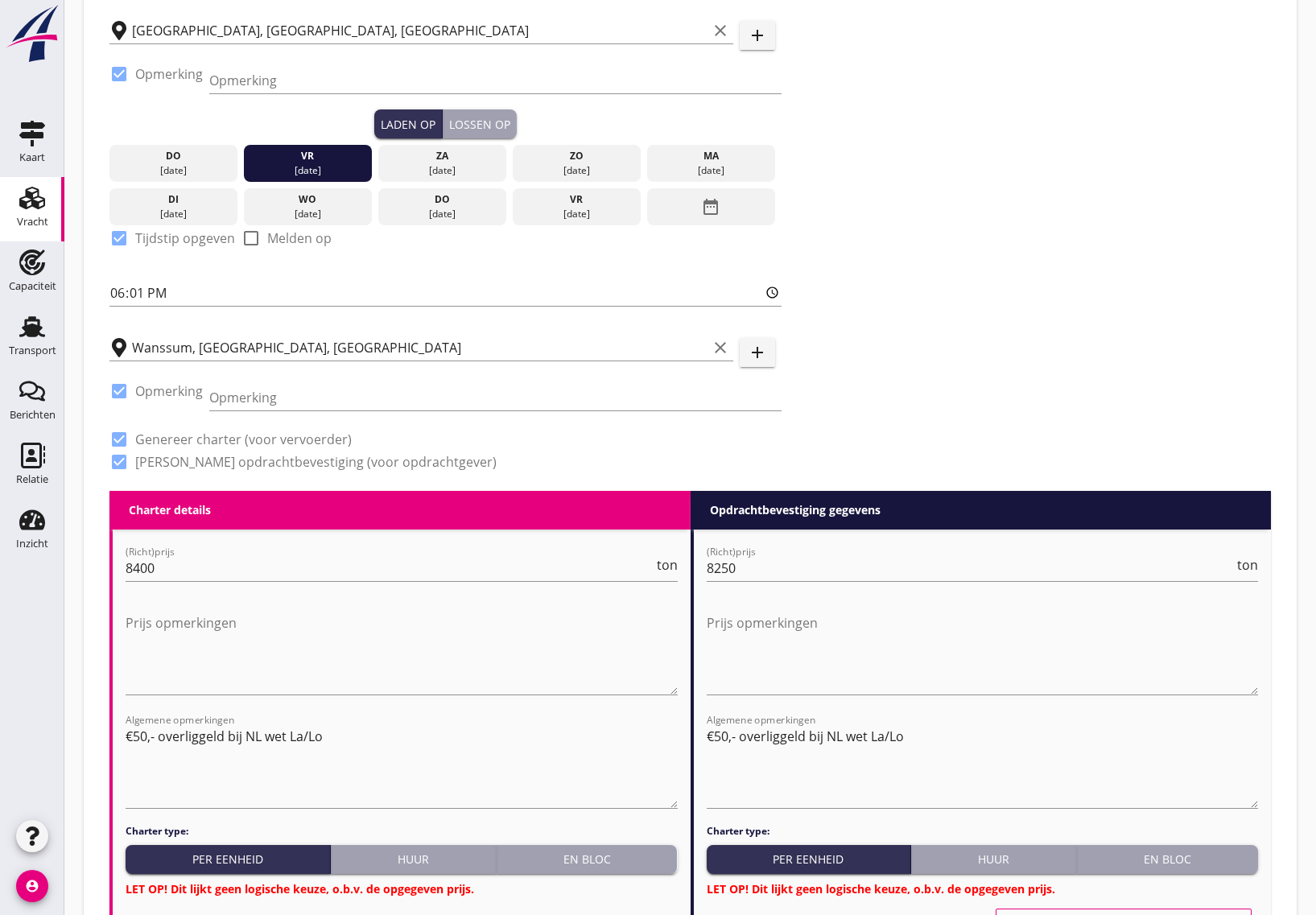
scroll to position [100, 0]
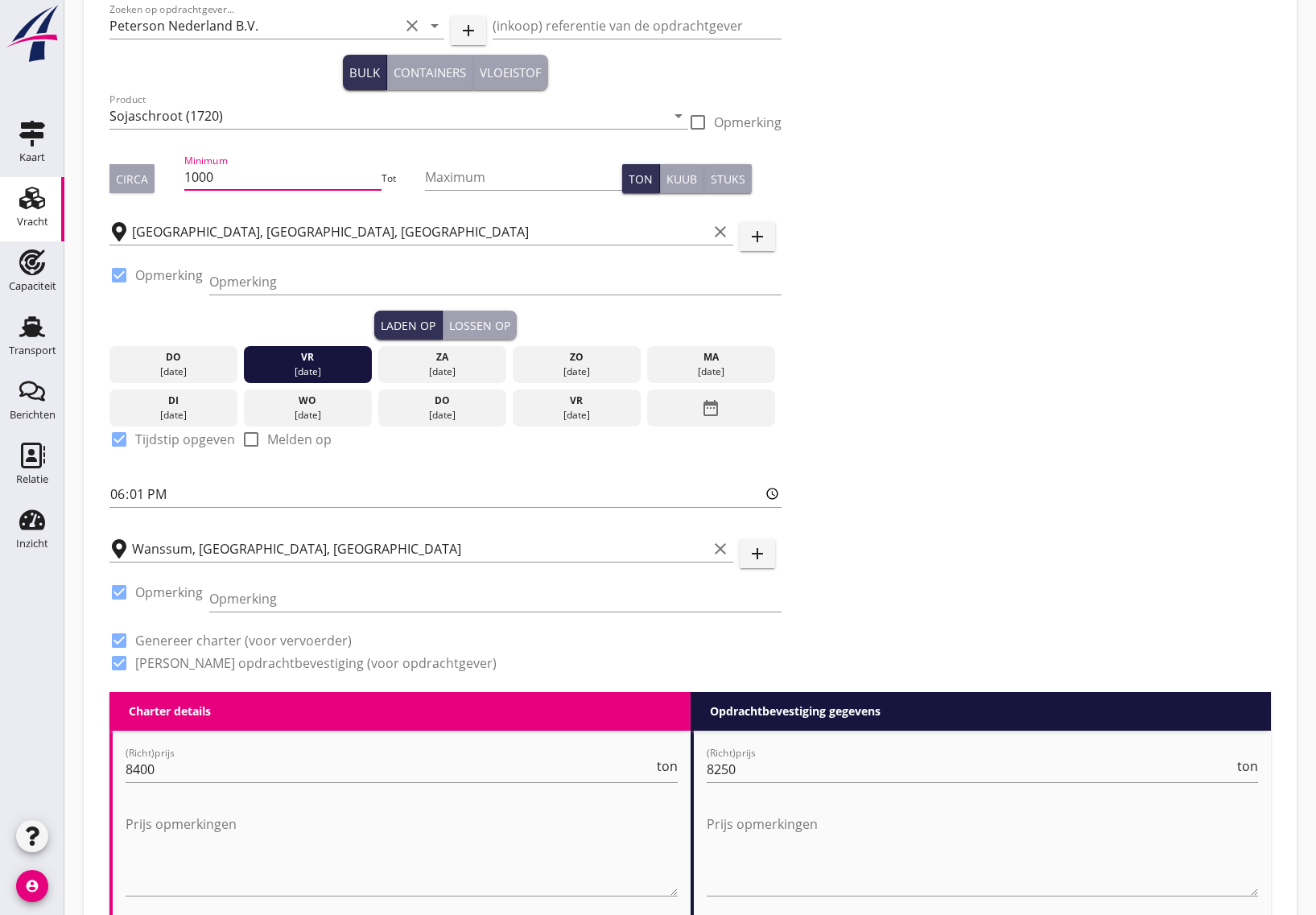
type input "1000"
click at [123, 179] on div "Circa" at bounding box center [132, 179] width 32 height 17
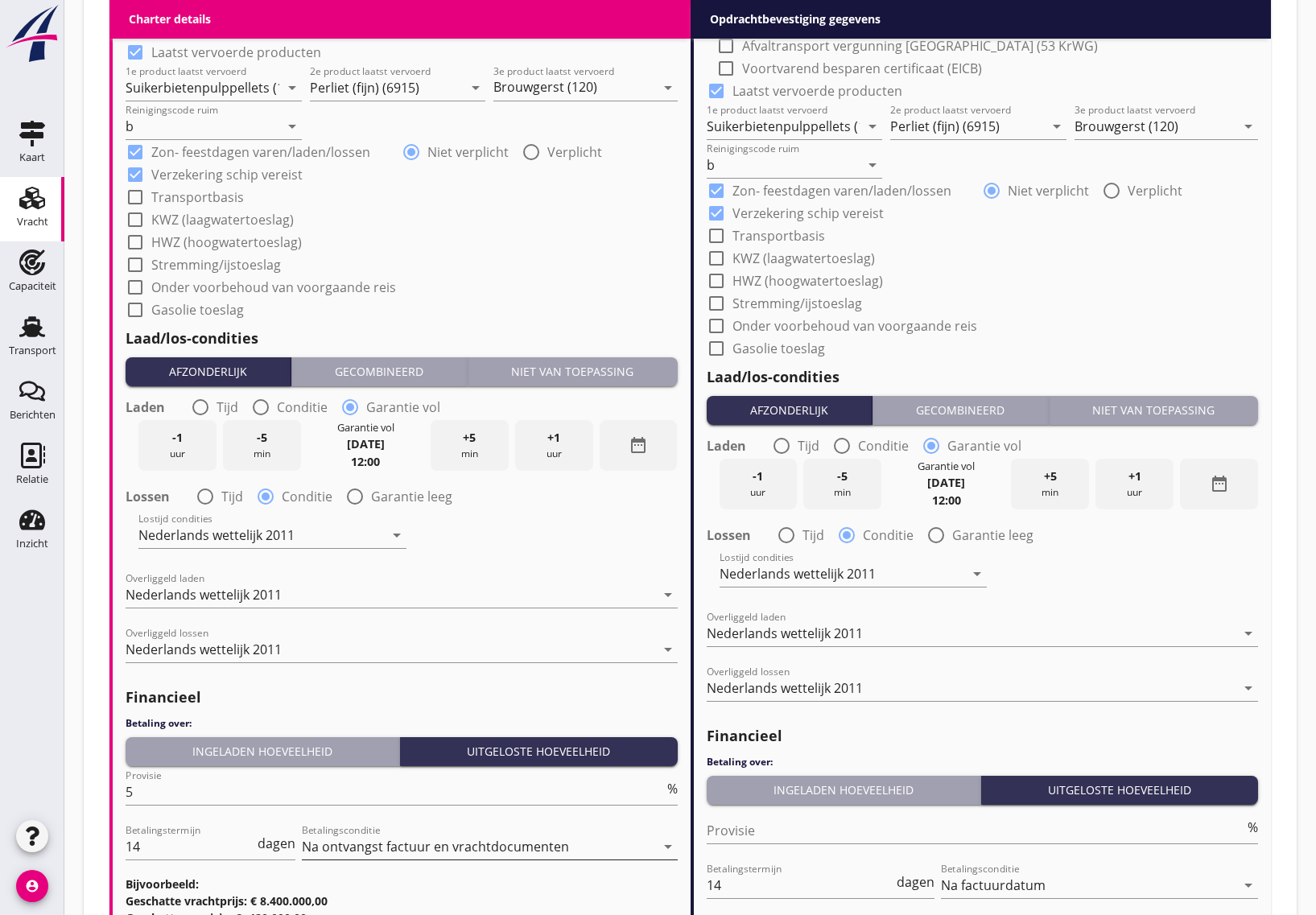
scroll to position [1796, 0]
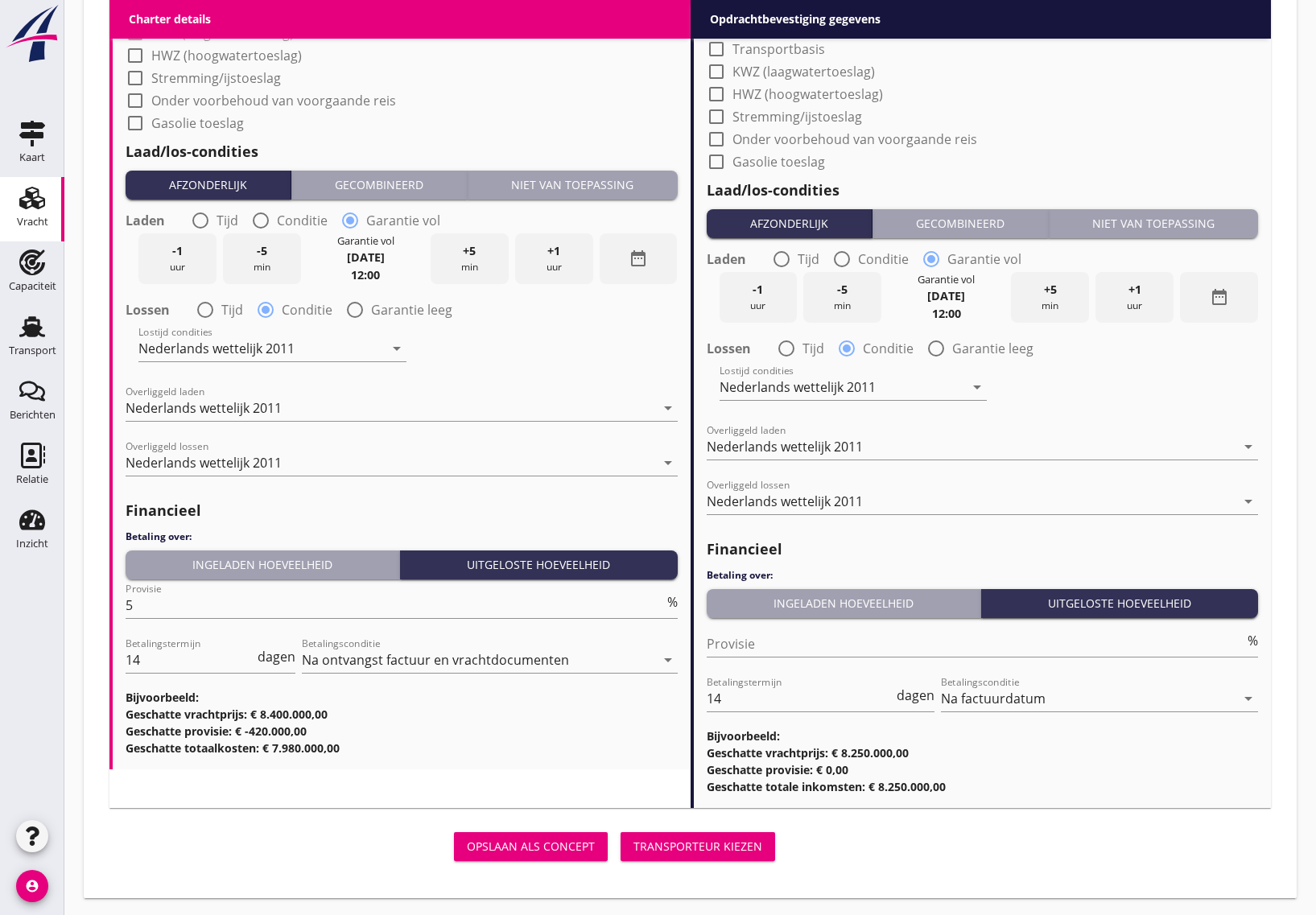
click at [716, 837] on div "Transporteur kiezen" at bounding box center [698, 845] width 129 height 17
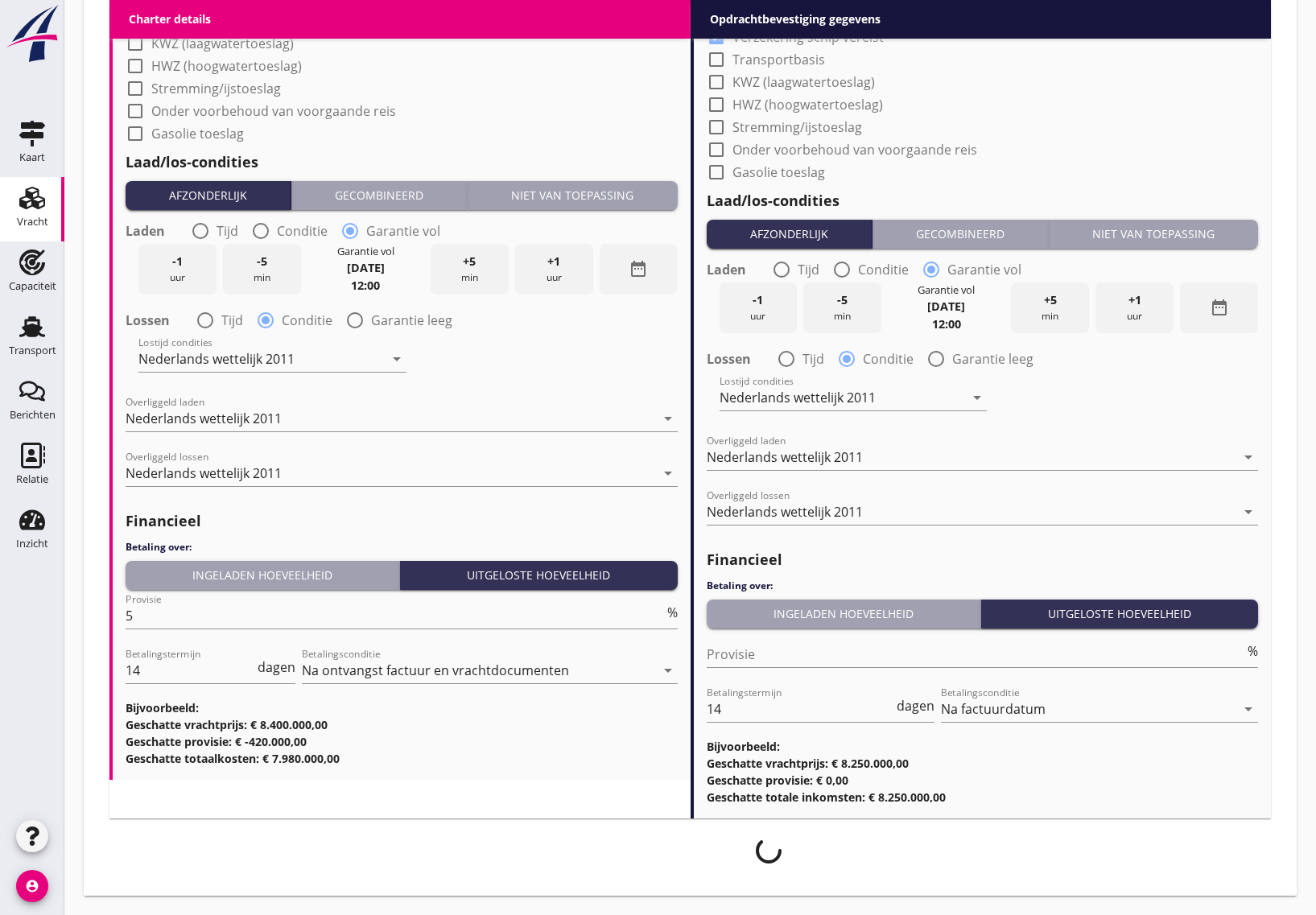
scroll to position [1784, 0]
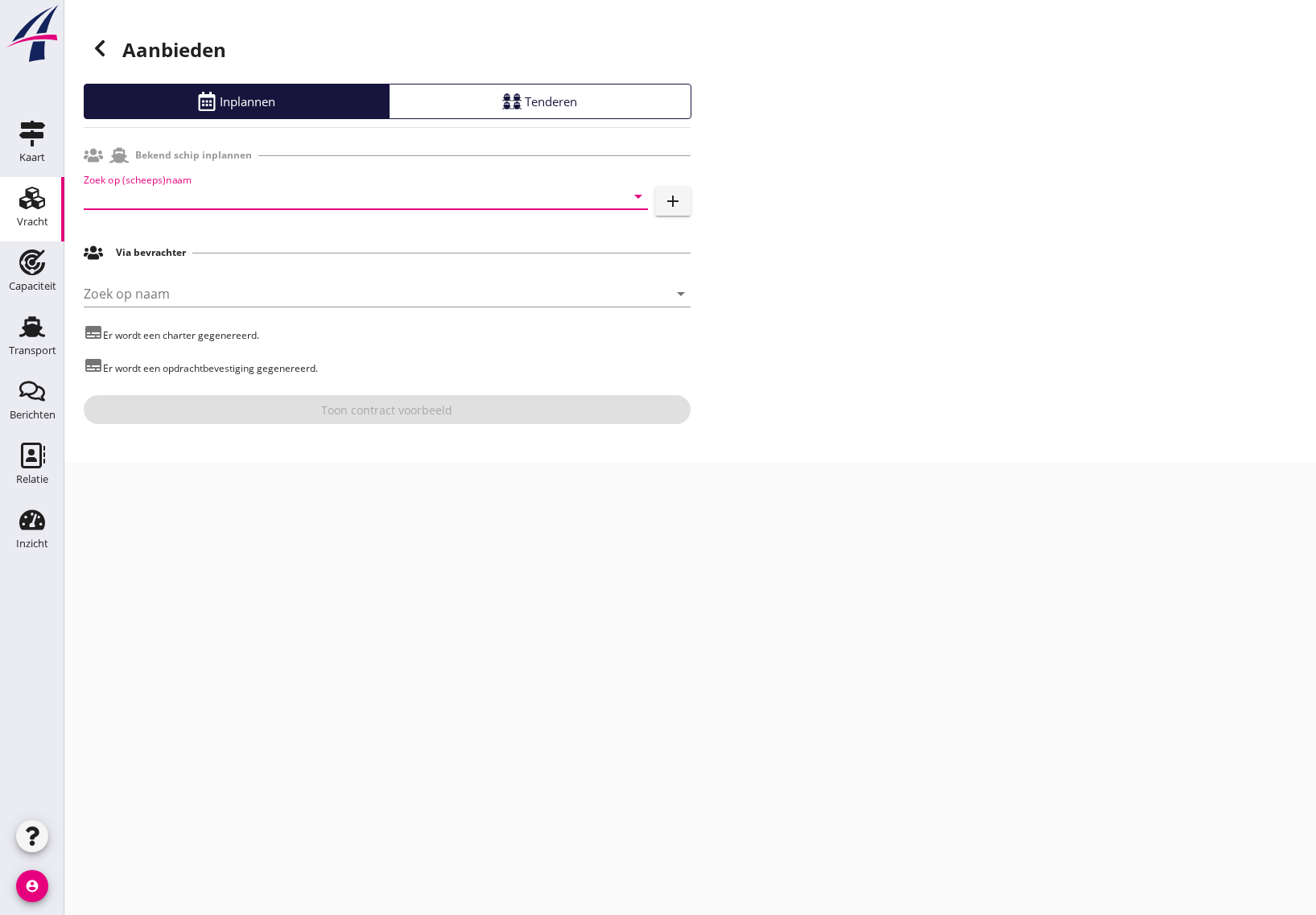
click at [209, 192] on input "Zoek op (scheeps)naam" at bounding box center [343, 197] width 519 height 26
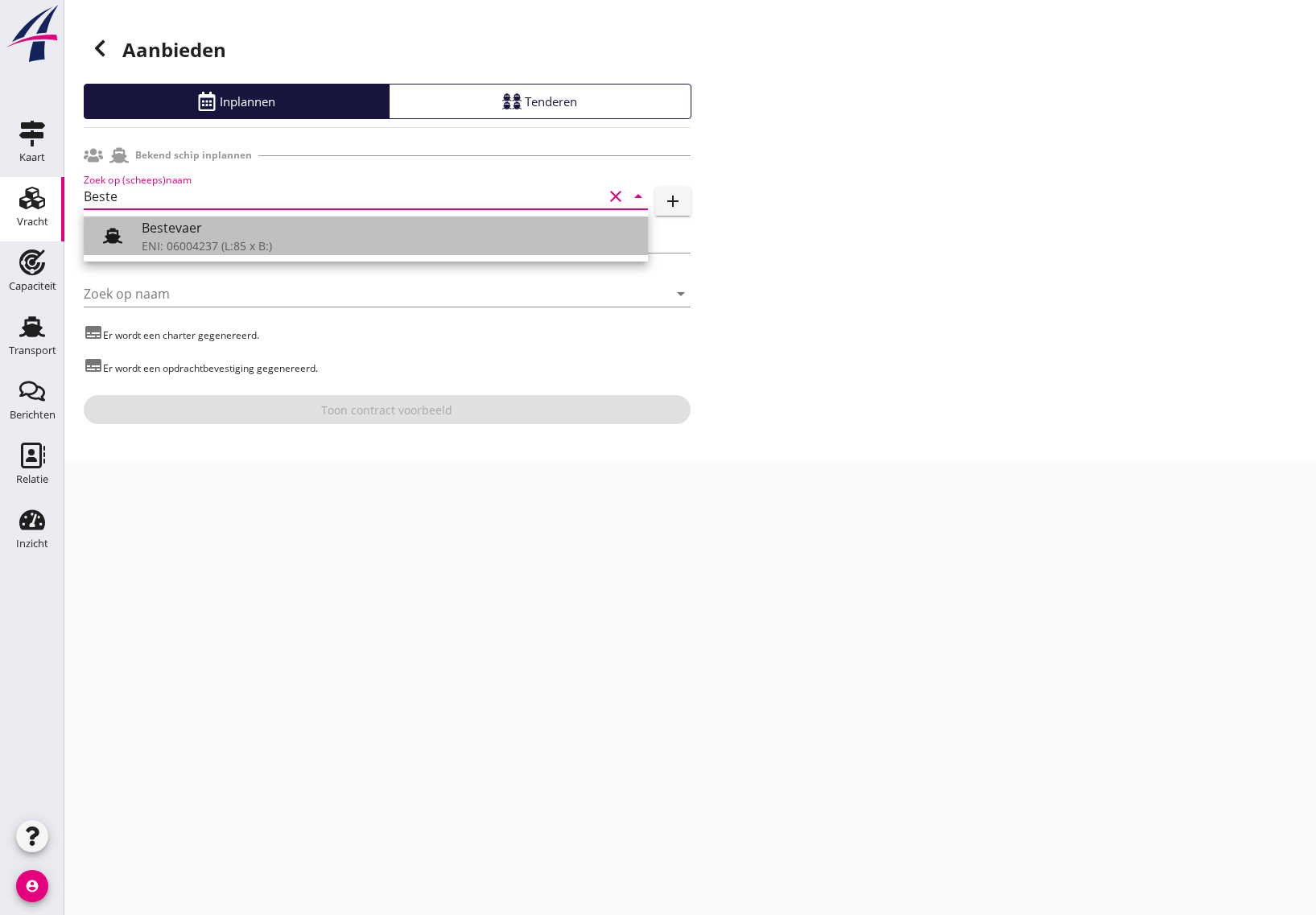
click at [201, 238] on div "ENI: 06004237 (L:85 x B:)" at bounding box center [389, 245] width 493 height 17
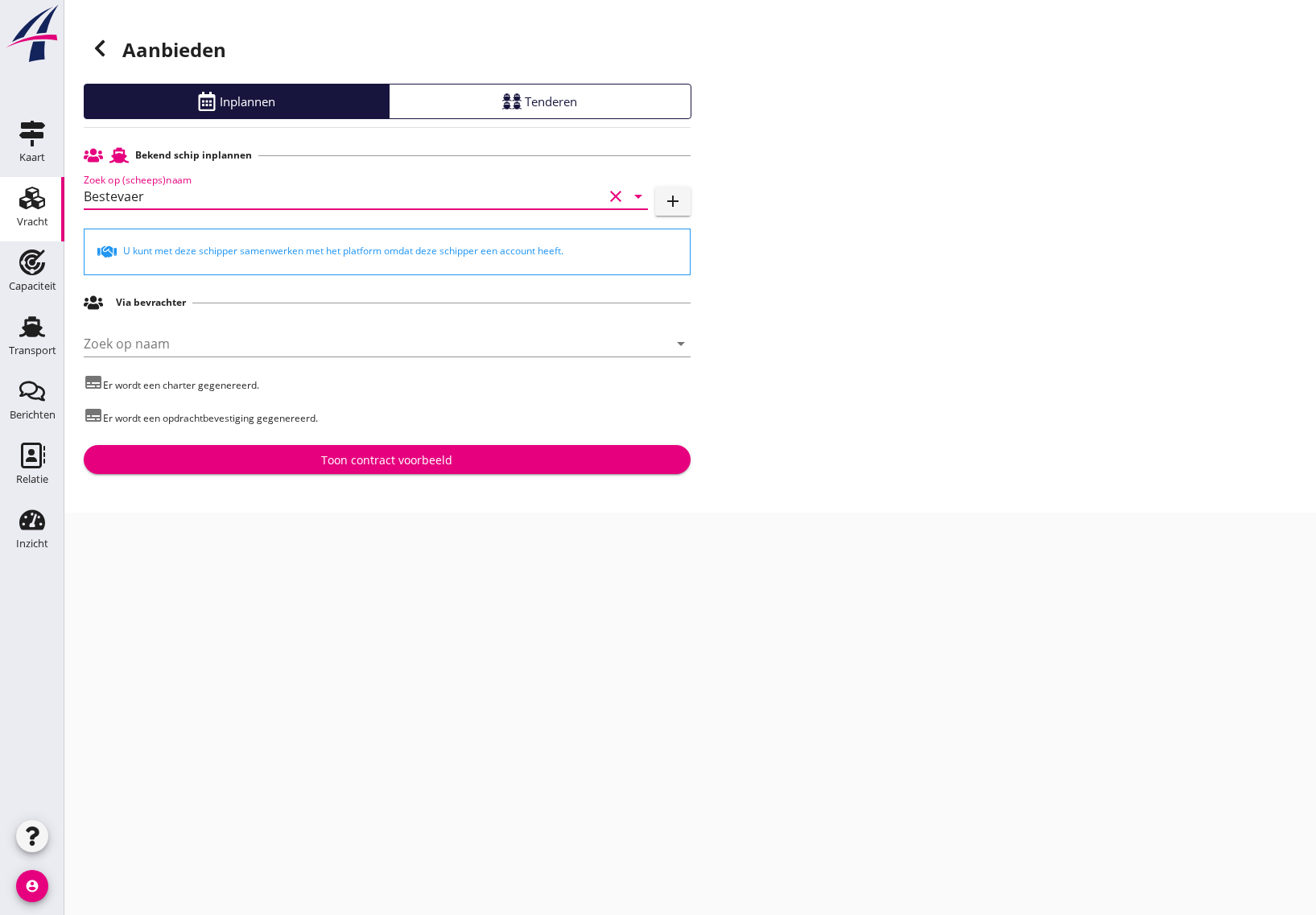
type input "Bestevaer"
click at [227, 451] on button "Toon contract voorbeeld" at bounding box center [387, 459] width 607 height 29
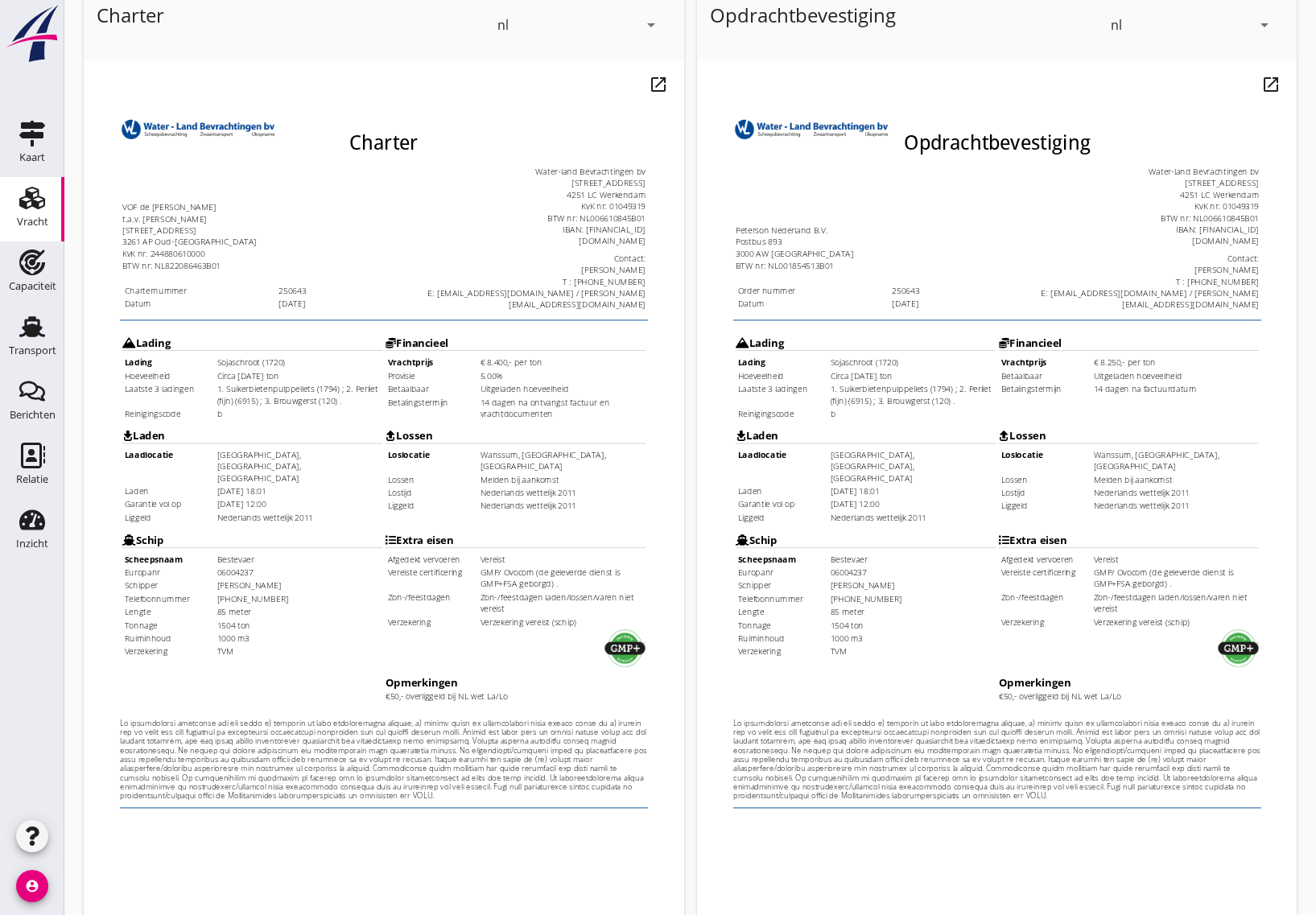
scroll to position [221, 0]
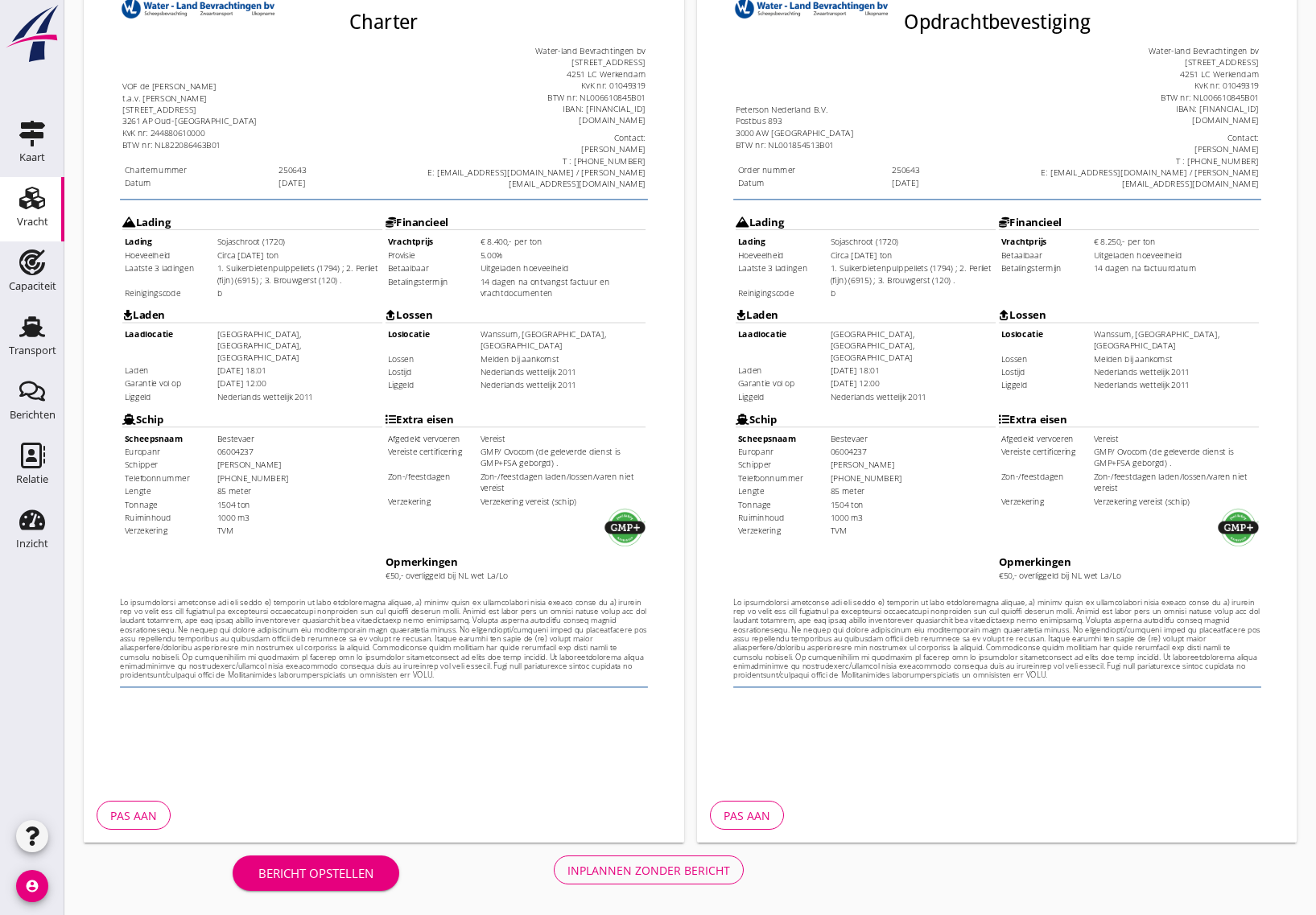
click at [126, 816] on div "Pas aan" at bounding box center [134, 815] width 47 height 17
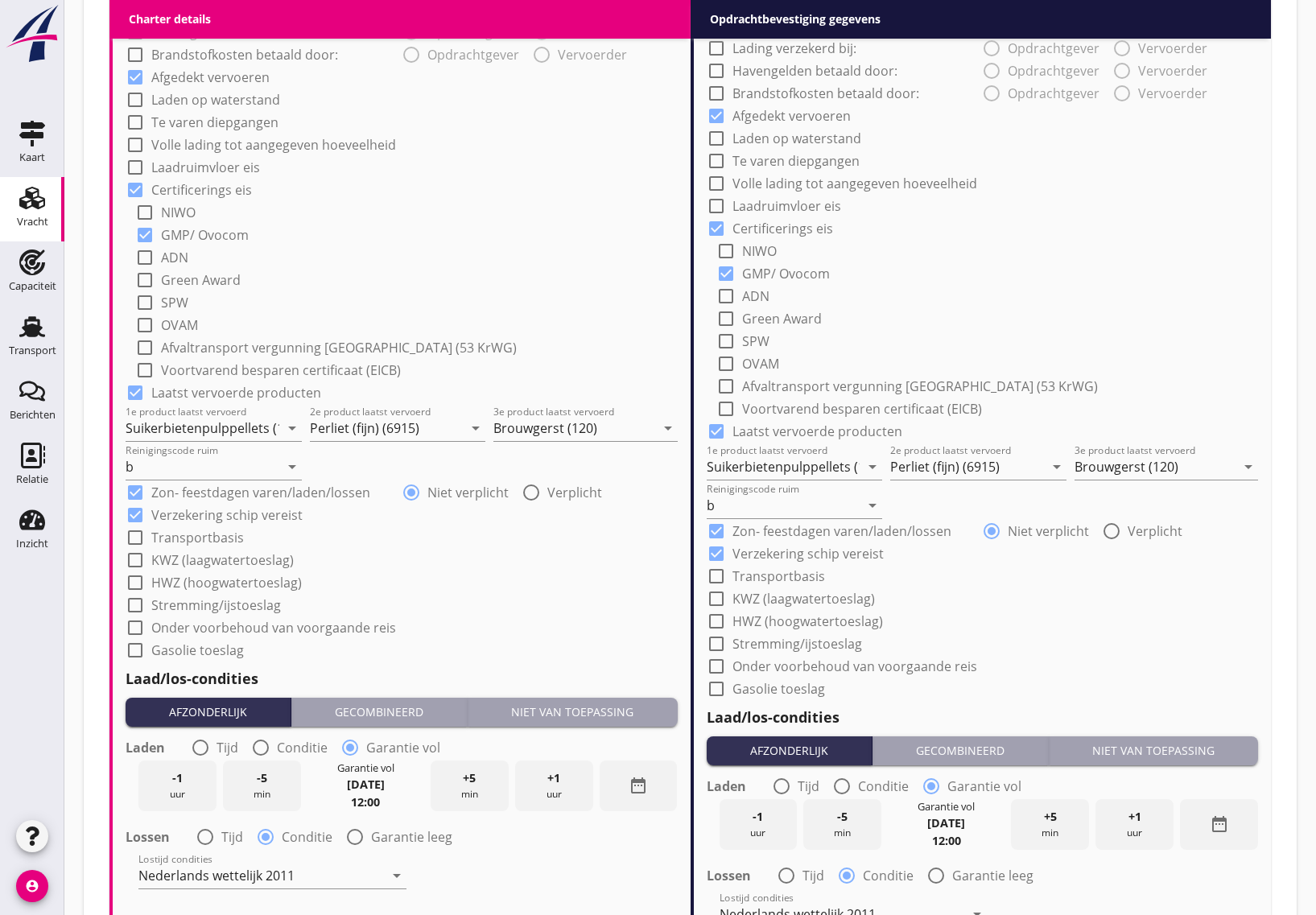
scroll to position [1610, 0]
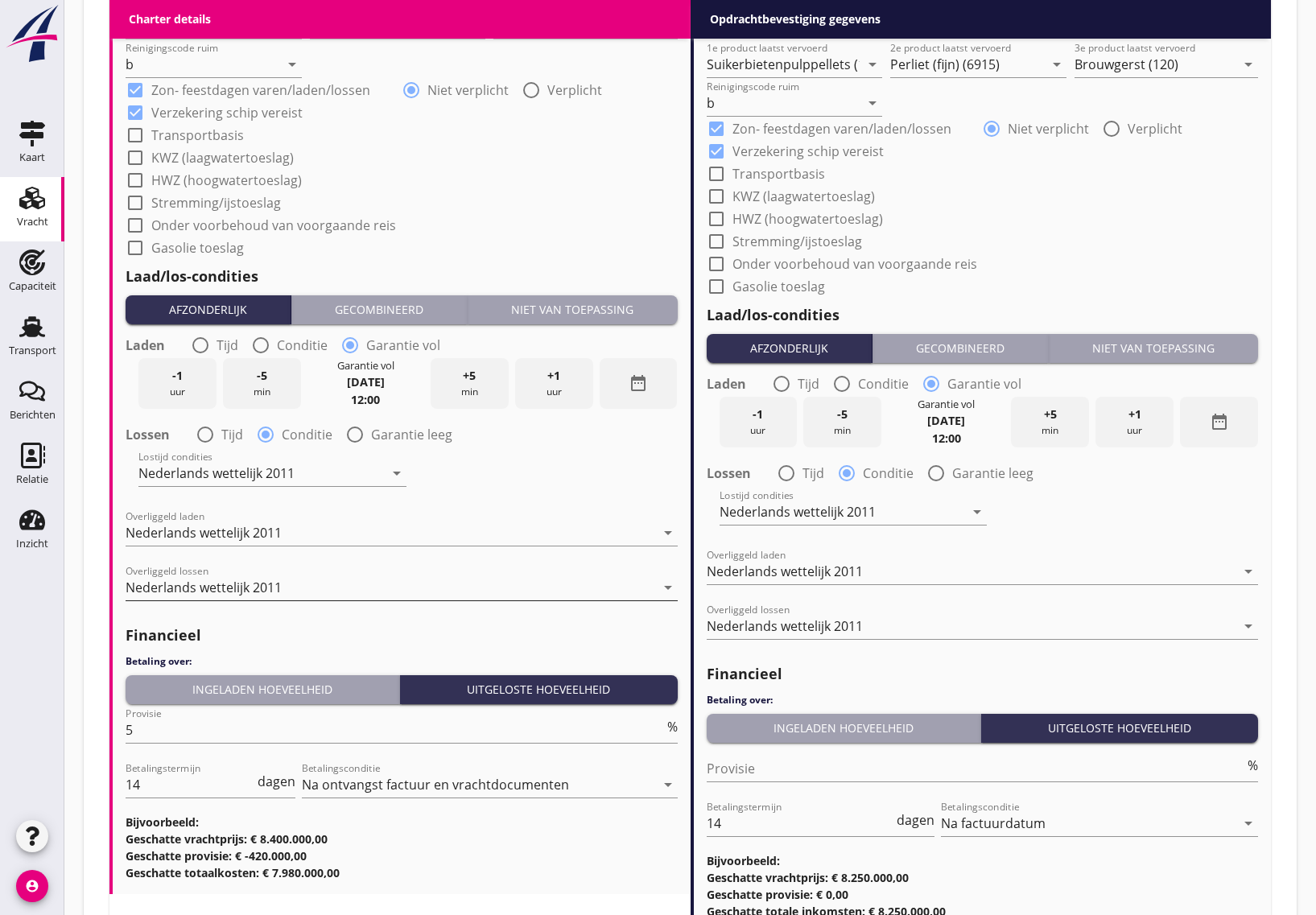
click at [229, 593] on div "Nederlands wettelijk 2011" at bounding box center [203, 587] width 156 height 15
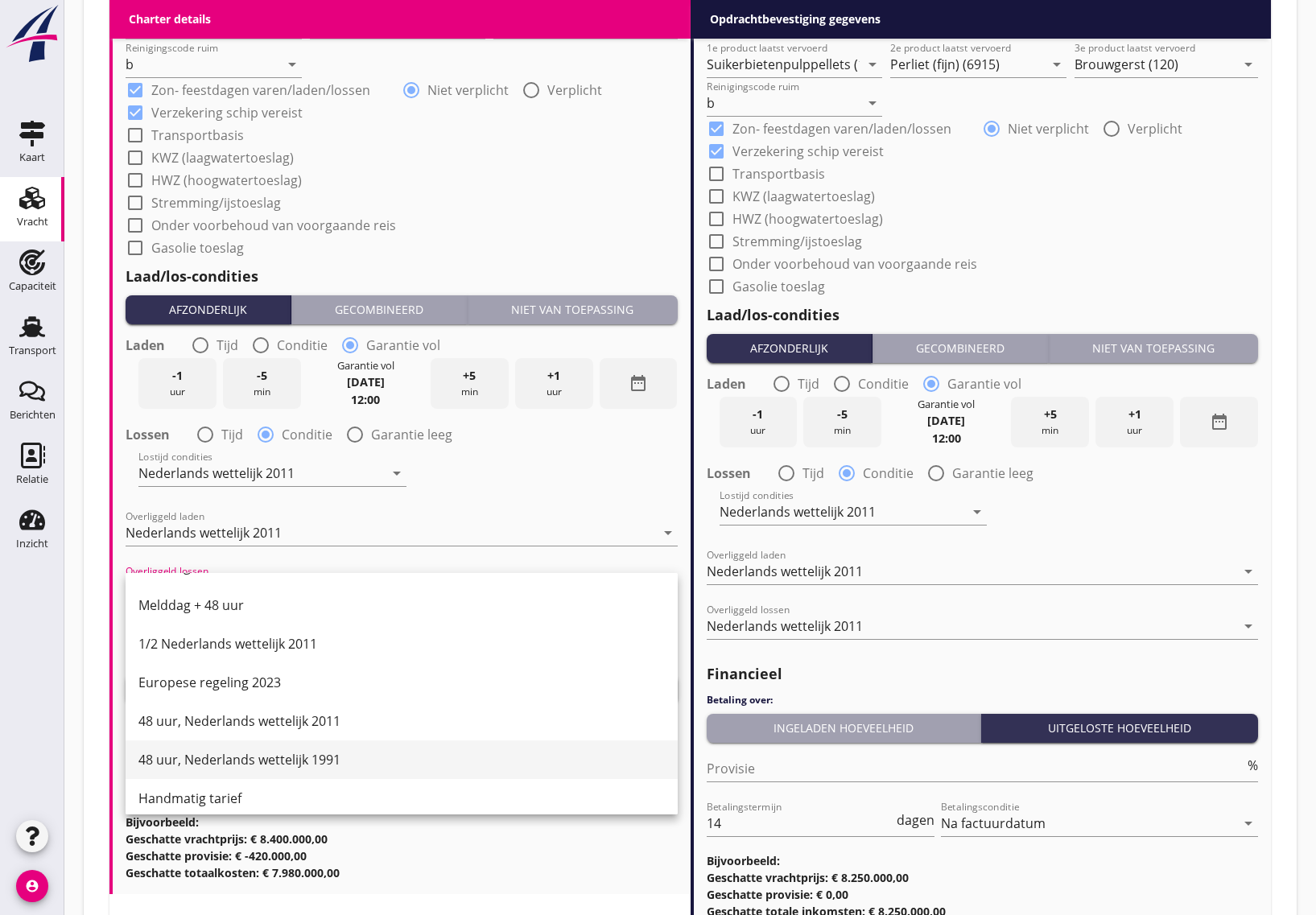
scroll to position [814, 0]
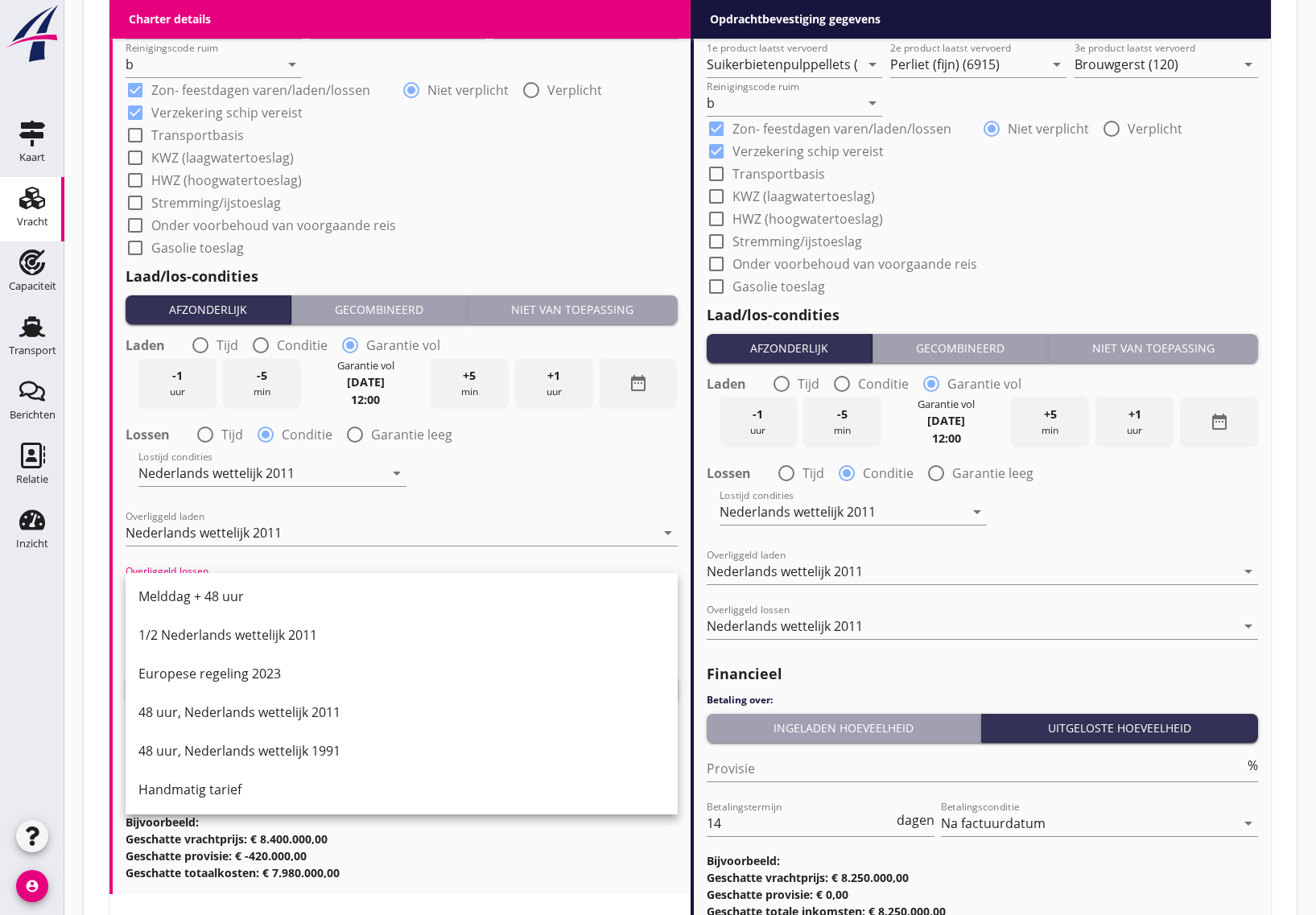
click at [198, 798] on div "Handmatig tarief" at bounding box center [402, 790] width 526 height 19
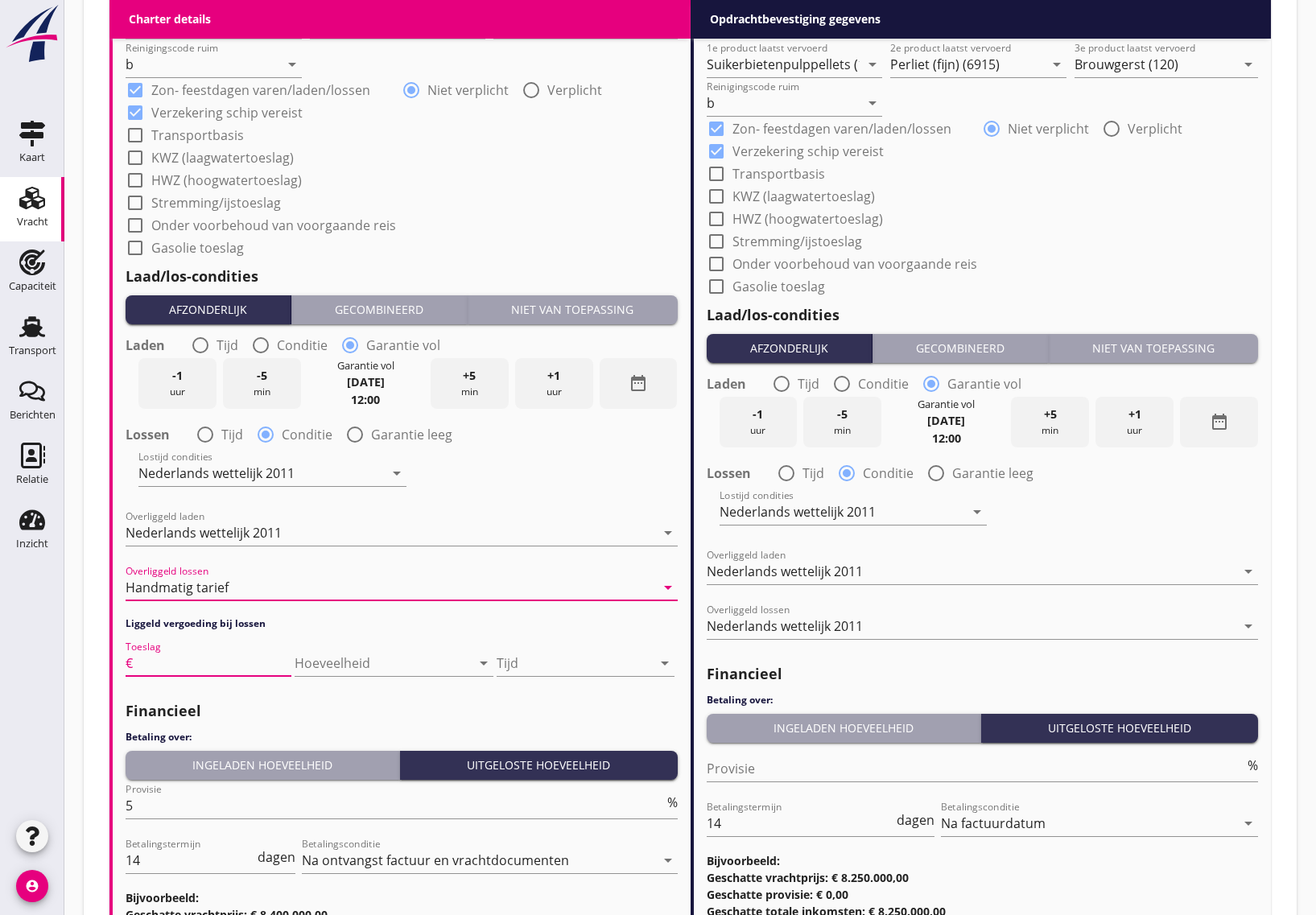
click at [210, 656] on input "Toeslag" at bounding box center [214, 663] width 155 height 26
click at [350, 654] on div at bounding box center [371, 663] width 153 height 26
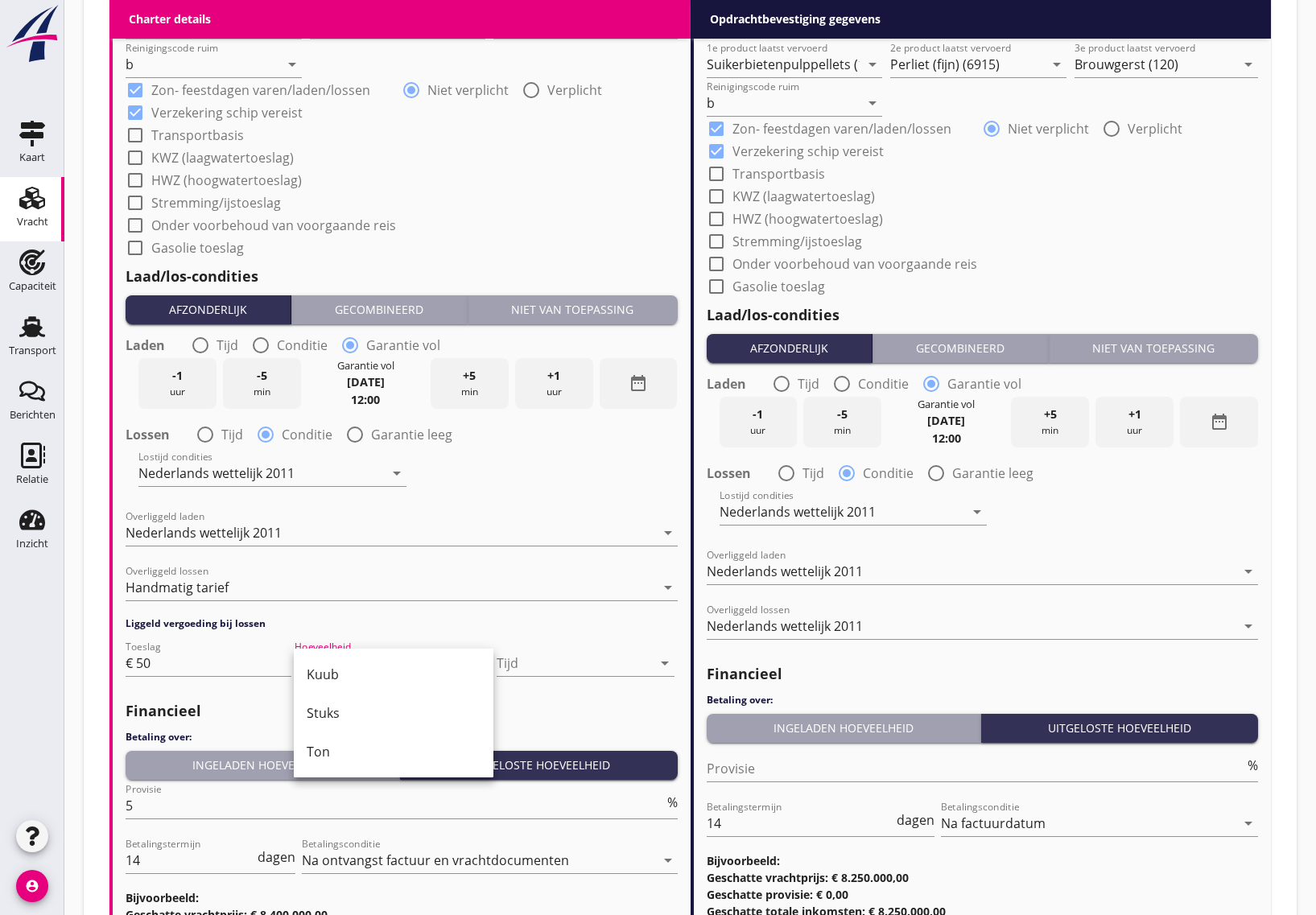
click at [251, 705] on h2 "Financieel" at bounding box center [402, 710] width 553 height 22
click at [175, 656] on input "50" at bounding box center [214, 663] width 155 height 26
type input "5"
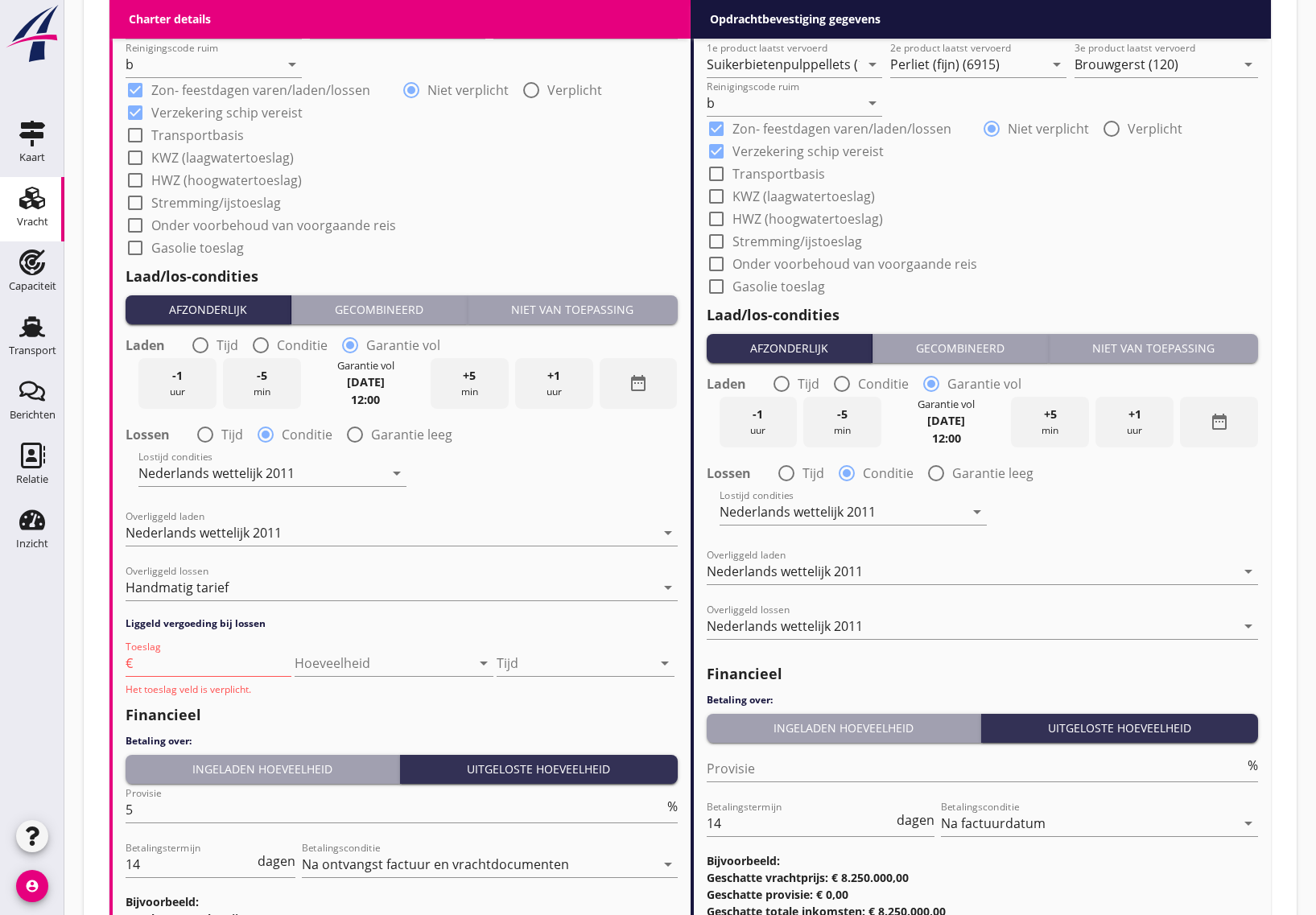
click at [251, 707] on h2 "Financieel" at bounding box center [402, 715] width 553 height 22
click at [227, 662] on input "Toeslag" at bounding box center [214, 663] width 155 height 26
click at [260, 661] on input "Toeslag" at bounding box center [214, 663] width 155 height 26
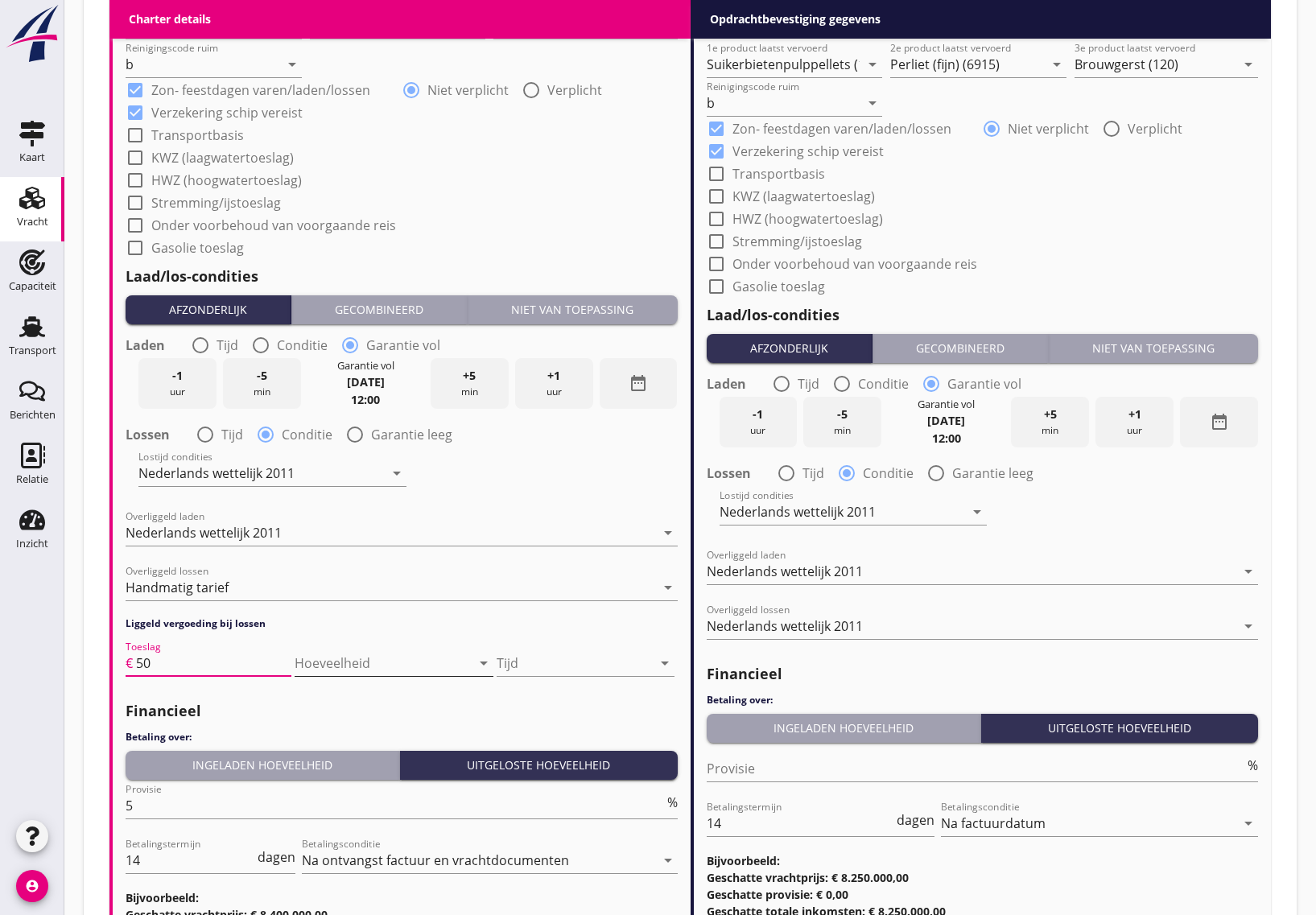
type input "50"
click at [320, 665] on div at bounding box center [371, 663] width 153 height 26
click at [231, 695] on div "Financieel Betaling over: Ingeladen hoeveelheid Uitgeloste hoeveelheid Provisie…" at bounding box center [402, 824] width 553 height 265
click at [524, 661] on div at bounding box center [573, 663] width 154 height 26
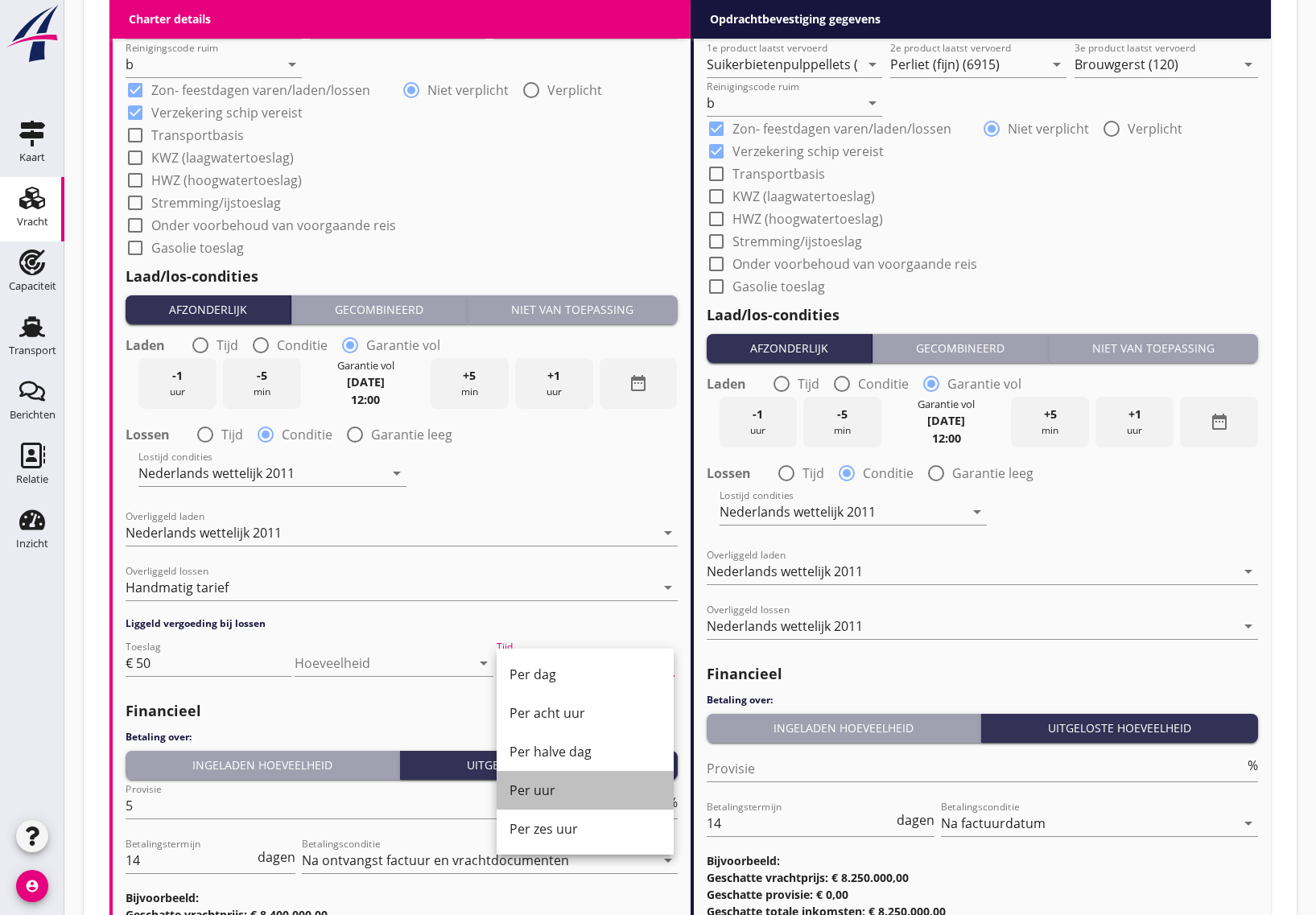
click at [568, 799] on div "Per uur" at bounding box center [586, 790] width 152 height 19
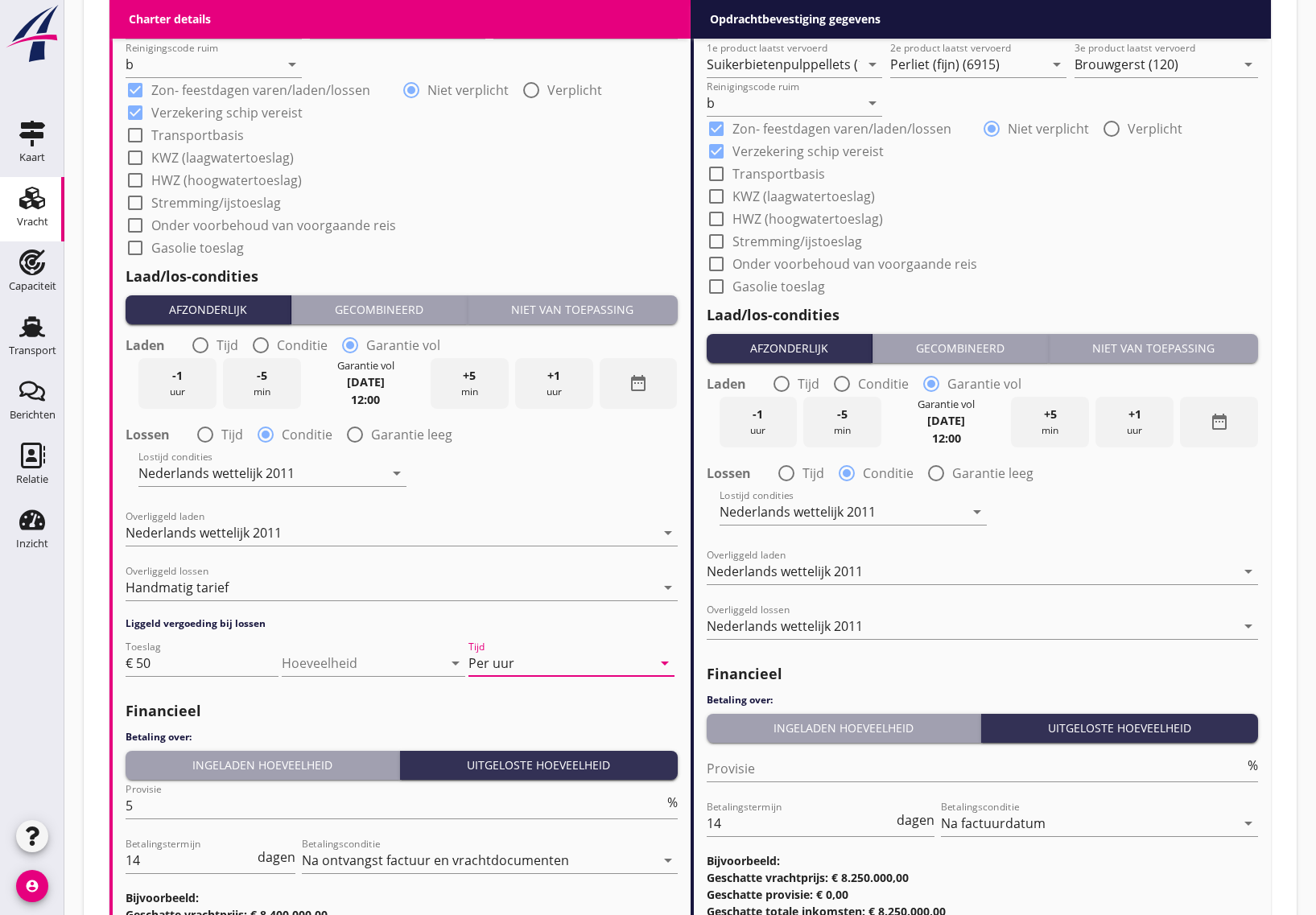
click at [355, 713] on h2 "Financieel" at bounding box center [402, 710] width 553 height 22
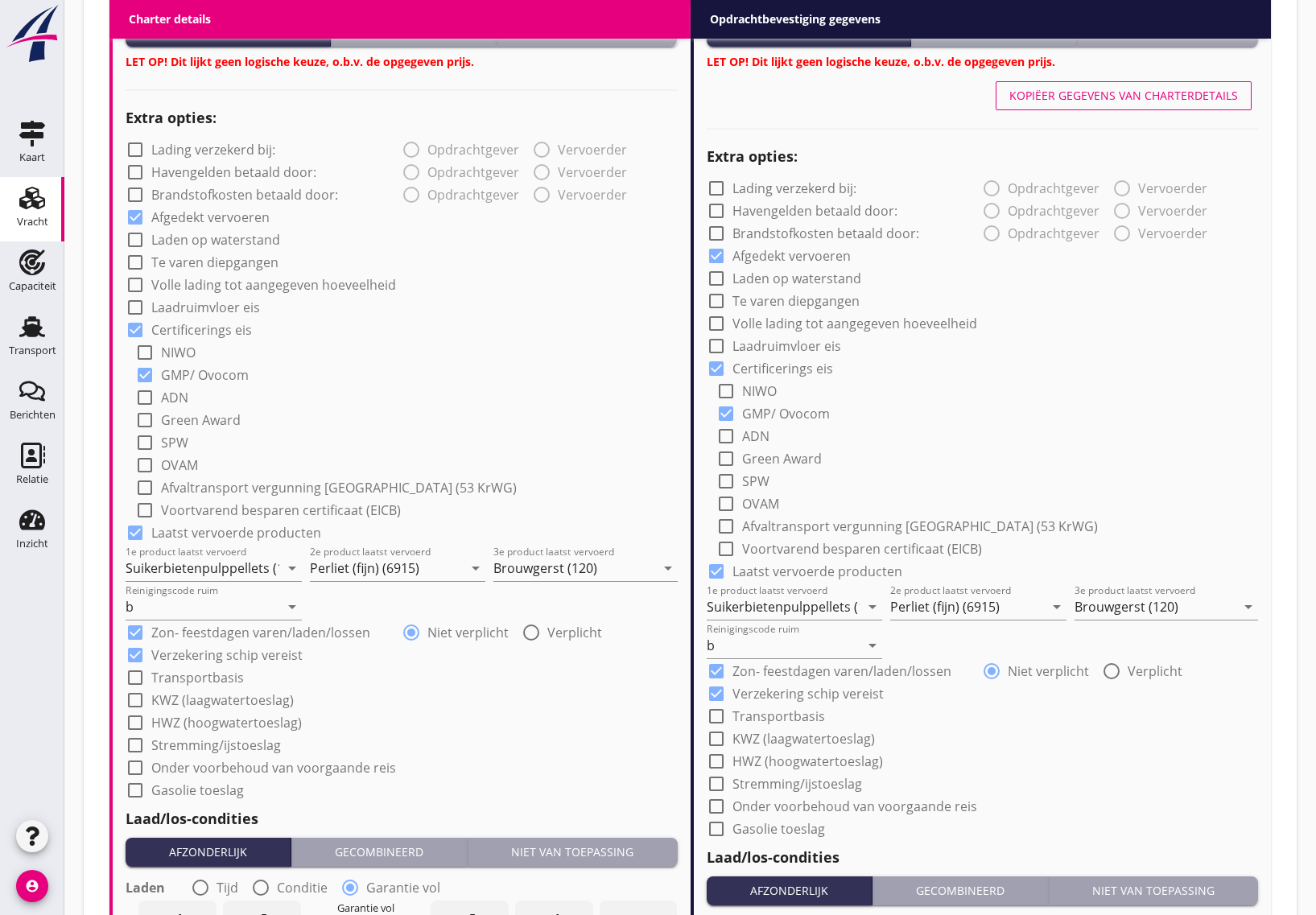
scroll to position [464, 0]
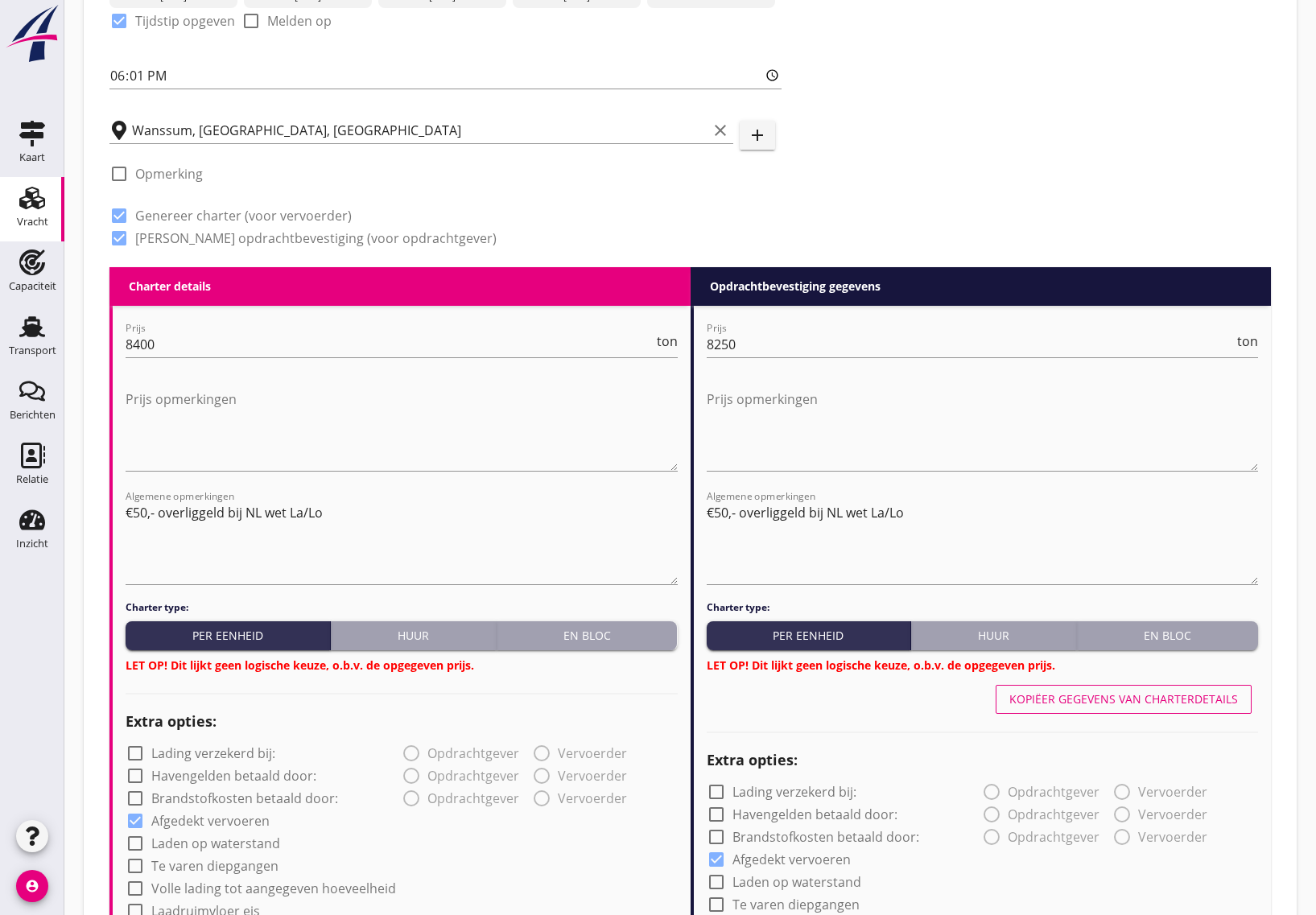
click at [1088, 700] on div "Kopiëer gegevens van charterdetails" at bounding box center [1123, 698] width 228 height 17
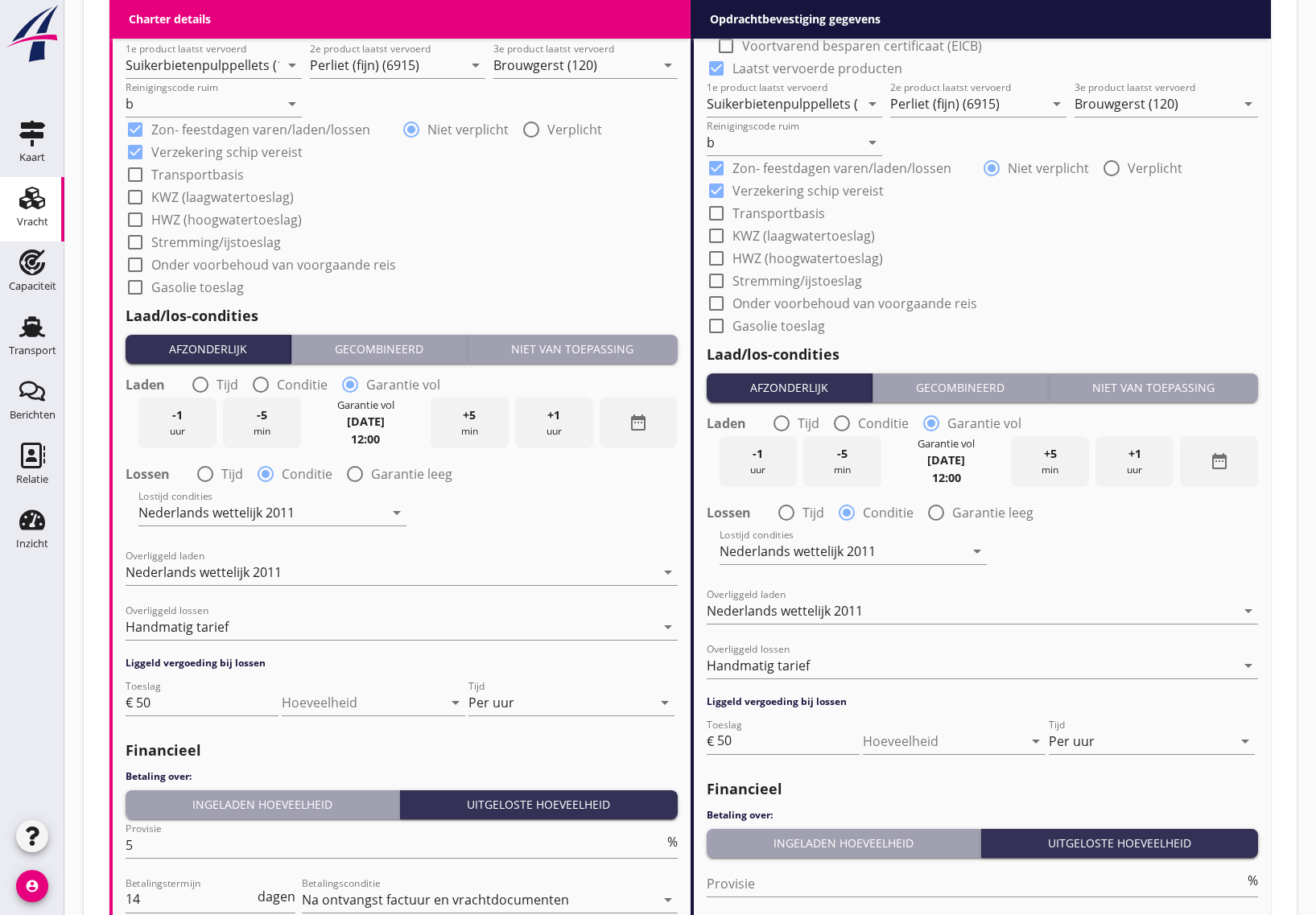
scroll to position [1809, 0]
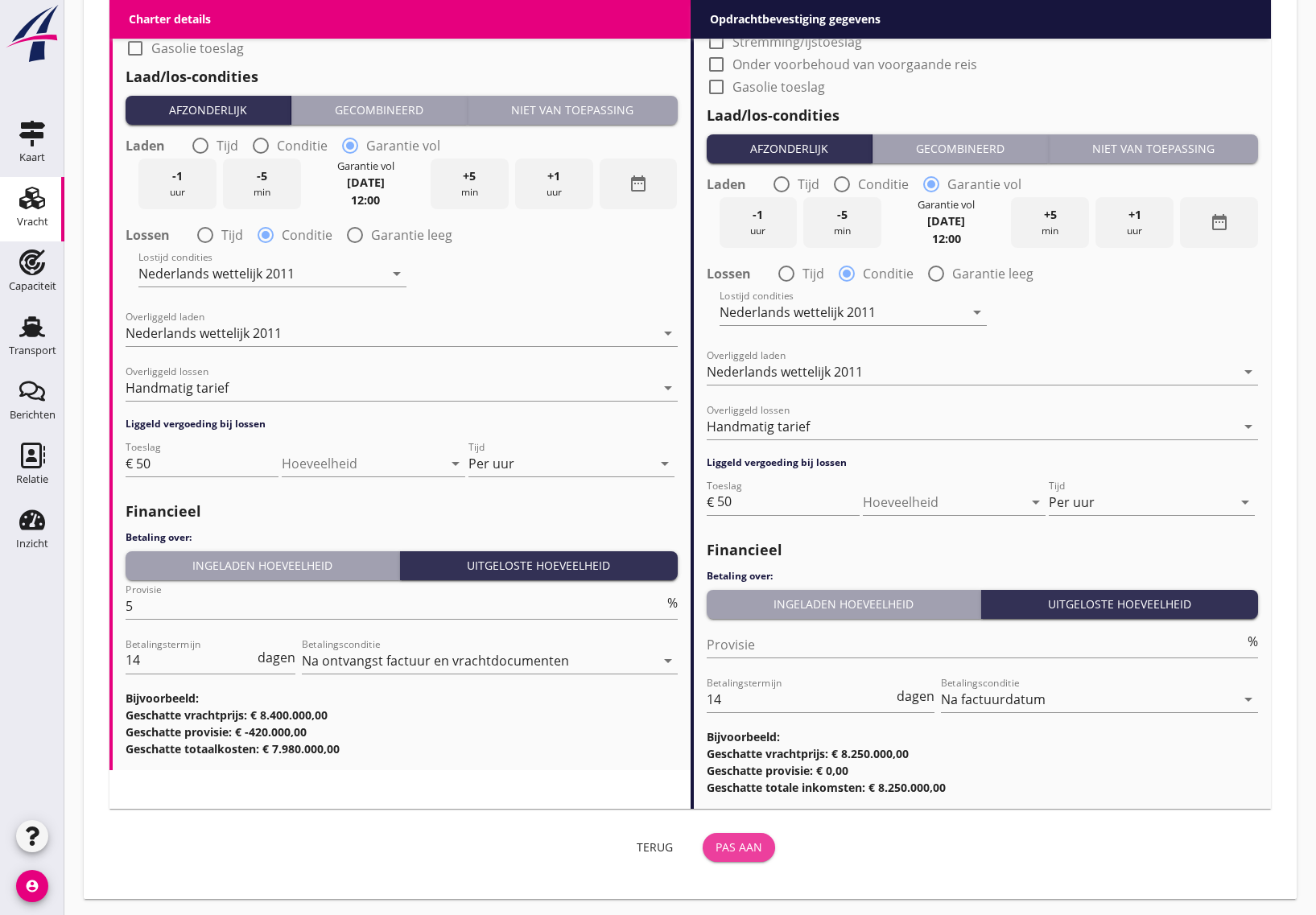
click at [750, 838] on div "Pas aan" at bounding box center [739, 846] width 47 height 17
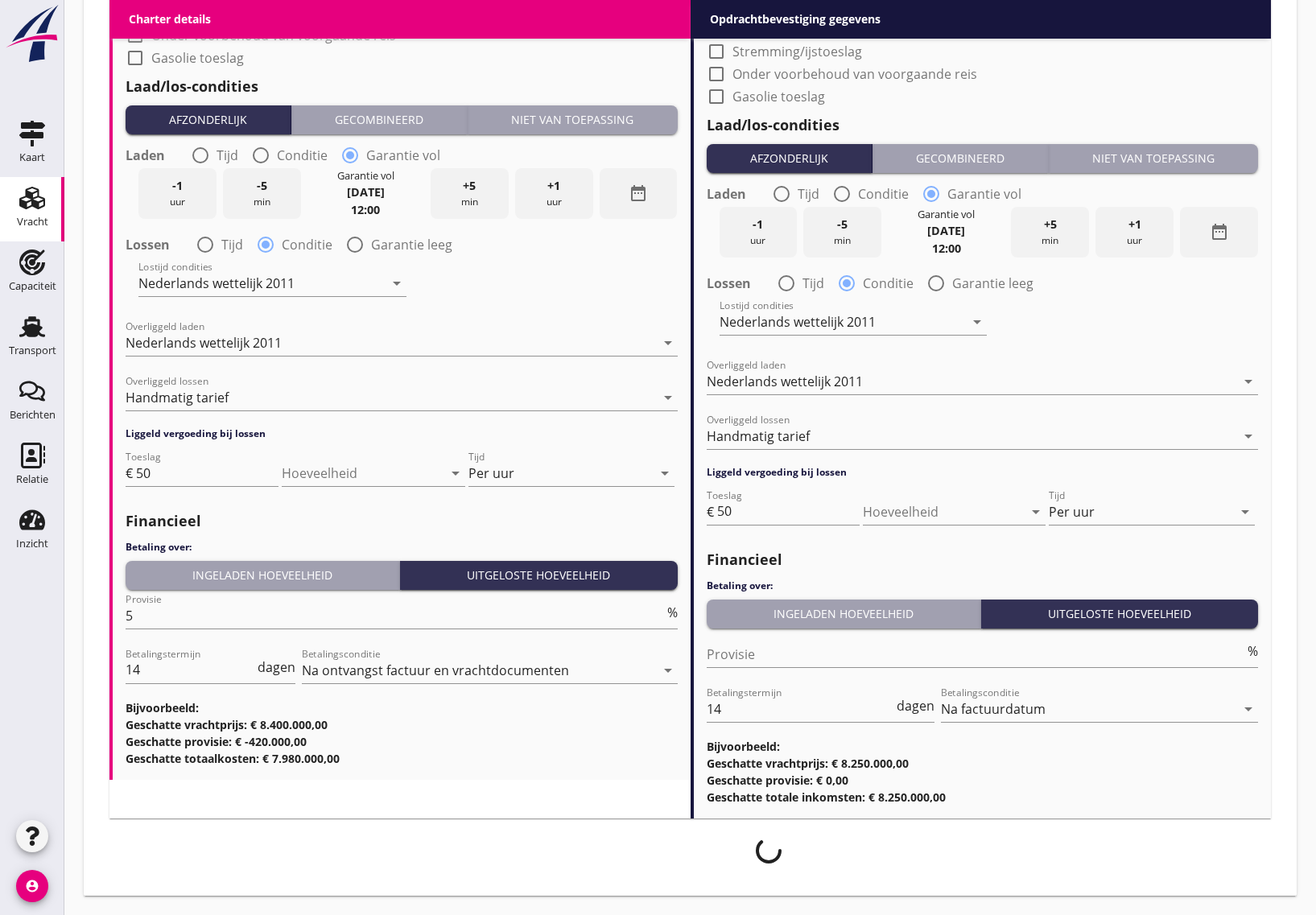
scroll to position [1797, 0]
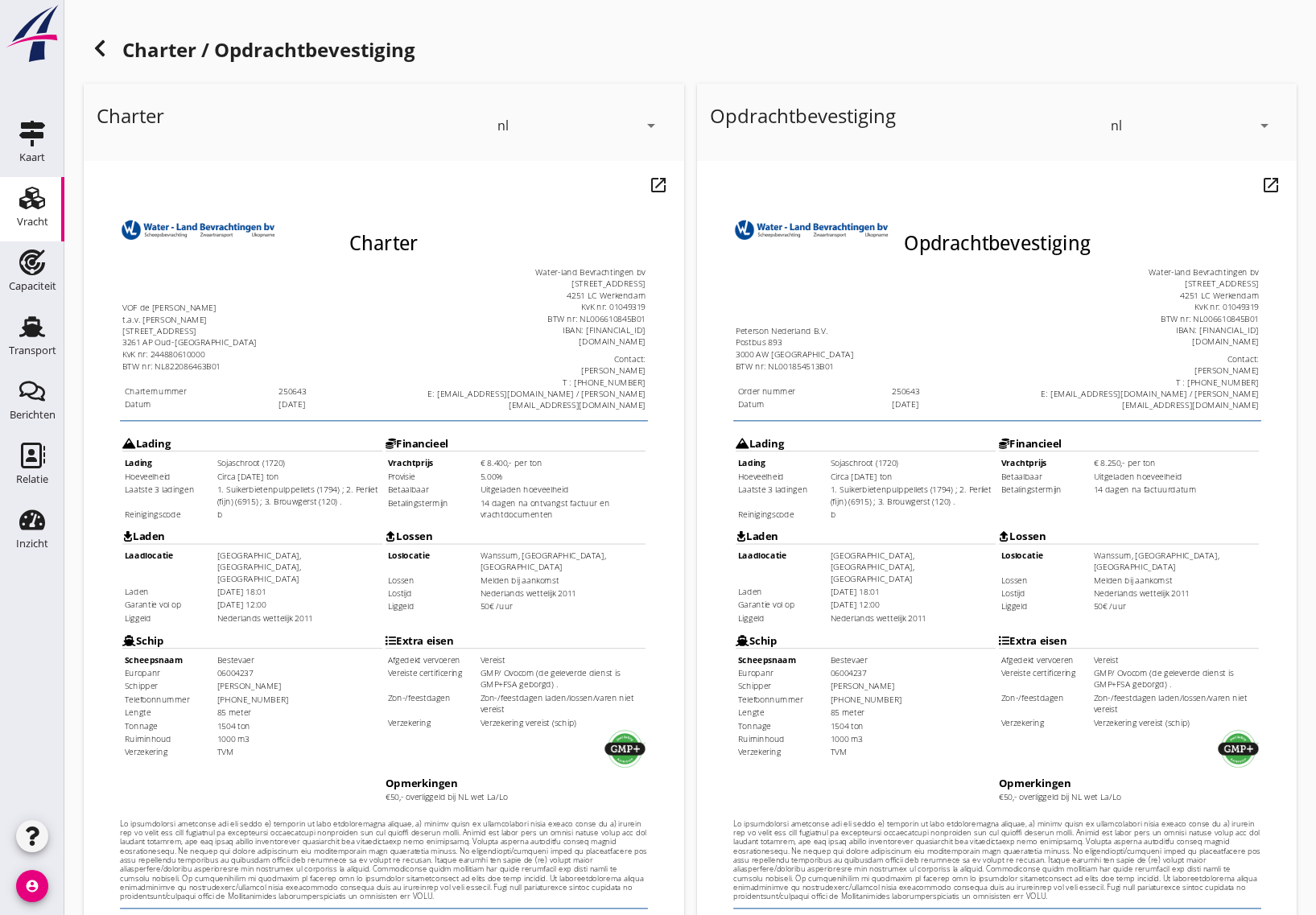
click at [522, 573] on td "Nederlands wettelijk 2011" at bounding box center [560, 580] width 175 height 12
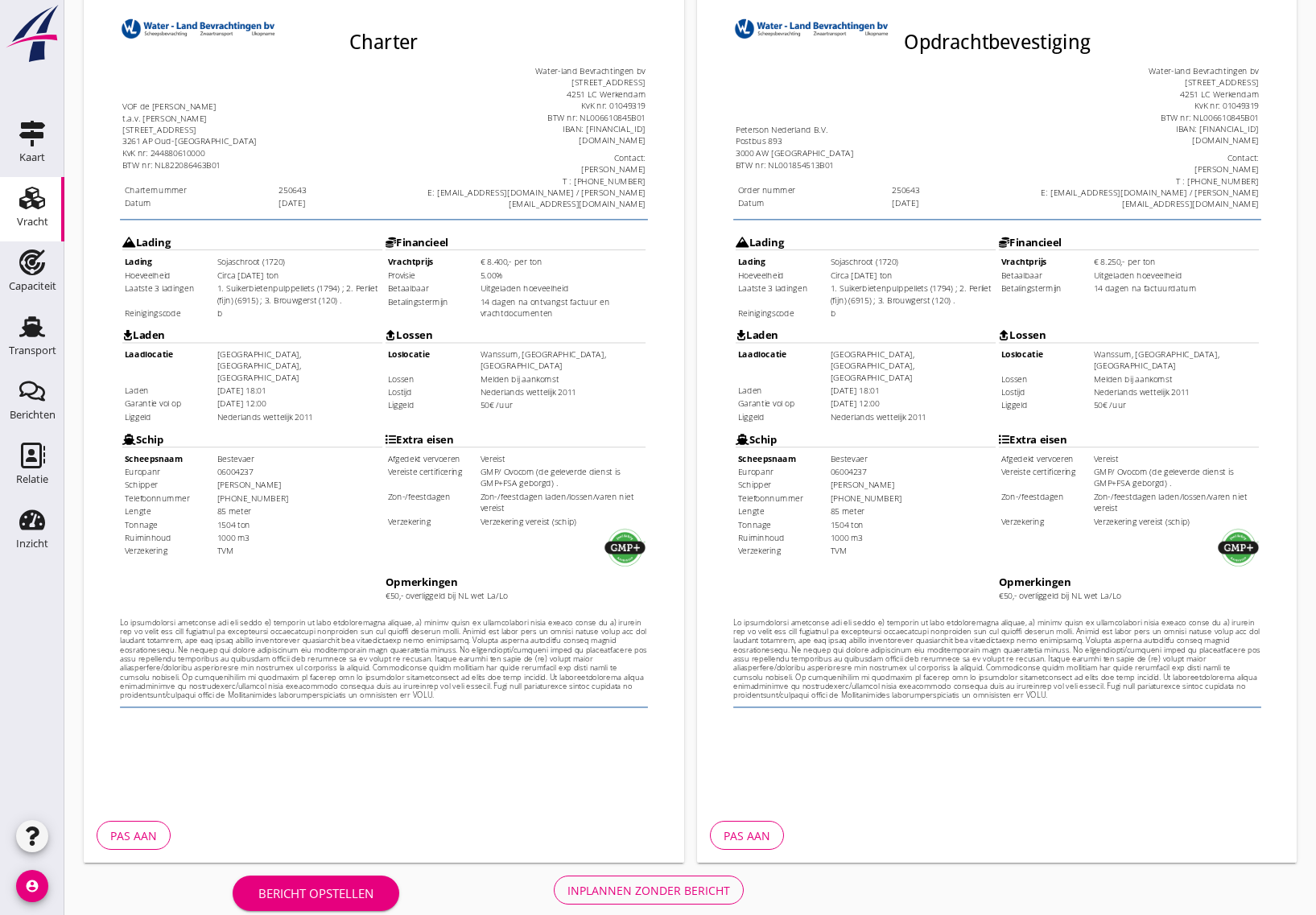
scroll to position [221, 0]
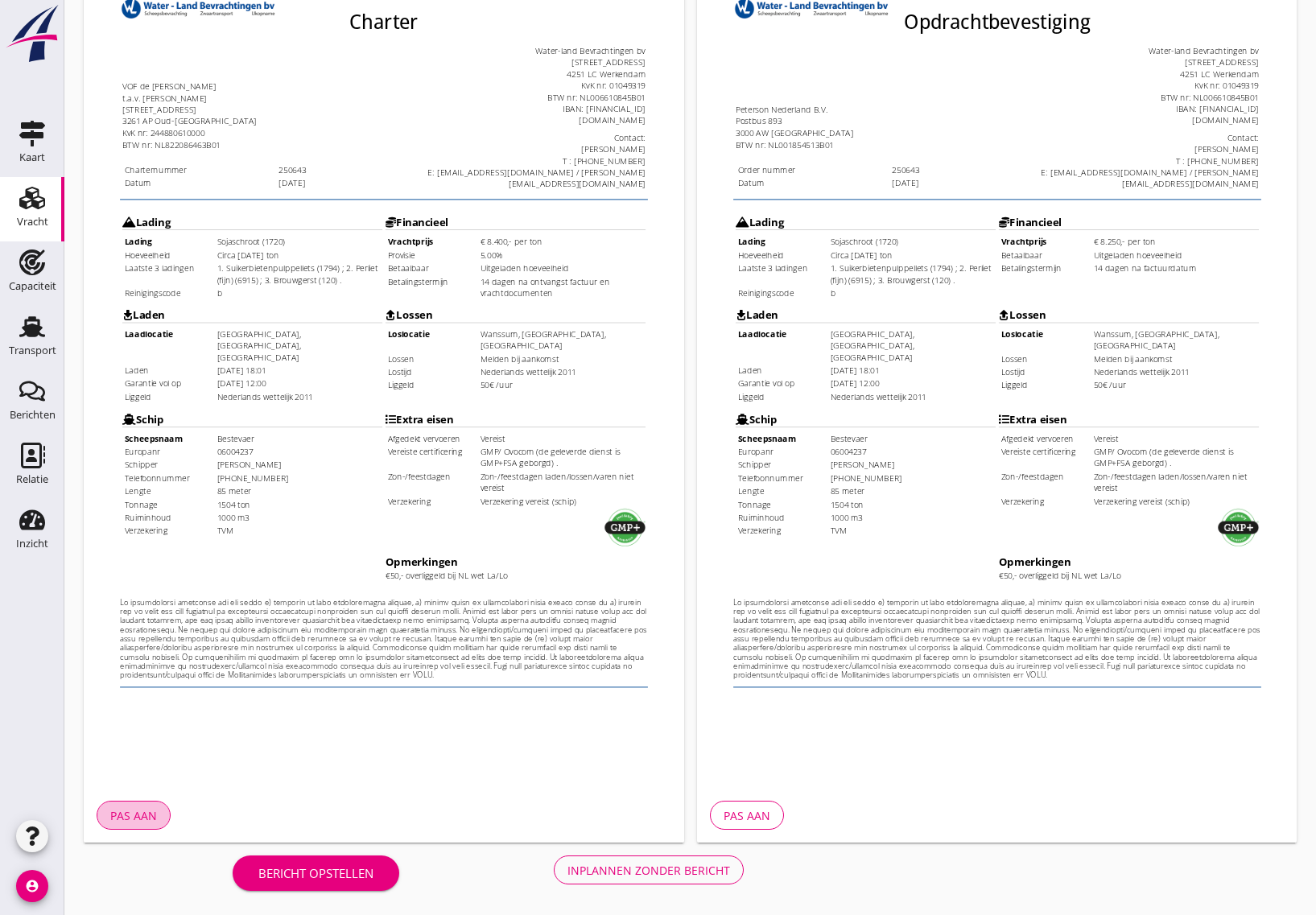
click at [127, 802] on button "Pas aan" at bounding box center [133, 815] width 74 height 29
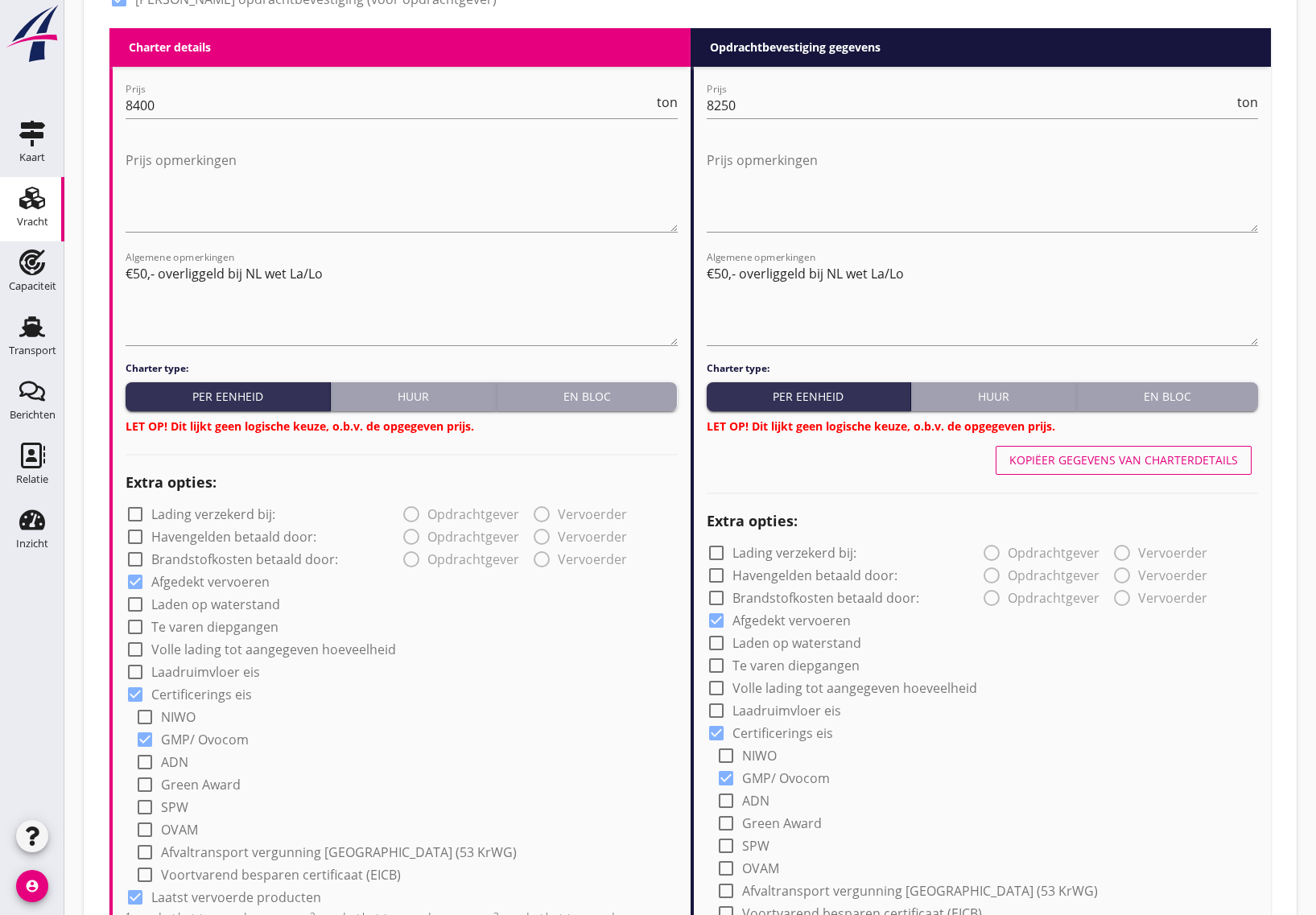
scroll to position [602, 0]
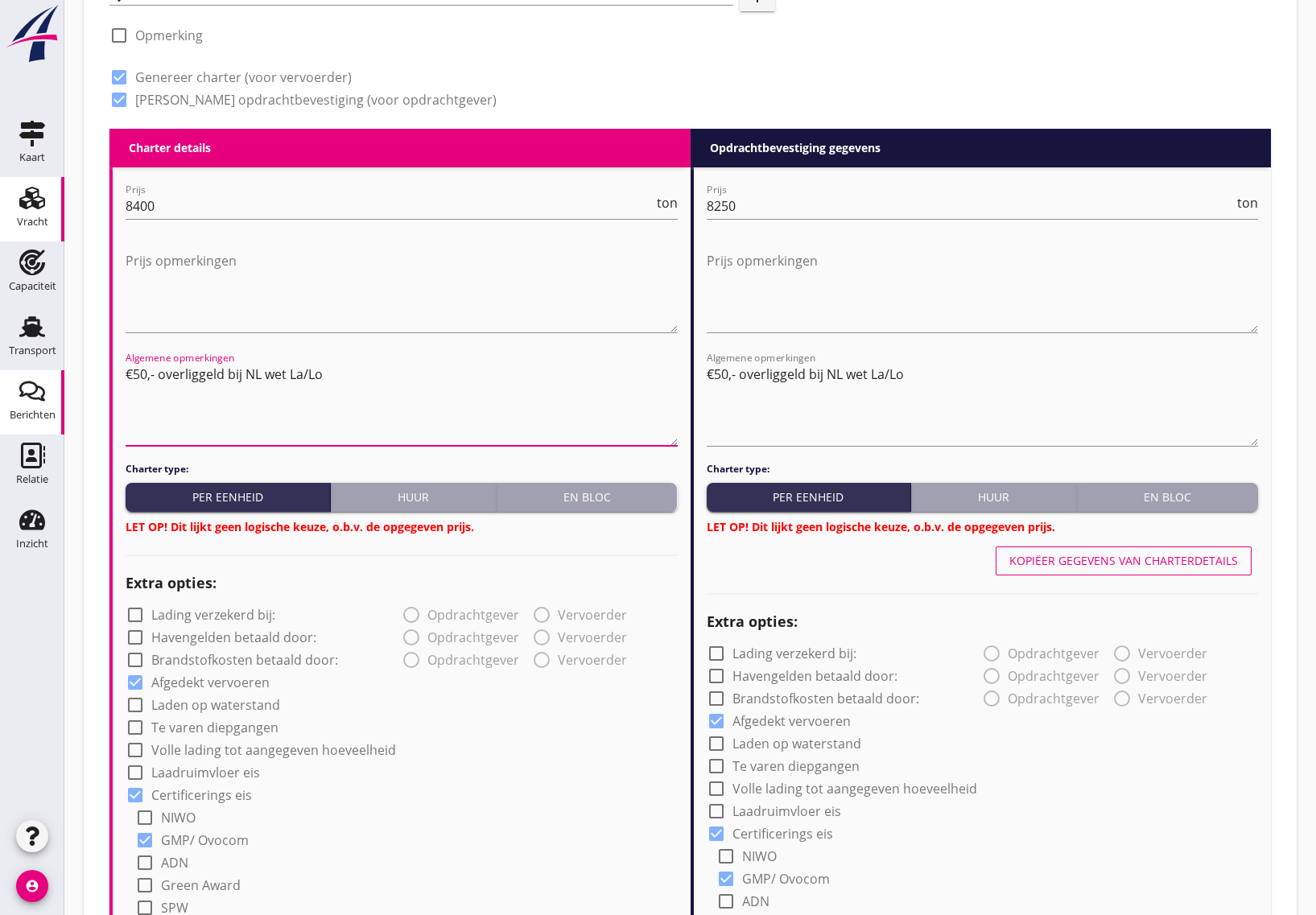
drag, startPoint x: 349, startPoint y: 395, endPoint x: 54, endPoint y: 379, distance: 295.4
click at [54, 379] on div "Kaart Kaart Vracht Vracht Capaciteit Capaciteit Transport Transport Berichten B…" at bounding box center [658, 762] width 1316 height 2728
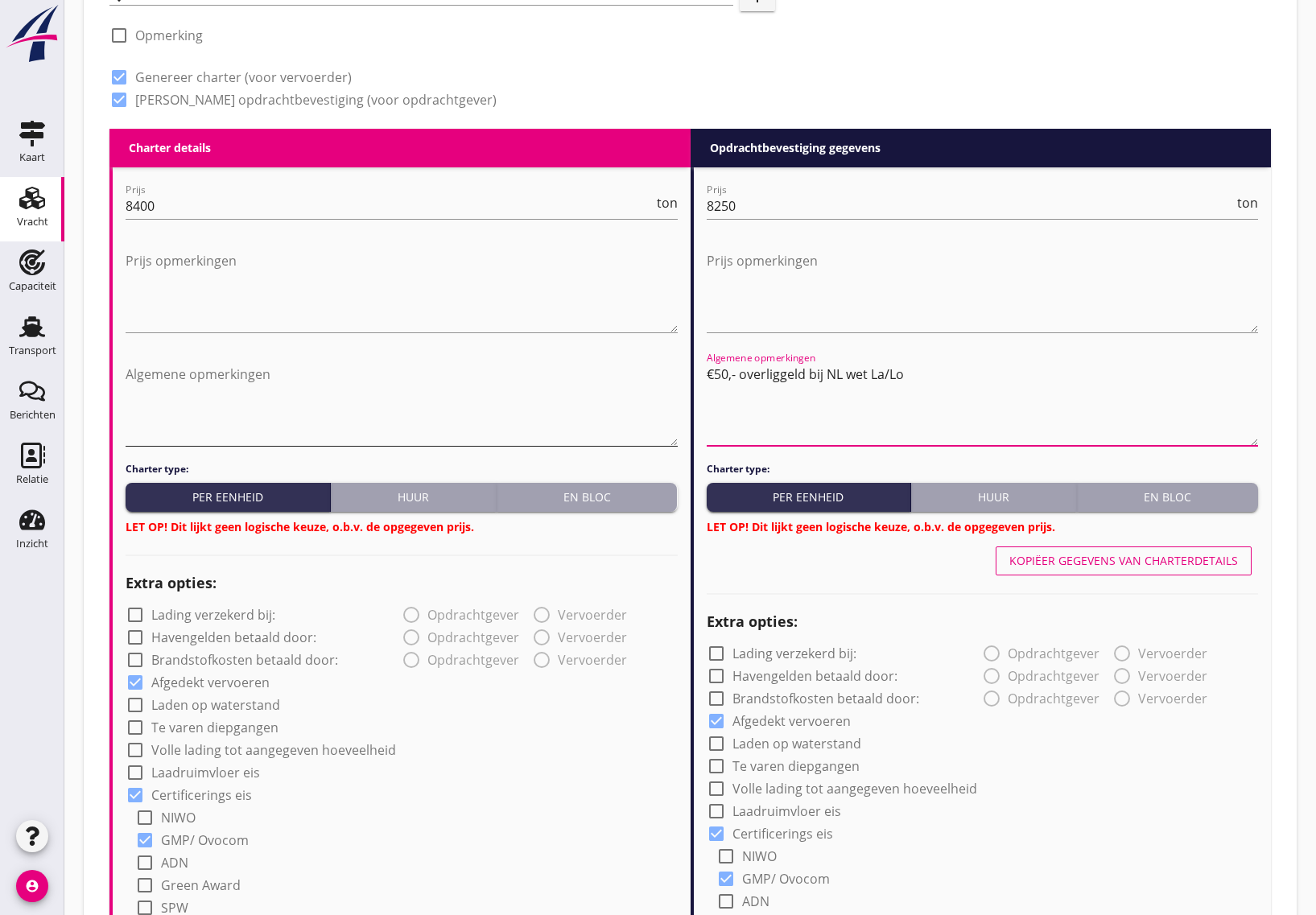
drag, startPoint x: 886, startPoint y: 379, endPoint x: 660, endPoint y: 378, distance: 226.0
drag, startPoint x: 924, startPoint y: 371, endPoint x: 696, endPoint y: 376, distance: 228.1
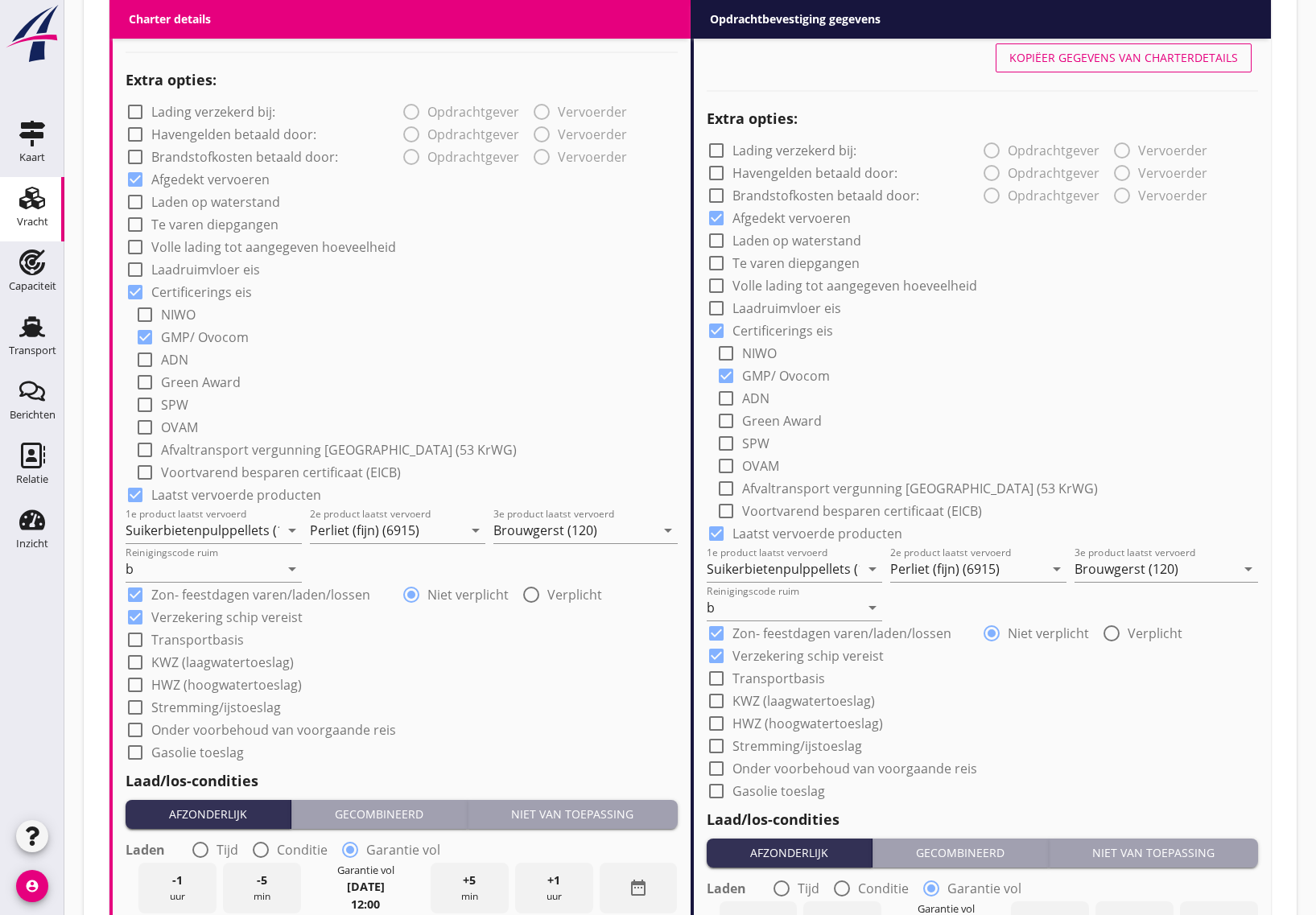
scroll to position [1809, 0]
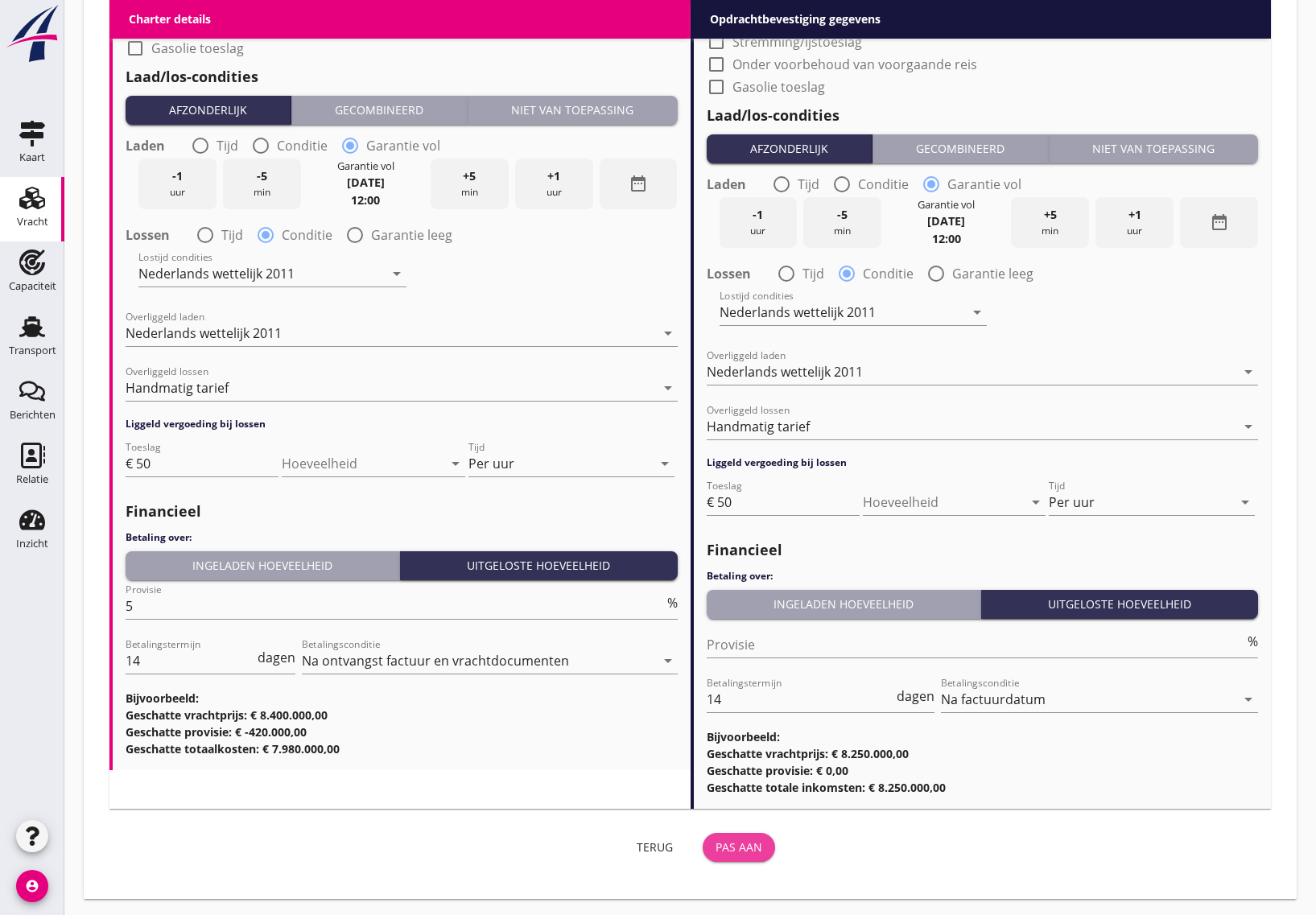
click at [753, 838] on div "Pas aan" at bounding box center [739, 846] width 47 height 17
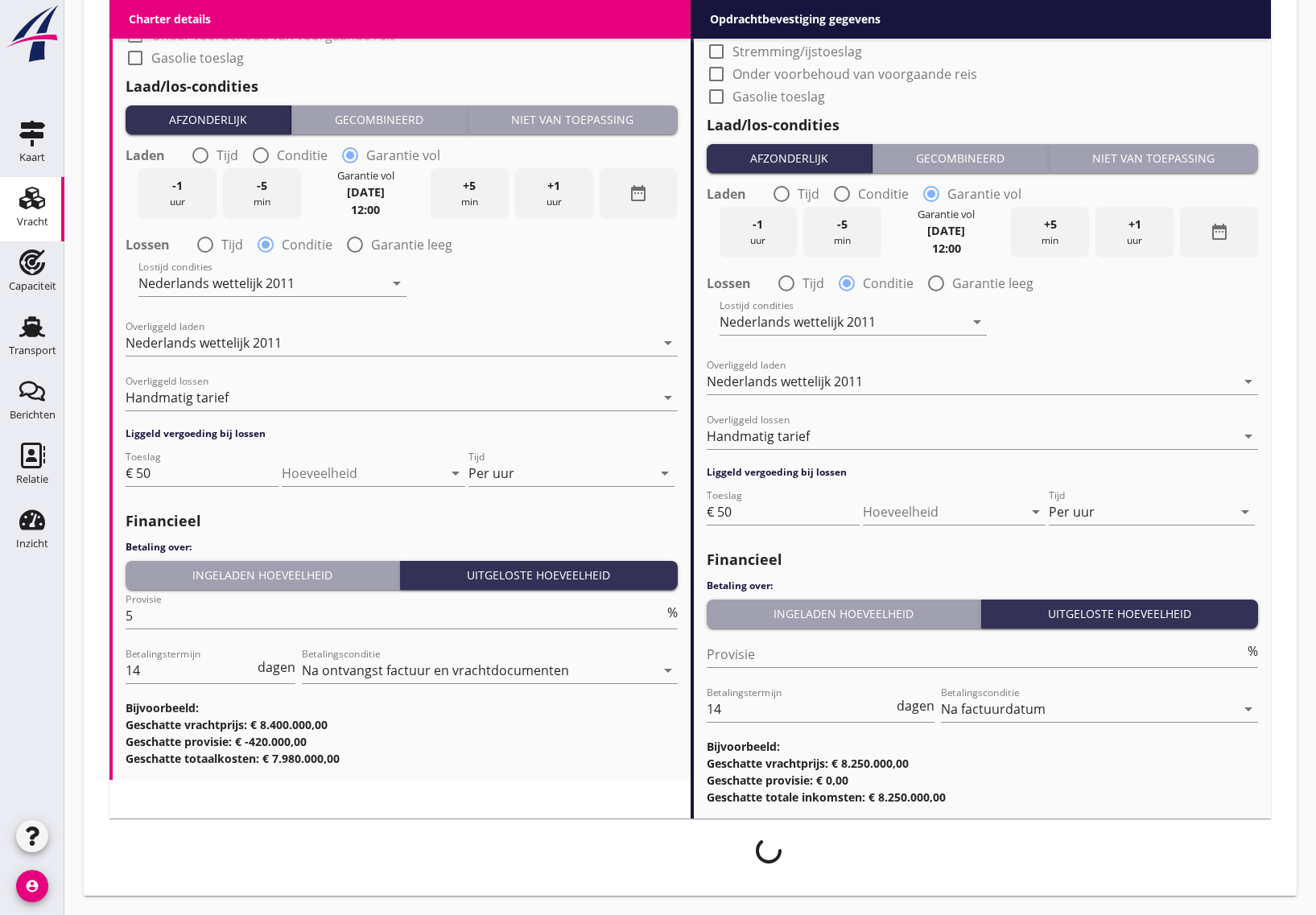
scroll to position [1797, 0]
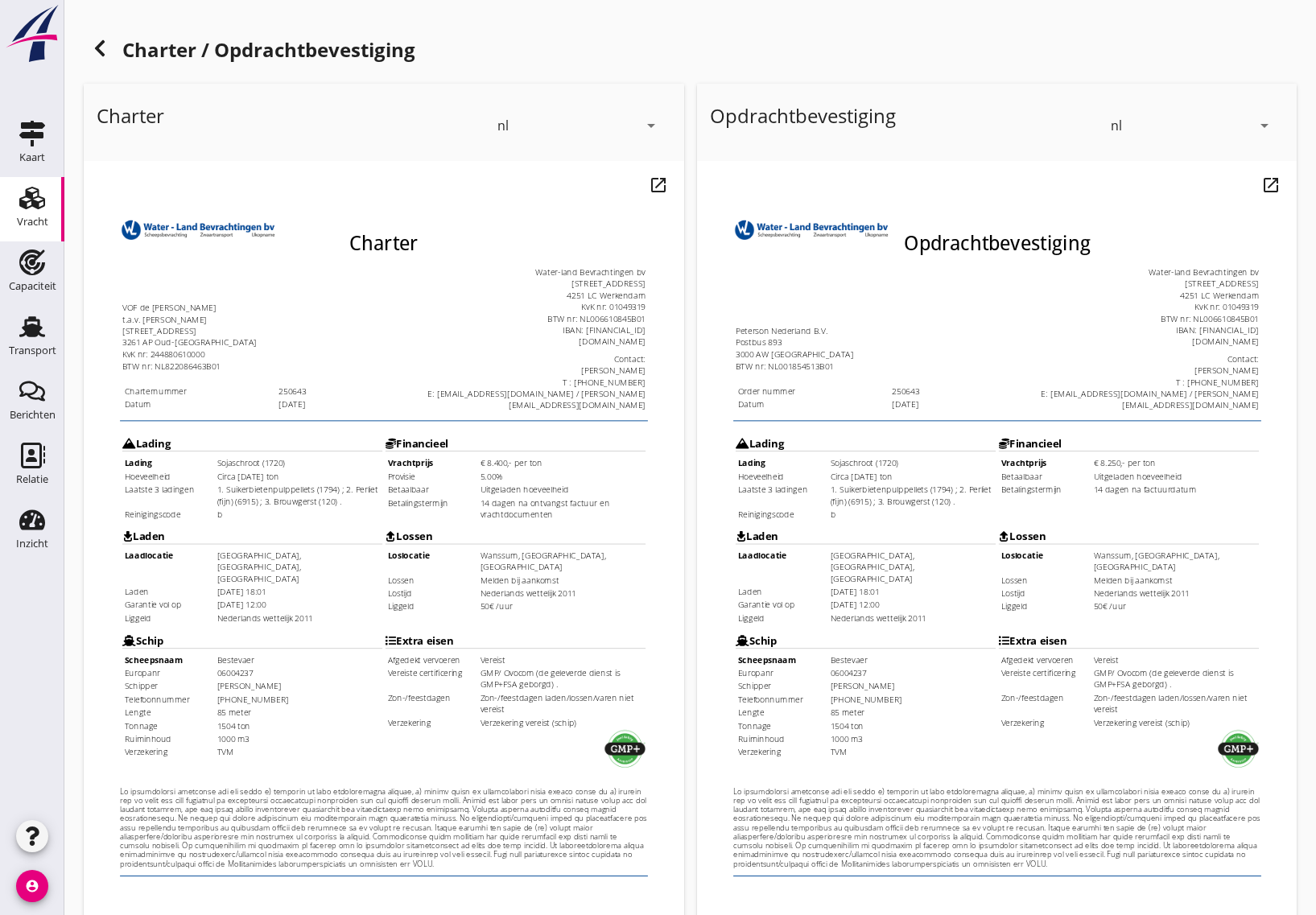
click at [221, 700] on td "85 meter" at bounding box center [280, 706] width 175 height 12
click at [239, 573] on td "[DATE] 18:01" at bounding box center [280, 579] width 175 height 12
click at [248, 586] on td "[DATE] 12:00" at bounding box center [280, 592] width 175 height 12
click at [248, 600] on td "Nederlands wettelijk 2011" at bounding box center [280, 607] width 175 height 12
click at [489, 533] on td "Wanssum, [GEOGRAPHIC_DATA], [GEOGRAPHIC_DATA]" at bounding box center [560, 546] width 175 height 25
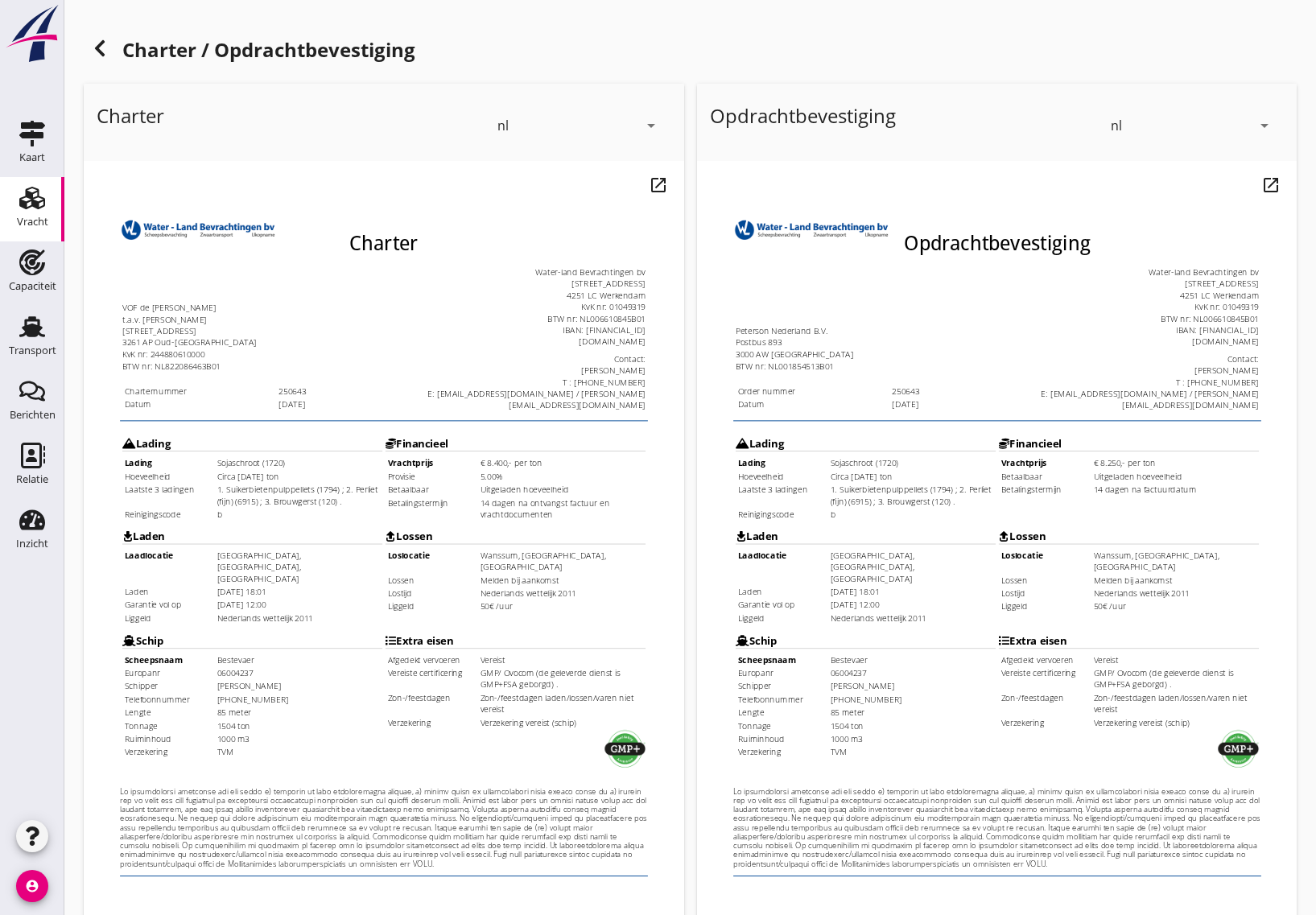
click at [489, 560] on td "Melden bij aankomst" at bounding box center [560, 566] width 175 height 12
click at [490, 573] on td "Nederlands wettelijk 2011" at bounding box center [560, 580] width 175 height 12
click at [482, 587] on td "50€ /uur" at bounding box center [560, 593] width 175 height 12
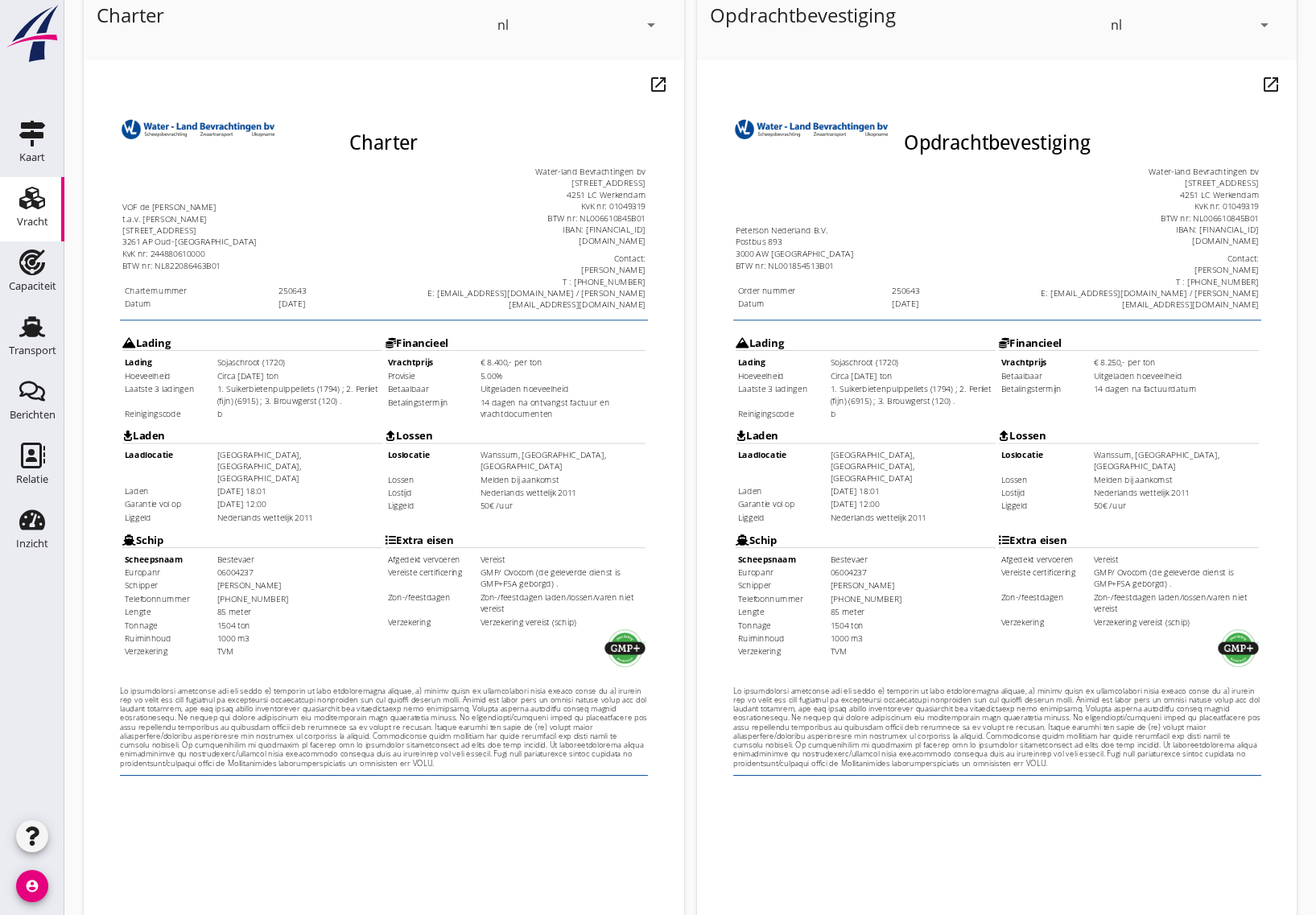
scroll to position [221, 0]
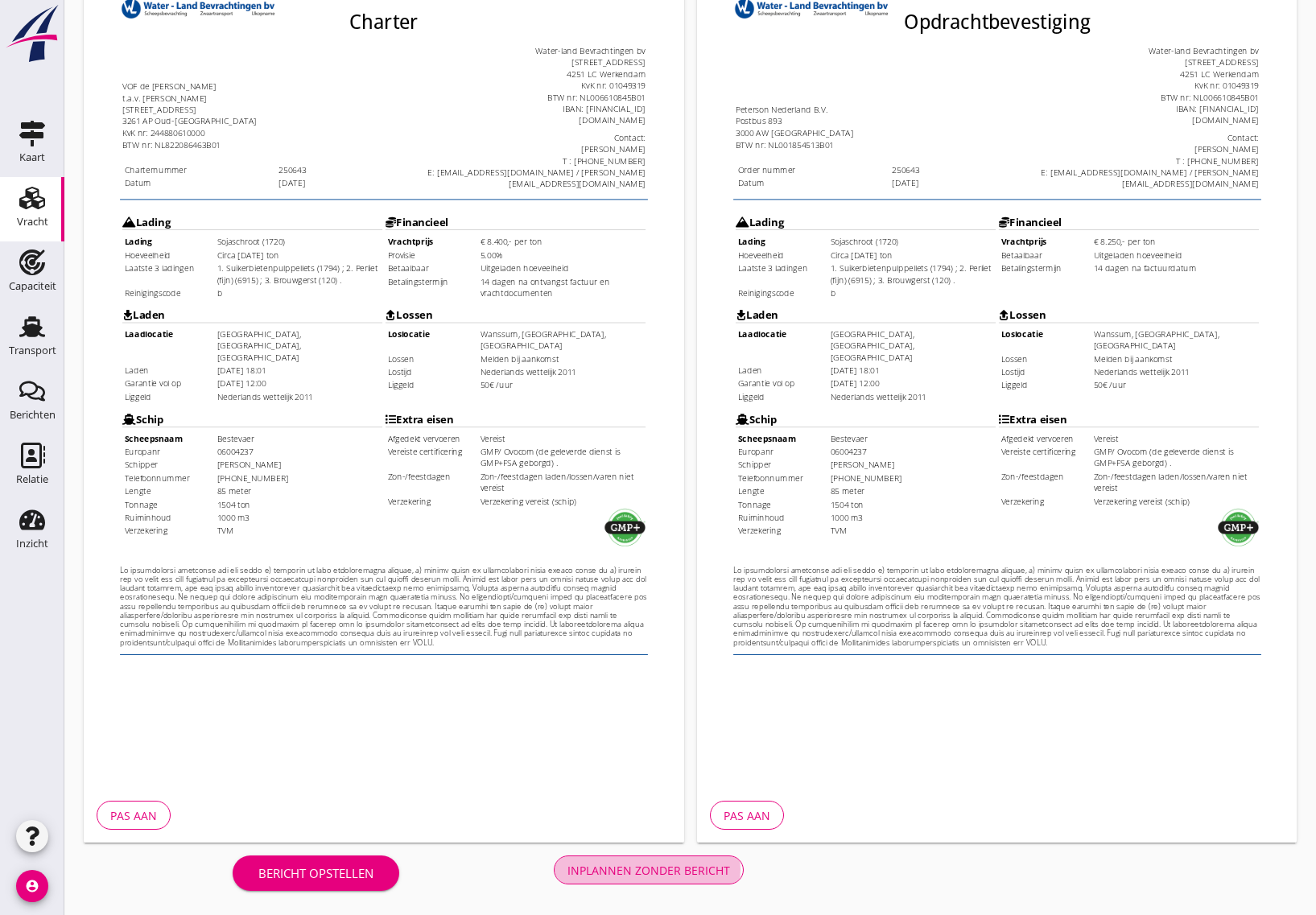
click at [648, 874] on div "Inplannen zonder bericht" at bounding box center [648, 870] width 163 height 17
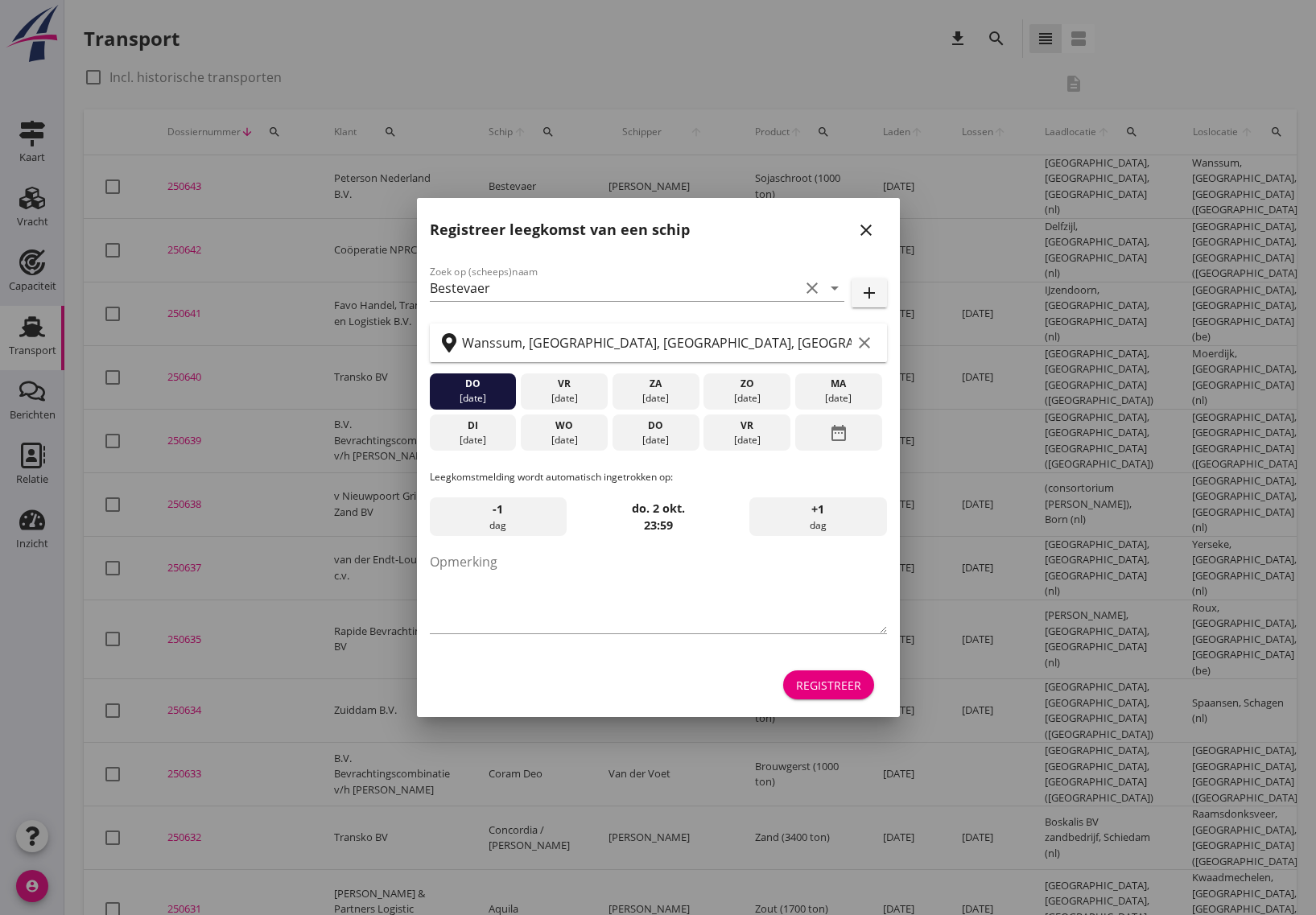
click at [575, 435] on div "[DATE]" at bounding box center [564, 440] width 79 height 15
click at [838, 682] on div "Registreer" at bounding box center [828, 685] width 65 height 17
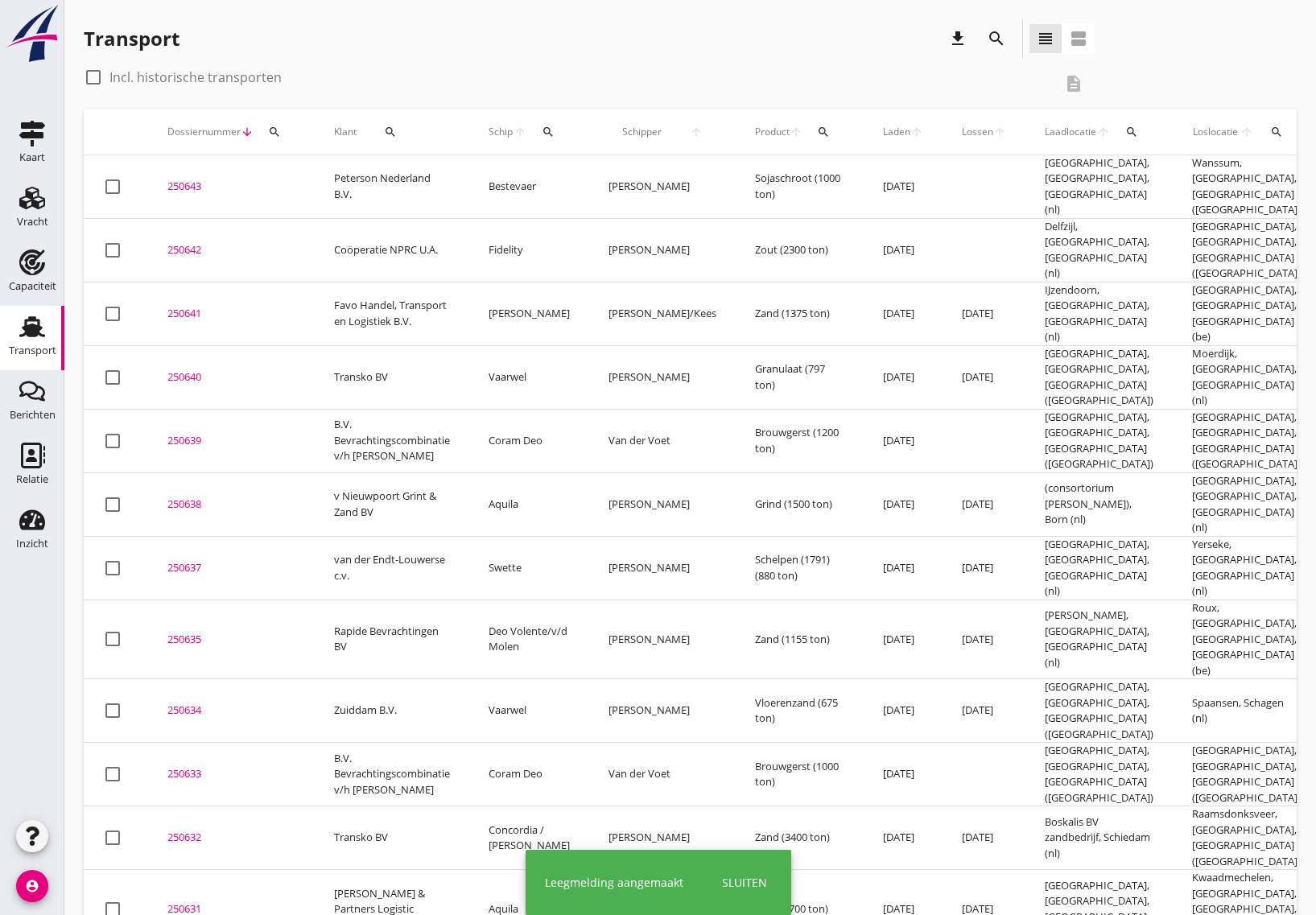
click at [198, 184] on div "250643" at bounding box center [231, 186] width 128 height 16
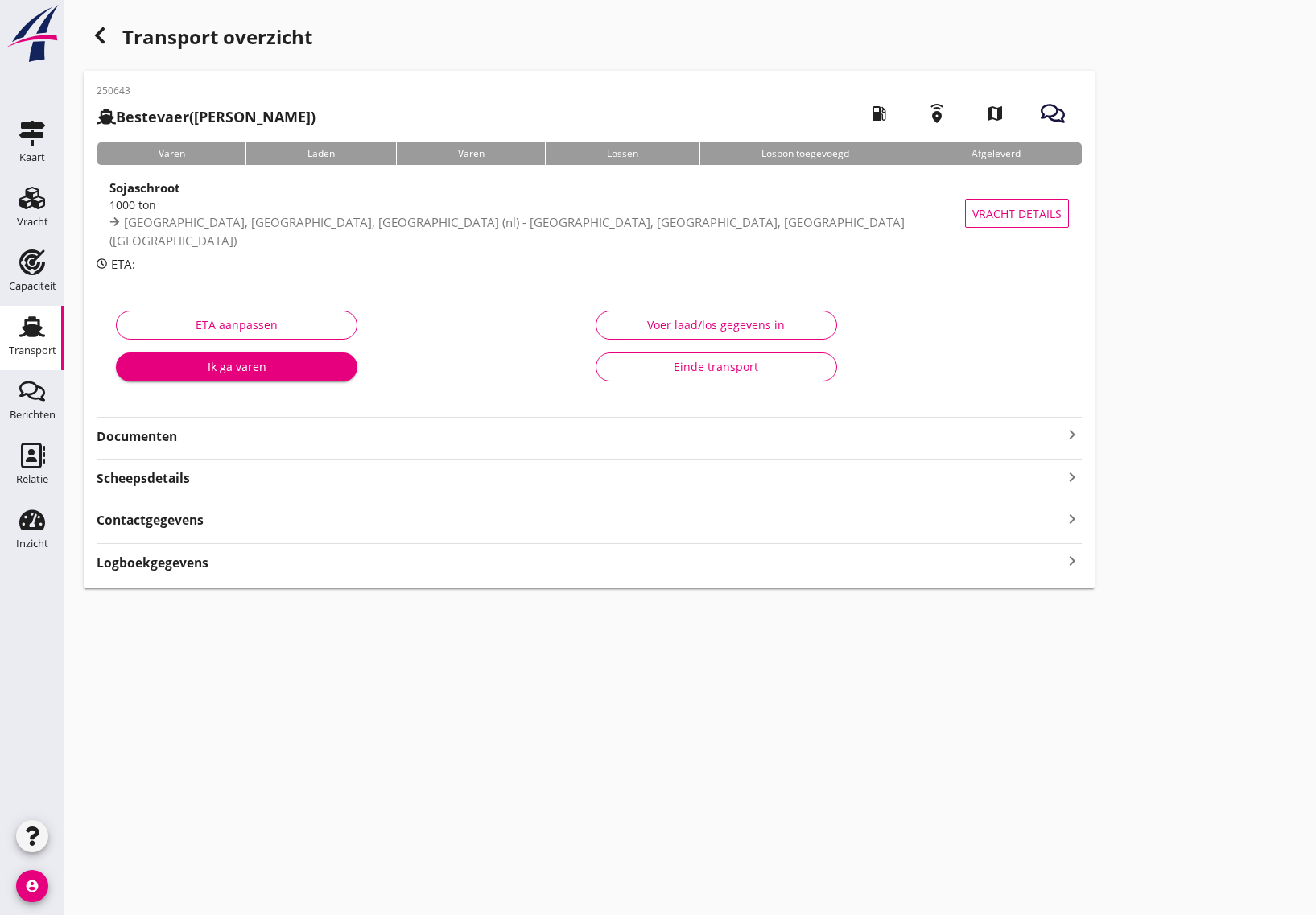
click at [182, 437] on strong "Documenten" at bounding box center [580, 436] width 966 height 18
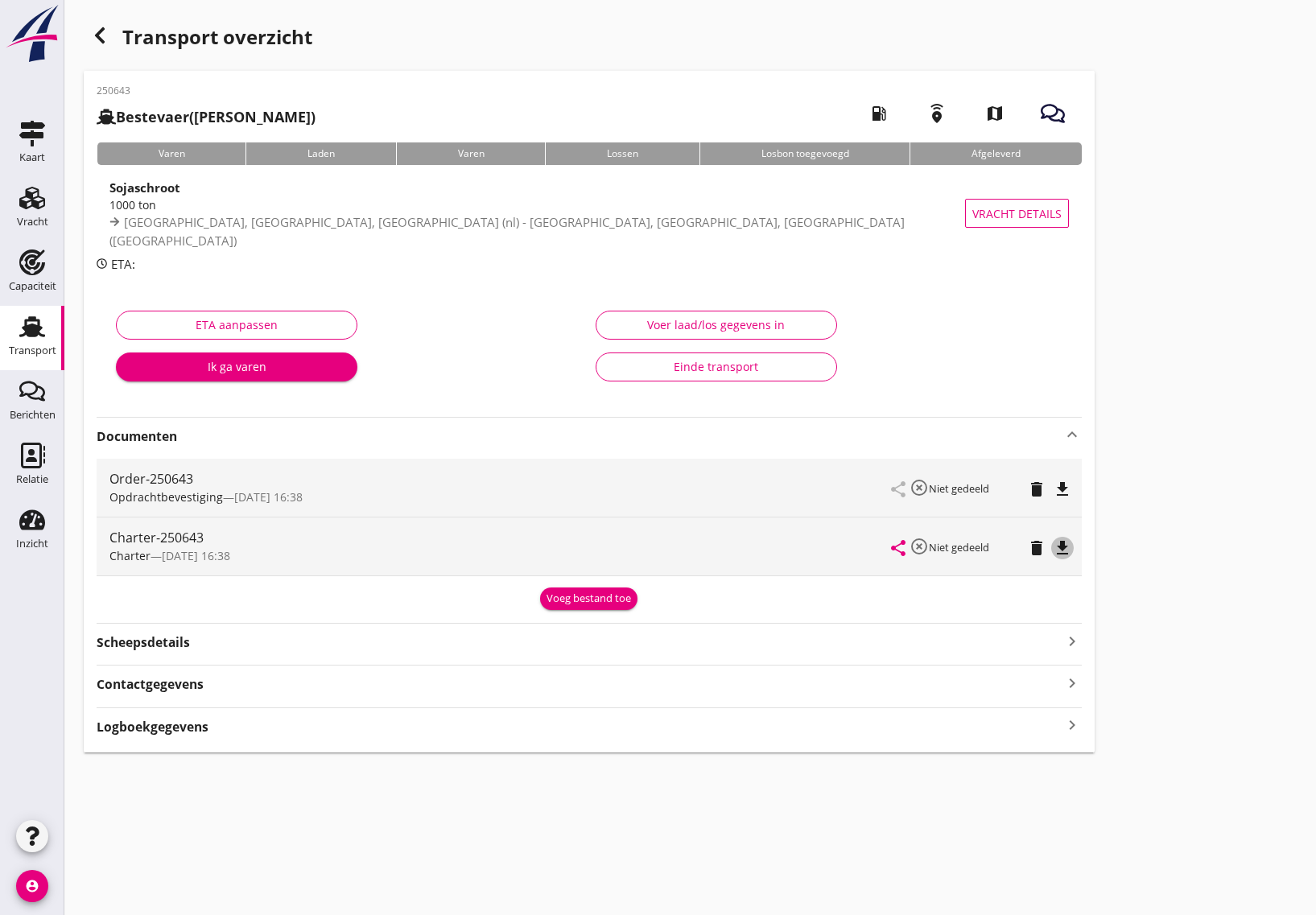
click at [1061, 549] on icon "file_download" at bounding box center [1062, 548] width 19 height 19
click at [1058, 489] on icon "file_download" at bounding box center [1062, 489] width 19 height 19
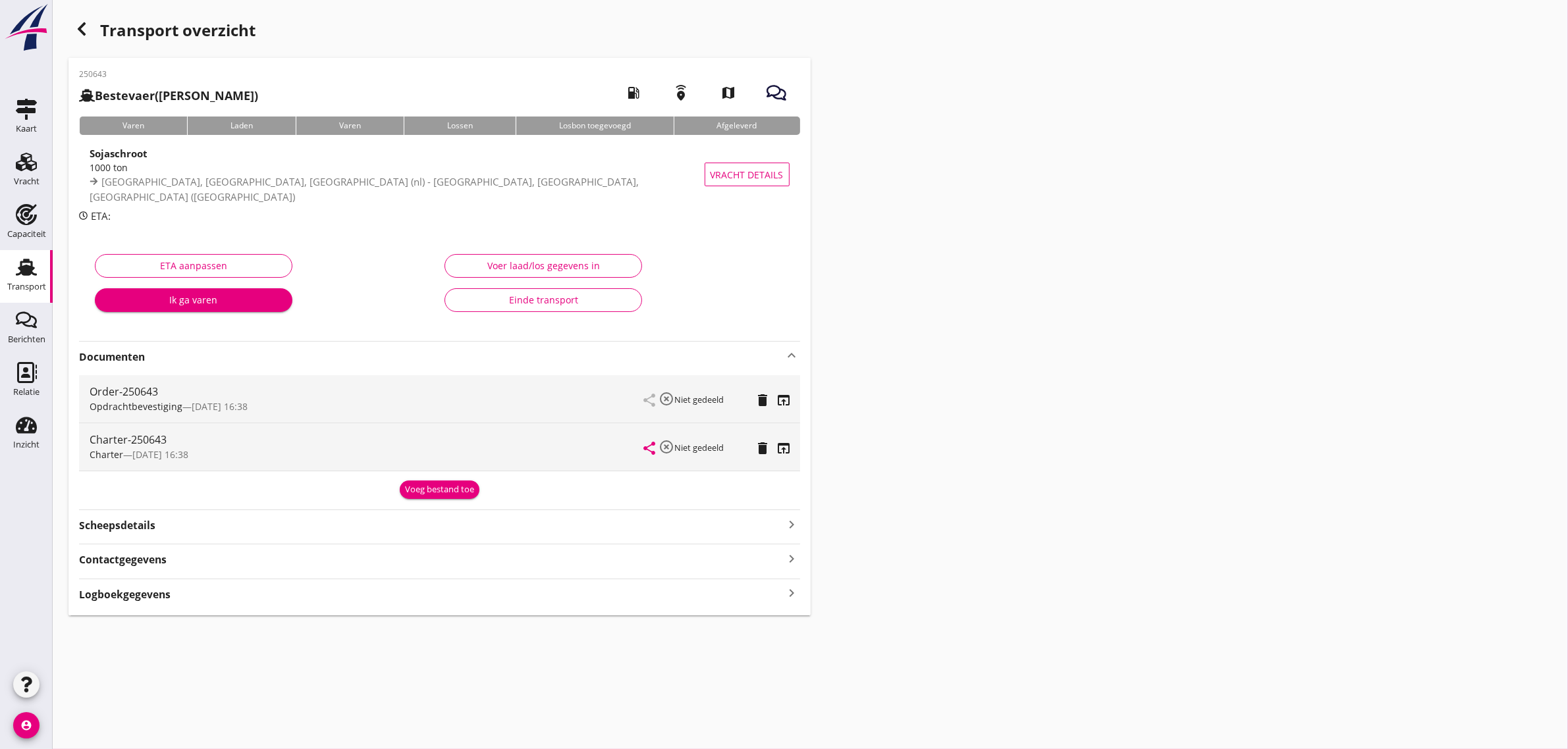
click at [19, 728] on icon "account_circle" at bounding box center [26, 725] width 26 height 26
click at [76, 724] on div "Uitloggen" at bounding box center [99, 720] width 56 height 16
